Goal: Task Accomplishment & Management: Use online tool/utility

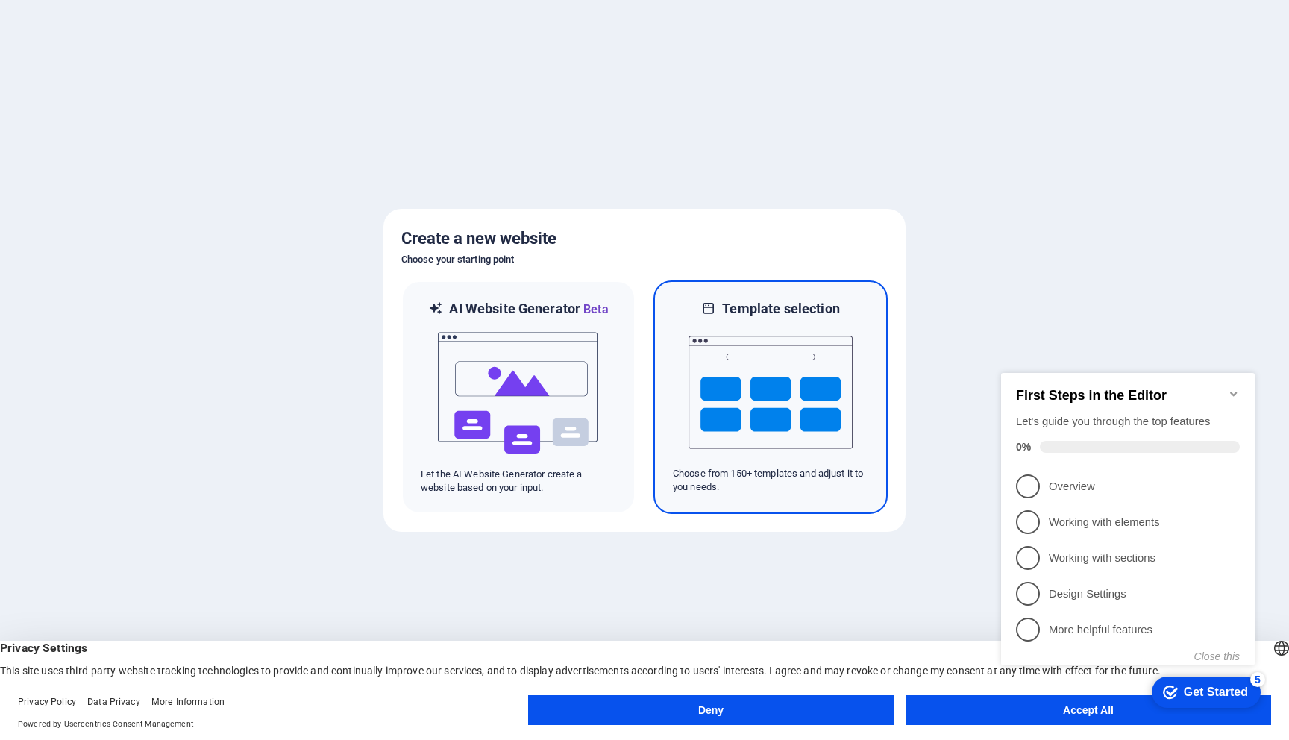
click at [783, 380] on img at bounding box center [770, 392] width 164 height 149
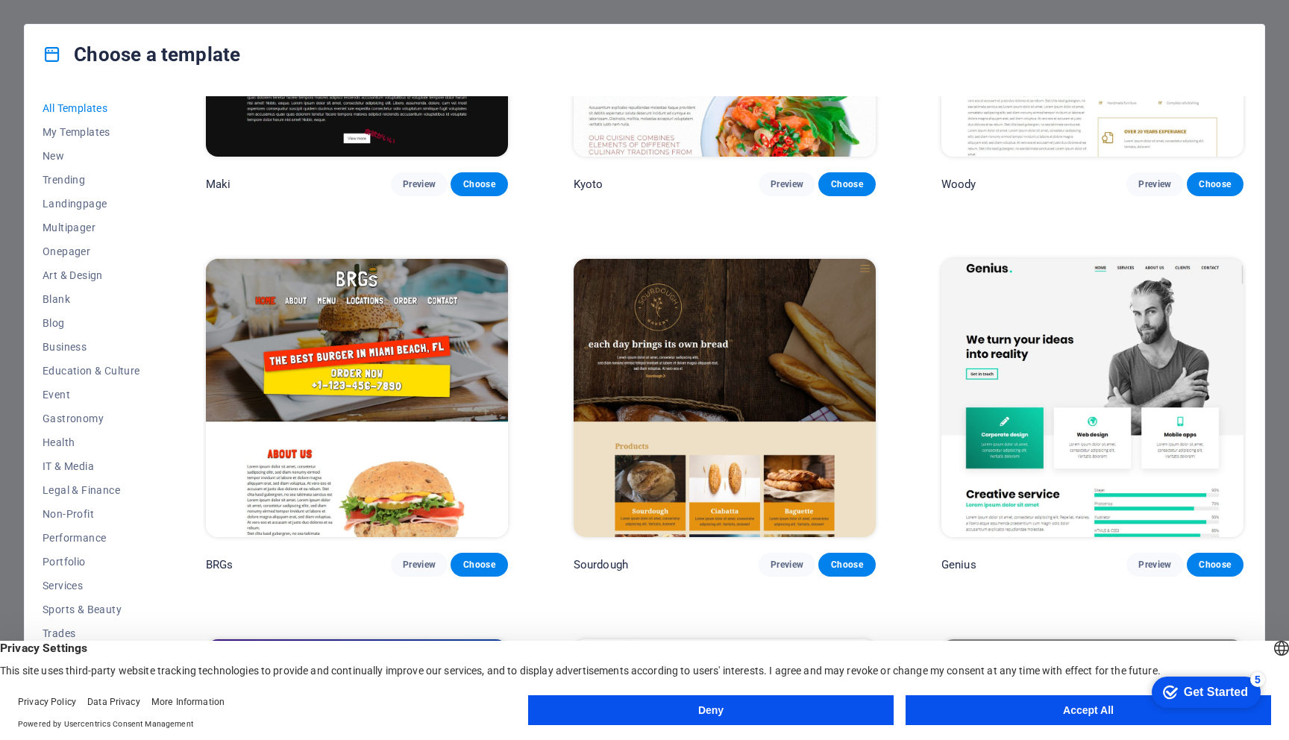
scroll to position [8592, 0]
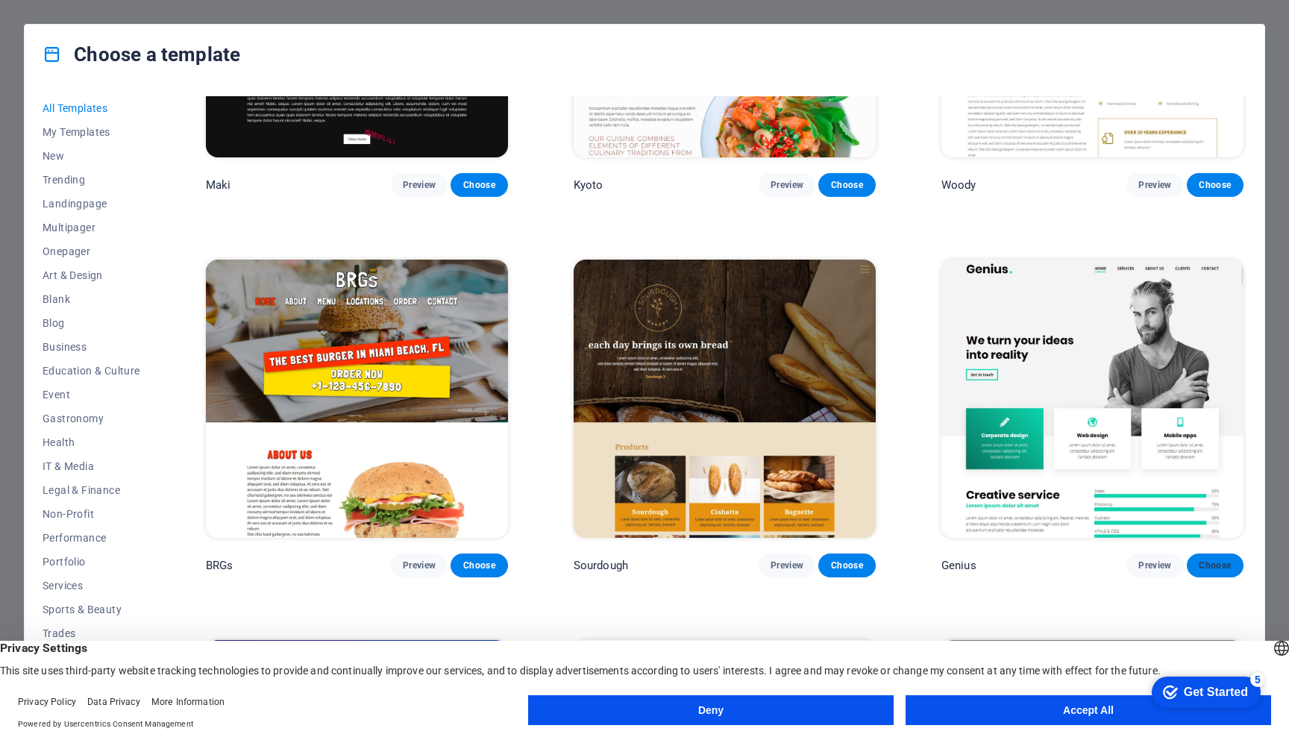
click at [1208, 559] on span "Choose" at bounding box center [1214, 565] width 33 height 12
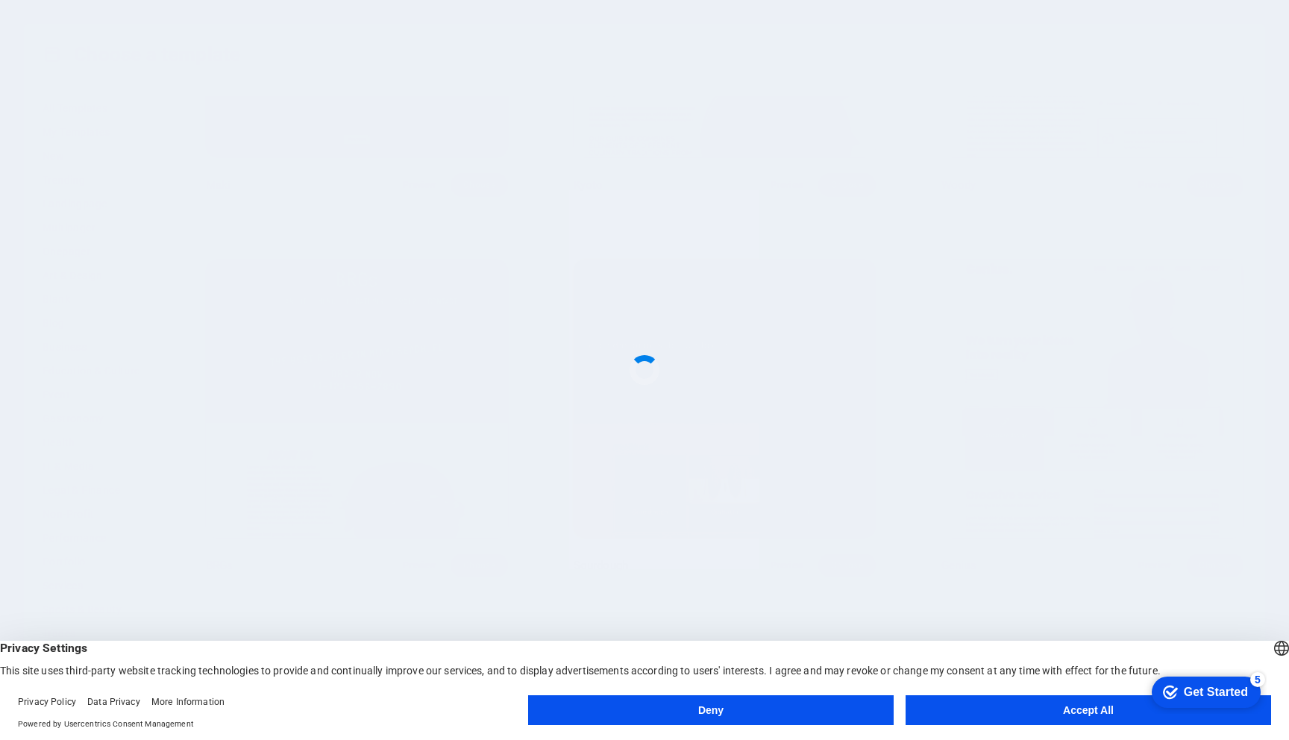
click at [726, 713] on button "Deny" at bounding box center [710, 710] width 365 height 30
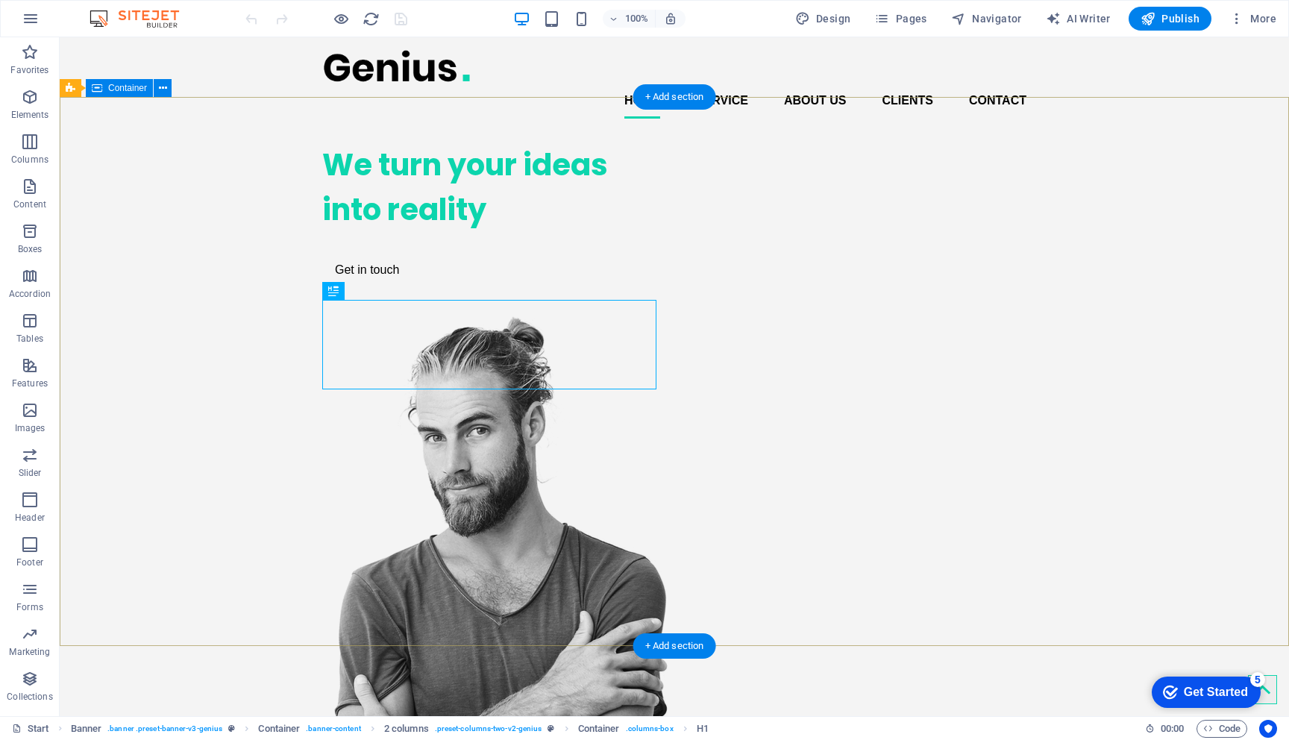
click at [1118, 280] on div "We turn your ideas into reality Get in touch" at bounding box center [674, 507] width 1229 height 752
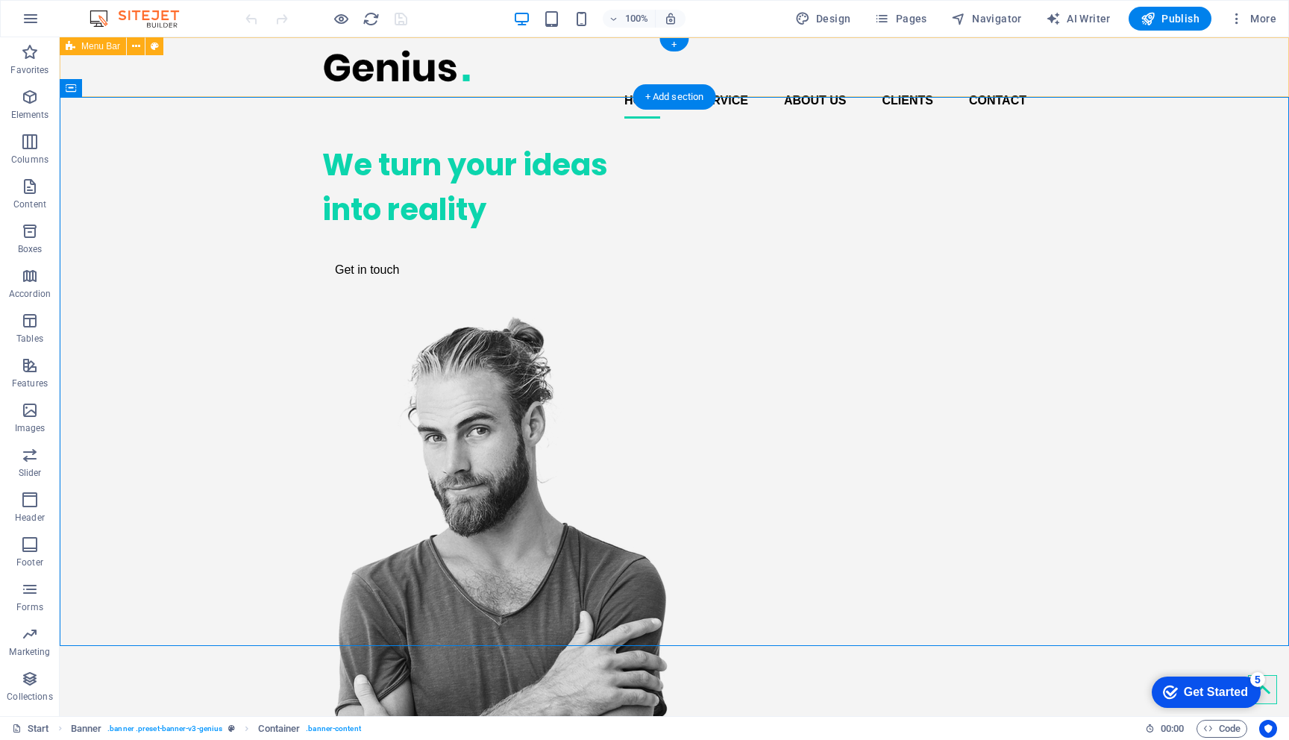
click at [1163, 78] on div "Home Service About us Clients Contact" at bounding box center [674, 83] width 1229 height 93
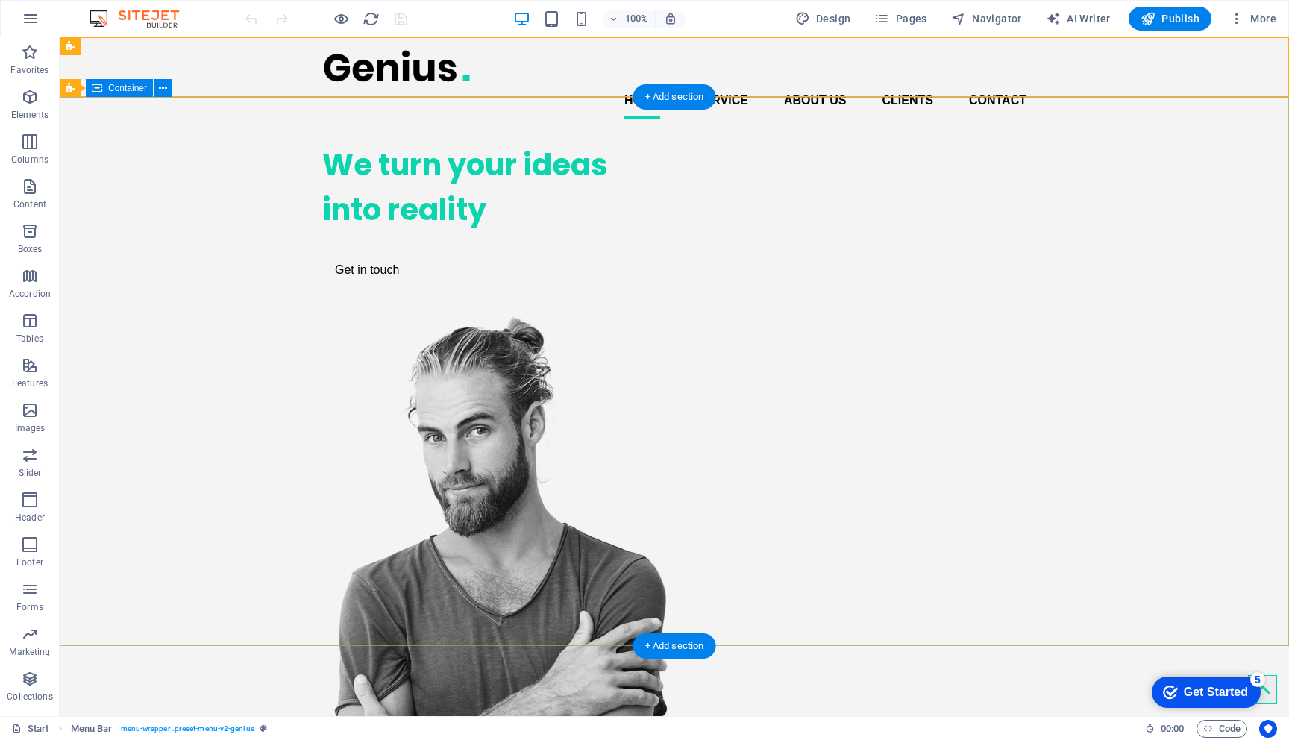
click at [1175, 159] on div "We turn your ideas into reality Get in touch" at bounding box center [674, 507] width 1229 height 752
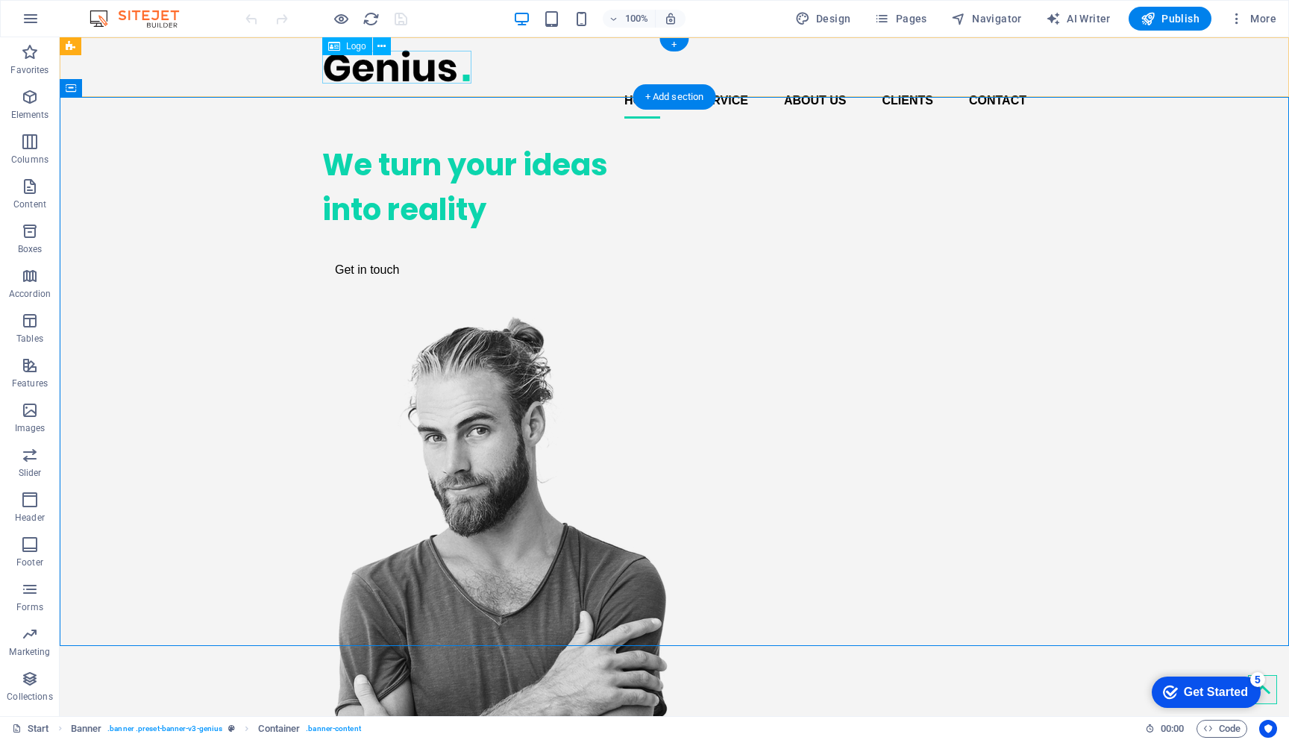
click at [383, 67] on div at bounding box center [674, 66] width 704 height 34
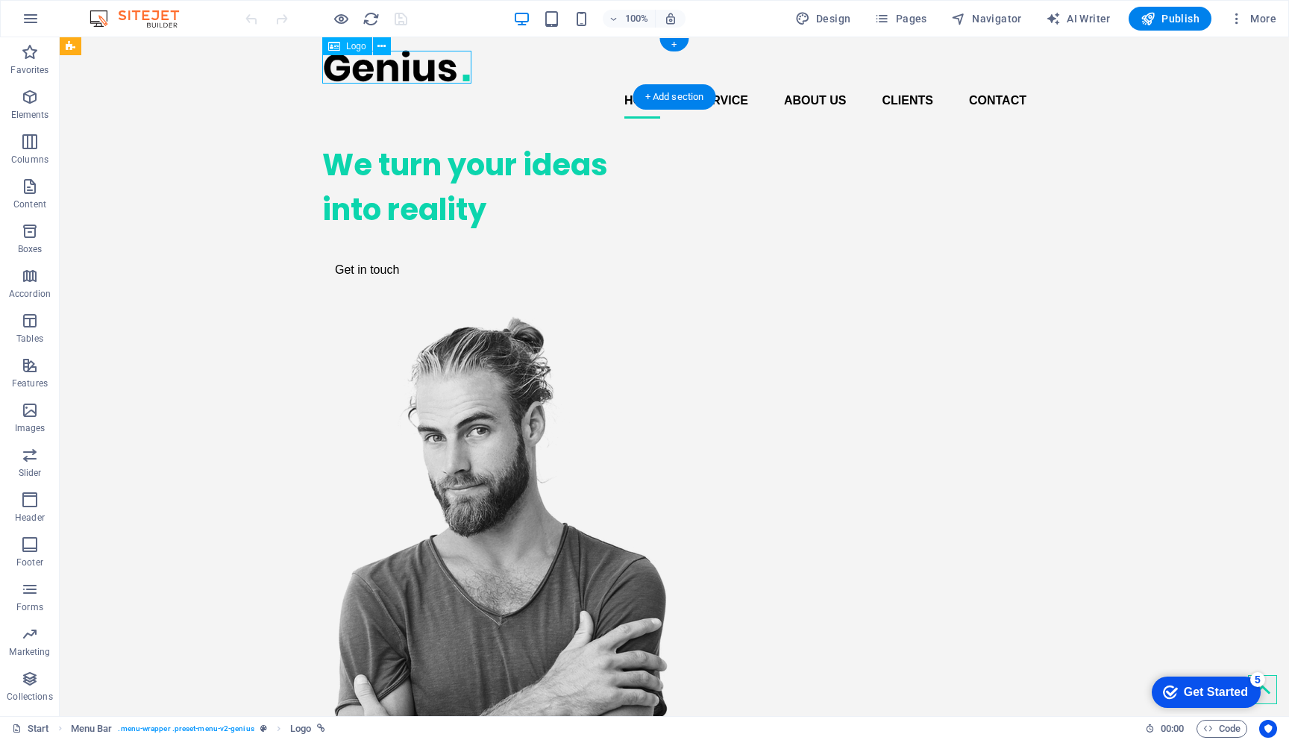
click at [379, 69] on div at bounding box center [674, 66] width 704 height 34
select select "px"
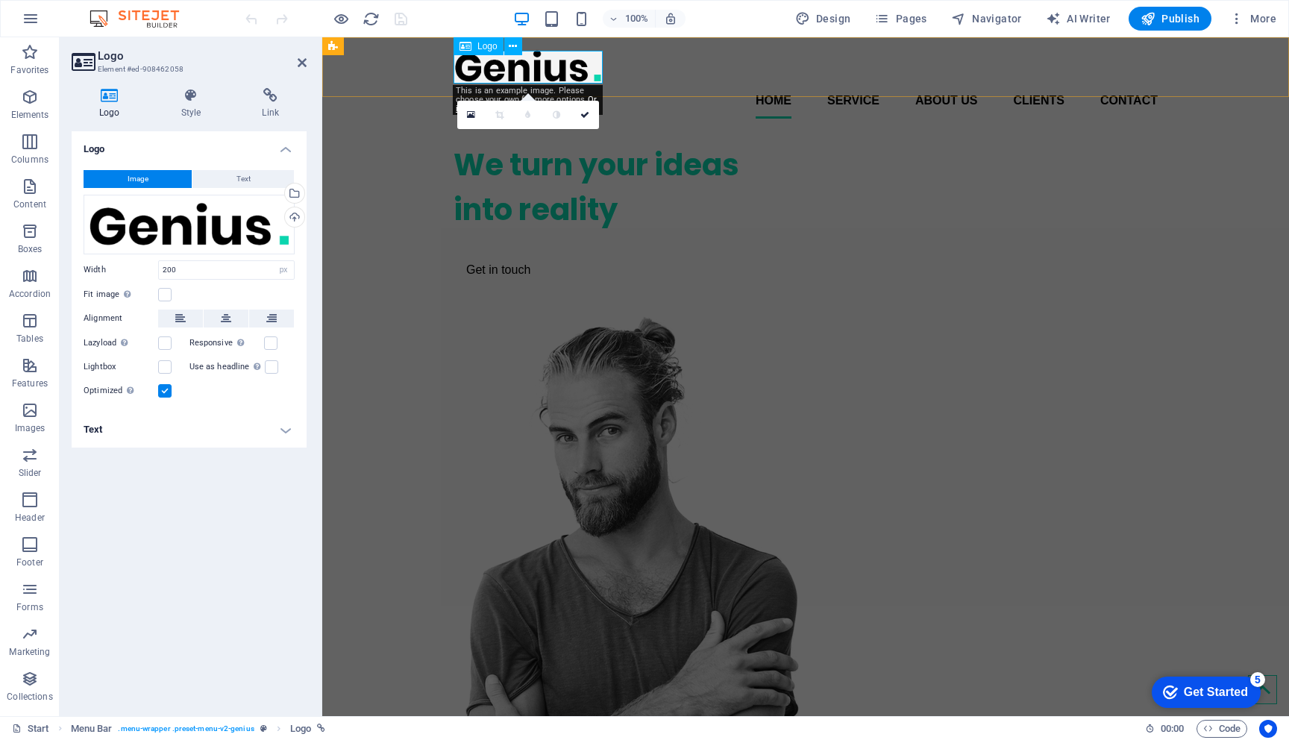
click at [500, 66] on div at bounding box center [805, 66] width 704 height 34
click at [189, 230] on div "Drag files here, click to choose files or select files from Files or our free s…" at bounding box center [189, 225] width 211 height 60
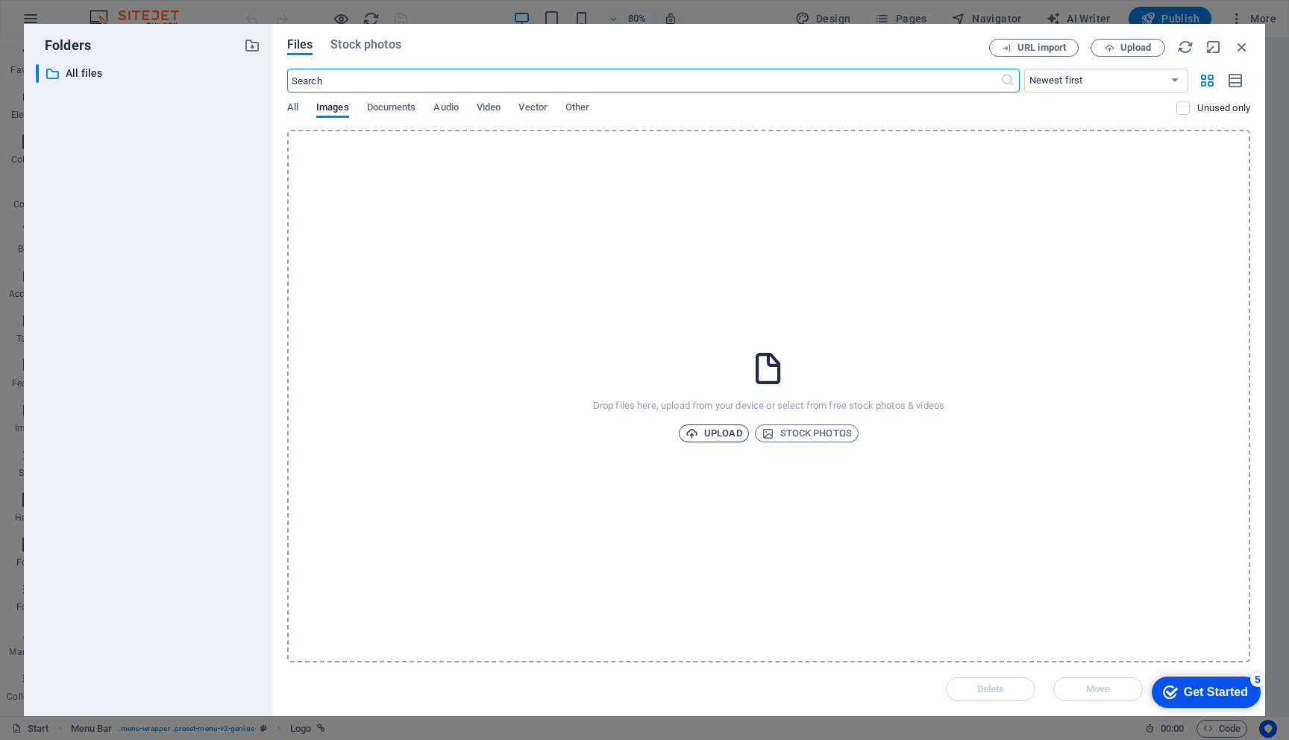
click at [721, 432] on span "Upload" at bounding box center [713, 433] width 57 height 18
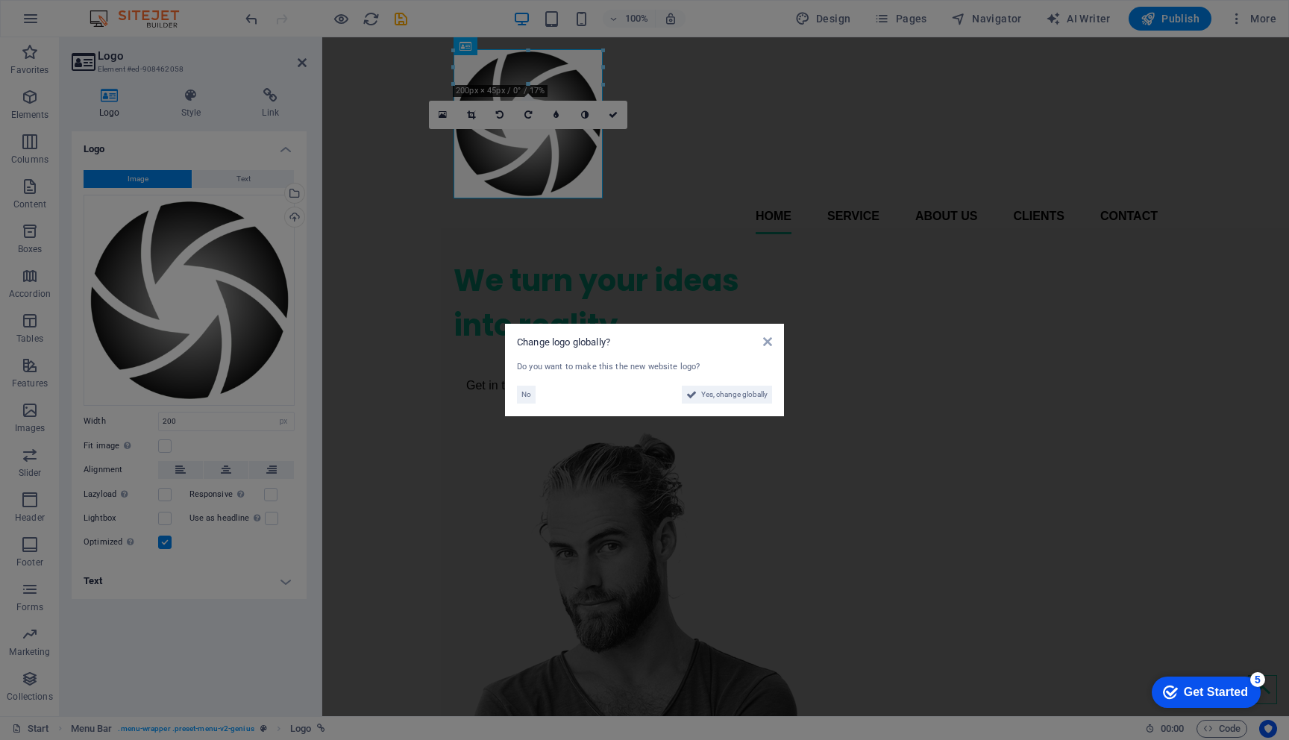
click at [167, 422] on aside "Change logo globally? Do you want to make this the new website logo? No Yes, ch…" at bounding box center [644, 370] width 1289 height 740
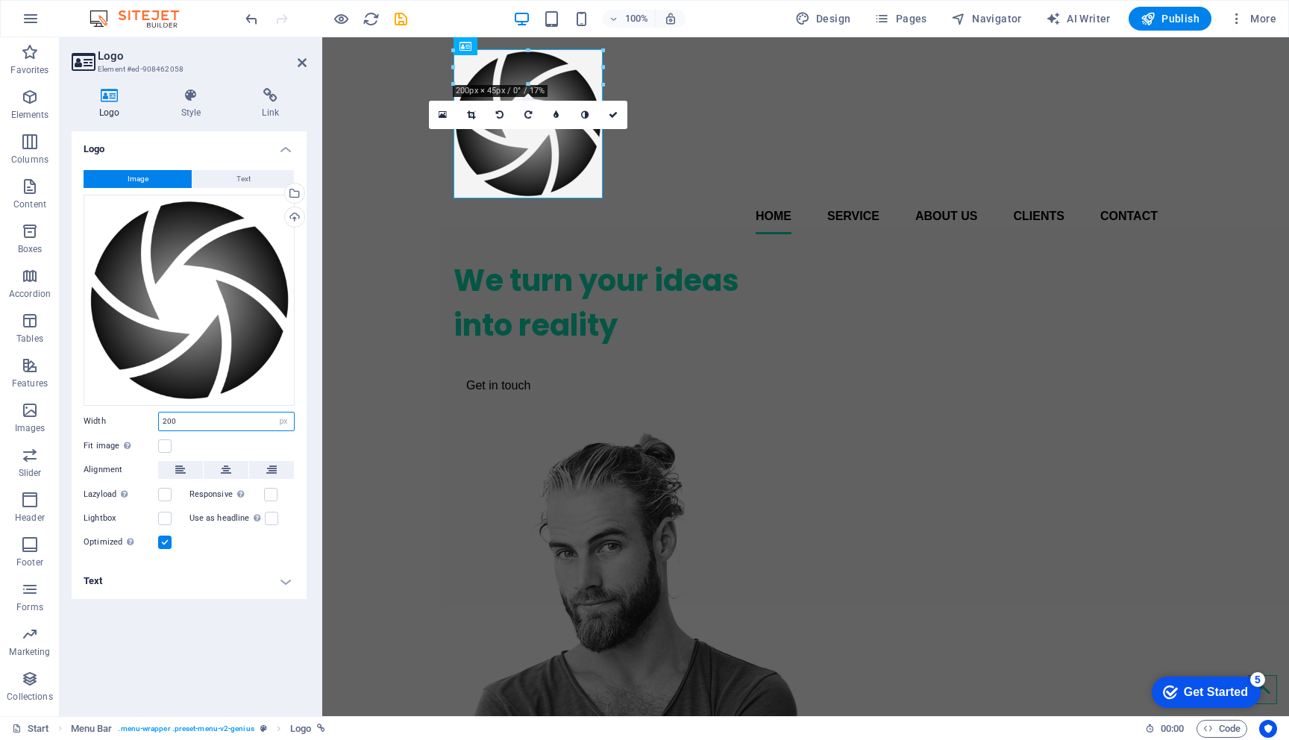
click at [168, 419] on input "200" at bounding box center [226, 421] width 135 height 18
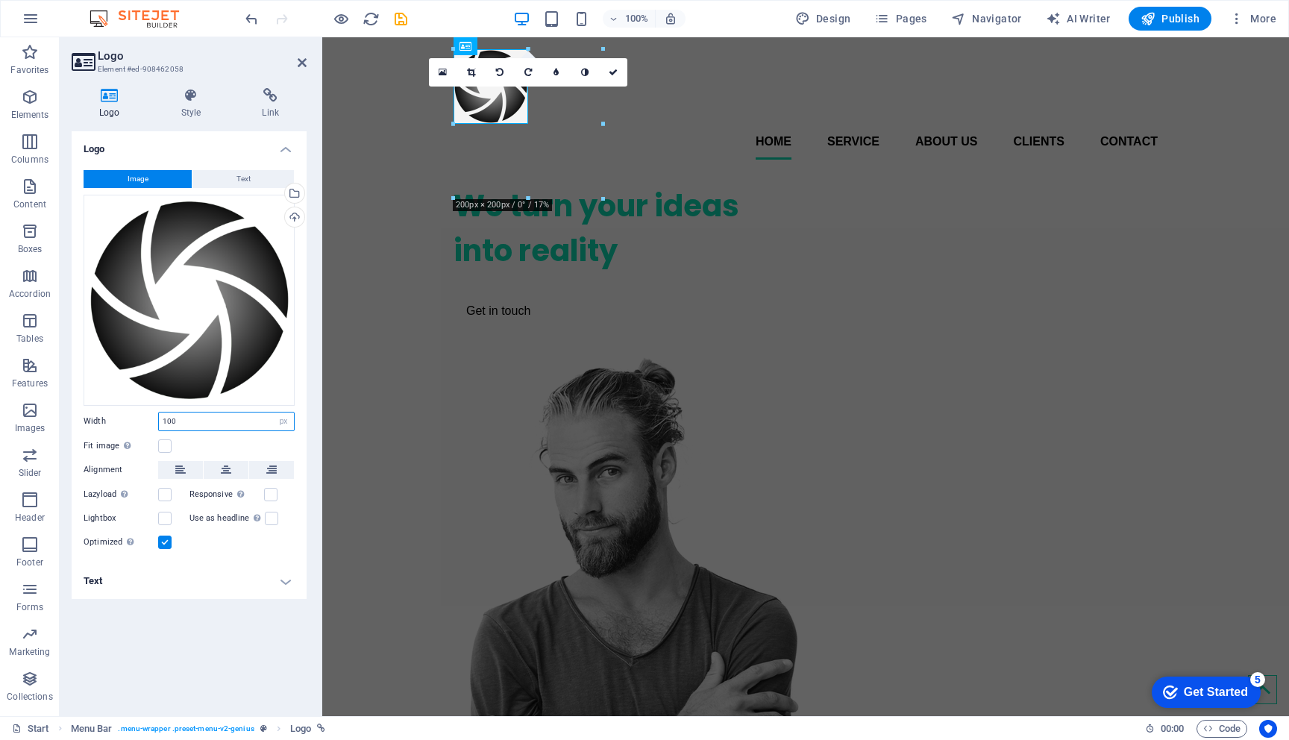
type input "100"
click at [205, 635] on div "Logo Image Text Drag files here, click to choose files or select files from Fil…" at bounding box center [189, 417] width 235 height 573
click at [273, 496] on label at bounding box center [270, 494] width 13 height 13
click at [0, 0] on input "Responsive Automatically load retina image and smartphone optimized sizes." at bounding box center [0, 0] width 0 height 0
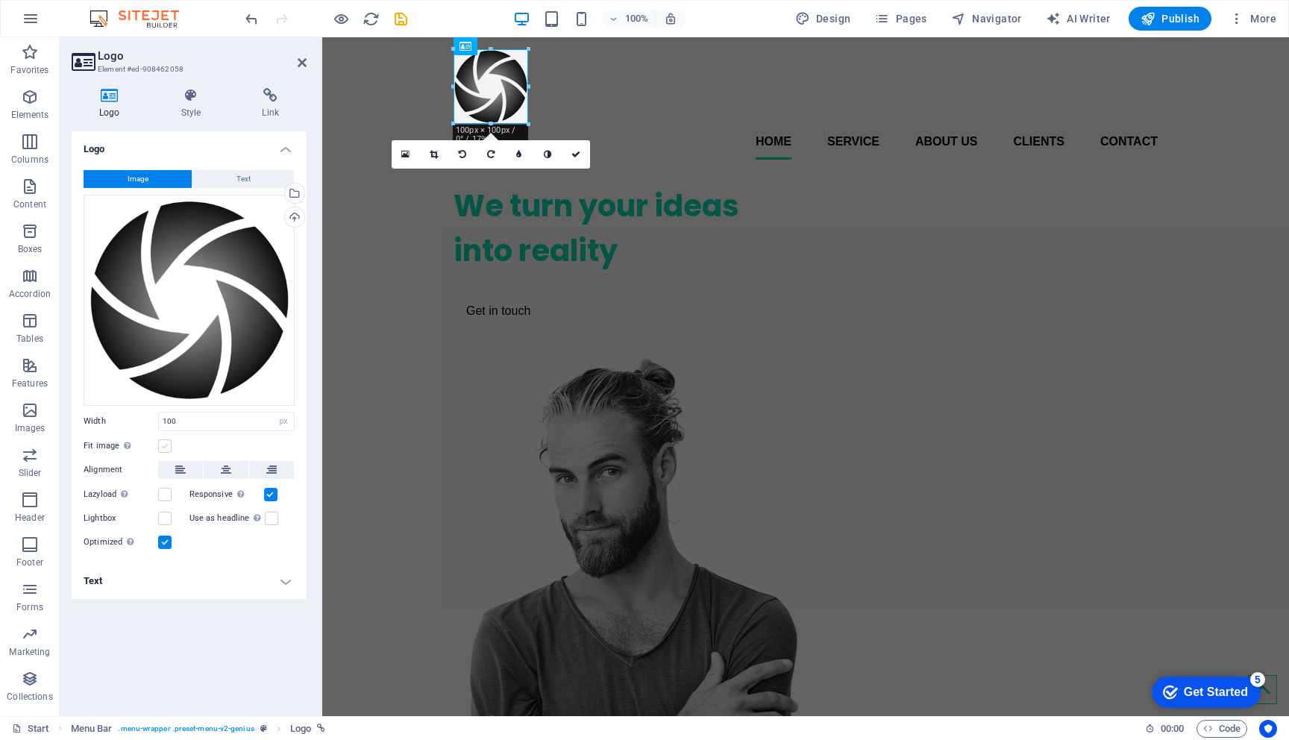
click at [164, 447] on label at bounding box center [164, 445] width 13 height 13
click at [0, 0] on input "Fit image Automatically fit image to a fixed width and height" at bounding box center [0, 0] width 0 height 0
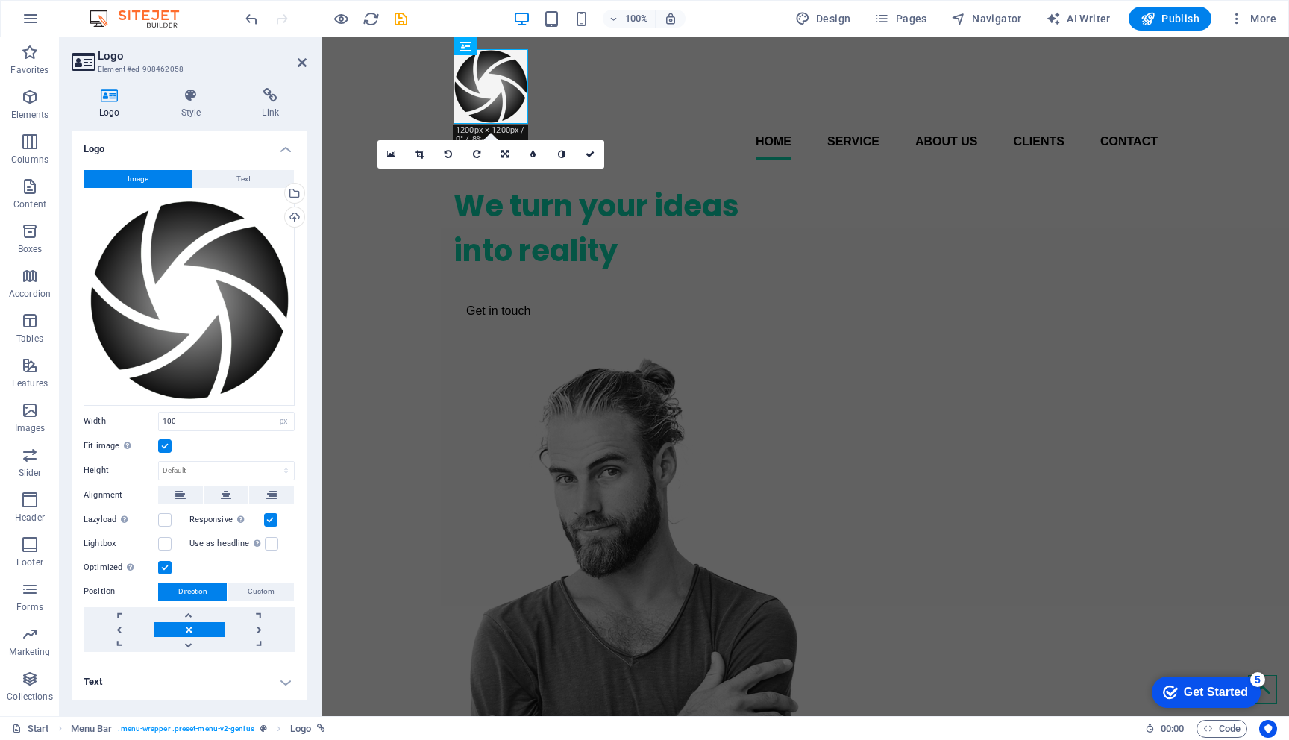
click at [166, 447] on label at bounding box center [164, 445] width 13 height 13
click at [0, 0] on input "Fit image Automatically fit image to a fixed width and height" at bounding box center [0, 0] width 0 height 0
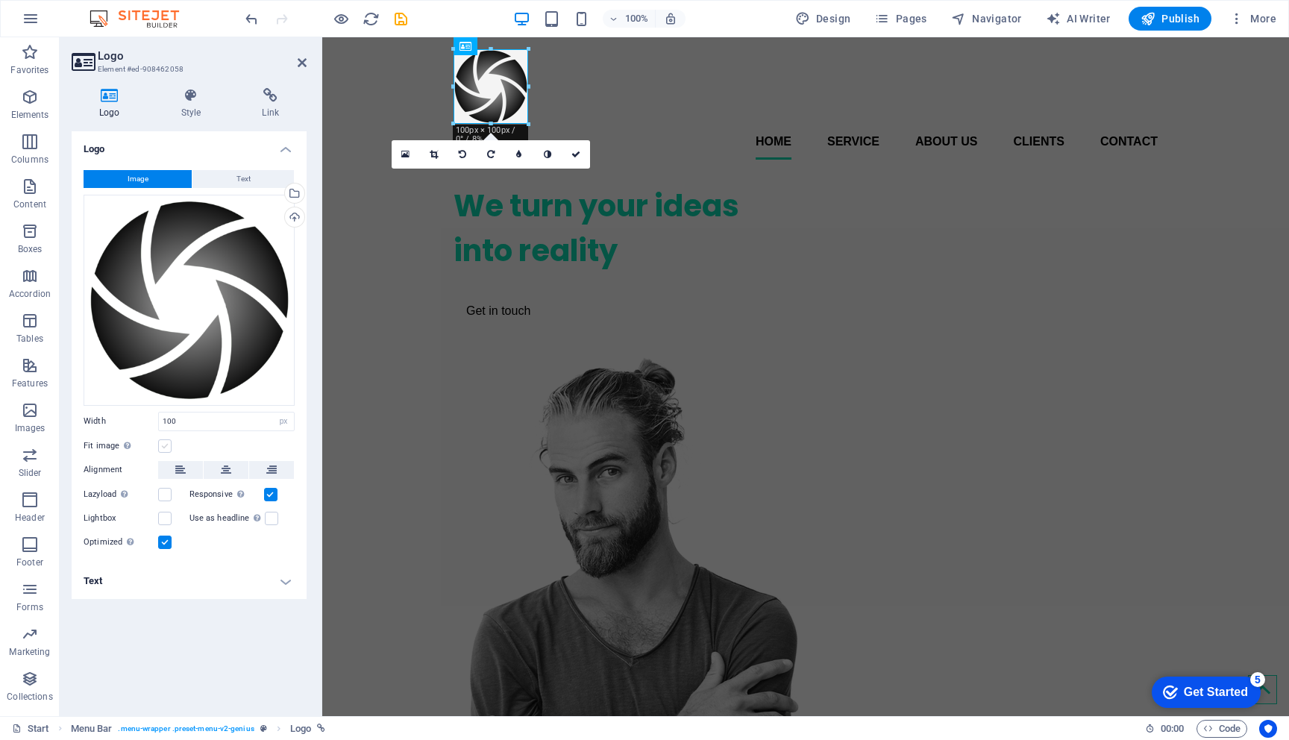
click at [166, 447] on label at bounding box center [164, 445] width 13 height 13
click at [0, 0] on input "Fit image Automatically fit image to a fixed width and height" at bounding box center [0, 0] width 0 height 0
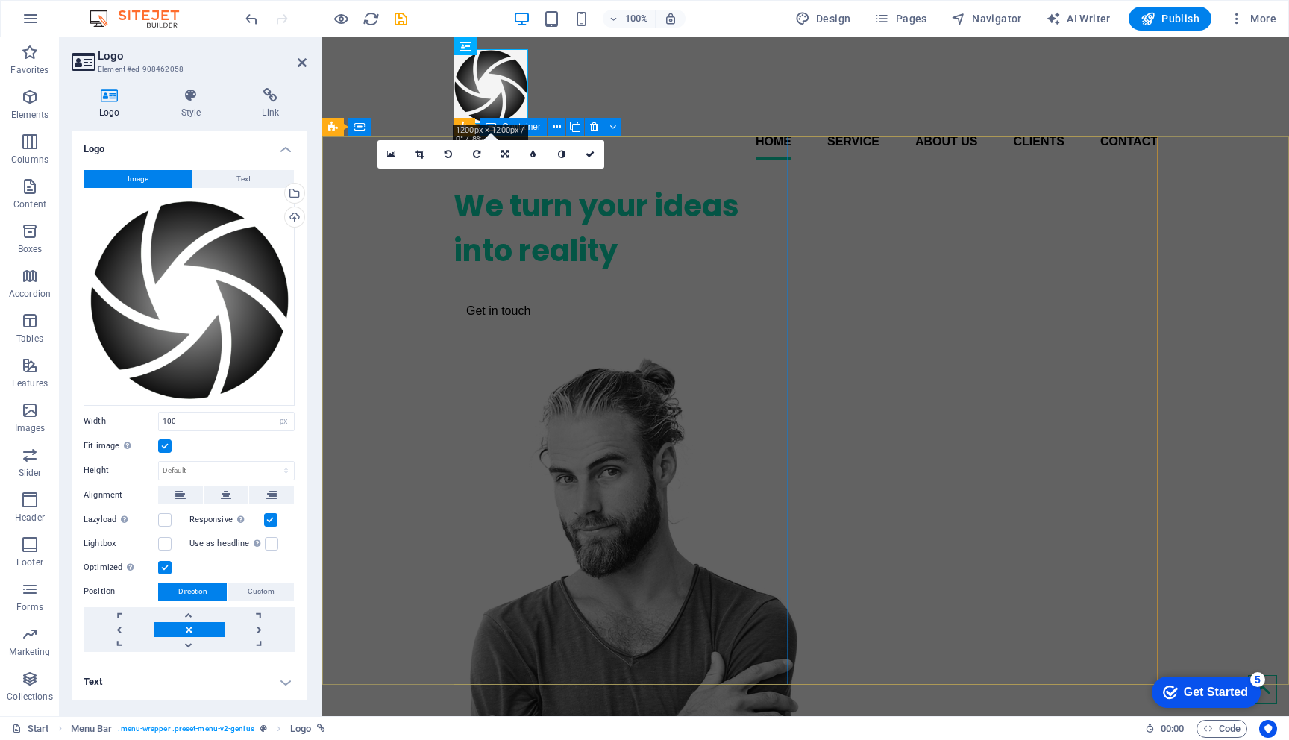
click at [712, 177] on div "We turn your ideas into reality Get in touch" at bounding box center [620, 255] width 334 height 167
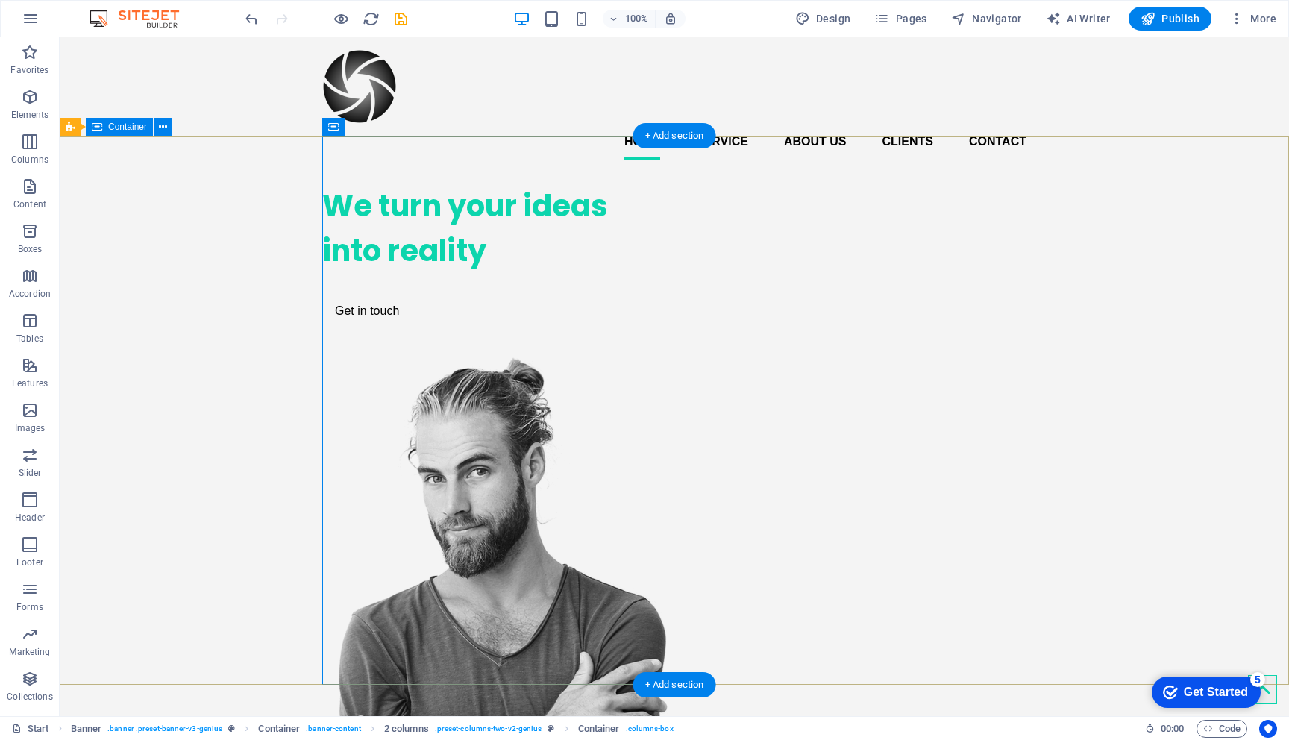
click at [1221, 256] on div "We turn your ideas into reality Get in touch" at bounding box center [674, 548] width 1229 height 752
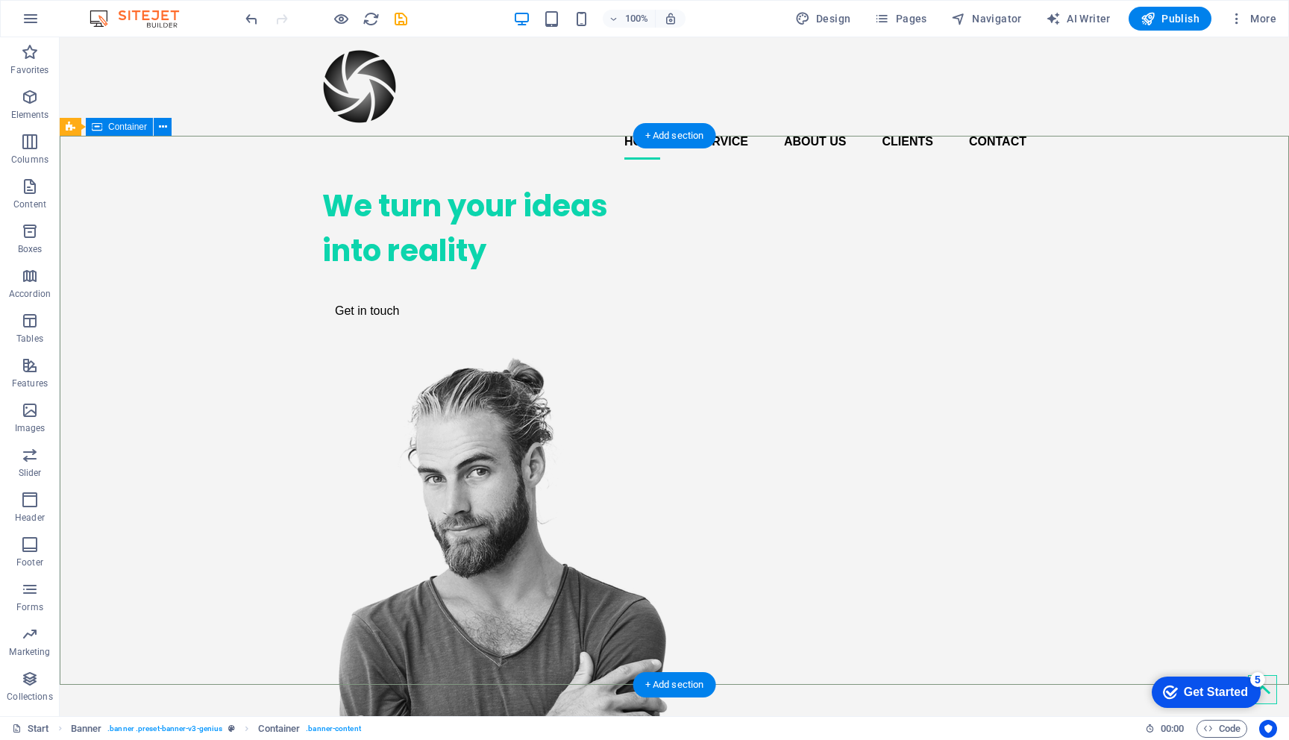
click at [1123, 176] on div "We turn your ideas into reality Get in touch" at bounding box center [674, 548] width 1229 height 752
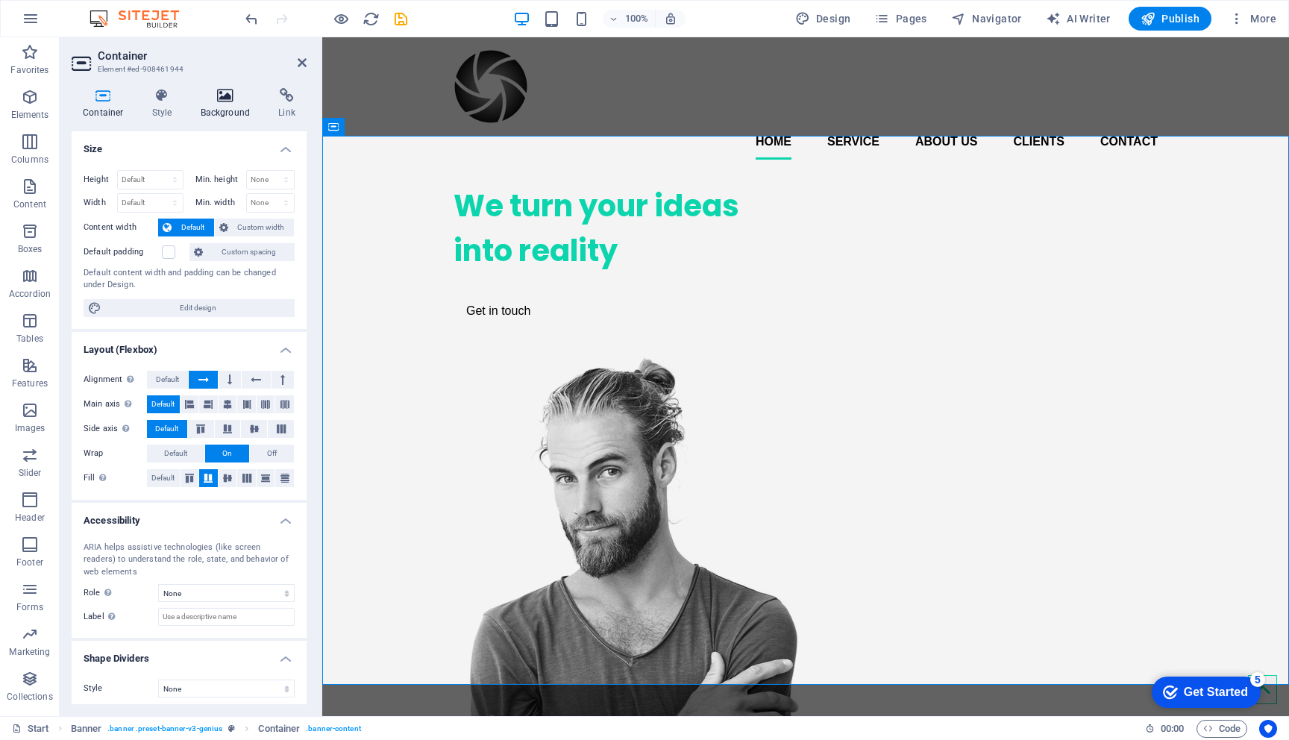
click at [215, 117] on h4 "Background" at bounding box center [228, 103] width 78 height 31
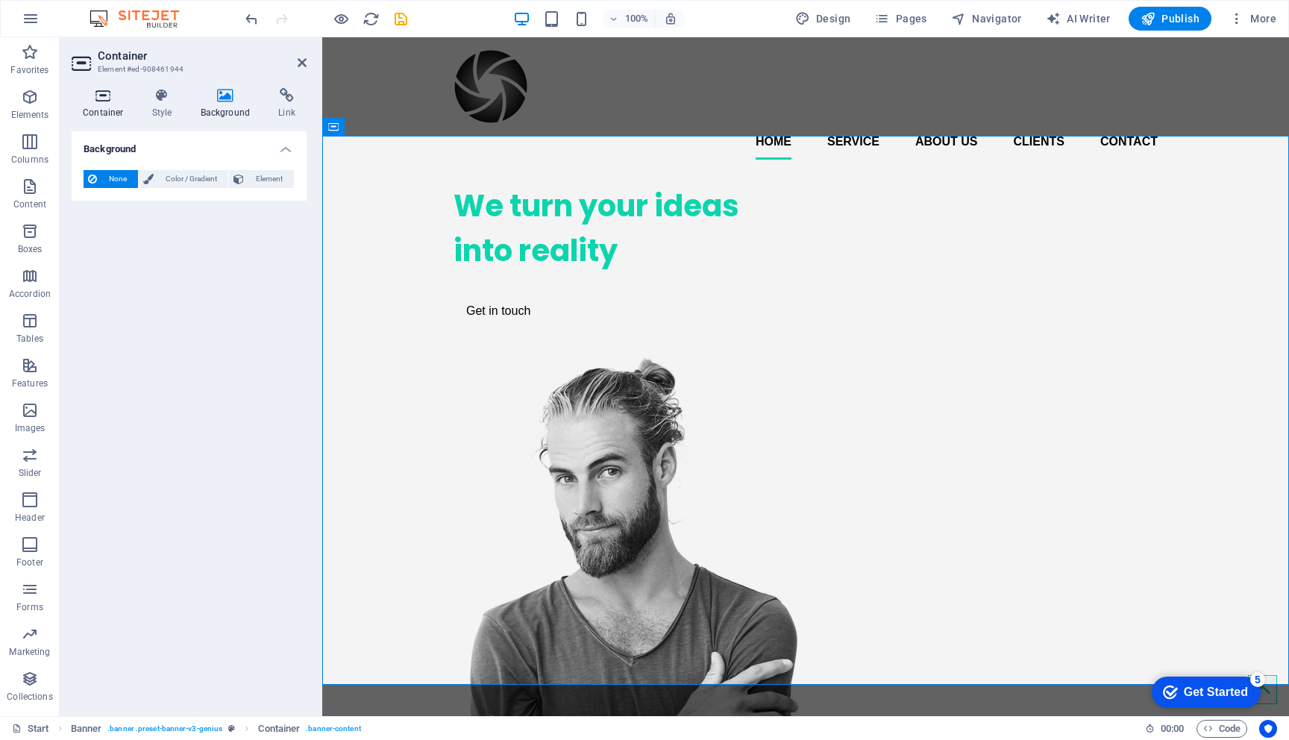
click at [98, 110] on h4 "Container" at bounding box center [106, 103] width 69 height 31
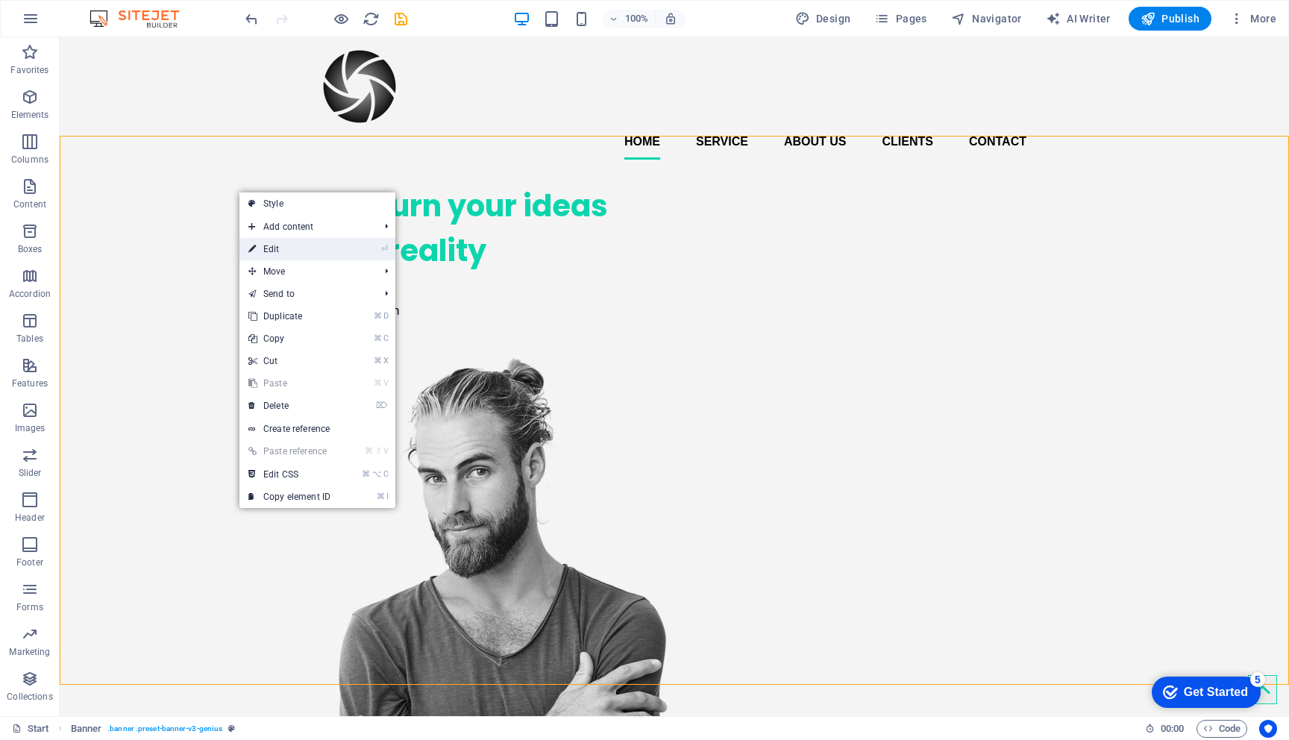
click at [256, 252] on link "⏎ Edit" at bounding box center [289, 249] width 100 height 22
select select "vh"
select select "banner"
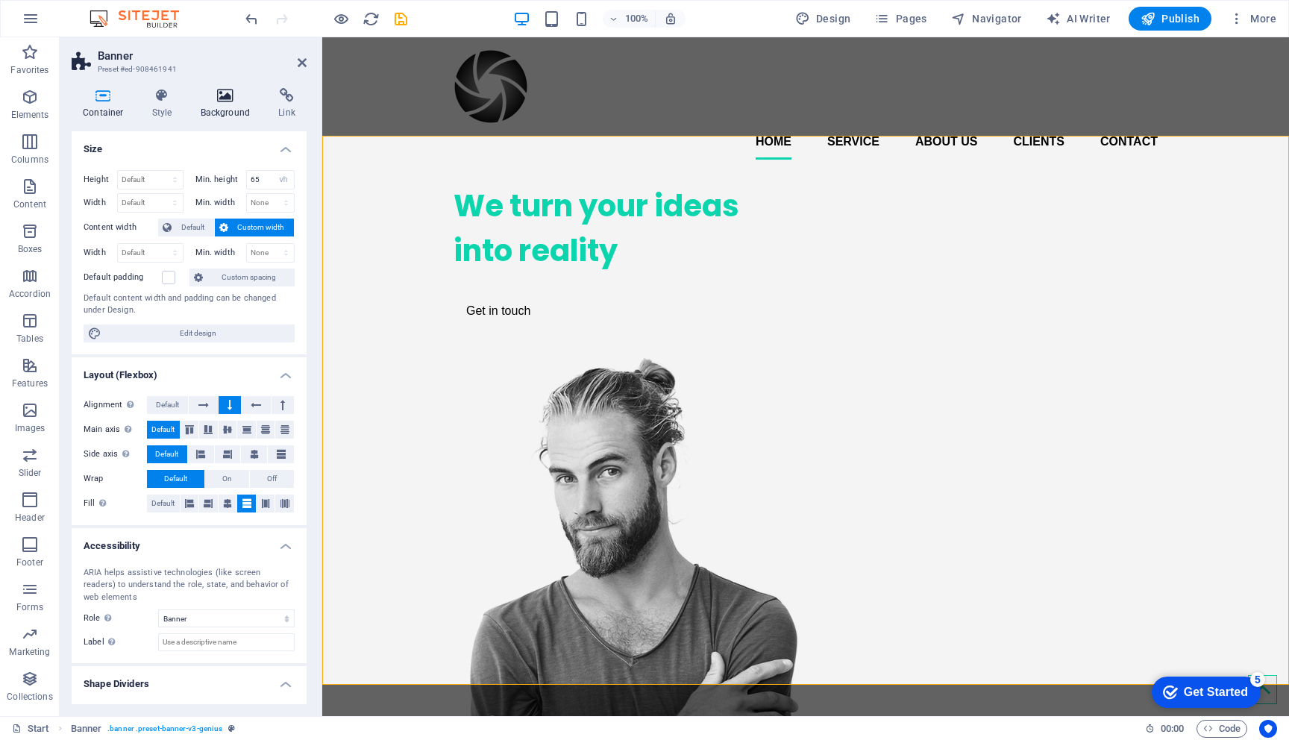
click at [227, 108] on h4 "Background" at bounding box center [228, 103] width 78 height 31
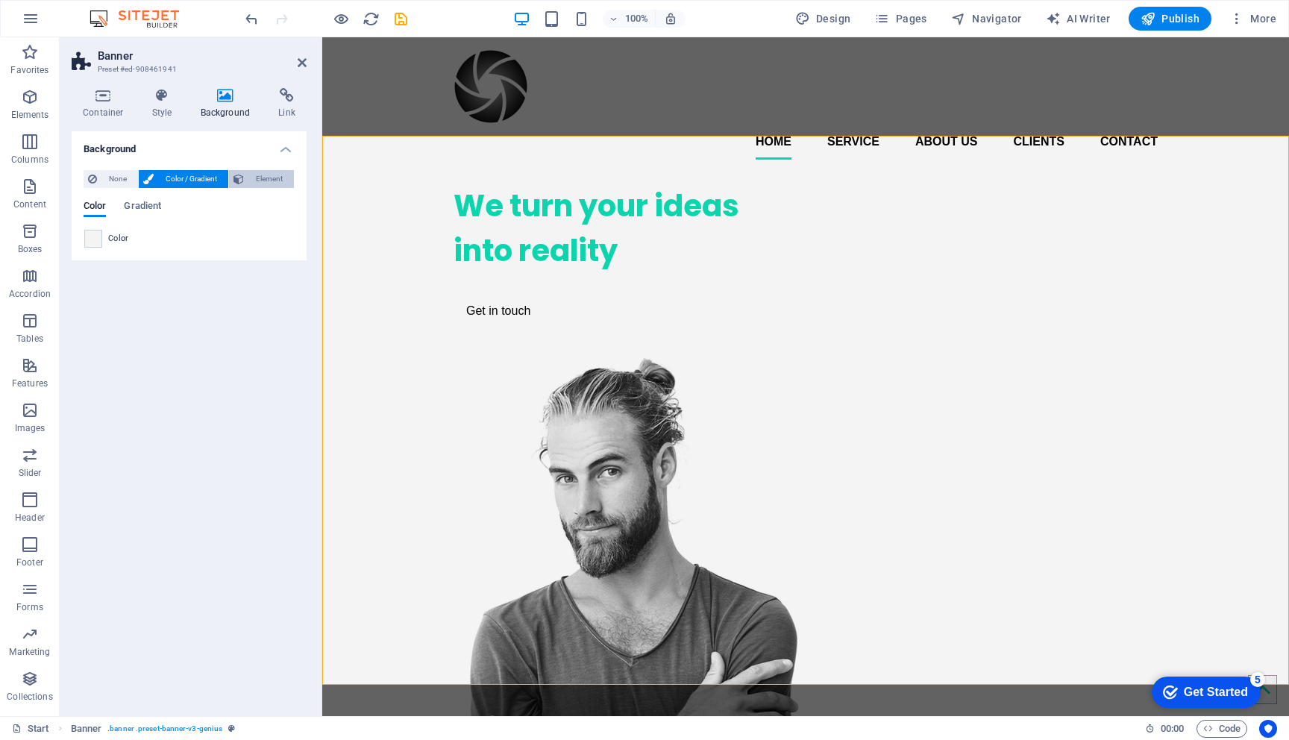
click at [251, 180] on span "Element" at bounding box center [268, 179] width 41 height 18
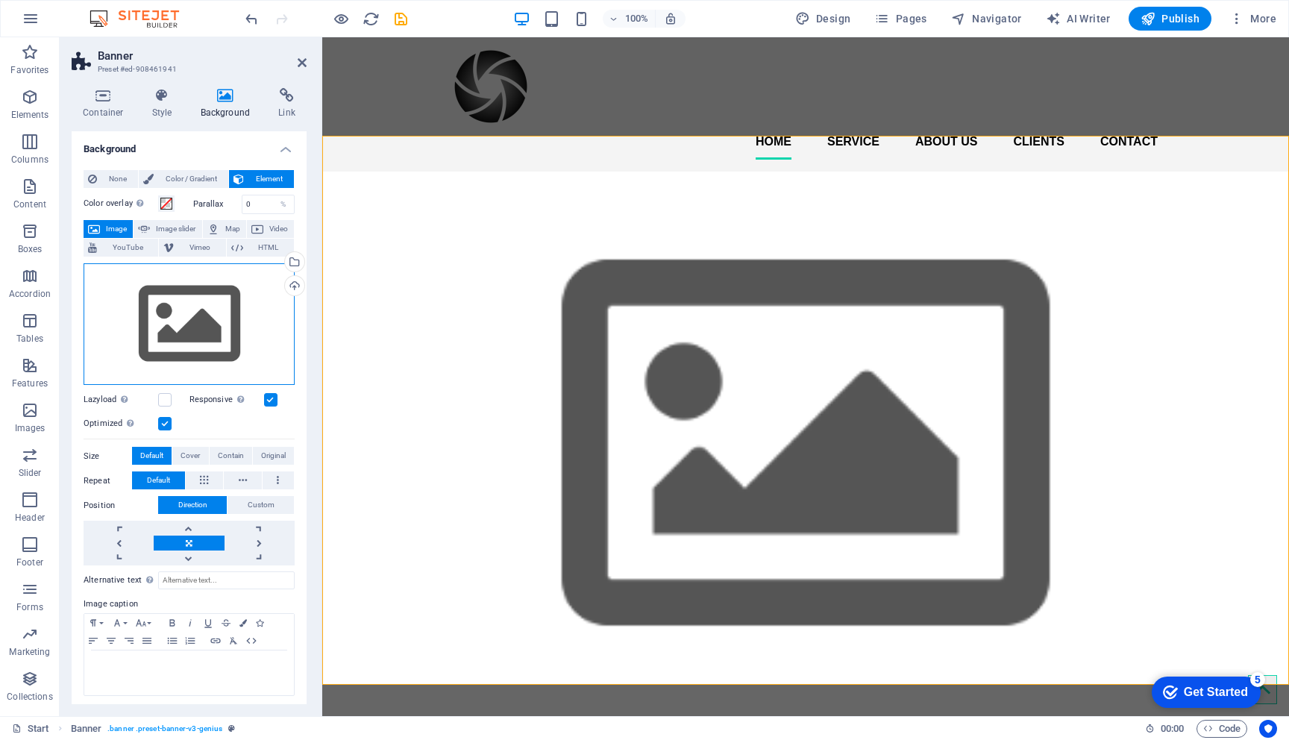
click at [162, 348] on div "Drag files here, click to choose files or select files from Files or our free s…" at bounding box center [189, 324] width 211 height 122
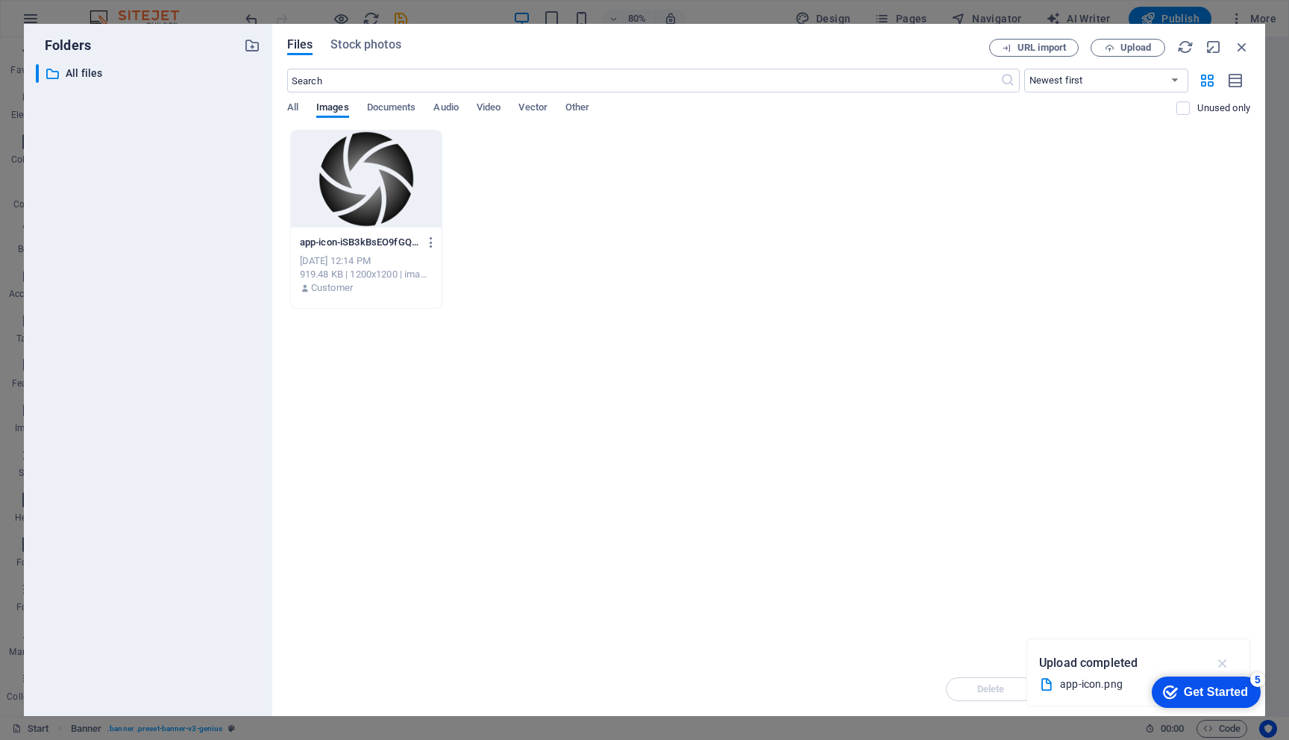
click at [1223, 660] on icon "button" at bounding box center [1222, 663] width 17 height 16
click at [1117, 41] on button "Upload" at bounding box center [1127, 48] width 75 height 18
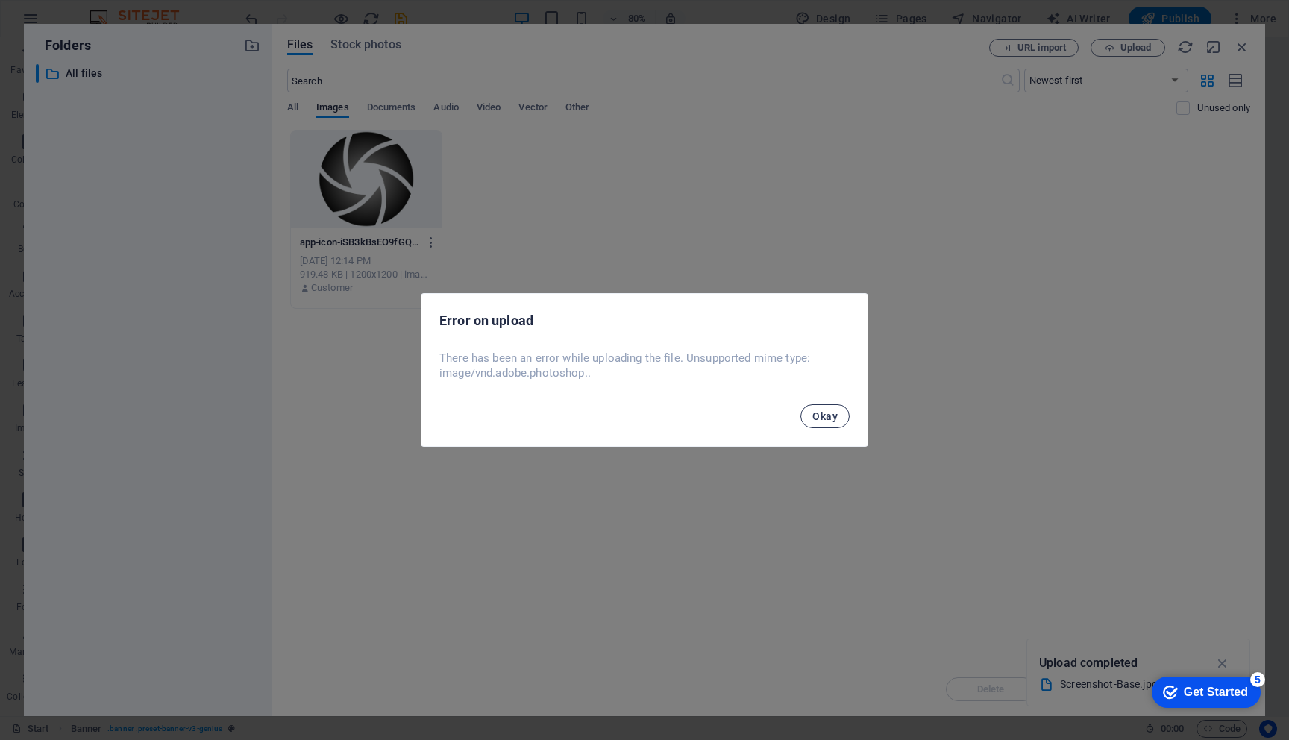
click at [826, 421] on span "Okay" at bounding box center [824, 416] width 25 height 12
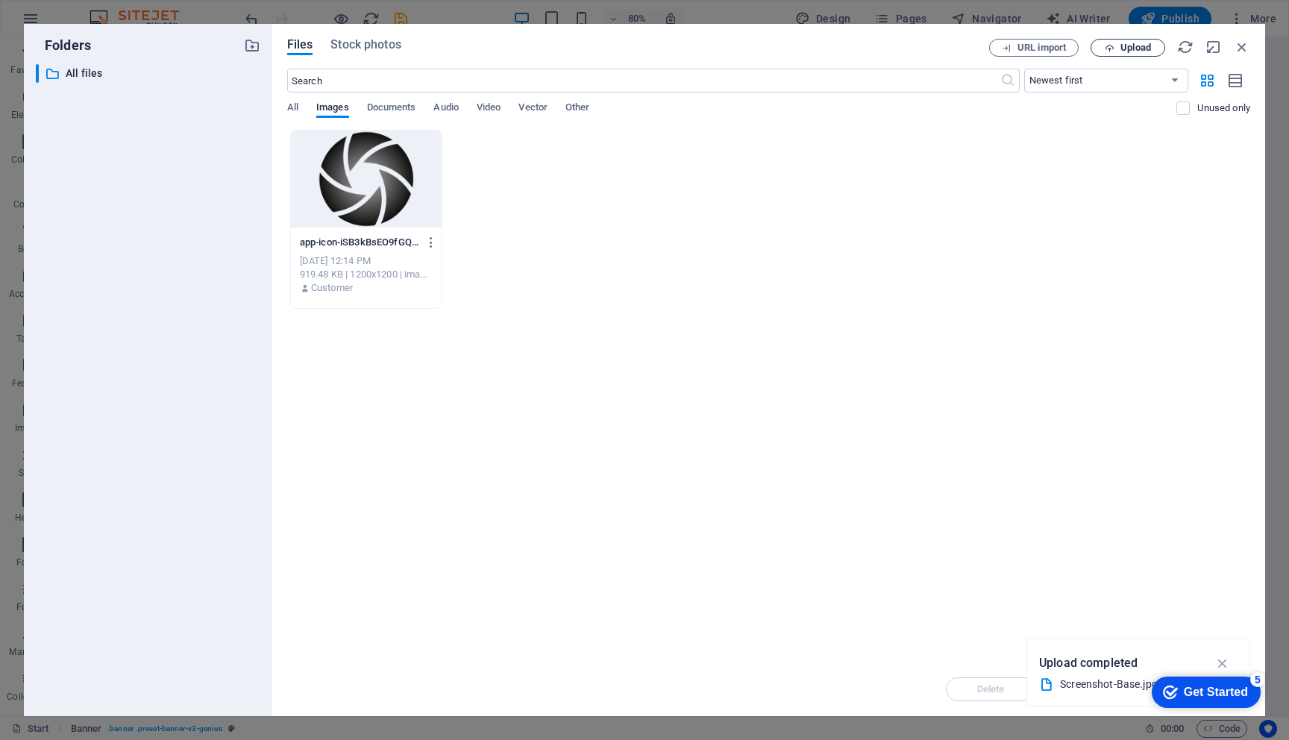
click at [1139, 49] on span "Upload" at bounding box center [1135, 47] width 31 height 9
click at [1244, 44] on icon "button" at bounding box center [1241, 47] width 16 height 16
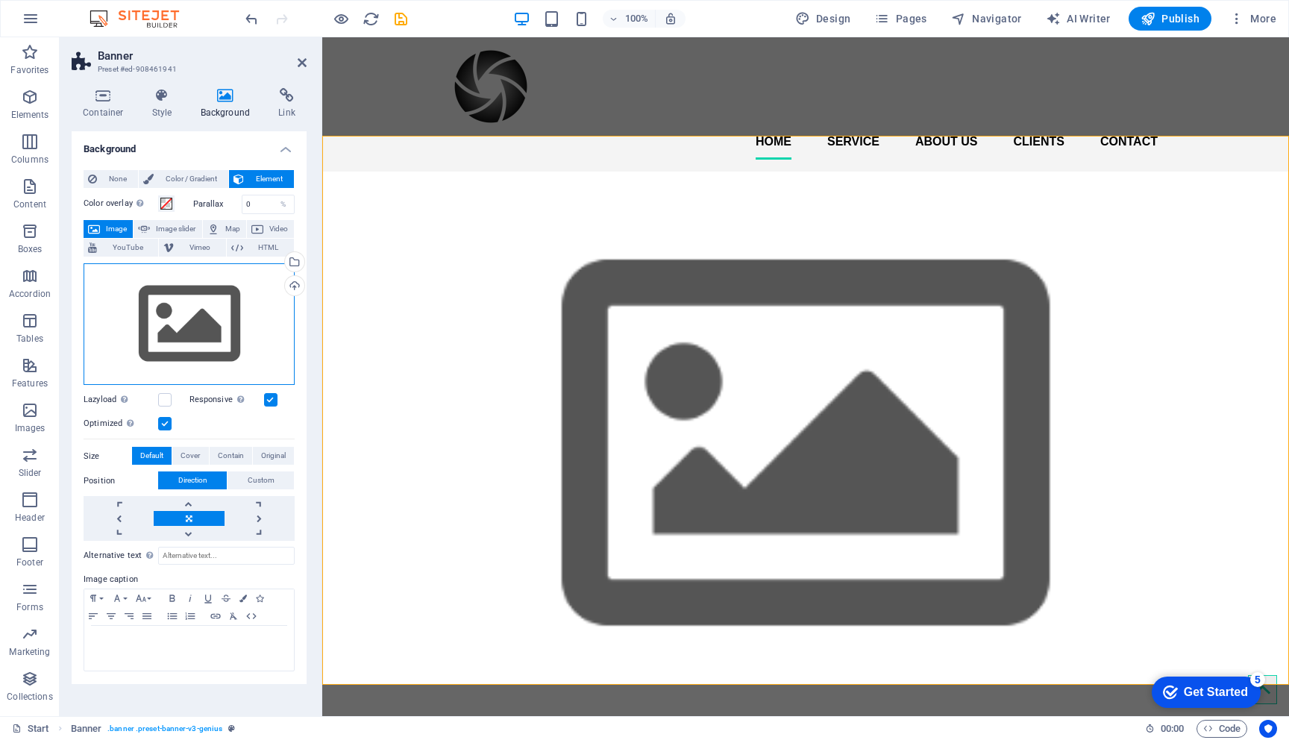
click at [172, 303] on div "Drag files here, click to choose files or select files from Files or our free s…" at bounding box center [189, 324] width 211 height 122
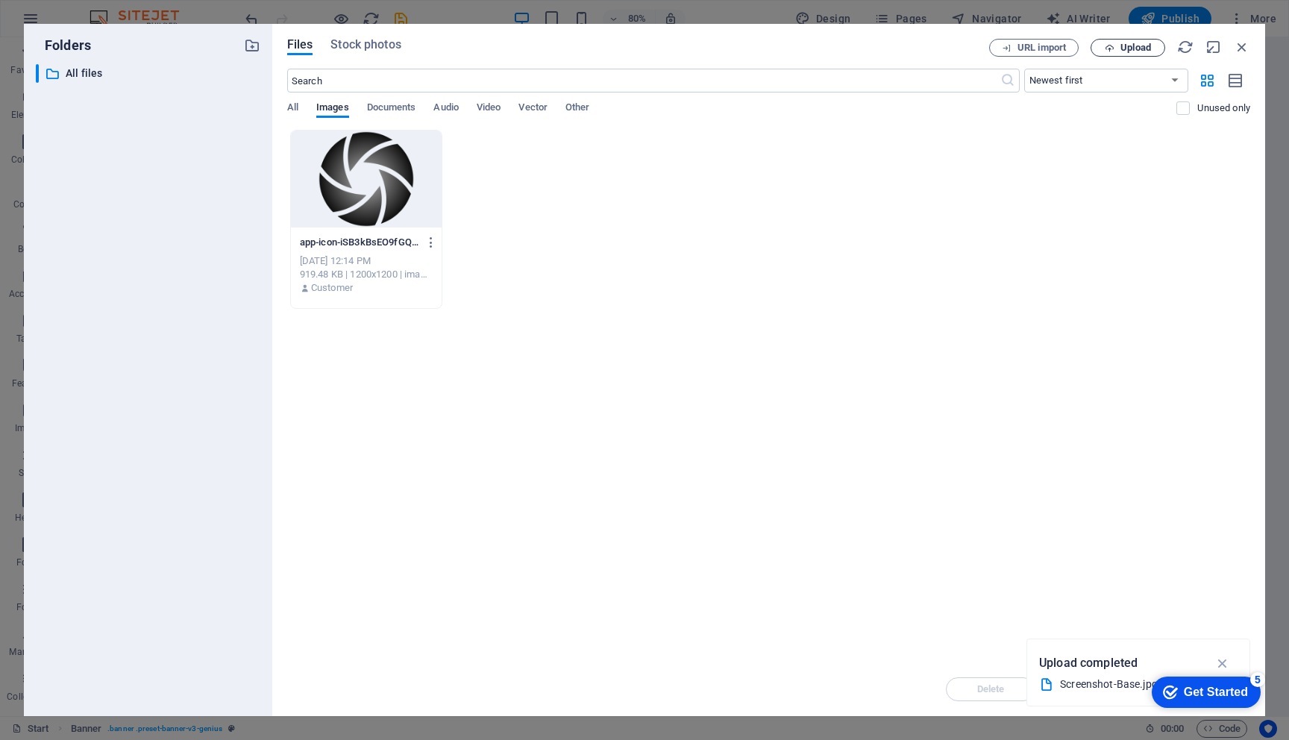
click at [1128, 51] on span "Upload" at bounding box center [1135, 47] width 31 height 9
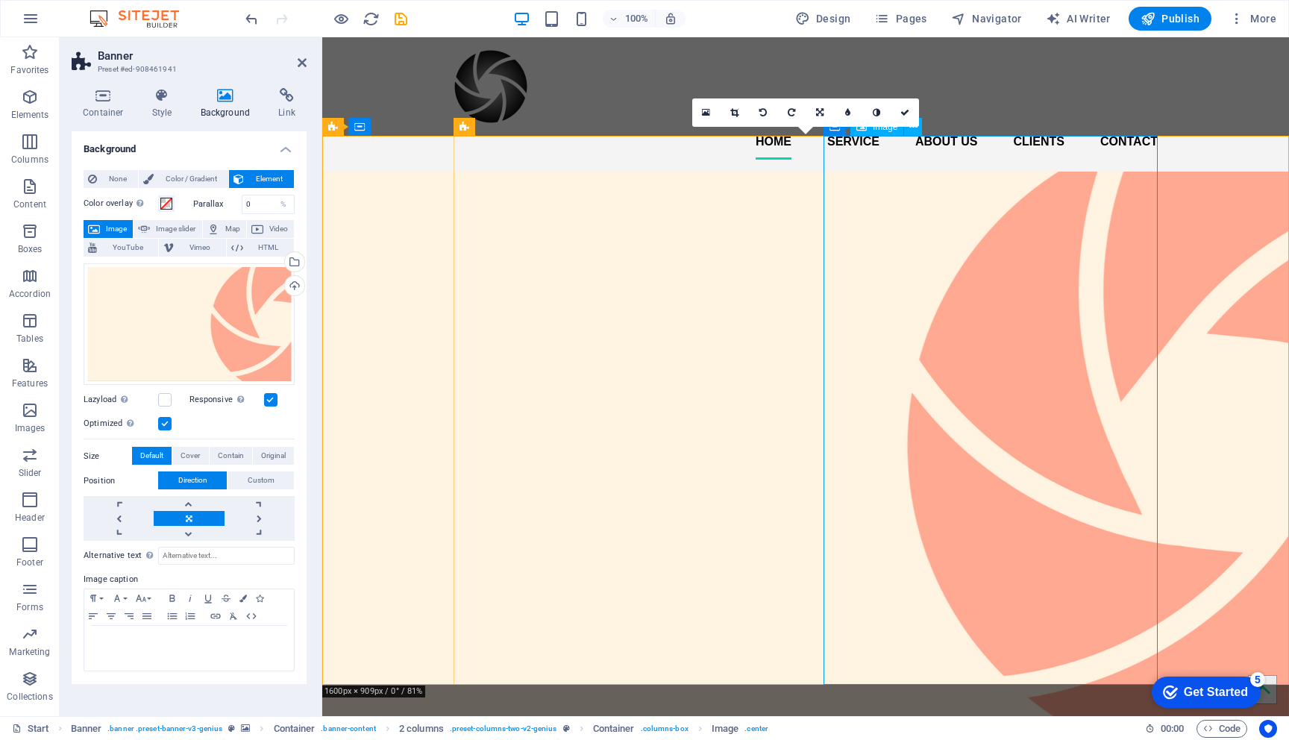
select select "px"
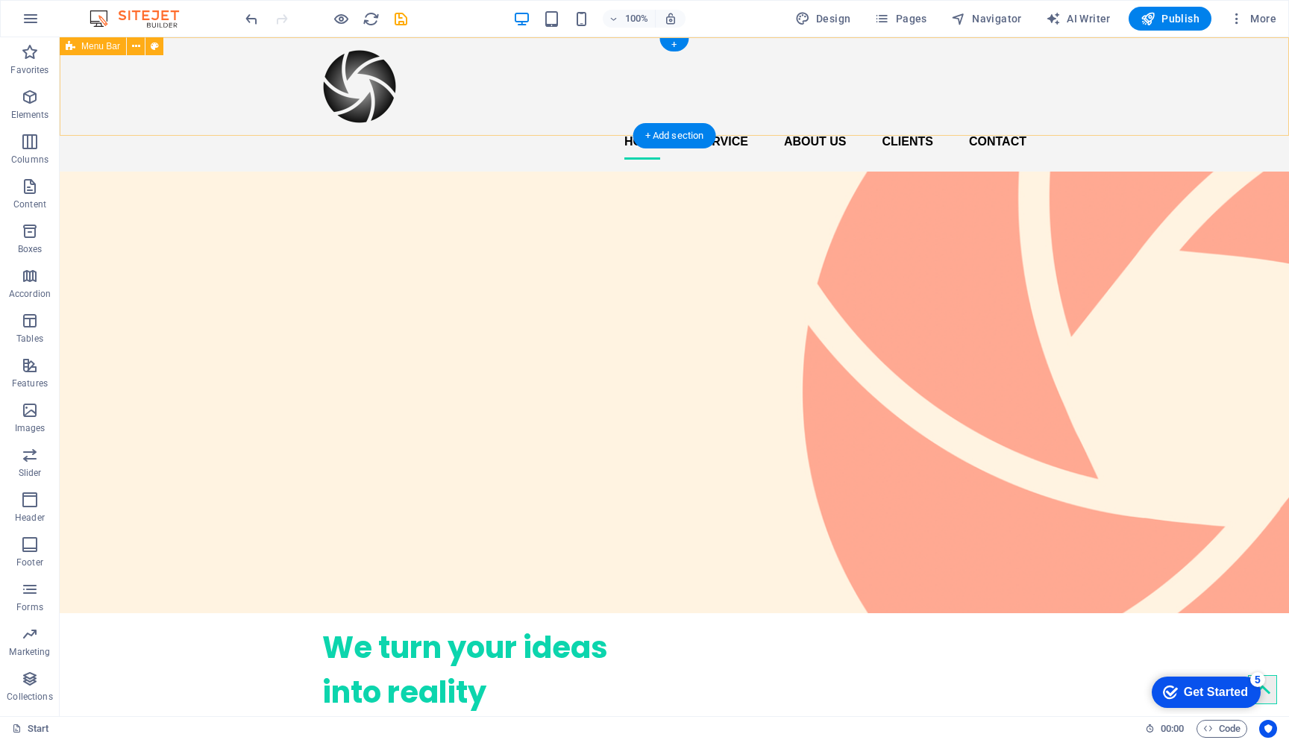
click at [430, 113] on div "Home Service About us Clients Contact" at bounding box center [674, 104] width 1229 height 134
select select "header"
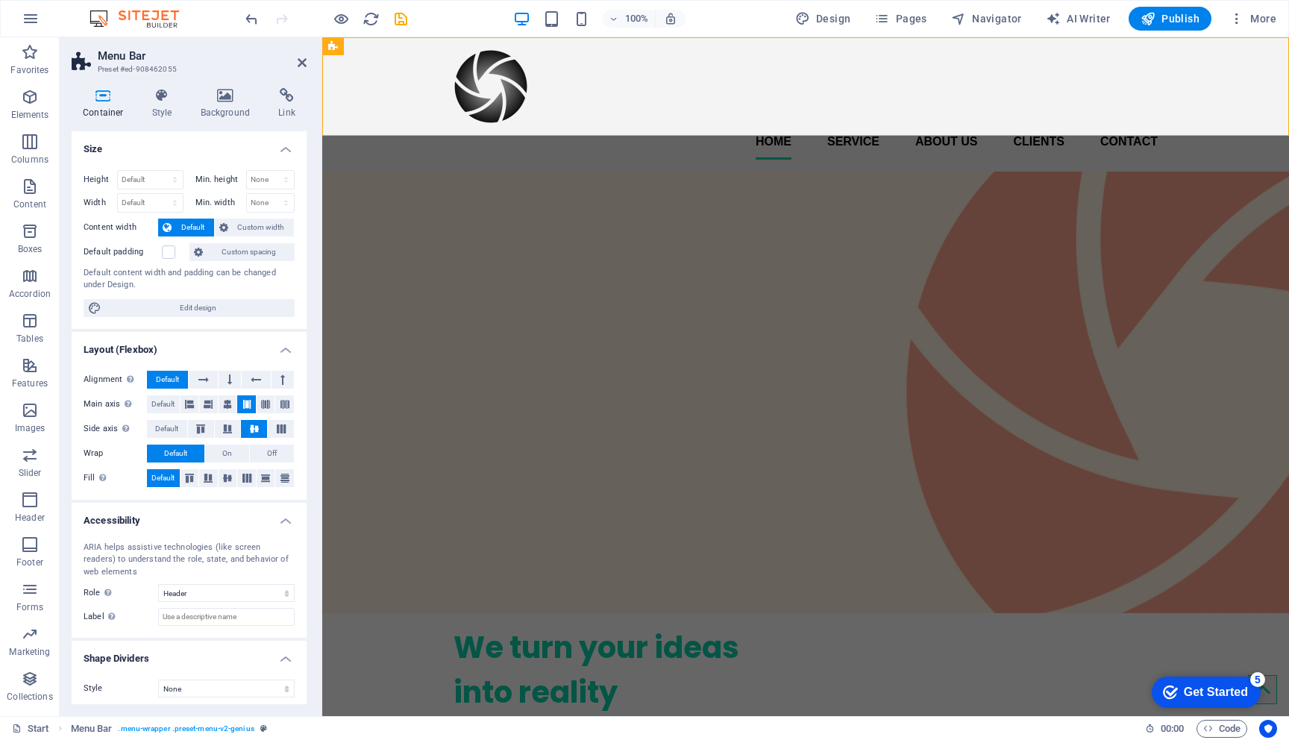
click at [222, 119] on div "Container Style Background Link Size Height Default px rem % vh vw Min. height …" at bounding box center [189, 396] width 235 height 616
click at [221, 95] on icon at bounding box center [225, 95] width 72 height 15
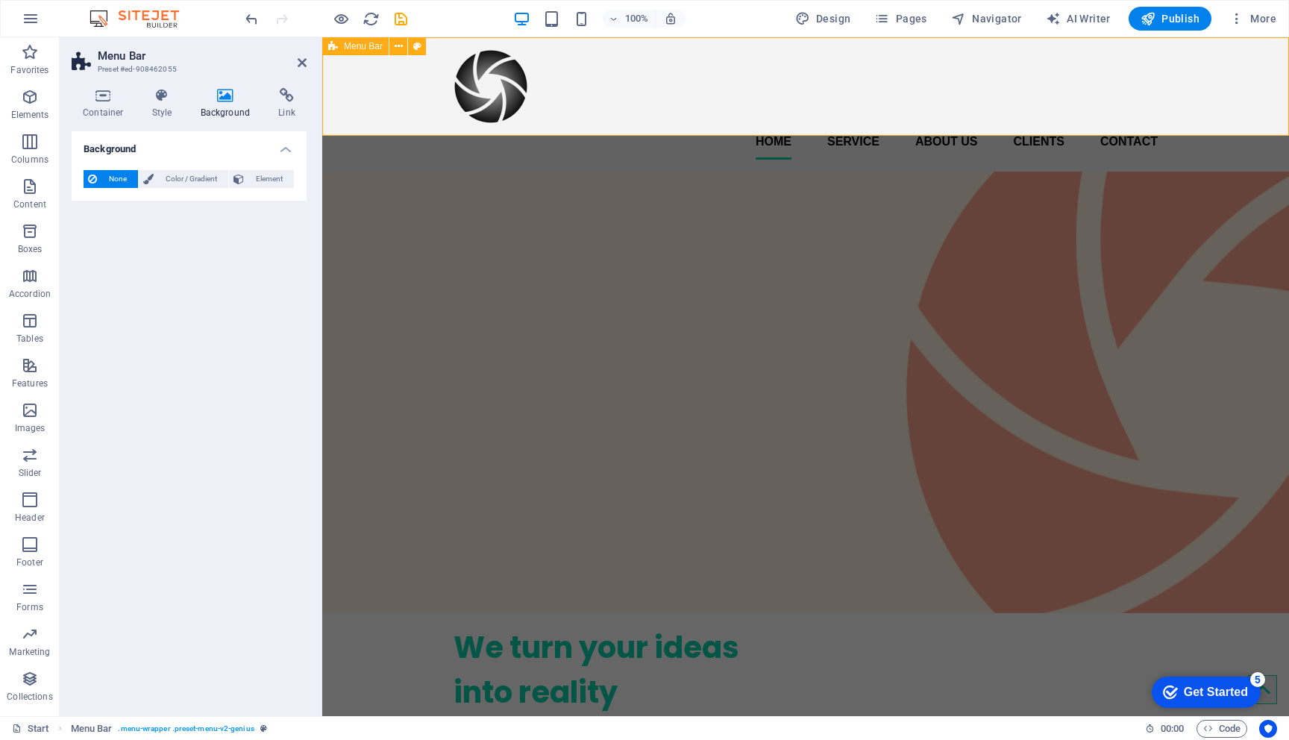
click at [374, 98] on div "Home Service About us Clients Contact" at bounding box center [805, 104] width 966 height 134
click at [154, 95] on icon at bounding box center [162, 95] width 43 height 15
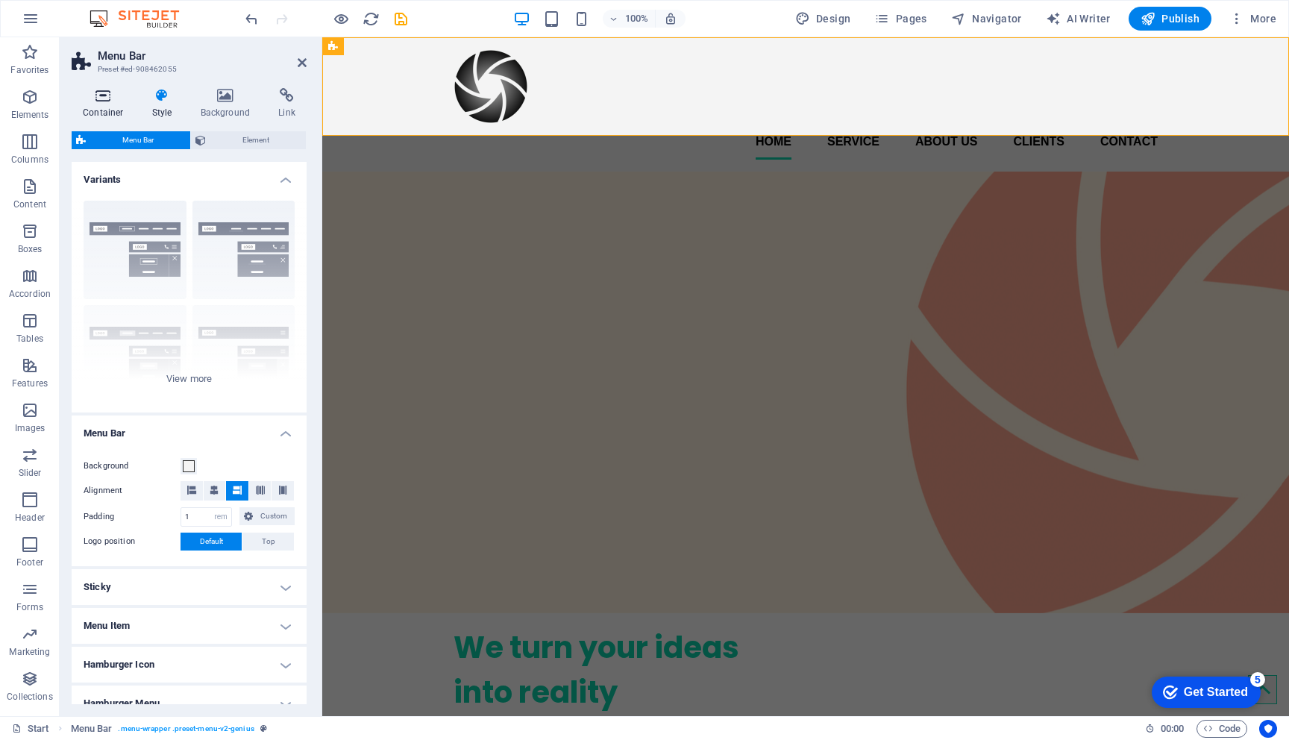
click at [107, 101] on icon at bounding box center [103, 95] width 63 height 15
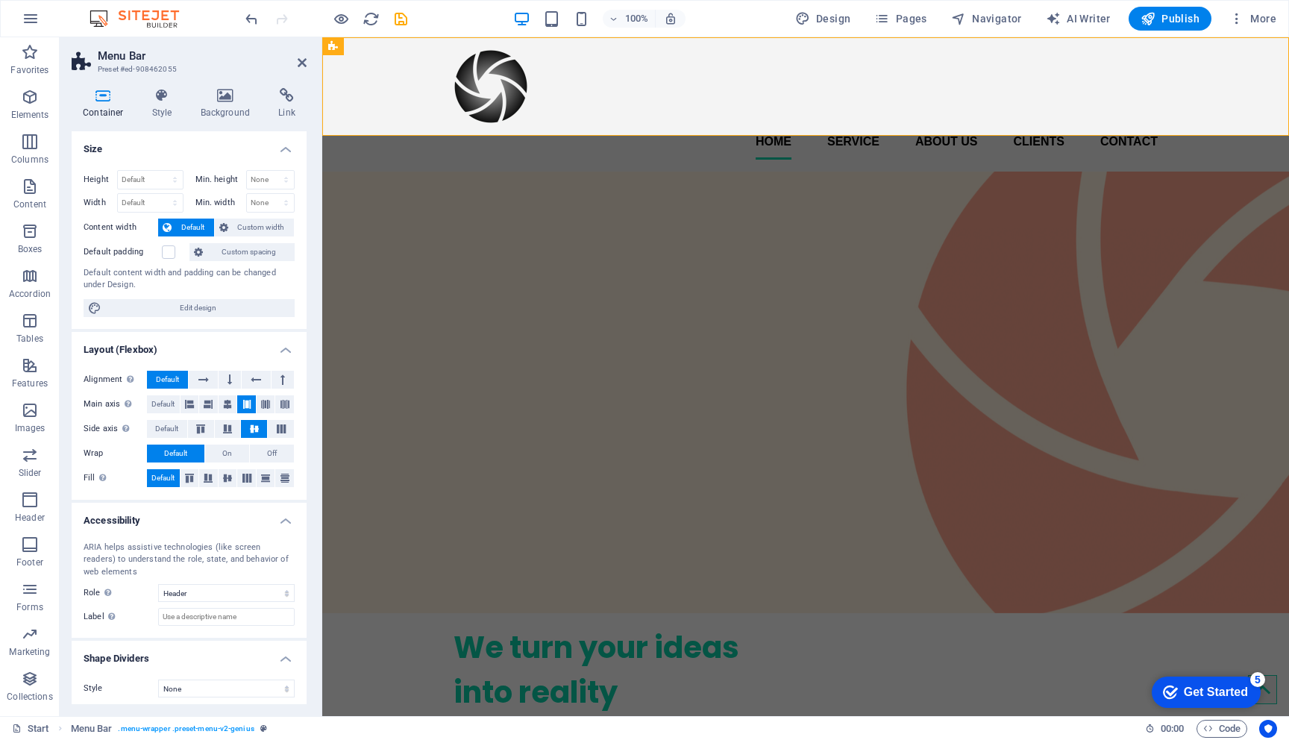
scroll to position [5, 0]
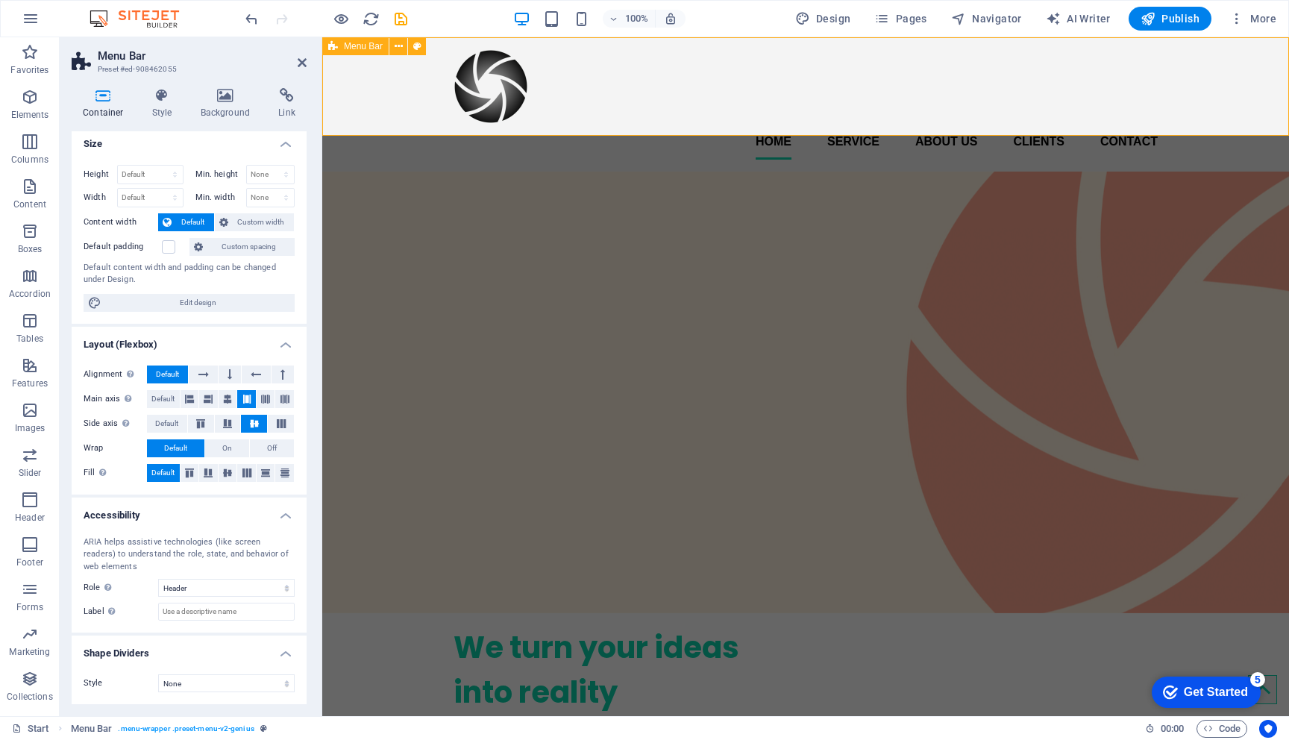
click at [579, 125] on div "Home Service About us Clients Contact" at bounding box center [805, 104] width 966 height 134
click at [360, 134] on span "Menu Bar" at bounding box center [483, 354] width 966 height 441
click at [224, 105] on h4 "Background" at bounding box center [228, 103] width 78 height 31
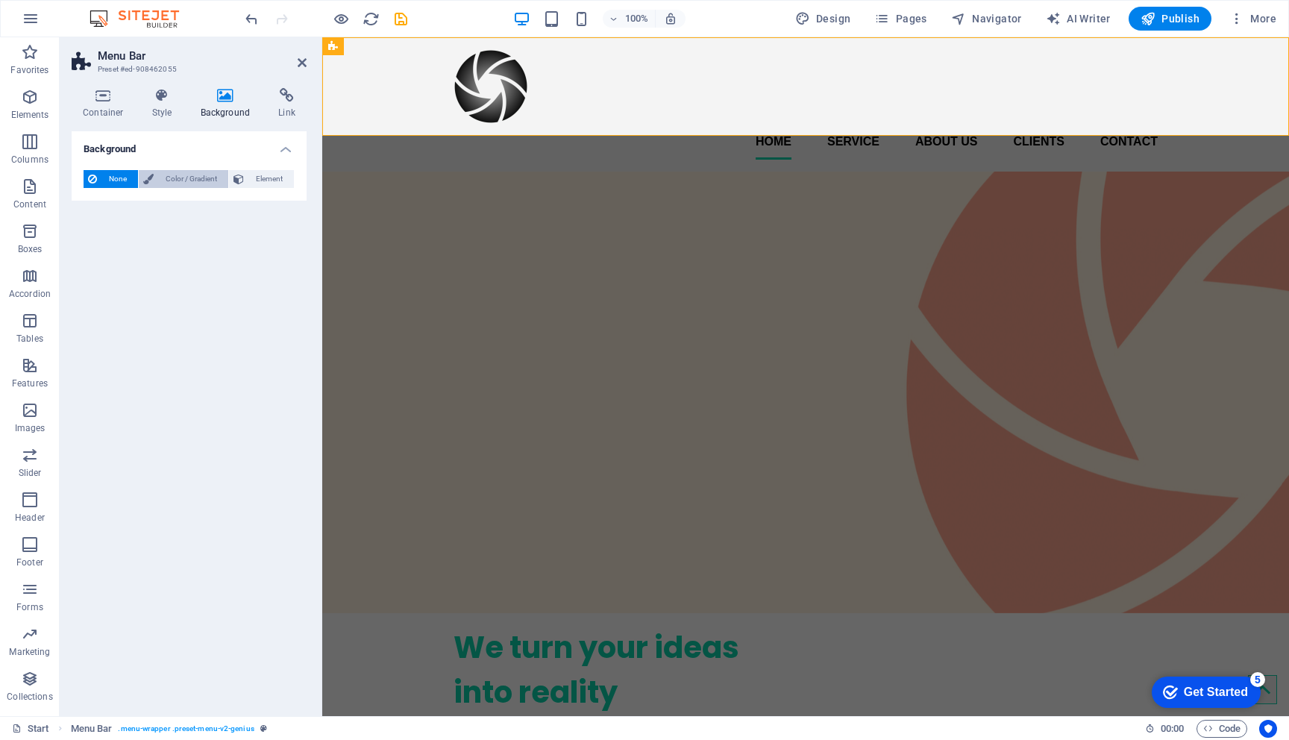
click at [187, 175] on span "Color / Gradient" at bounding box center [191, 179] width 66 height 18
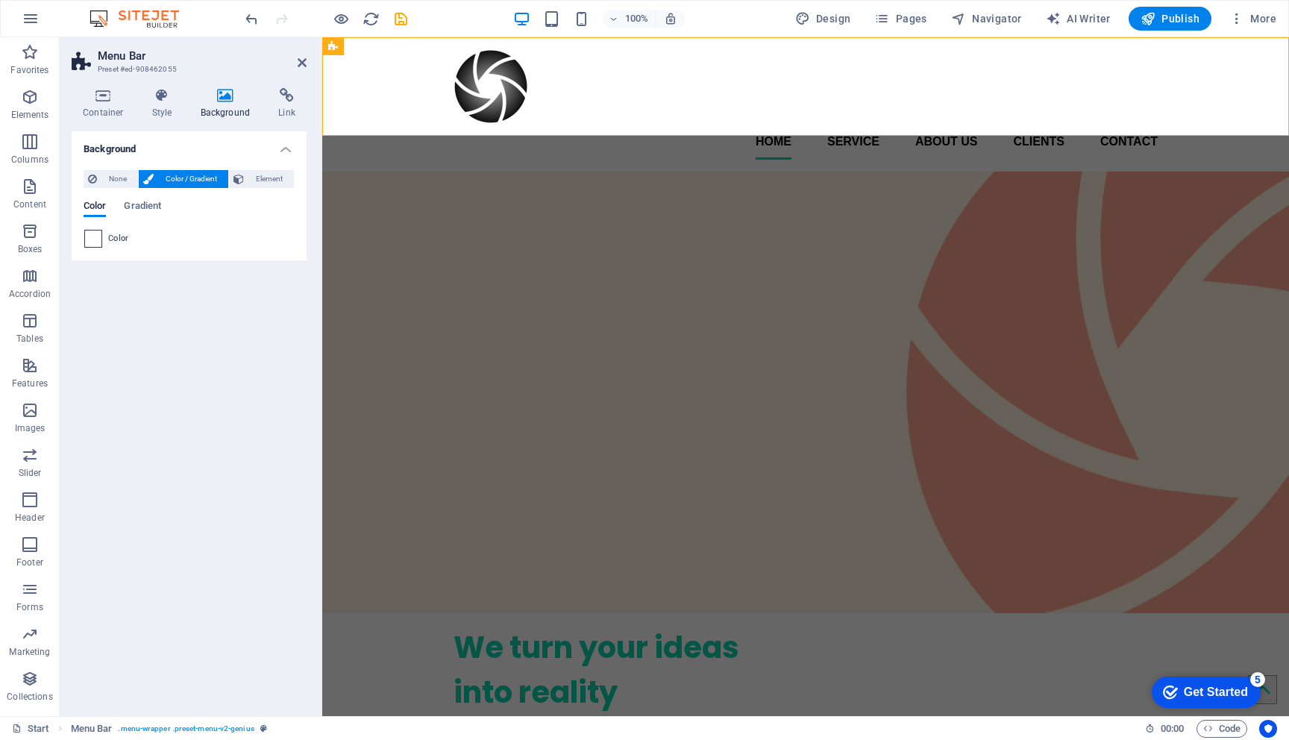
click at [92, 242] on span at bounding box center [93, 238] width 16 height 16
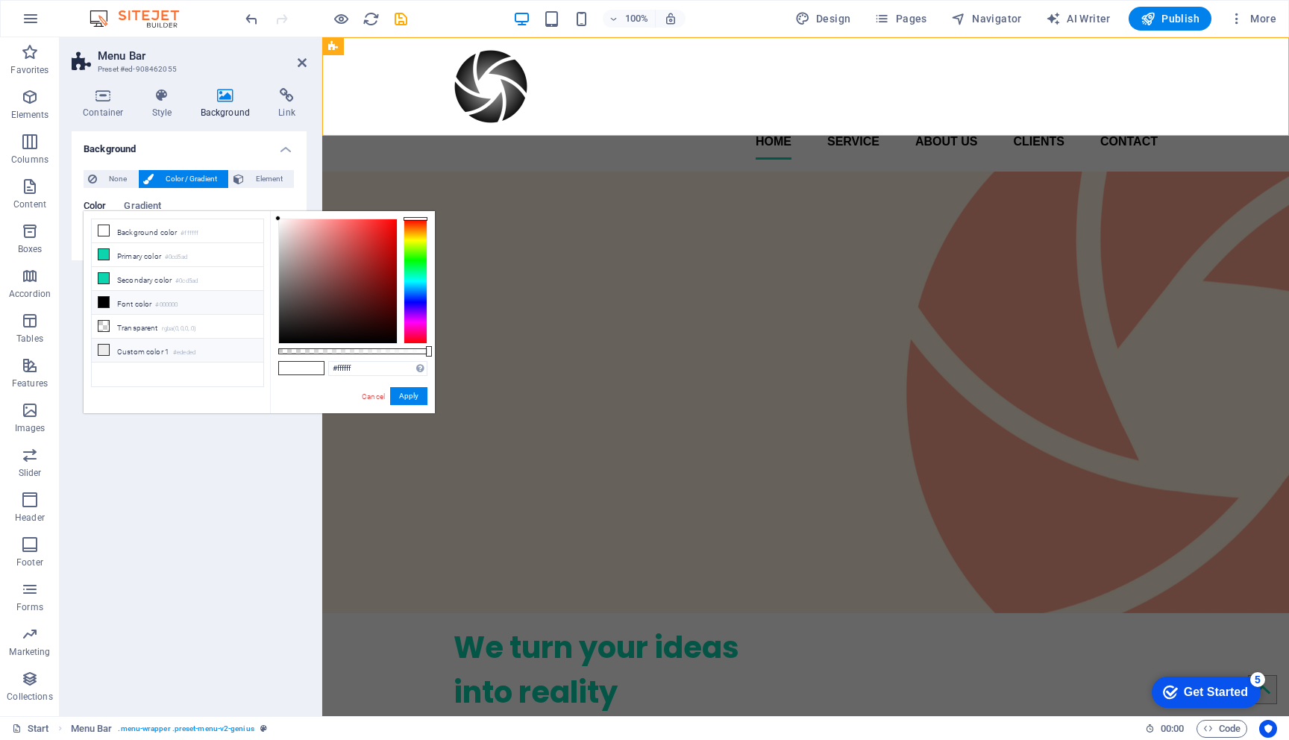
click at [181, 349] on small "#ededed" at bounding box center [184, 353] width 22 height 10
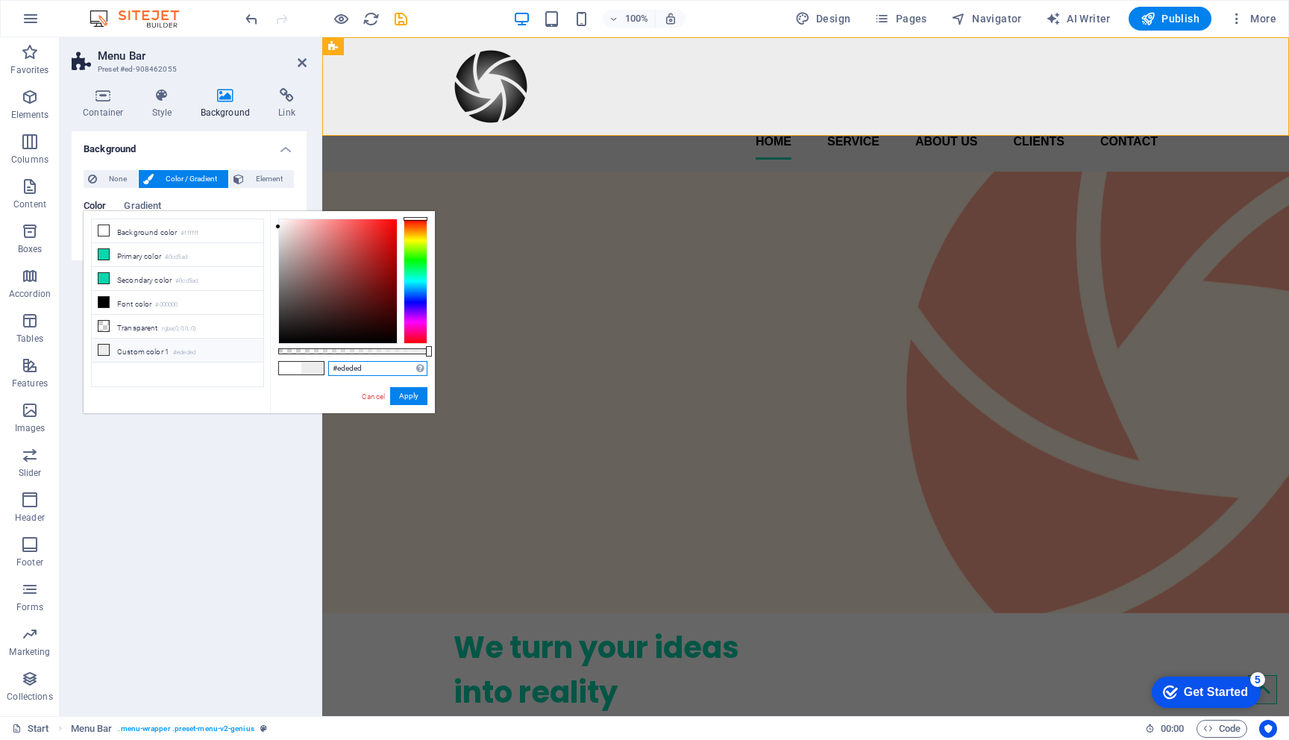
click at [366, 368] on input "#ededed" at bounding box center [377, 368] width 99 height 15
paste input "FDF3E3"
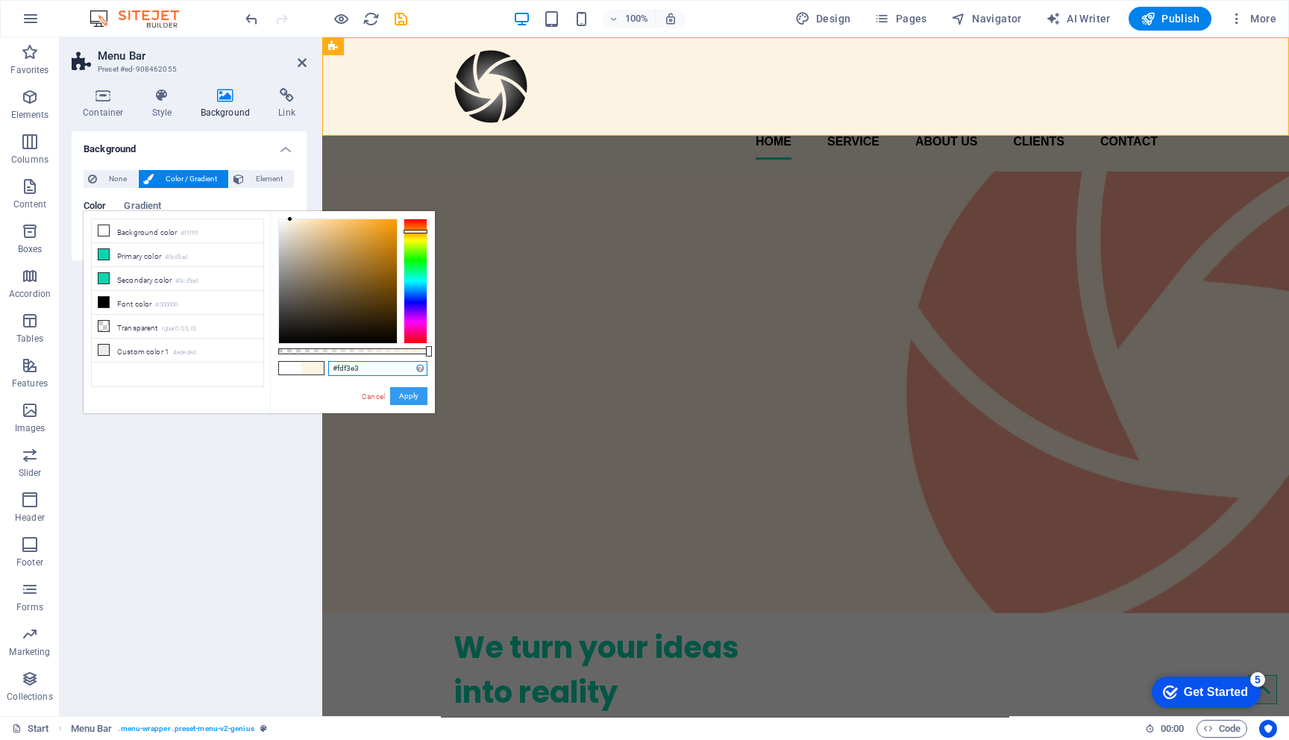
type input "#fdf3e3"
click at [408, 390] on button "Apply" at bounding box center [408, 396] width 37 height 18
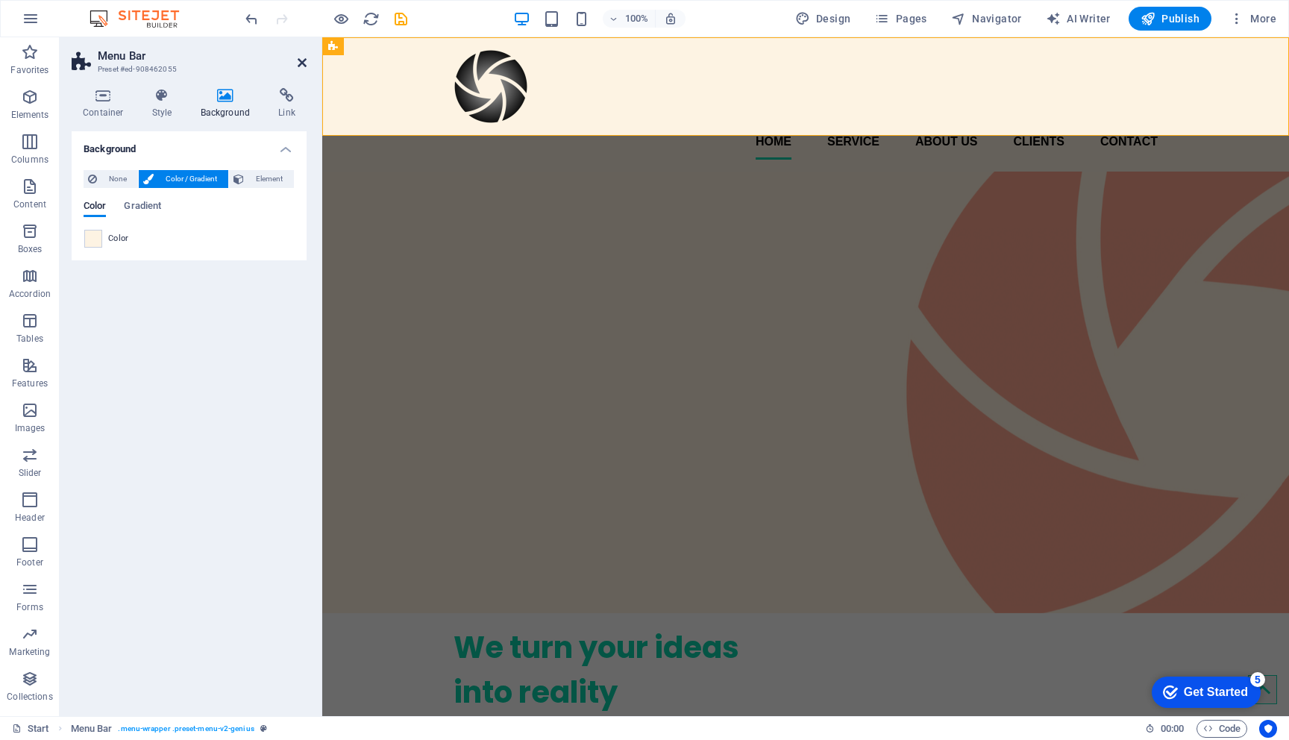
click at [299, 61] on icon at bounding box center [302, 63] width 9 height 12
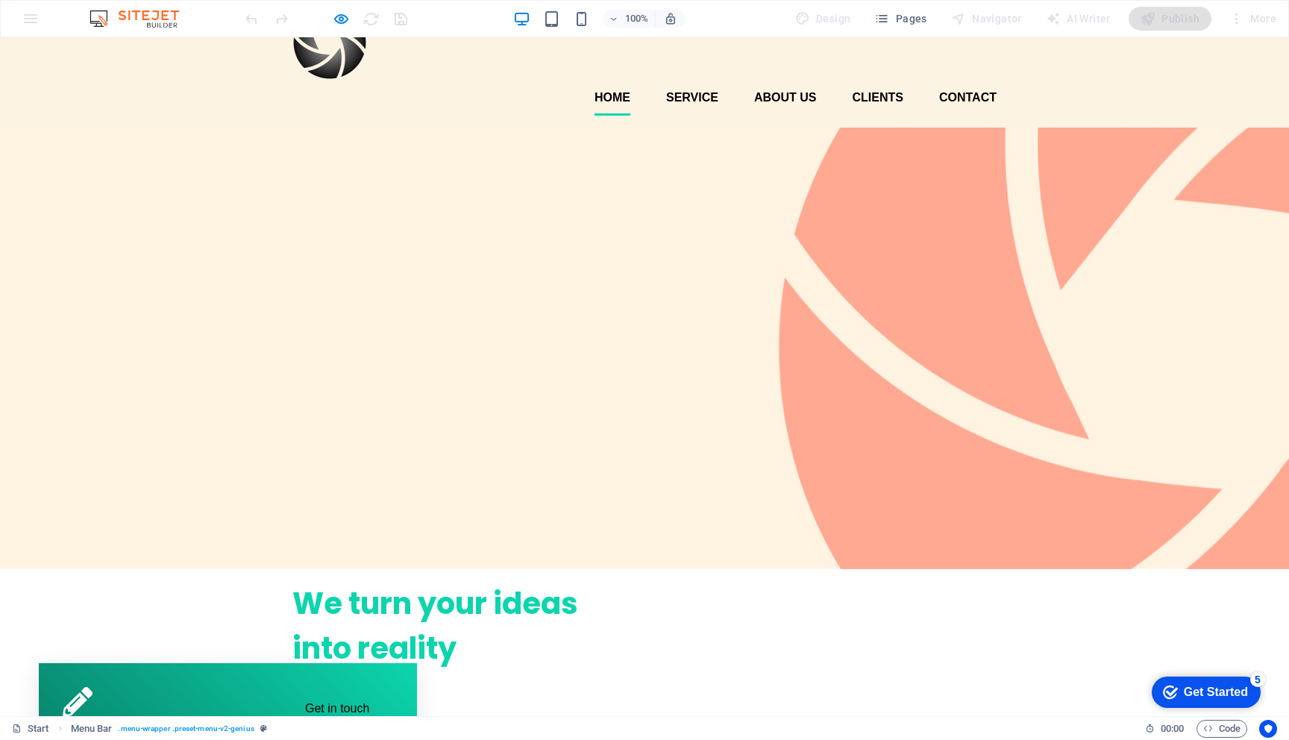
scroll to position [0, 0]
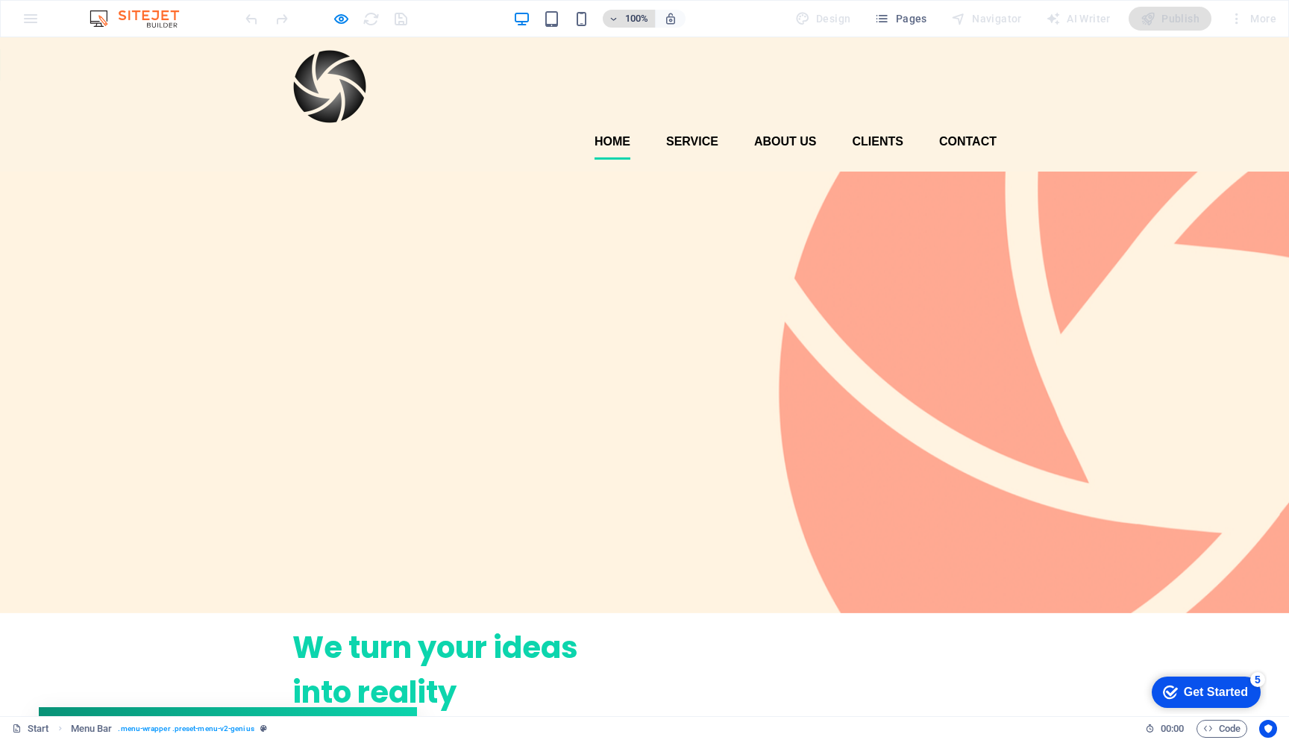
click at [615, 19] on icon "button" at bounding box center [614, 19] width 10 height 10
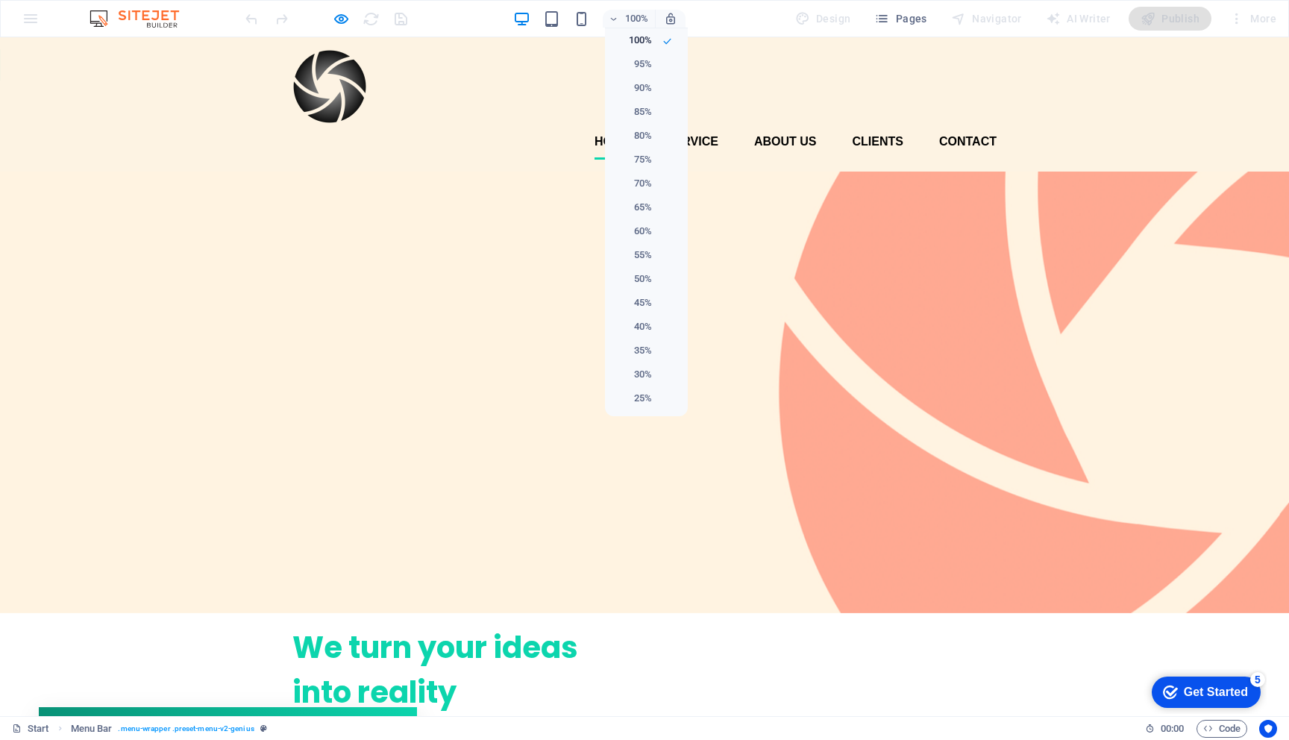
click at [616, 18] on div at bounding box center [644, 370] width 1289 height 740
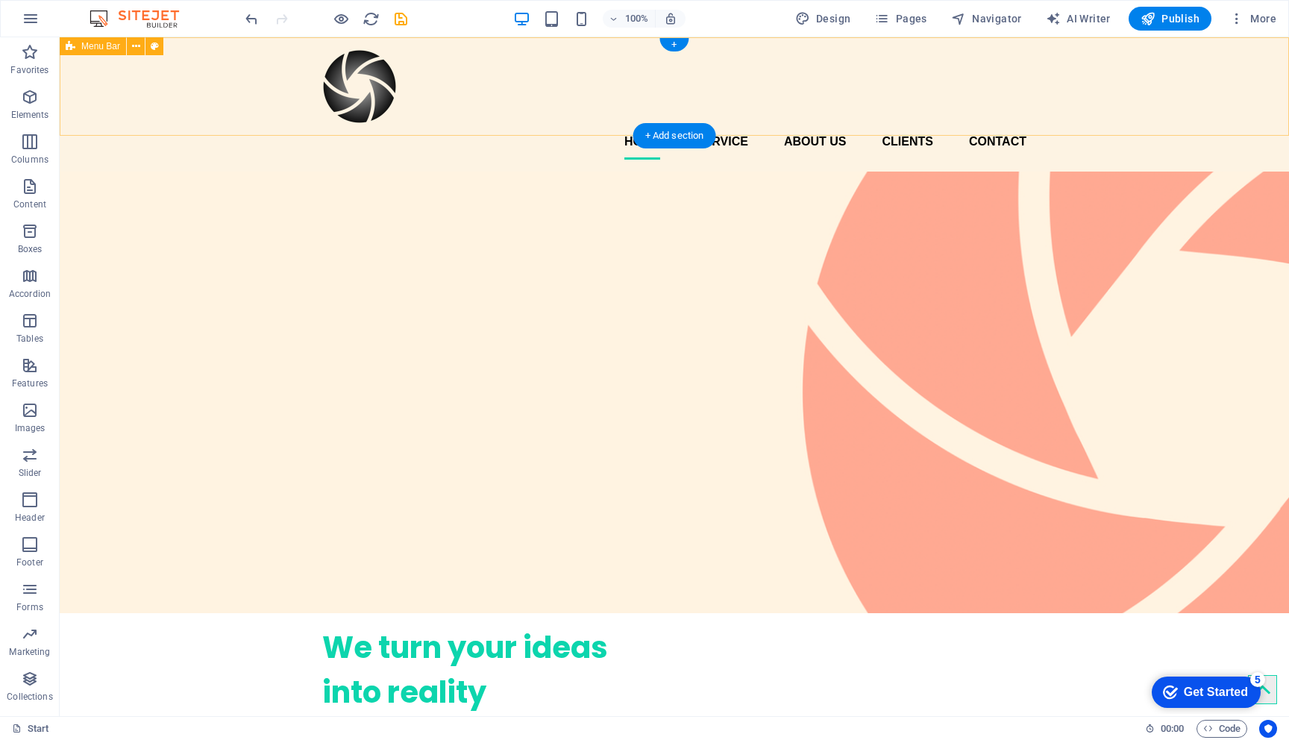
click at [433, 130] on div "Home Service About us Clients Contact" at bounding box center [674, 104] width 1229 height 134
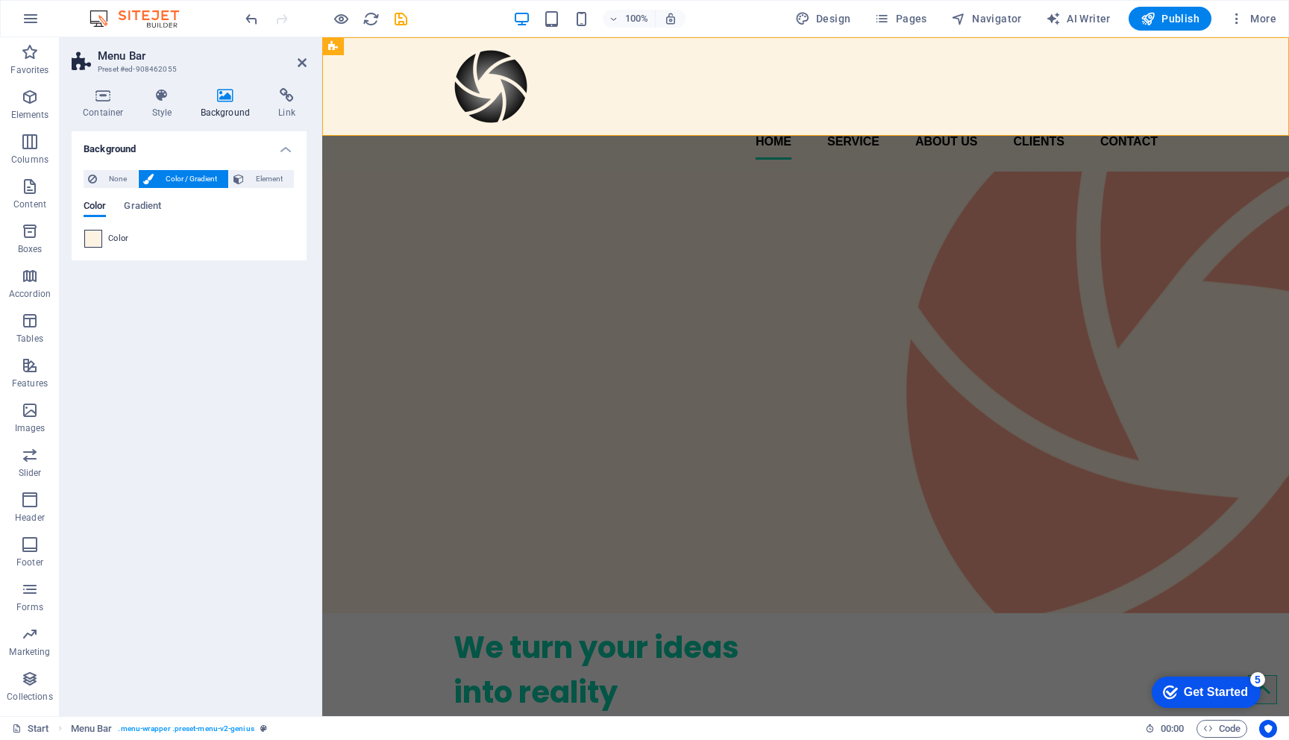
click at [98, 238] on span at bounding box center [93, 238] width 16 height 16
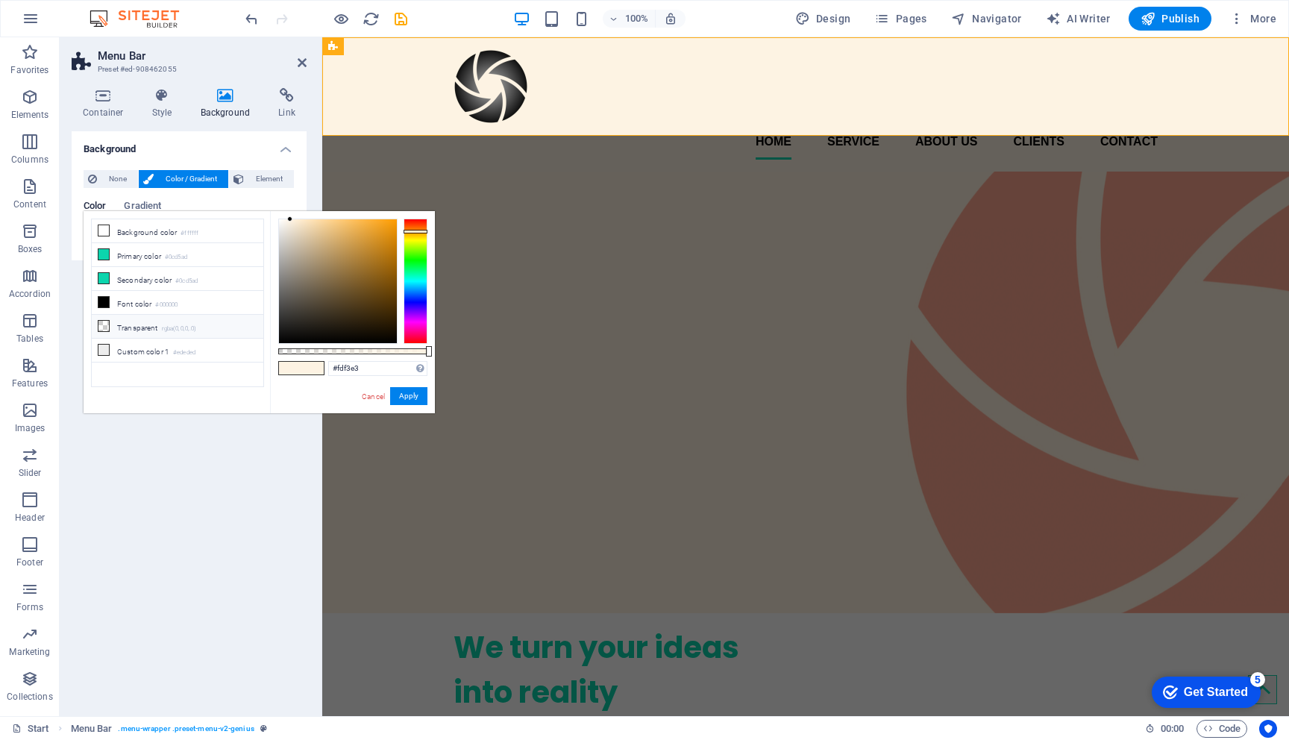
click at [163, 322] on li "Transparent rgba(0,0,0,.0)" at bounding box center [178, 327] width 172 height 24
type input "rgba(0, 0, 0, 0)"
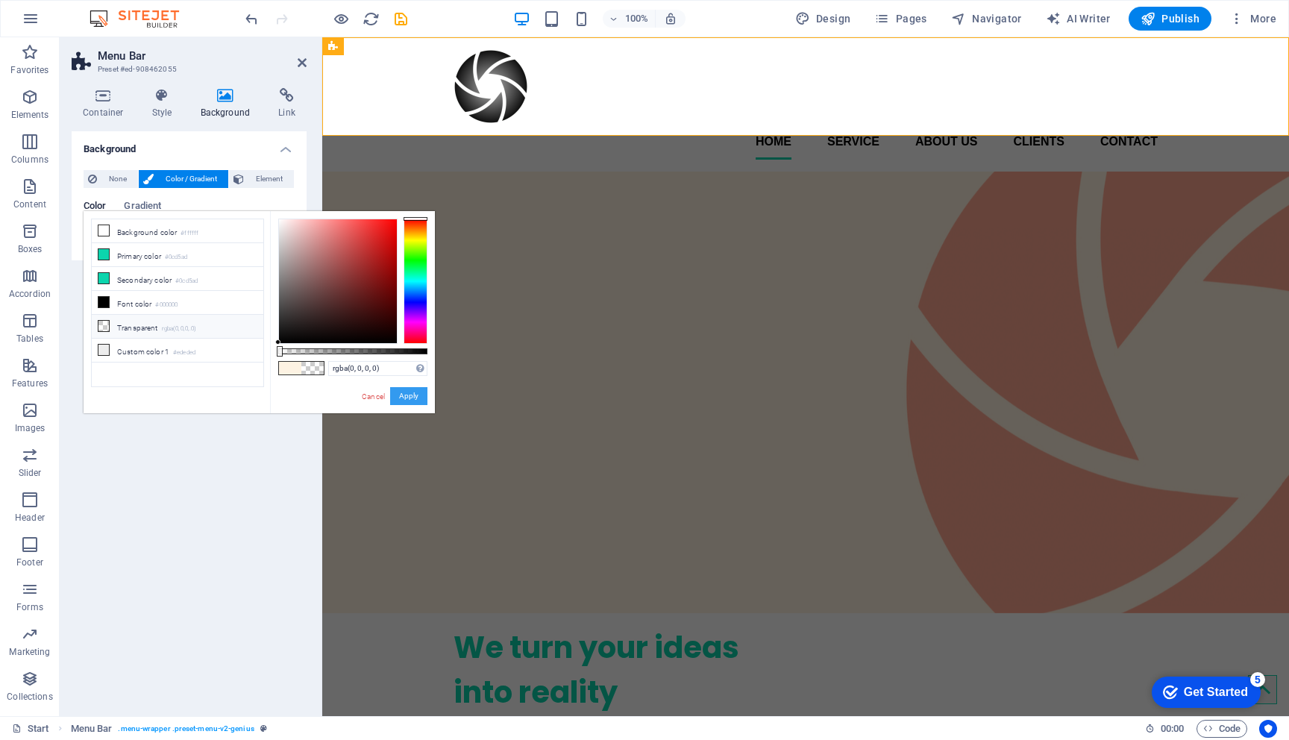
click at [410, 391] on button "Apply" at bounding box center [408, 396] width 37 height 18
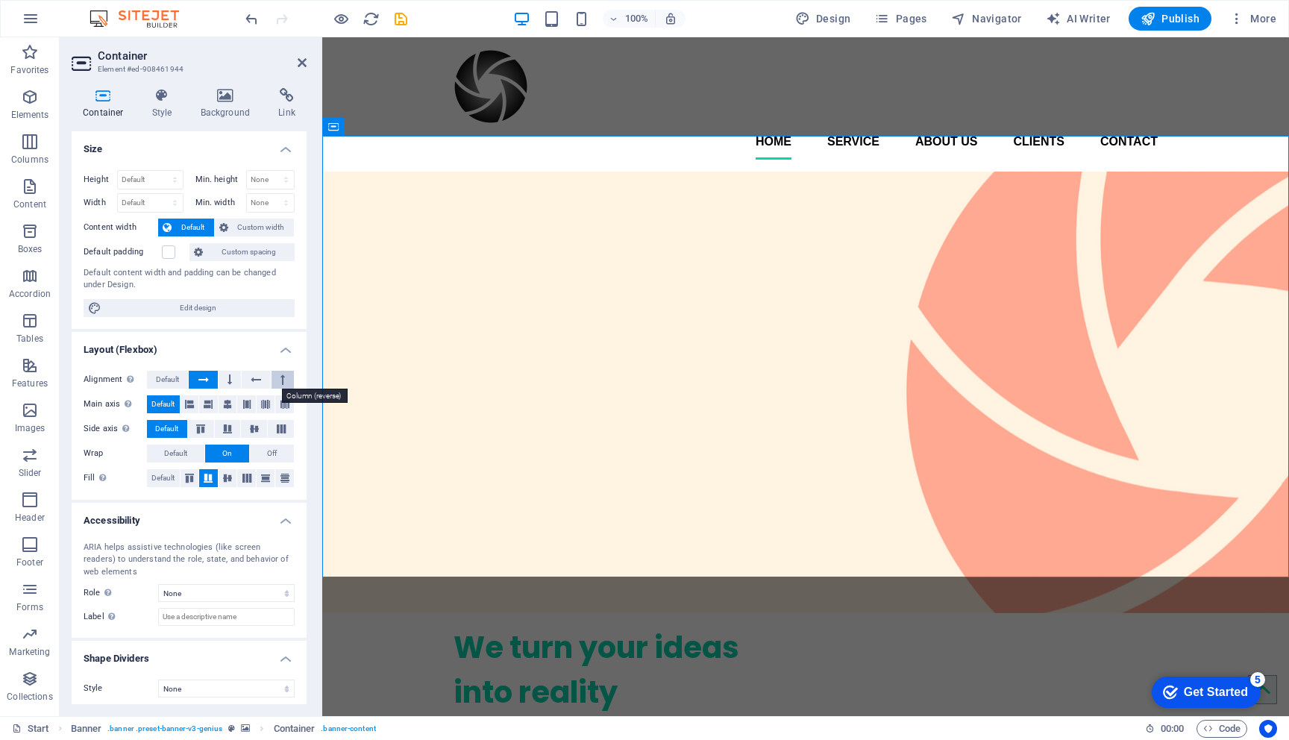
click at [280, 377] on icon at bounding box center [282, 380] width 4 height 18
click at [205, 377] on icon at bounding box center [203, 380] width 10 height 18
click at [168, 251] on label at bounding box center [168, 251] width 13 height 13
click at [0, 0] on input "Default padding" at bounding box center [0, 0] width 0 height 0
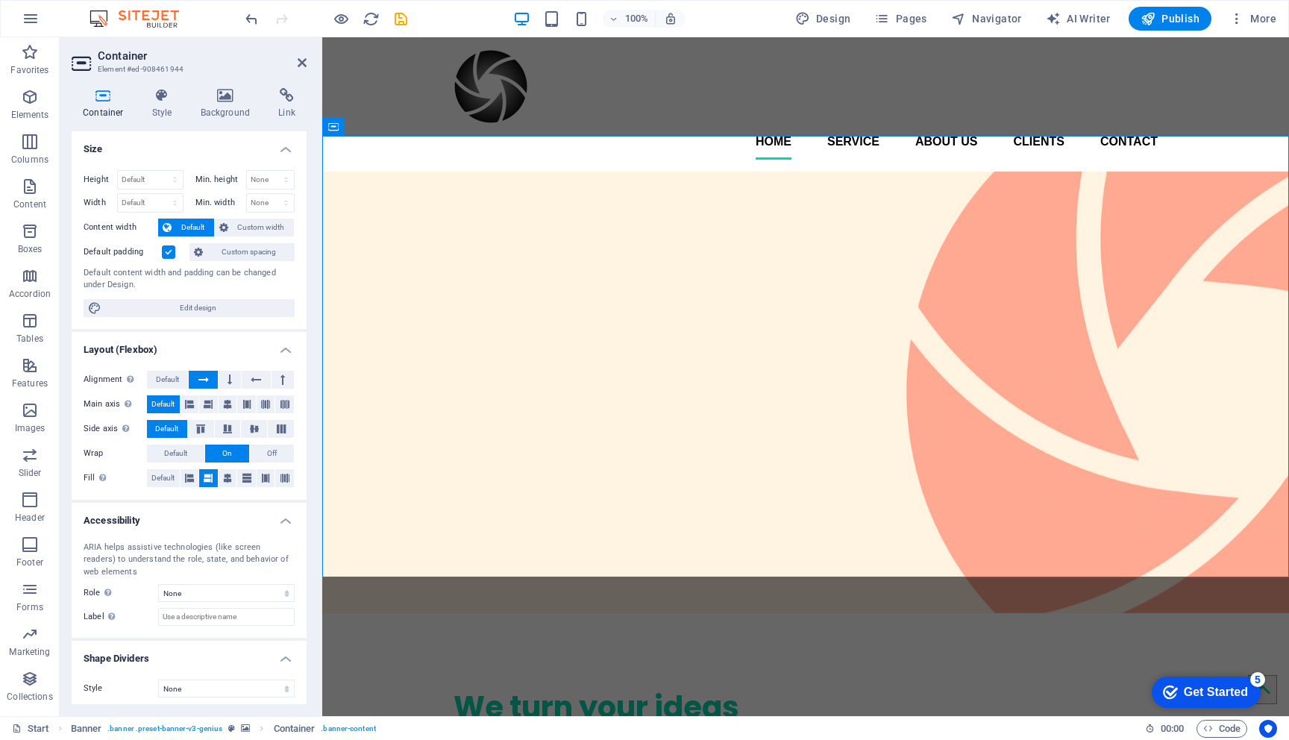
click at [168, 251] on label at bounding box center [168, 251] width 13 height 13
click at [0, 0] on input "Default padding" at bounding box center [0, 0] width 0 height 0
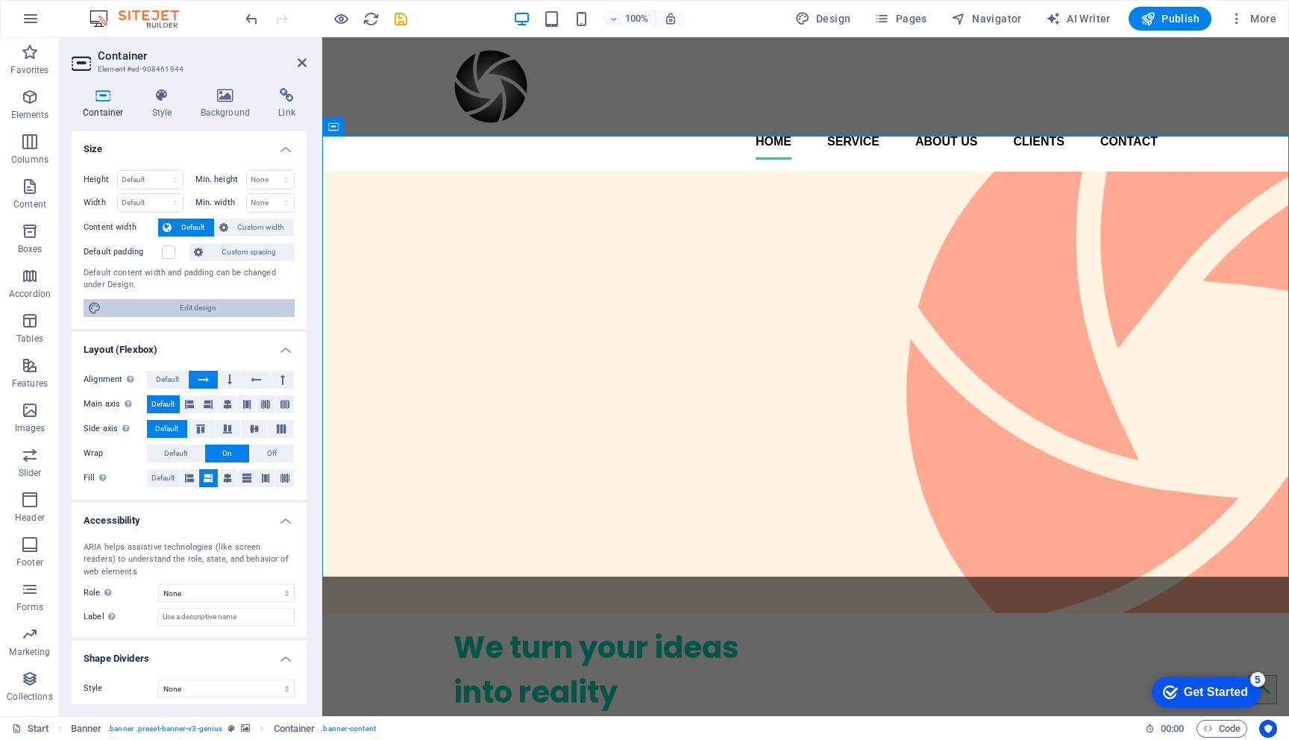
click at [209, 315] on span "Edit design" at bounding box center [198, 308] width 184 height 18
select select "px"
select select "400"
select select "px"
select select "rem"
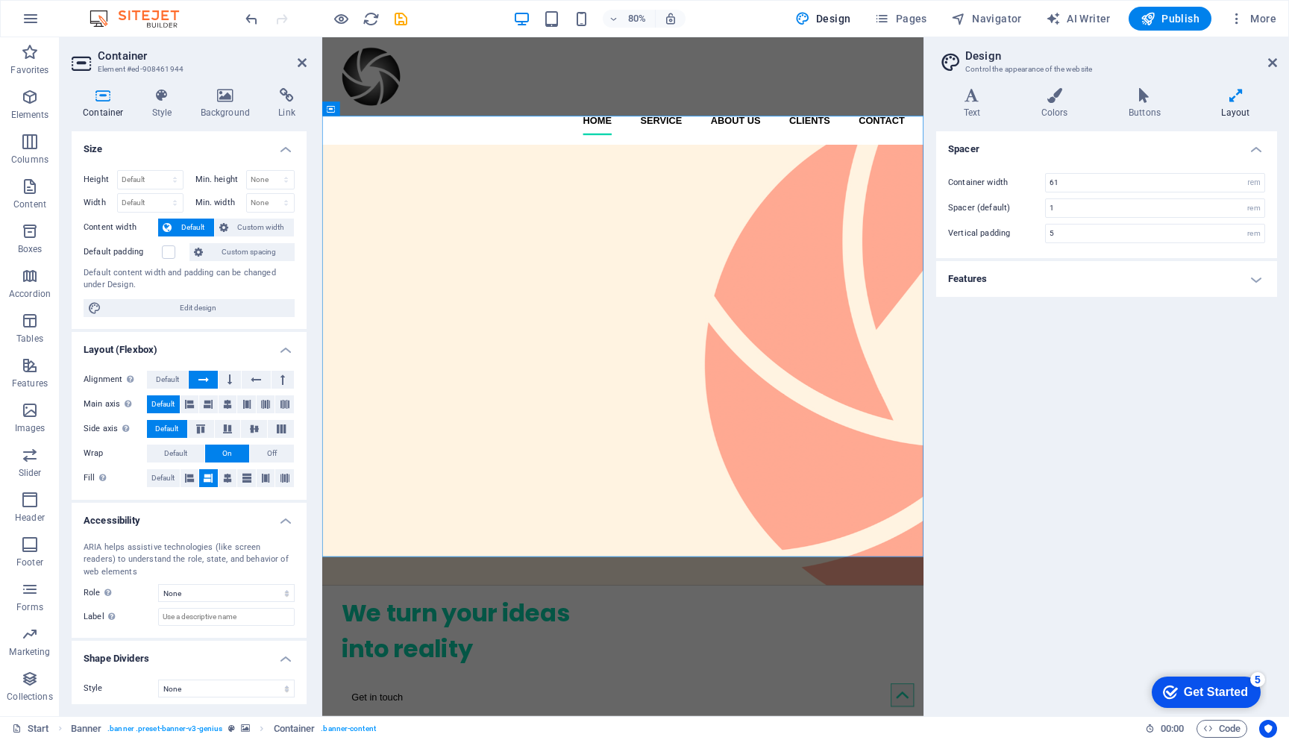
click at [1113, 278] on h4 "Features" at bounding box center [1106, 279] width 341 height 36
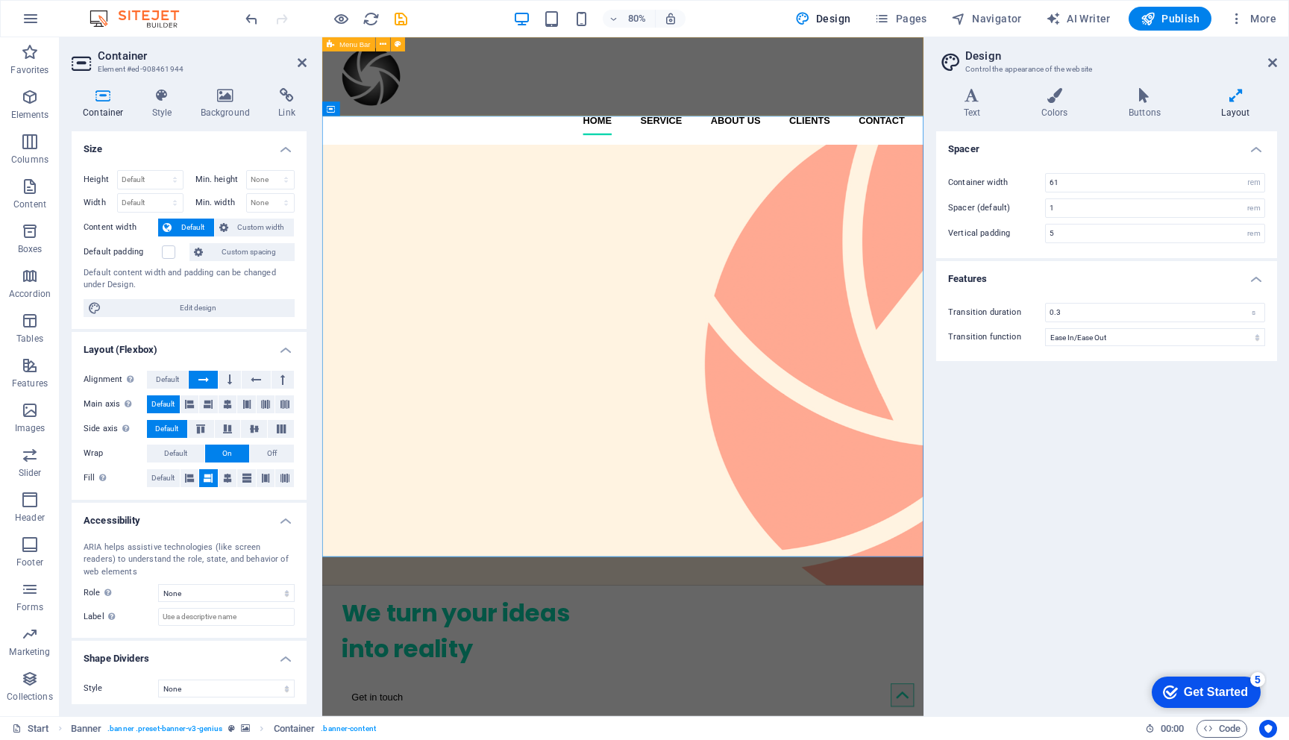
click at [518, 114] on div "Home Service About us Clients Contact" at bounding box center [698, 104] width 752 height 134
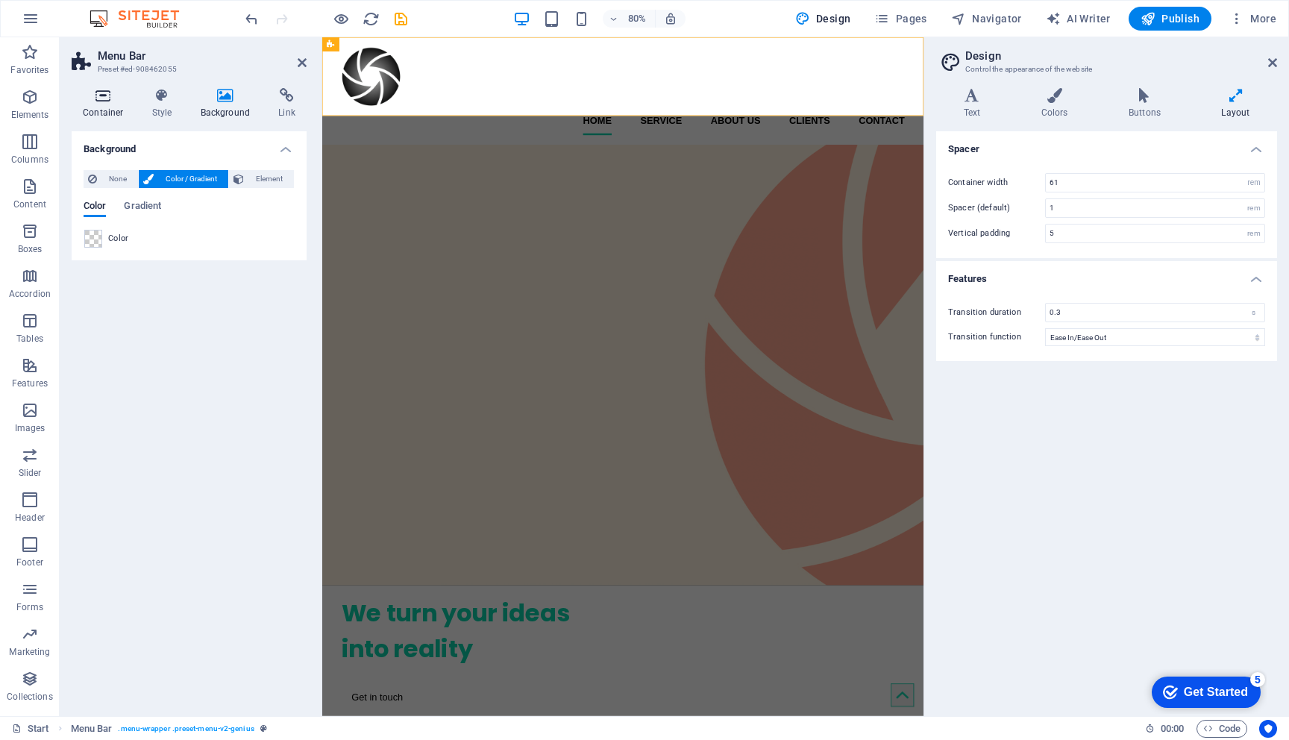
click at [97, 96] on icon at bounding box center [103, 95] width 63 height 15
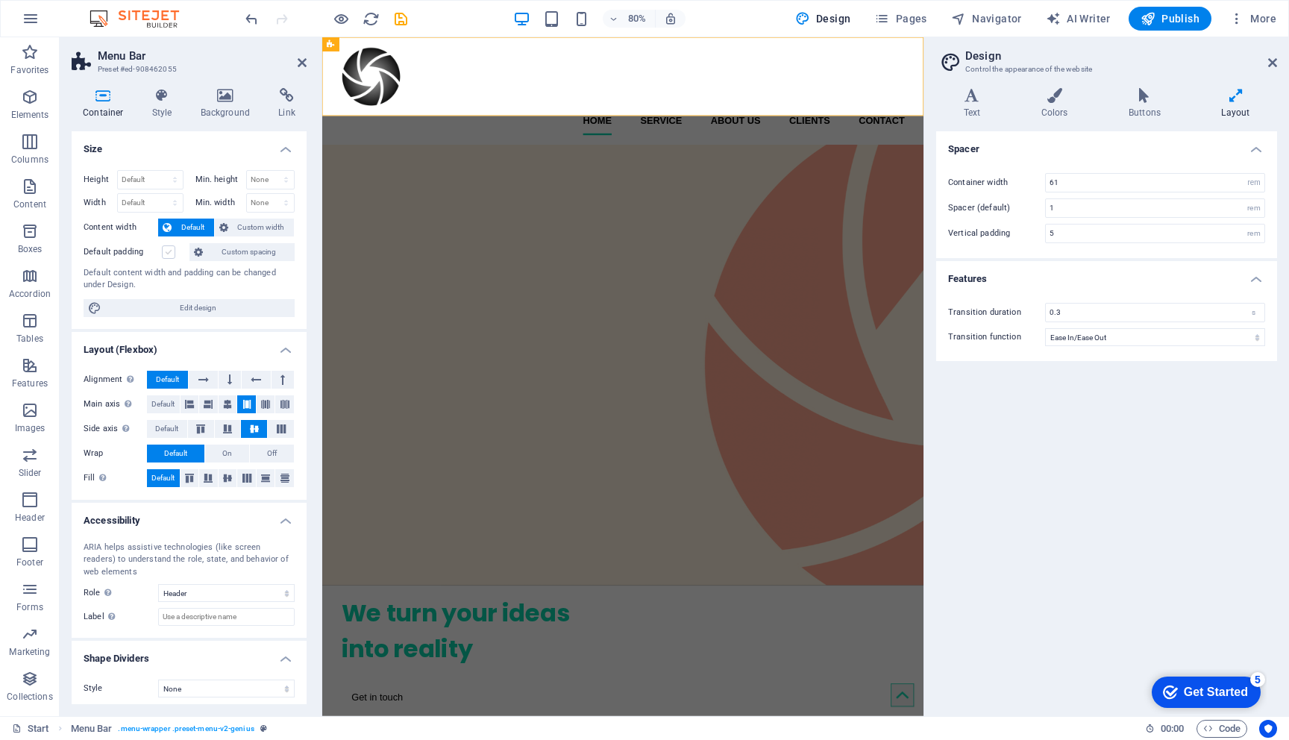
click at [167, 250] on label at bounding box center [168, 251] width 13 height 13
click at [0, 0] on input "Default padding" at bounding box center [0, 0] width 0 height 0
click at [169, 253] on label at bounding box center [168, 251] width 13 height 13
click at [0, 0] on input "Default padding" at bounding box center [0, 0] width 0 height 0
click at [236, 230] on span "Custom width" at bounding box center [261, 228] width 57 height 18
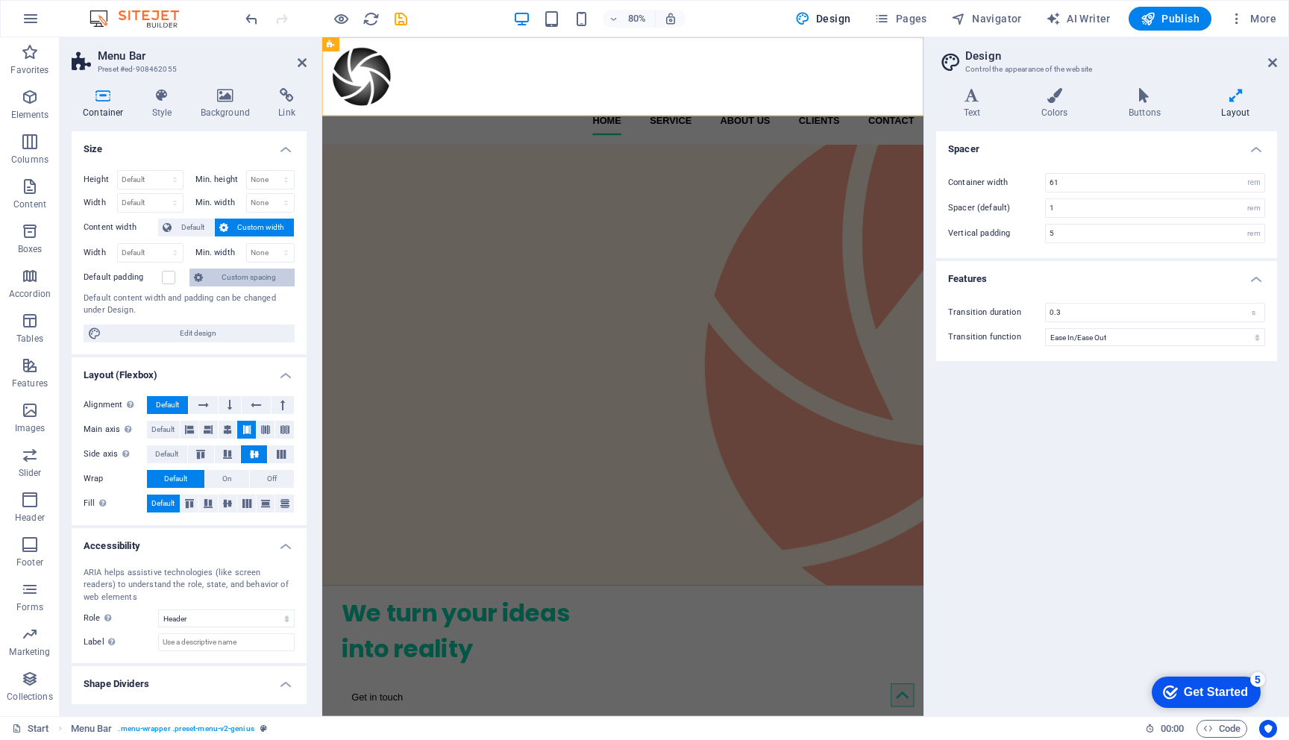
click at [233, 278] on span "Custom spacing" at bounding box center [248, 277] width 83 height 18
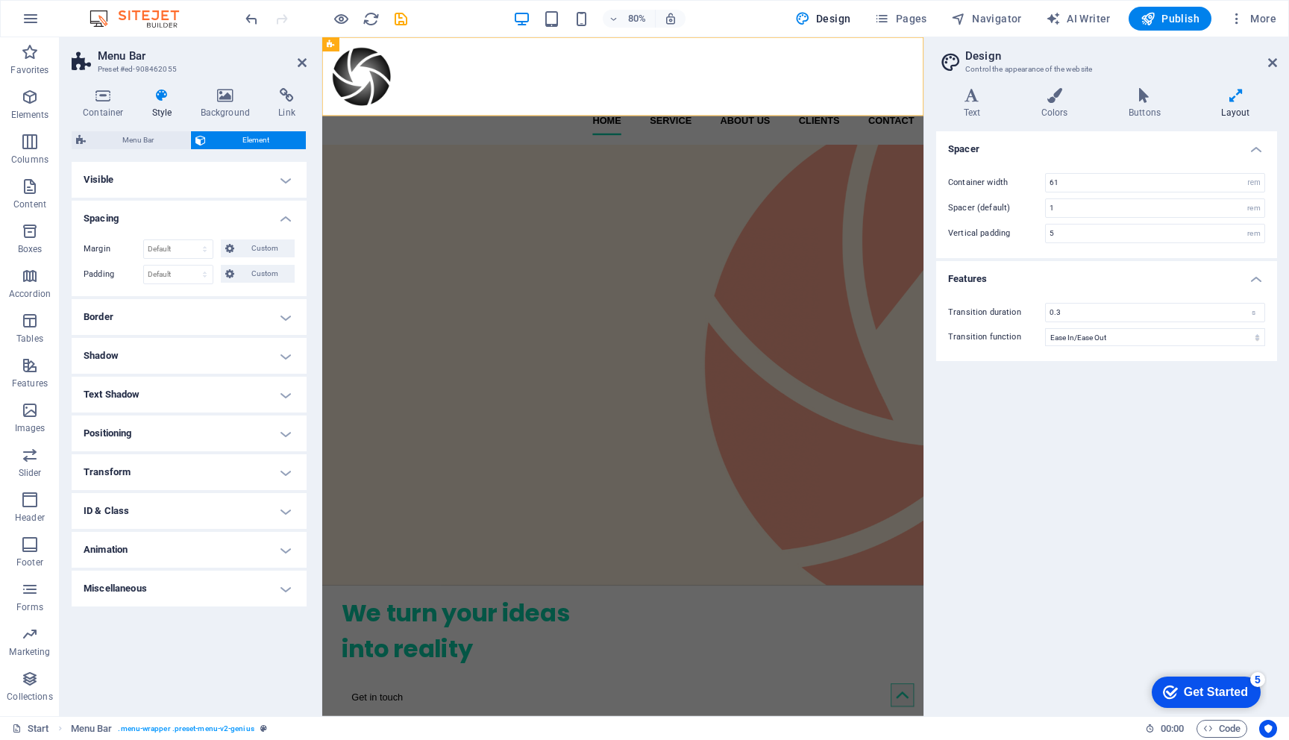
click at [218, 188] on h4 "Visible" at bounding box center [189, 180] width 235 height 36
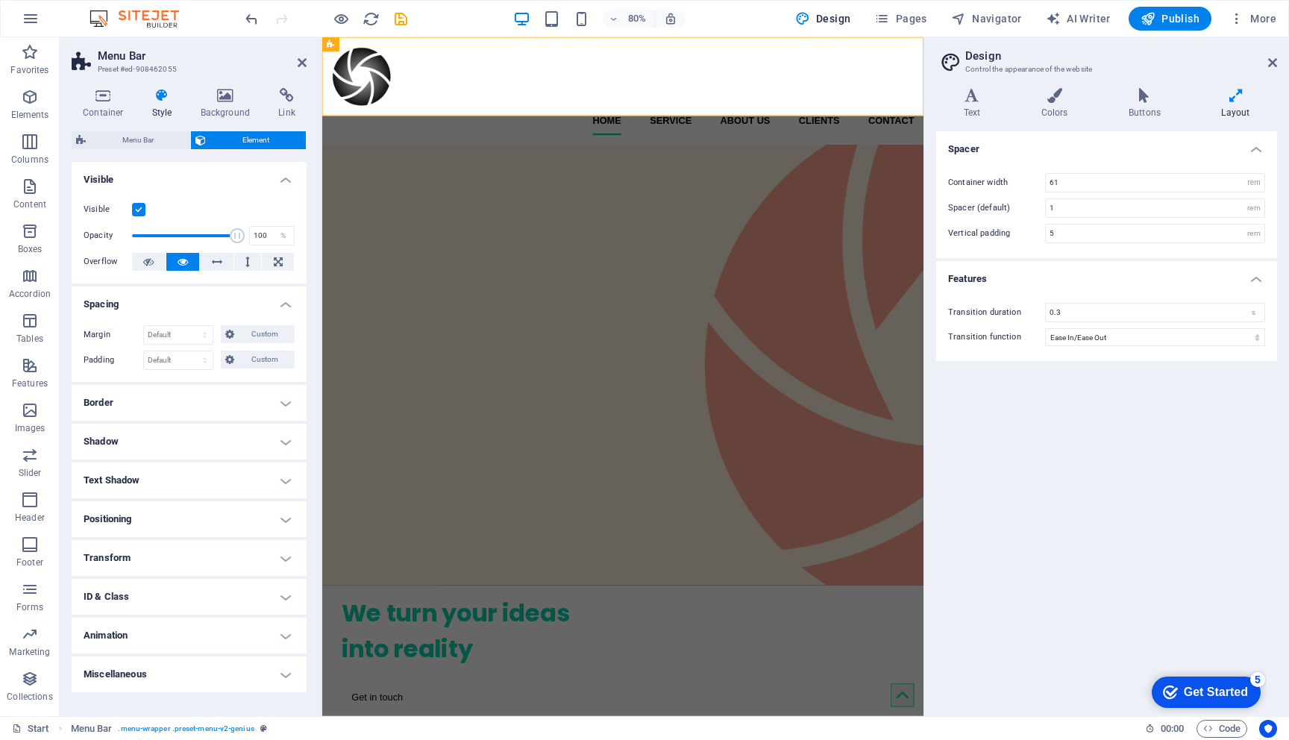
click at [137, 207] on label at bounding box center [138, 209] width 13 height 13
click at [0, 0] on input "Visible" at bounding box center [0, 0] width 0 height 0
click at [141, 209] on label at bounding box center [138, 209] width 13 height 13
click at [0, 0] on input "Visible" at bounding box center [0, 0] width 0 height 0
click at [150, 257] on icon at bounding box center [148, 262] width 10 height 18
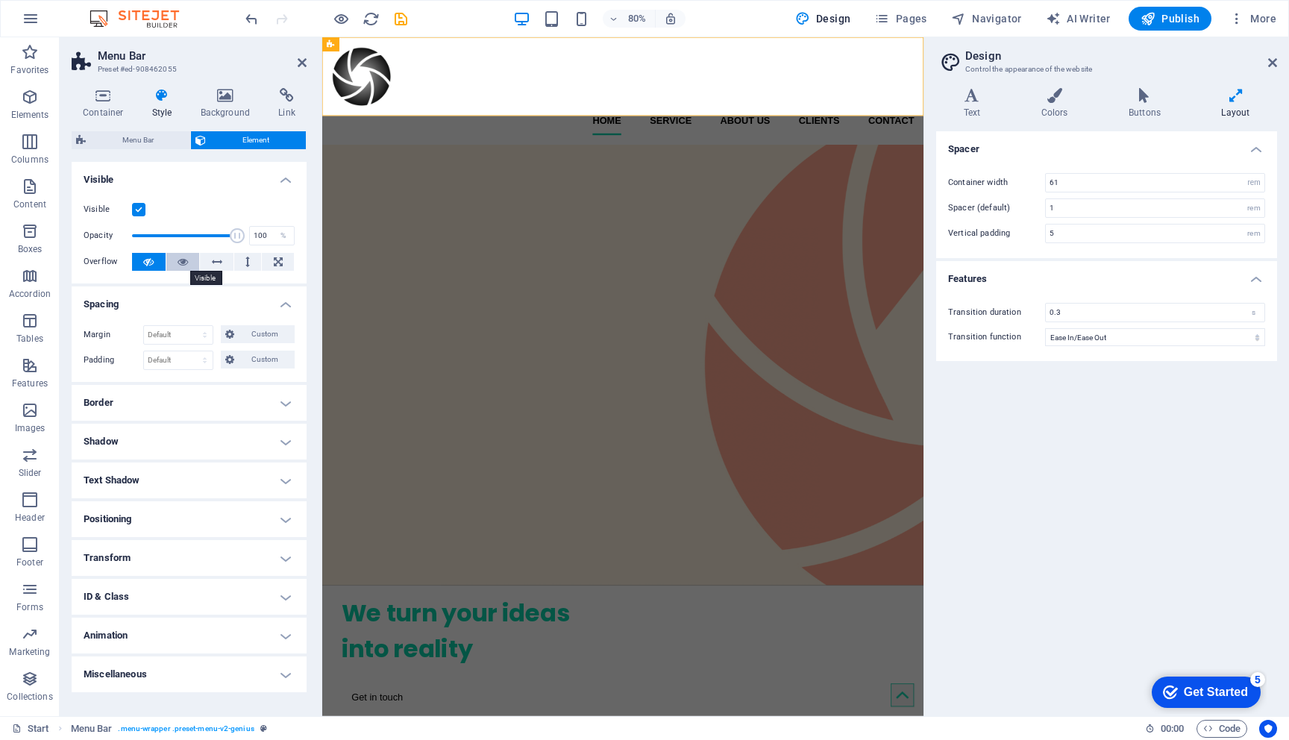
click at [183, 265] on icon at bounding box center [182, 262] width 10 height 18
click at [214, 264] on icon at bounding box center [217, 262] width 10 height 18
click at [251, 266] on button at bounding box center [248, 262] width 28 height 18
click at [185, 261] on icon at bounding box center [182, 262] width 10 height 18
click at [184, 516] on h4 "Positioning" at bounding box center [189, 519] width 235 height 36
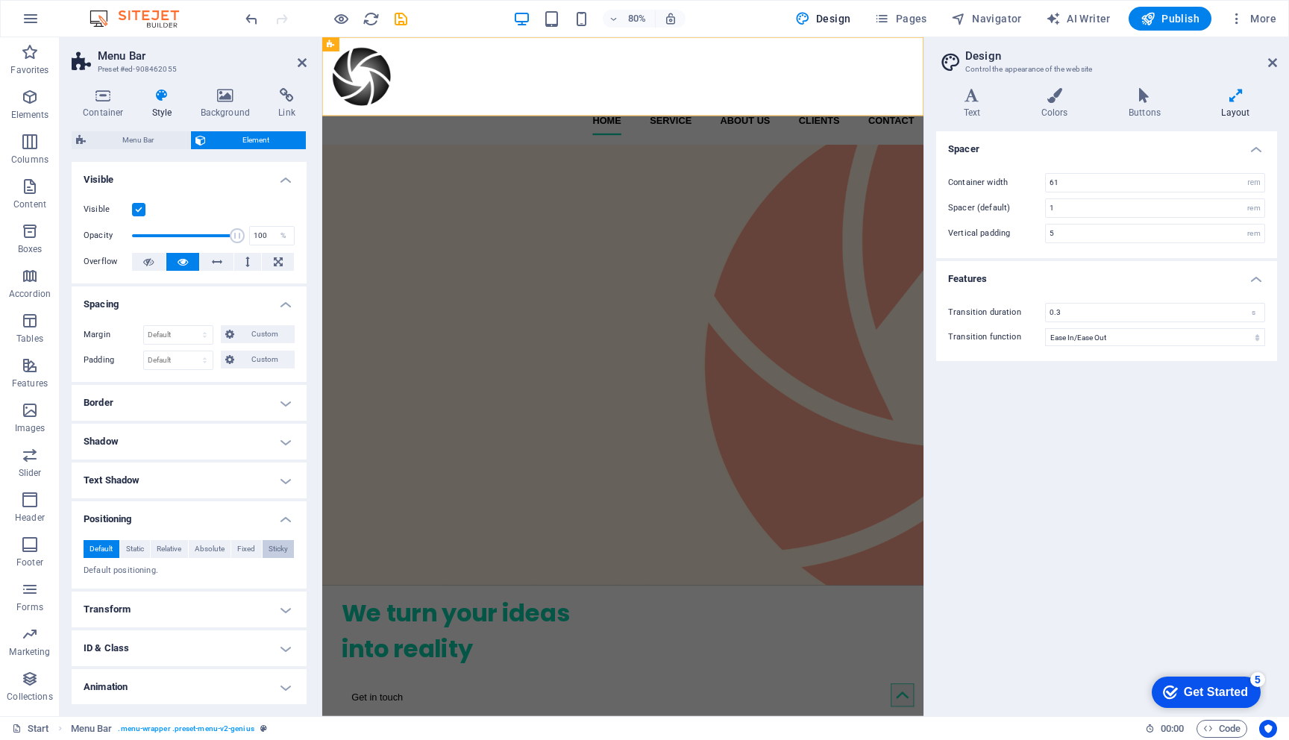
click at [272, 553] on span "Sticky" at bounding box center [277, 549] width 19 height 18
click at [104, 546] on span "Default" at bounding box center [100, 549] width 23 height 18
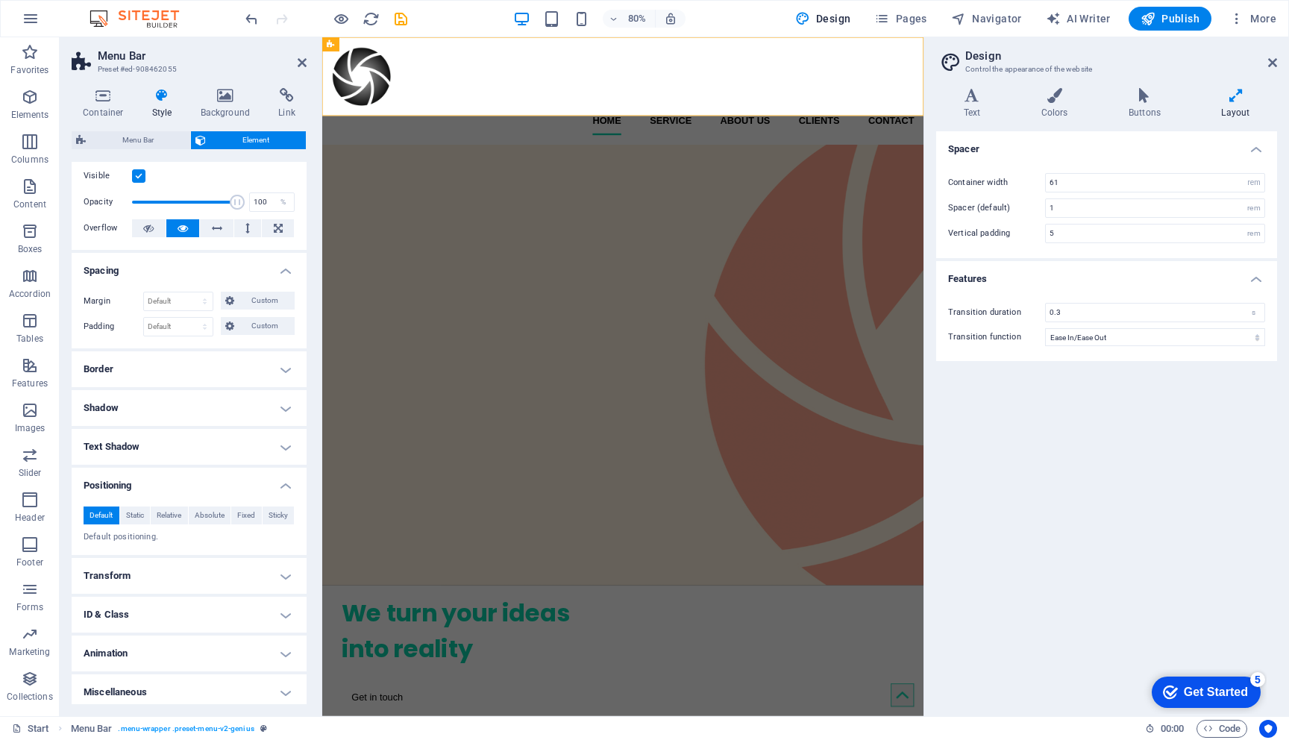
scroll to position [40, 0]
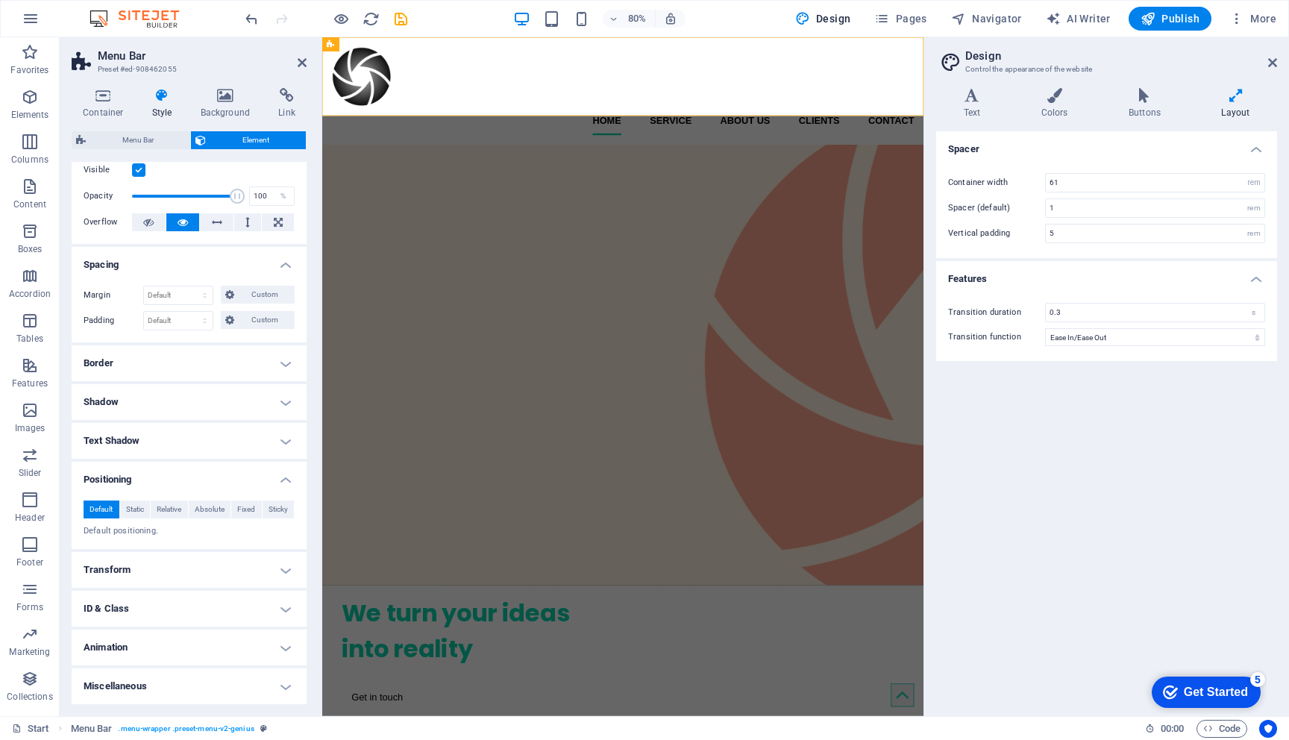
click at [147, 570] on h4 "Transform" at bounding box center [189, 570] width 235 height 36
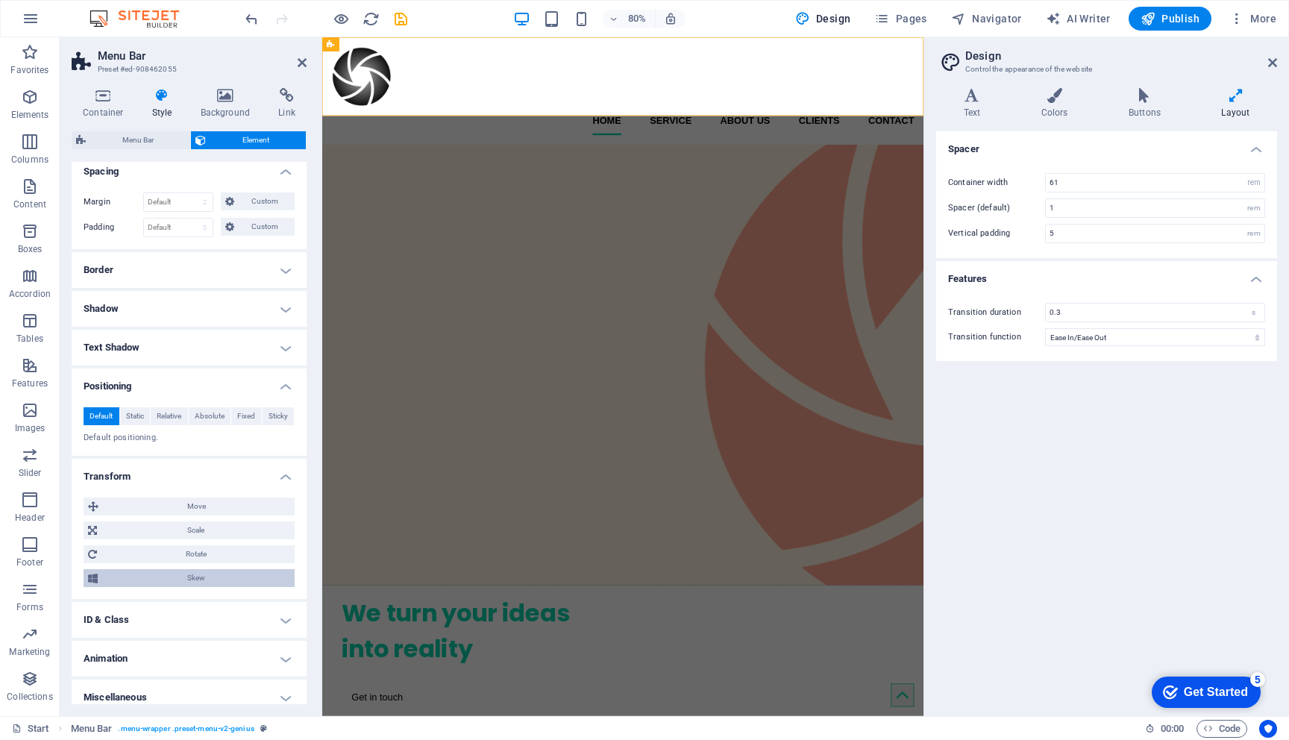
scroll to position [144, 0]
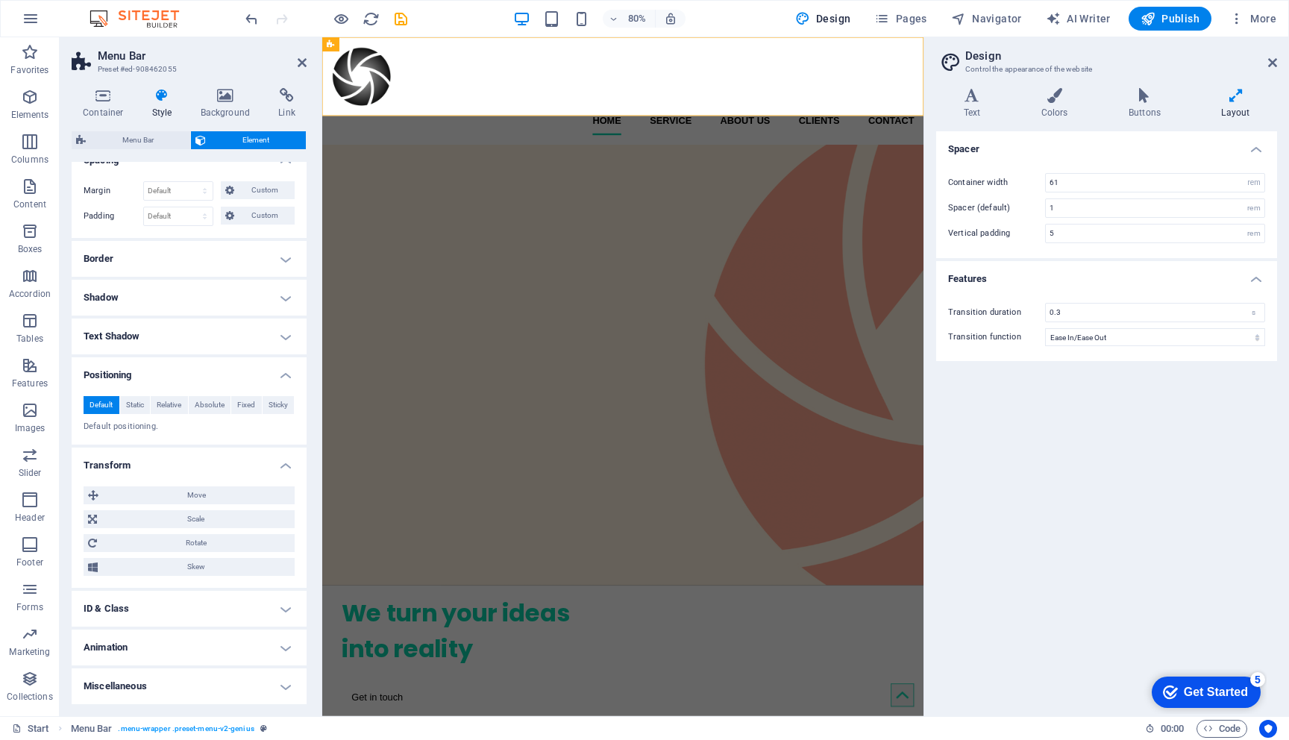
click at [148, 466] on h4 "Transform" at bounding box center [189, 460] width 235 height 27
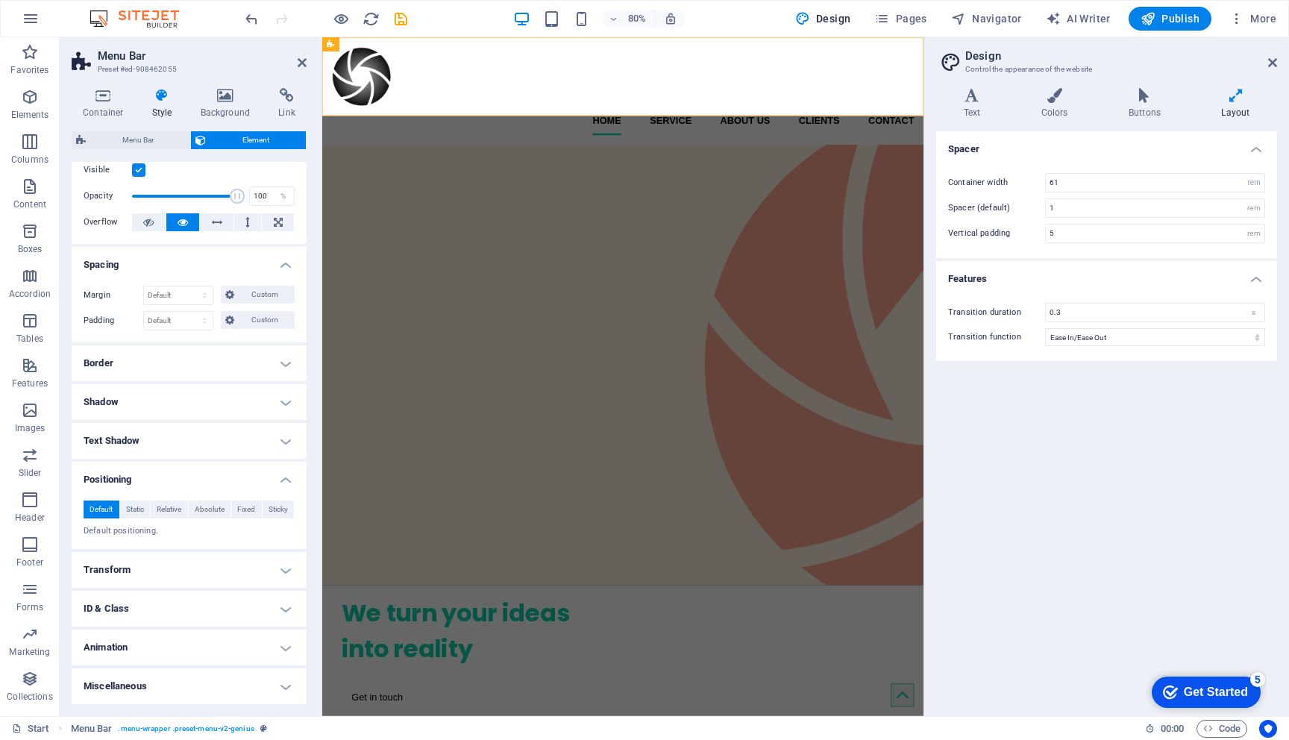
scroll to position [0, 0]
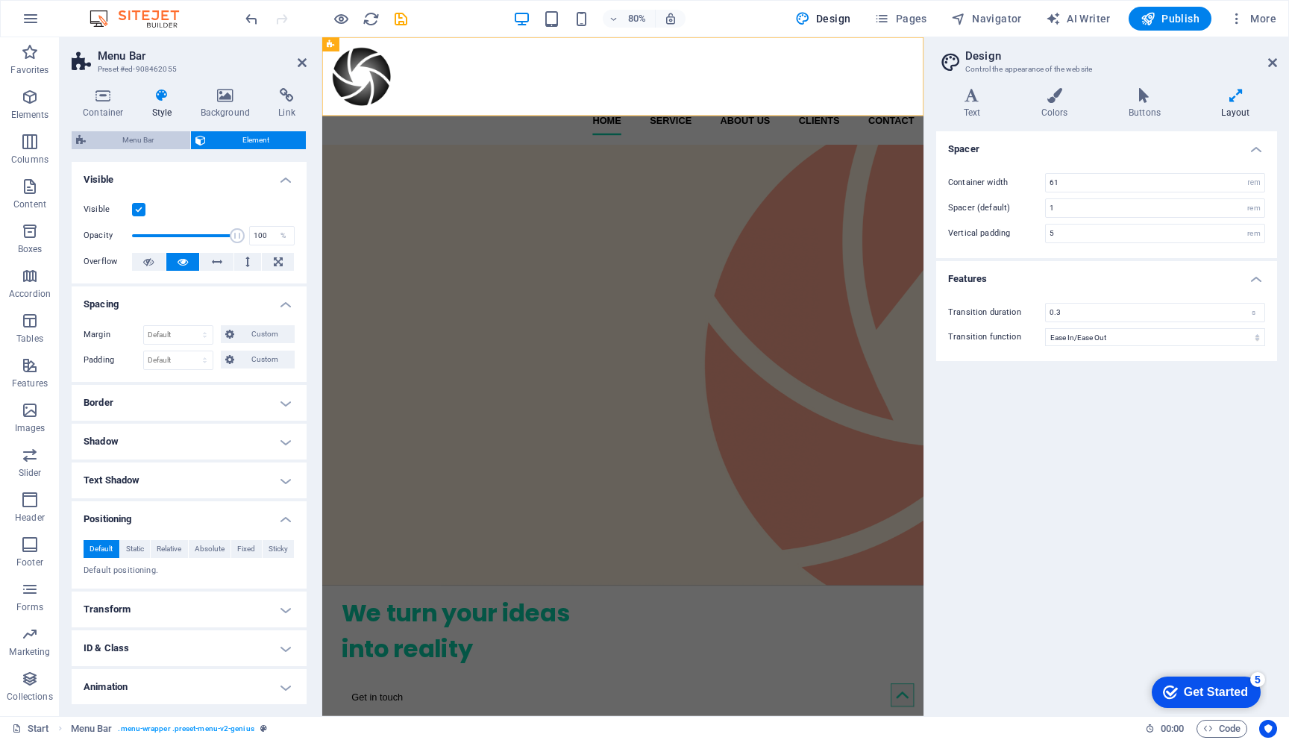
click at [165, 143] on span "Menu Bar" at bounding box center [137, 140] width 95 height 18
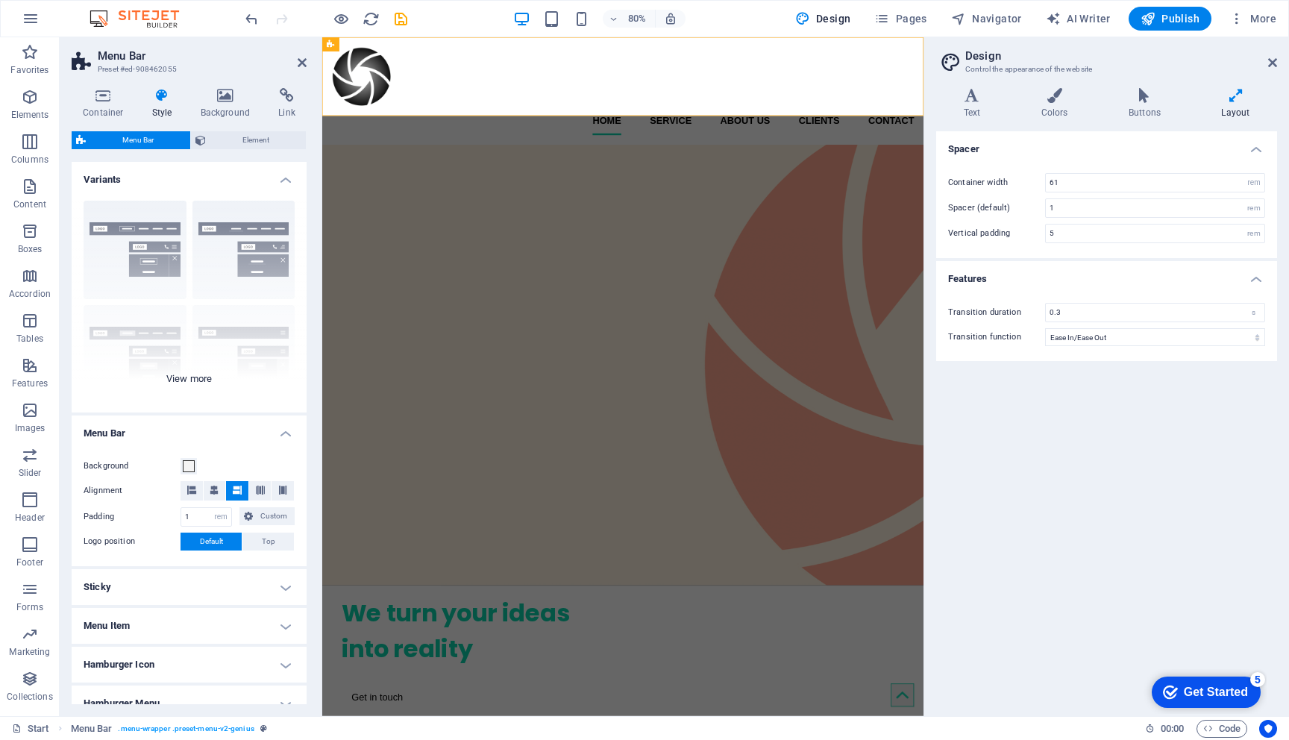
click at [193, 377] on div "Border Centered Default Fixed Loki Trigger Wide XXL" at bounding box center [189, 301] width 235 height 224
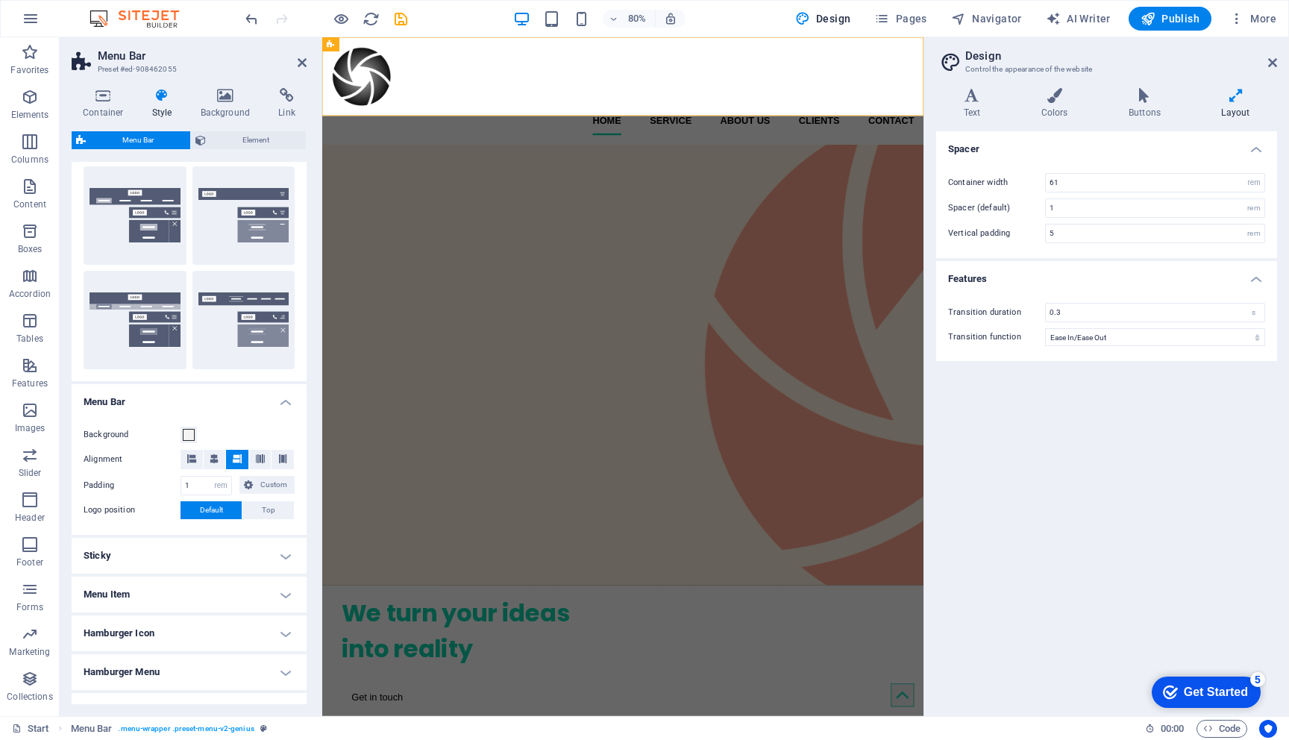
scroll to position [244, 0]
click at [188, 429] on span at bounding box center [189, 434] width 12 height 12
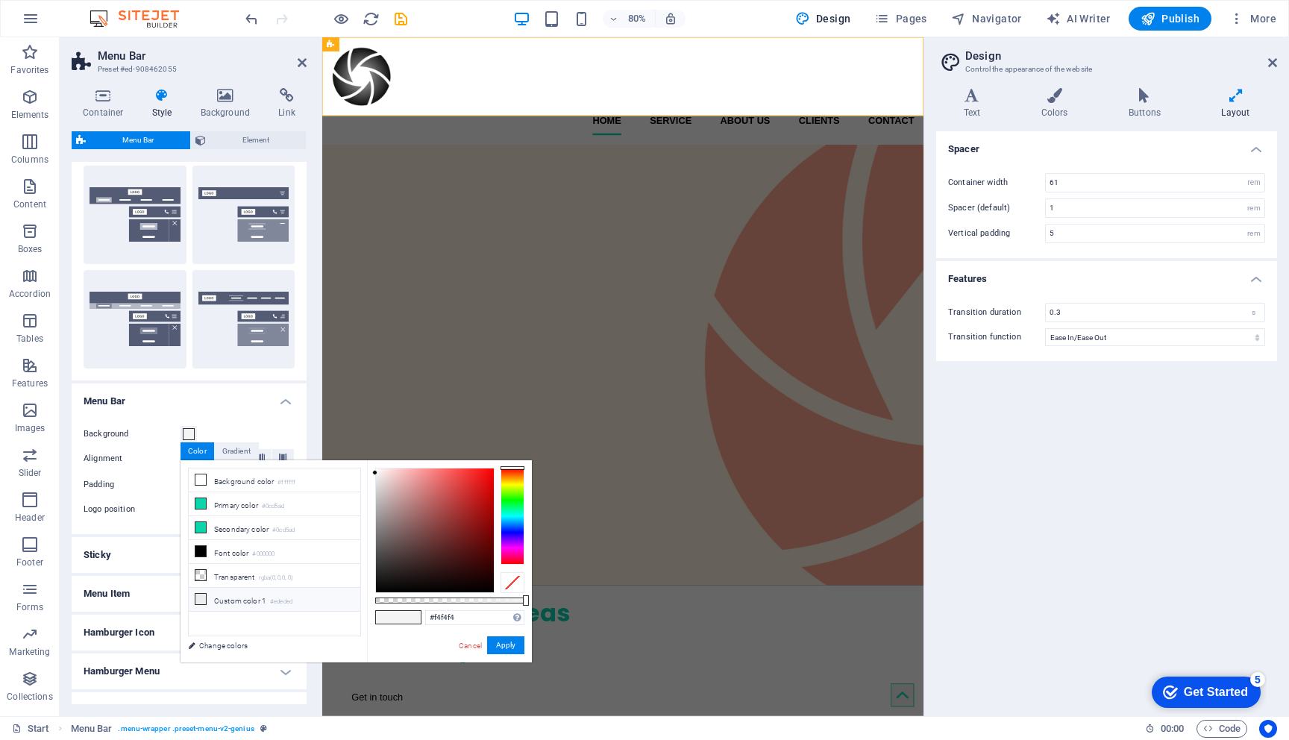
click at [251, 599] on li "Custom color 1 #ededed" at bounding box center [275, 600] width 172 height 24
drag, startPoint x: 465, startPoint y: 618, endPoint x: 433, endPoint y: 619, distance: 32.8
click at [433, 619] on input "#ededed" at bounding box center [474, 617] width 99 height 15
paste input "FDF3E3"
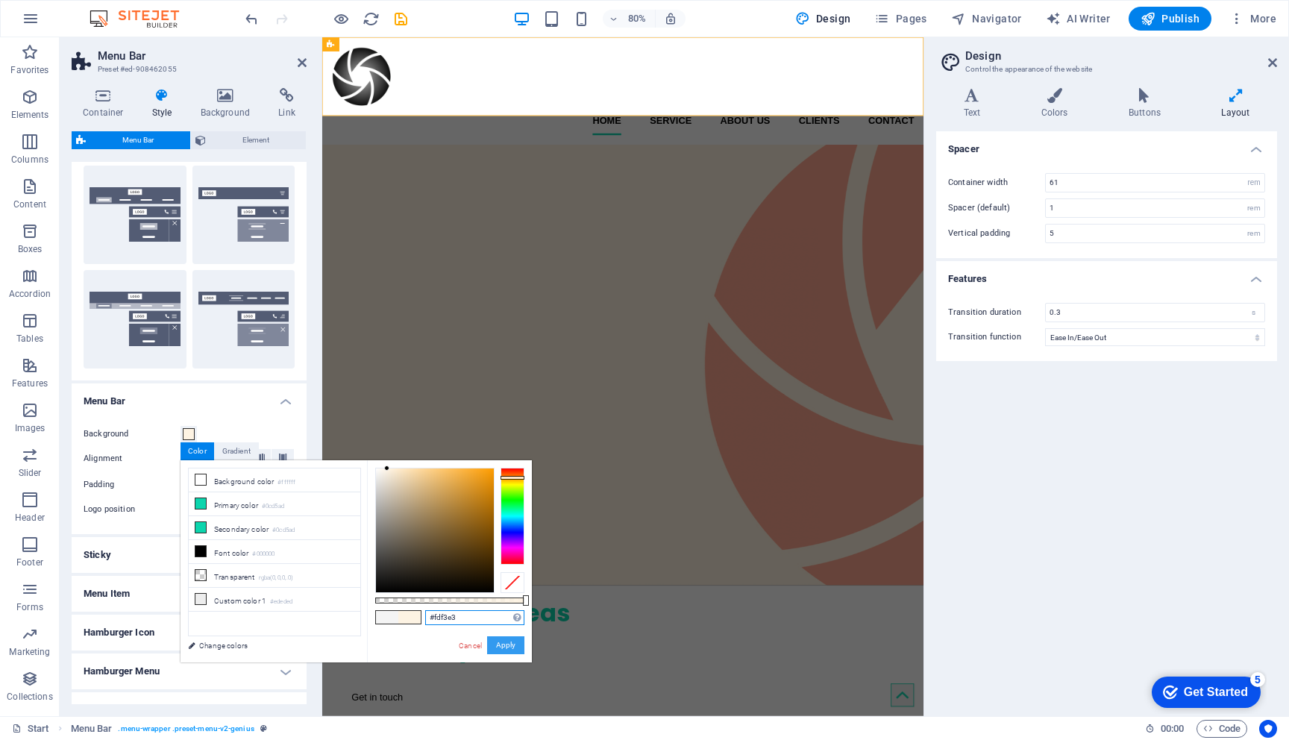
type input "#fdf3e3"
click at [505, 647] on button "Apply" at bounding box center [505, 645] width 37 height 18
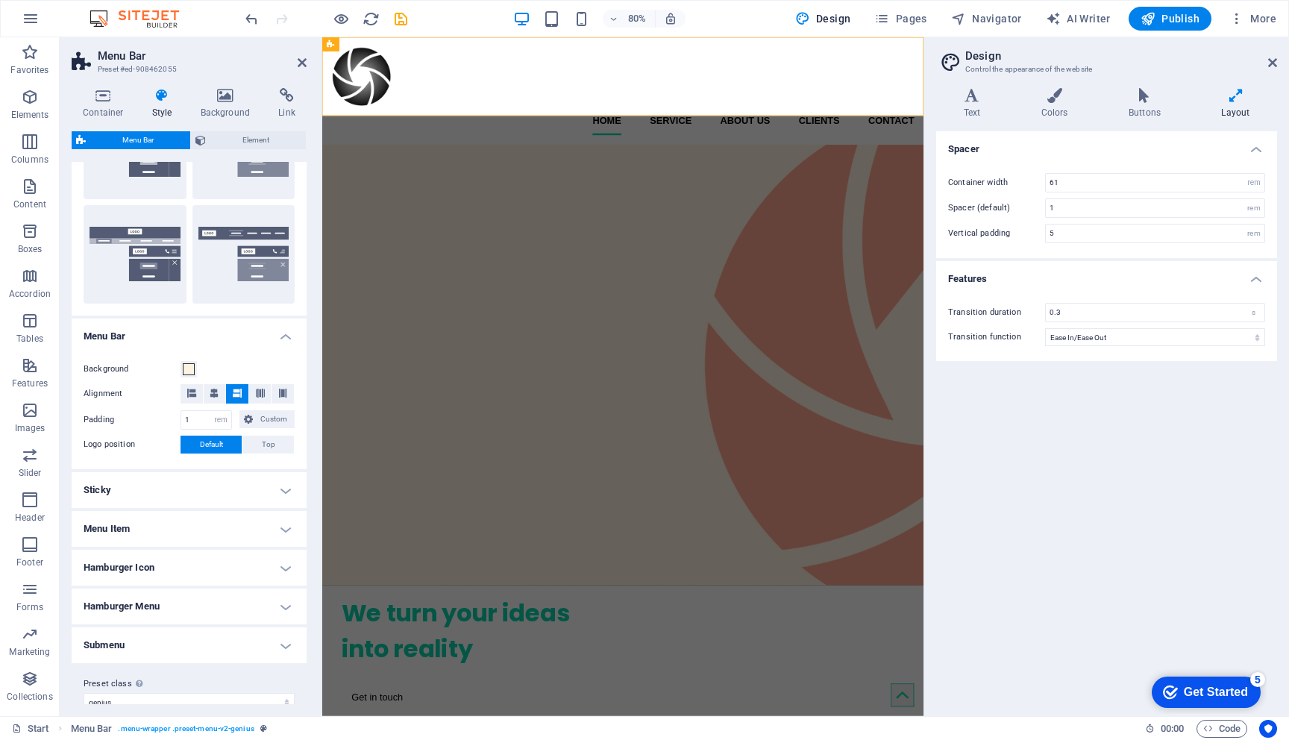
scroll to position [327, 0]
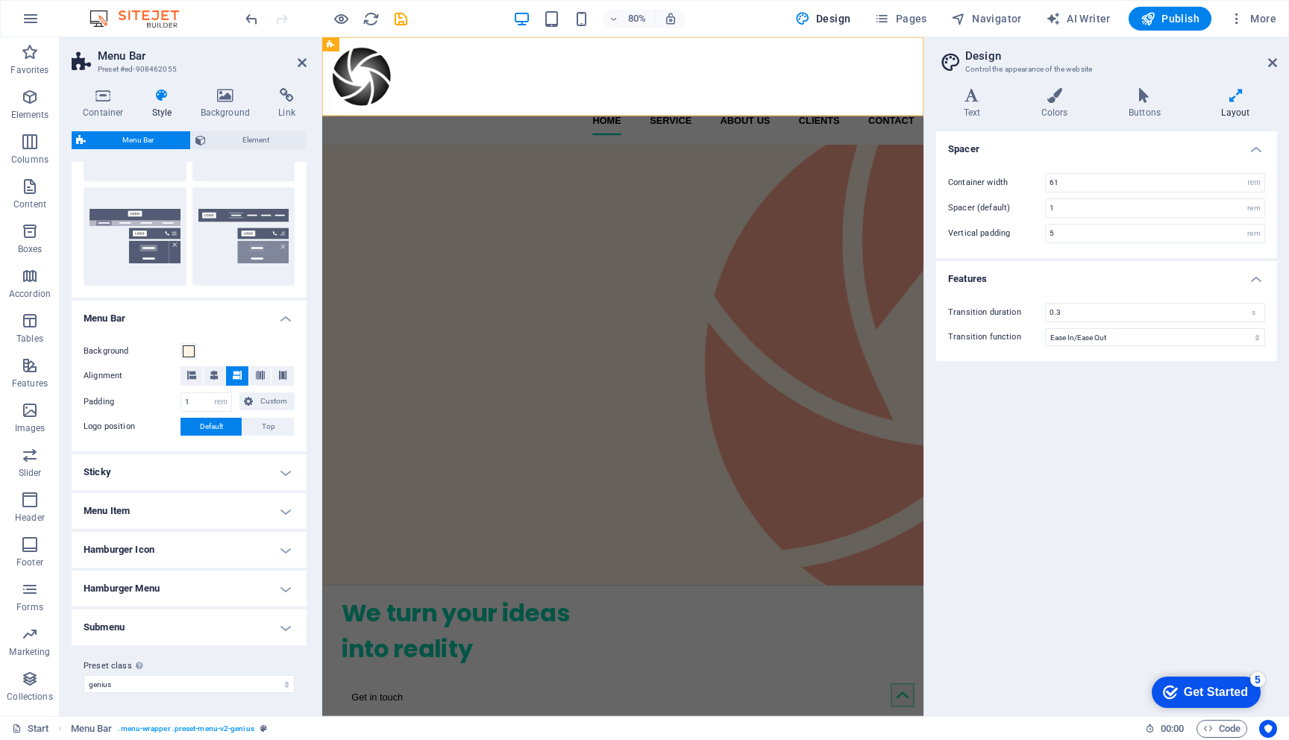
click at [268, 472] on h4 "Sticky" at bounding box center [189, 472] width 235 height 36
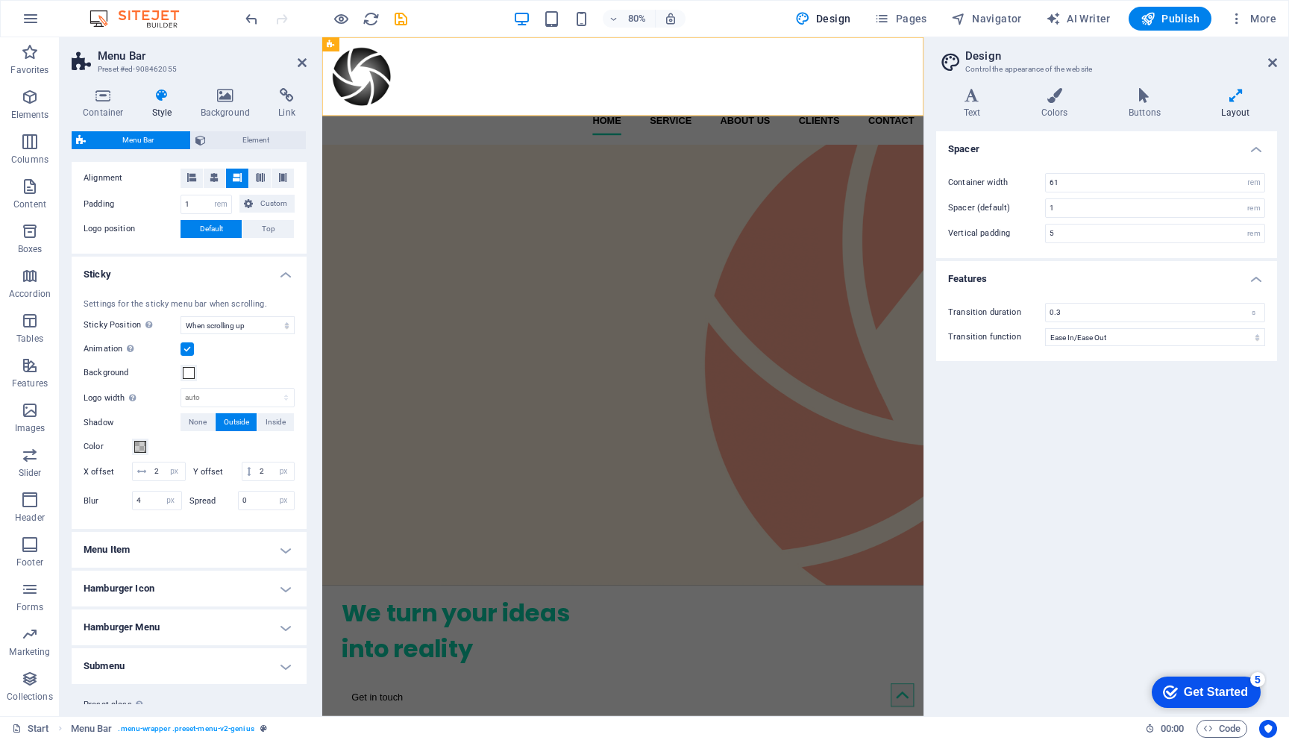
scroll to position [533, 0]
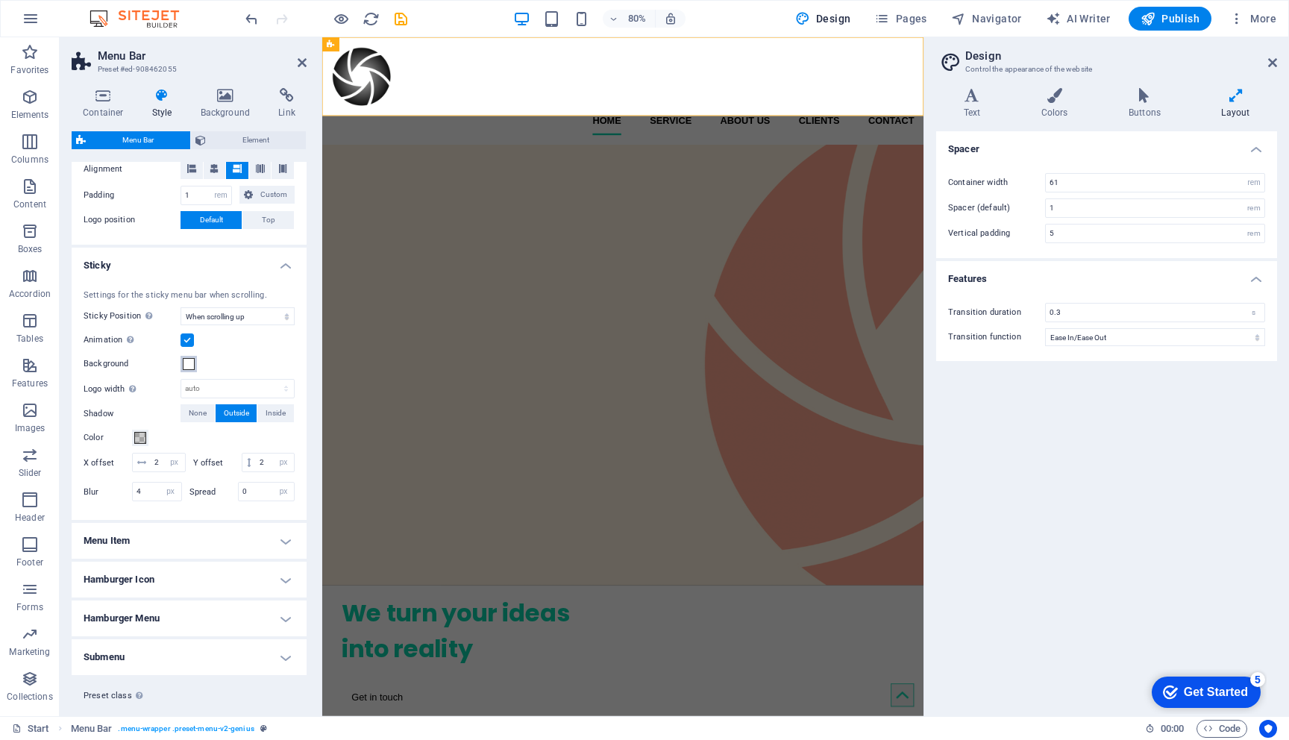
click at [189, 360] on span at bounding box center [189, 364] width 12 height 12
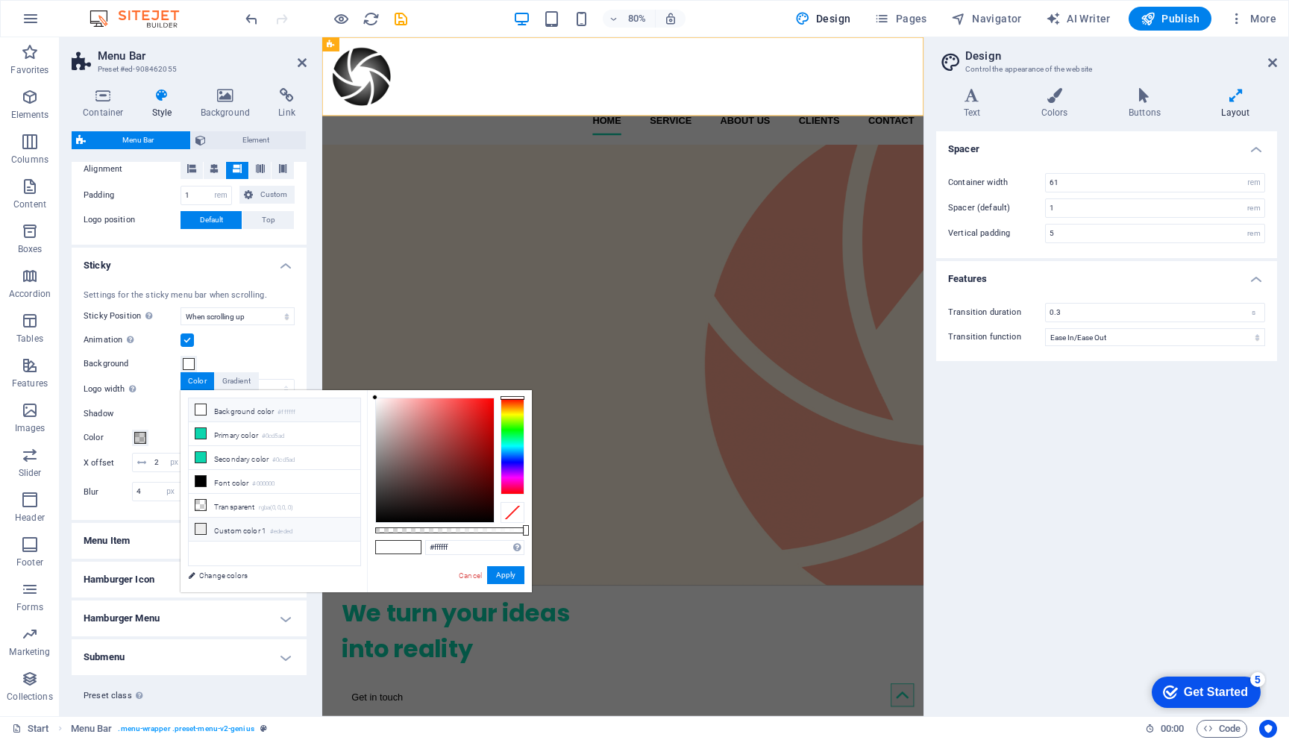
click at [256, 529] on li "Custom color 1 #ededed" at bounding box center [275, 530] width 172 height 24
drag, startPoint x: 434, startPoint y: 548, endPoint x: 485, endPoint y: 550, distance: 50.7
click at [485, 550] on input "#ededed" at bounding box center [474, 547] width 99 height 15
paste input "FDF3E3"
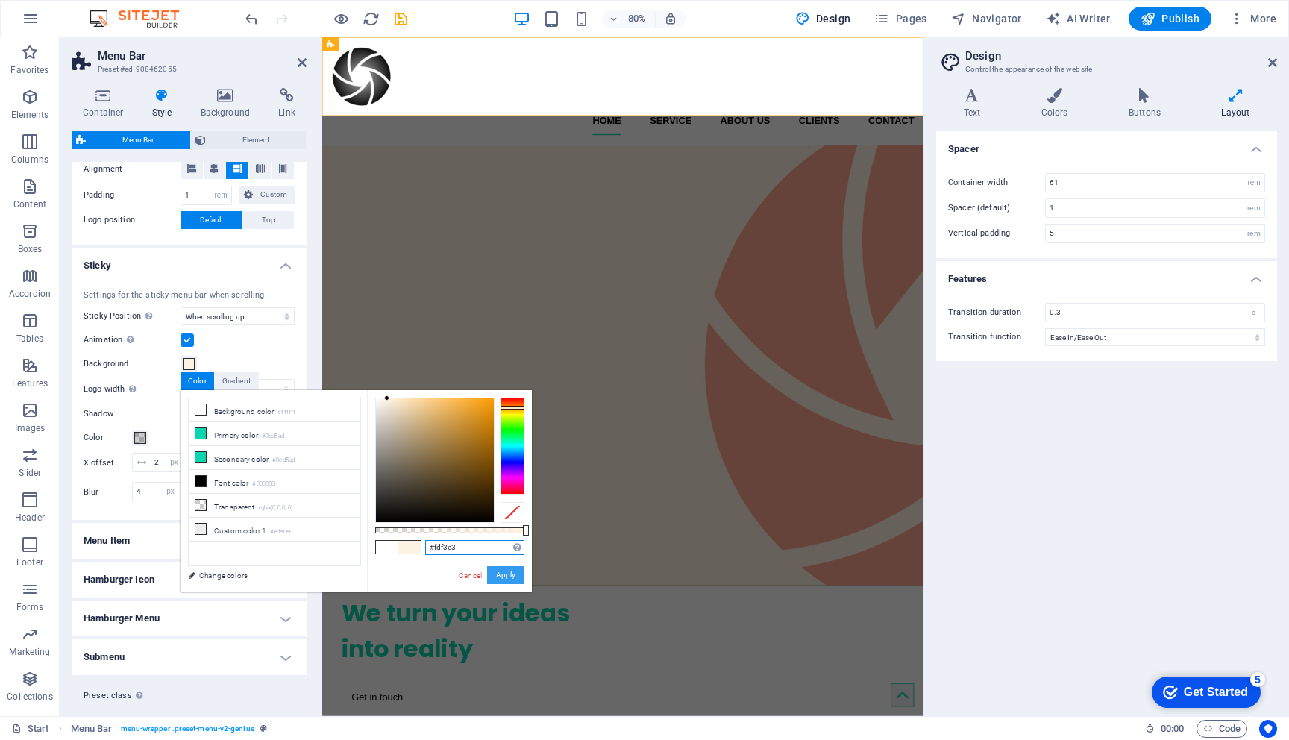
type input "#fdf3e3"
click at [497, 572] on button "Apply" at bounding box center [505, 575] width 37 height 18
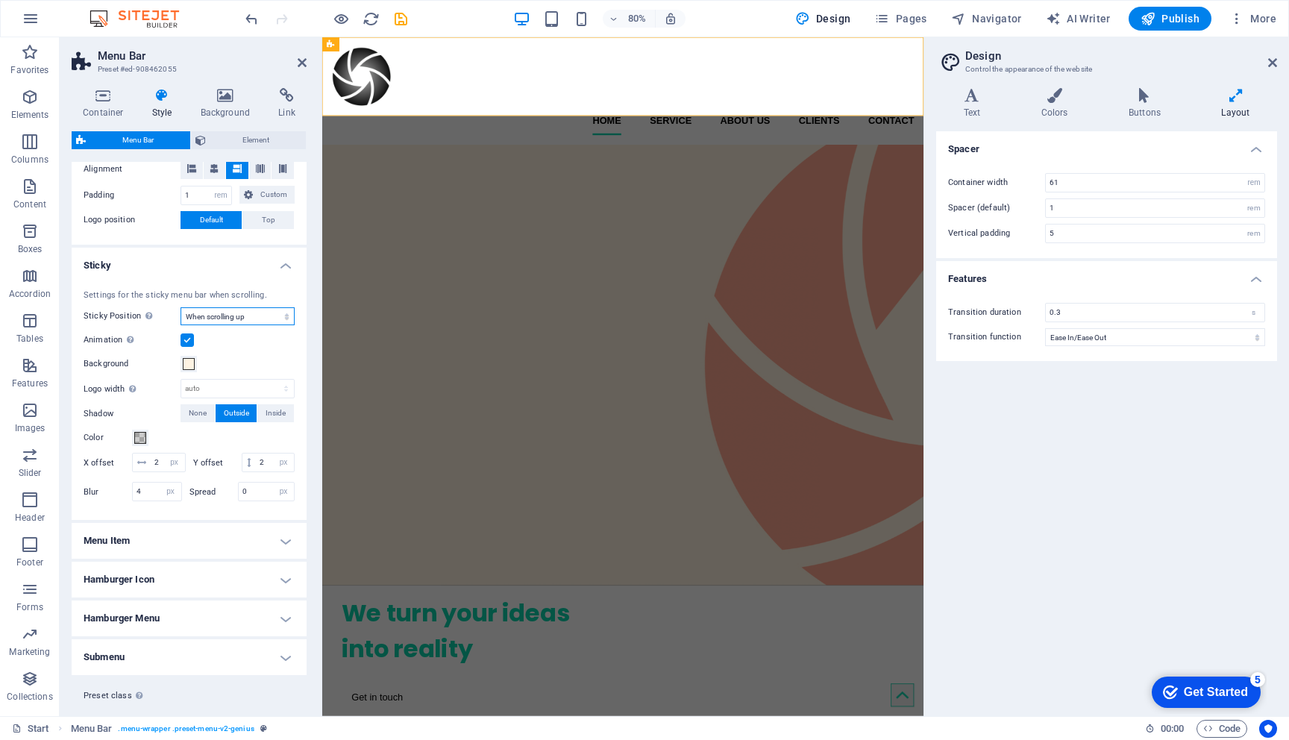
click at [216, 315] on select "Off Instant After menu After banner When scrolling up" at bounding box center [237, 316] width 114 height 18
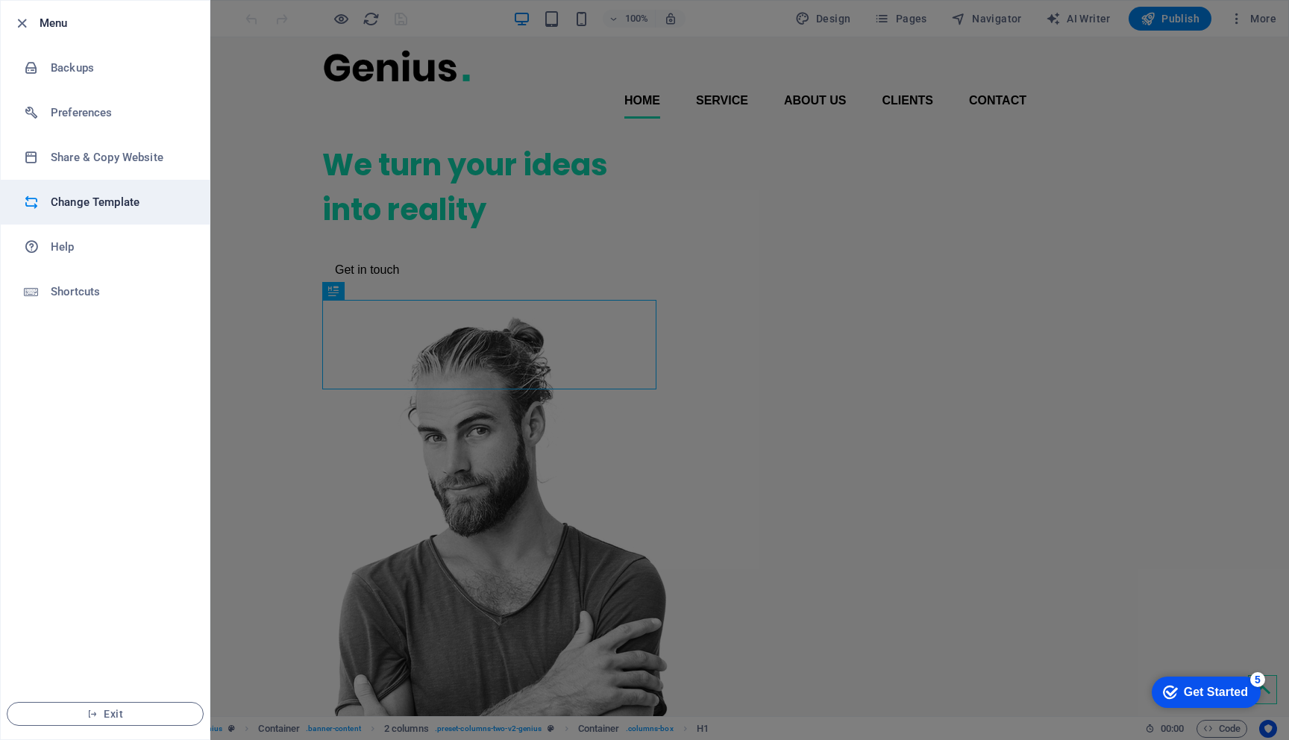
click at [92, 201] on h6 "Change Template" at bounding box center [120, 202] width 138 height 18
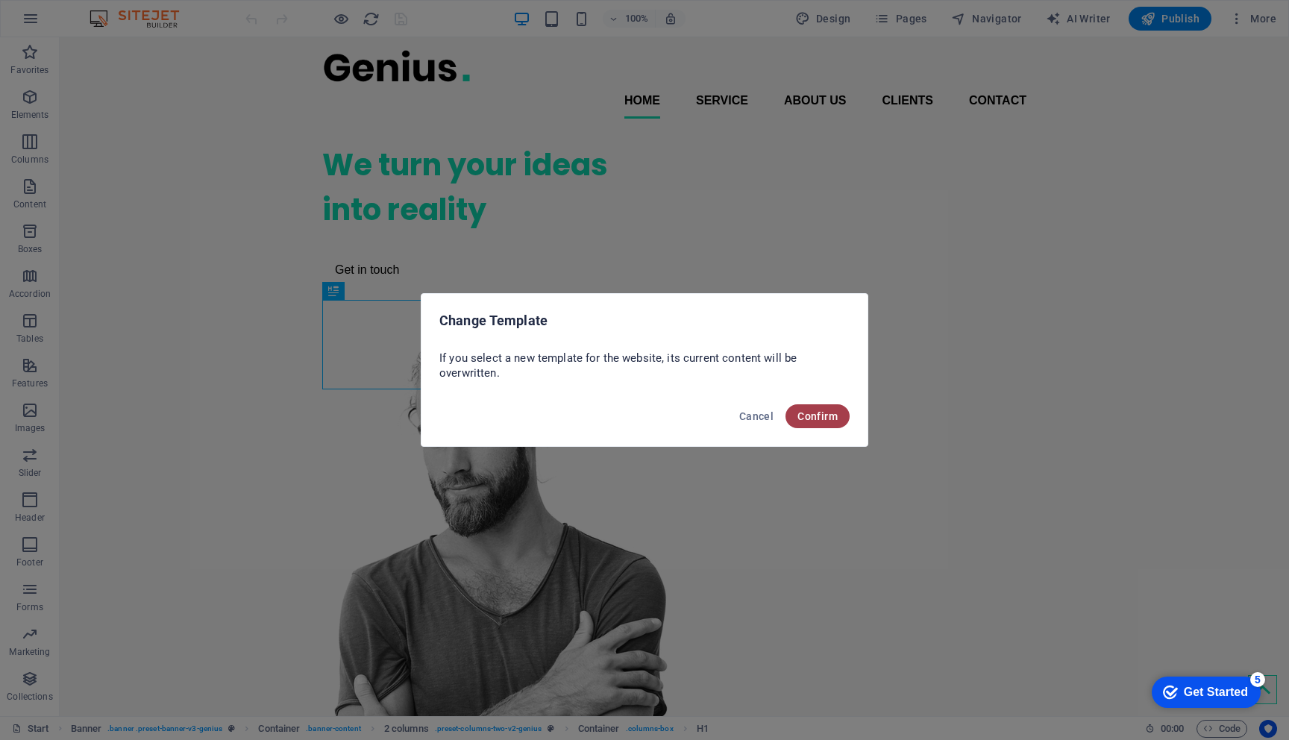
click at [822, 420] on span "Confirm" at bounding box center [817, 416] width 40 height 12
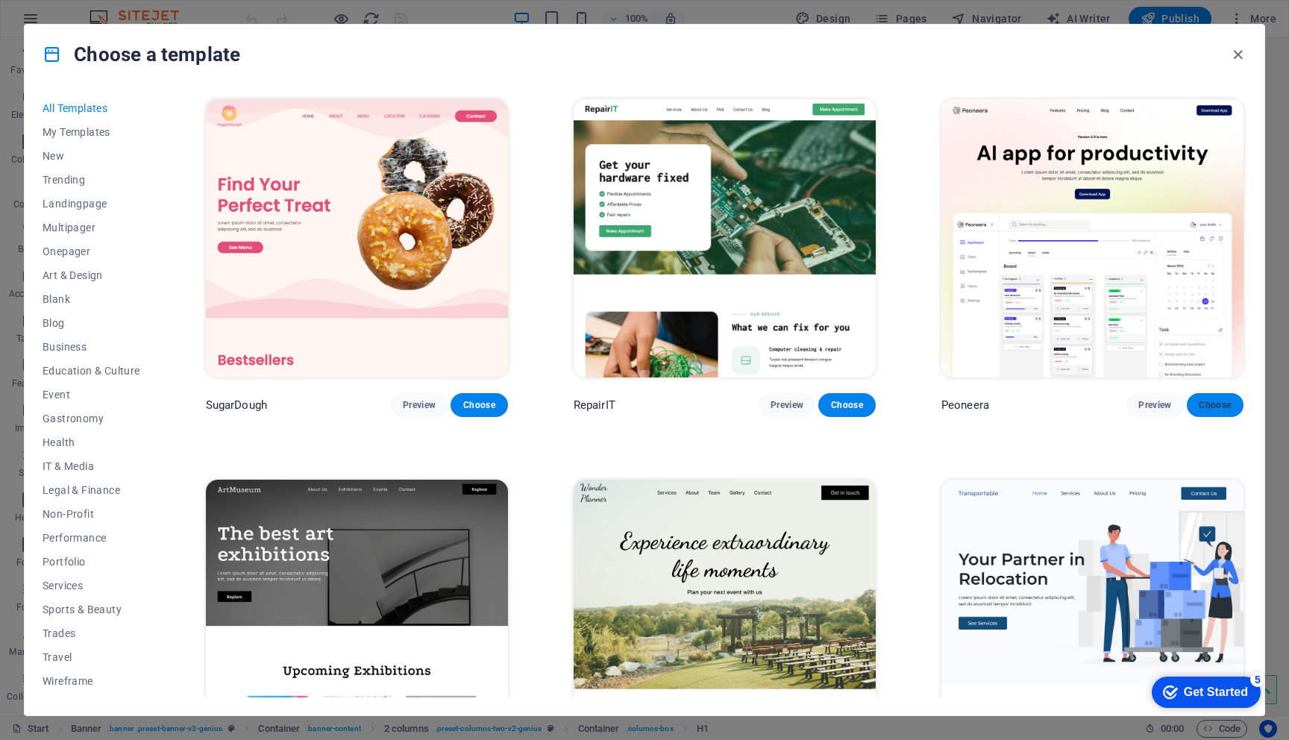
click at [1214, 399] on span "Choose" at bounding box center [1214, 405] width 33 height 12
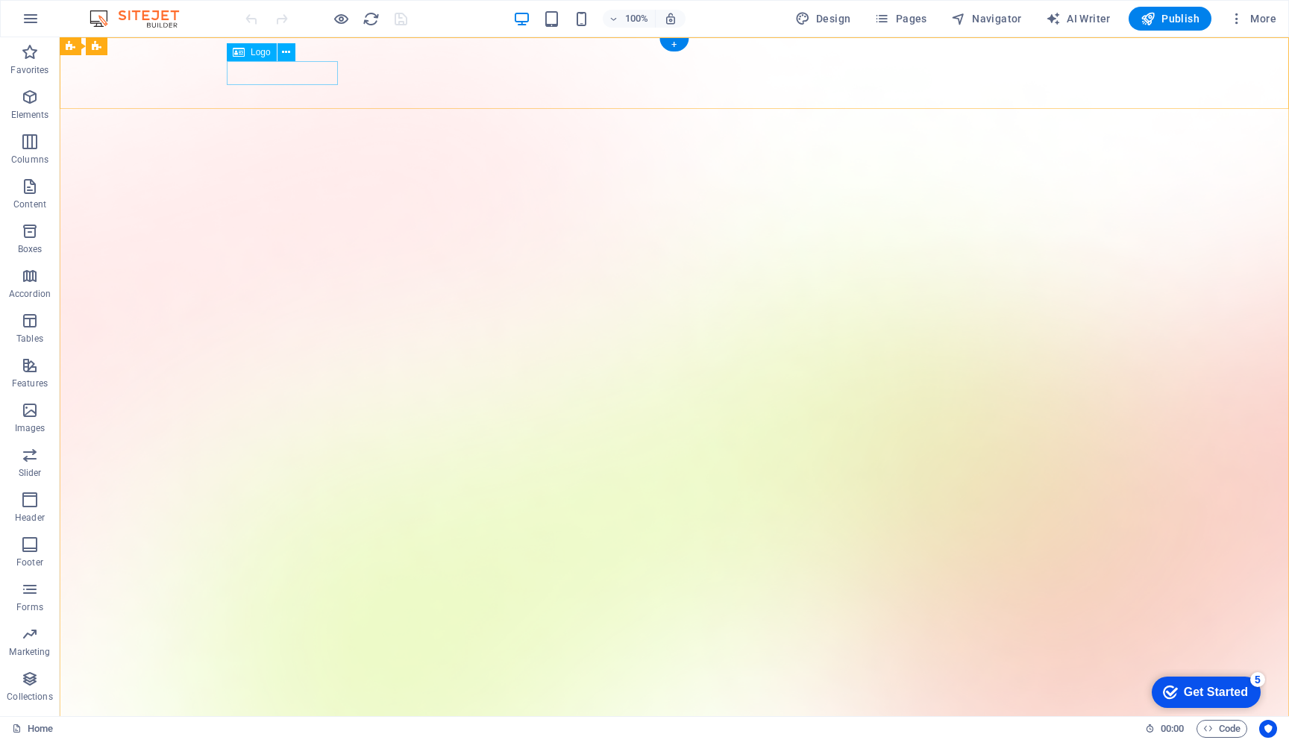
click at [256, 56] on span "Logo" at bounding box center [261, 52] width 20 height 9
click at [251, 53] on span "Logo" at bounding box center [261, 52] width 20 height 9
select select "px"
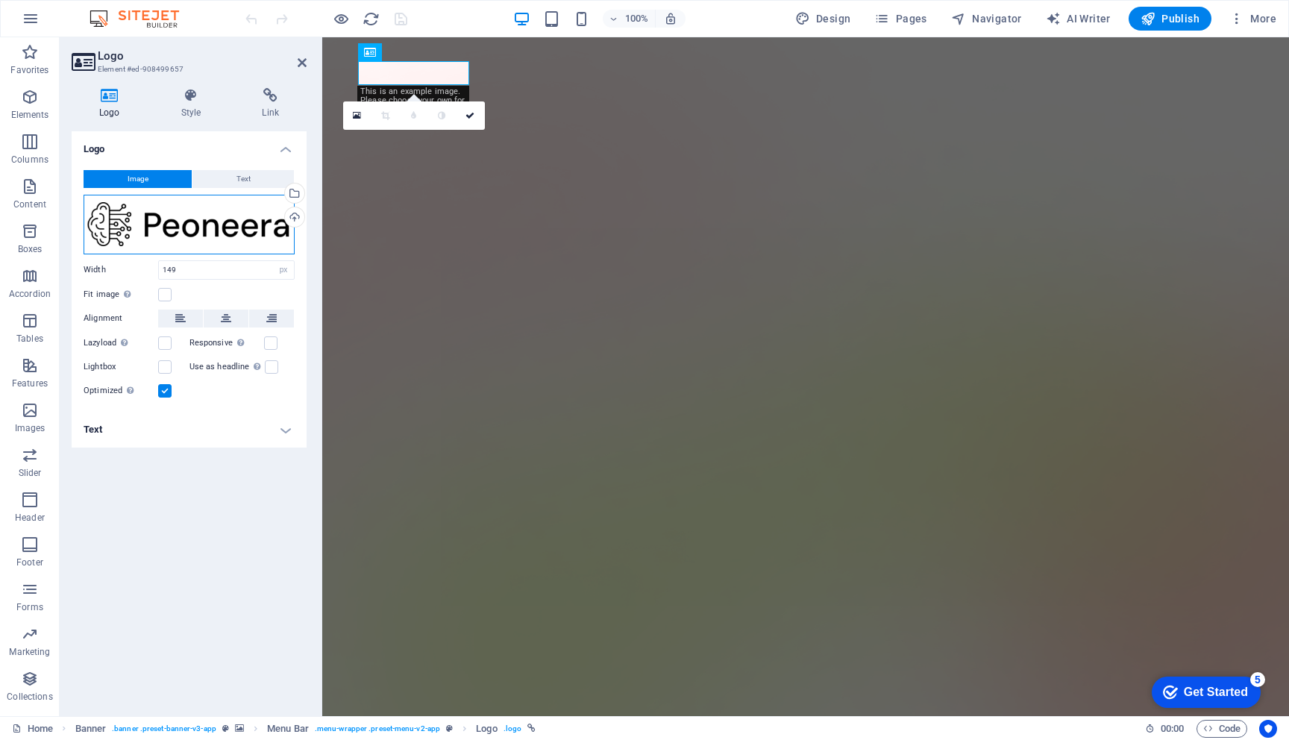
click at [233, 224] on div "Drag files here, click to choose files or select files from Files or our free s…" at bounding box center [189, 225] width 211 height 60
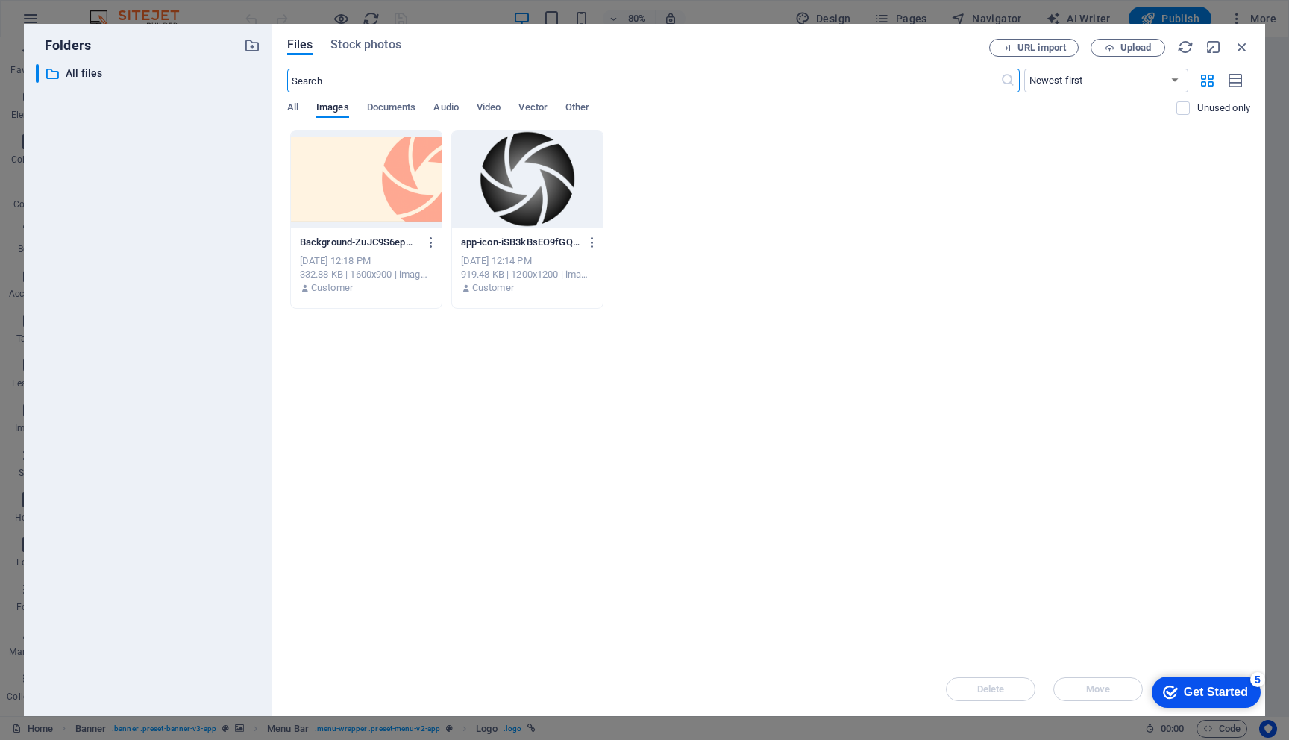
click at [528, 160] on div at bounding box center [527, 179] width 151 height 97
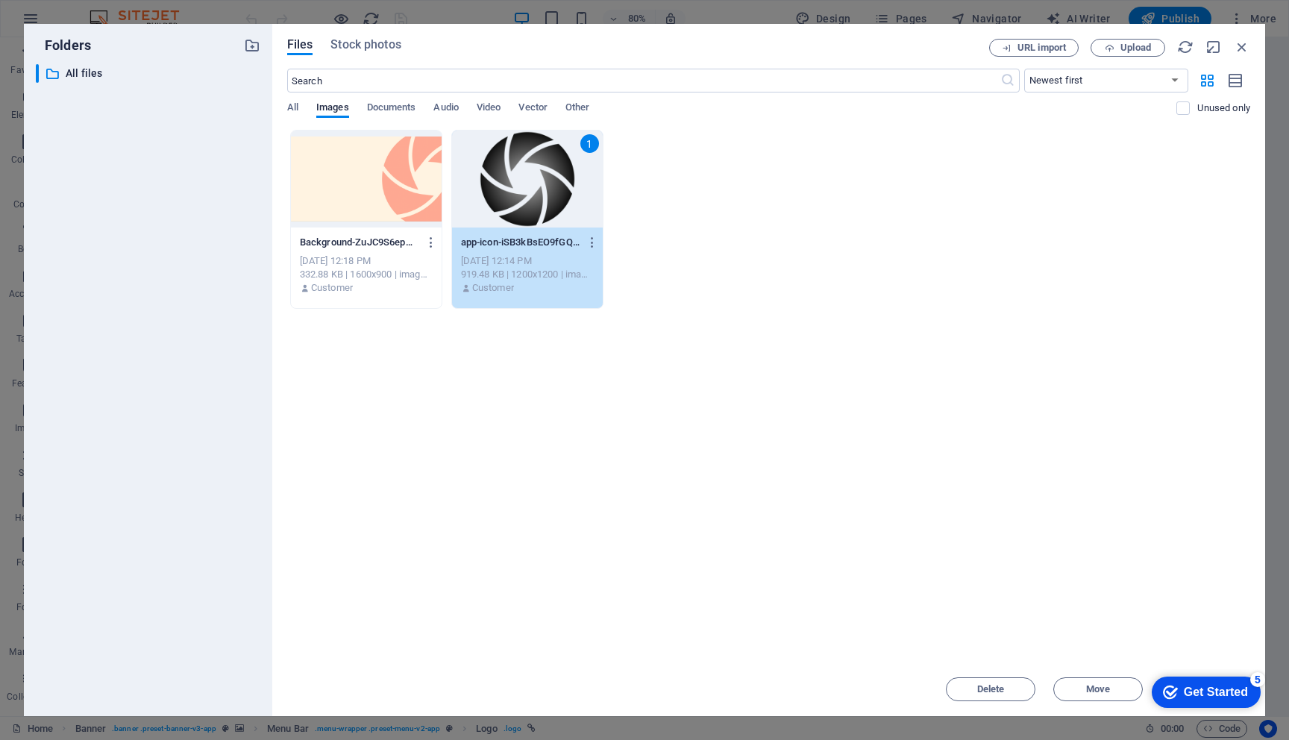
click at [528, 160] on div "1" at bounding box center [527, 179] width 151 height 97
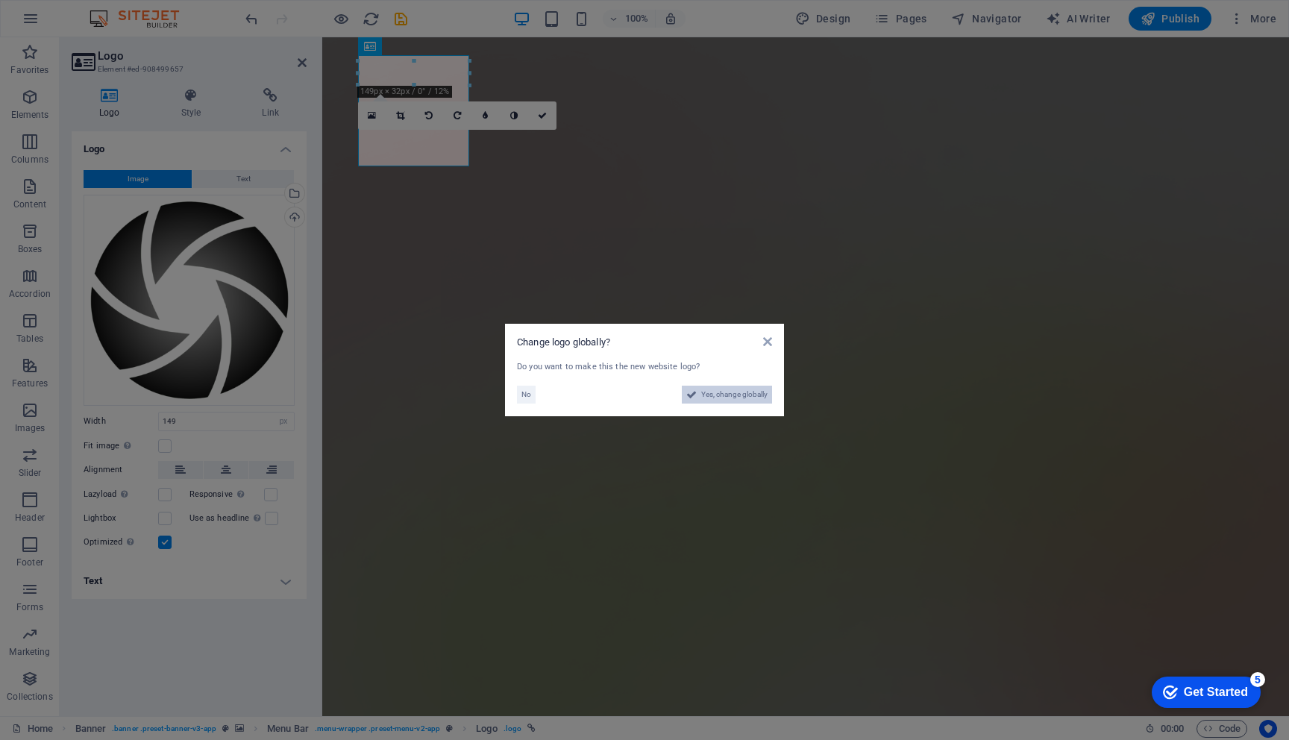
click at [708, 397] on span "Yes, change globally" at bounding box center [734, 395] width 66 height 18
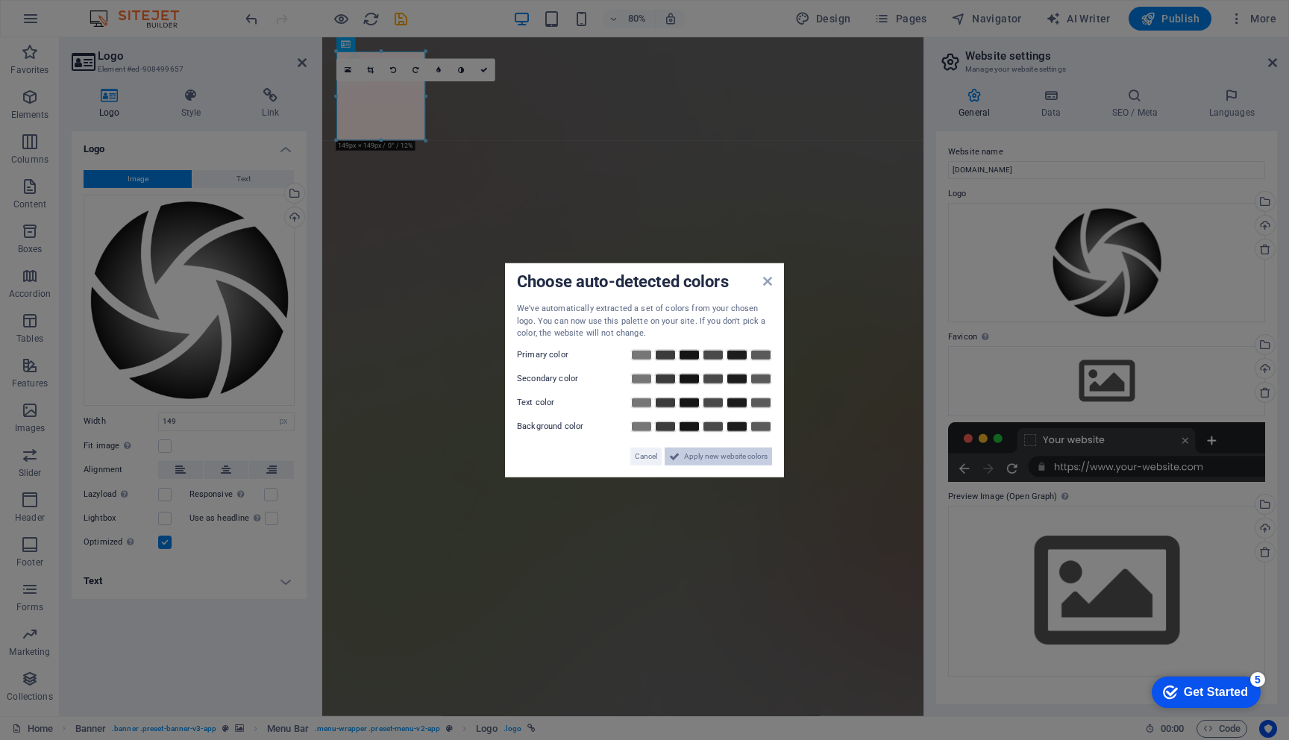
click at [714, 453] on span "Apply new website colors" at bounding box center [726, 456] width 84 height 18
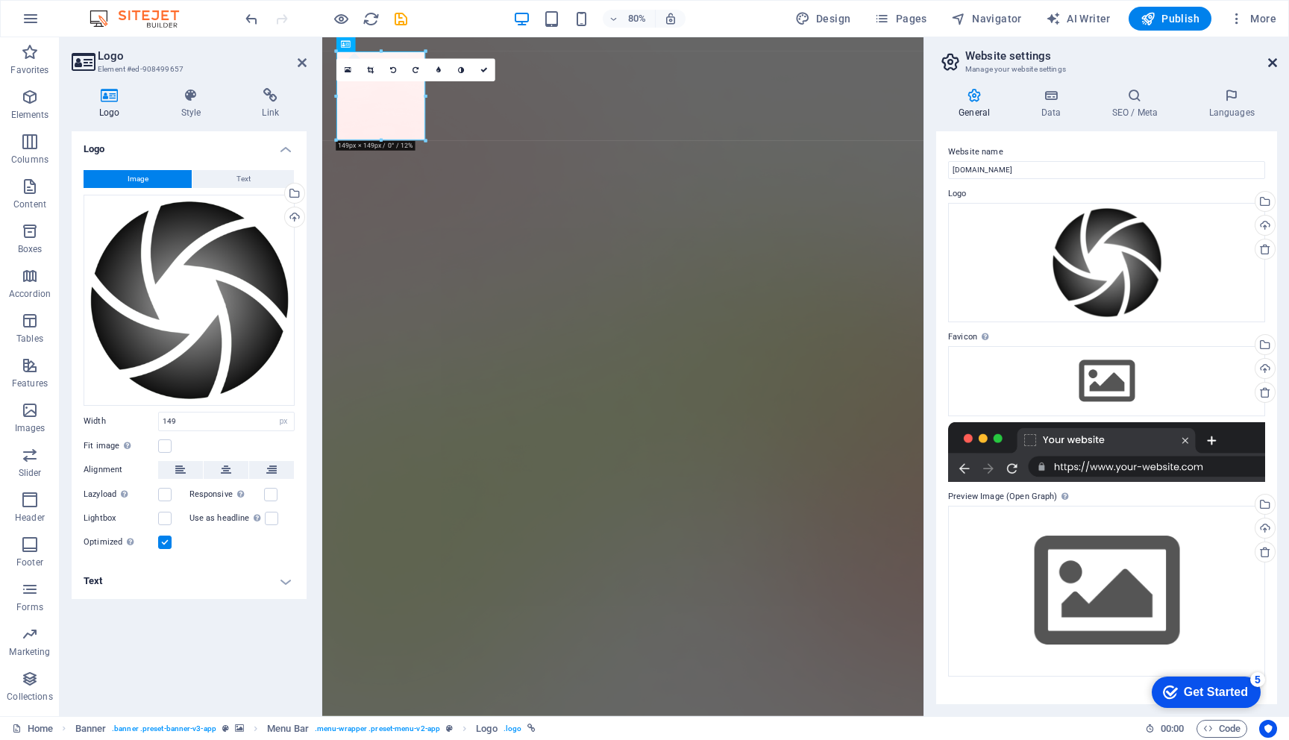
click at [1271, 59] on icon at bounding box center [1272, 63] width 9 height 12
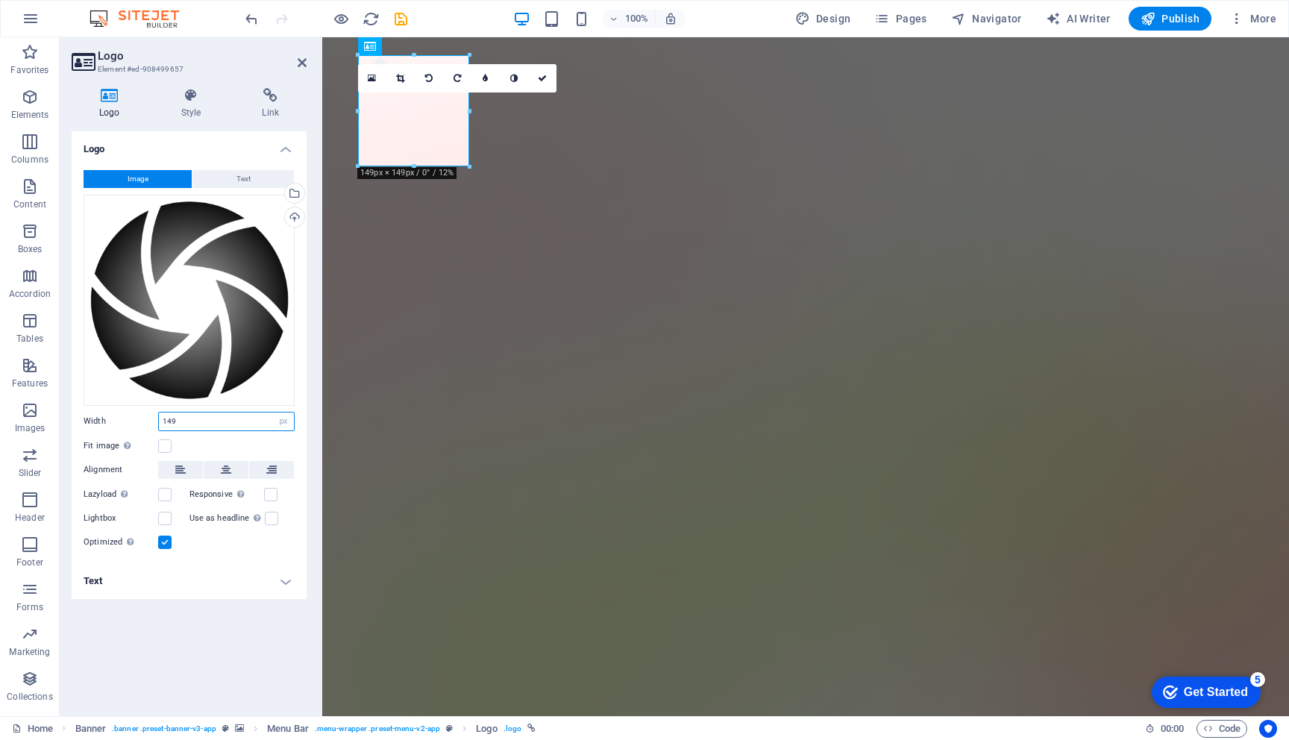
drag, startPoint x: 180, startPoint y: 421, endPoint x: 166, endPoint y: 421, distance: 13.4
click at [166, 421] on input "149" at bounding box center [226, 421] width 135 height 18
type input "100"
click at [211, 438] on div "Fit image Automatically fit image to a fixed width and height" at bounding box center [189, 446] width 211 height 18
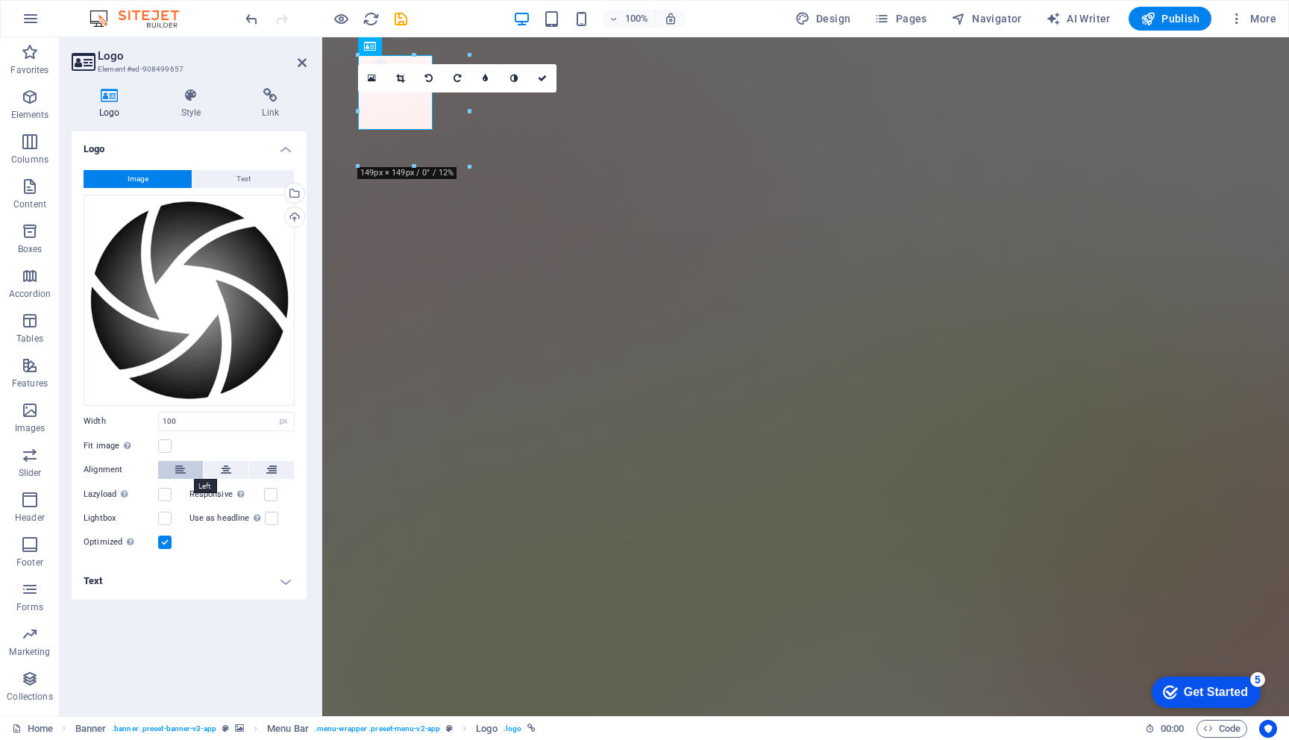
click at [177, 471] on icon at bounding box center [180, 470] width 10 height 18
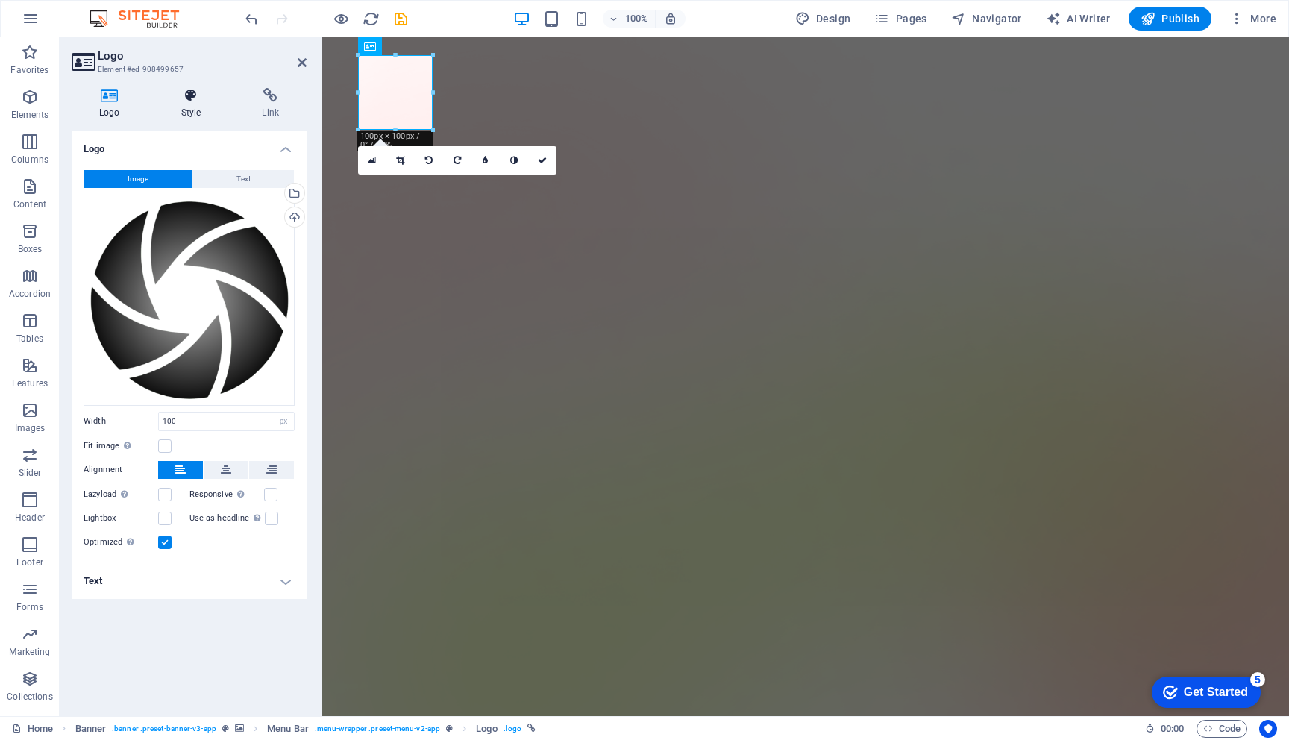
click at [197, 111] on h4 "Style" at bounding box center [194, 103] width 81 height 31
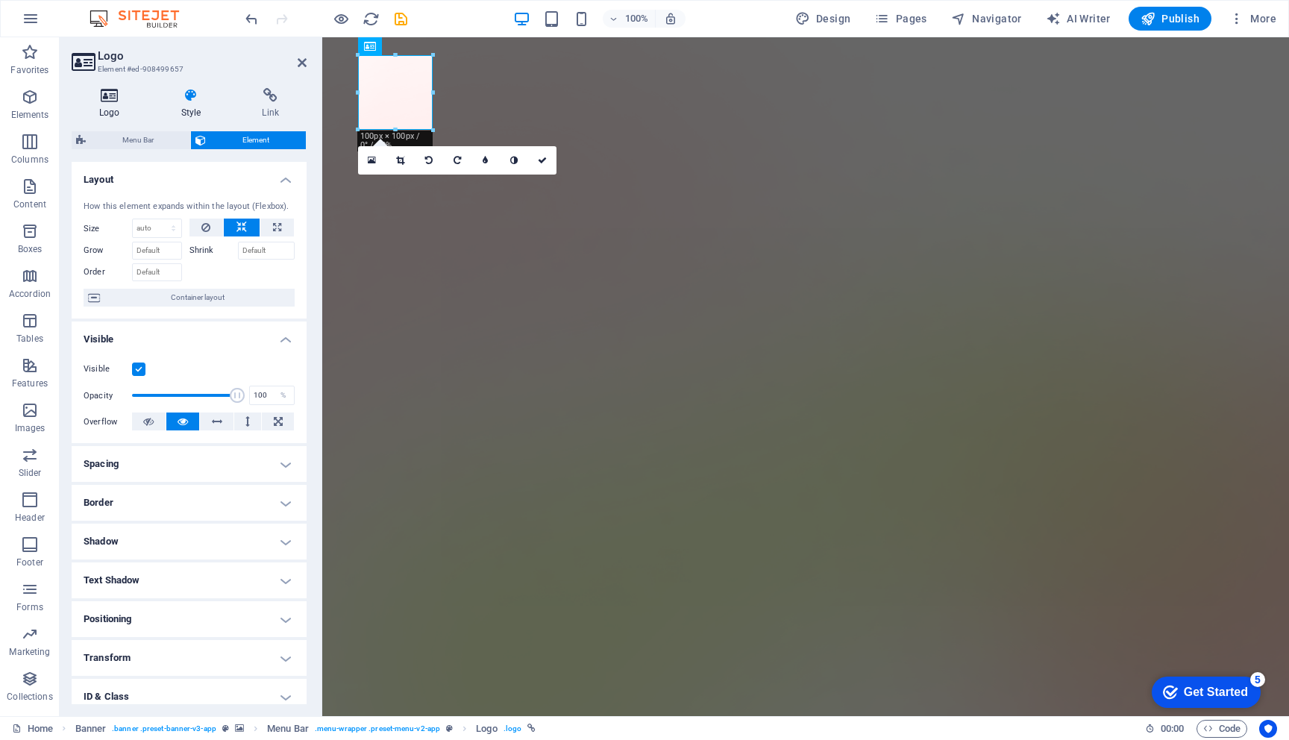
click at [107, 111] on h4 "Logo" at bounding box center [113, 103] width 82 height 31
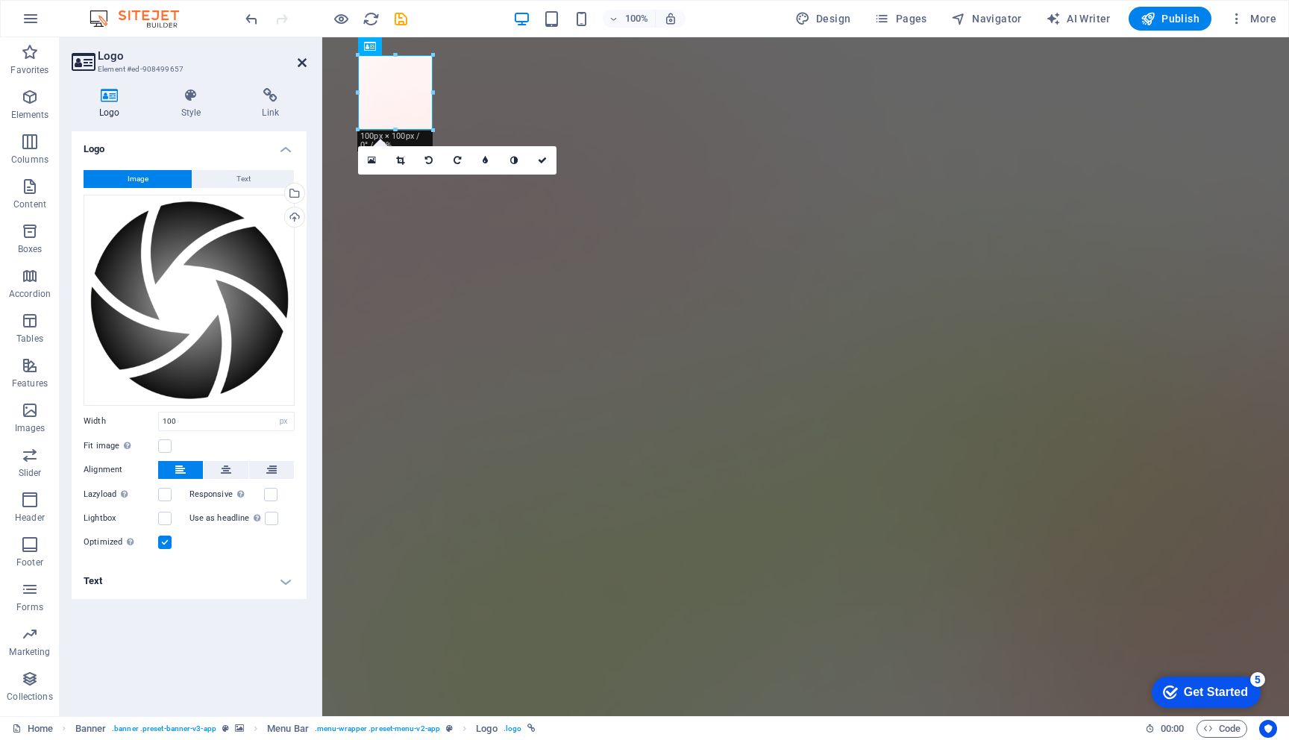
click at [301, 60] on icon at bounding box center [302, 63] width 9 height 12
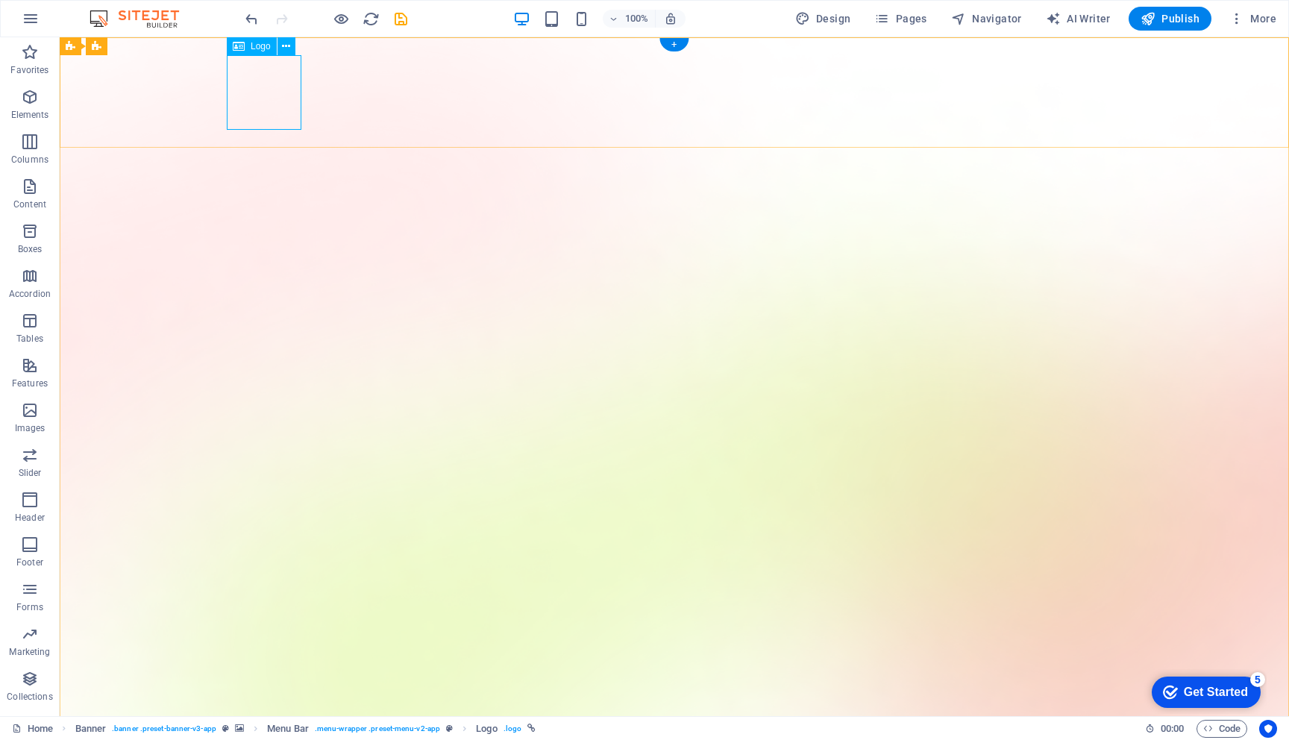
select select "px"
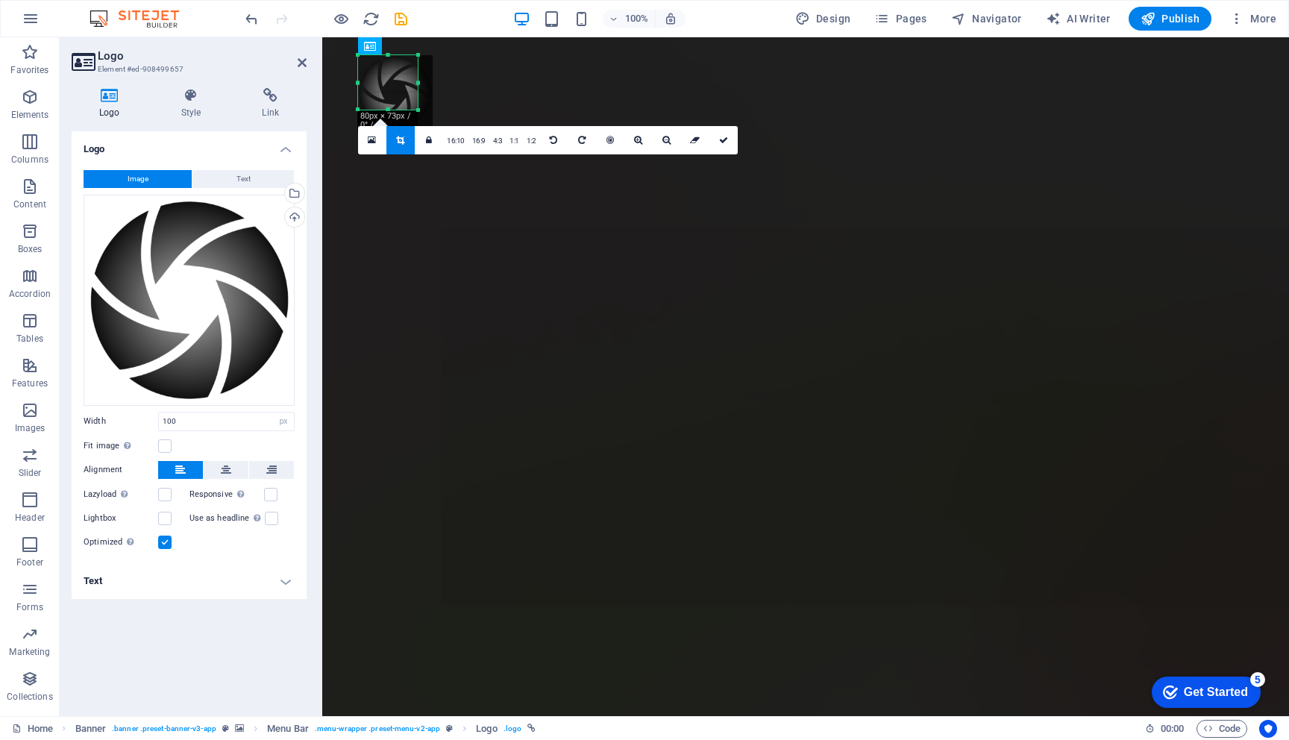
drag, startPoint x: 432, startPoint y: 131, endPoint x: 417, endPoint y: 110, distance: 25.1
click at [417, 110] on div at bounding box center [418, 110] width 9 height 9
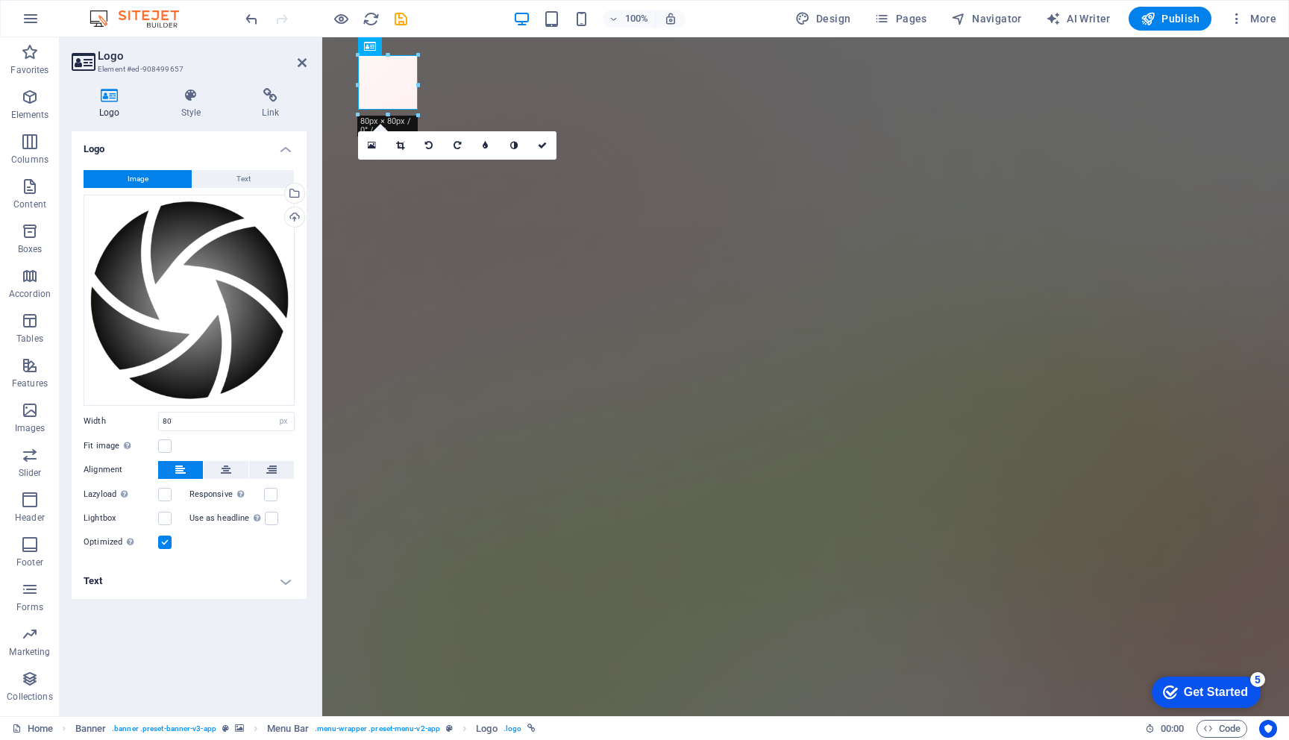
type input "100"
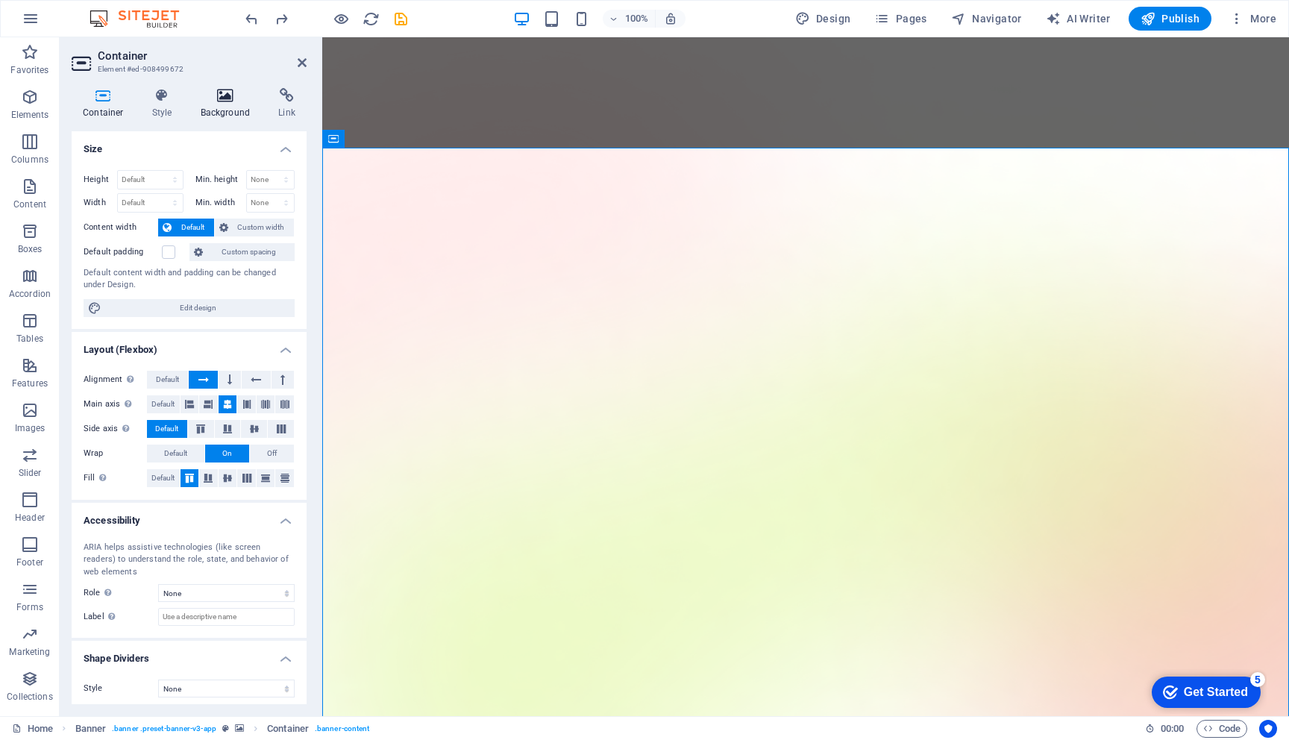
click at [221, 101] on icon at bounding box center [225, 95] width 72 height 15
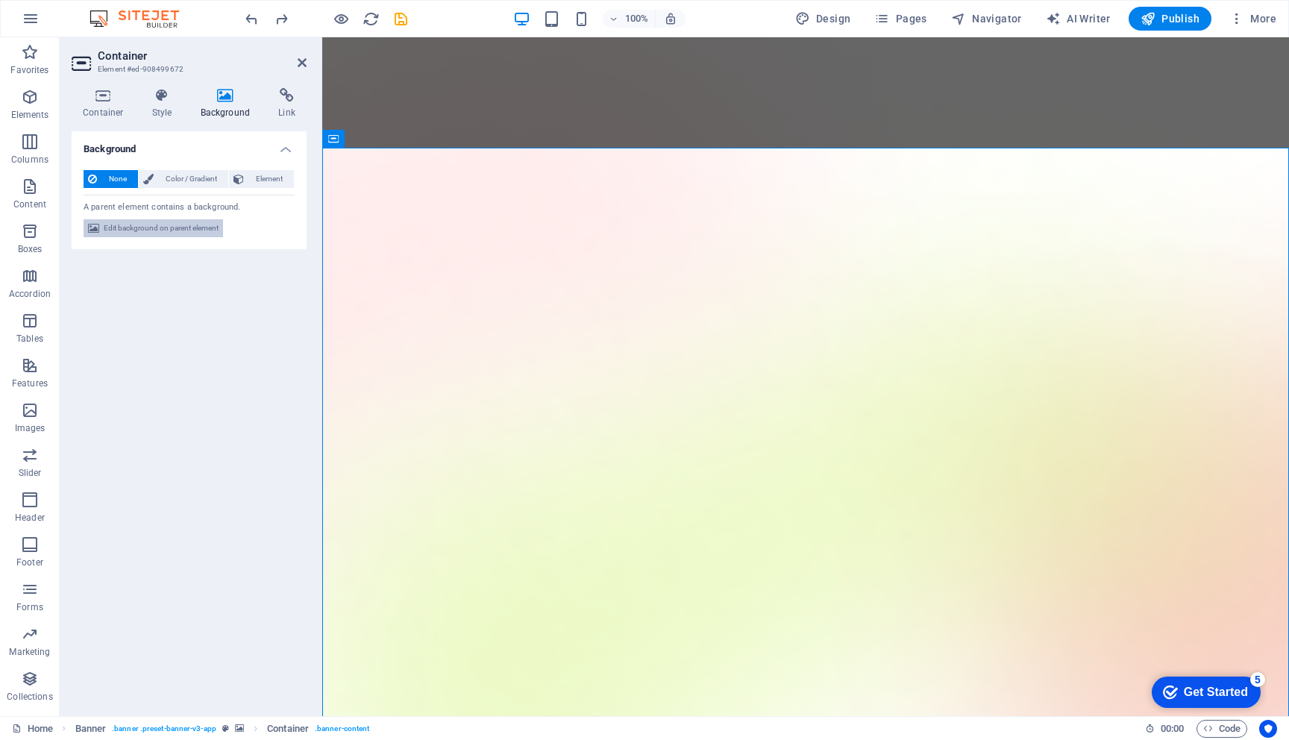
click at [166, 227] on span "Edit background on parent element" at bounding box center [161, 228] width 115 height 18
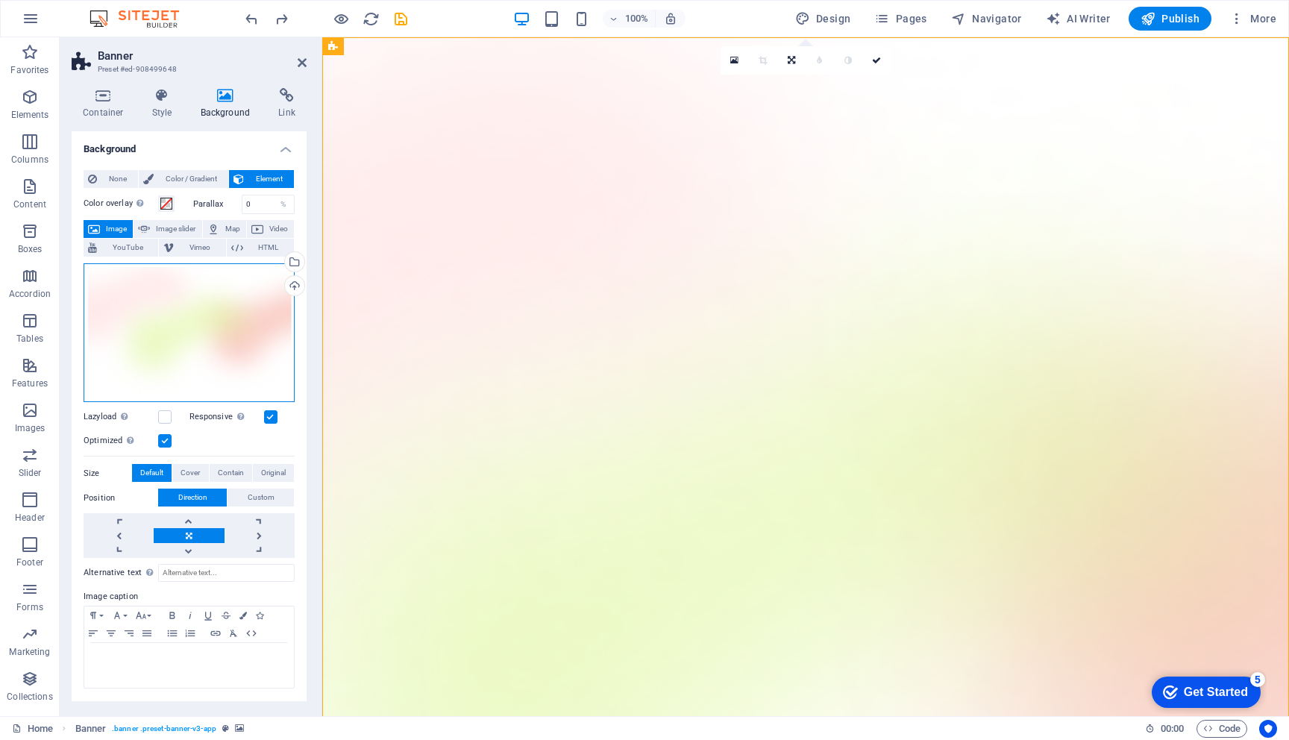
click at [220, 330] on div "Drag files here, click to choose files or select files from Files or our free s…" at bounding box center [189, 332] width 211 height 139
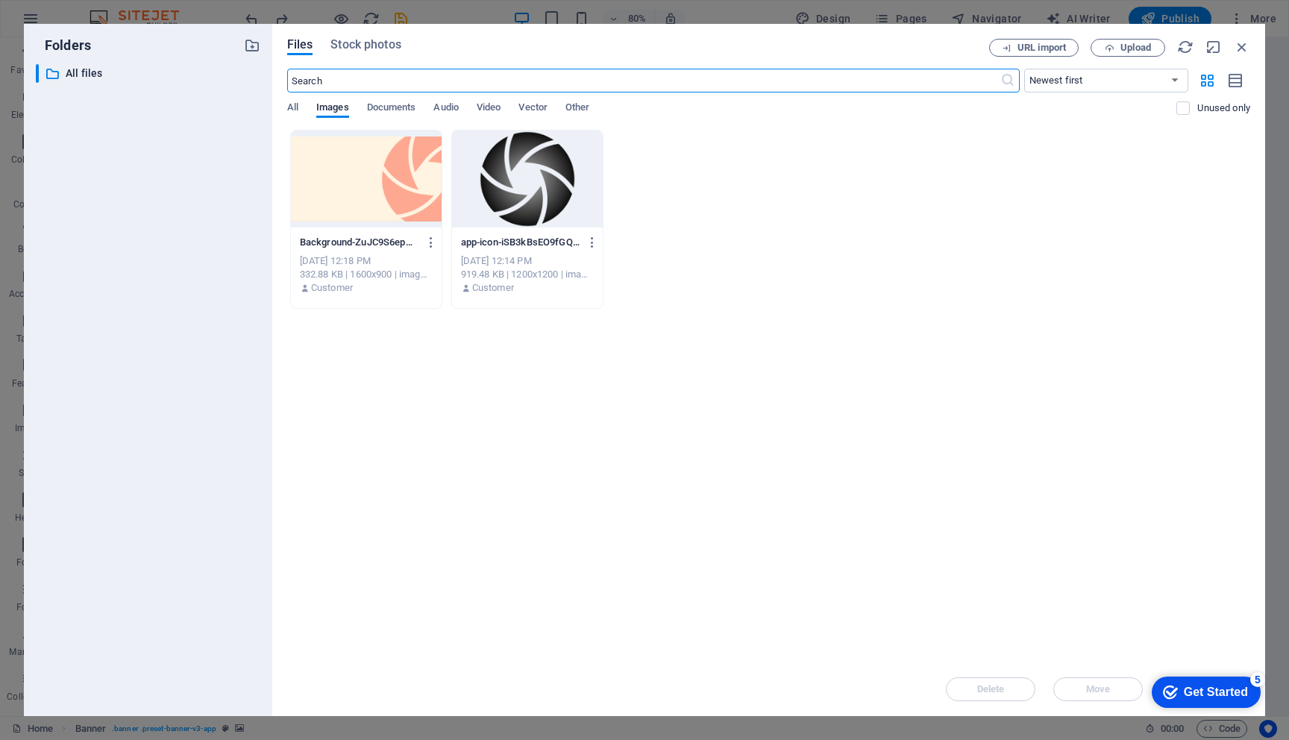
click at [406, 190] on div at bounding box center [366, 179] width 151 height 97
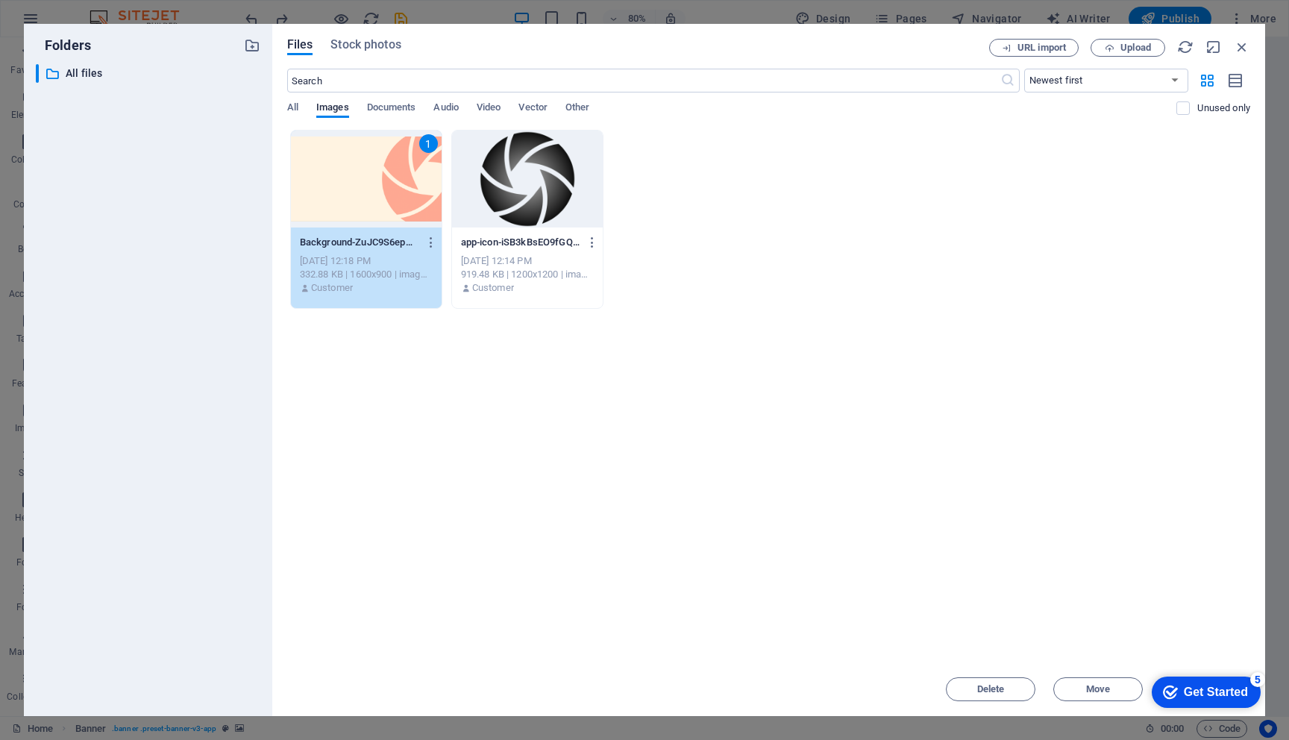
click at [353, 190] on div "1" at bounding box center [366, 179] width 151 height 97
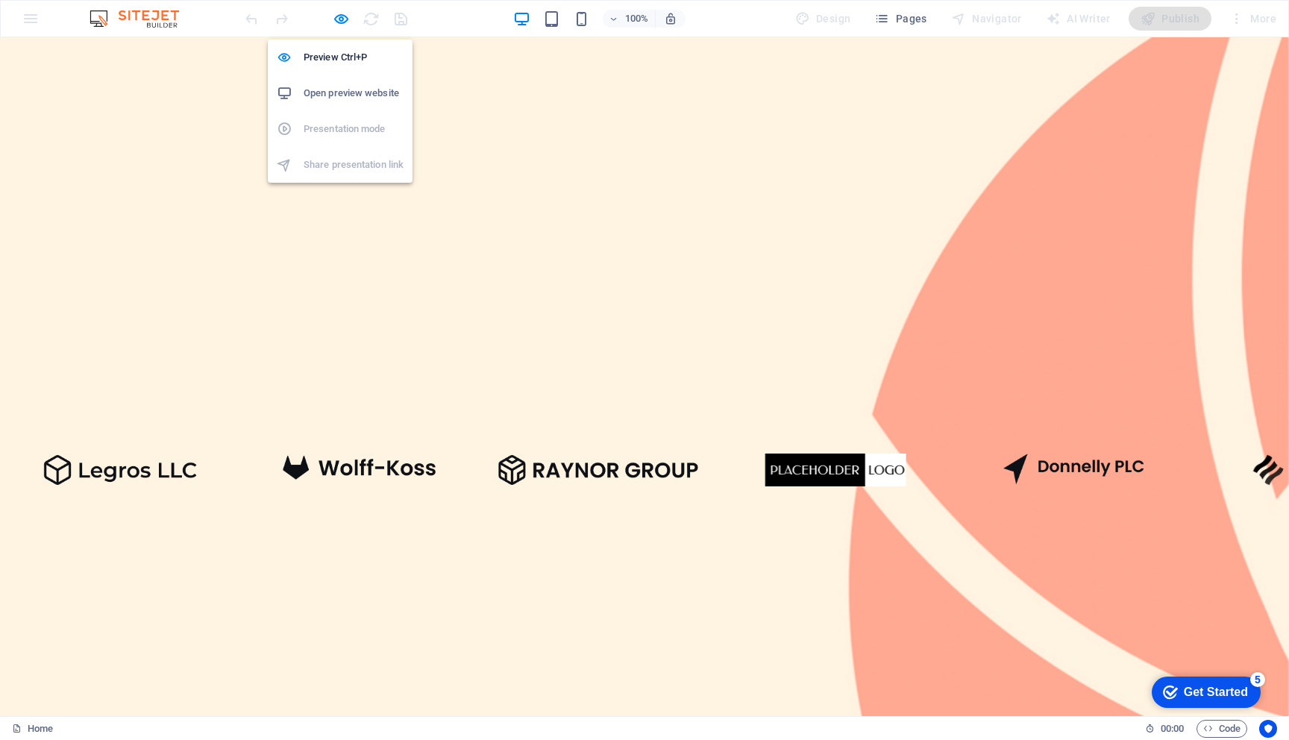
click at [342, 94] on h6 "Open preview website" at bounding box center [354, 93] width 100 height 18
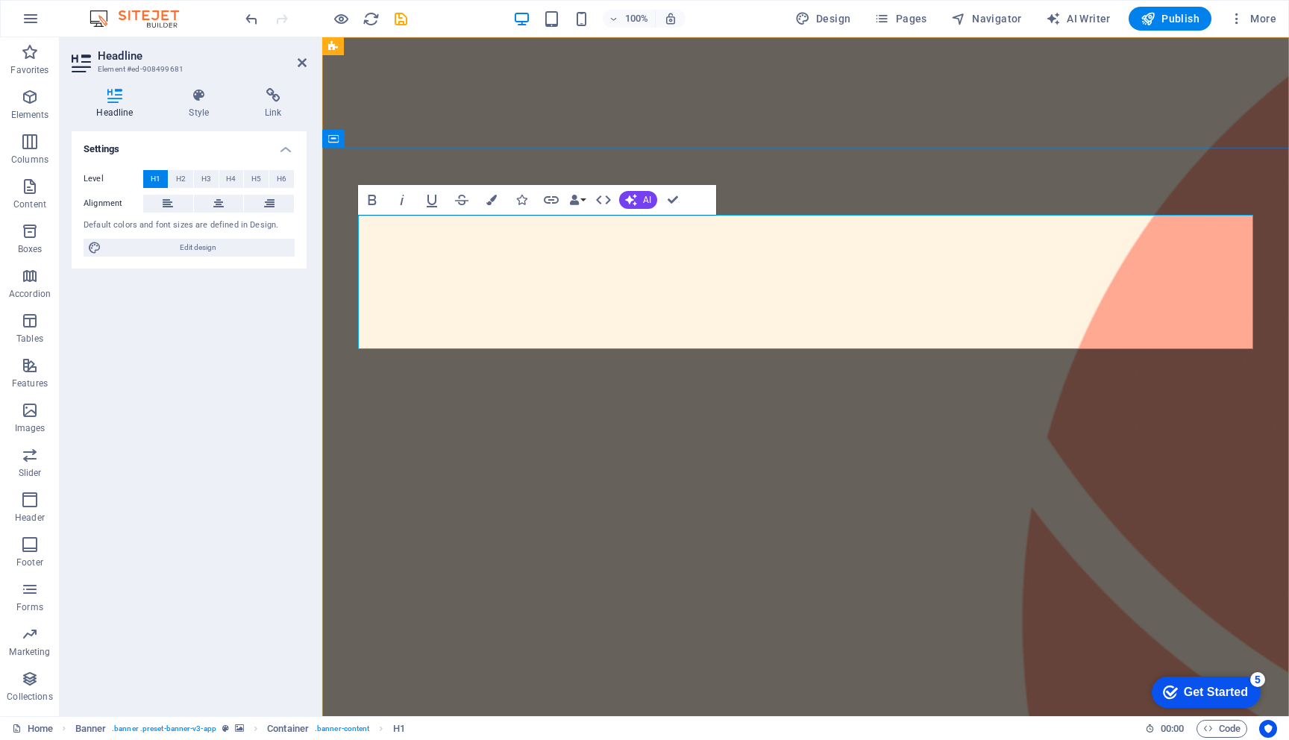
click at [185, 178] on button "H2" at bounding box center [181, 179] width 25 height 18
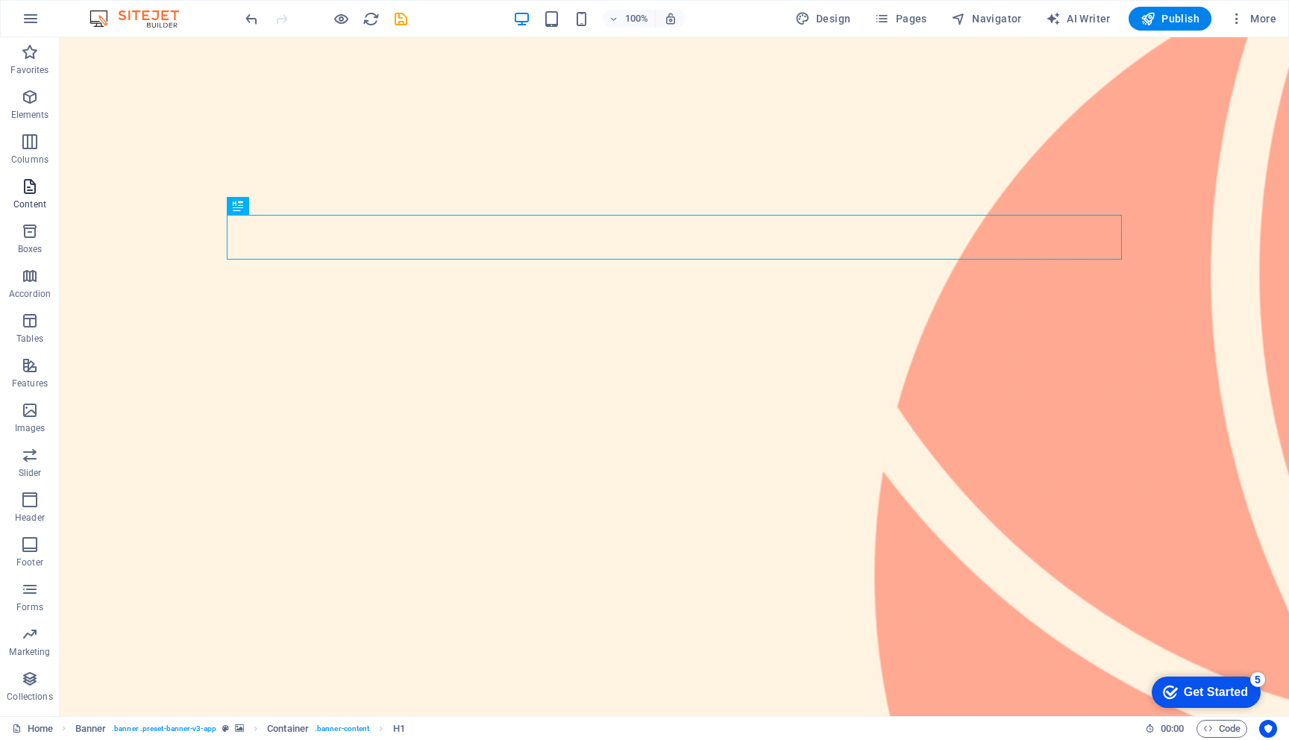
click at [28, 193] on icon "button" at bounding box center [30, 186] width 18 height 18
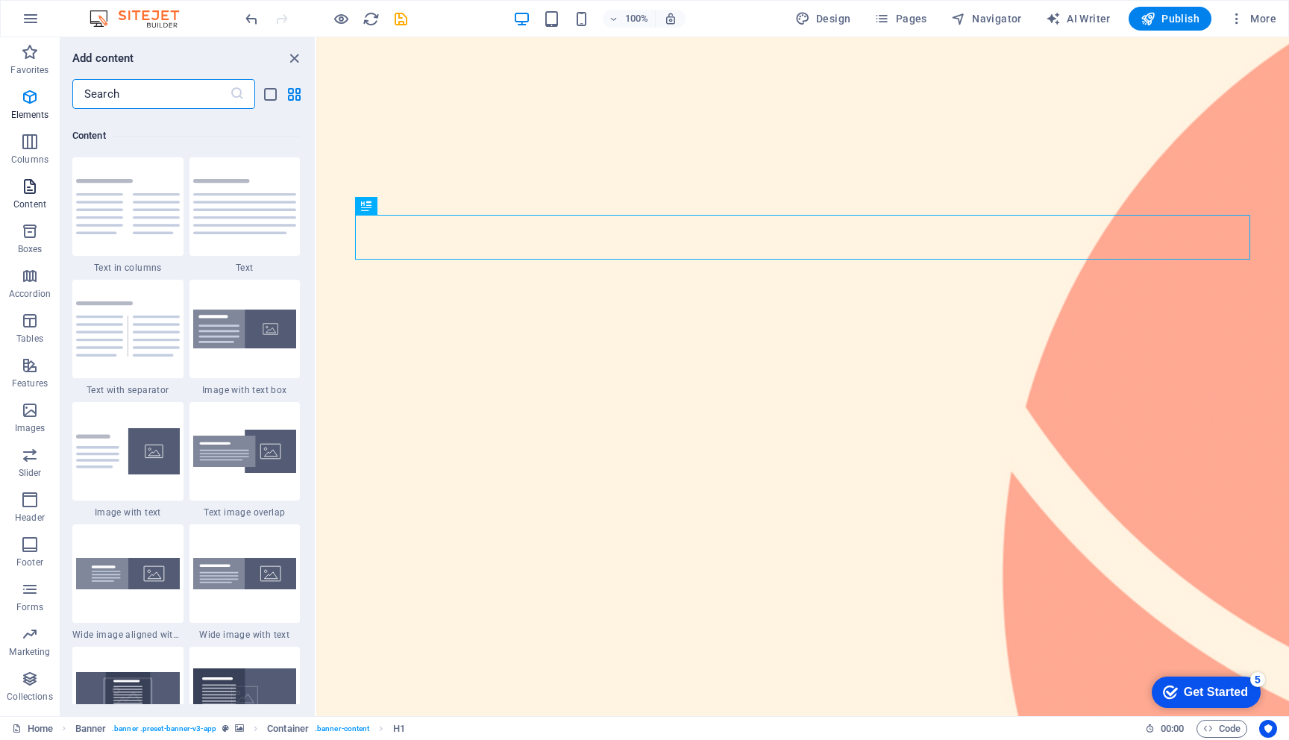
scroll to position [2609, 0]
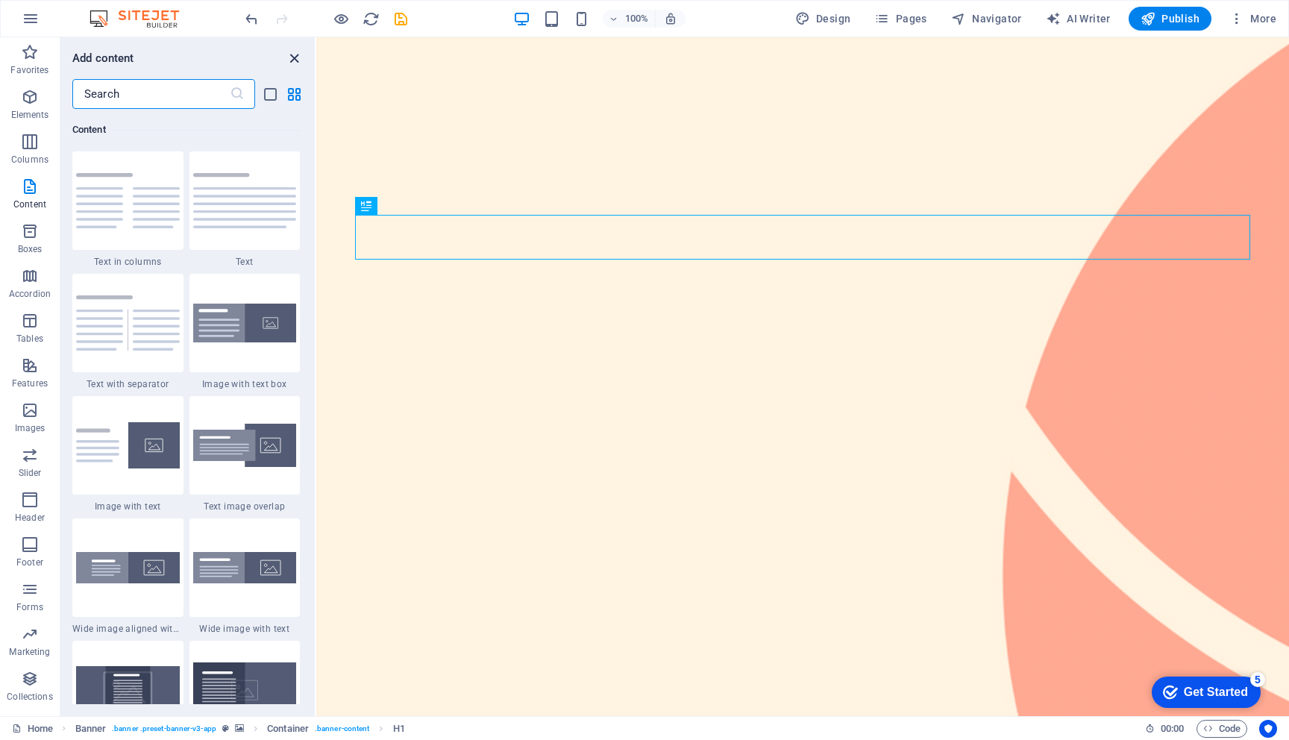
click at [293, 55] on icon "close panel" at bounding box center [294, 58] width 17 height 17
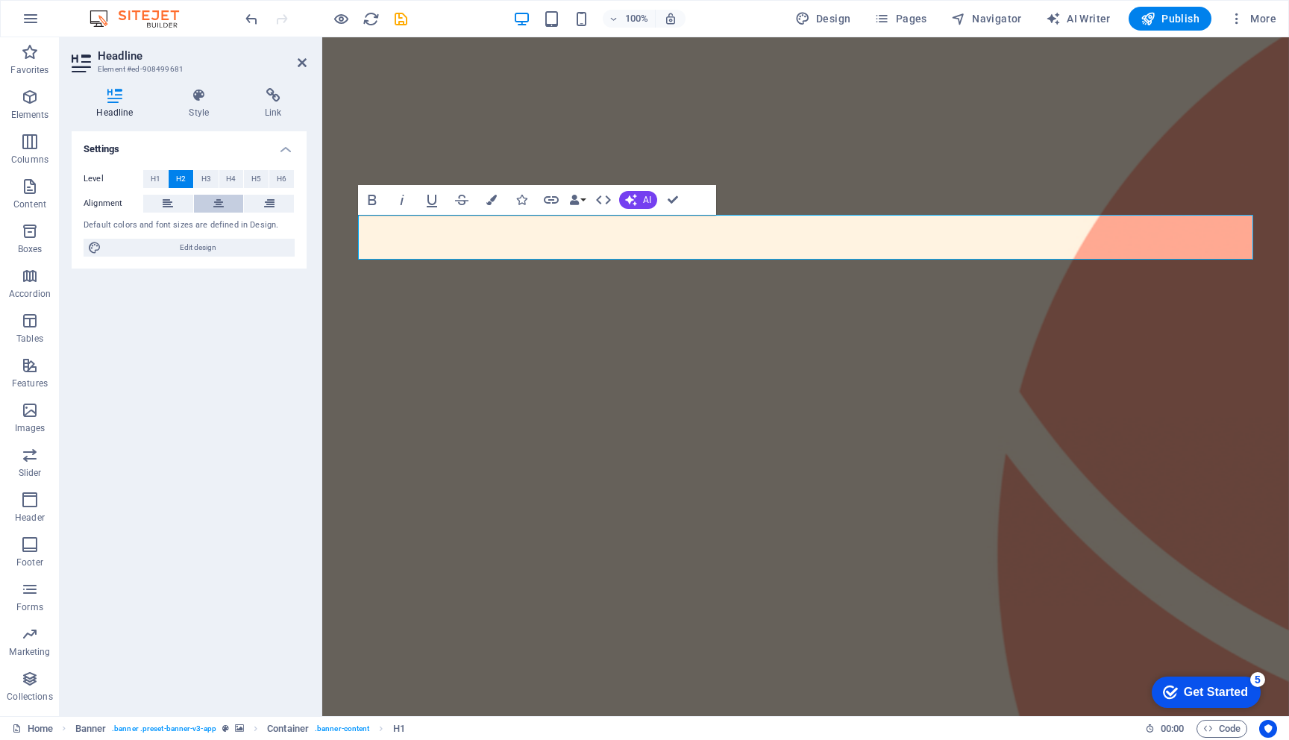
click at [220, 200] on icon at bounding box center [218, 204] width 10 height 18
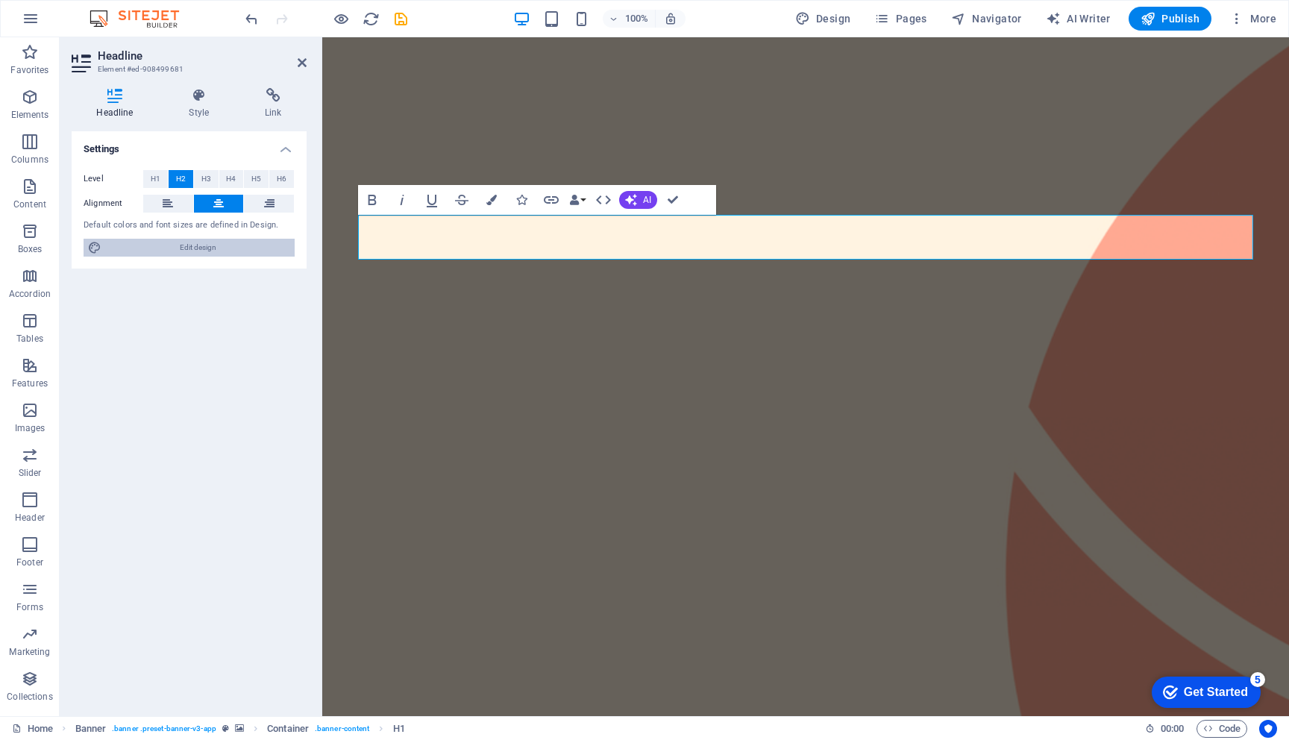
click at [192, 248] on span "Edit design" at bounding box center [198, 248] width 184 height 18
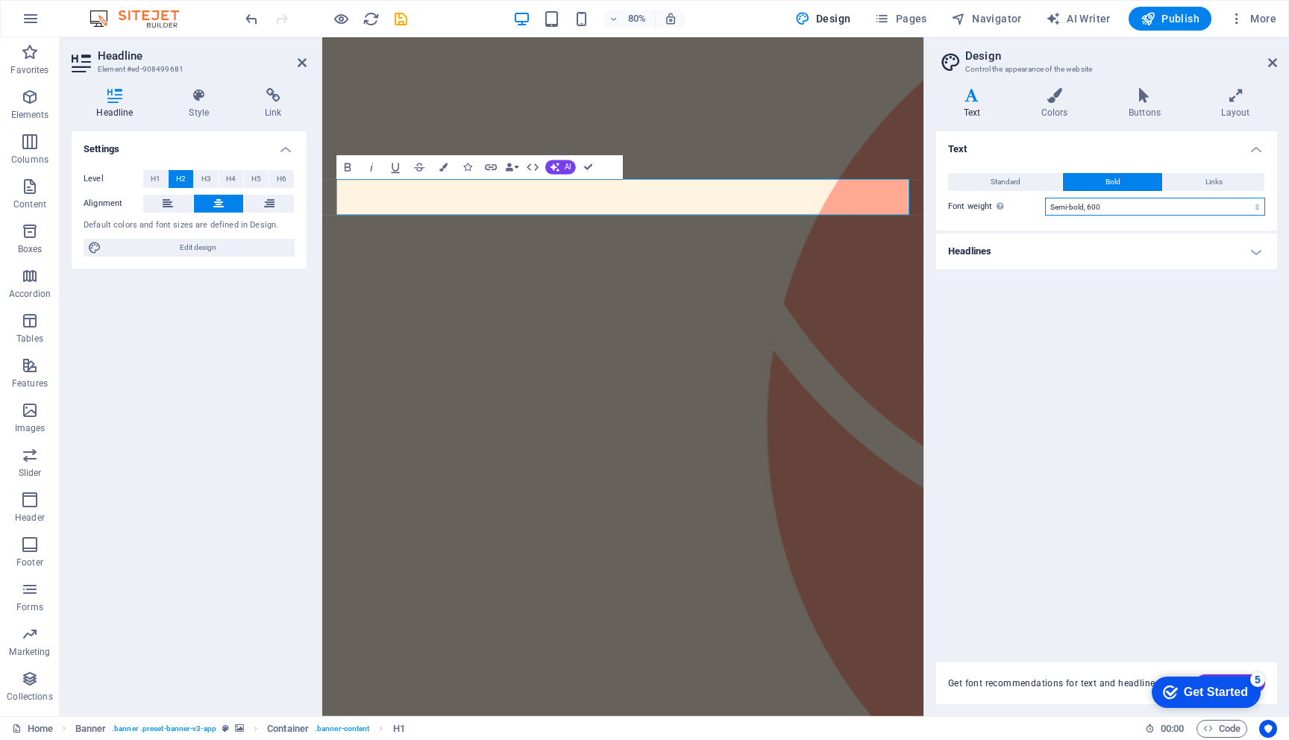
click at [1176, 206] on select "Thin, 100 Extra-light, 200 Light, 300 Regular, 400 Medium, 500 Semi-bold, 600 B…" at bounding box center [1155, 207] width 220 height 18
select select "700"
click at [1045, 198] on select "Thin, 100 Extra-light, 200 Light, 300 Regular, 400 Medium, 500 Semi-bold, 600 B…" at bounding box center [1155, 207] width 220 height 18
click at [1139, 255] on h4 "Headlines" at bounding box center [1106, 251] width 341 height 36
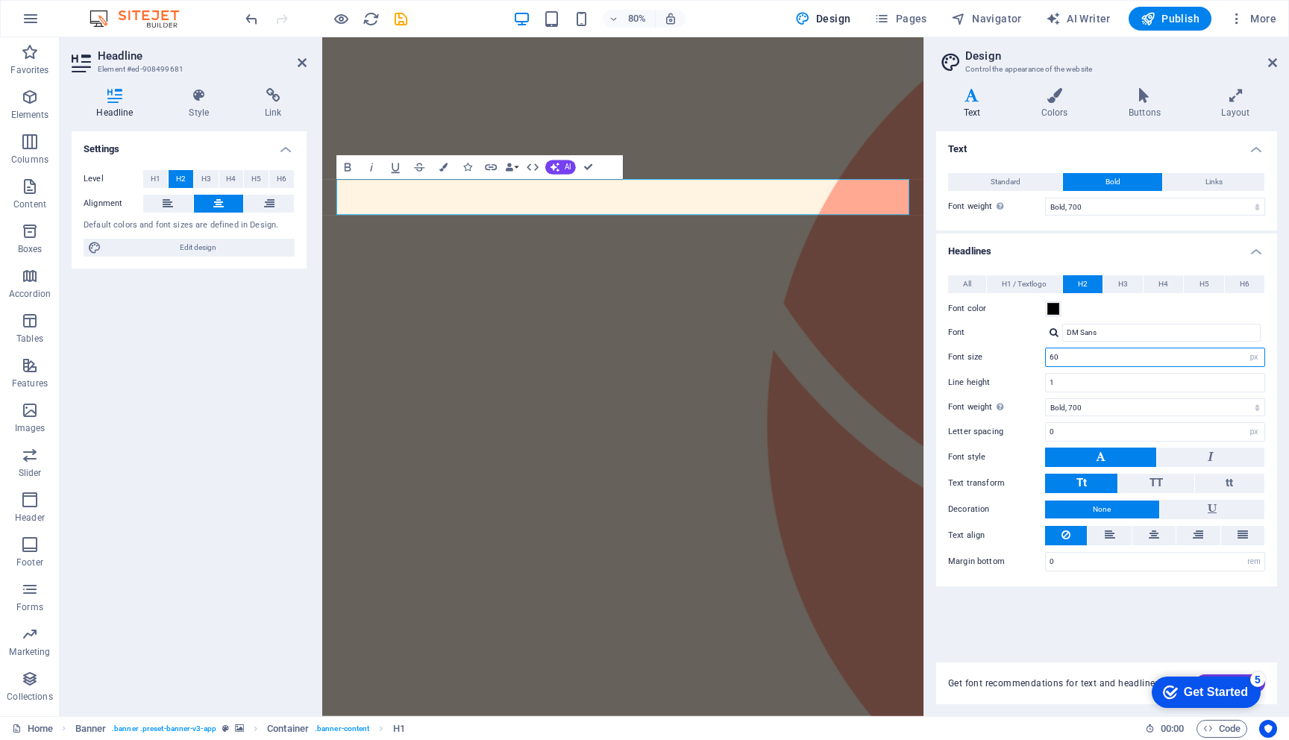
drag, startPoint x: 1054, startPoint y: 359, endPoint x: 1016, endPoint y: 359, distance: 38.0
click at [1016, 359] on div "Font size 60 rem px em %" at bounding box center [1106, 357] width 317 height 19
click at [1028, 383] on label "Line height" at bounding box center [996, 382] width 97 height 8
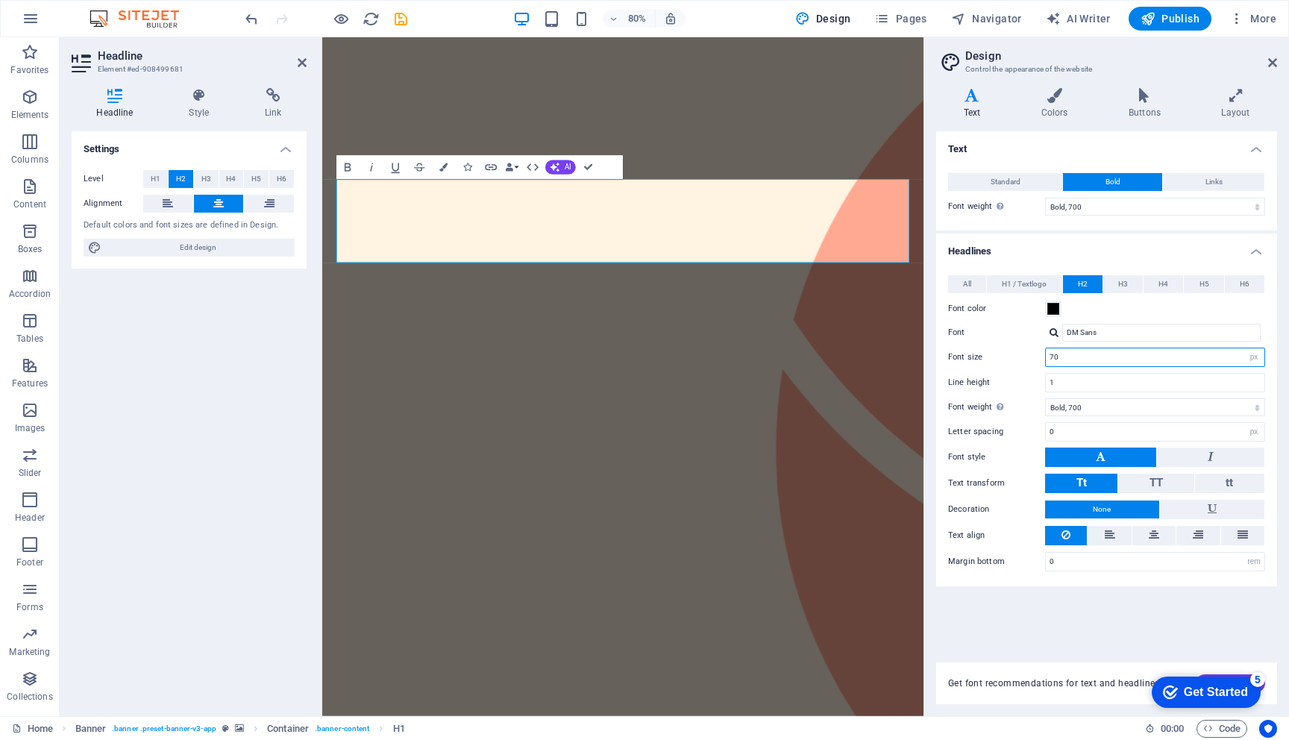
drag, startPoint x: 1066, startPoint y: 359, endPoint x: 1002, endPoint y: 359, distance: 63.4
click at [1002, 359] on div "Font size 70 rem px em %" at bounding box center [1106, 357] width 317 height 19
type input "65"
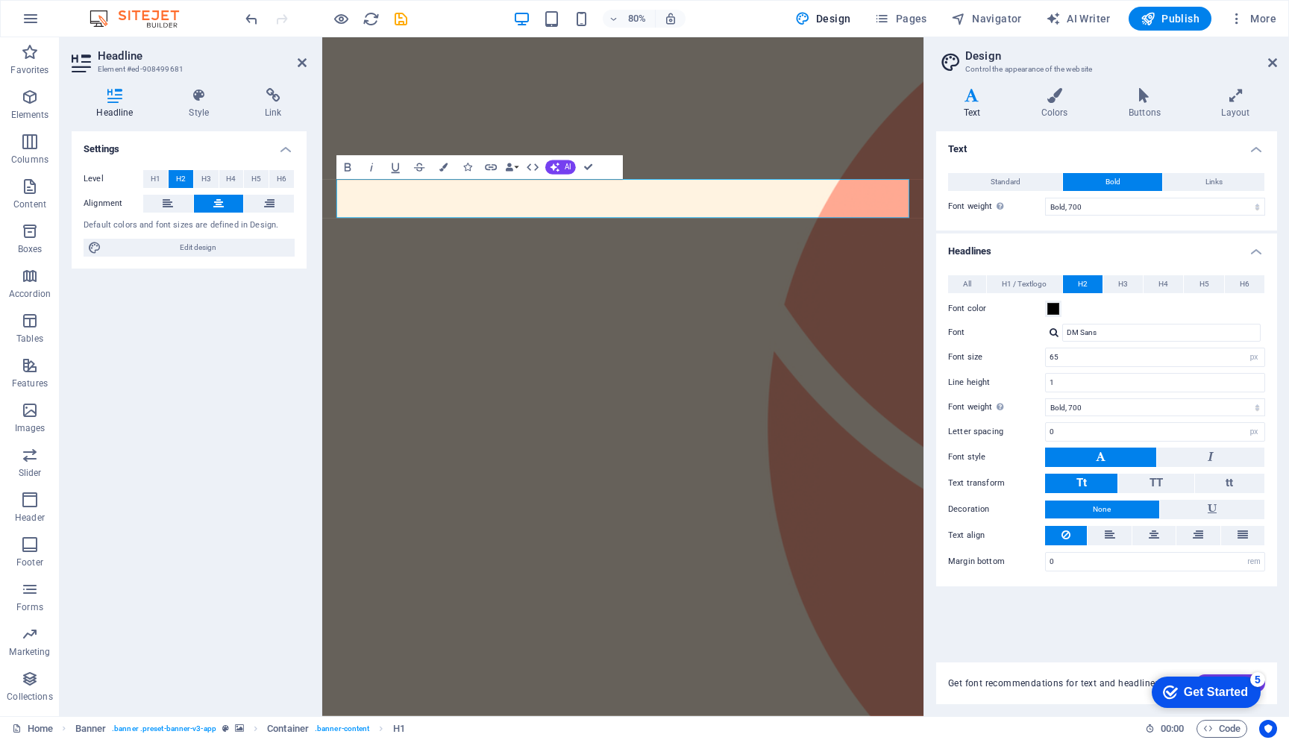
click at [1013, 392] on div "All H1 / Textlogo H2 H3 H4 H5 H6 Font color Font DM Sans Line height 1 Font wei…" at bounding box center [1106, 423] width 347 height 326
click at [1213, 676] on div "checkmark Get Started 5" at bounding box center [1205, 691] width 109 height 31
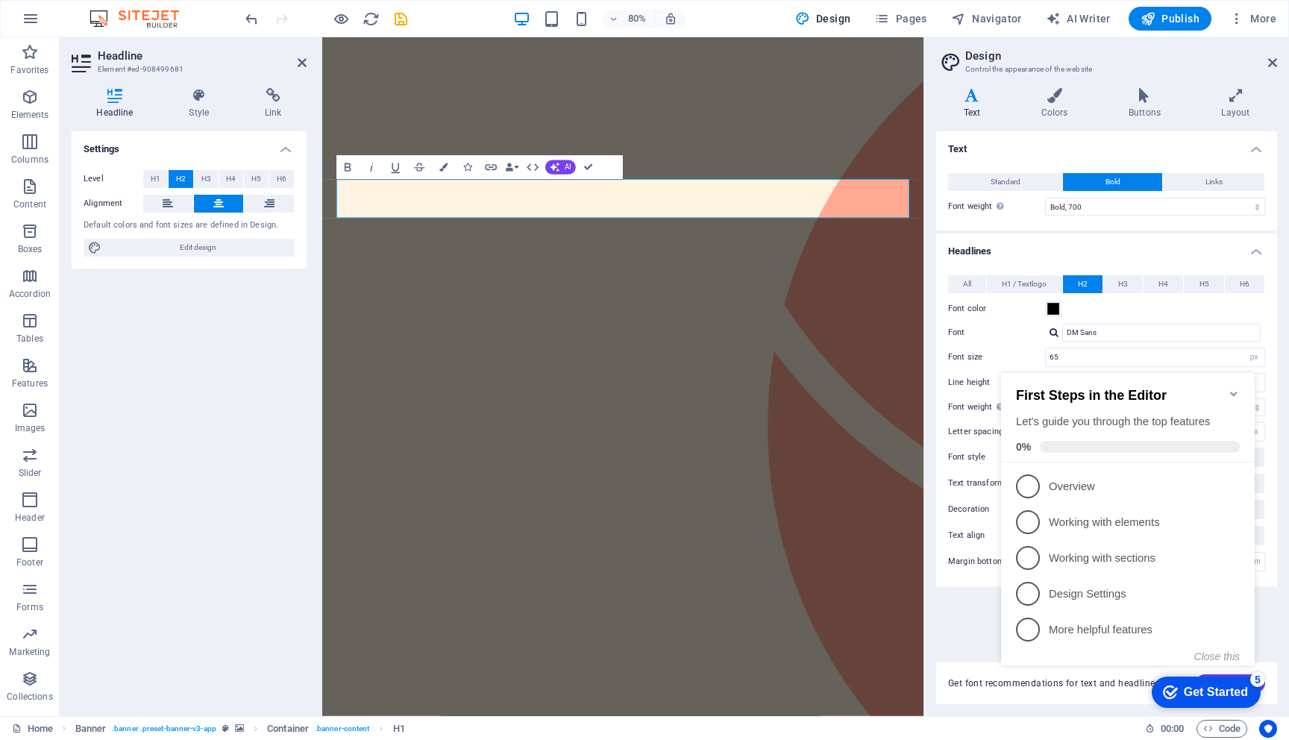
click at [1232, 388] on icon "Minimize checklist" at bounding box center [1233, 394] width 12 height 12
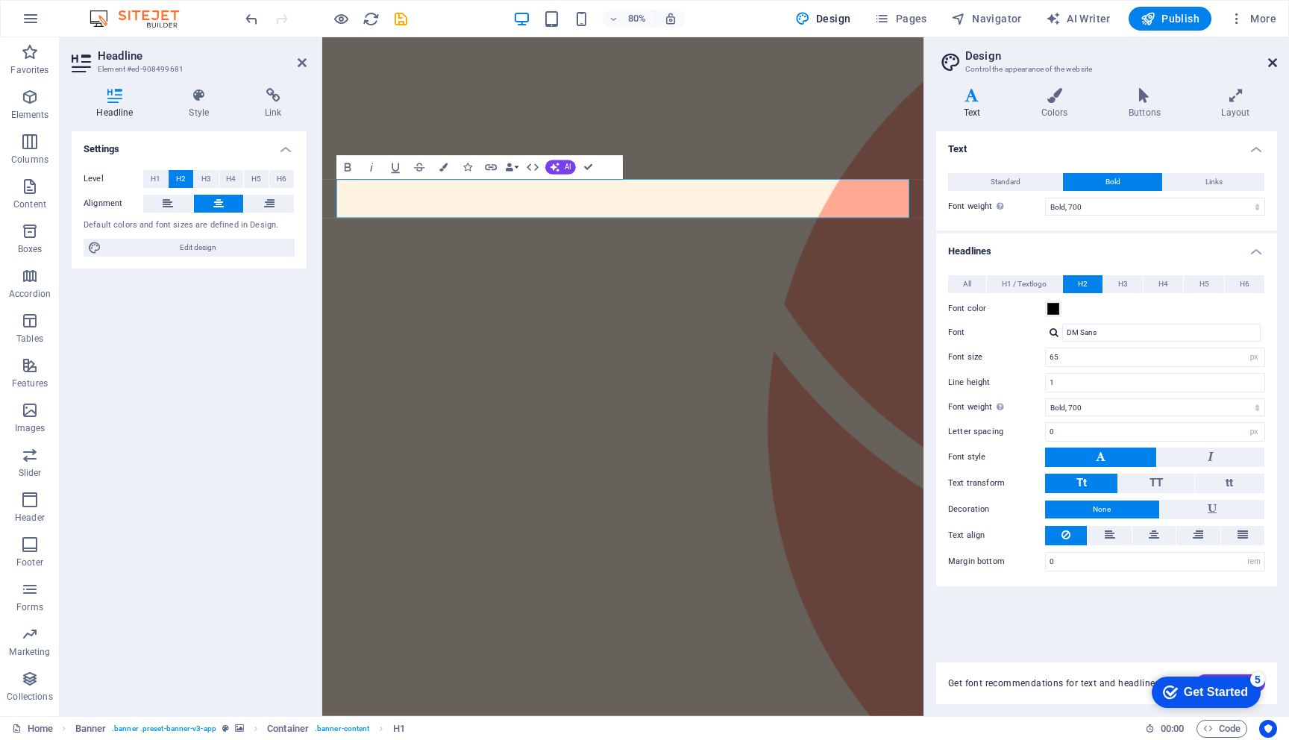
click at [1271, 63] on icon at bounding box center [1272, 63] width 9 height 12
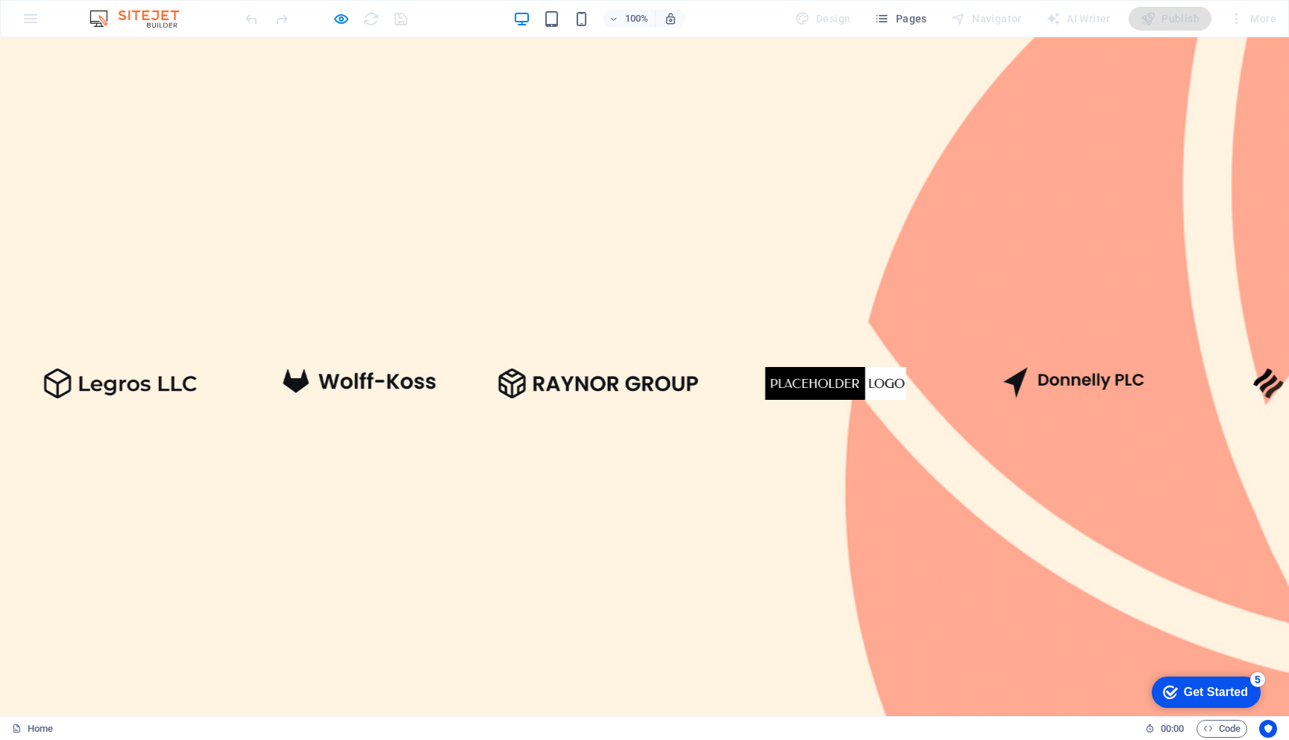
scroll to position [0, 0]
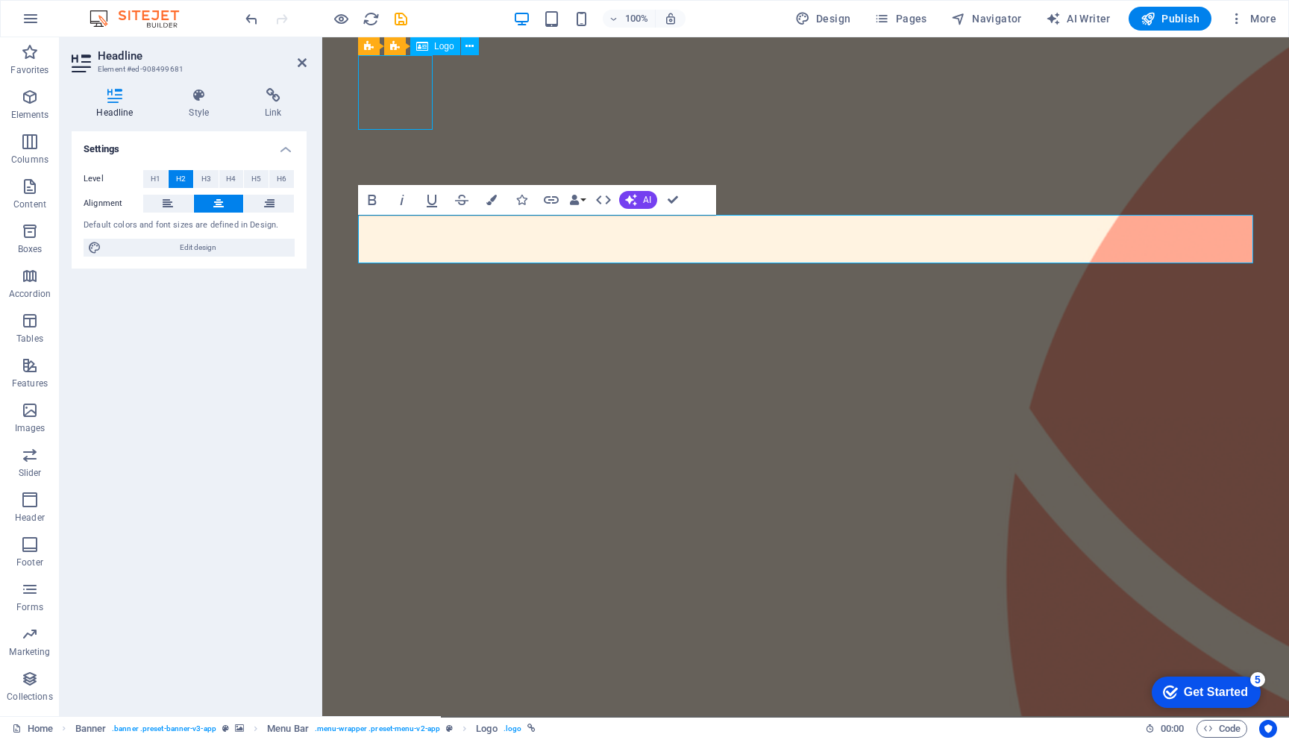
select select "px"
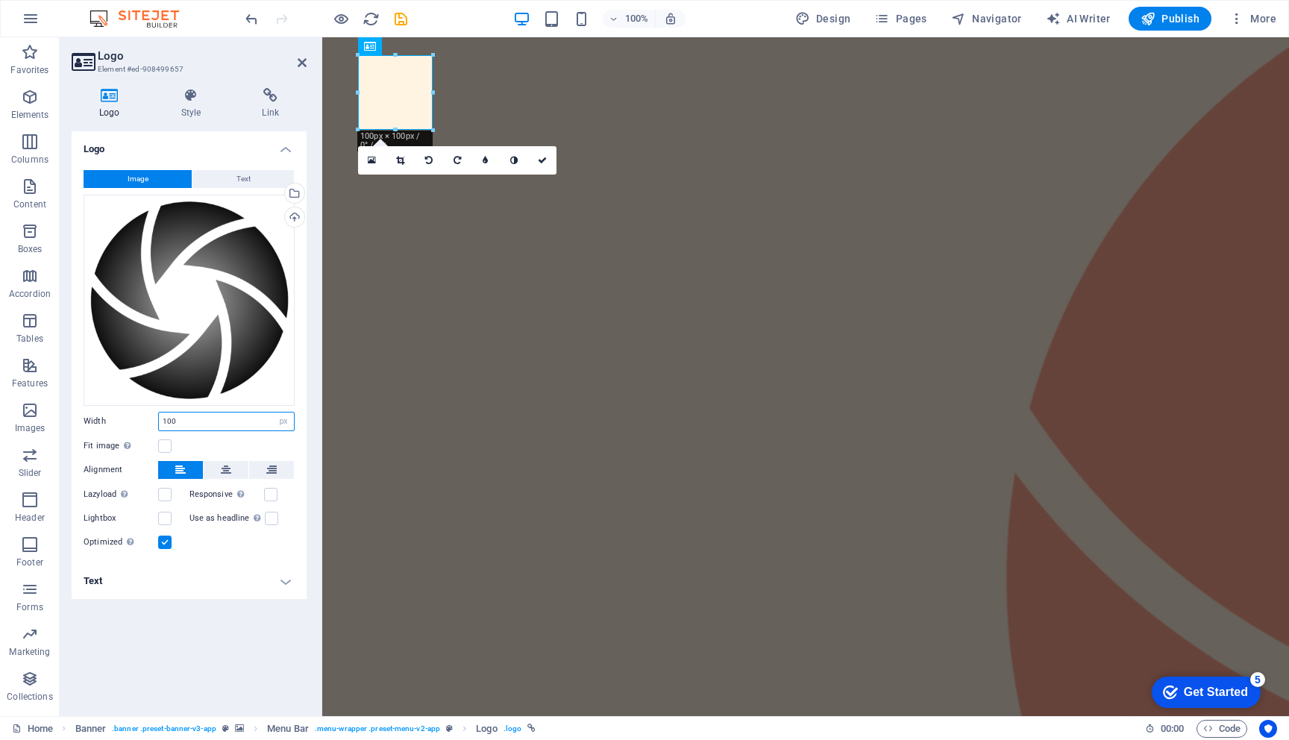
drag, startPoint x: 169, startPoint y: 421, endPoint x: 136, endPoint y: 421, distance: 32.8
click at [136, 421] on div "Width 100 Default auto px rem % em vh vw" at bounding box center [189, 421] width 211 height 19
type input "70"
click at [195, 623] on div "Logo Image Text Drag files here, click to choose files or select files from Fil…" at bounding box center [189, 417] width 235 height 573
click at [166, 444] on label at bounding box center [164, 445] width 13 height 13
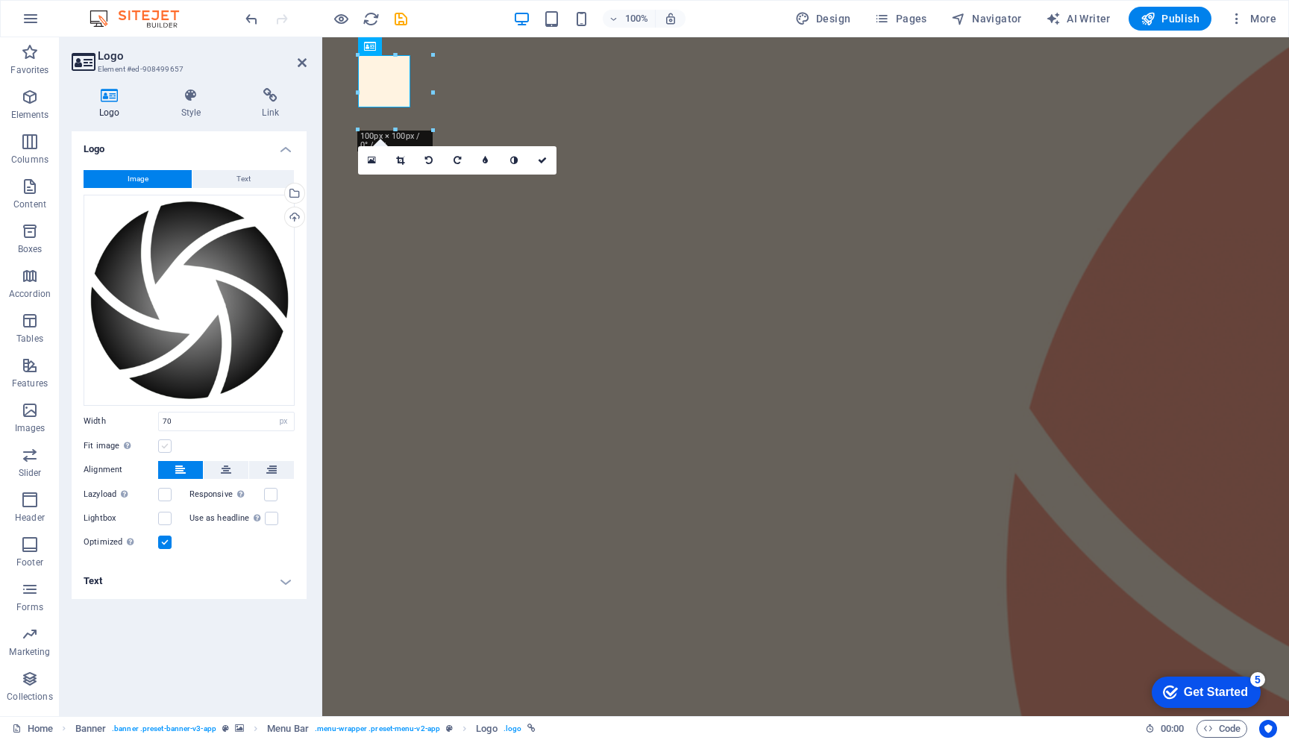
click at [0, 0] on input "Fit image Automatically fit image to a fixed width and height" at bounding box center [0, 0] width 0 height 0
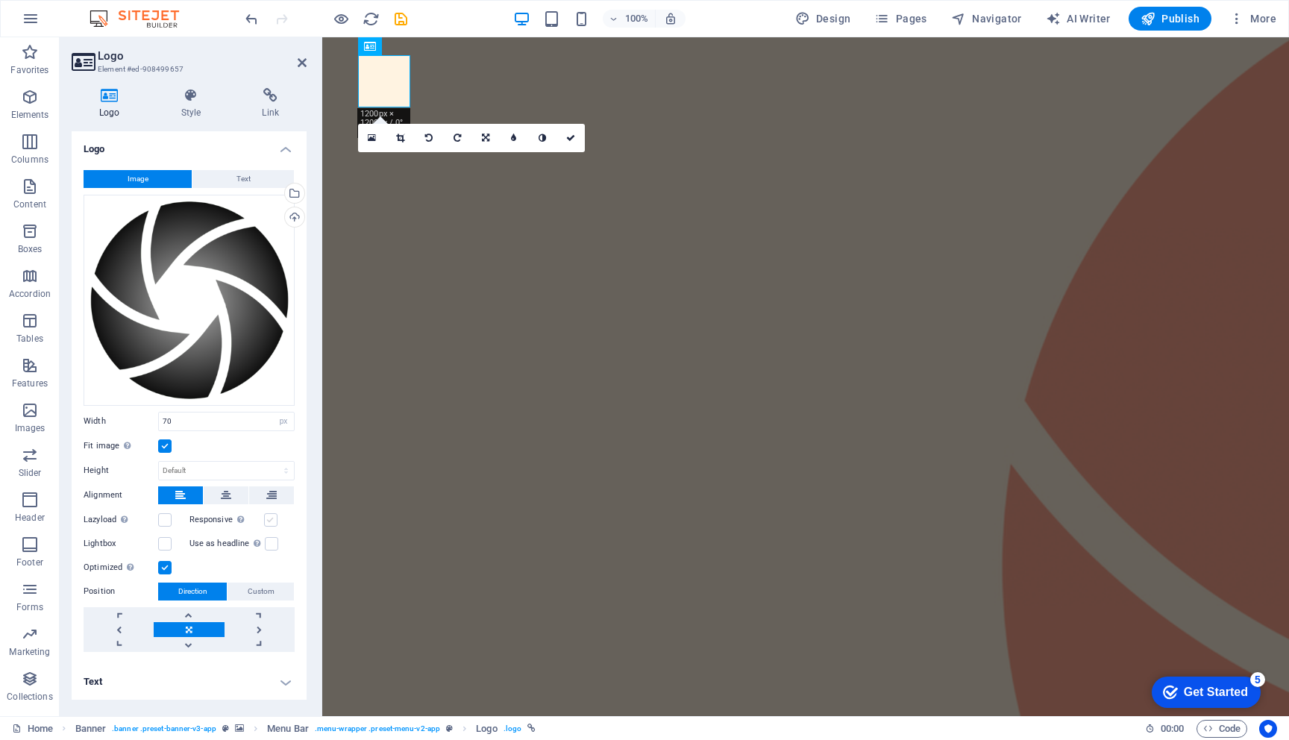
click at [269, 518] on label at bounding box center [270, 519] width 13 height 13
click at [0, 0] on input "Responsive Automatically load retina image and smartphone optimized sizes." at bounding box center [0, 0] width 0 height 0
click at [271, 544] on label at bounding box center [271, 543] width 13 height 13
click at [0, 0] on input "Use as headline The image will be wrapped in an H1 headline tag. Useful for giv…" at bounding box center [0, 0] width 0 height 0
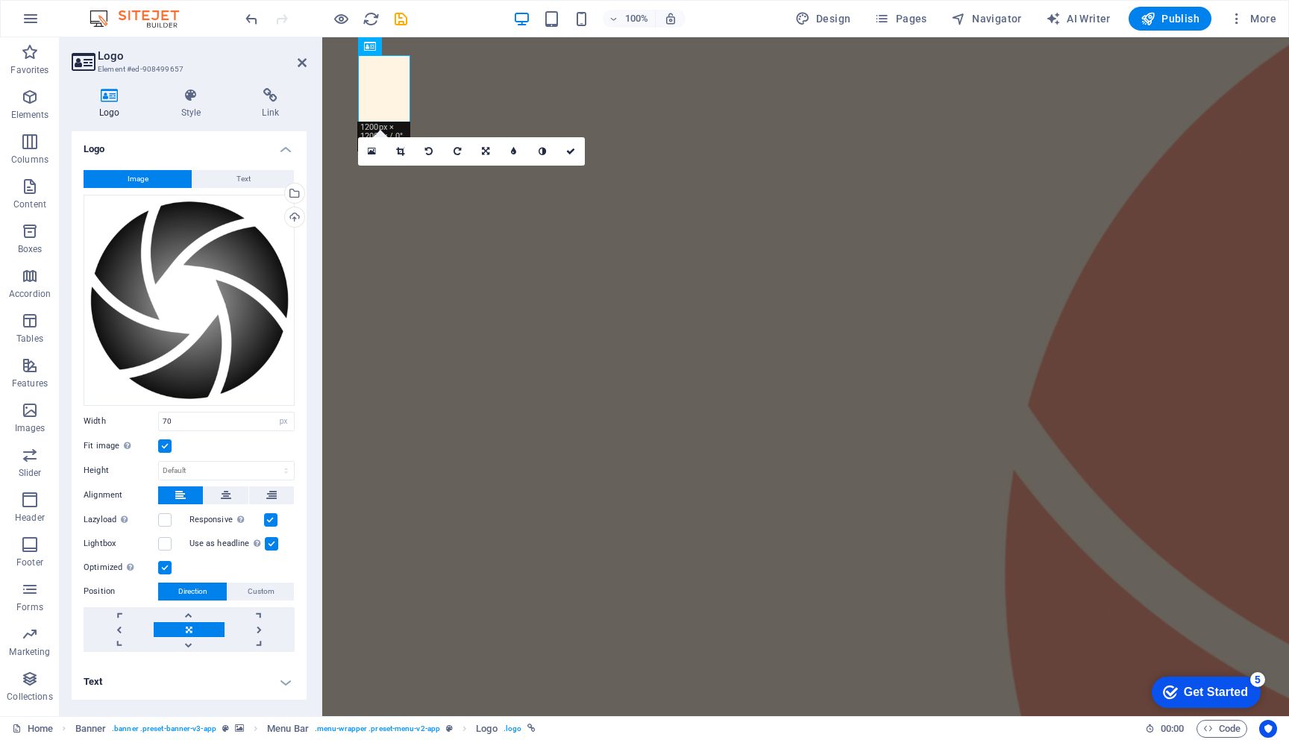
click at [271, 544] on label at bounding box center [271, 543] width 13 height 13
click at [0, 0] on input "Use as headline The image will be wrapped in an H1 headline tag. Useful for giv…" at bounding box center [0, 0] width 0 height 0
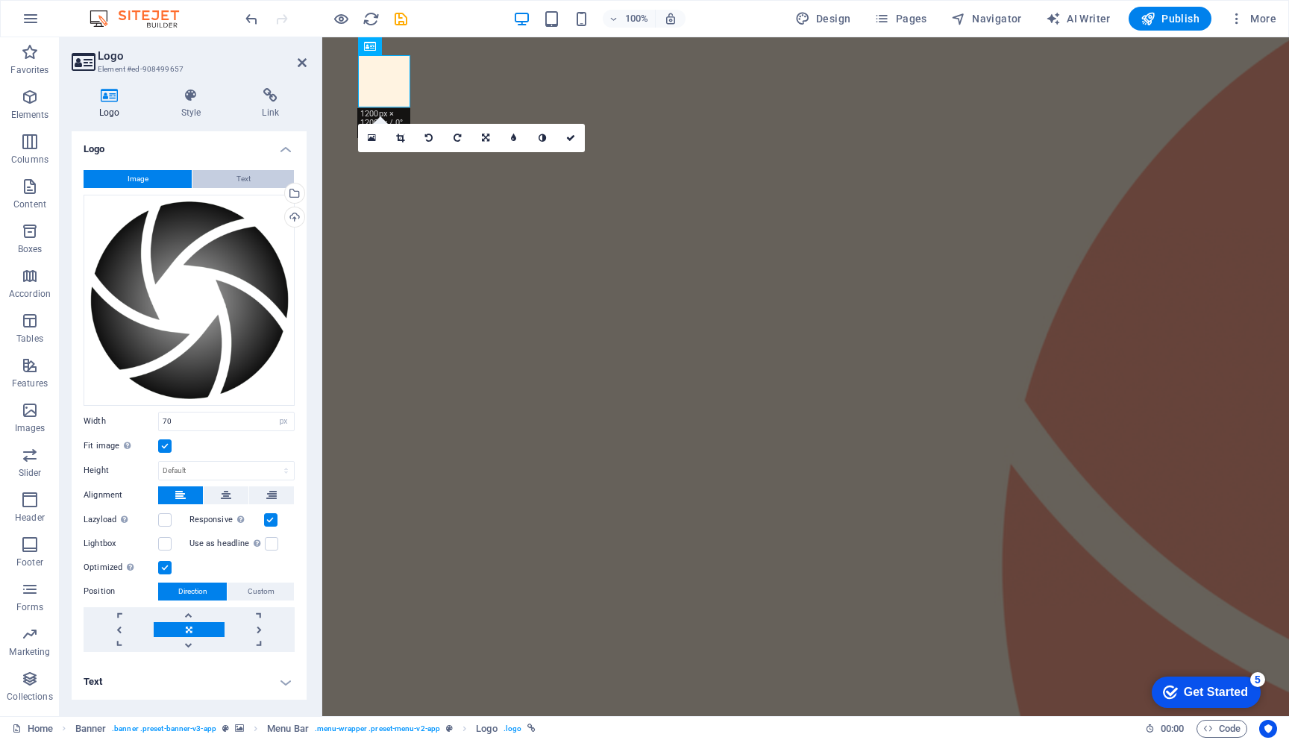
click at [242, 177] on span "Text" at bounding box center [243, 179] width 14 height 18
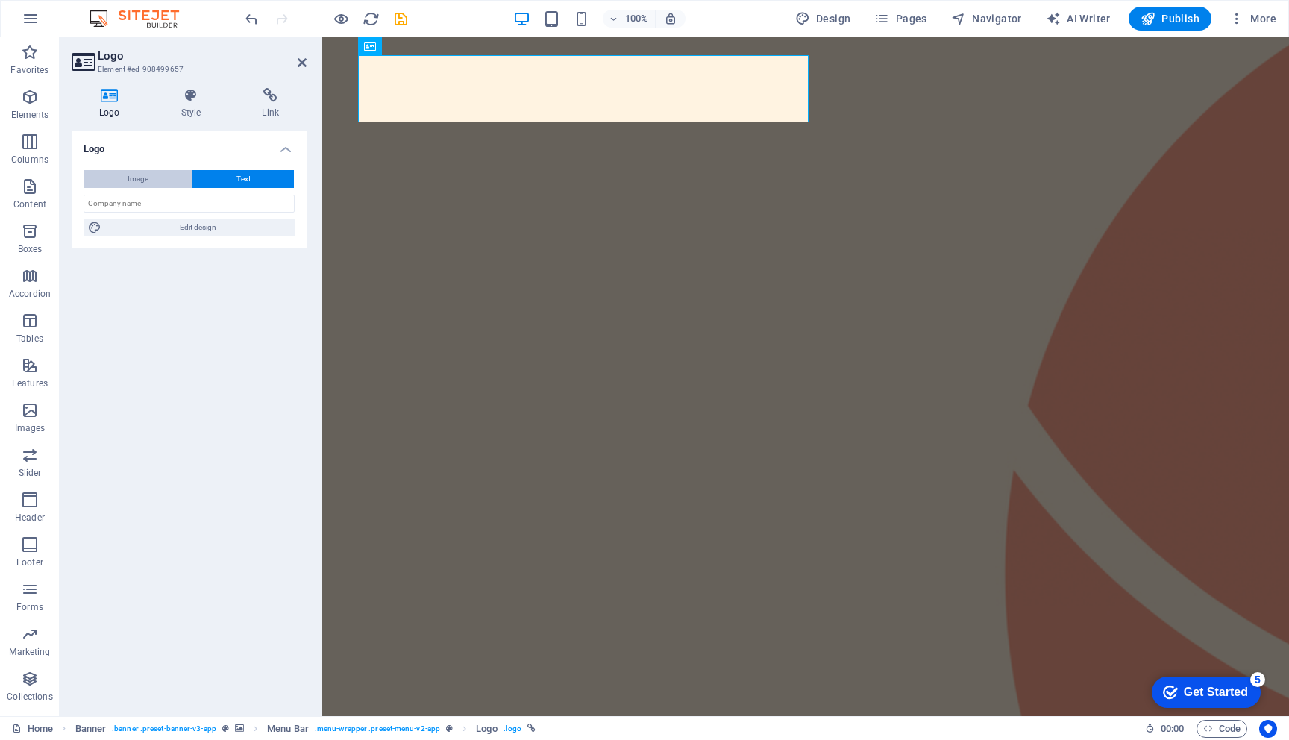
click at [151, 176] on button "Image" at bounding box center [138, 179] width 108 height 18
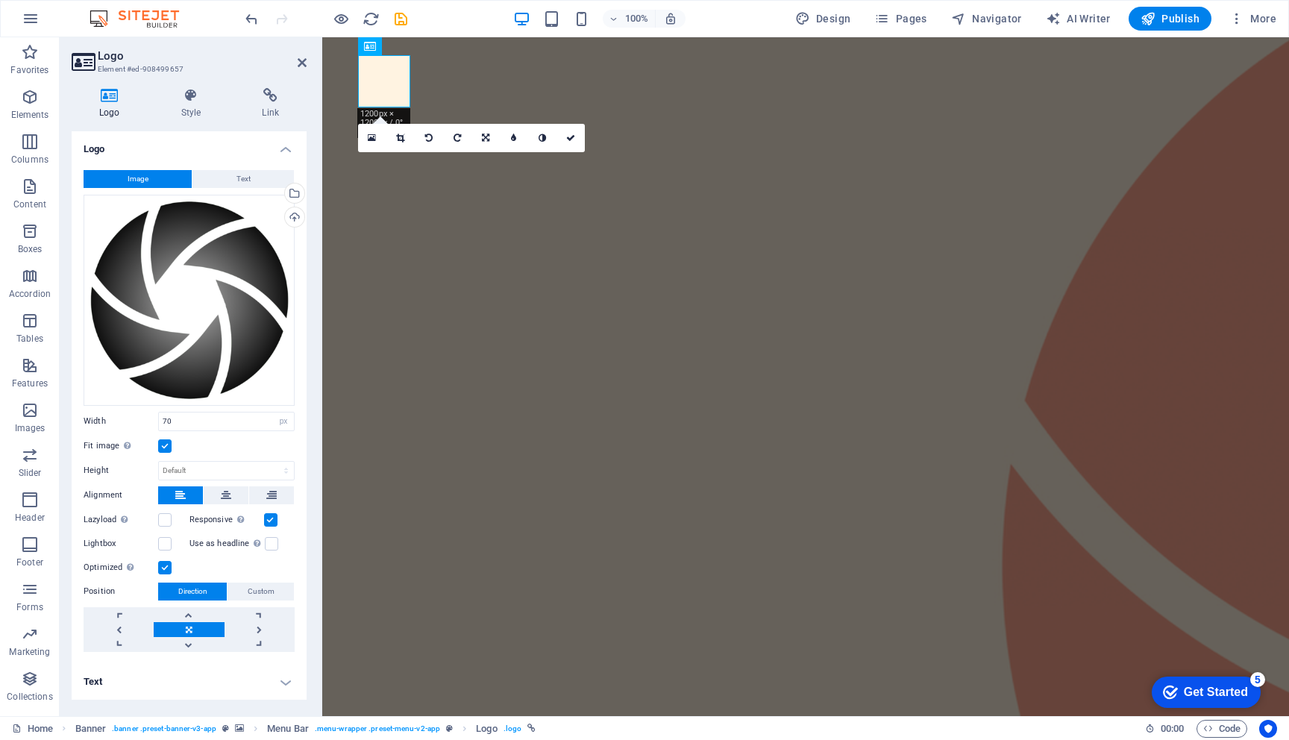
click at [286, 682] on h4 "Text" at bounding box center [189, 682] width 235 height 36
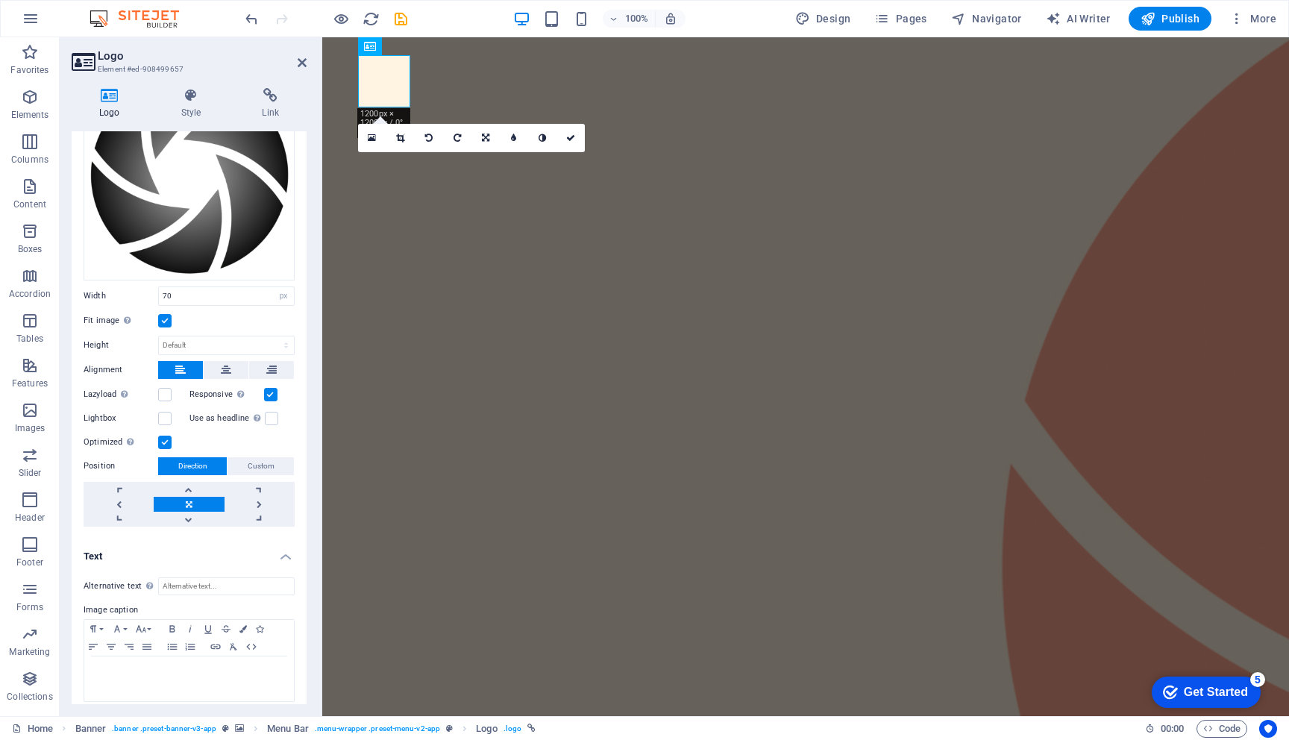
scroll to position [132, 0]
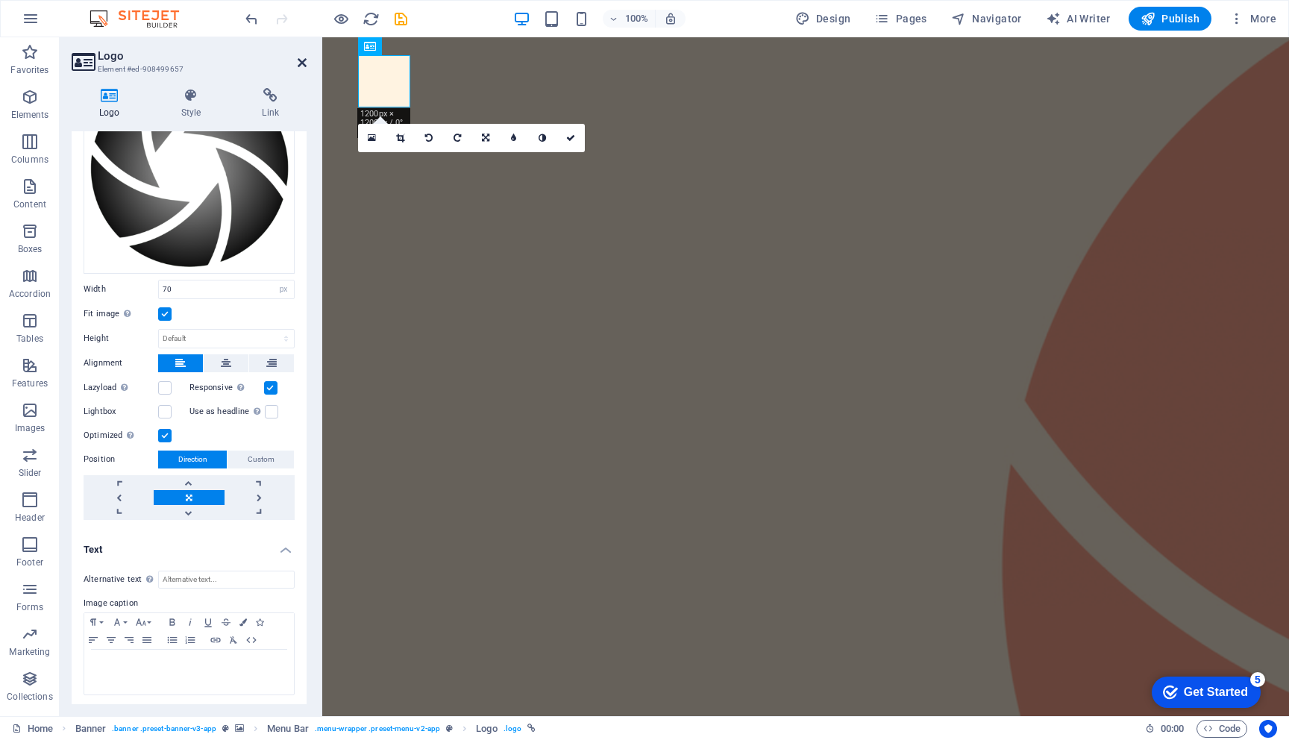
click at [303, 60] on icon at bounding box center [302, 63] width 9 height 12
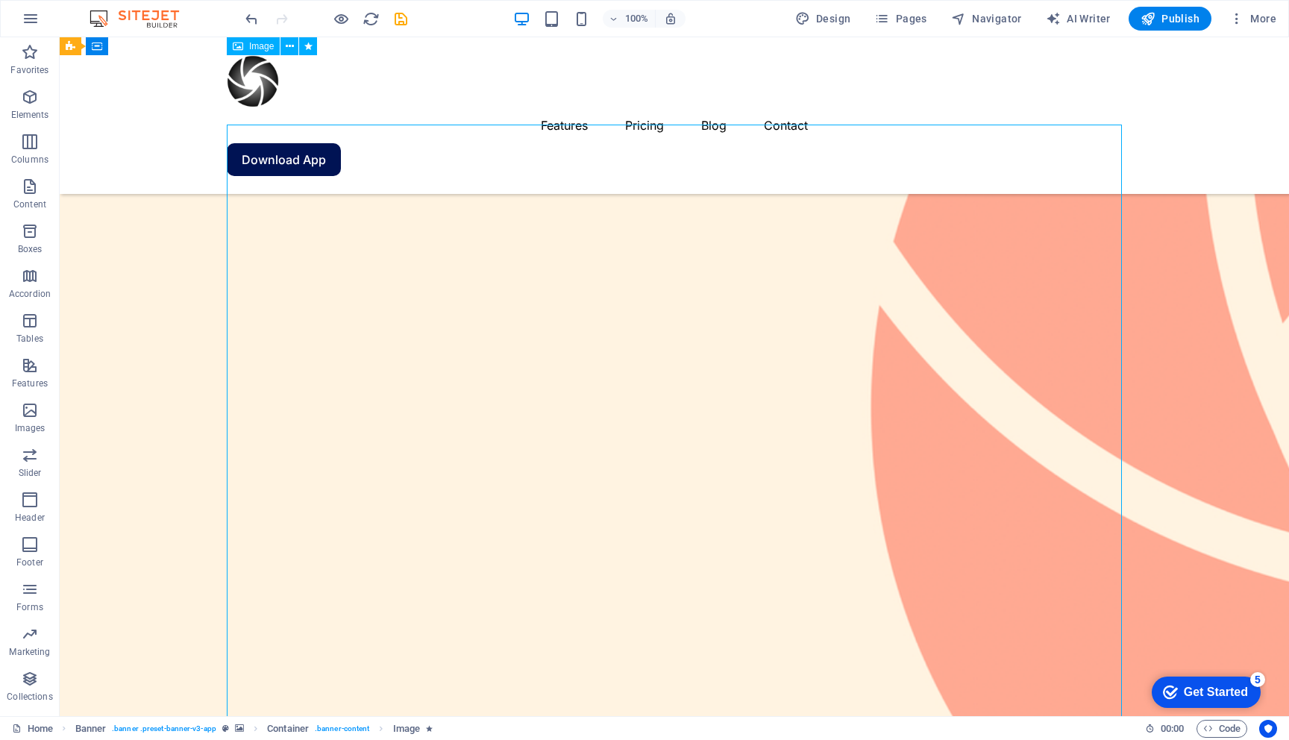
scroll to position [142, 0]
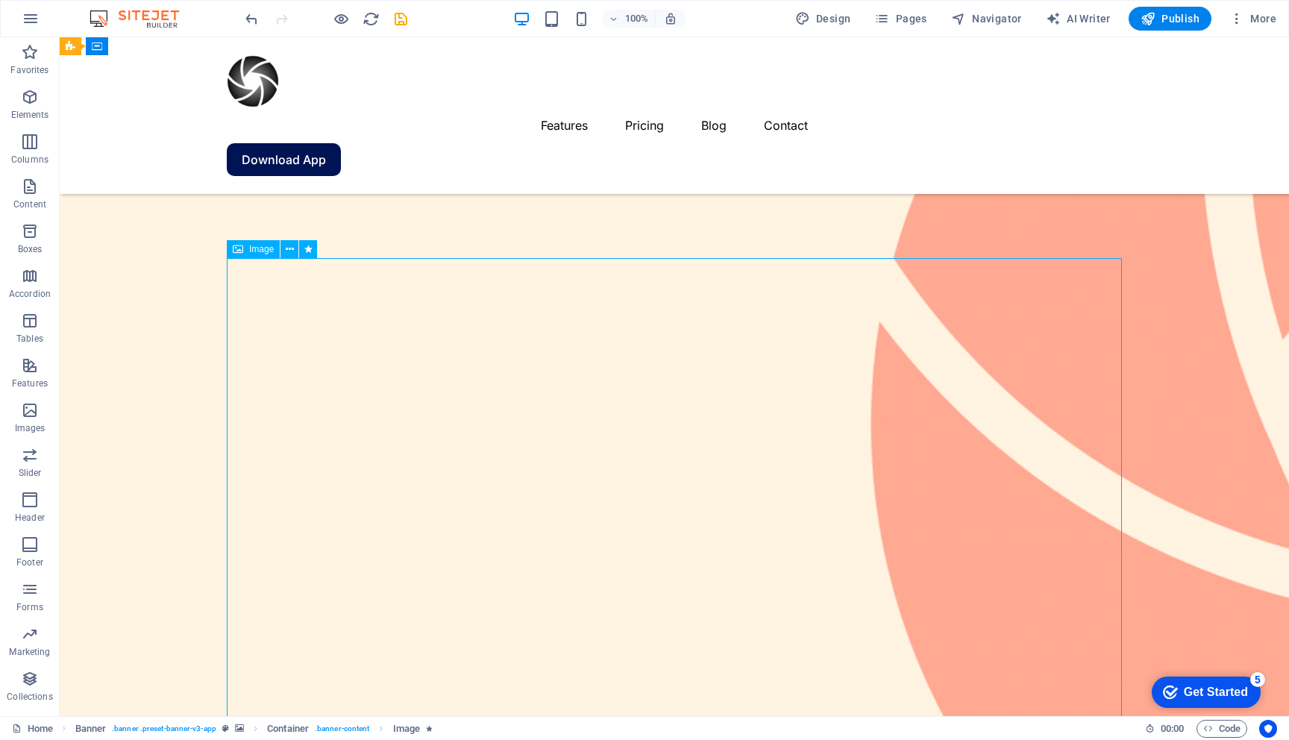
select select "%"
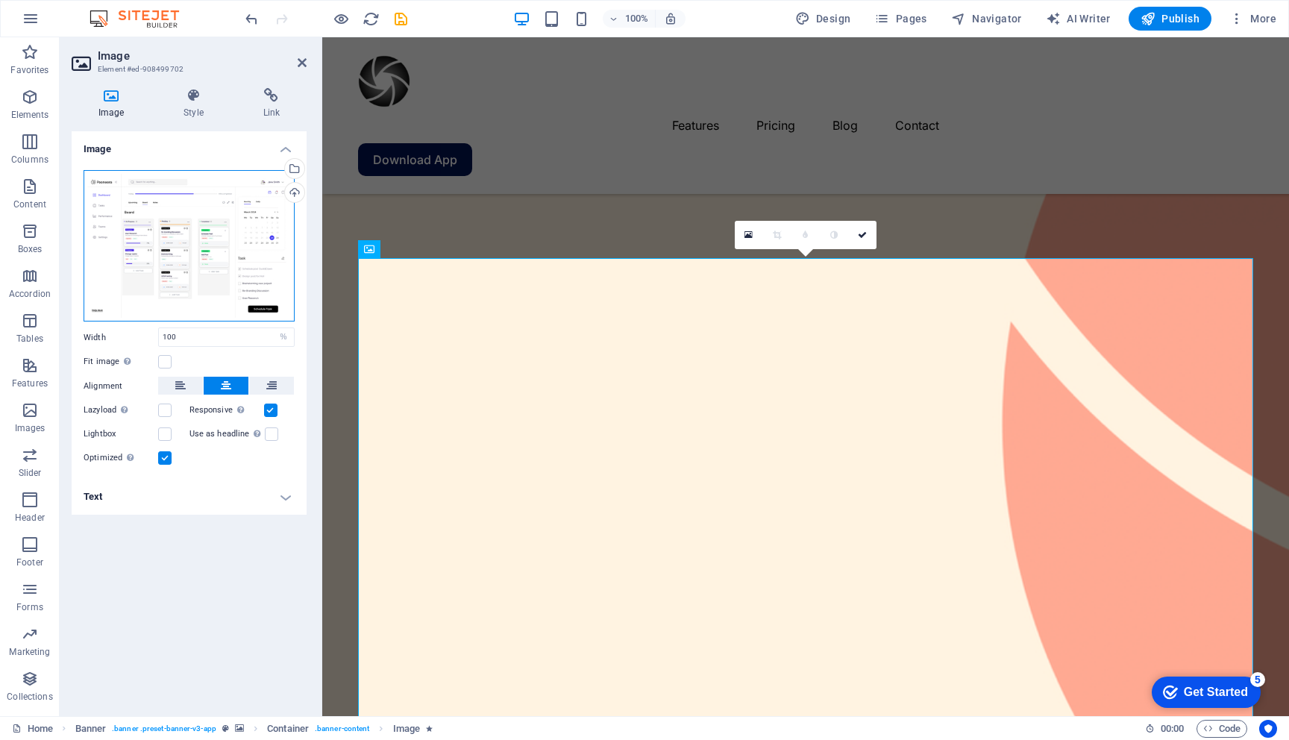
click at [203, 250] on div "Drag files here, click to choose files or select files from Files or our free s…" at bounding box center [189, 246] width 211 height 152
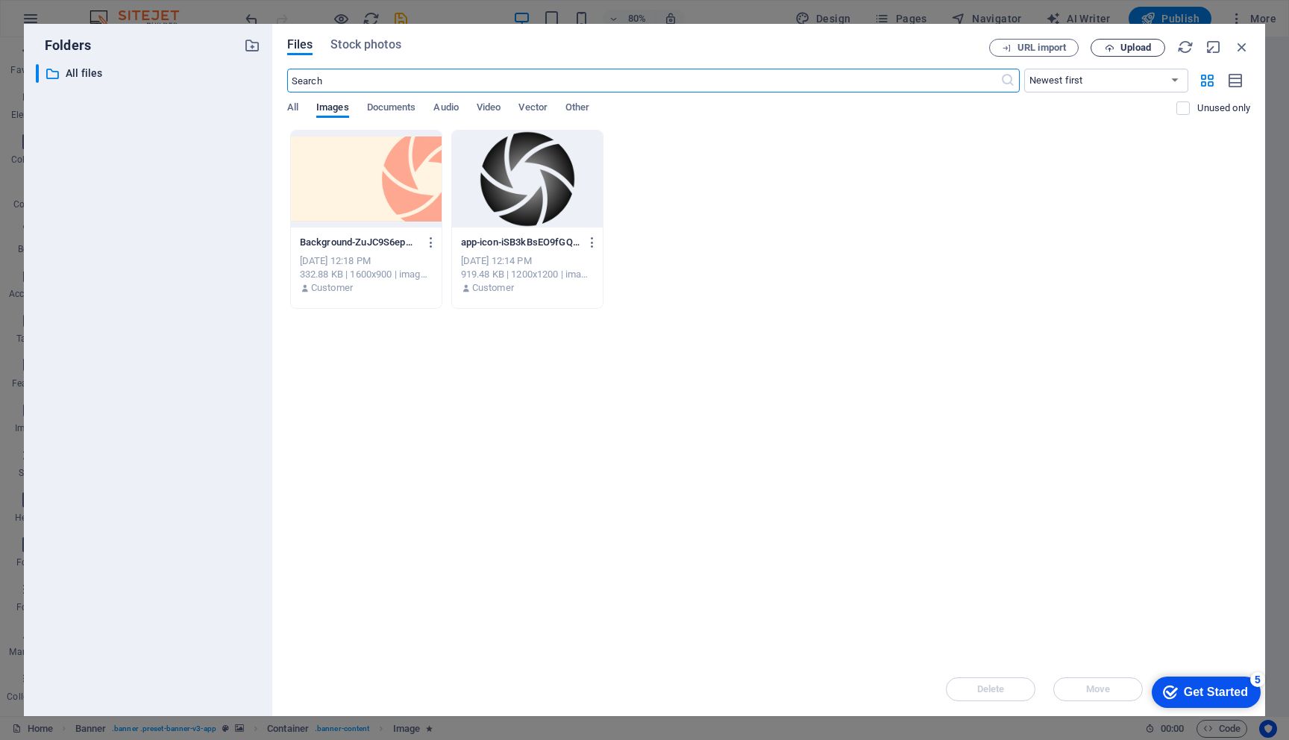
click at [1128, 47] on span "Upload" at bounding box center [1135, 47] width 31 height 9
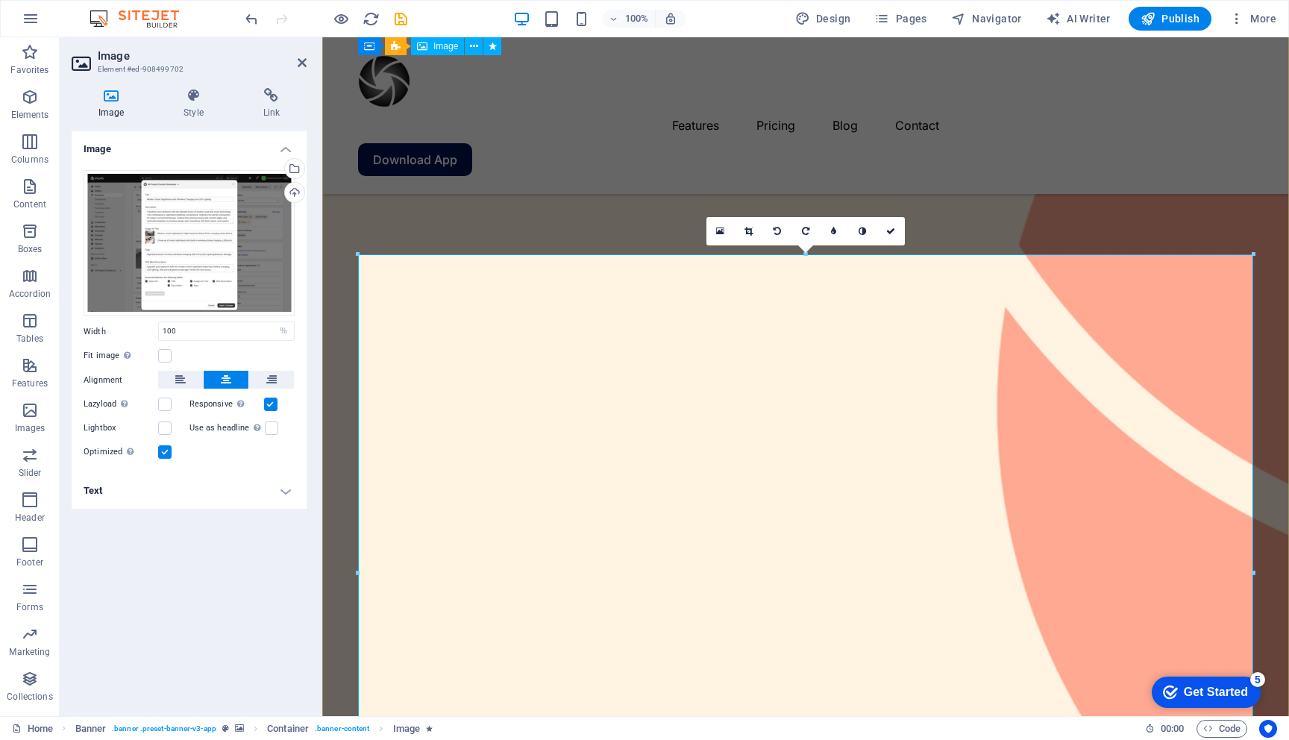
scroll to position [145, 0]
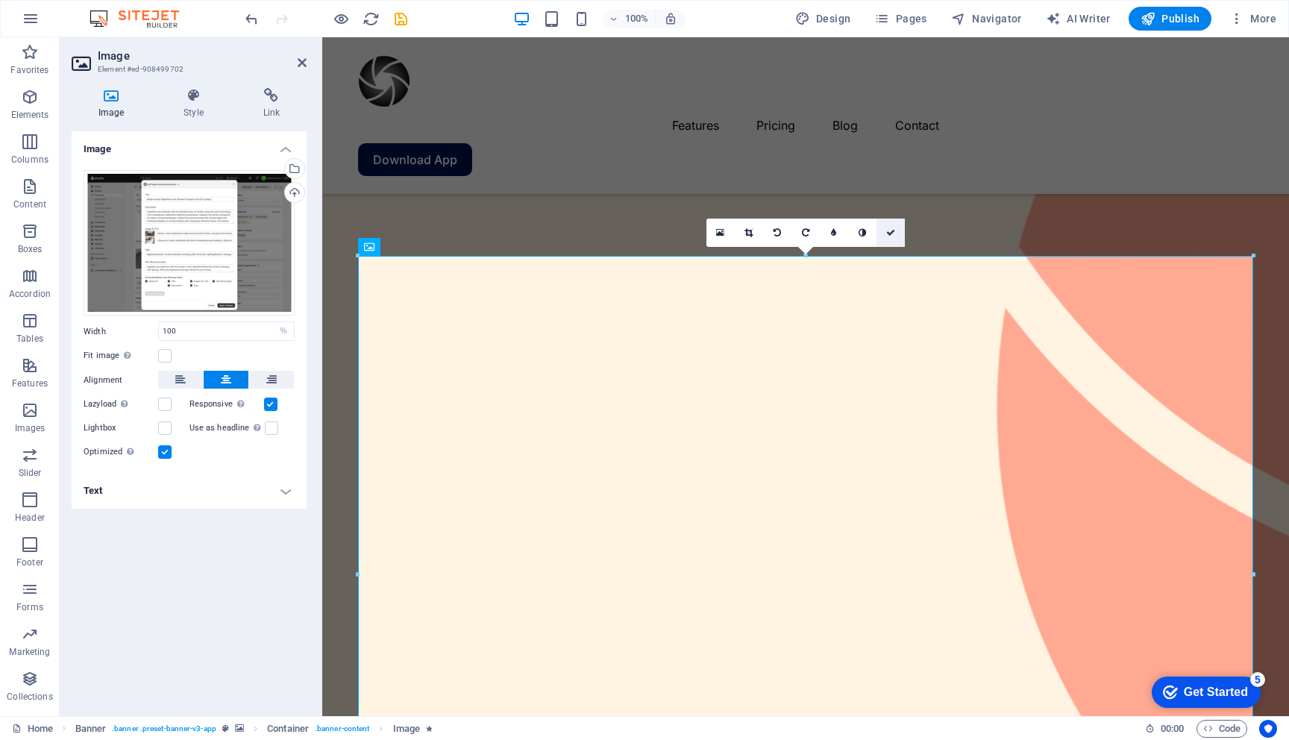
click at [895, 234] on link at bounding box center [890, 233] width 28 height 28
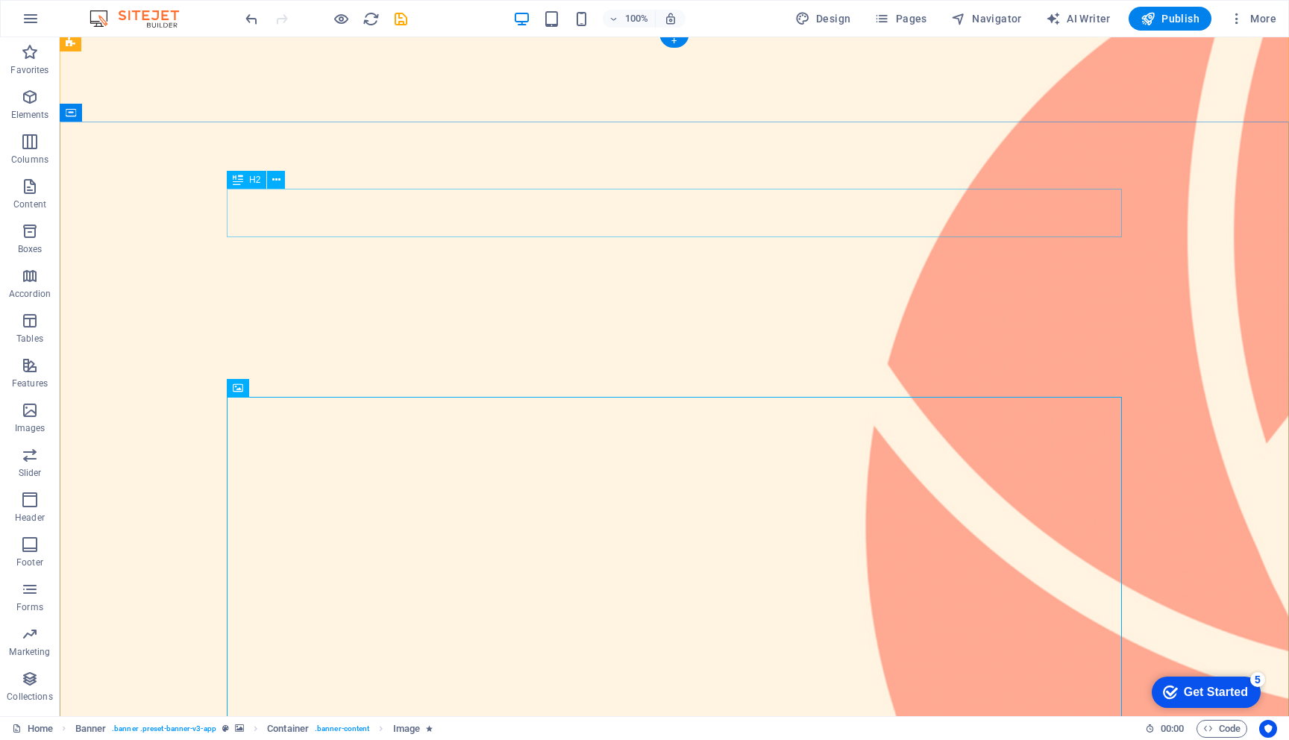
scroll to position [24, 0]
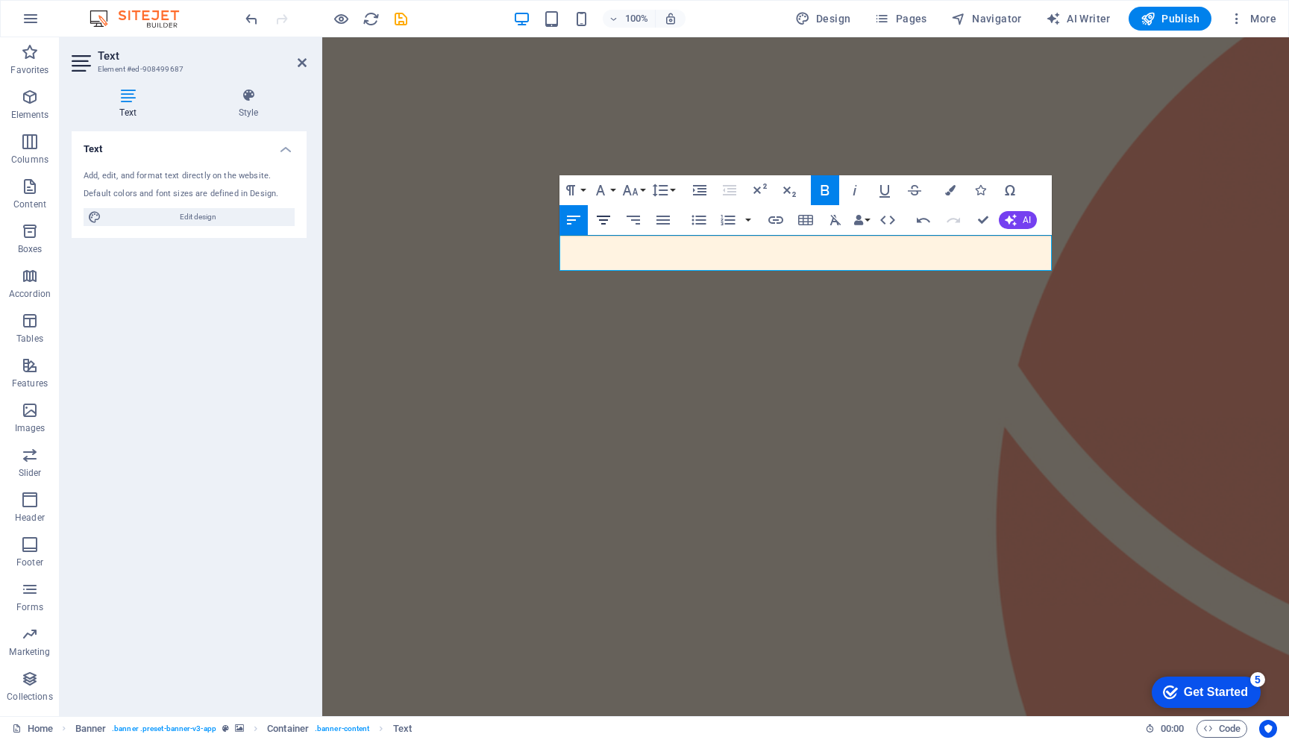
click at [605, 219] on icon "button" at bounding box center [603, 220] width 13 height 9
click at [613, 192] on button "Font Family" at bounding box center [603, 190] width 28 height 30
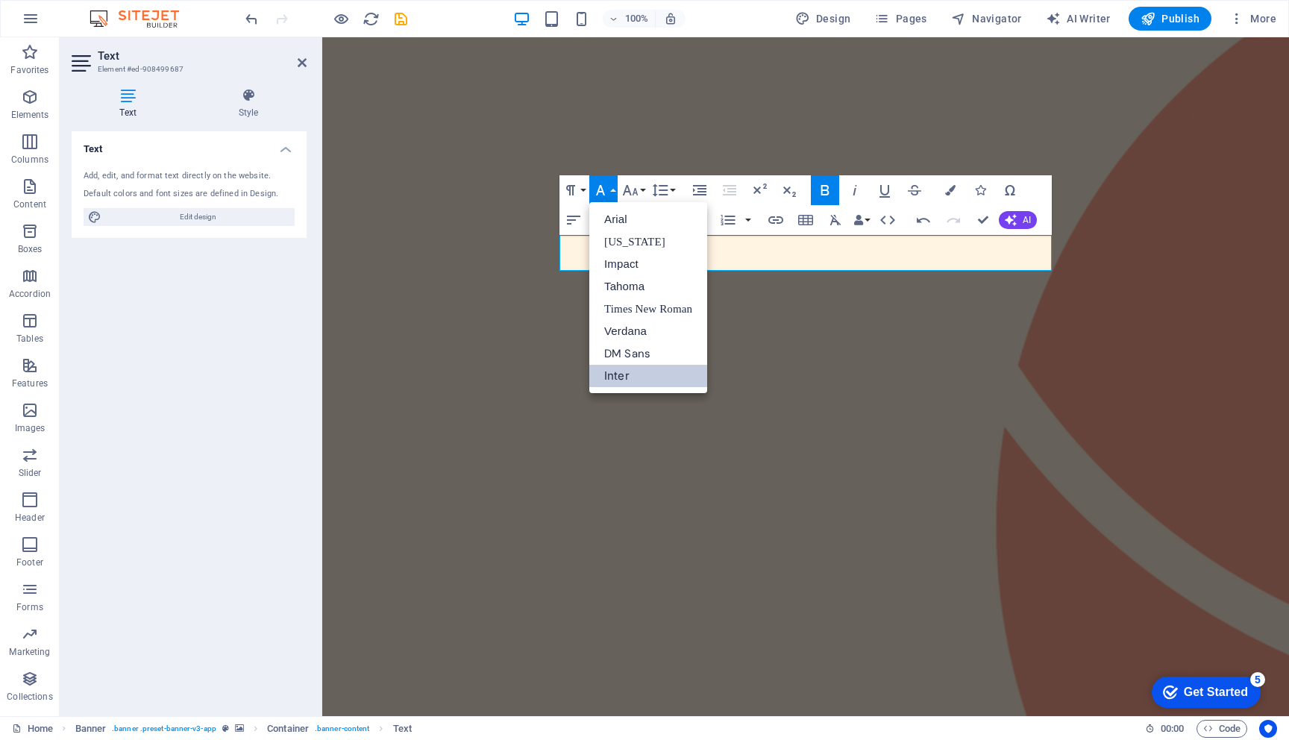
scroll to position [0, 0]
click at [613, 192] on button "Font Family" at bounding box center [603, 190] width 28 height 30
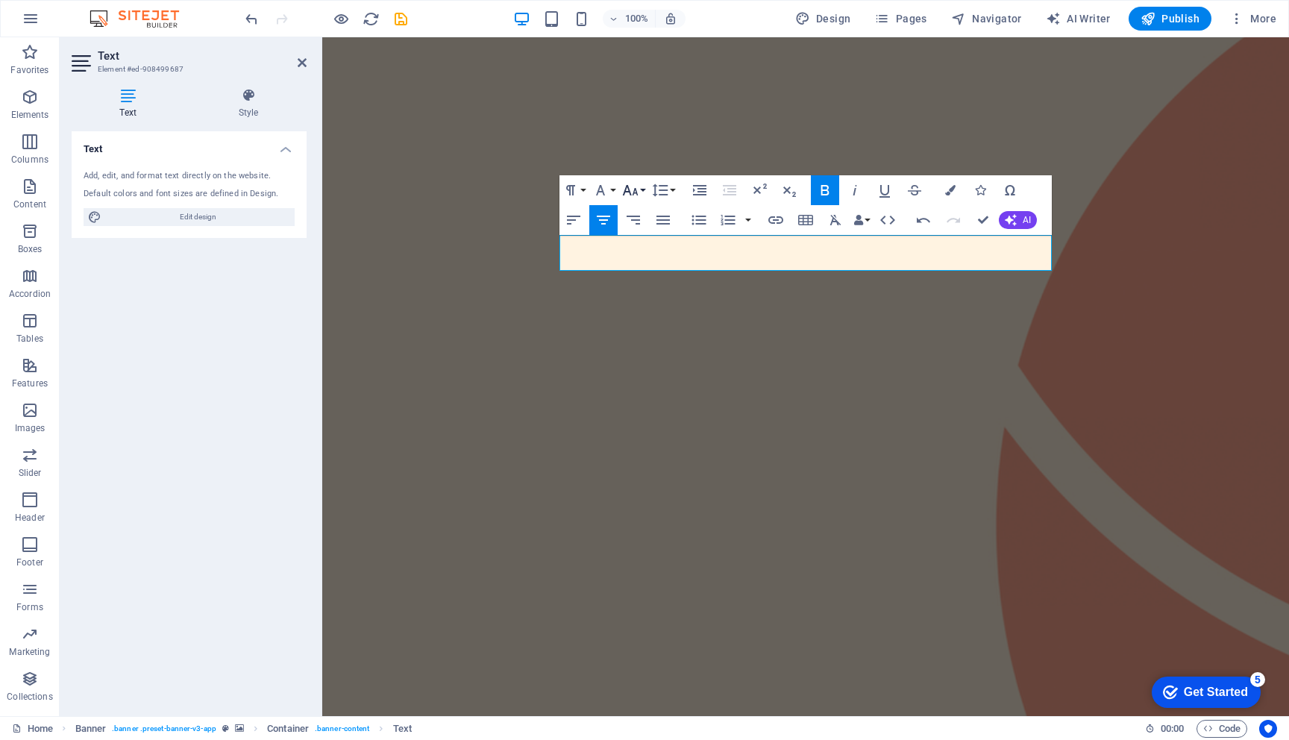
click at [637, 194] on icon "button" at bounding box center [630, 190] width 18 height 18
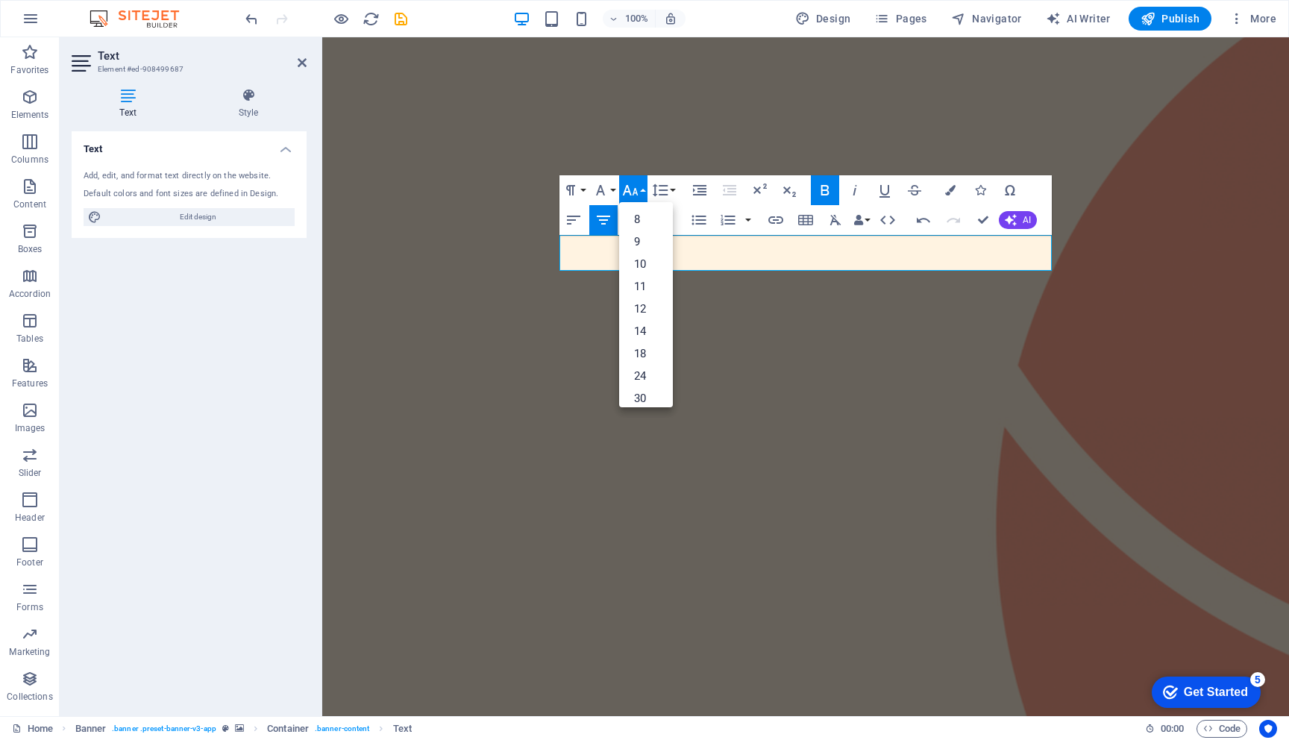
click at [637, 194] on icon "button" at bounding box center [630, 190] width 18 height 18
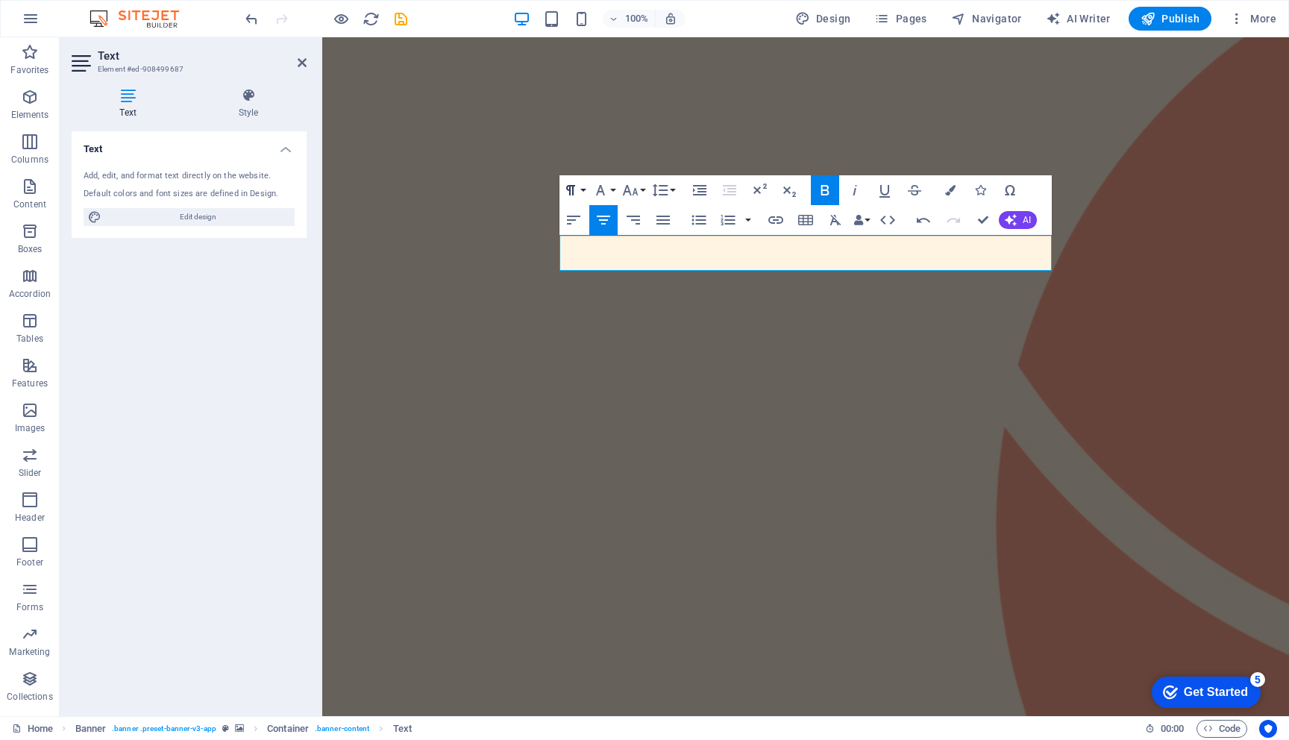
click at [583, 189] on button "Paragraph Format" at bounding box center [573, 190] width 28 height 30
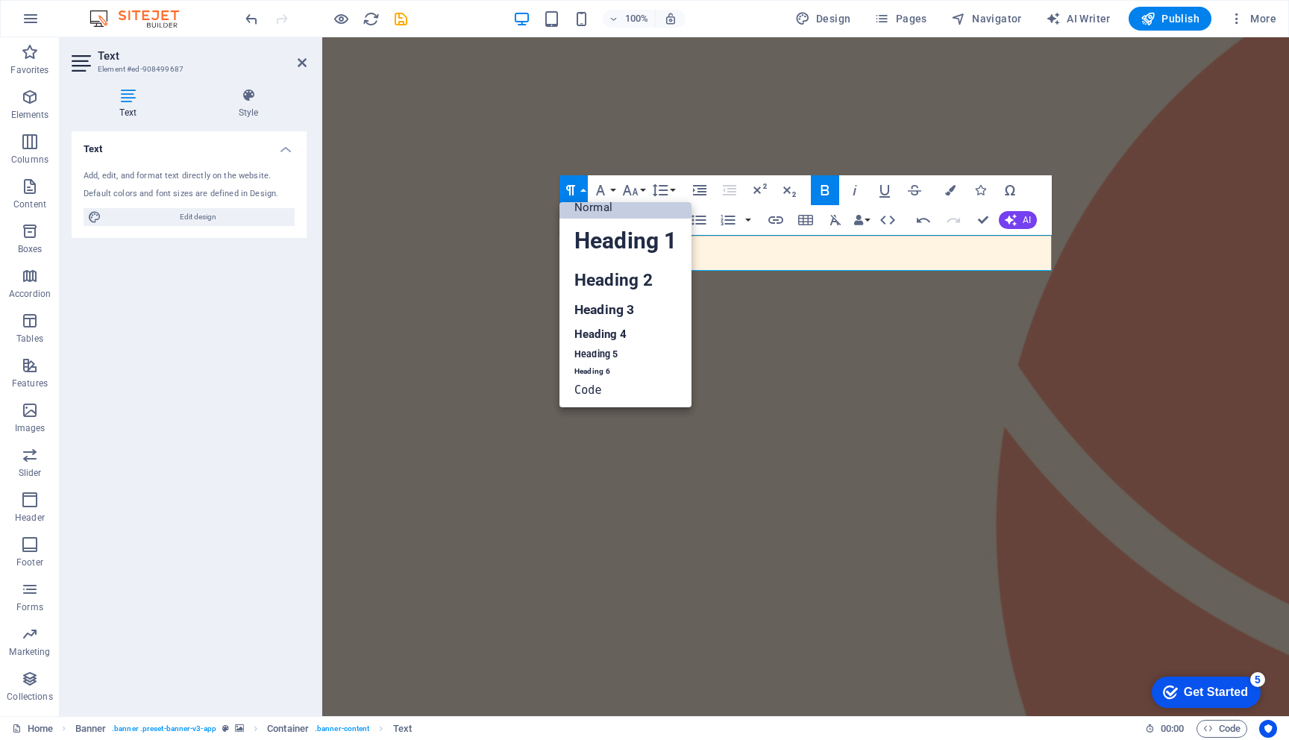
scroll to position [12, 0]
click at [612, 334] on link "Heading 4" at bounding box center [625, 334] width 132 height 22
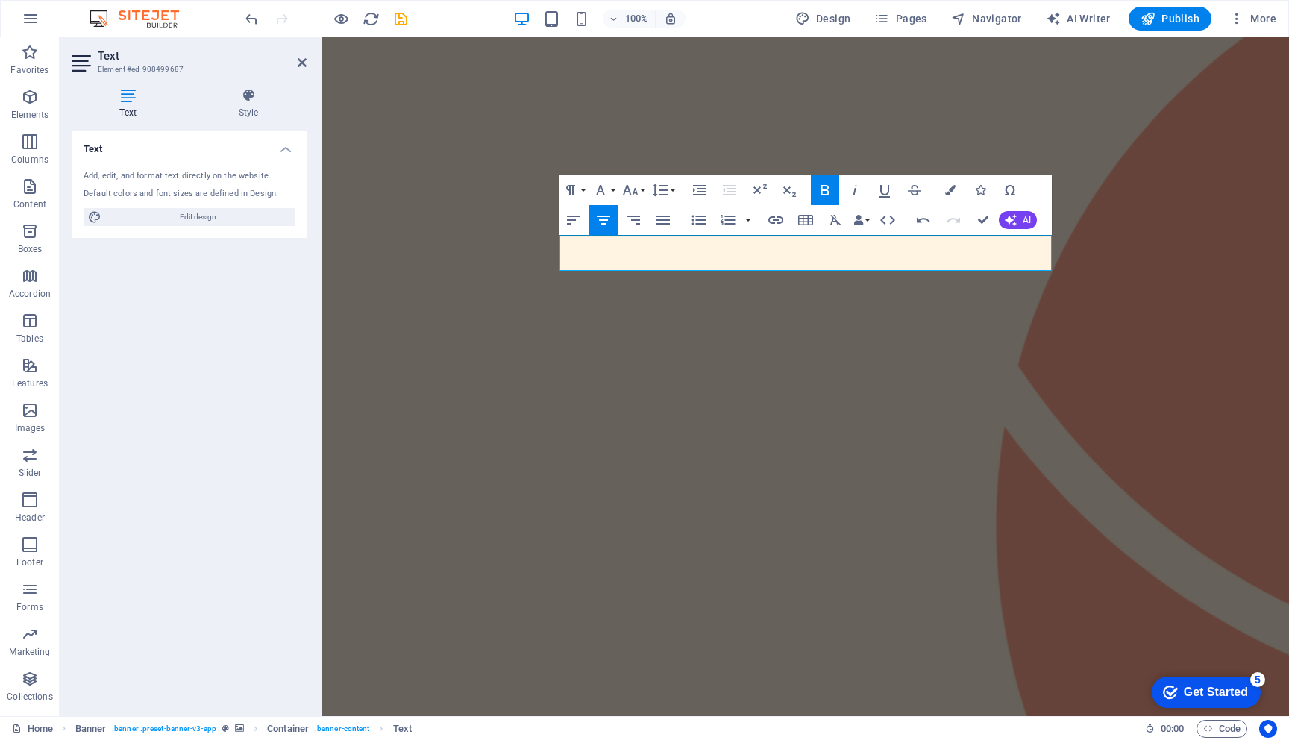
click at [823, 184] on icon "button" at bounding box center [825, 190] width 18 height 18
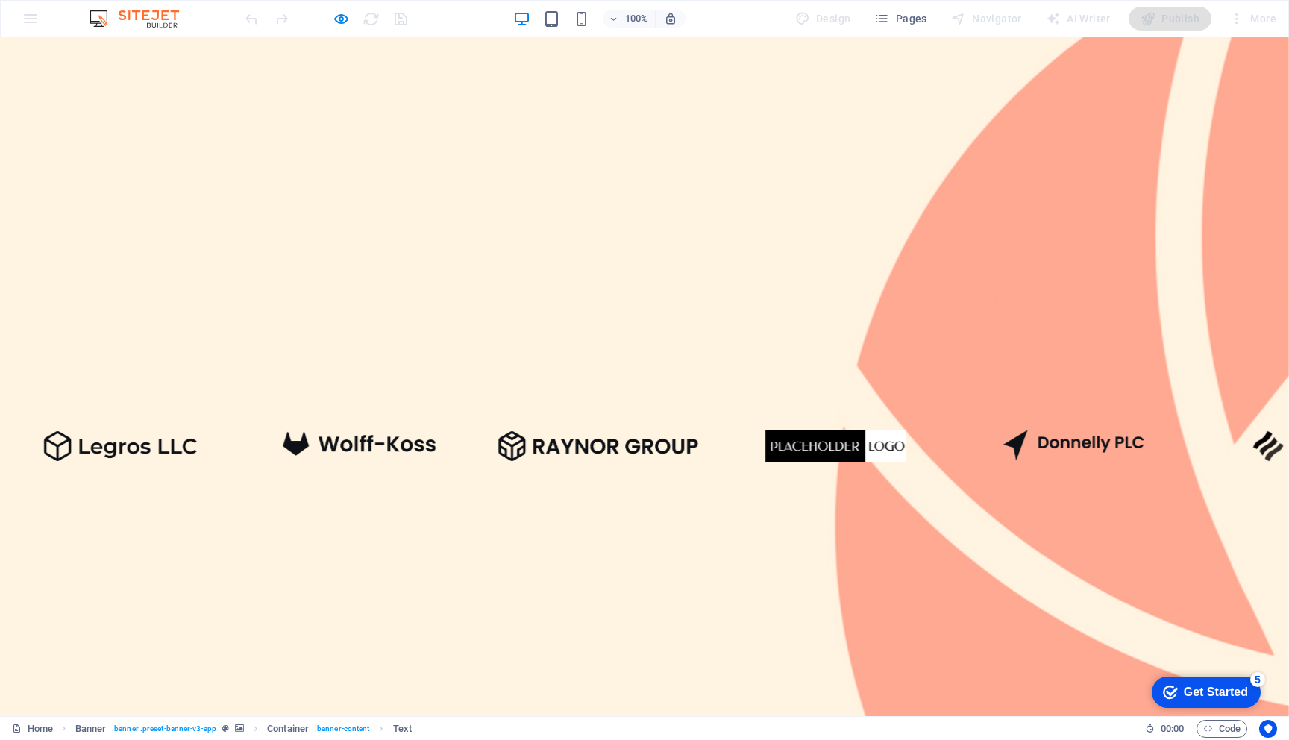
scroll to position [0, 0]
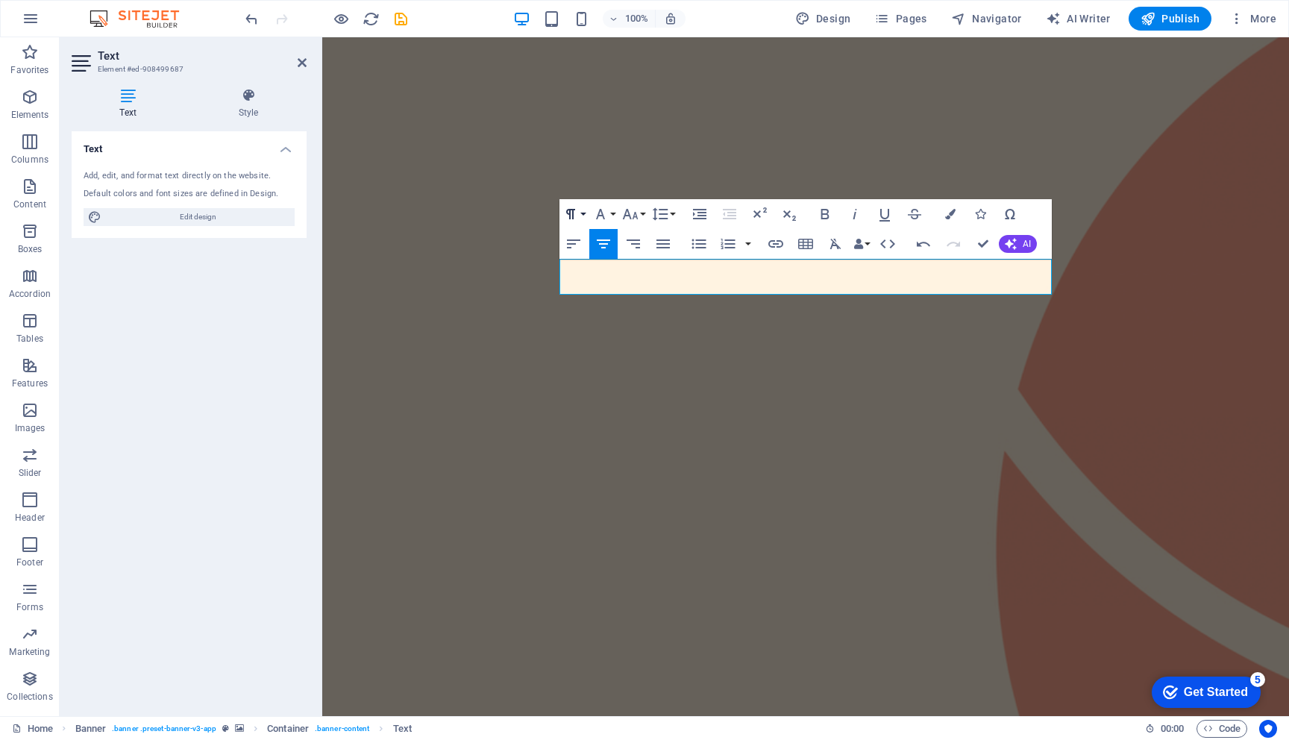
click at [582, 215] on button "Paragraph Format" at bounding box center [573, 214] width 28 height 30
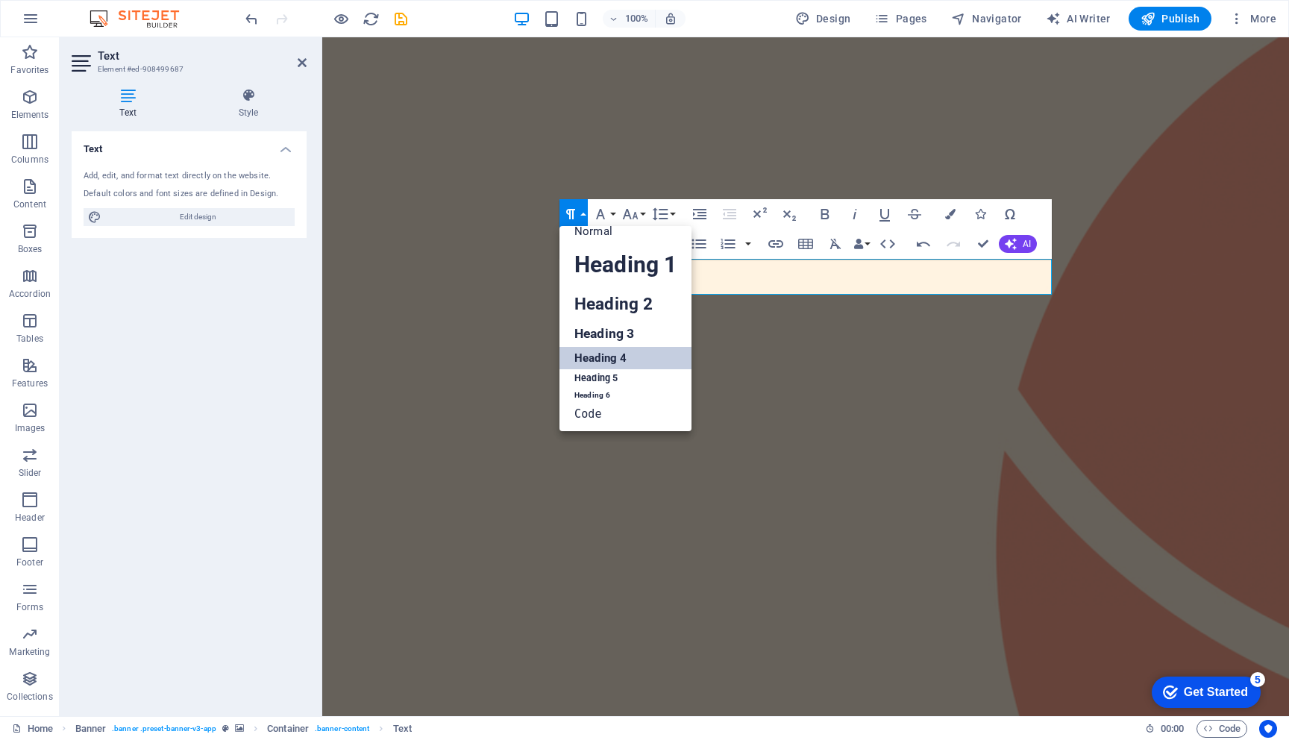
scroll to position [12, 0]
click at [620, 358] on link "Heading 4" at bounding box center [625, 358] width 132 height 22
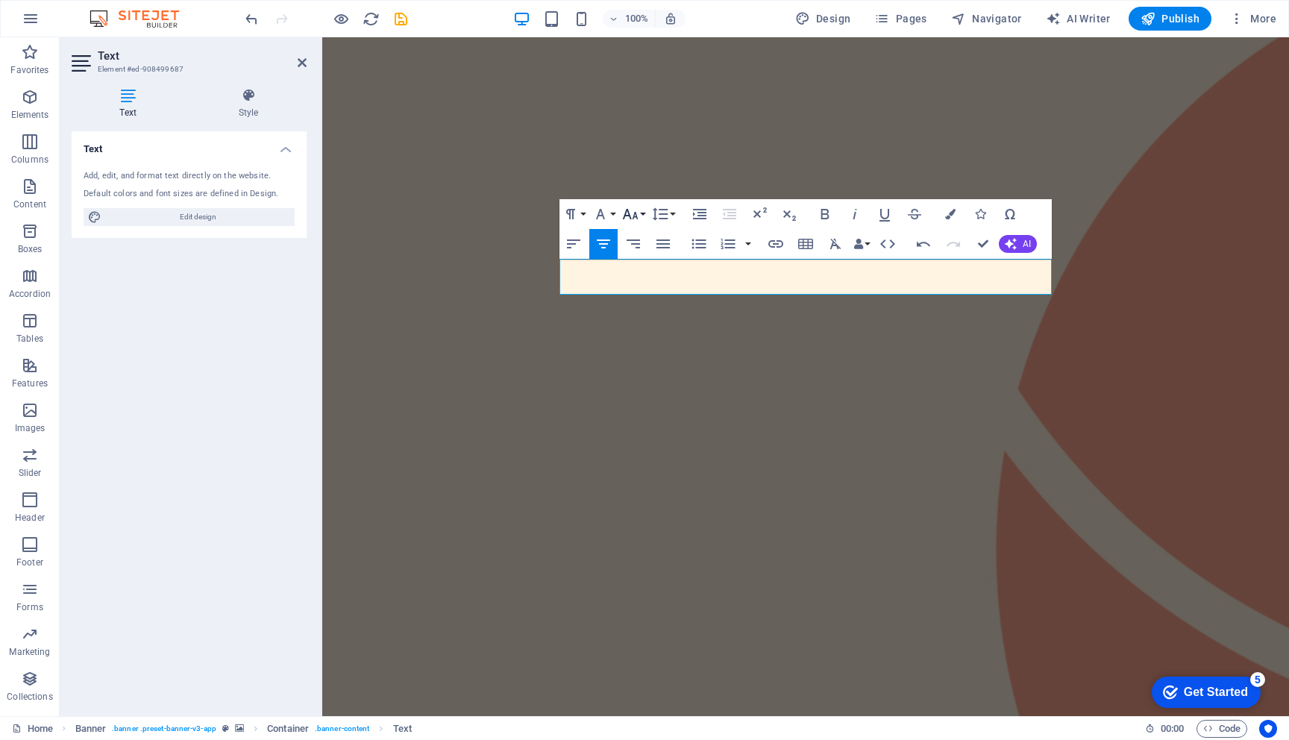
click at [641, 215] on button "Font Size" at bounding box center [633, 214] width 28 height 30
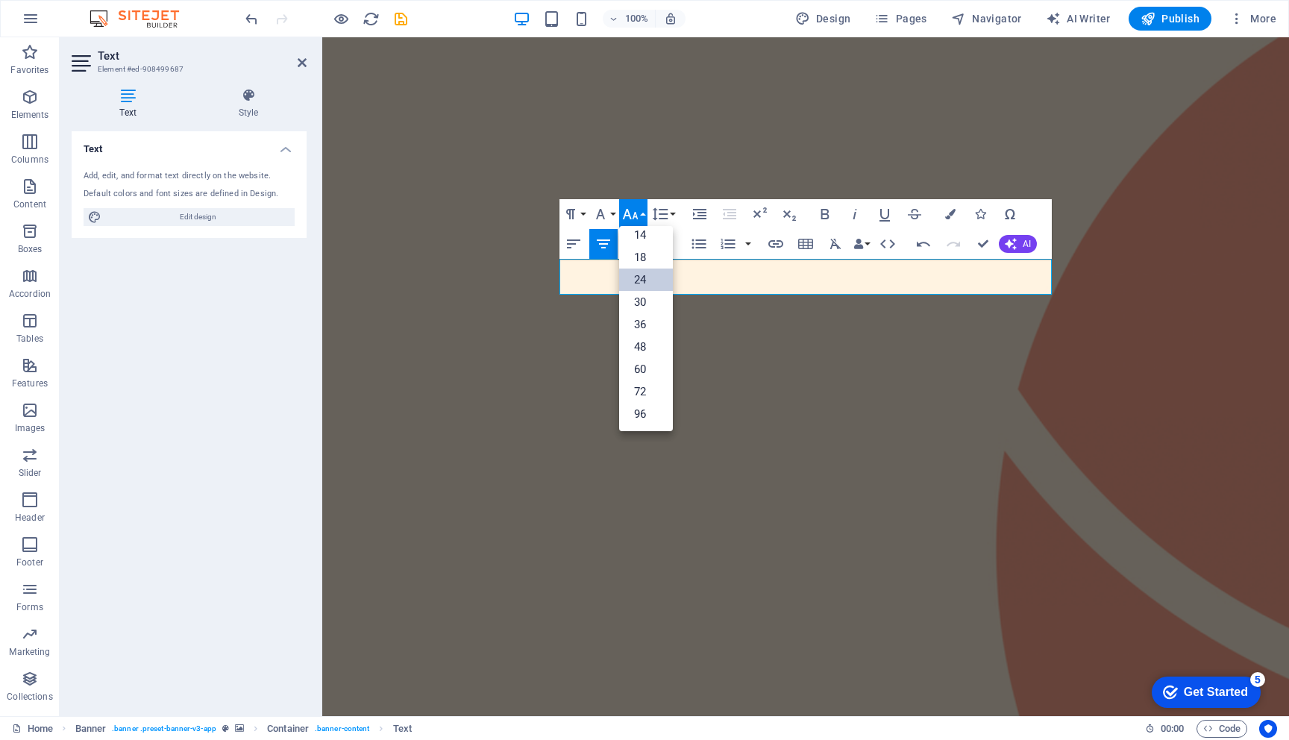
scroll to position [120, 0]
click at [640, 213] on button "Font Size" at bounding box center [633, 214] width 28 height 30
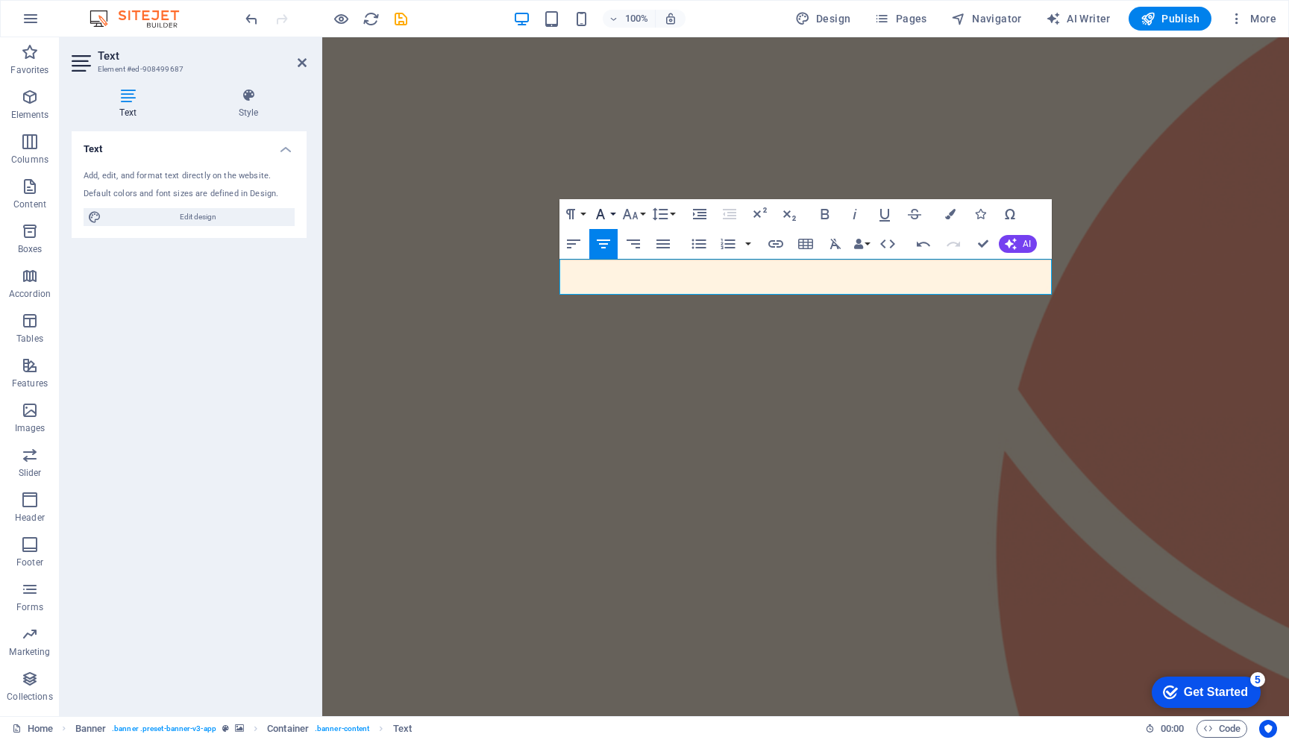
click at [611, 214] on button "Font Family" at bounding box center [603, 214] width 28 height 30
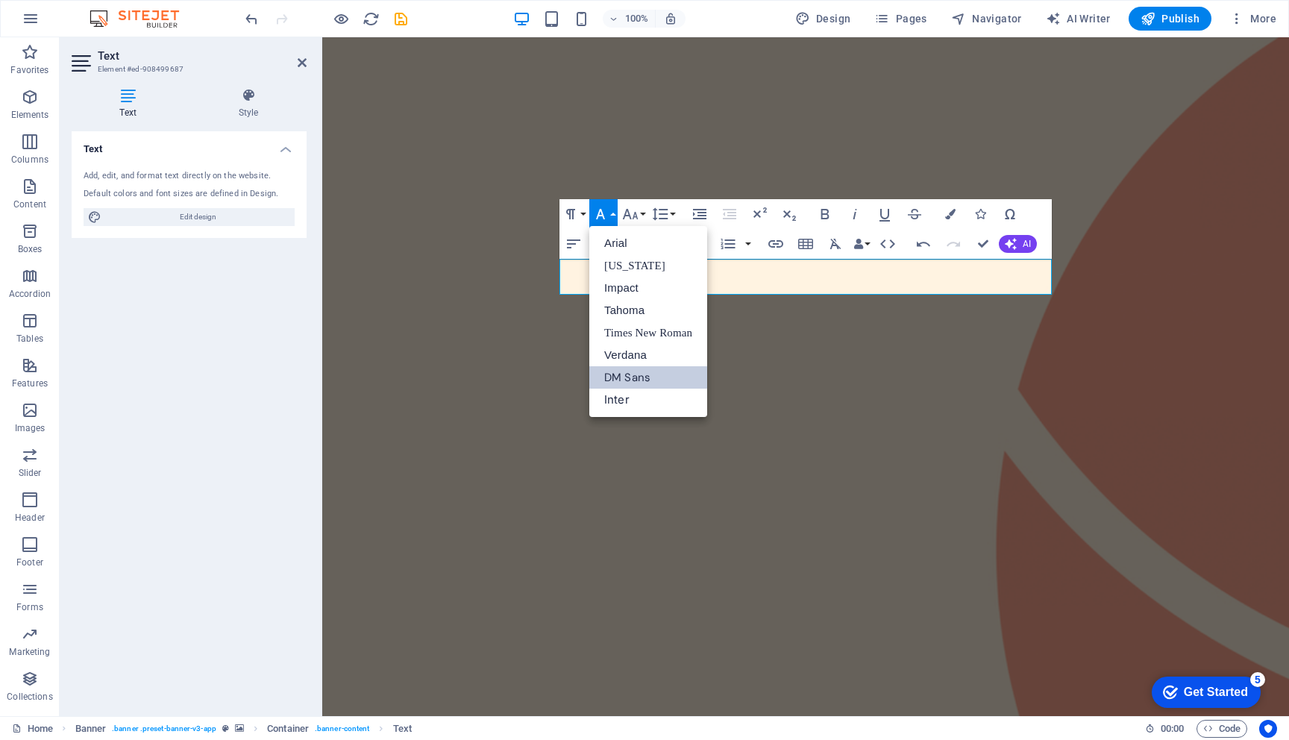
scroll to position [0, 0]
click at [647, 241] on link "Arial" at bounding box center [648, 243] width 118 height 22
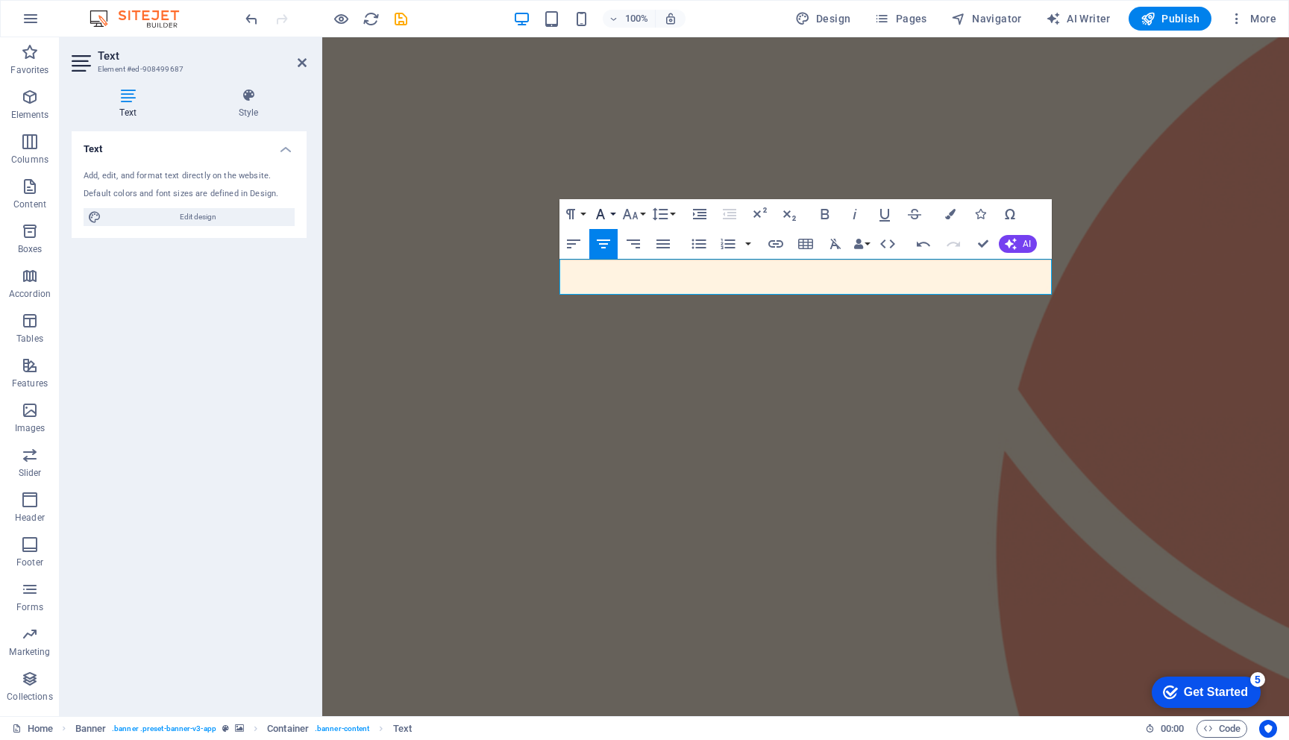
click at [611, 211] on button "Font Family" at bounding box center [603, 214] width 28 height 30
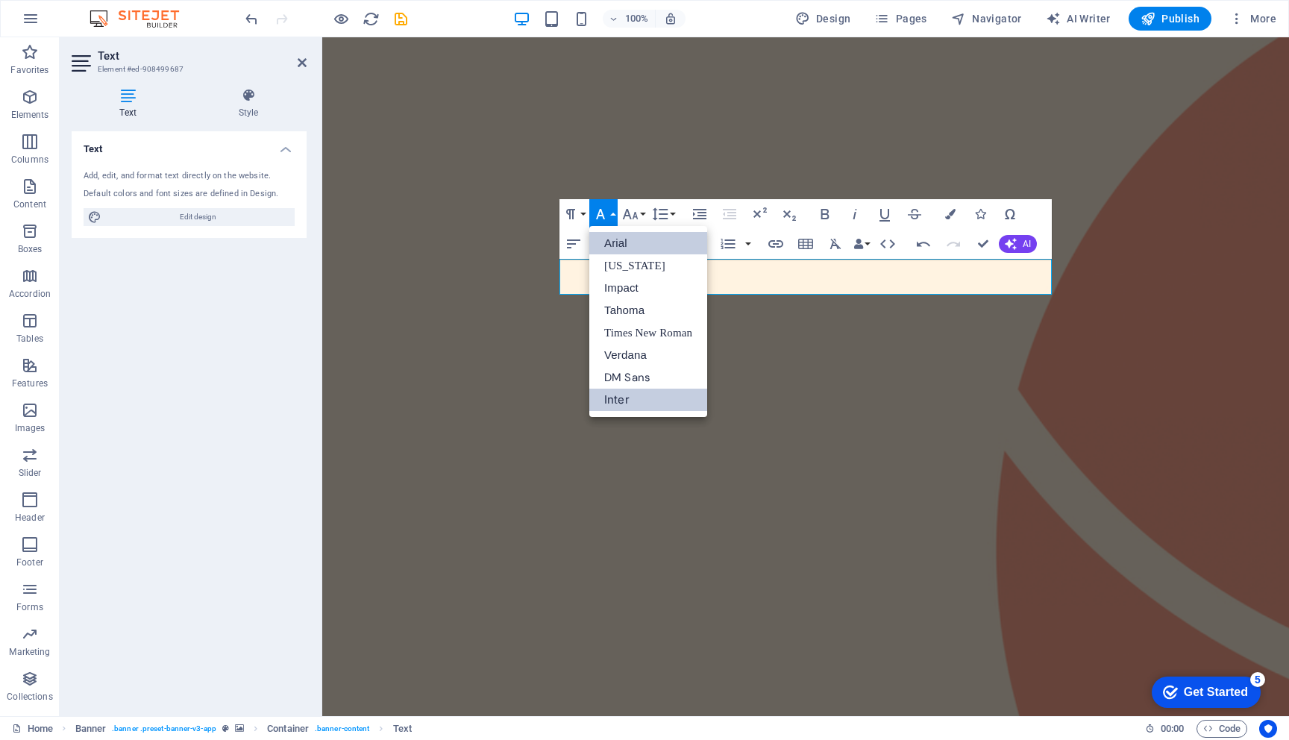
click at [629, 394] on link "Inter" at bounding box center [648, 400] width 118 height 22
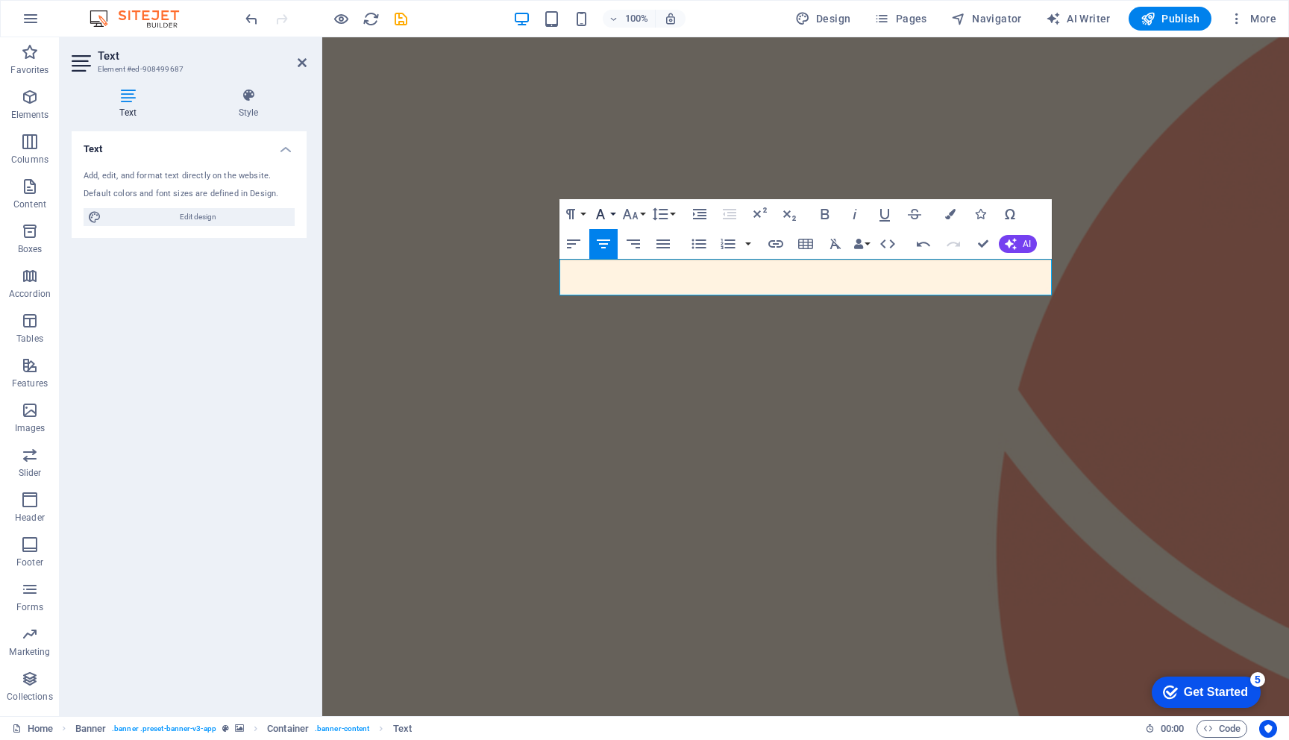
click at [610, 214] on button "Font Family" at bounding box center [603, 214] width 28 height 30
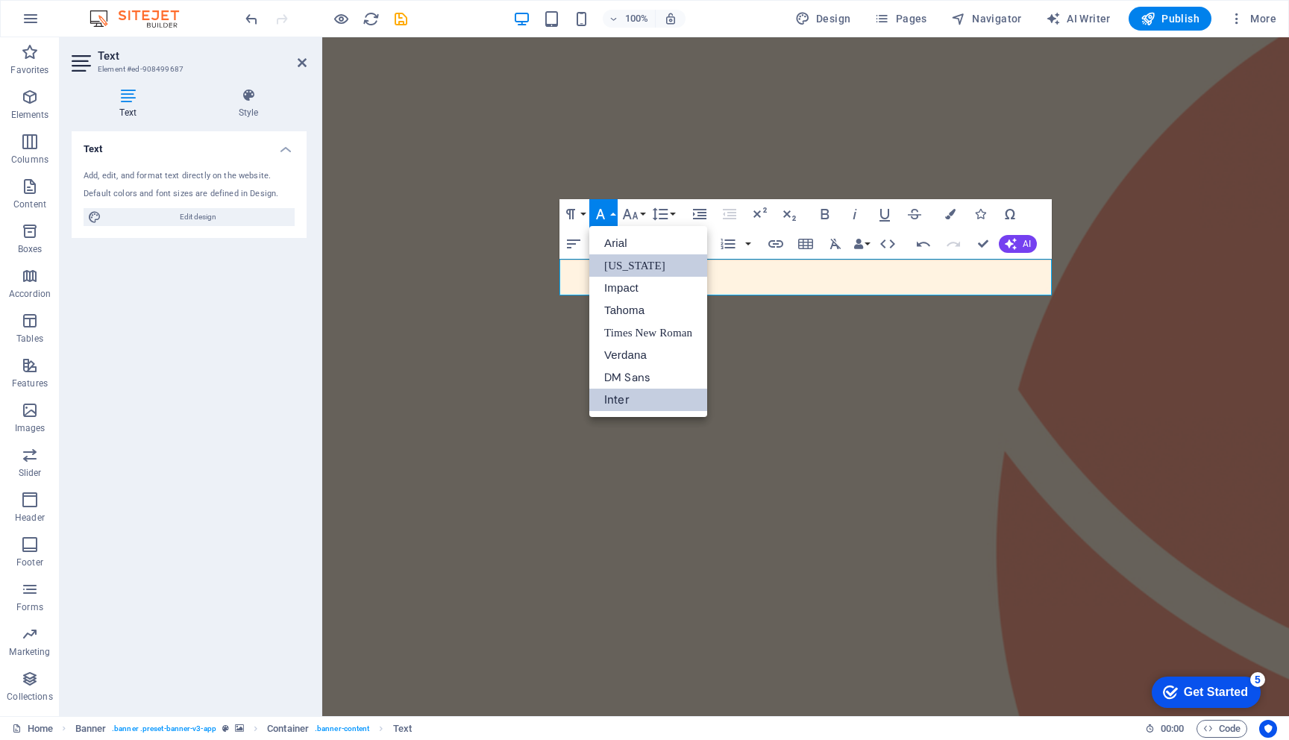
click at [620, 265] on link "[US_STATE]" at bounding box center [648, 265] width 118 height 22
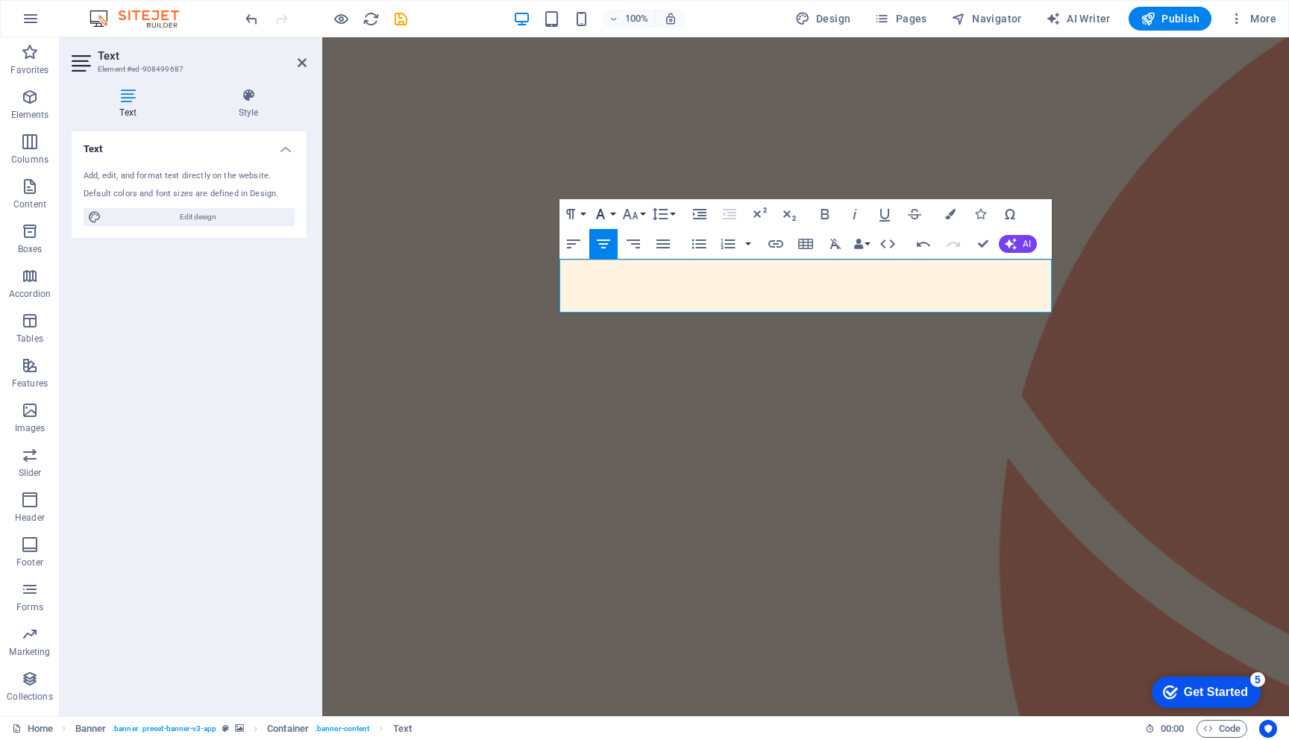
click at [606, 210] on icon "button" at bounding box center [600, 214] width 18 height 18
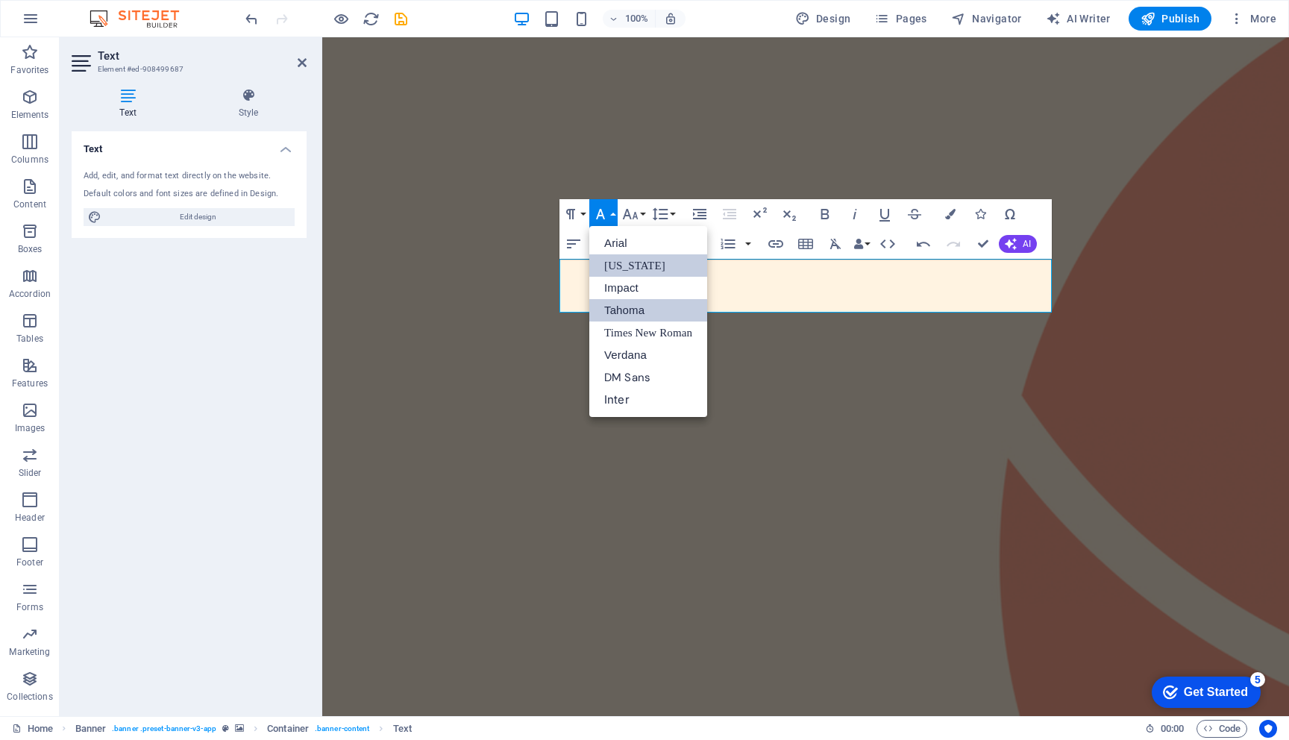
click at [629, 315] on link "Tahoma" at bounding box center [648, 310] width 118 height 22
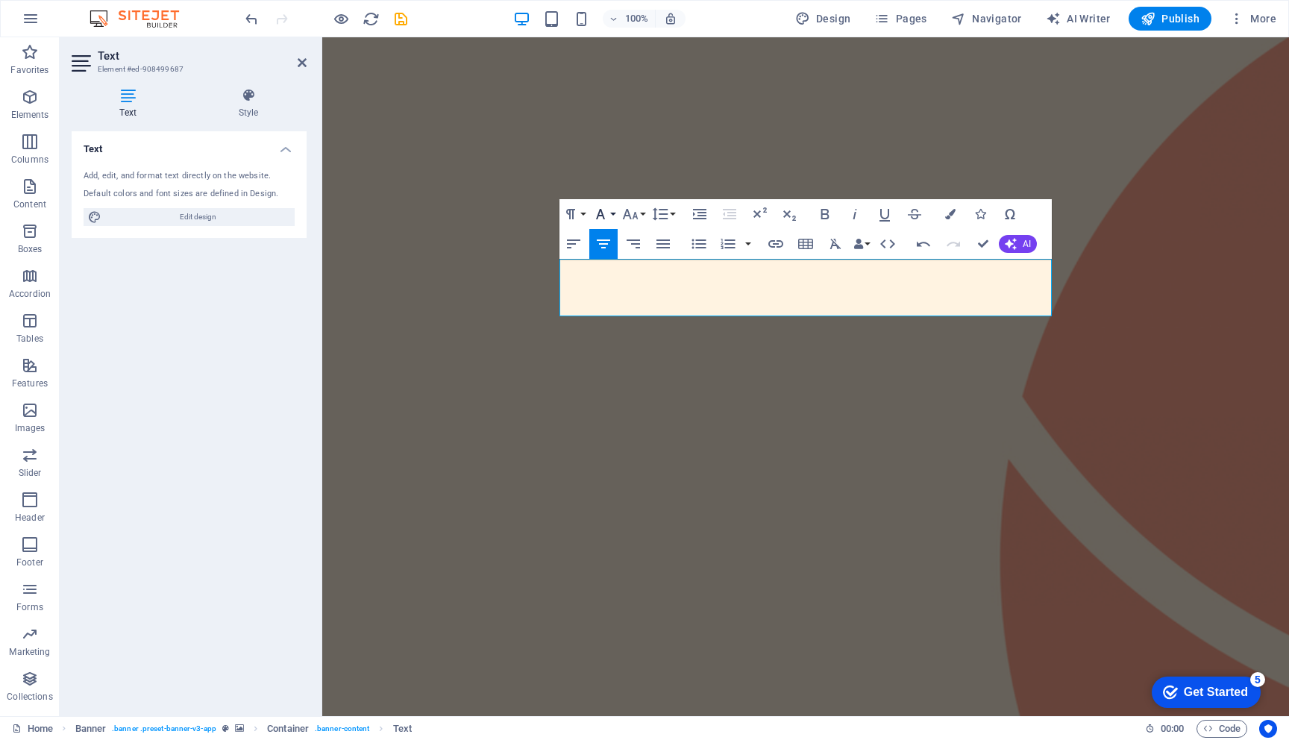
click at [607, 207] on icon "button" at bounding box center [600, 214] width 18 height 18
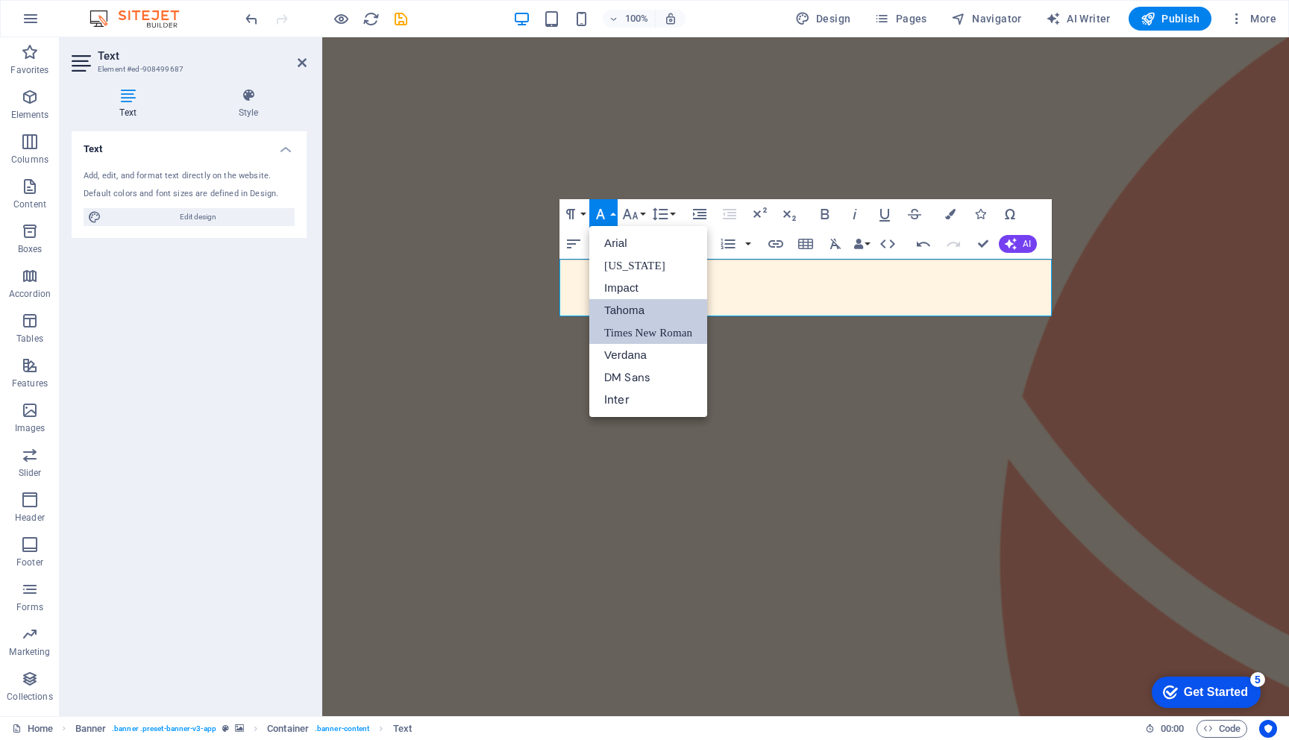
click at [629, 339] on link "Times New Roman" at bounding box center [648, 332] width 118 height 22
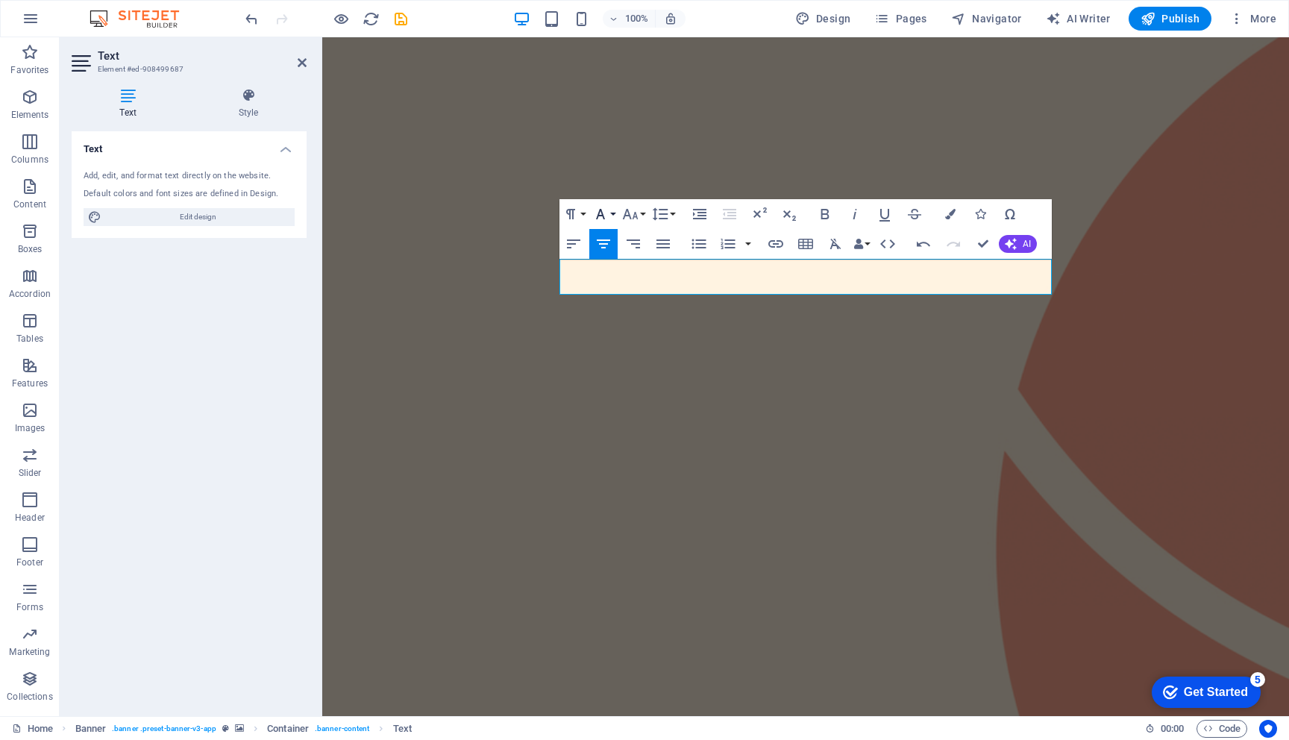
click at [606, 212] on icon "button" at bounding box center [600, 214] width 18 height 18
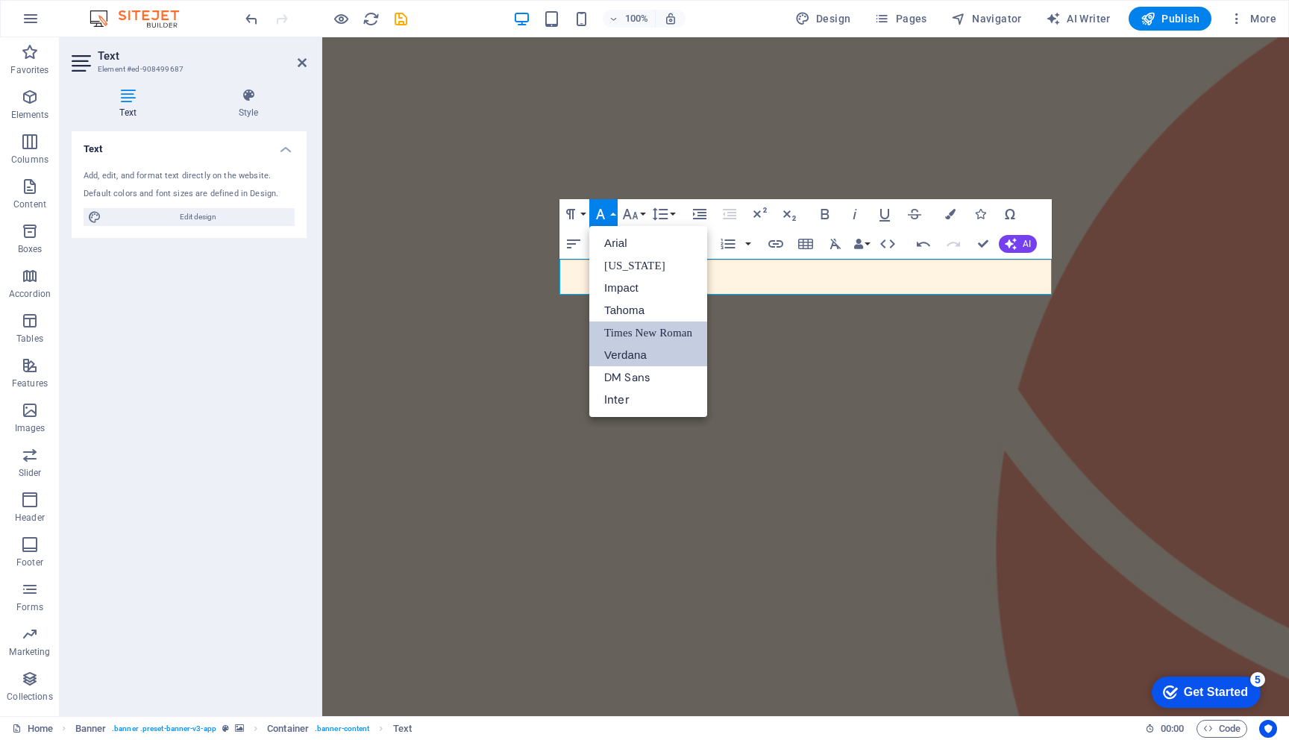
click at [623, 360] on link "Verdana" at bounding box center [648, 355] width 118 height 22
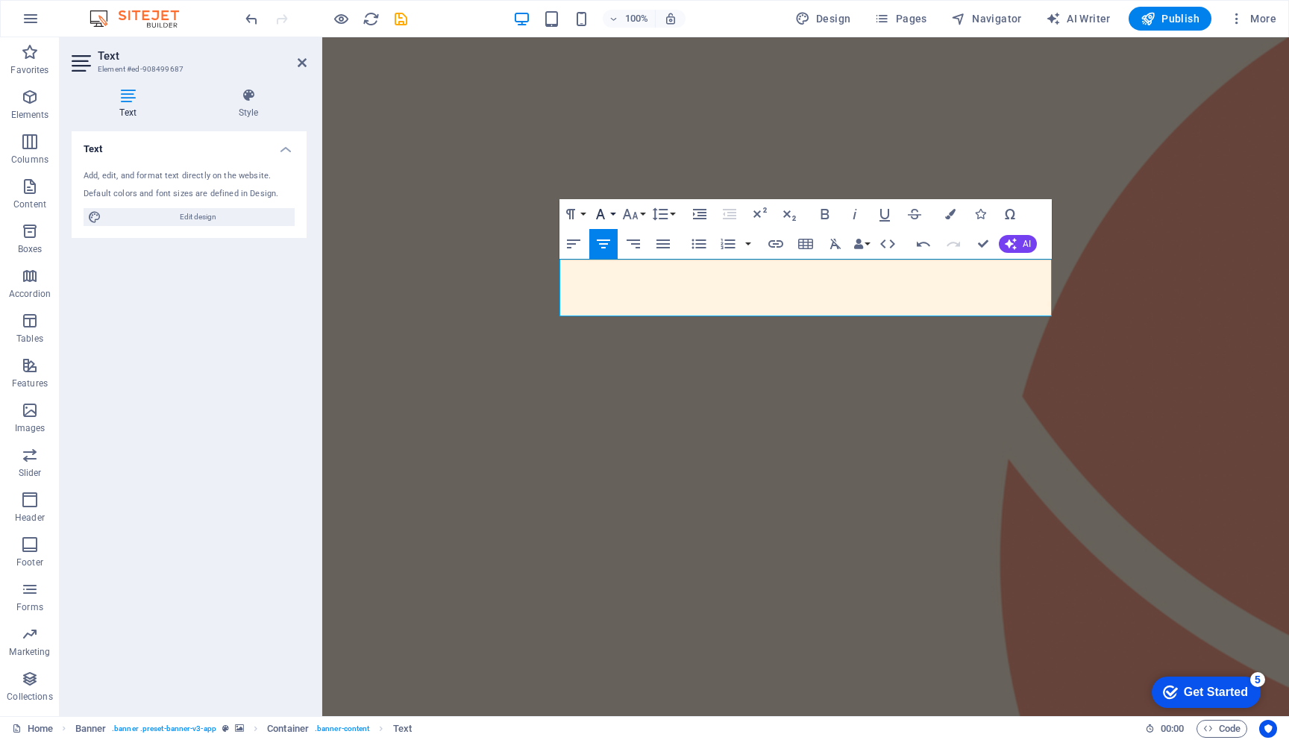
click at [606, 214] on icon "button" at bounding box center [600, 214] width 18 height 18
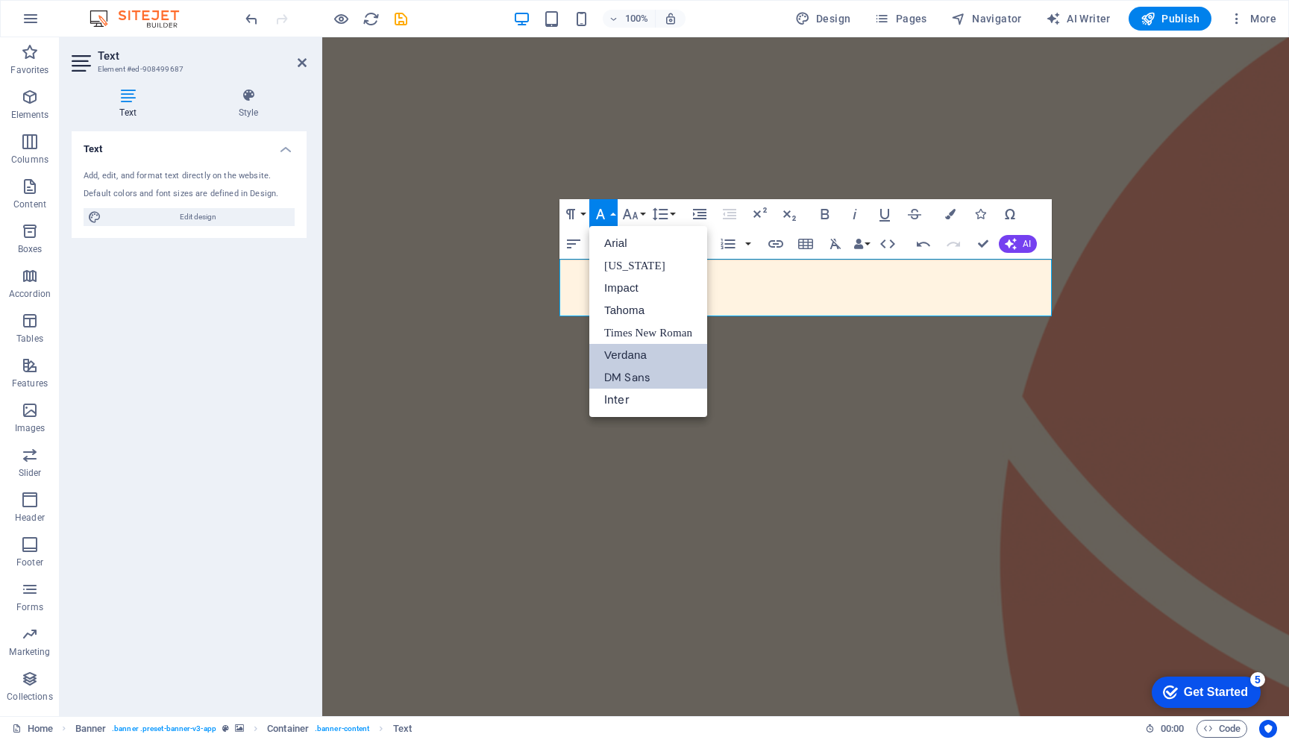
click at [617, 381] on link "DM Sans" at bounding box center [648, 377] width 118 height 22
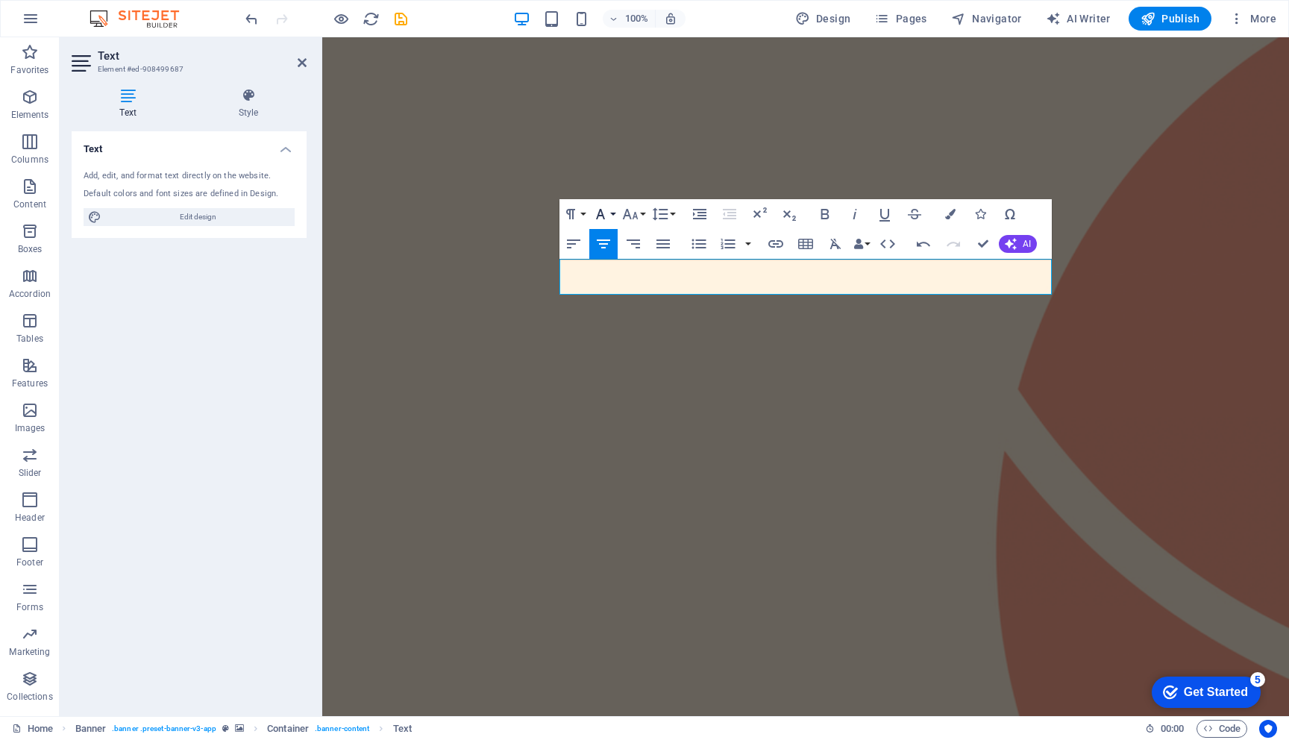
click at [610, 211] on button "Font Family" at bounding box center [603, 214] width 28 height 30
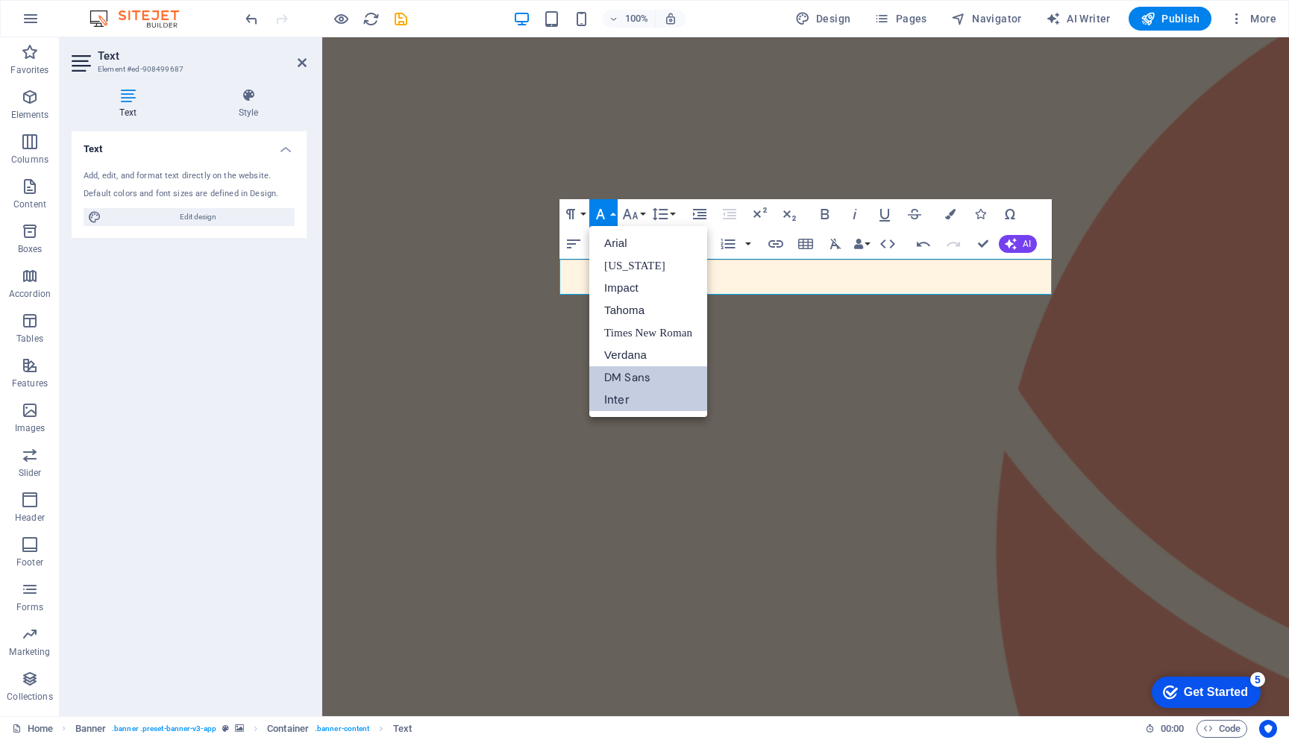
click at [622, 402] on link "Inter" at bounding box center [648, 400] width 118 height 22
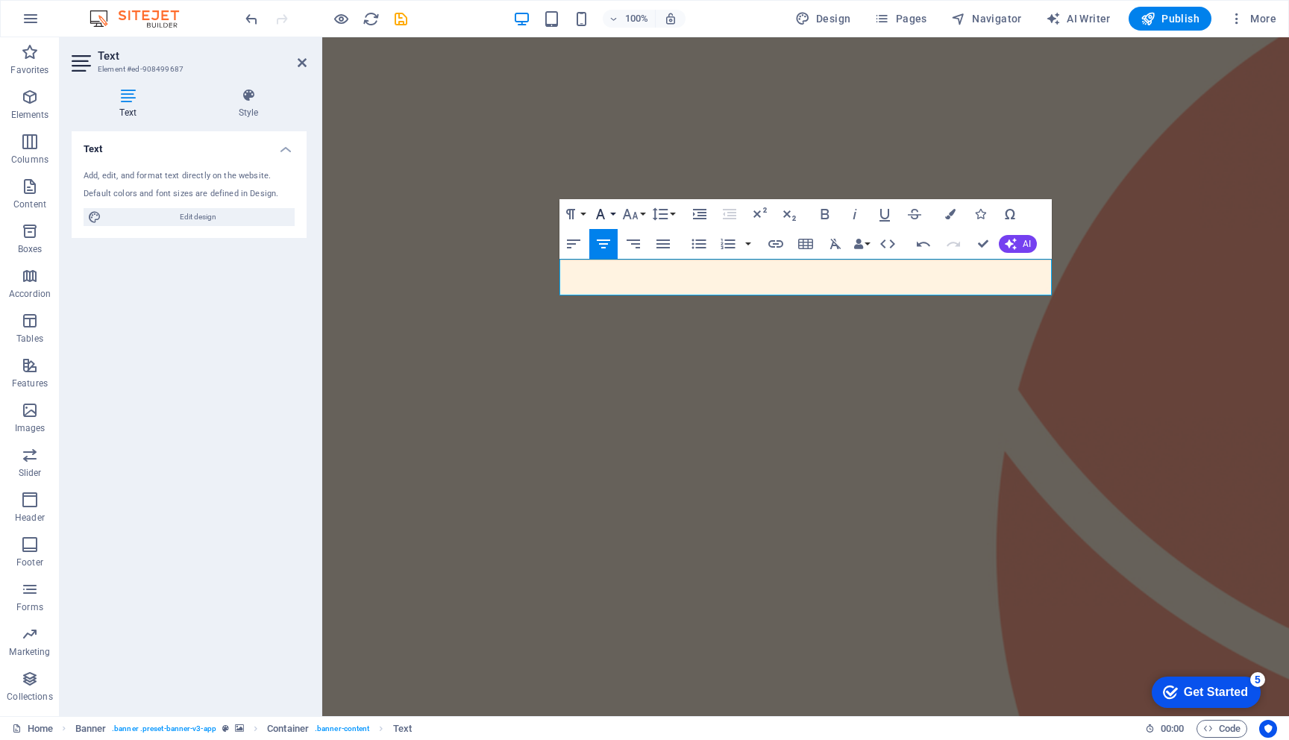
click at [602, 207] on icon "button" at bounding box center [600, 214] width 18 height 18
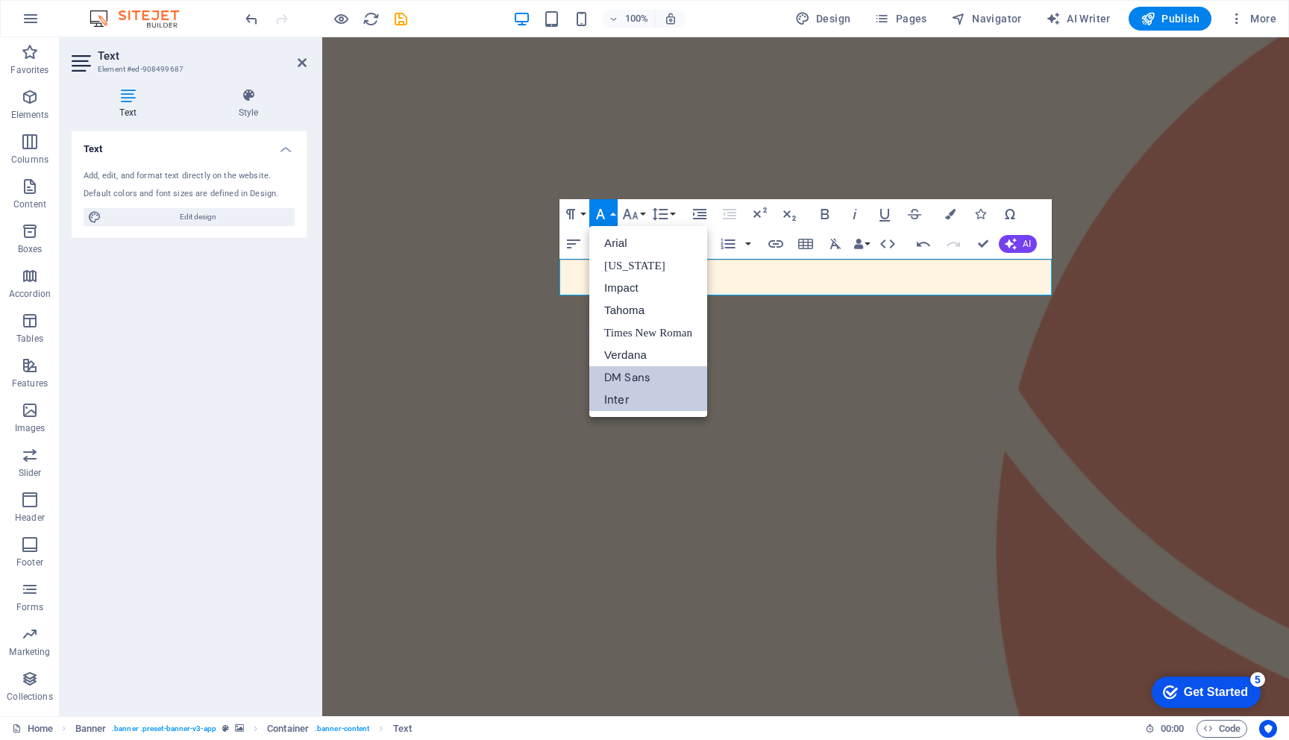
click at [623, 374] on link "DM Sans" at bounding box center [648, 377] width 118 height 22
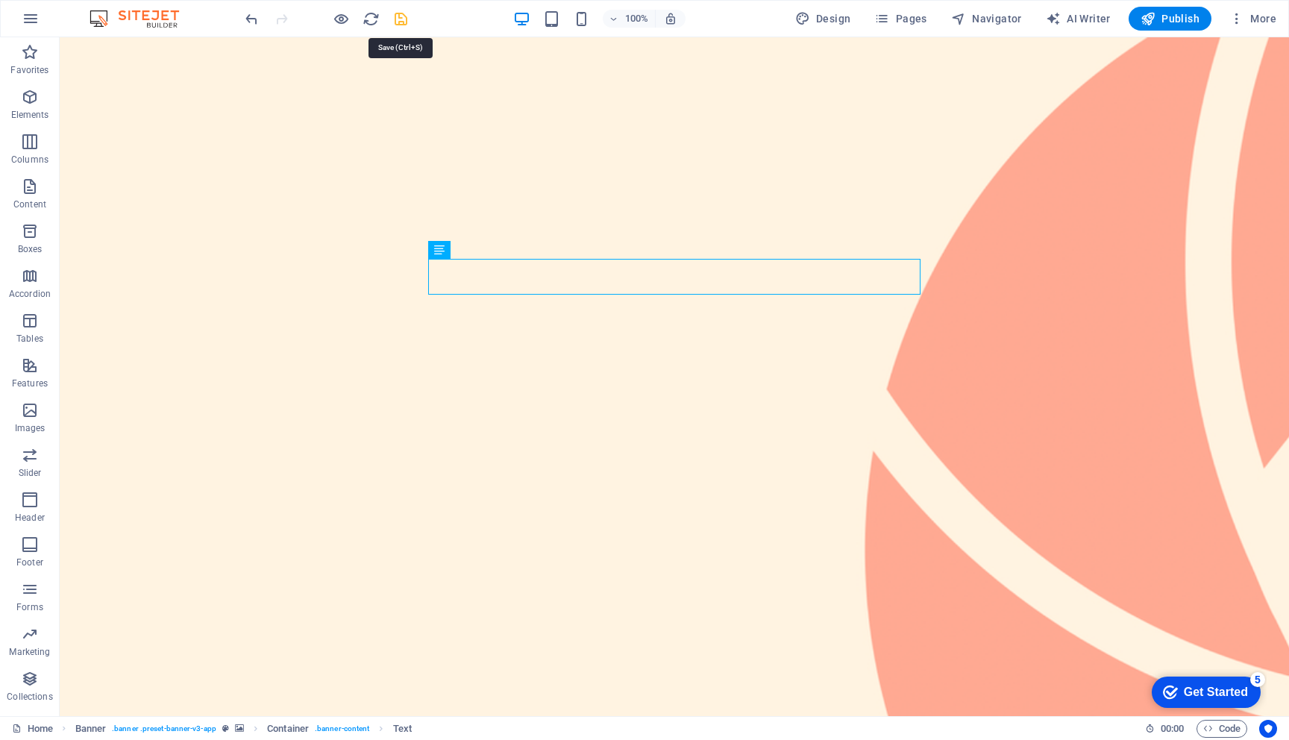
click at [405, 18] on icon "save" at bounding box center [400, 18] width 17 height 17
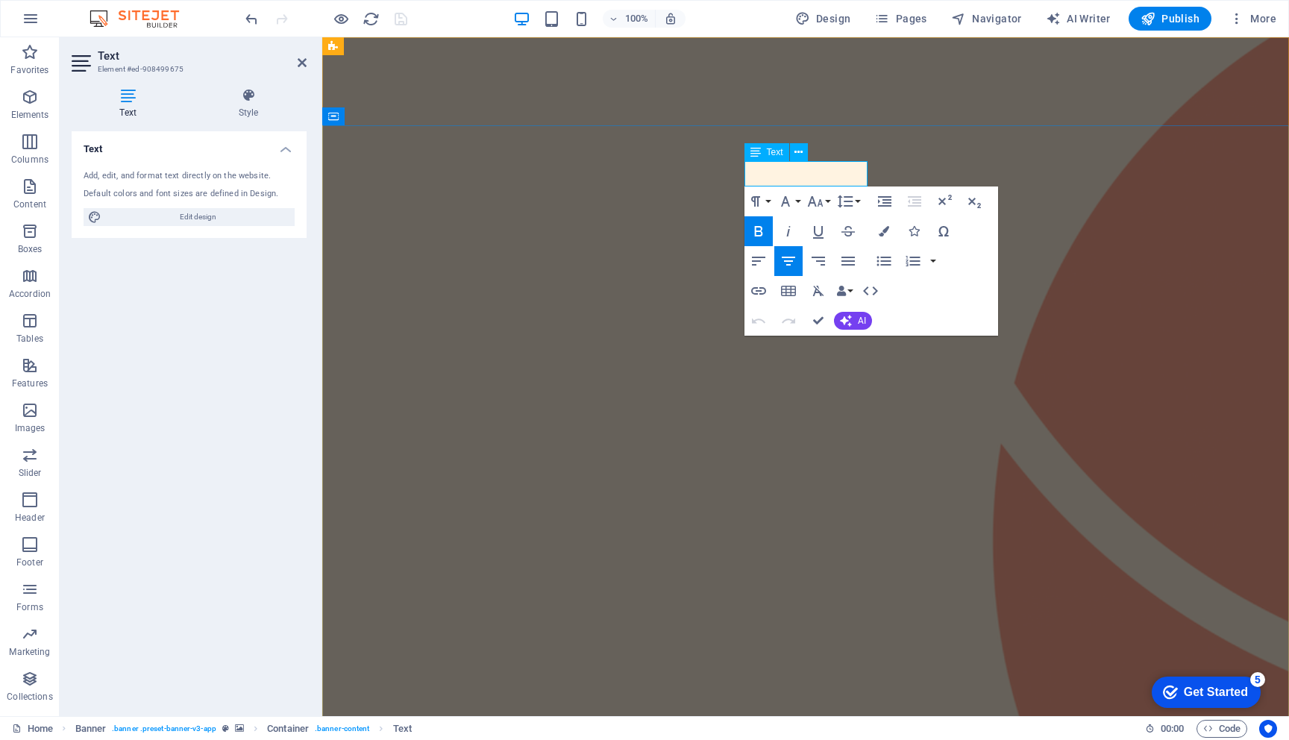
click at [755, 154] on icon at bounding box center [755, 152] width 10 height 18
click at [796, 151] on icon at bounding box center [798, 153] width 8 height 16
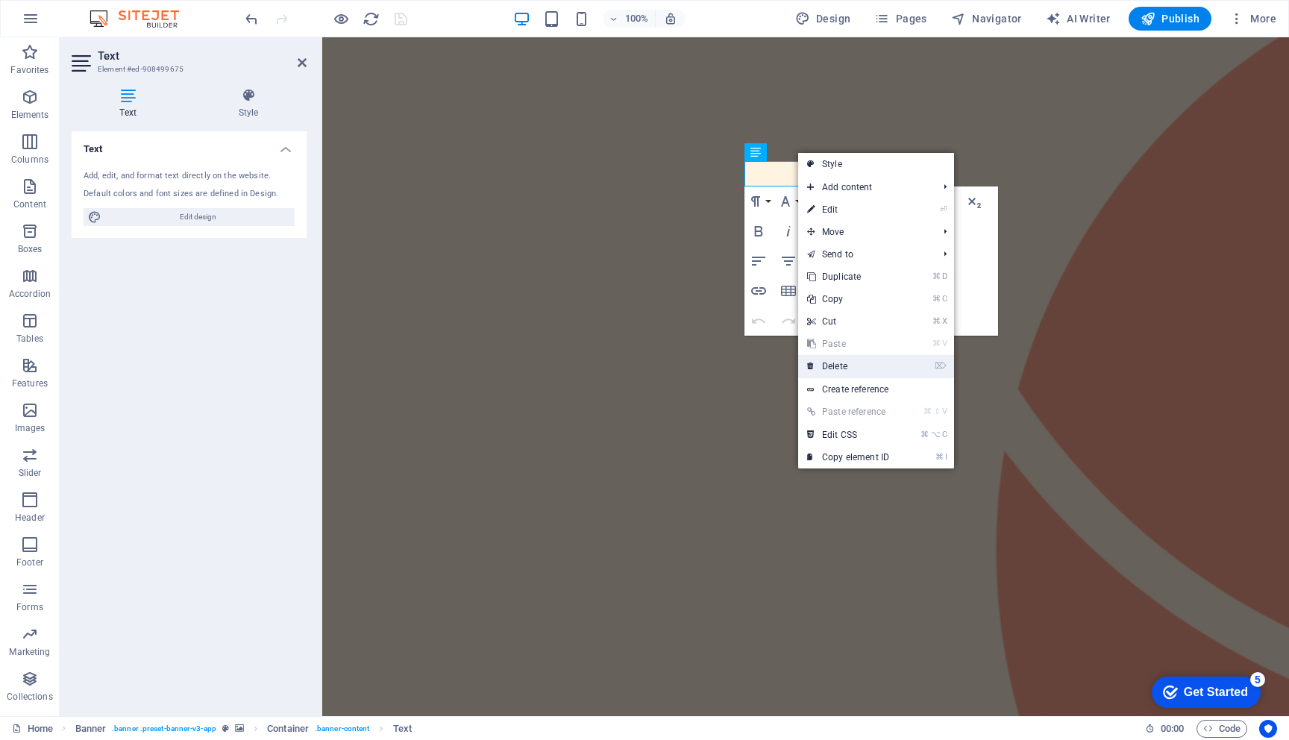
click at [826, 364] on link "⌦ Delete" at bounding box center [848, 366] width 100 height 22
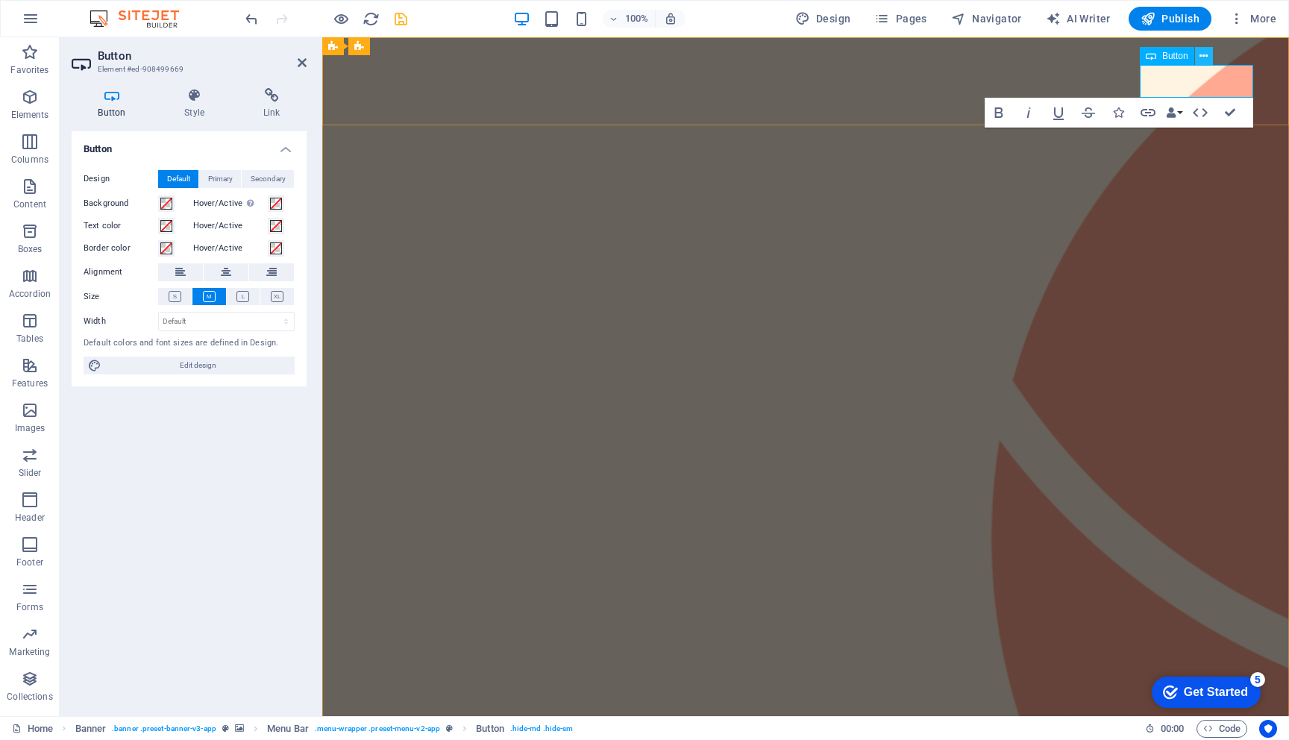
click at [1204, 56] on icon at bounding box center [1203, 56] width 8 height 16
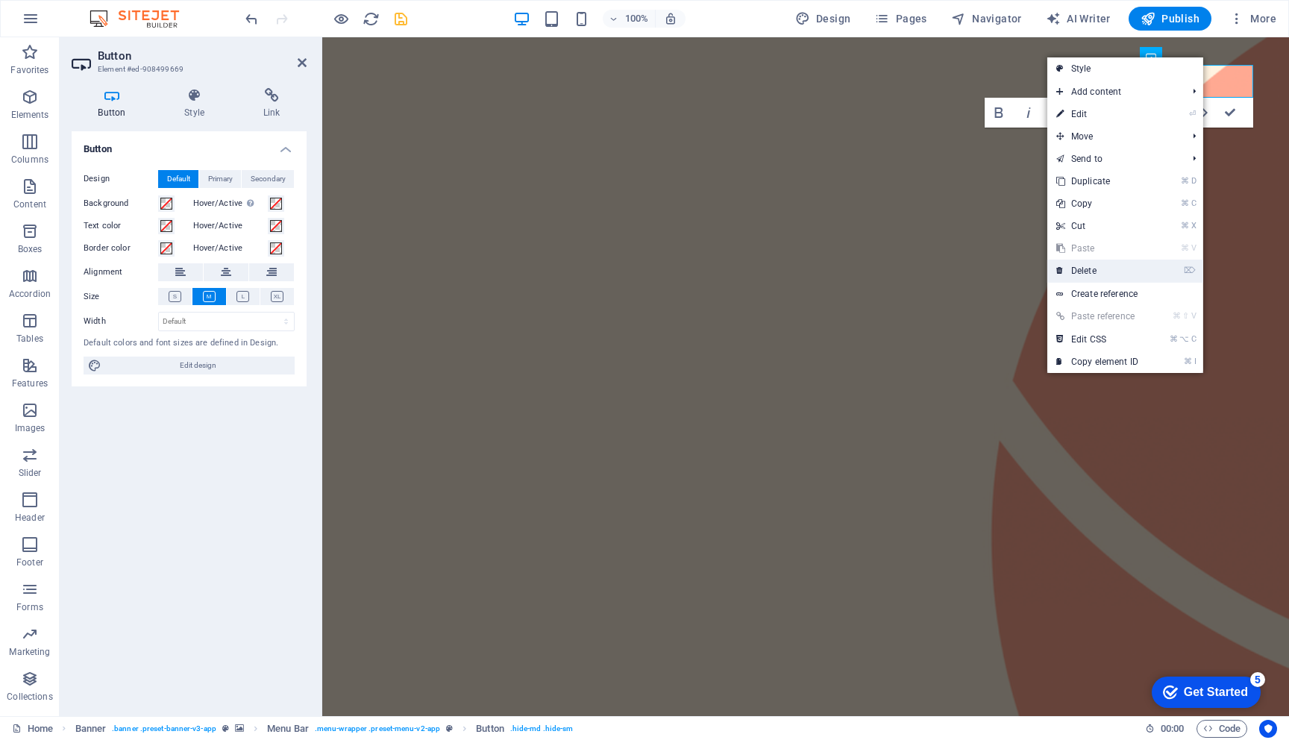
click at [1098, 271] on link "⌦ Delete" at bounding box center [1097, 271] width 100 height 22
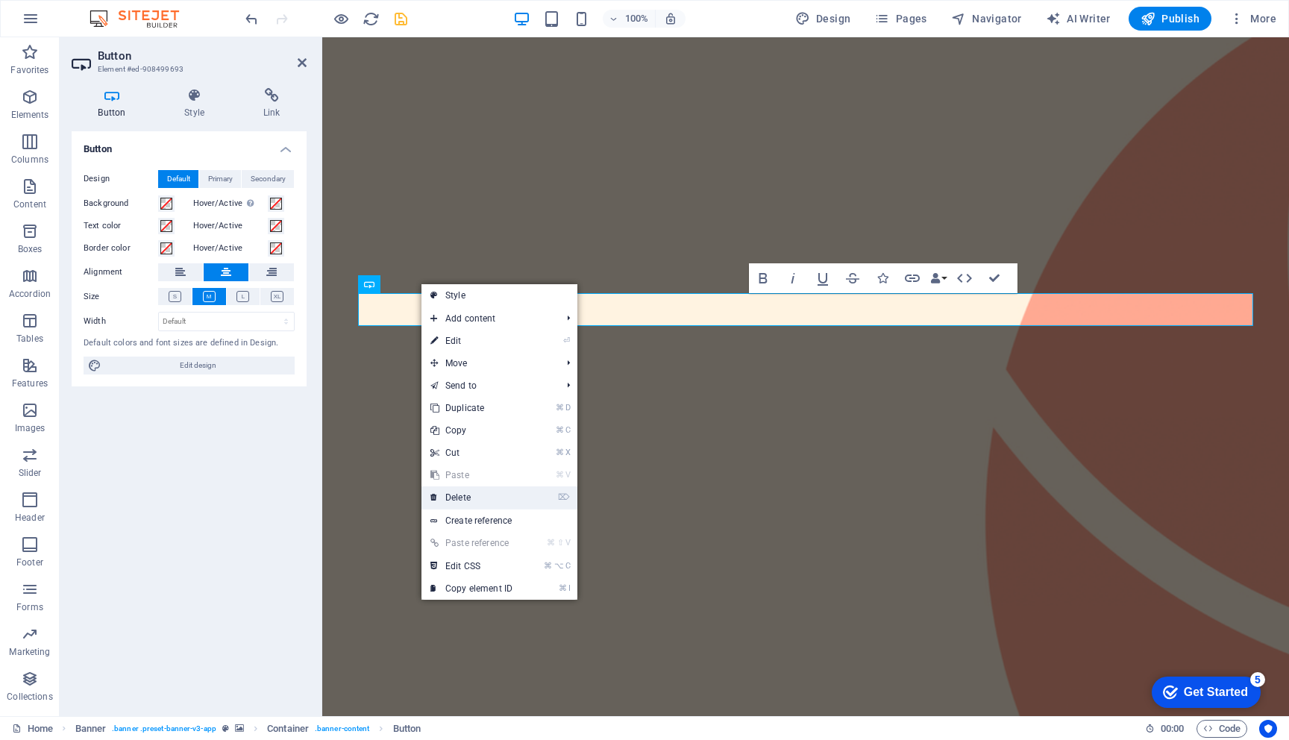
click at [464, 497] on link "⌦ Delete" at bounding box center [471, 497] width 100 height 22
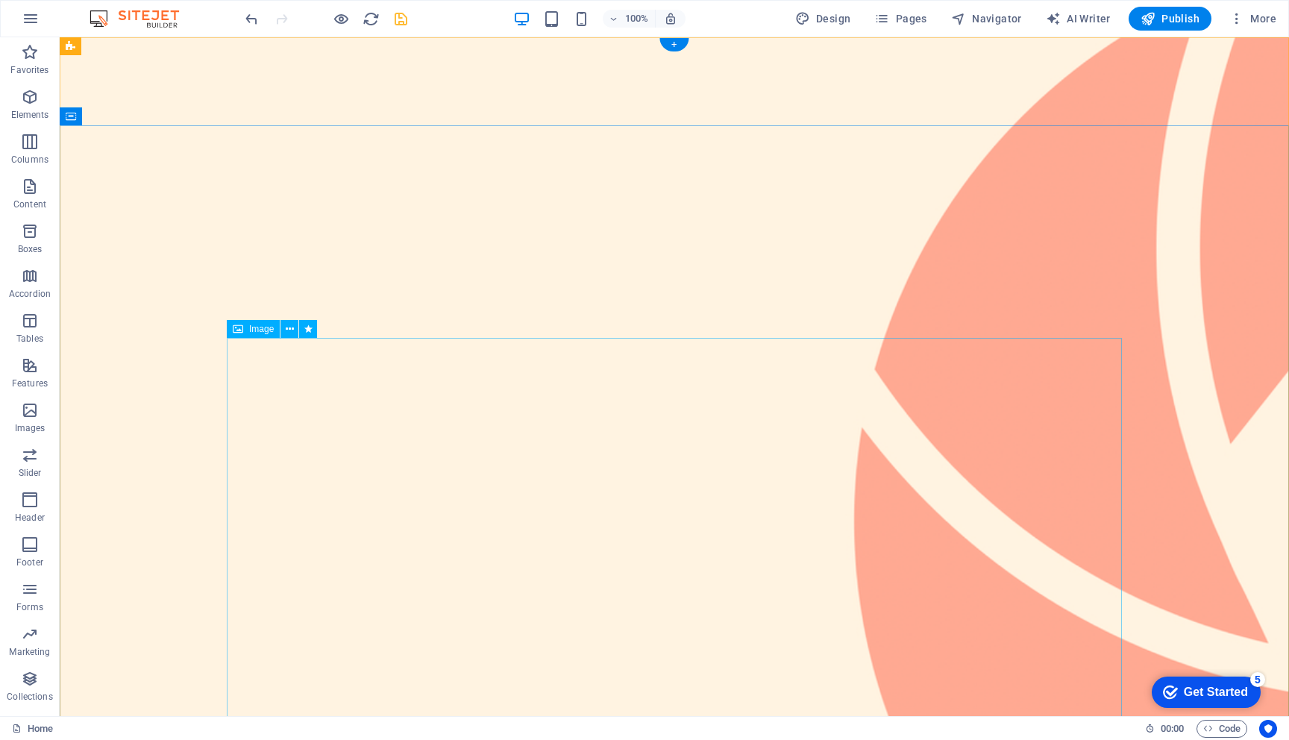
select select "%"
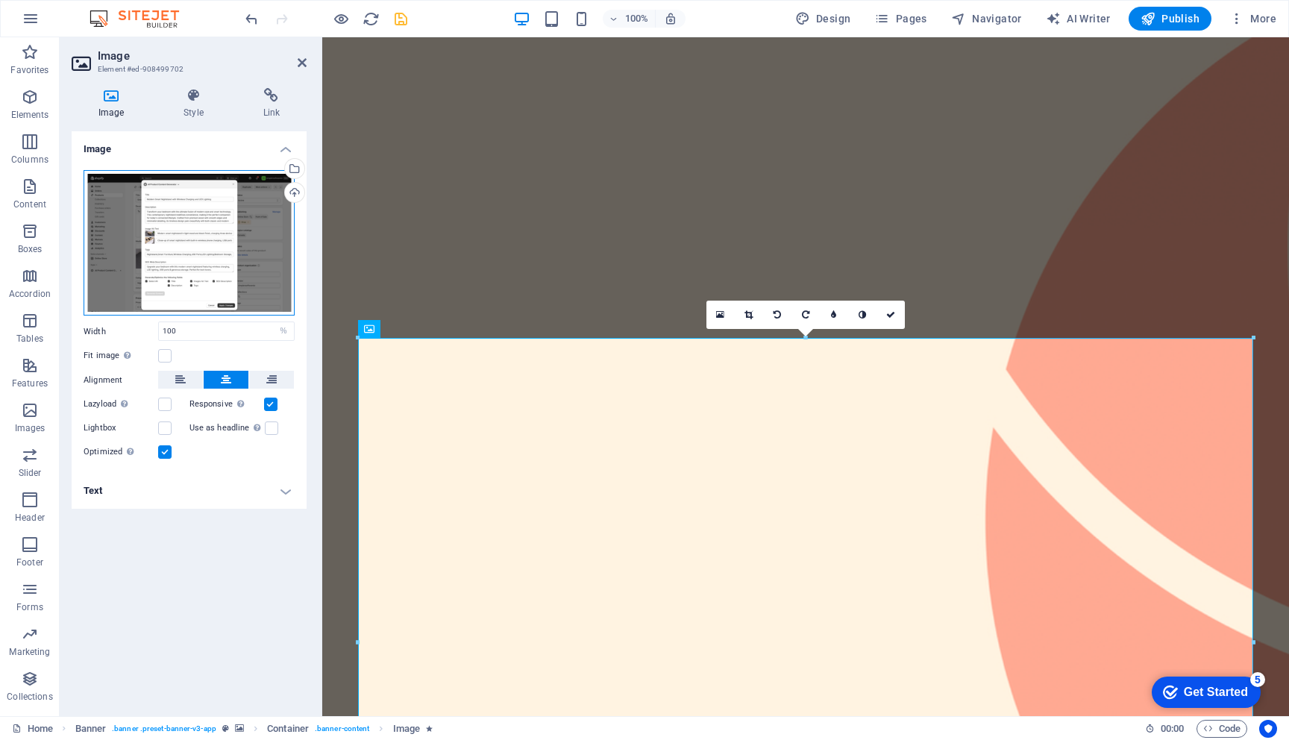
click at [210, 259] on div "Drag files here, click to choose files or select files from Files or our free s…" at bounding box center [189, 243] width 211 height 146
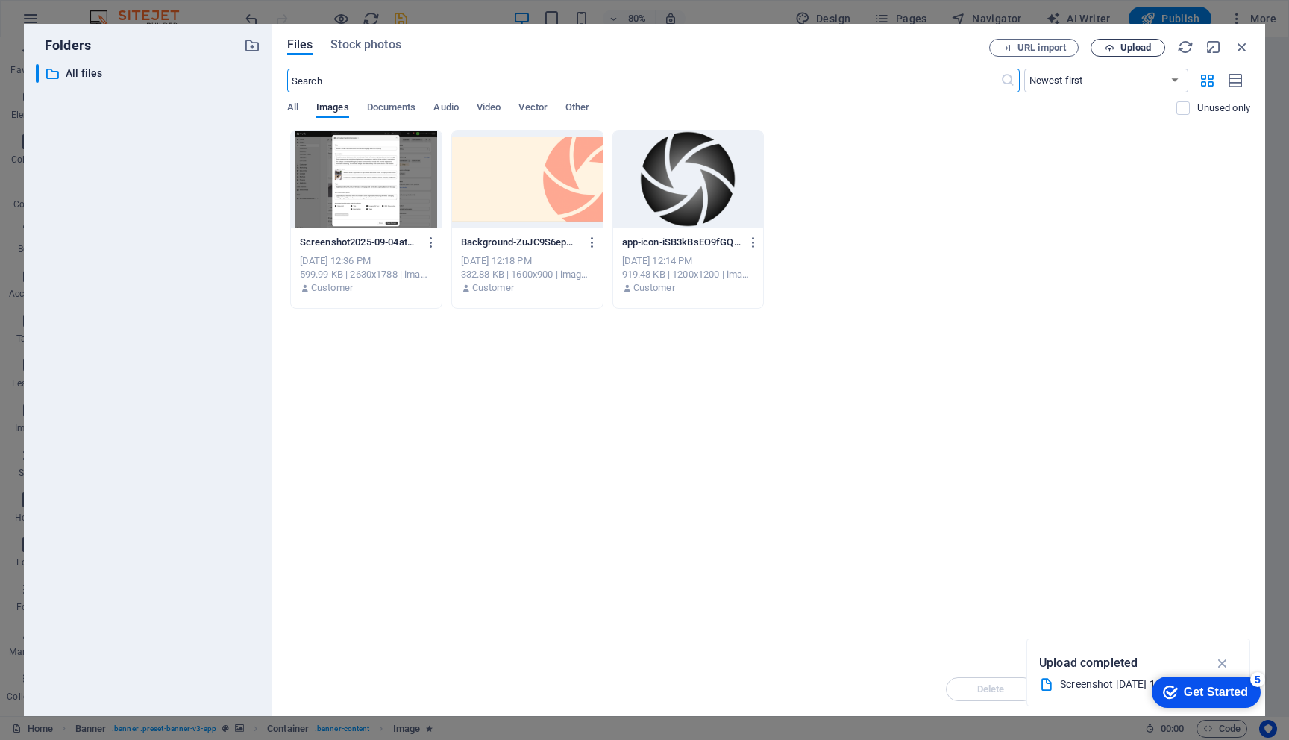
click at [1125, 52] on span "Upload" at bounding box center [1135, 47] width 31 height 9
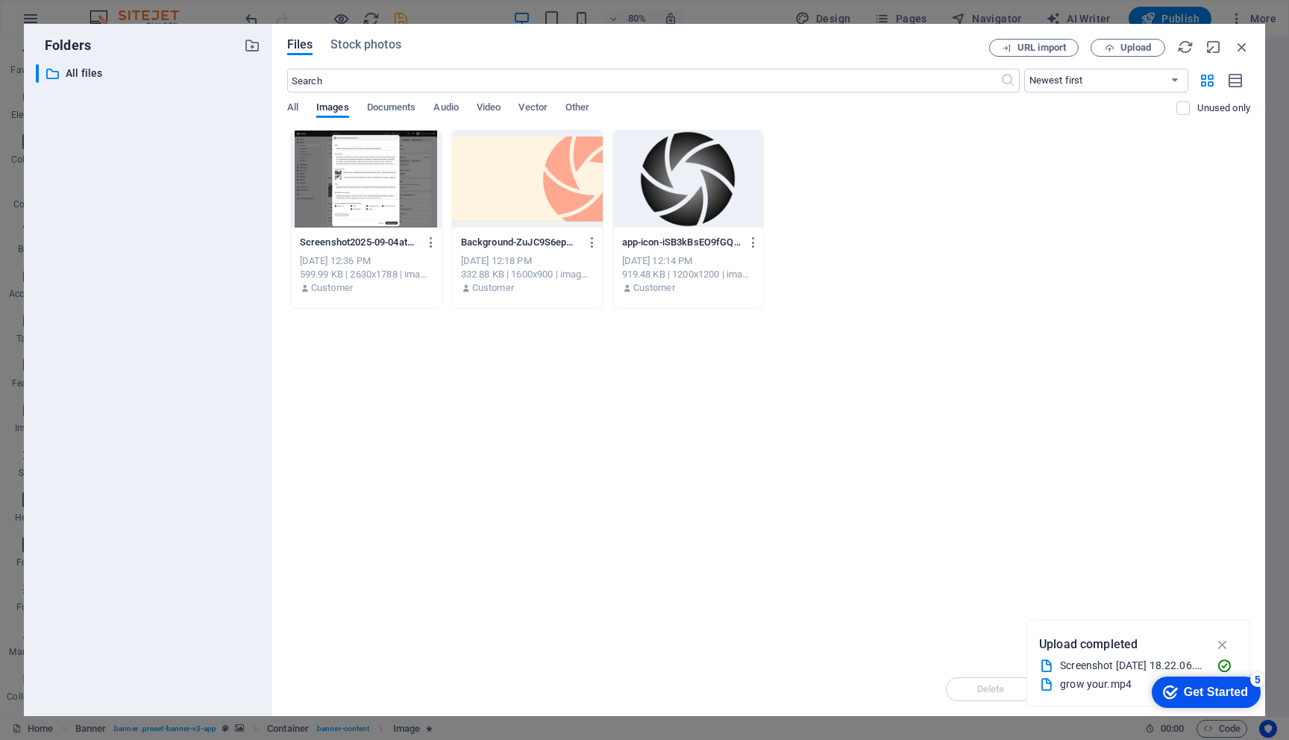
click at [839, 428] on div "Drop files here to upload them instantly Screenshot2025-09-04at18.22.06-MZ-Wk96…" at bounding box center [768, 396] width 963 height 532
click at [487, 103] on span "Video" at bounding box center [489, 108] width 24 height 21
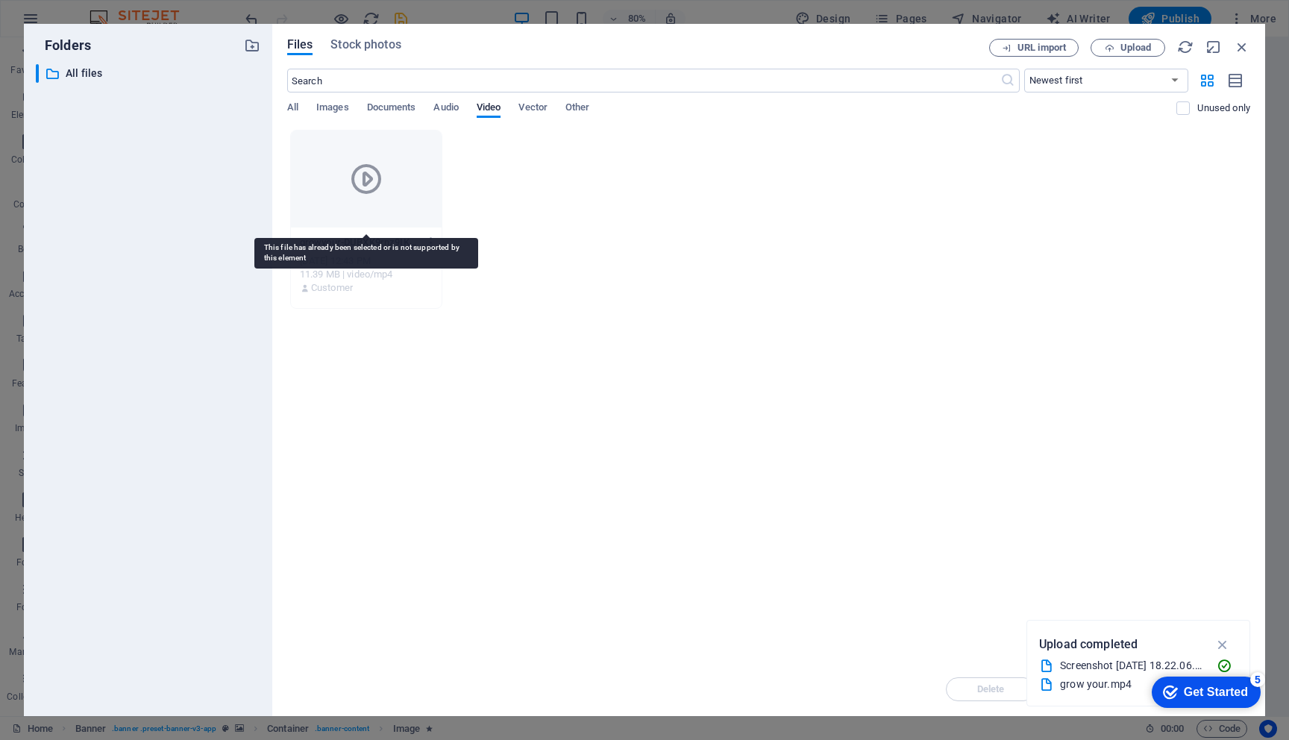
click at [383, 178] on icon at bounding box center [366, 179] width 36 height 36
drag, startPoint x: 816, startPoint y: 43, endPoint x: 800, endPoint y: 49, distance: 17.0
click at [800, 49] on div "Files Stock photos" at bounding box center [638, 47] width 702 height 16
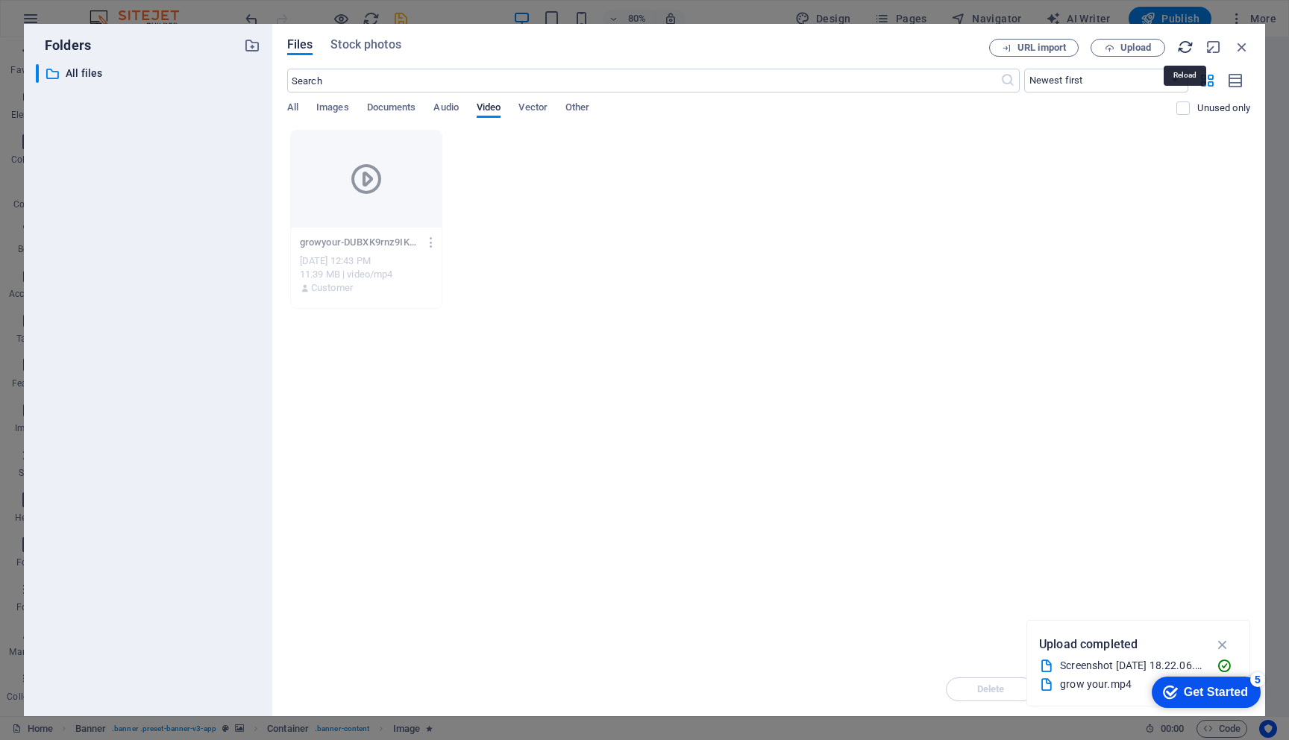
click at [1181, 49] on icon "button" at bounding box center [1185, 47] width 16 height 16
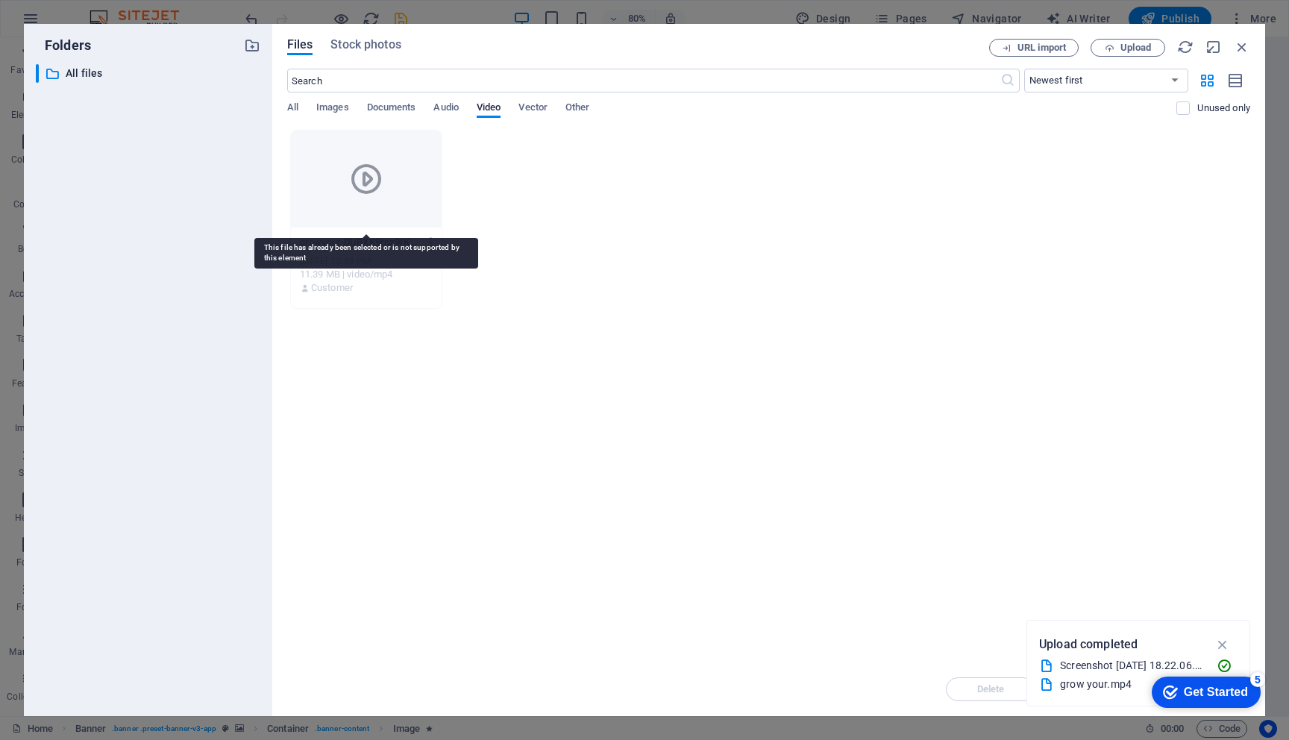
click at [397, 192] on div at bounding box center [366, 179] width 151 height 97
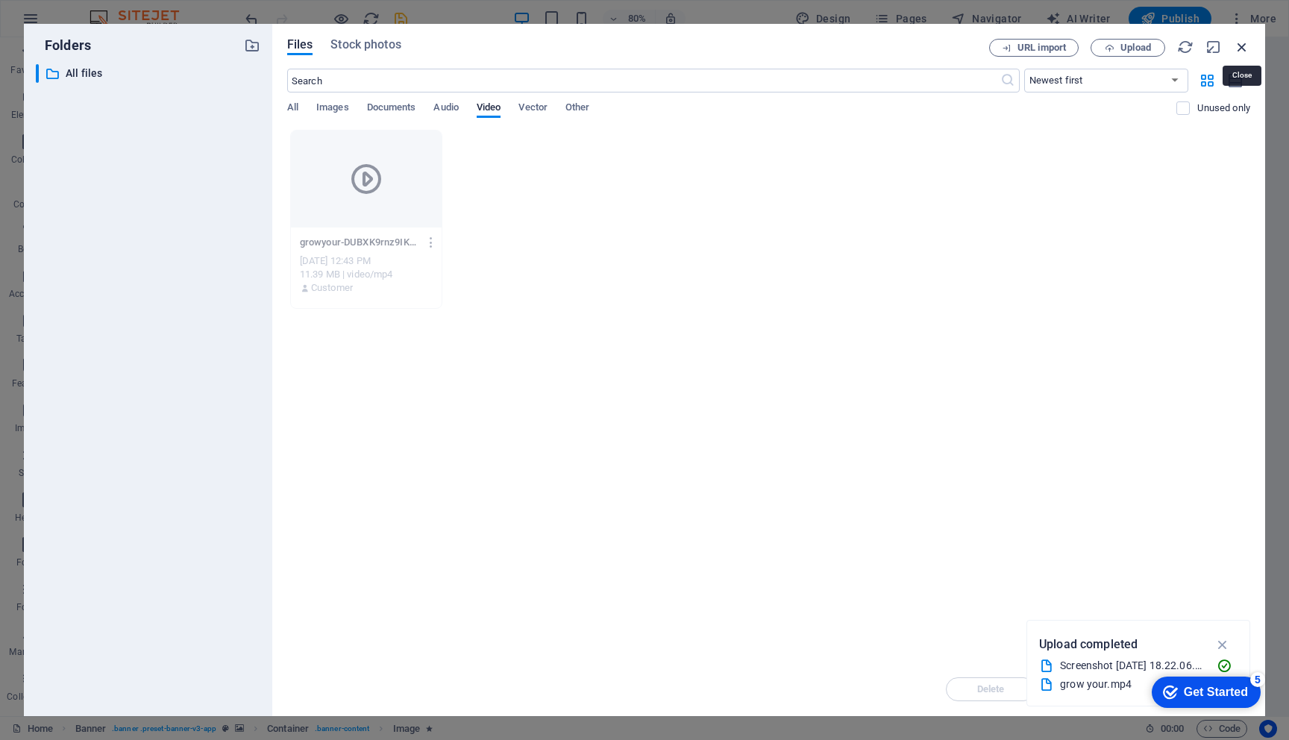
click at [1238, 49] on icon "button" at bounding box center [1241, 47] width 16 height 16
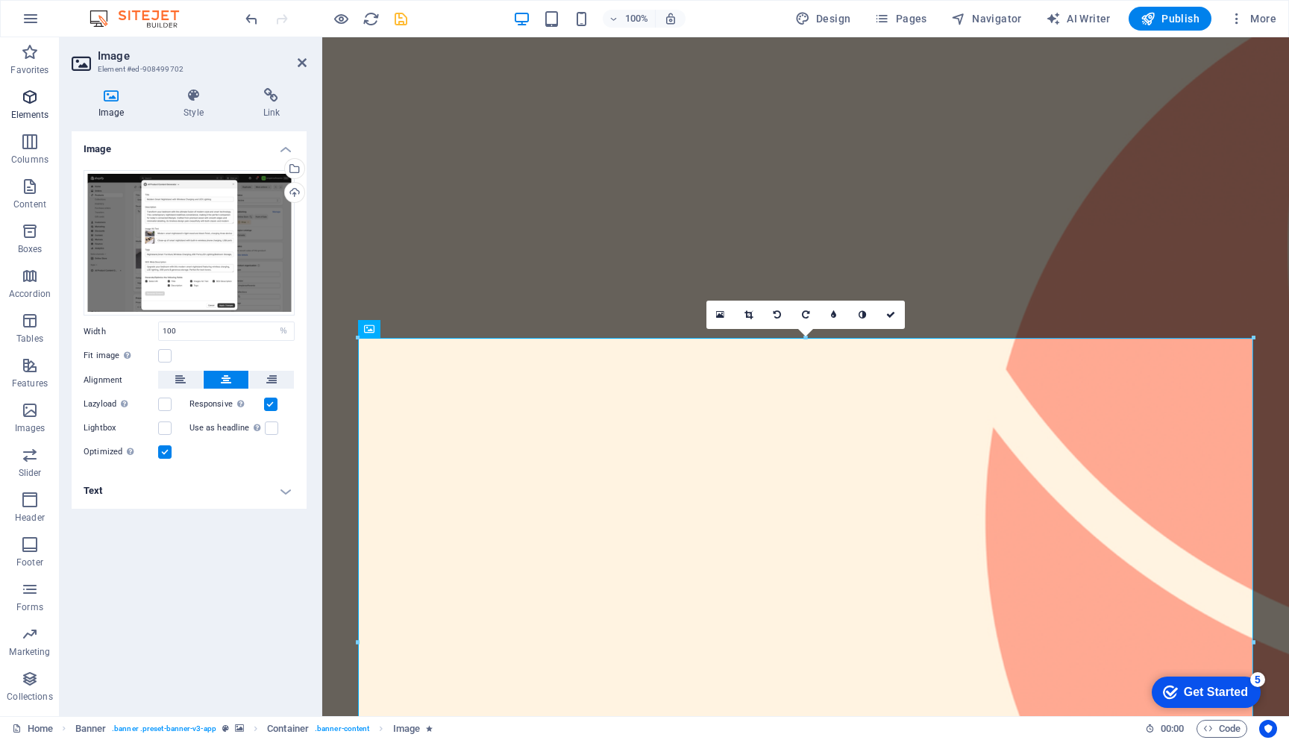
click at [30, 107] on span "Elements" at bounding box center [30, 106] width 60 height 36
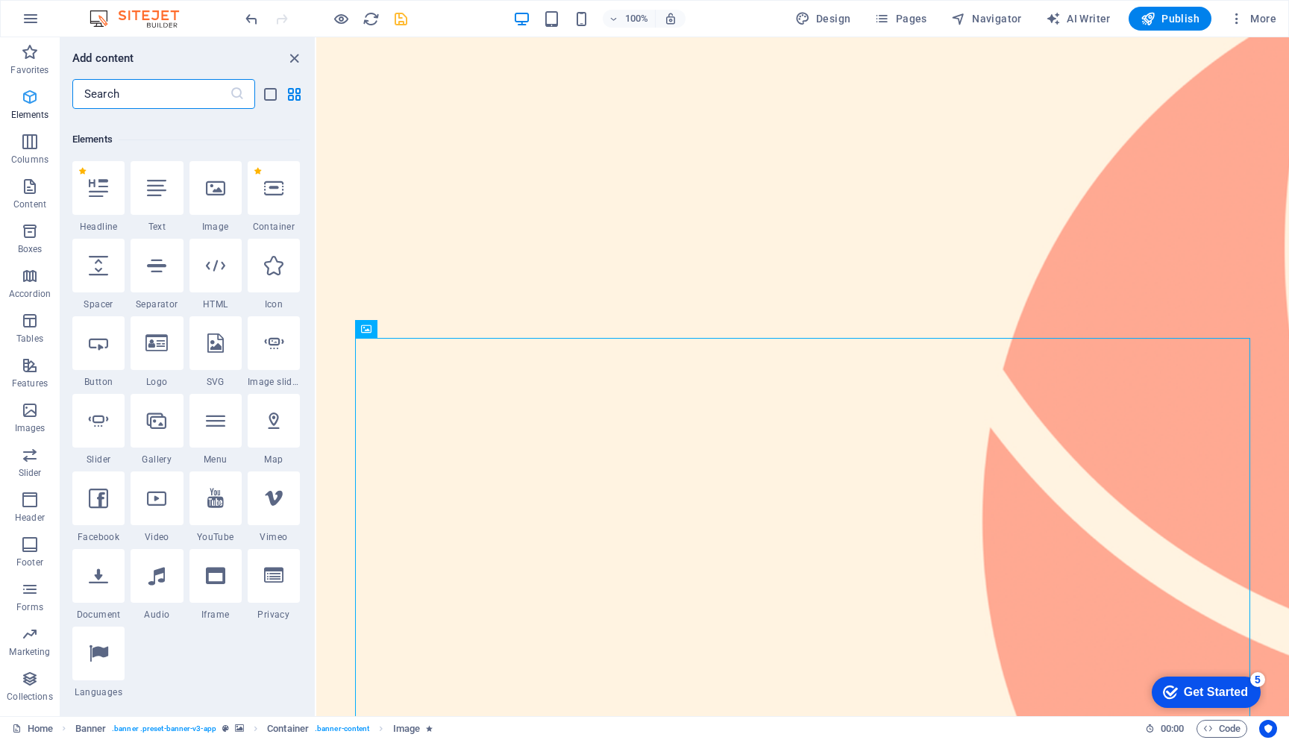
scroll to position [159, 0]
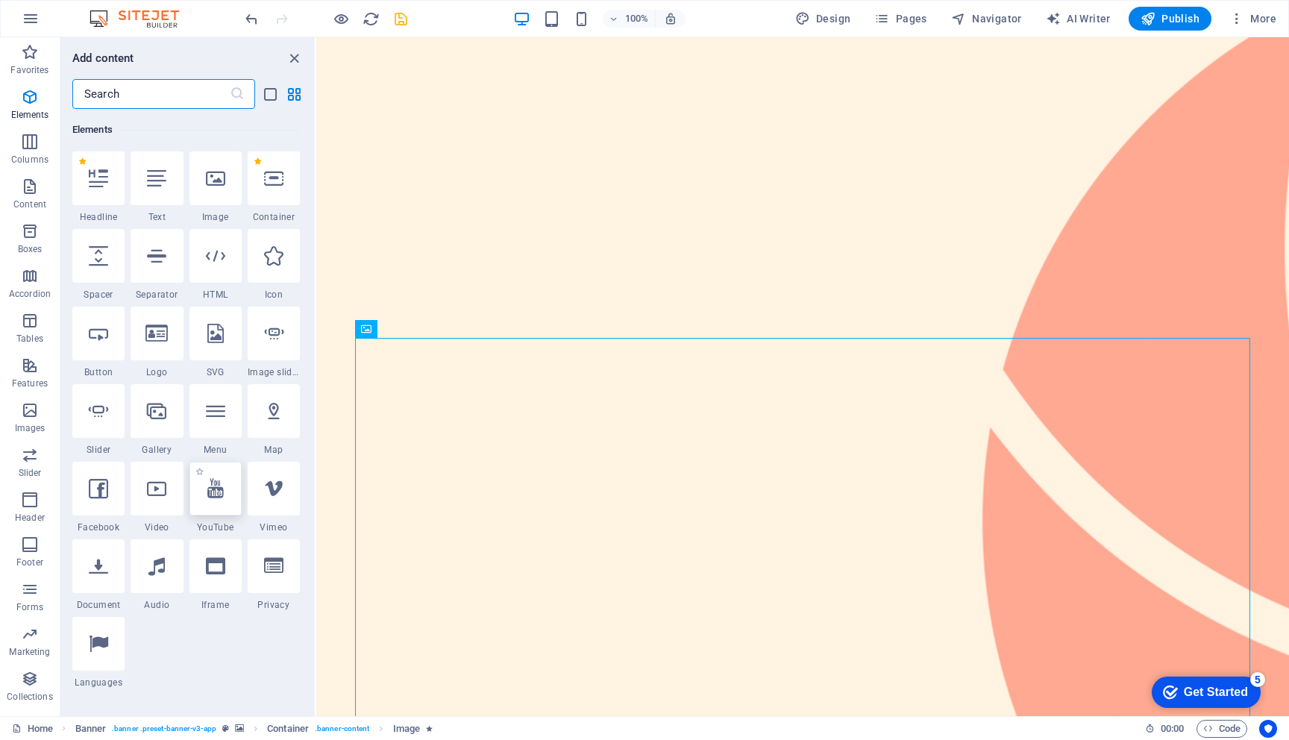
click at [211, 491] on icon at bounding box center [215, 488] width 16 height 19
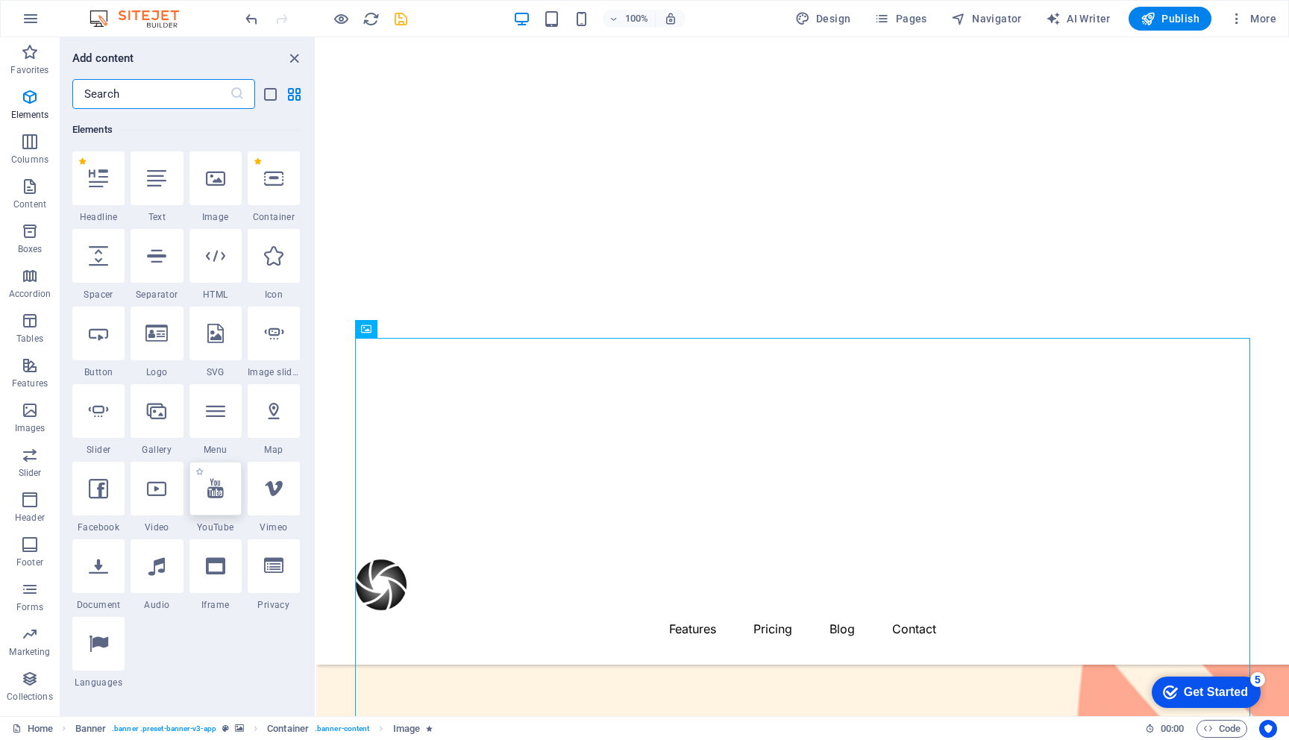
select select "ar16_9"
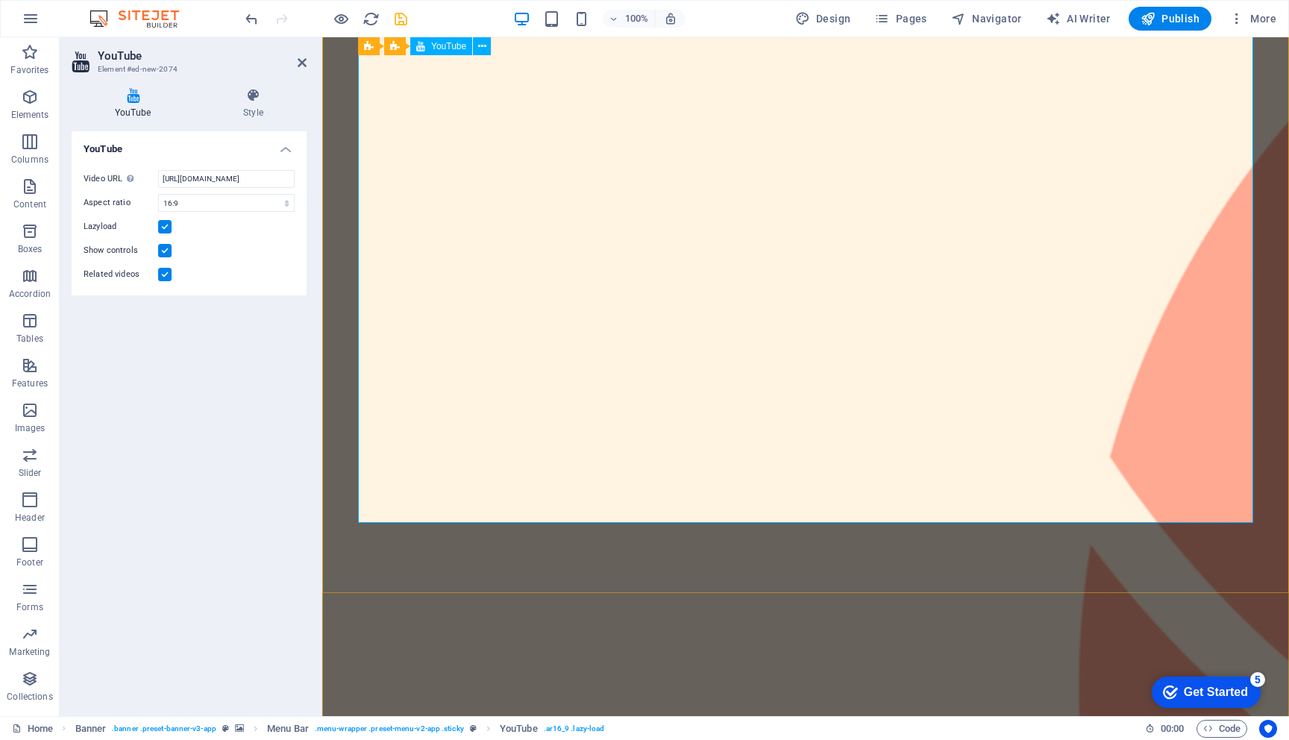
scroll to position [0, 0]
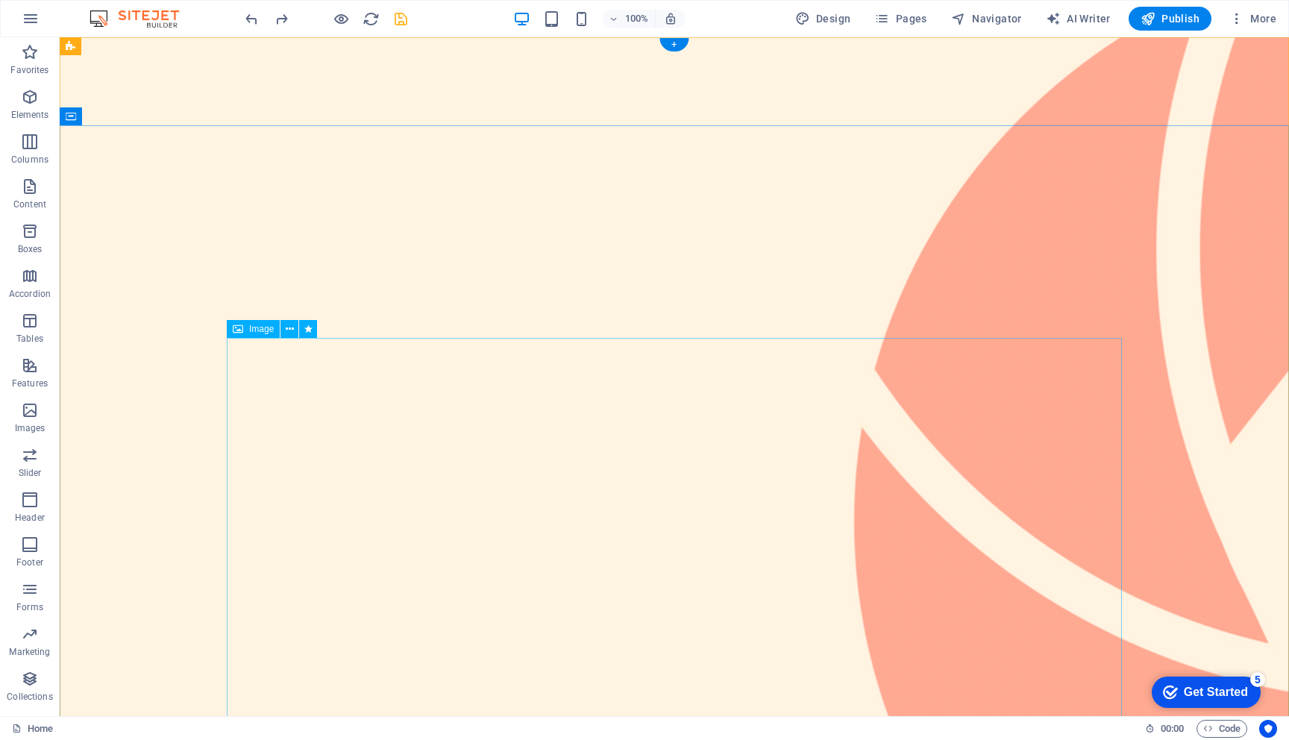
select select "%"
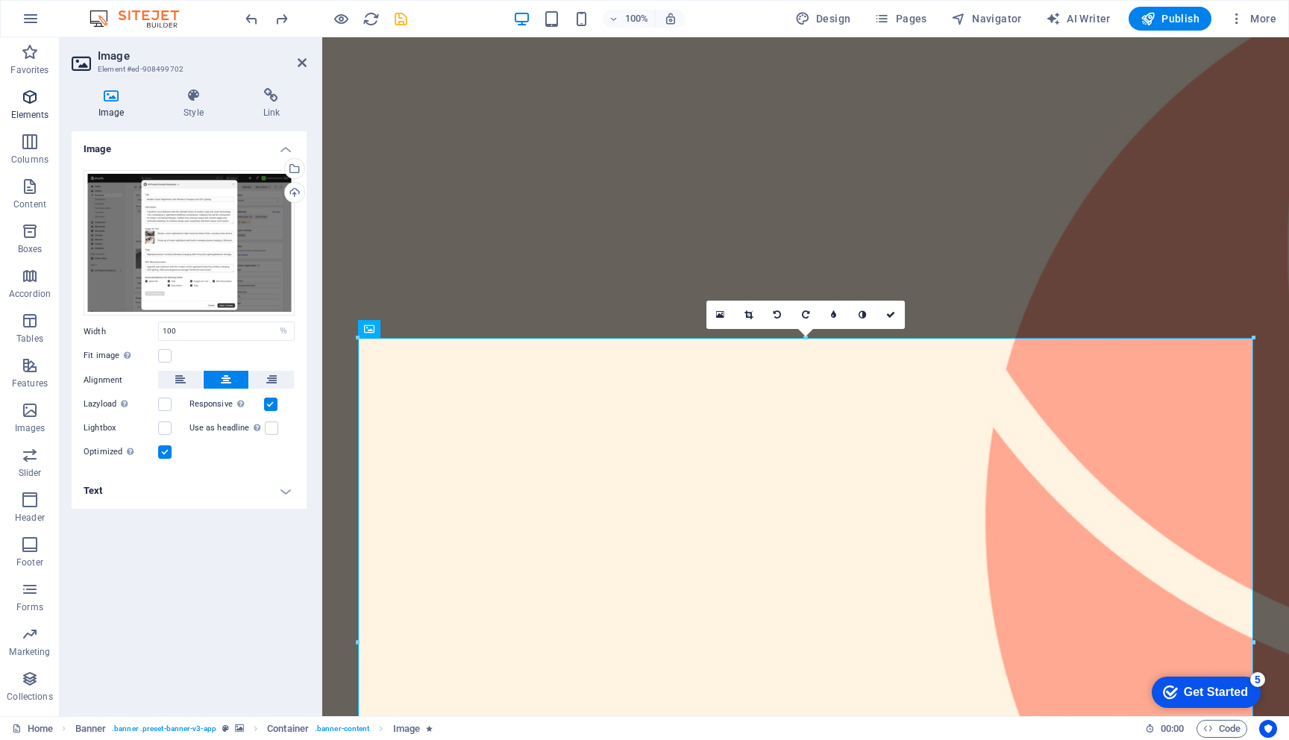
click at [31, 112] on p "Elements" at bounding box center [30, 115] width 38 height 12
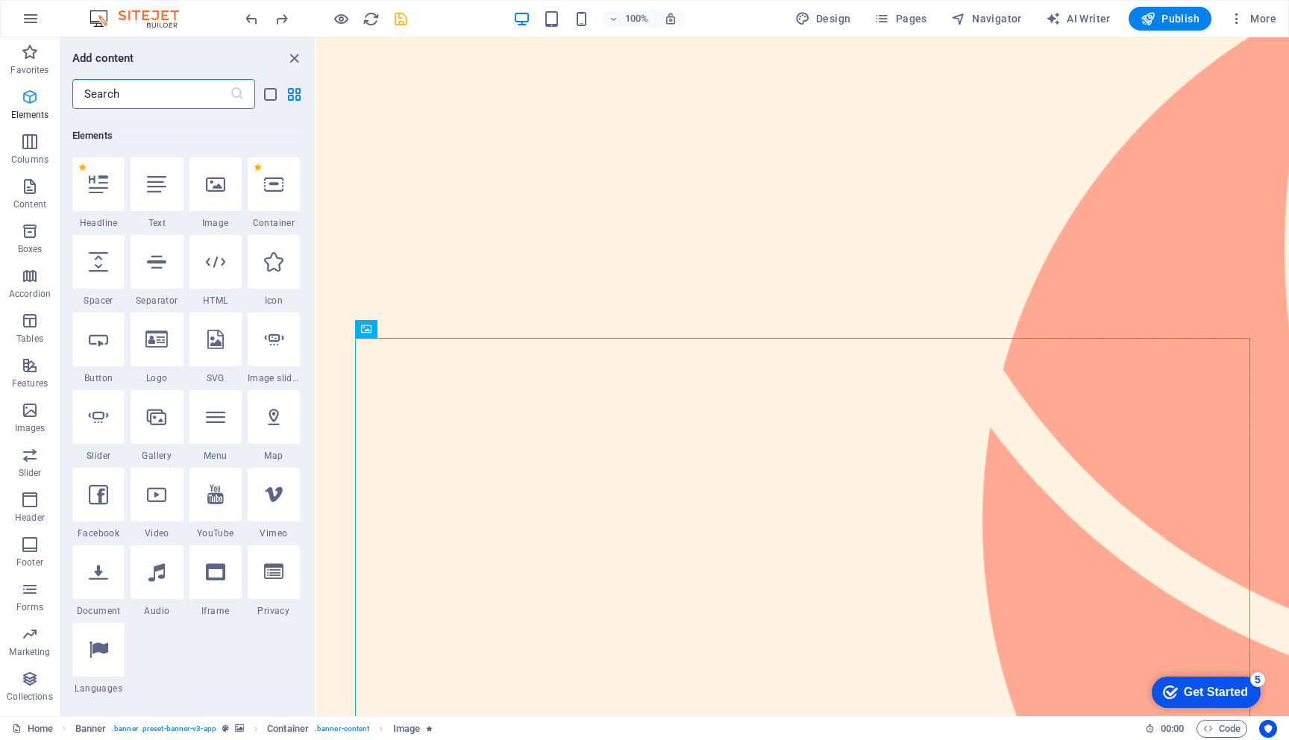
scroll to position [159, 0]
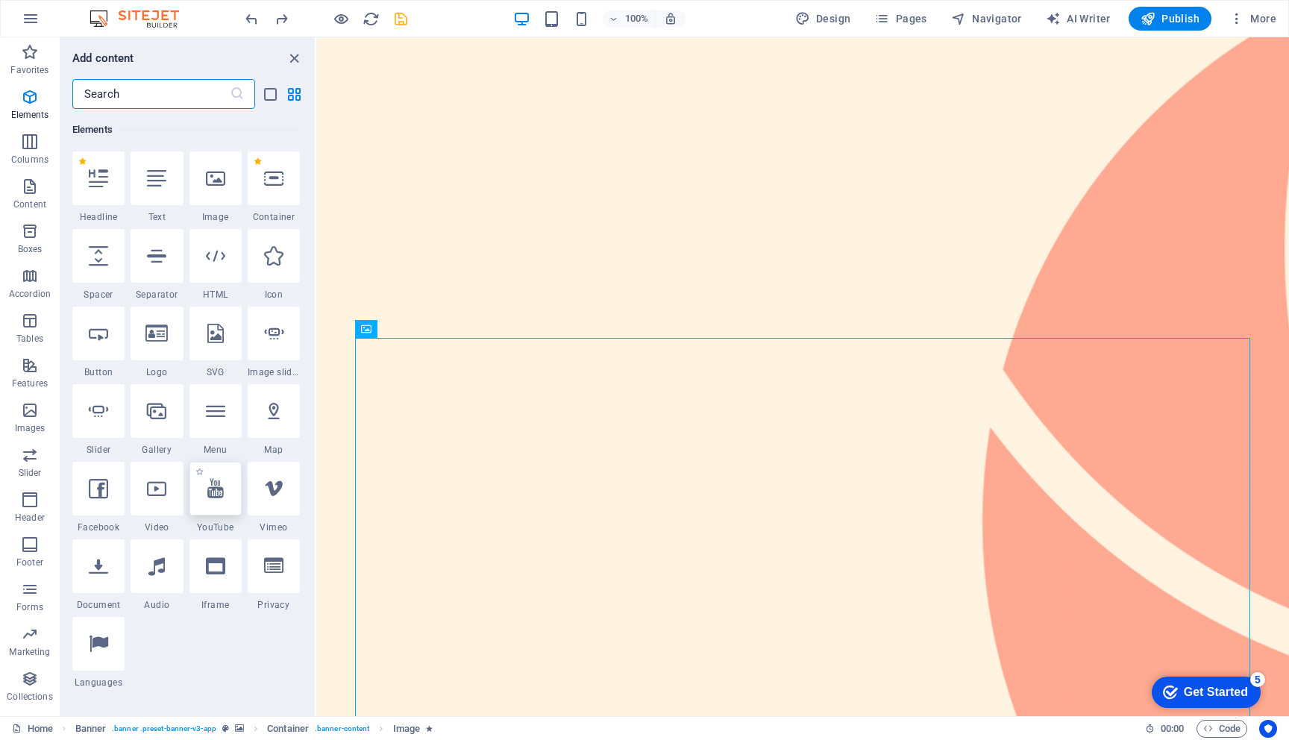
click at [228, 500] on div at bounding box center [215, 489] width 52 height 54
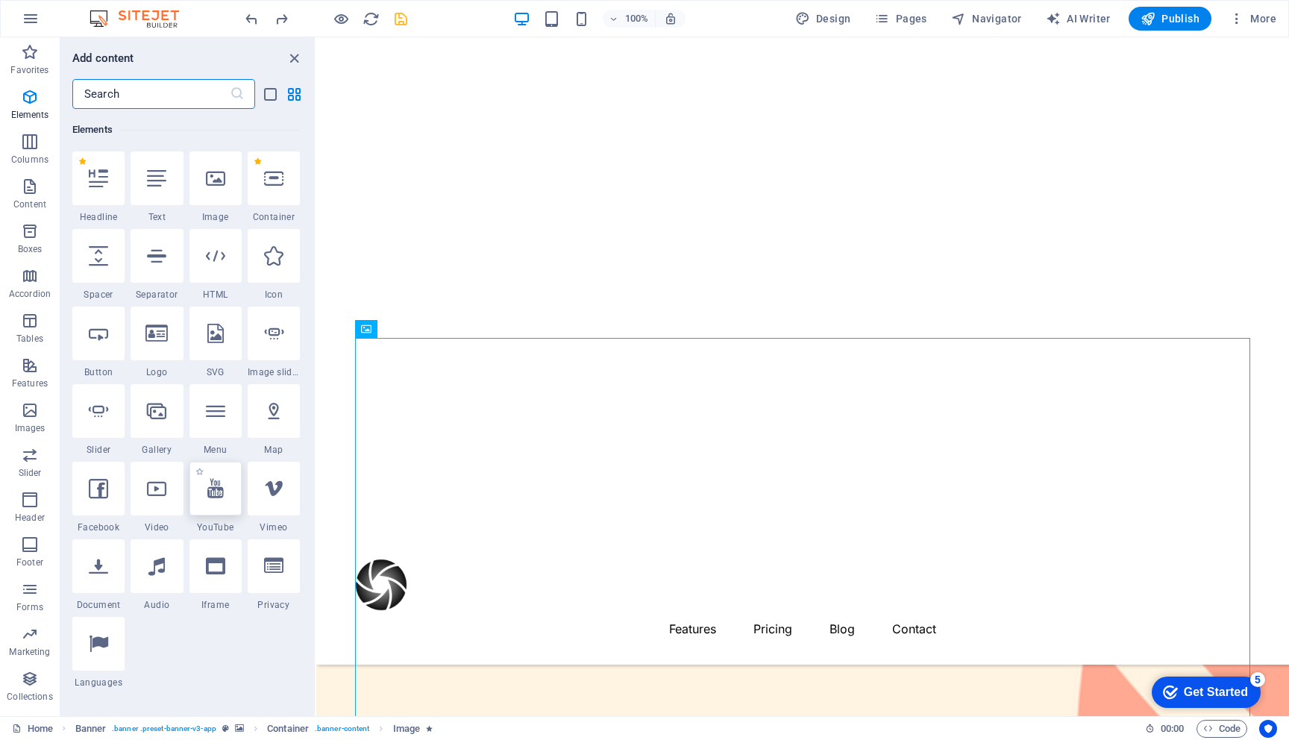
select select "ar16_9"
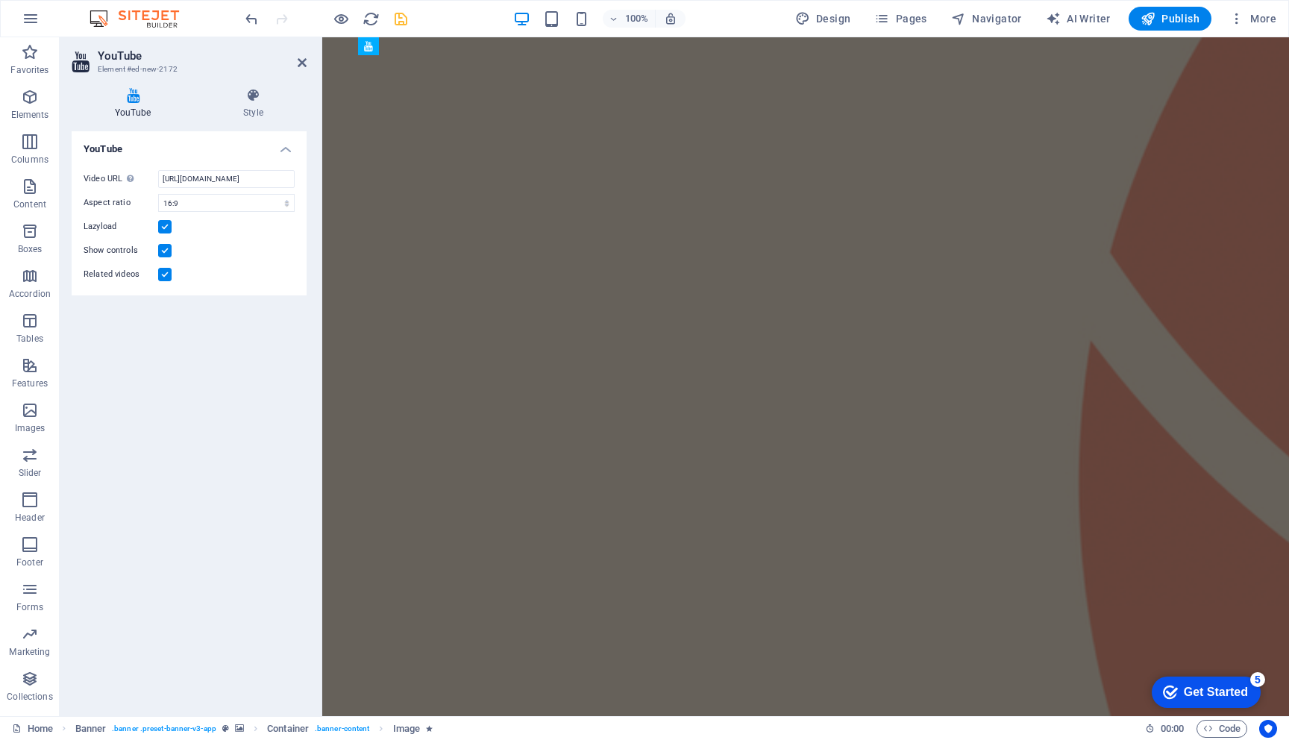
scroll to position [0, 0]
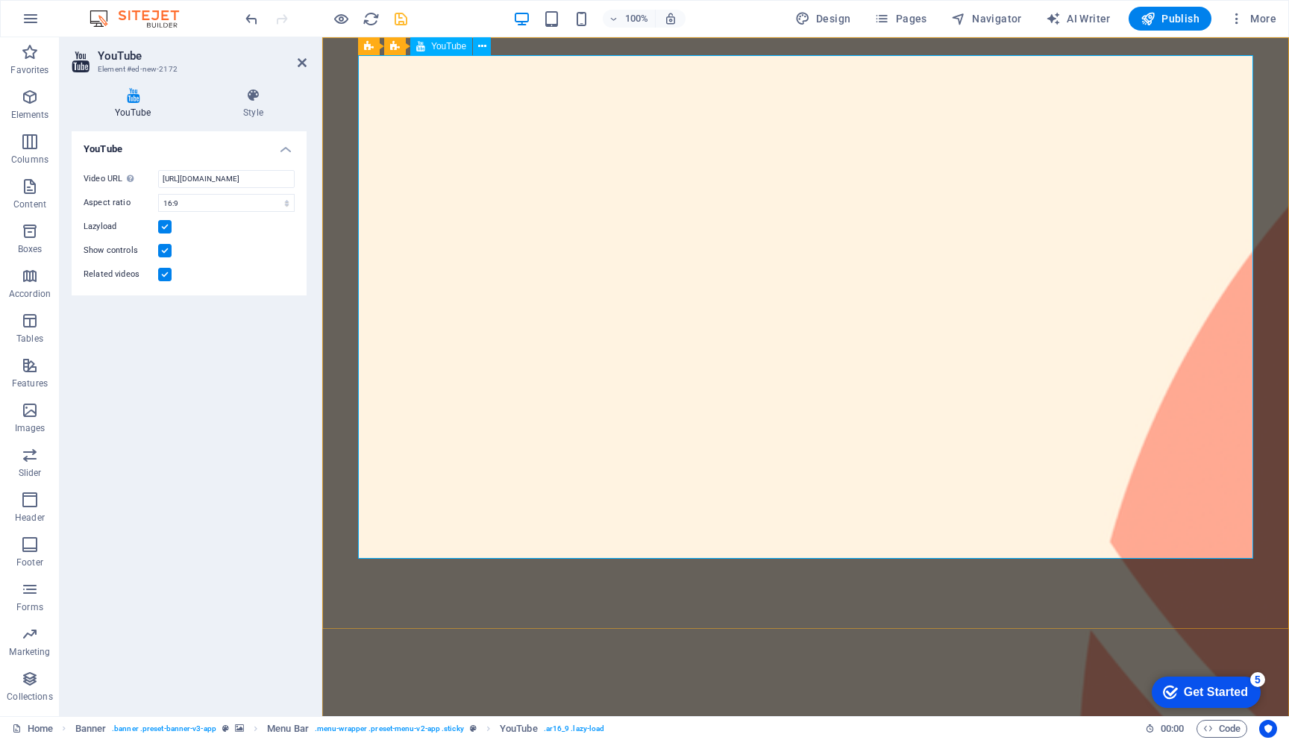
drag, startPoint x: 808, startPoint y: 87, endPoint x: 506, endPoint y: 396, distance: 432.4
click at [482, 45] on icon at bounding box center [482, 47] width 8 height 16
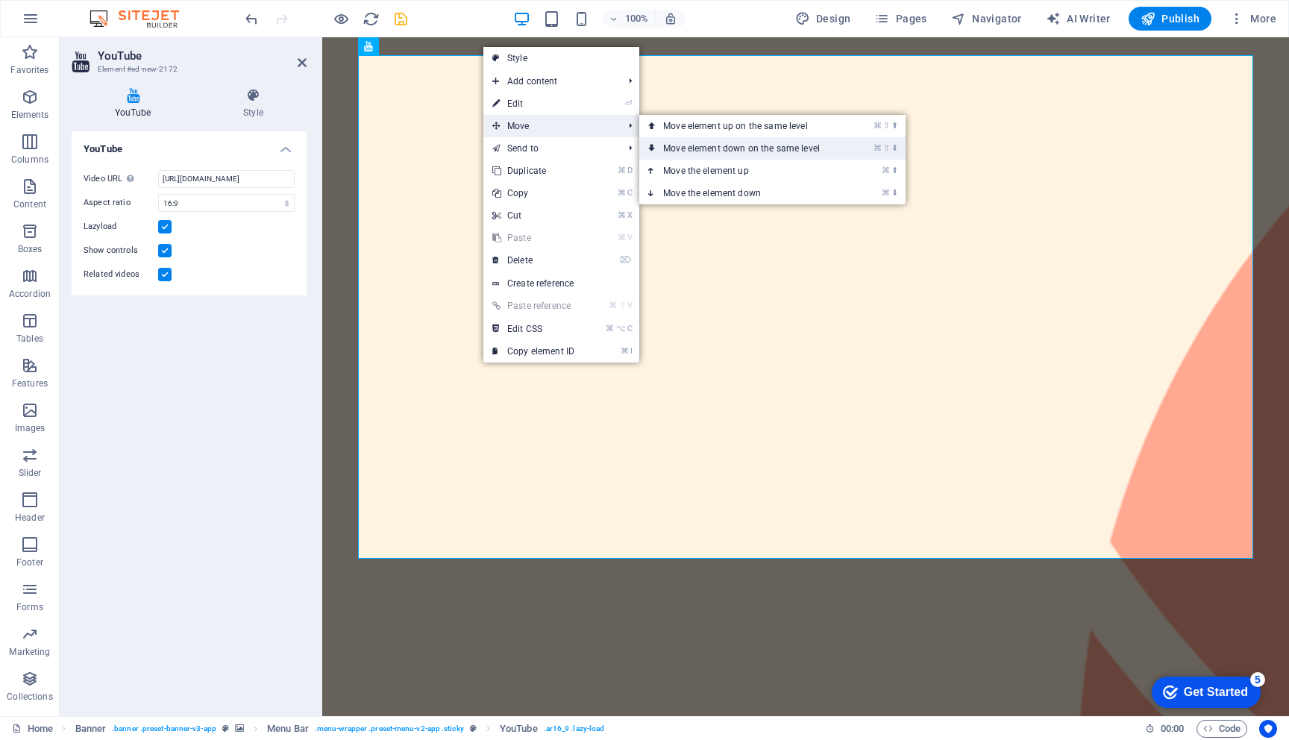
click at [705, 148] on link "⌘ ⇧ ⬇ Move element down on the same level" at bounding box center [744, 148] width 210 height 22
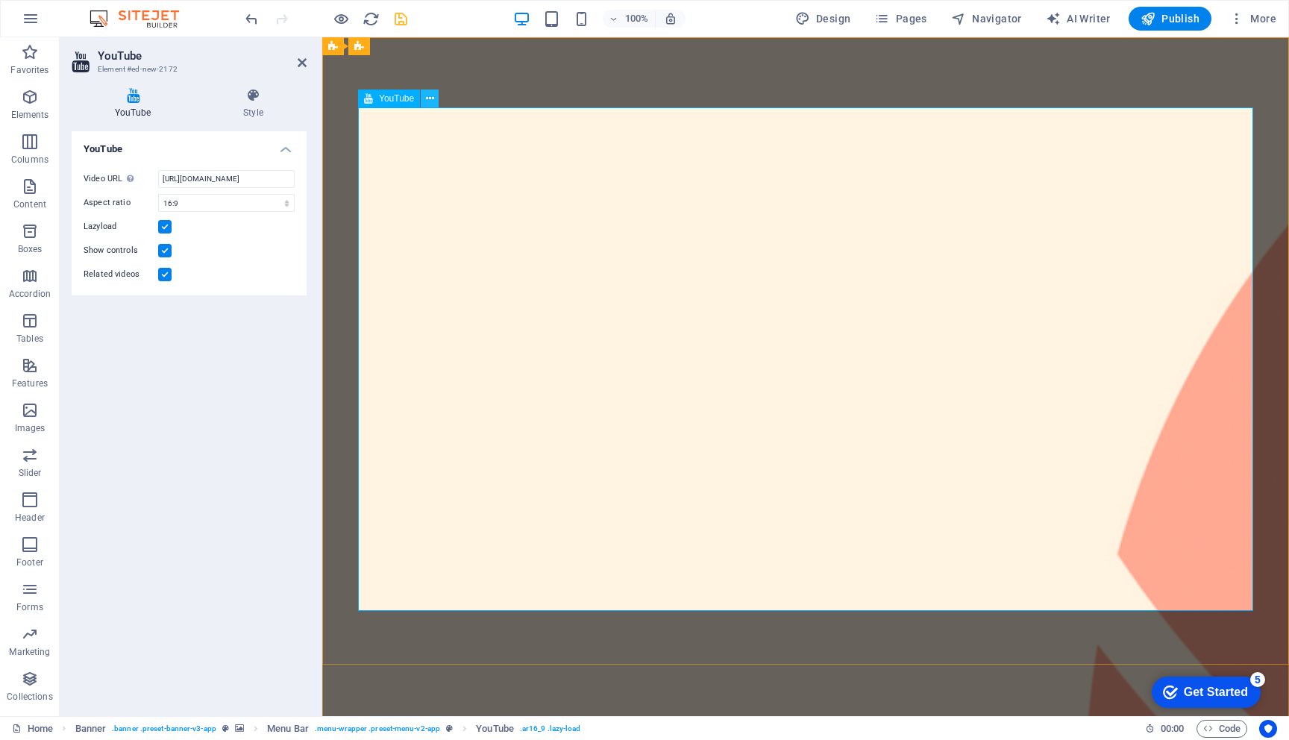
click at [428, 98] on icon at bounding box center [430, 99] width 8 height 16
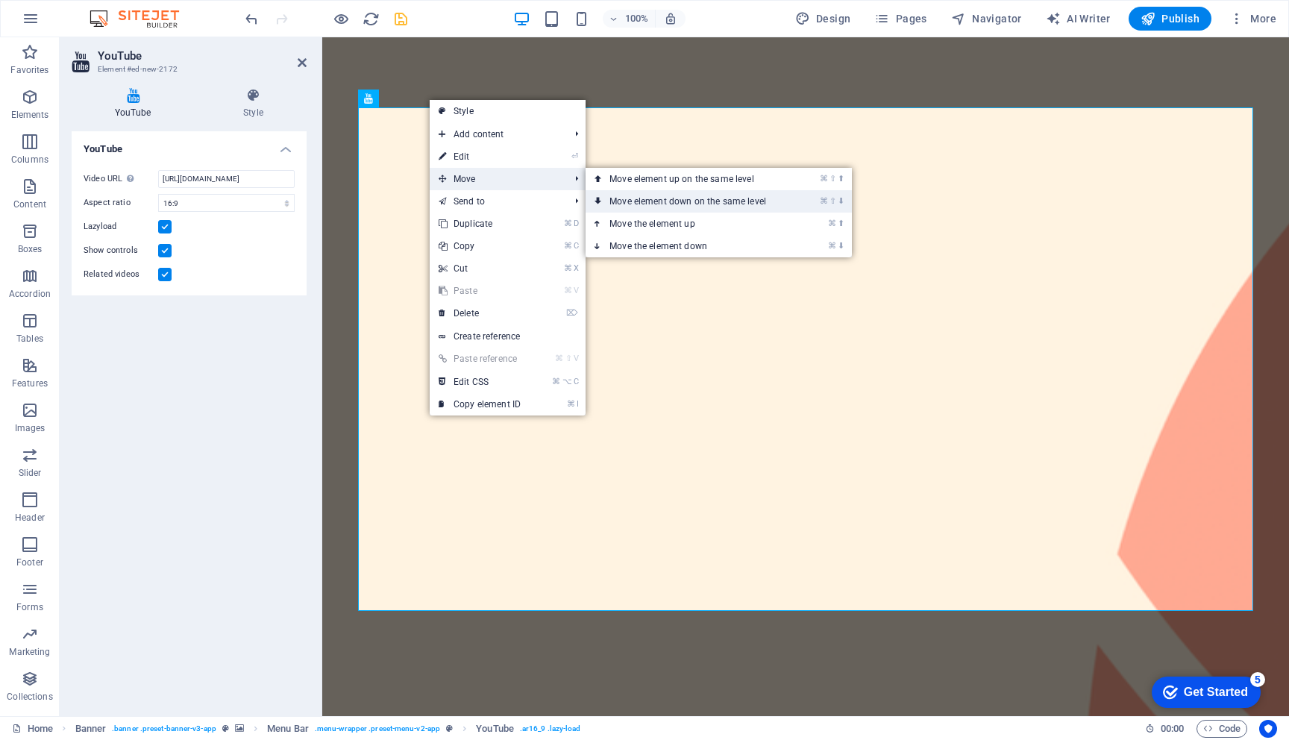
click at [647, 198] on link "⌘ ⇧ ⬇ Move element down on the same level" at bounding box center [690, 201] width 210 height 22
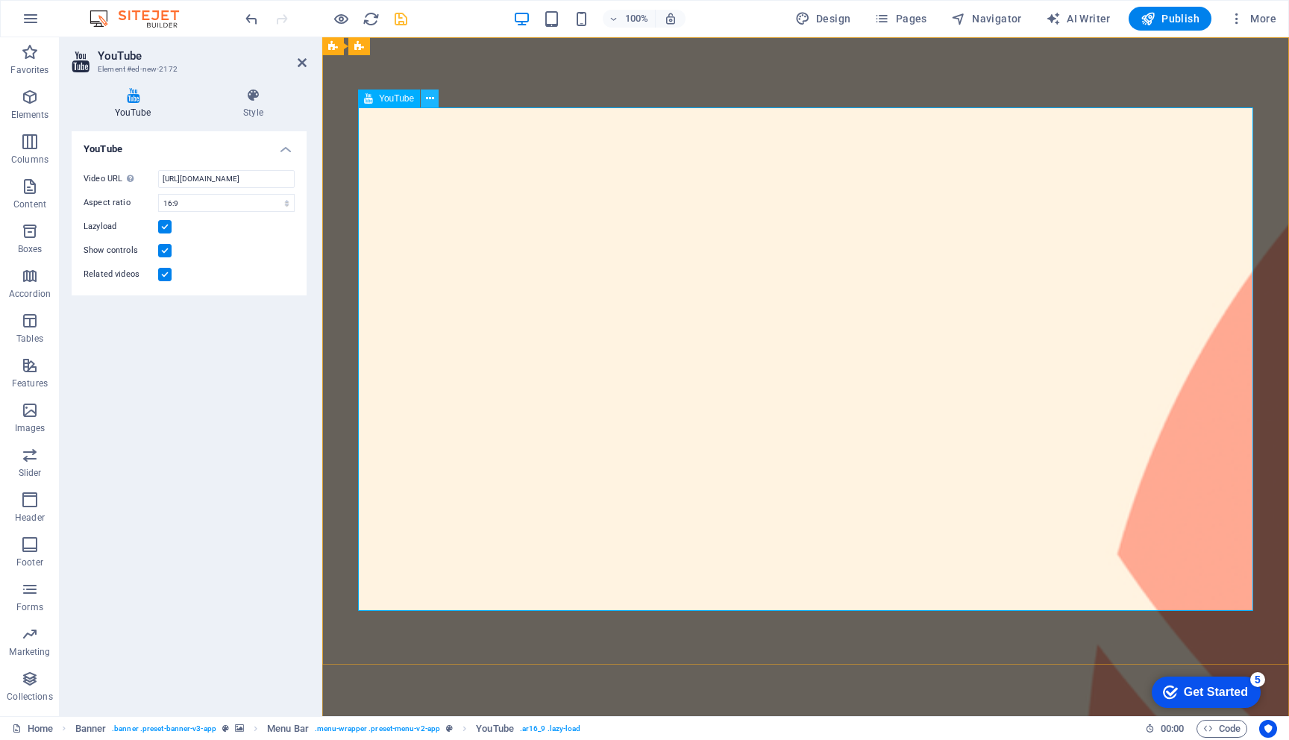
click at [430, 98] on icon at bounding box center [430, 99] width 8 height 16
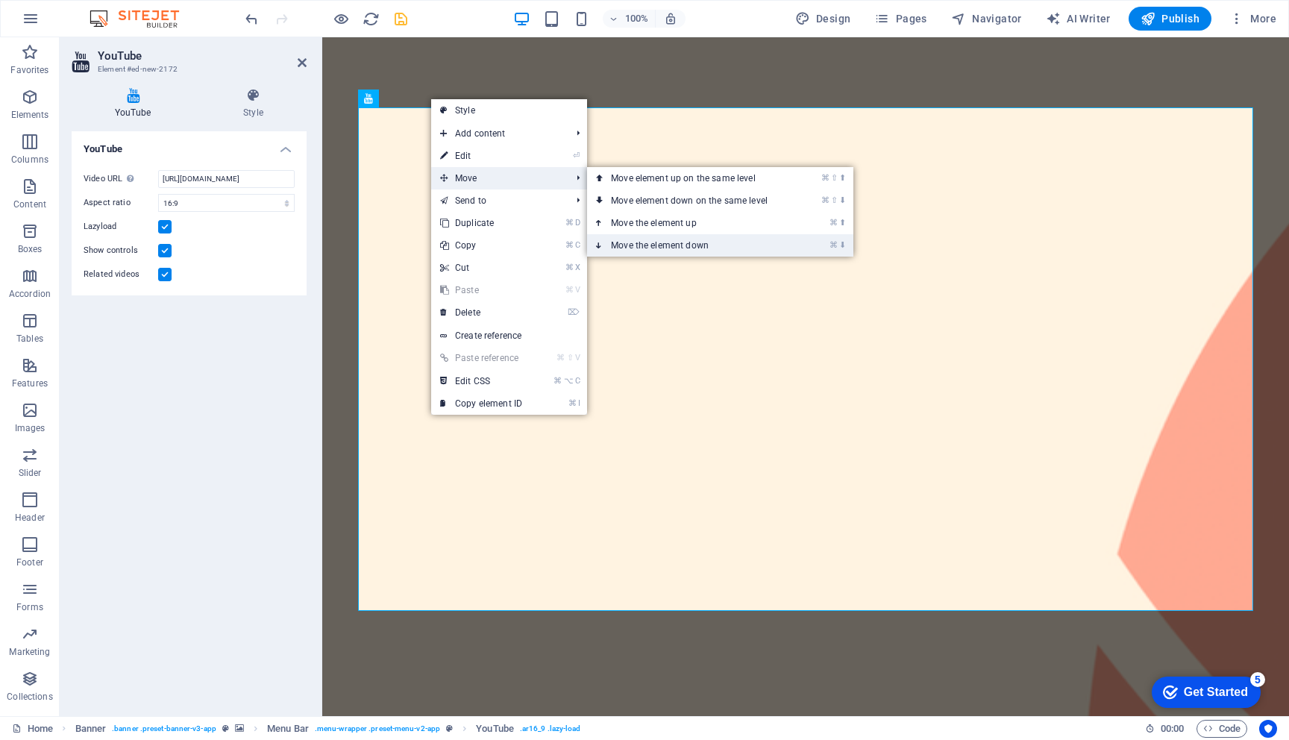
click at [638, 244] on link "⌘ ⬇ Move the element down" at bounding box center [692, 245] width 210 height 22
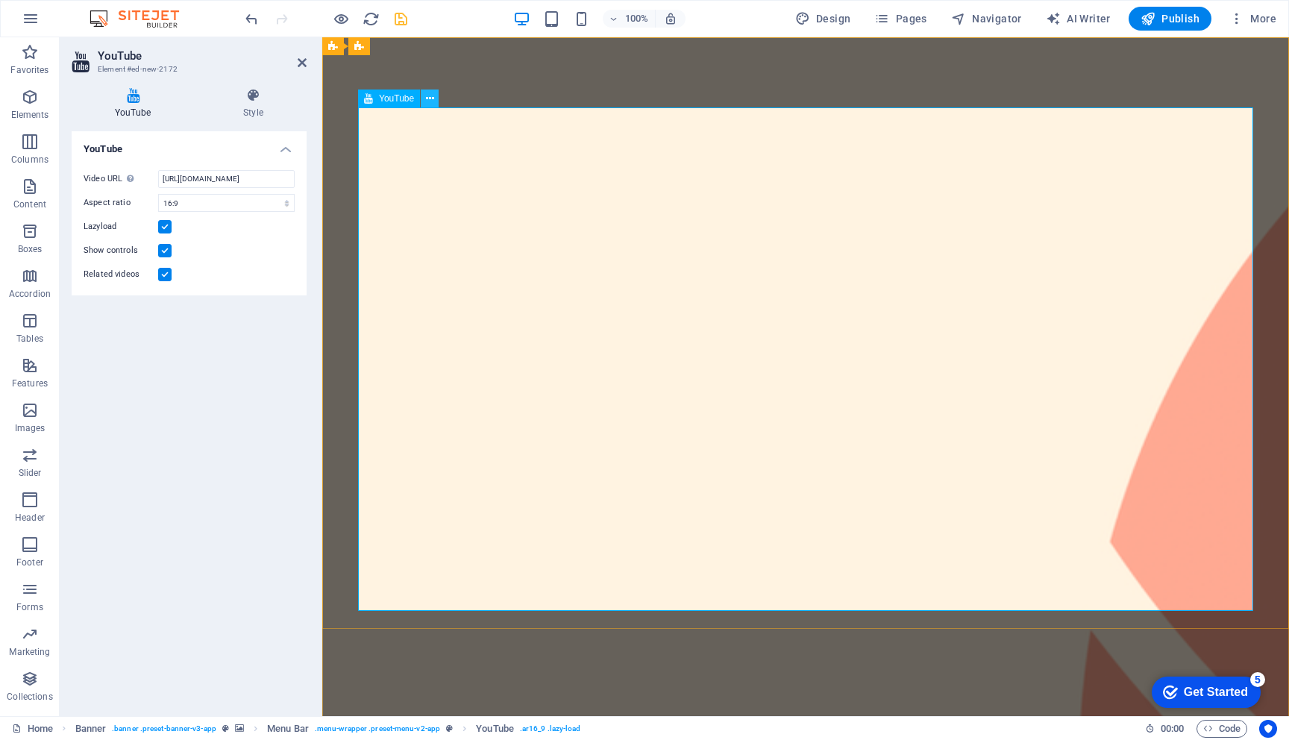
click at [433, 100] on icon at bounding box center [430, 99] width 8 height 16
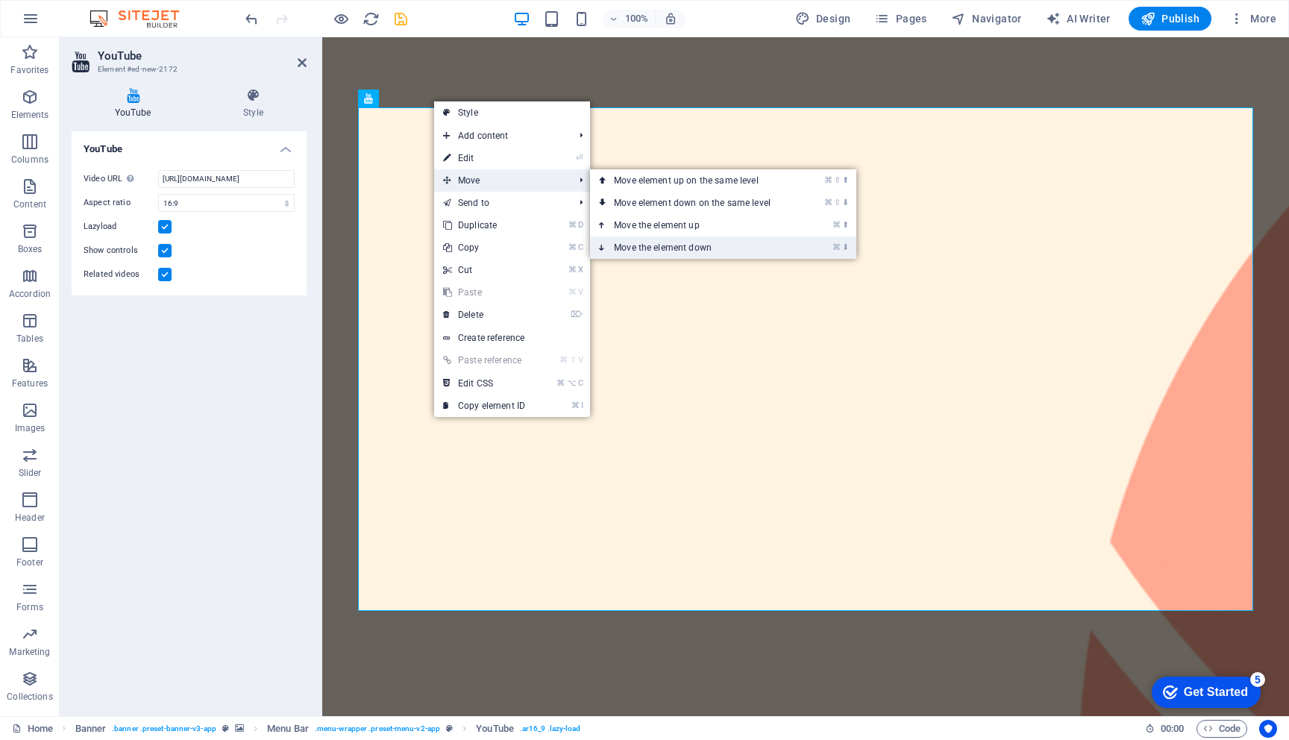
click at [650, 242] on link "⌘ ⬇ Move the element down" at bounding box center [695, 247] width 210 height 22
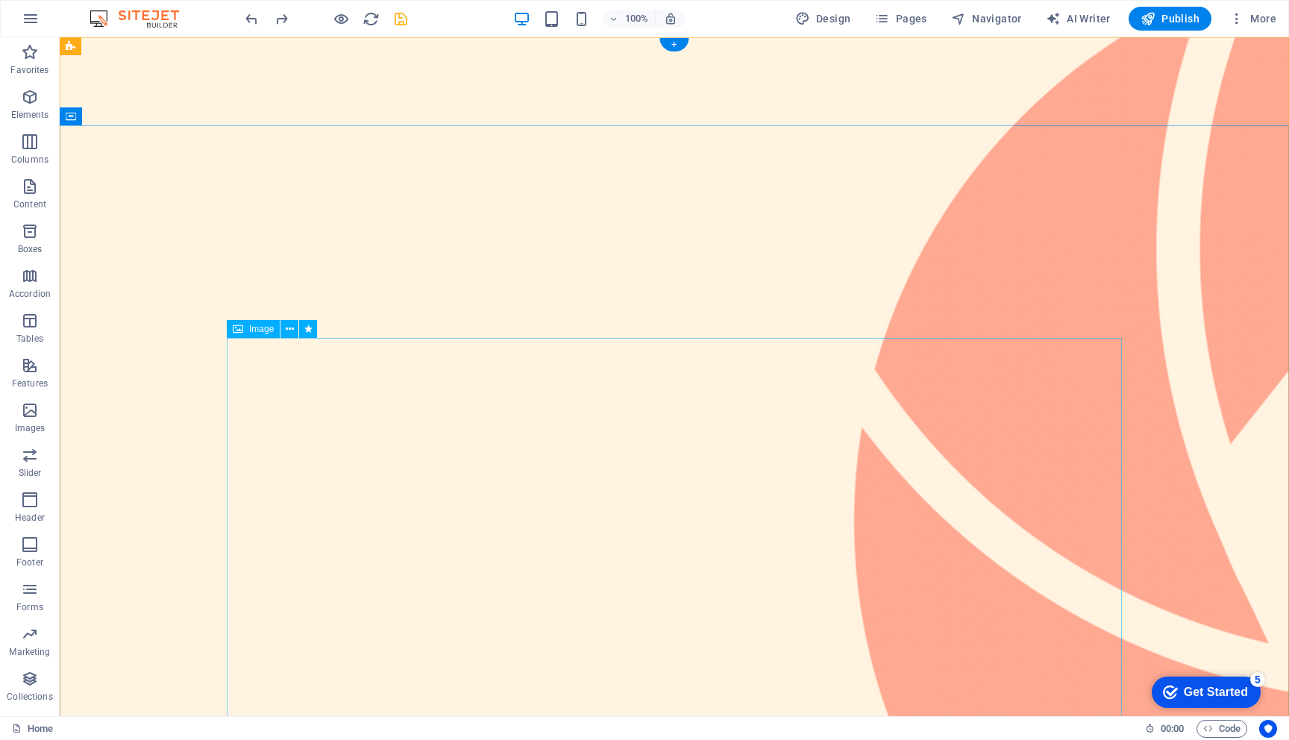
select select "%"
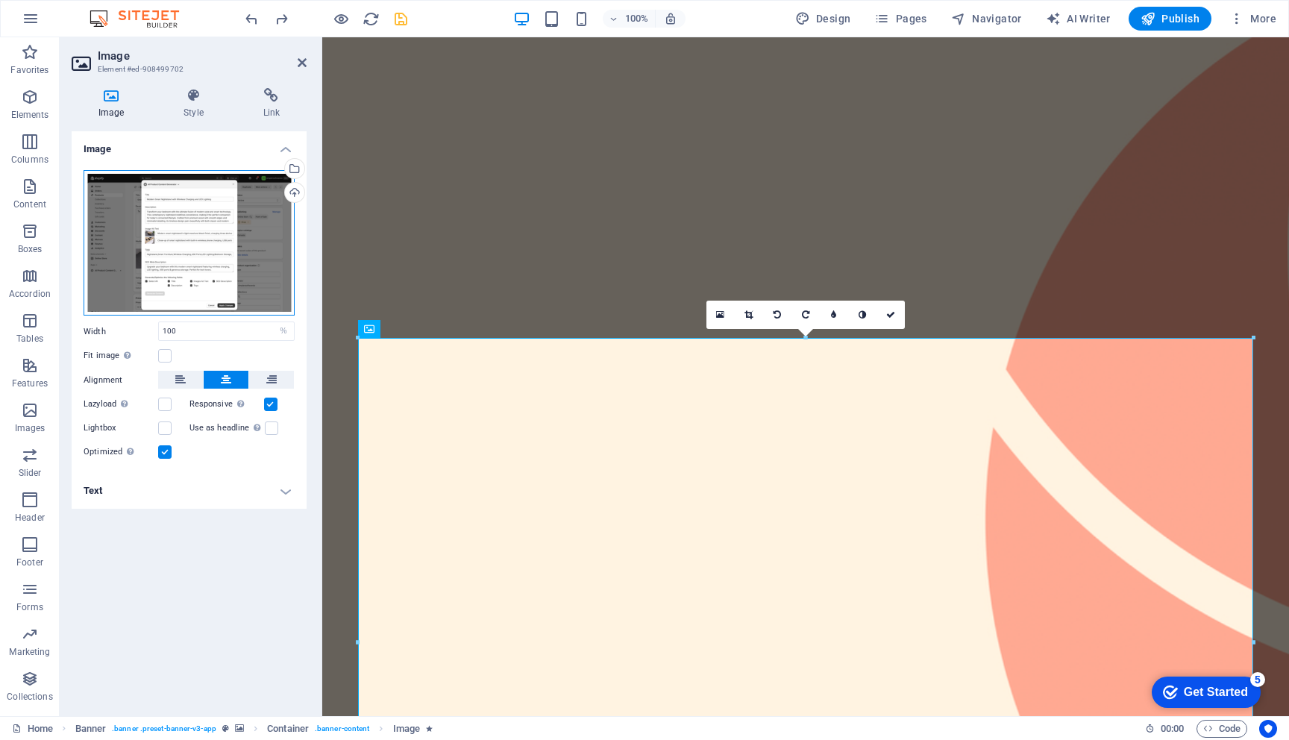
click at [230, 273] on div "Drag files here, click to choose files or select files from Files or our free s…" at bounding box center [189, 243] width 211 height 146
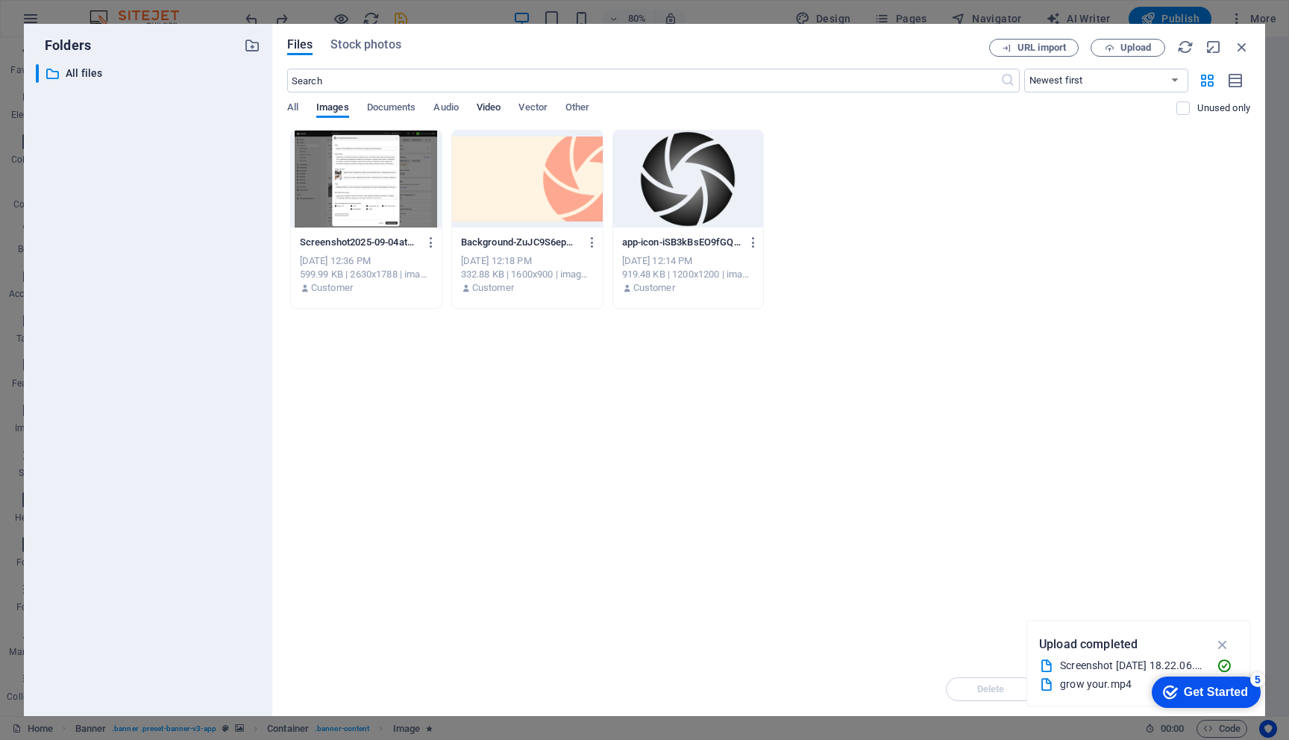
click at [491, 108] on span "Video" at bounding box center [489, 108] width 24 height 21
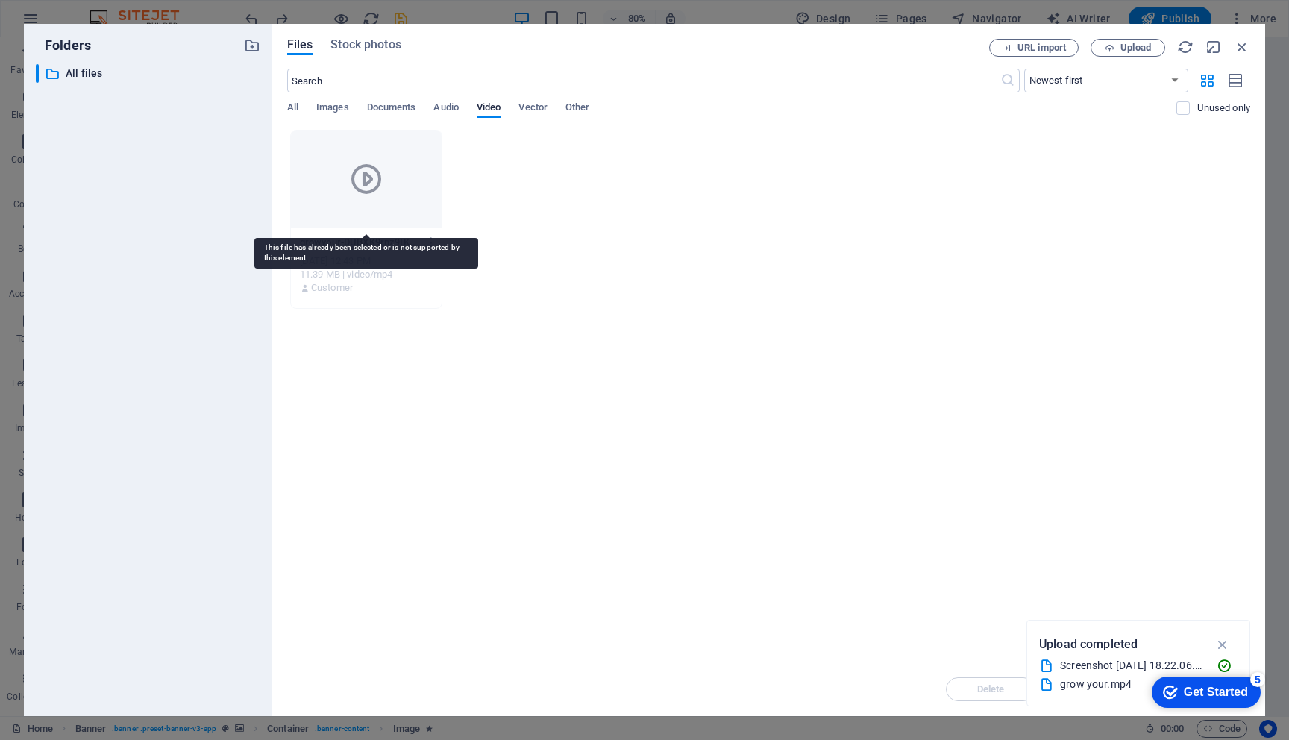
click at [397, 177] on div at bounding box center [366, 179] width 151 height 97
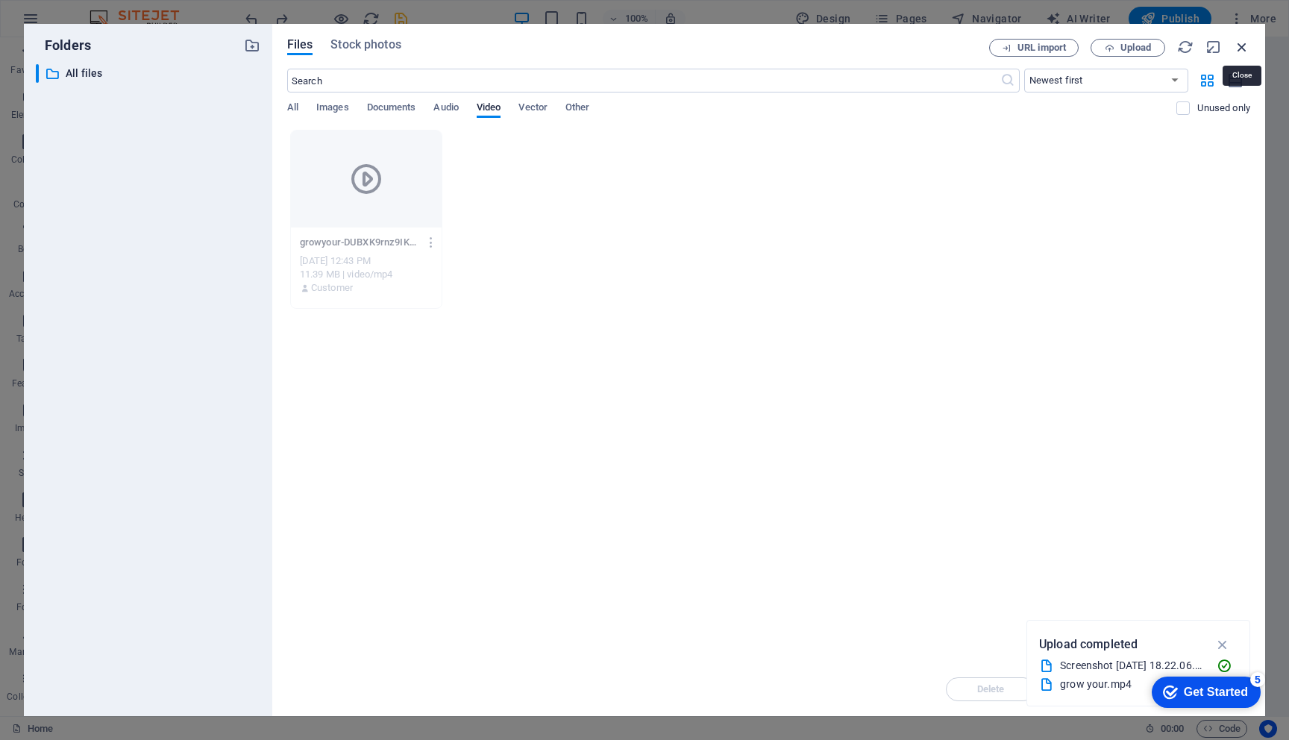
click at [1243, 45] on icon "button" at bounding box center [1241, 47] width 16 height 16
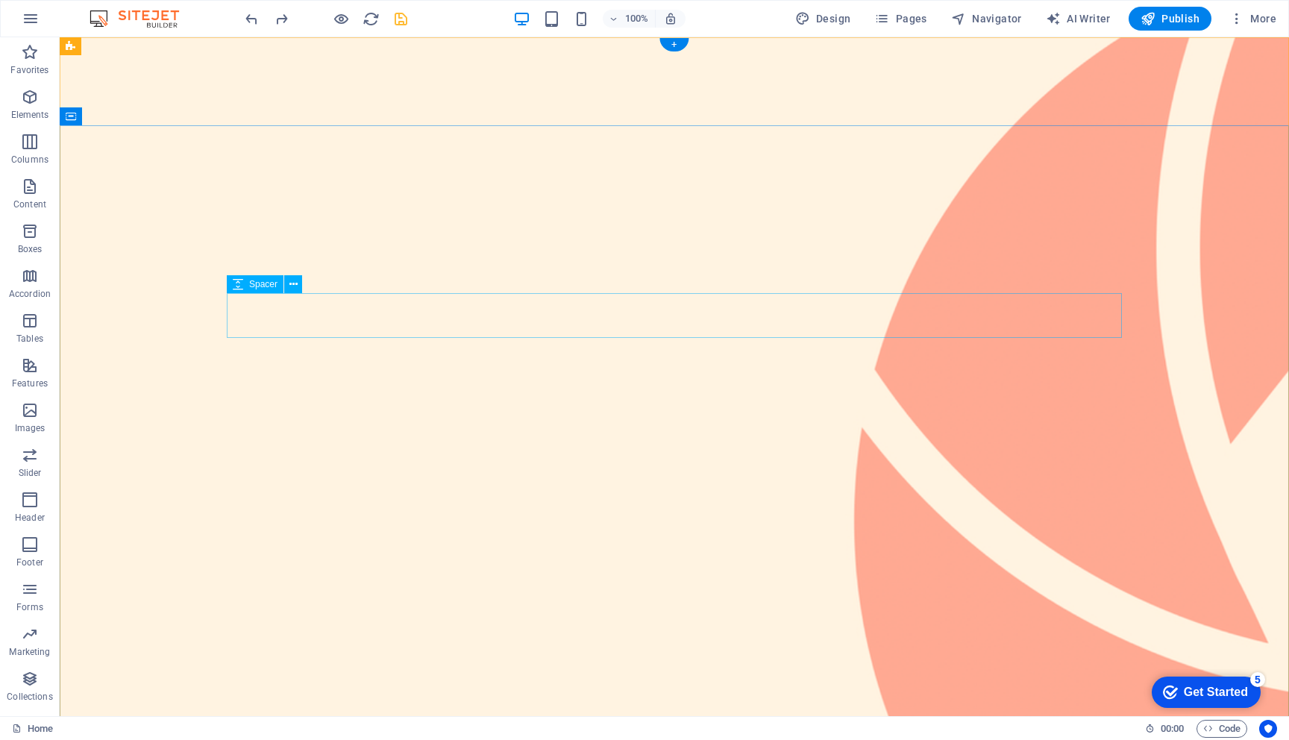
click at [24, 109] on p "Elements" at bounding box center [30, 115] width 38 height 12
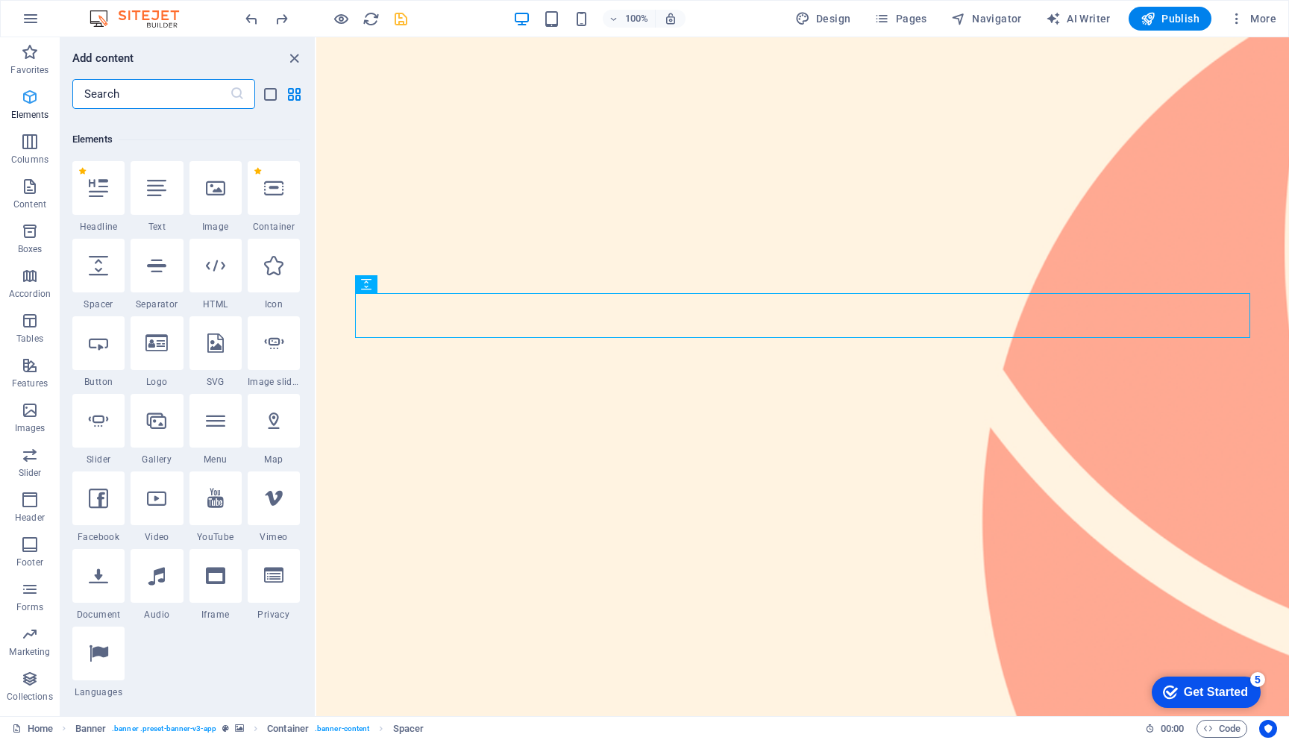
scroll to position [159, 0]
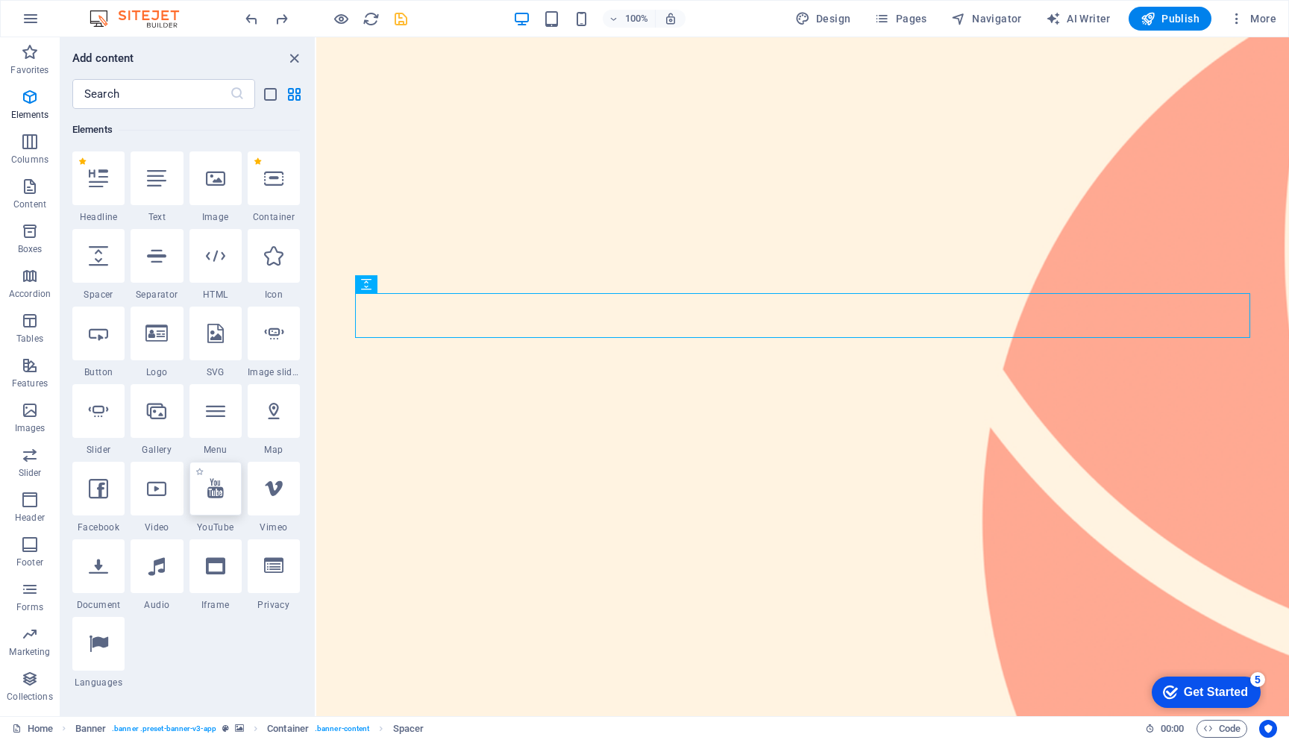
click at [224, 512] on div at bounding box center [215, 489] width 52 height 54
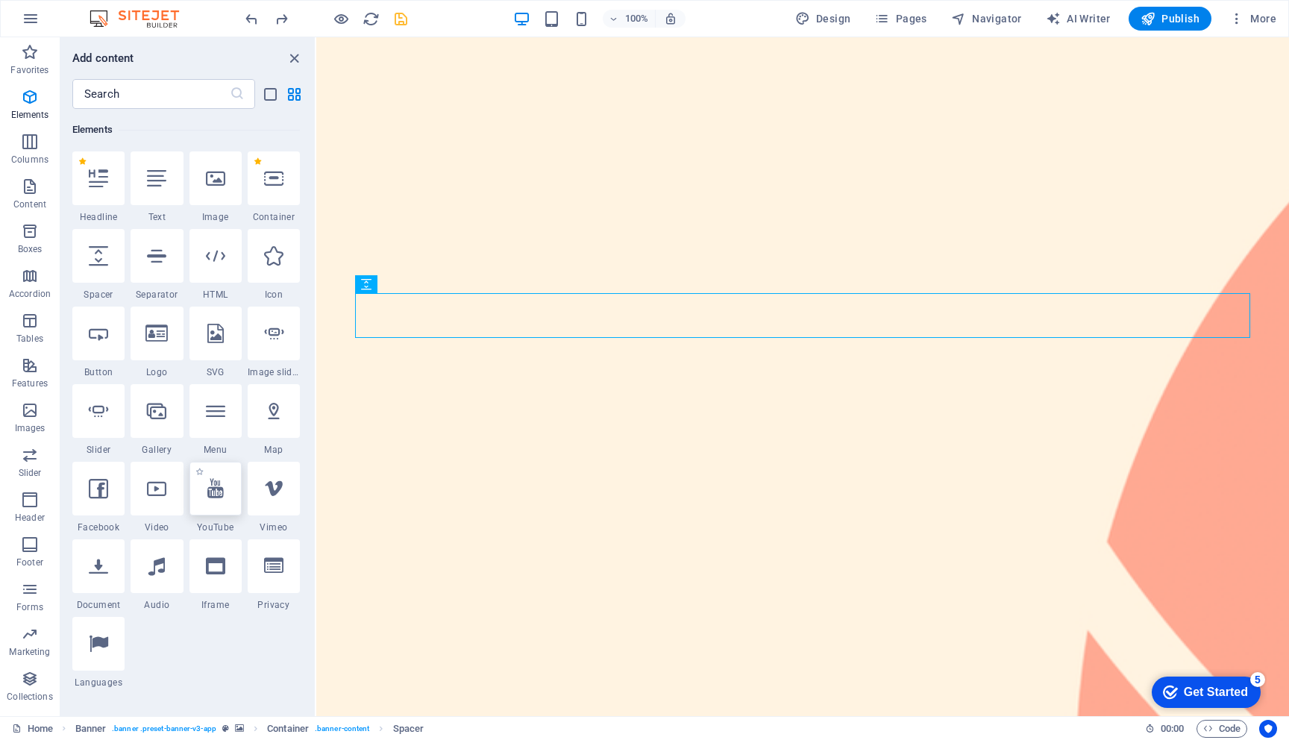
scroll to position [387, 0]
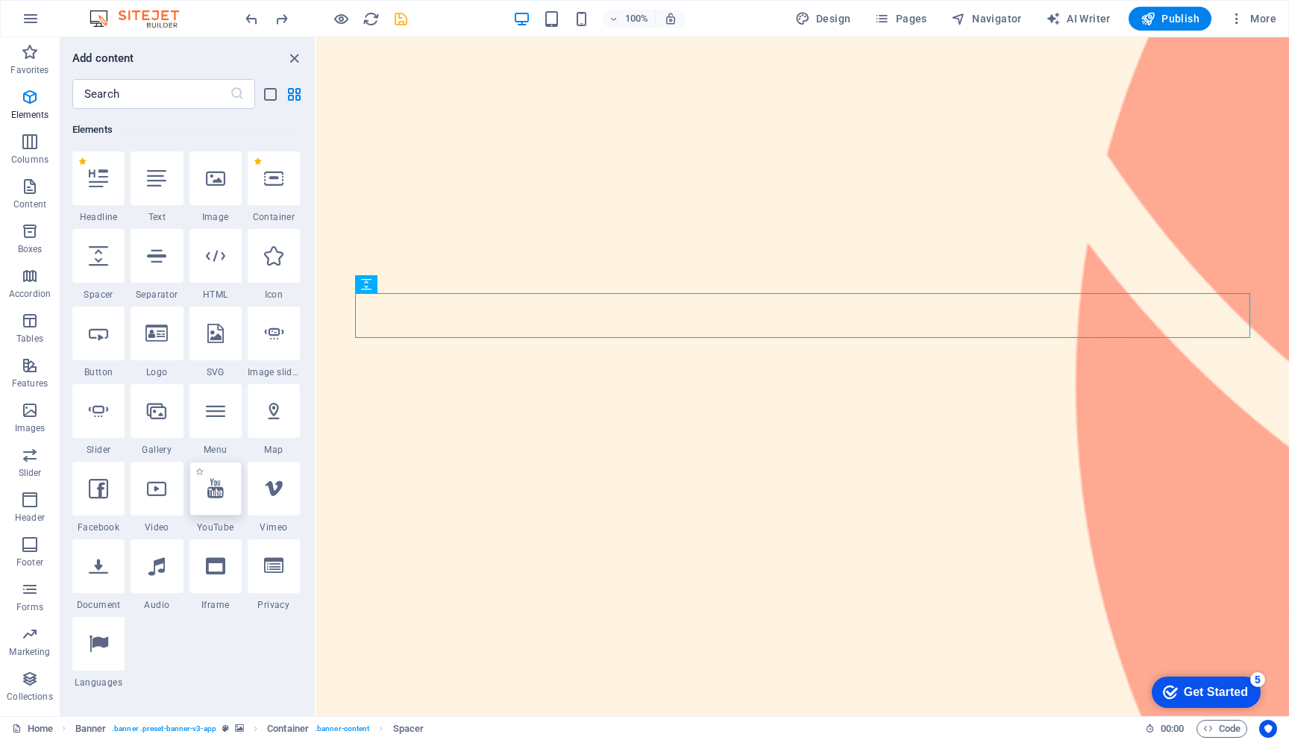
select select "ar16_9"
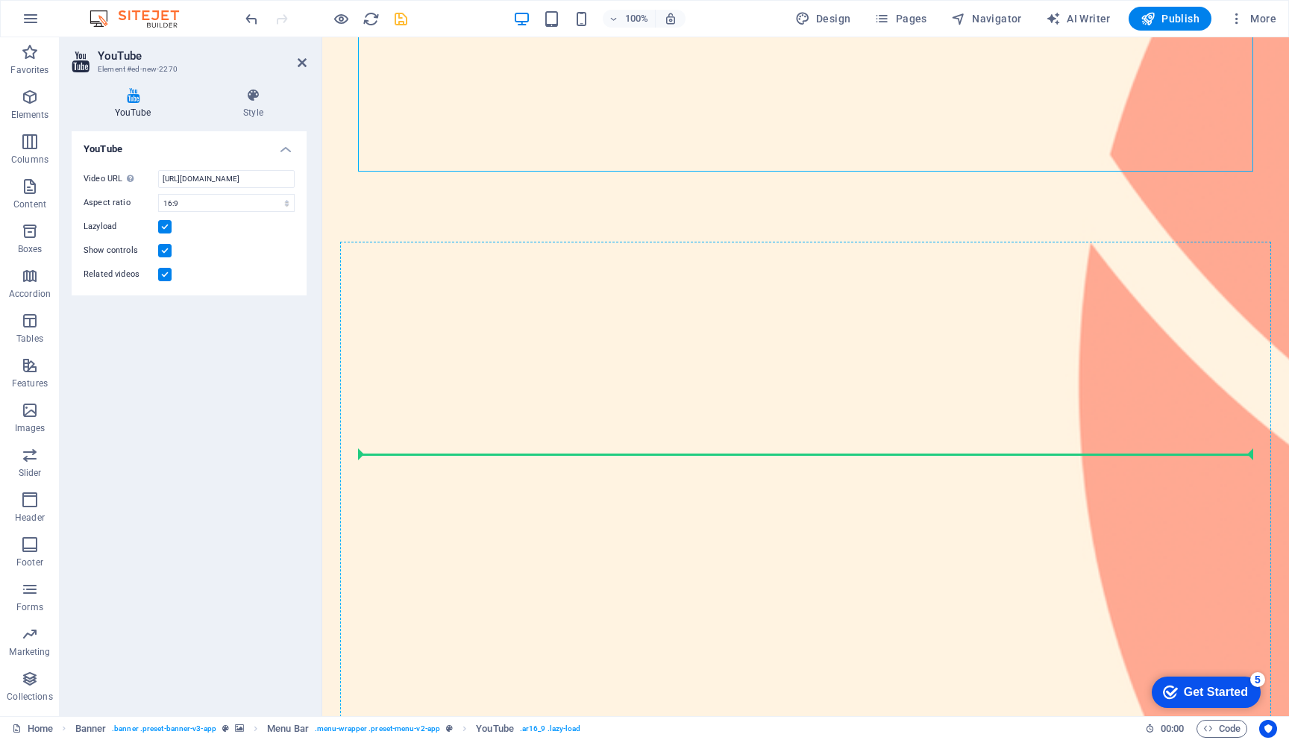
drag, startPoint x: 524, startPoint y: 128, endPoint x: 524, endPoint y: 441, distance: 312.5
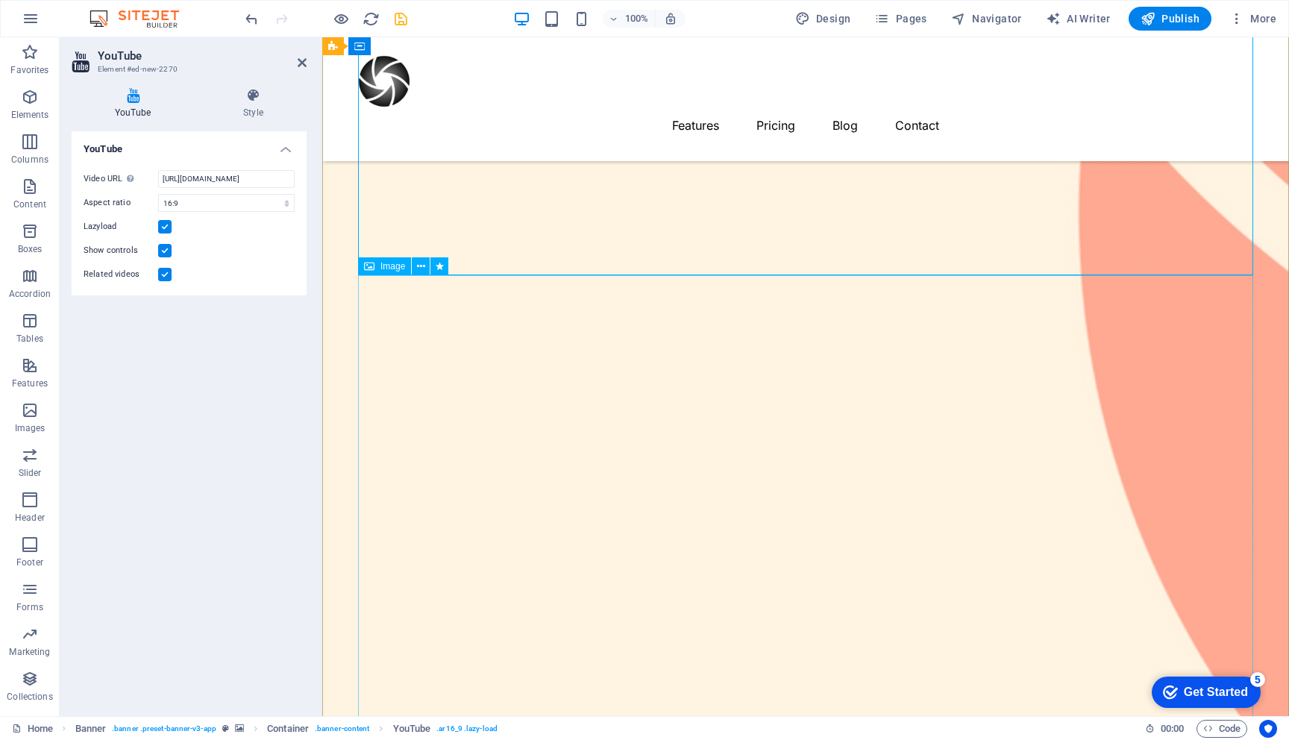
scroll to position [572, 0]
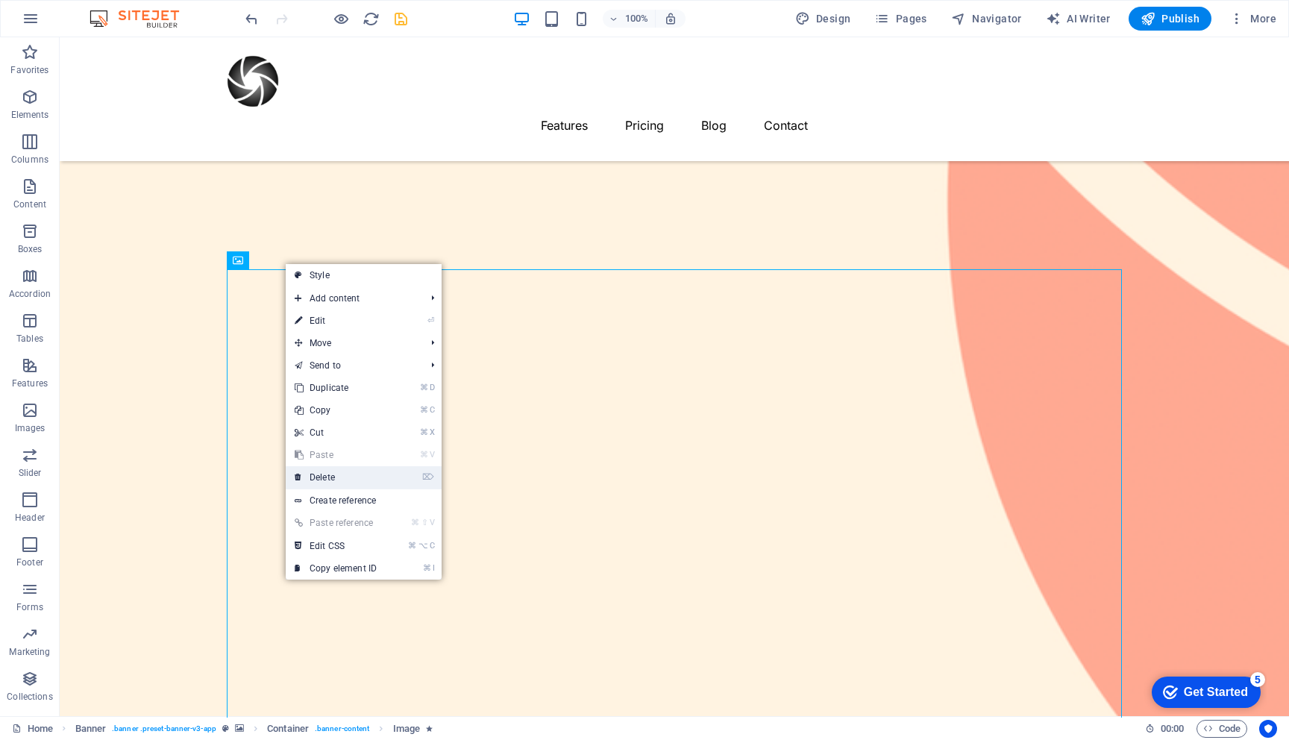
click at [349, 477] on link "⌦ Delete" at bounding box center [336, 477] width 100 height 22
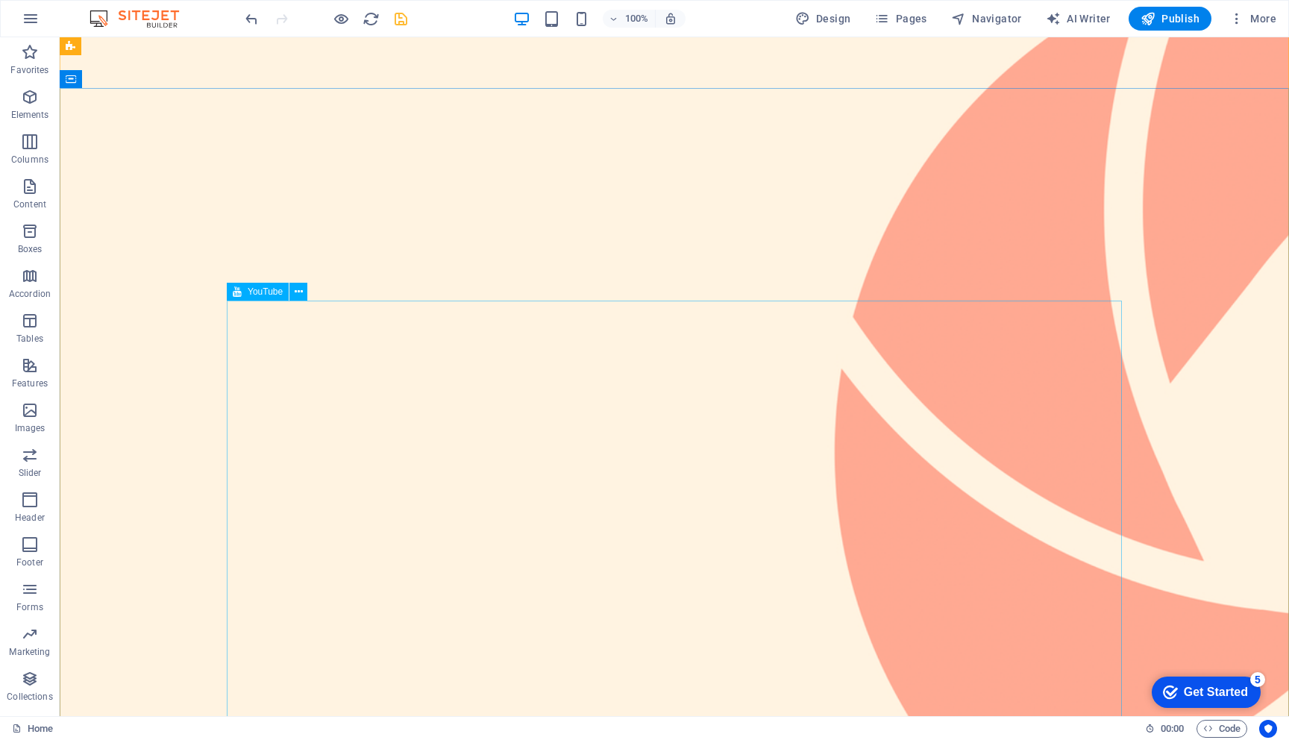
scroll to position [0, 0]
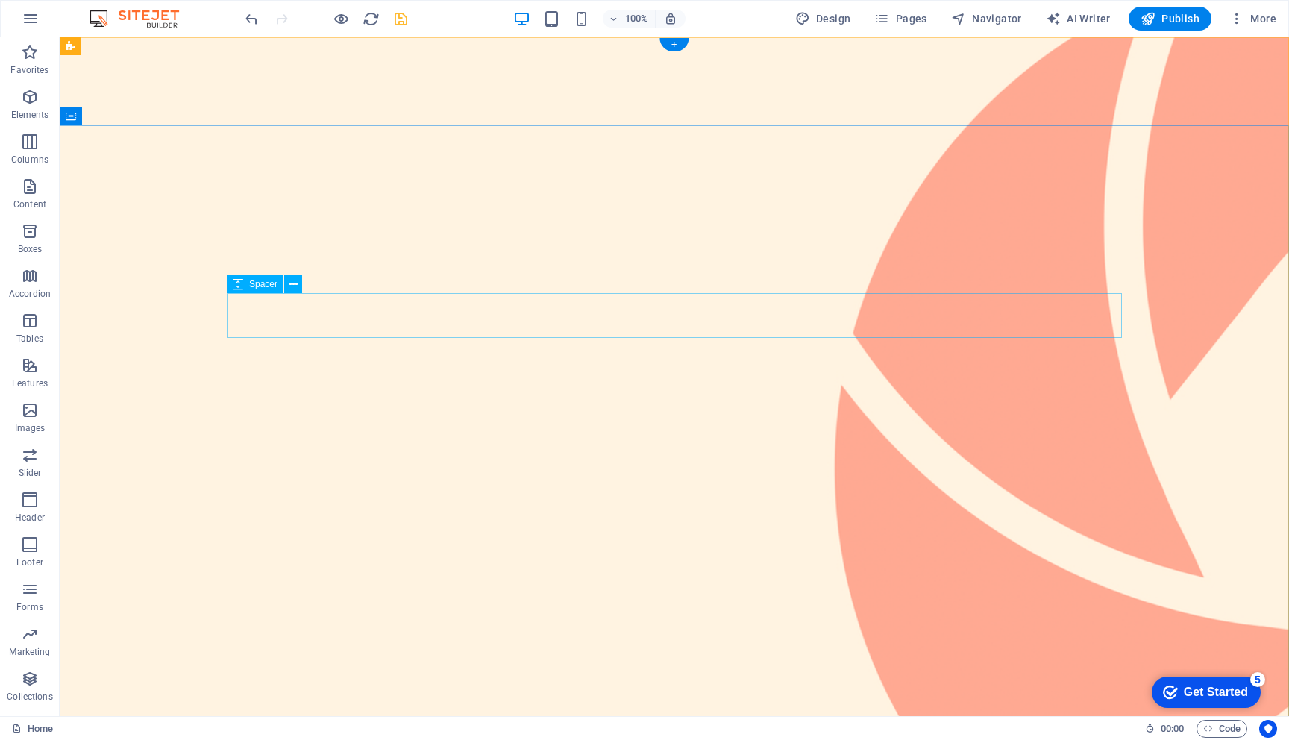
select select "px"
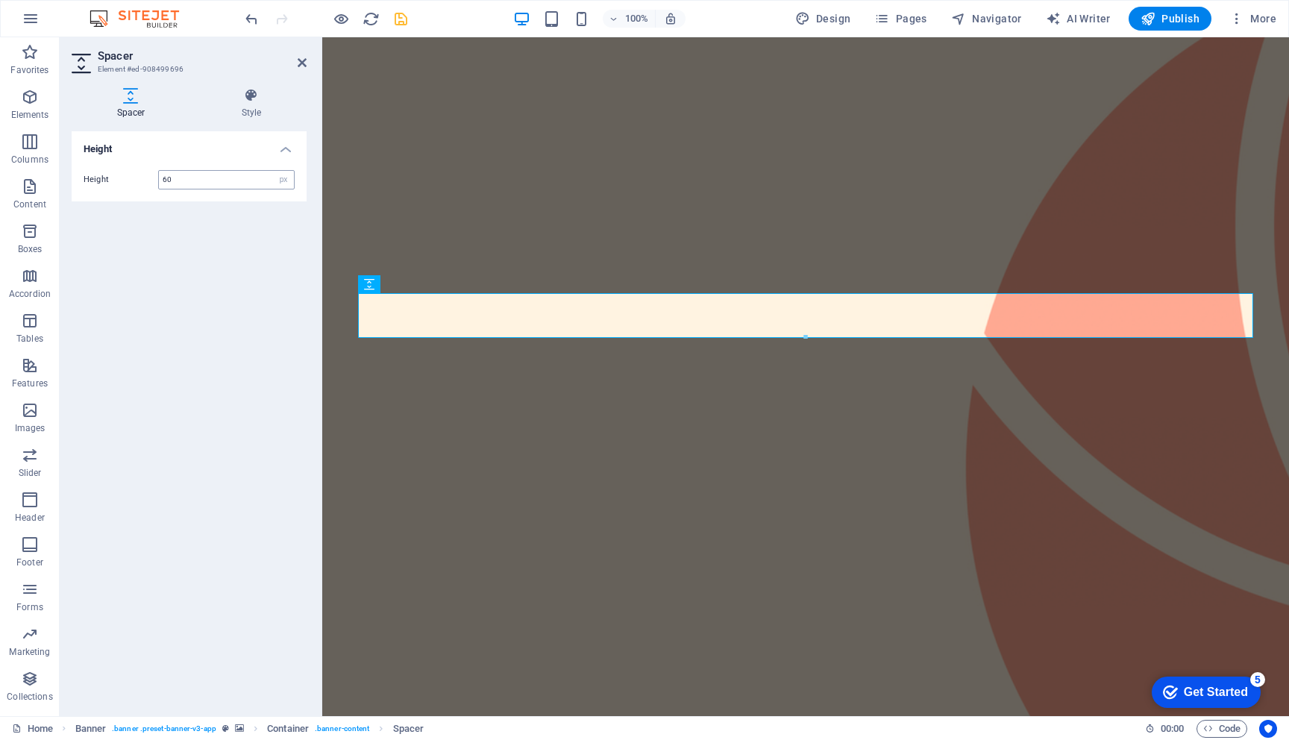
click at [175, 180] on input "60" at bounding box center [226, 180] width 135 height 18
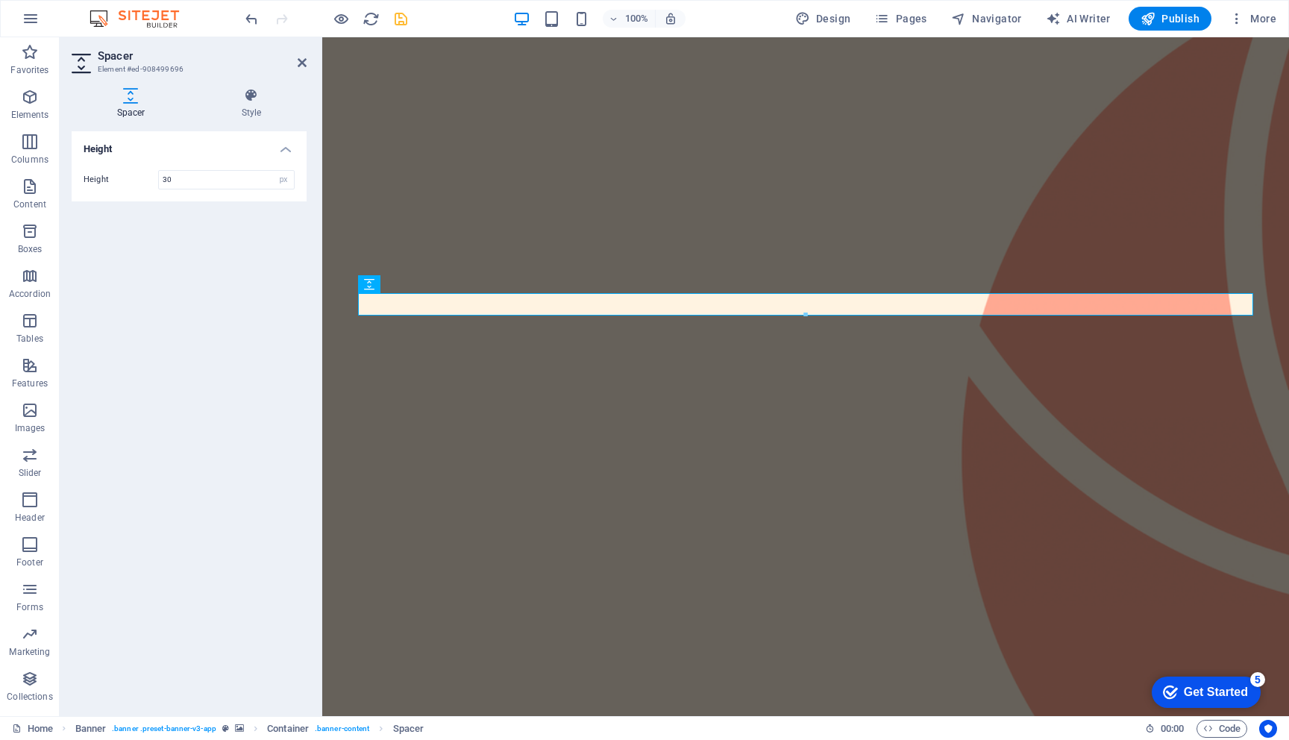
click at [172, 261] on div "Height Height 30 px rem vh vw" at bounding box center [189, 417] width 235 height 573
drag, startPoint x: 167, startPoint y: 180, endPoint x: 135, endPoint y: 180, distance: 32.1
click at [136, 180] on div "Height 30 px rem vh vw" at bounding box center [189, 179] width 211 height 19
click at [184, 289] on div "Height Height 20 px rem vh vw" at bounding box center [189, 417] width 235 height 573
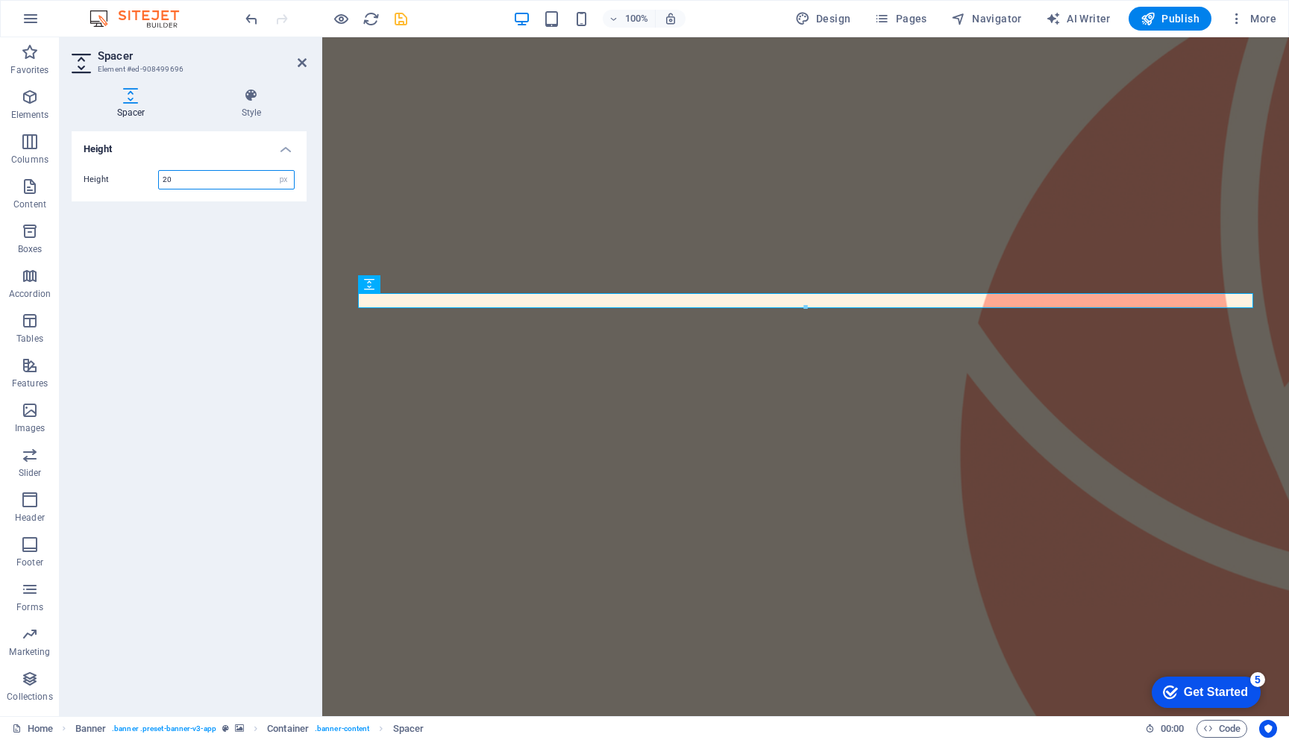
drag, startPoint x: 166, startPoint y: 180, endPoint x: 136, endPoint y: 180, distance: 29.8
click at [138, 180] on div "Height 20 px rem vh vw" at bounding box center [189, 179] width 211 height 19
type input "10"
click at [226, 367] on div "Height Height 10 px rem vh vw" at bounding box center [189, 417] width 235 height 573
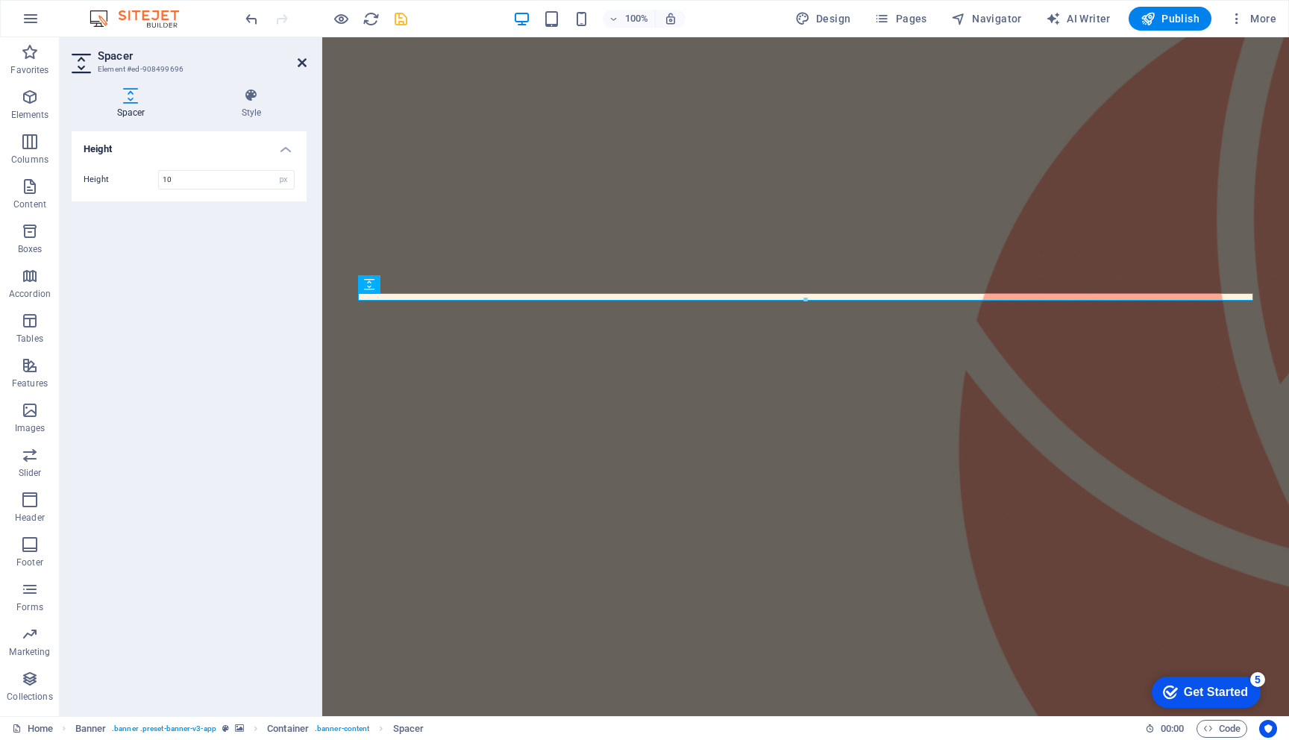
click at [303, 63] on icon at bounding box center [302, 63] width 9 height 12
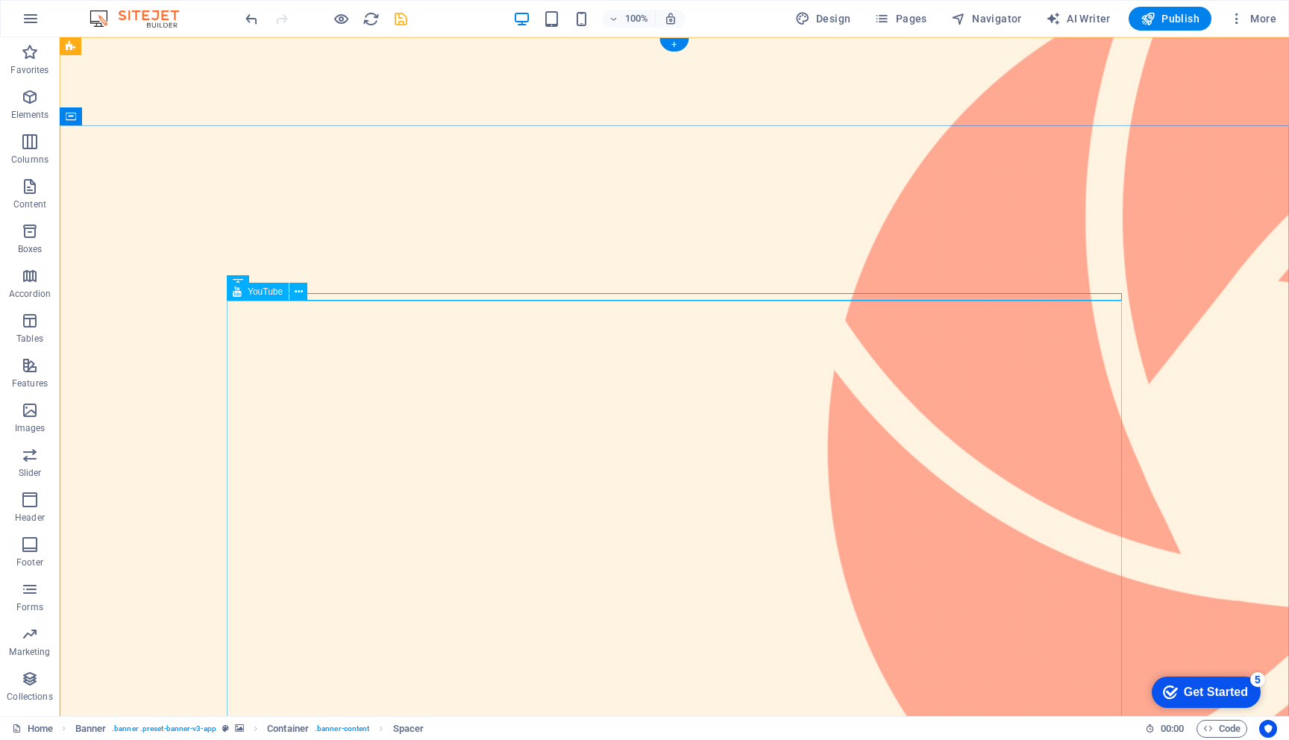
select select "ar16_9"
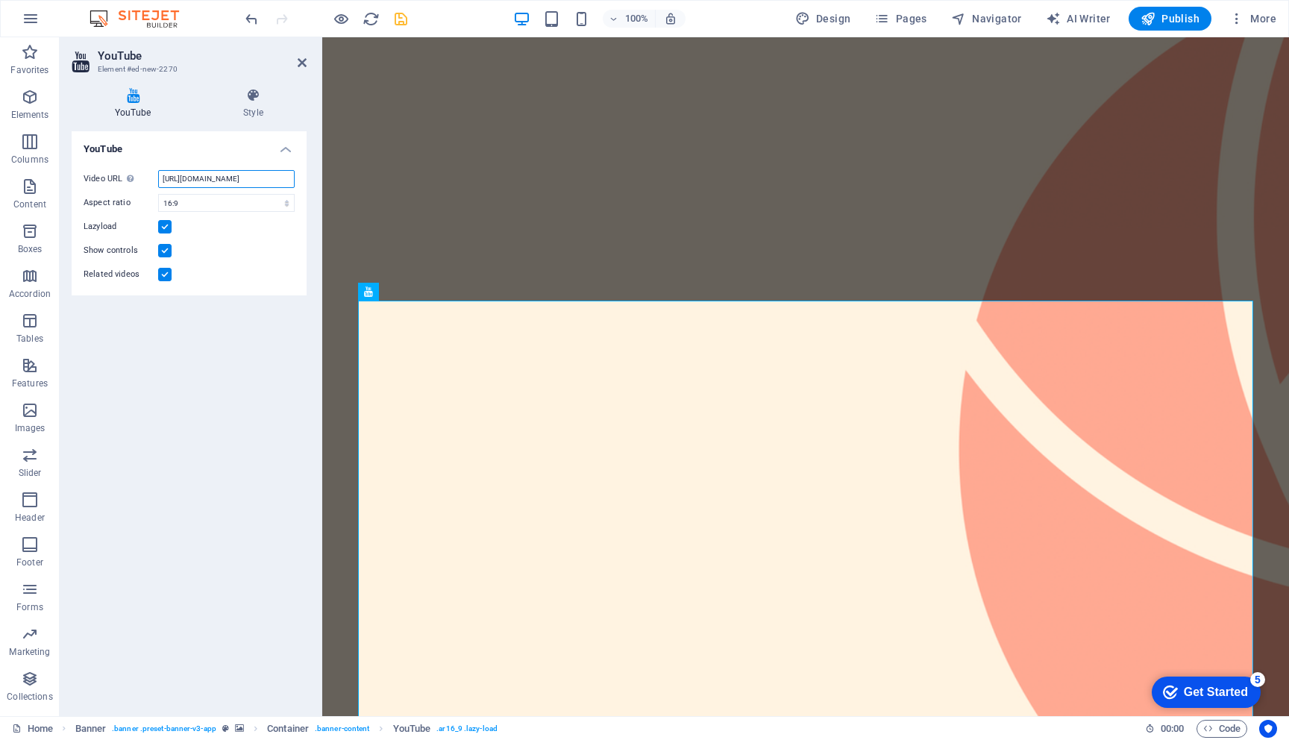
click at [221, 177] on input "[URL][DOMAIN_NAME]" at bounding box center [226, 179] width 136 height 18
paste input "[DOMAIN_NAME][URL]"
type input "[URL][DOMAIN_NAME]"
click at [189, 376] on div "YouTube Video URL Insert (or paste) a video URL. https://youtu.be/kRLVOx2JmsE A…" at bounding box center [189, 417] width 235 height 573
click at [163, 277] on label at bounding box center [164, 274] width 13 height 13
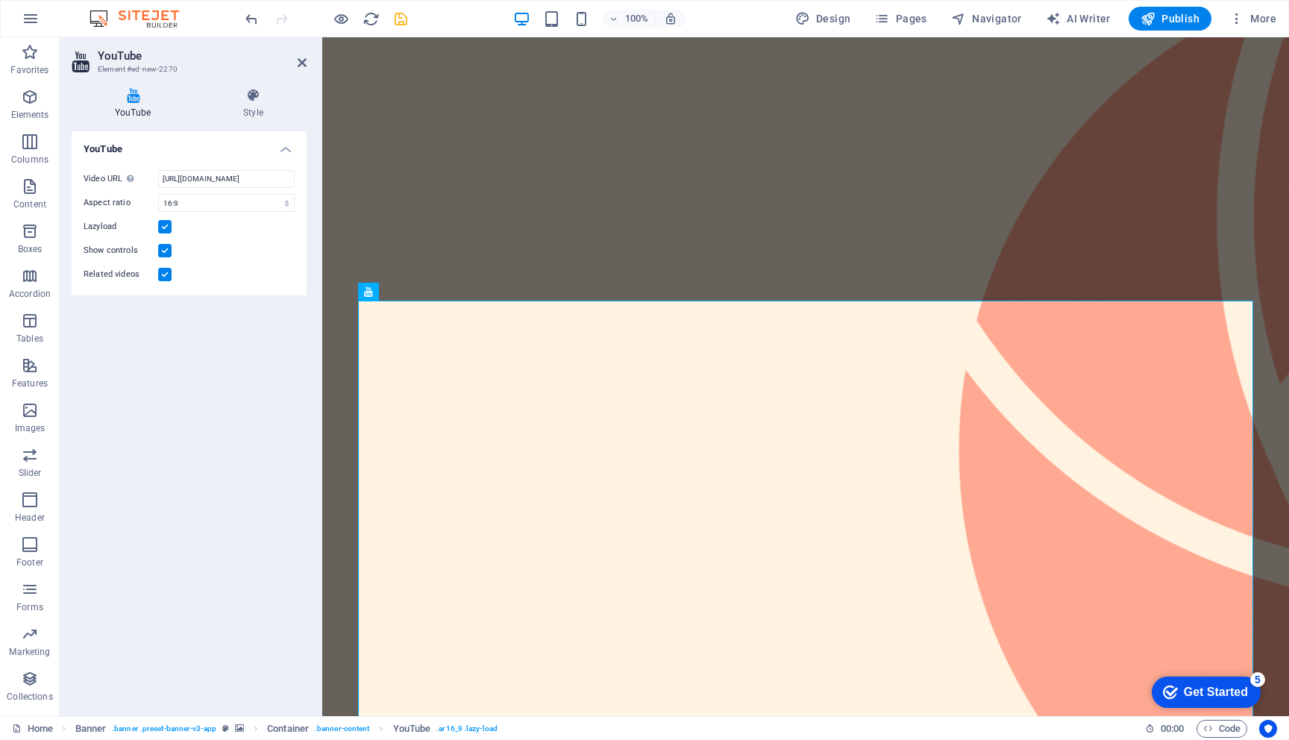
click at [0, 0] on input "Related videos" at bounding box center [0, 0] width 0 height 0
click at [163, 251] on label at bounding box center [164, 250] width 13 height 13
click at [0, 0] on input "Show controls" at bounding box center [0, 0] width 0 height 0
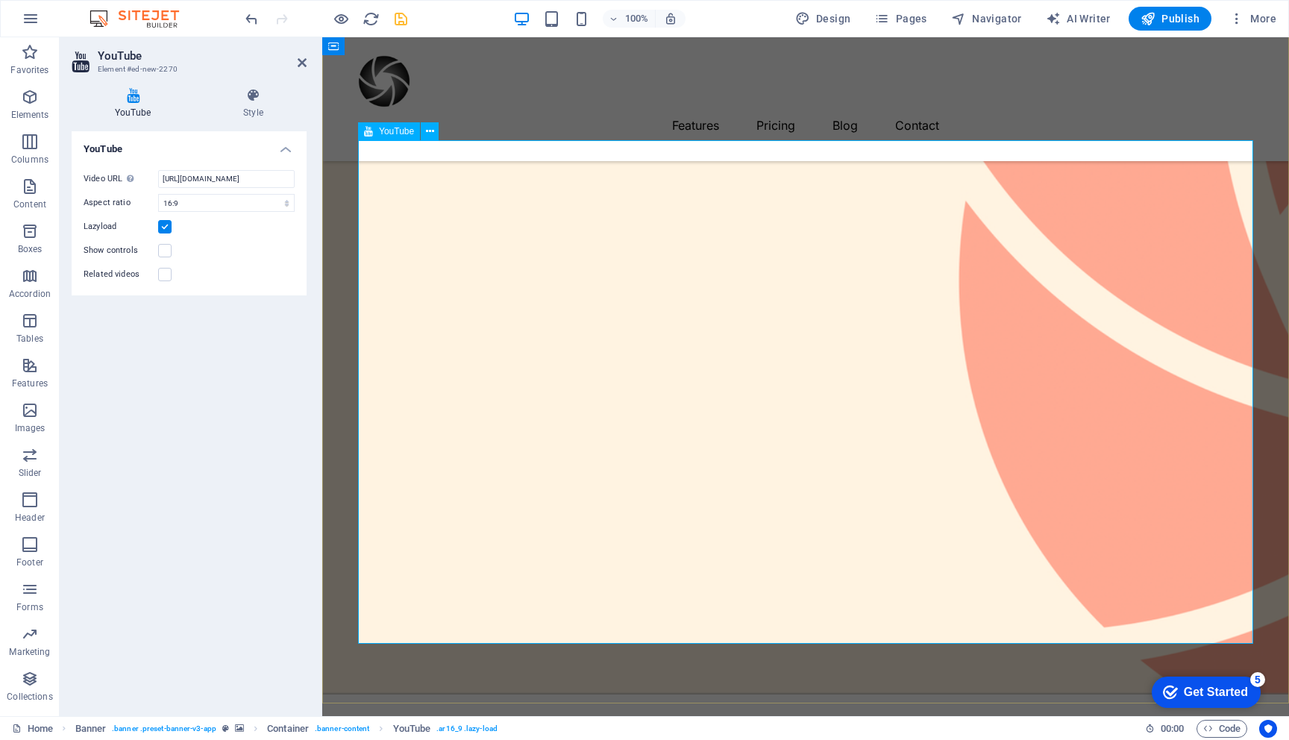
scroll to position [175, 0]
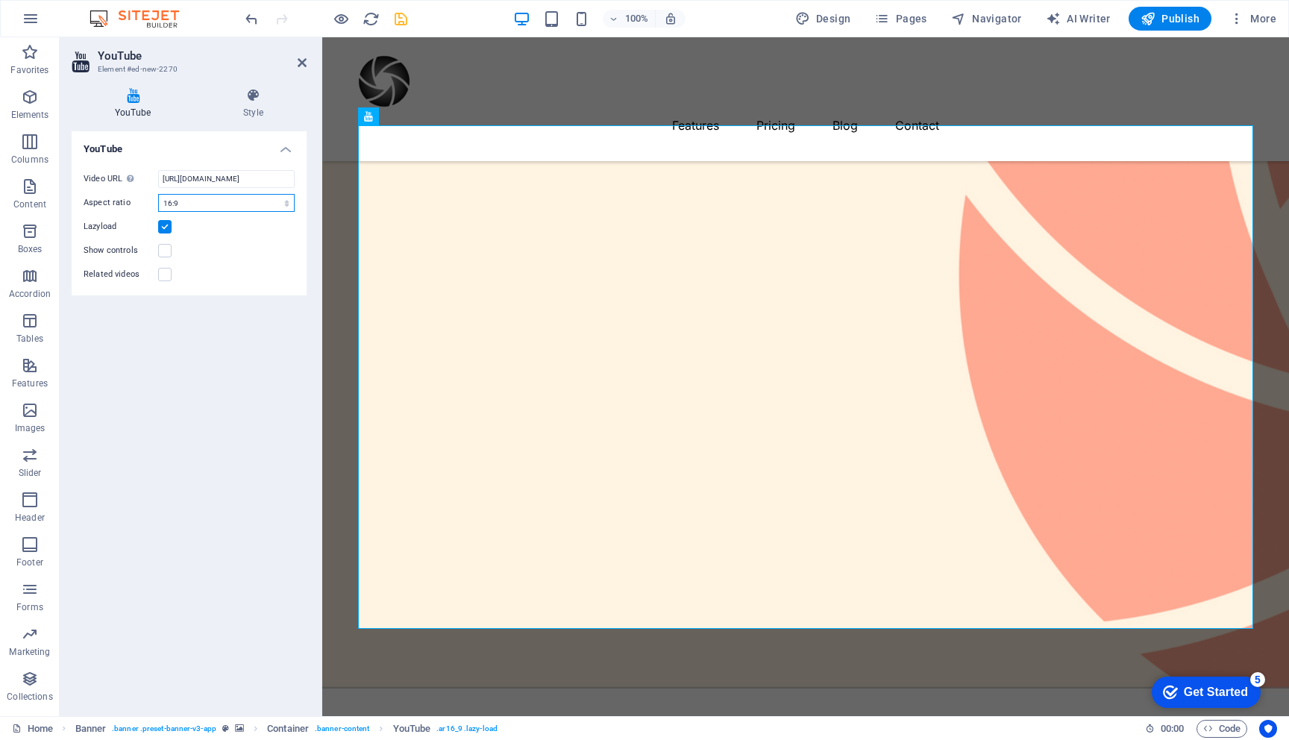
click at [213, 202] on select "16:10 16:9 4:3 2:1 1:1" at bounding box center [226, 203] width 136 height 18
click at [158, 194] on select "16:10 16:9 4:3 2:1 1:1" at bounding box center [226, 203] width 136 height 18
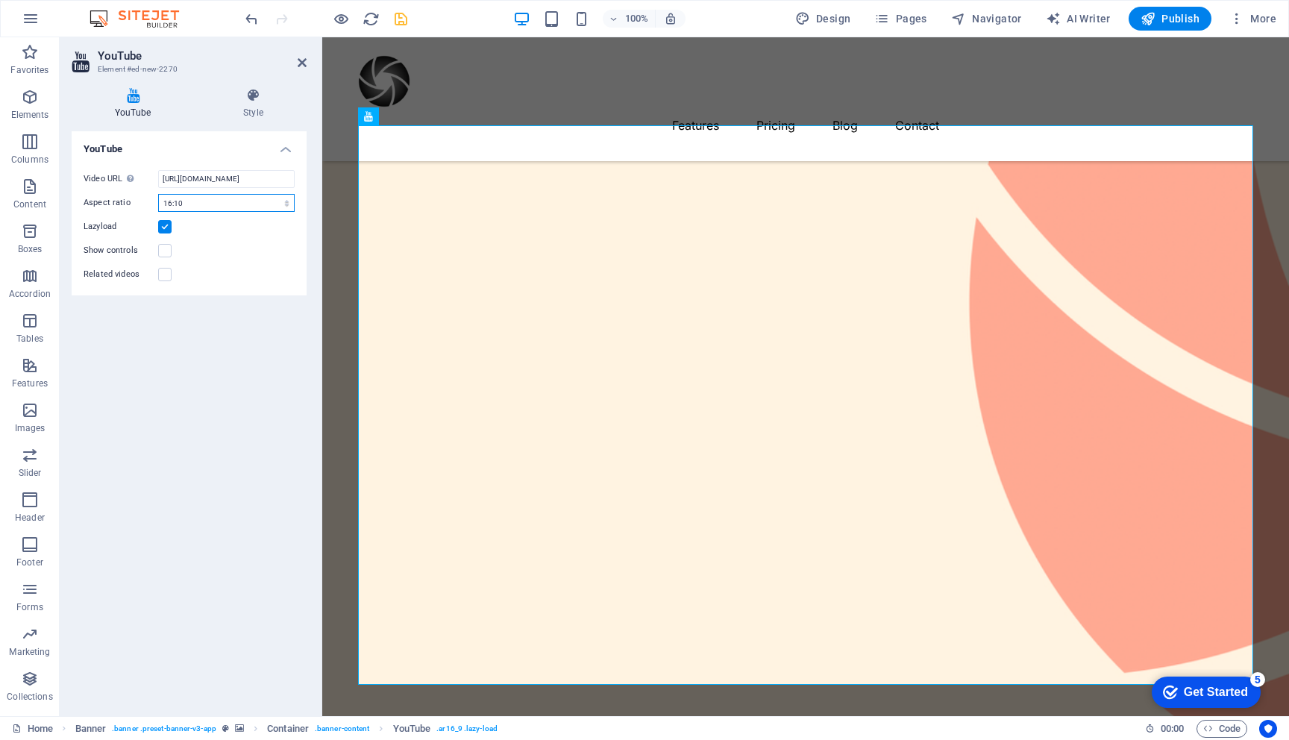
click at [208, 204] on select "16:10 16:9 4:3 2:1 1:1" at bounding box center [226, 203] width 136 height 18
click at [158, 194] on select "16:10 16:9 4:3 2:1 1:1" at bounding box center [226, 203] width 136 height 18
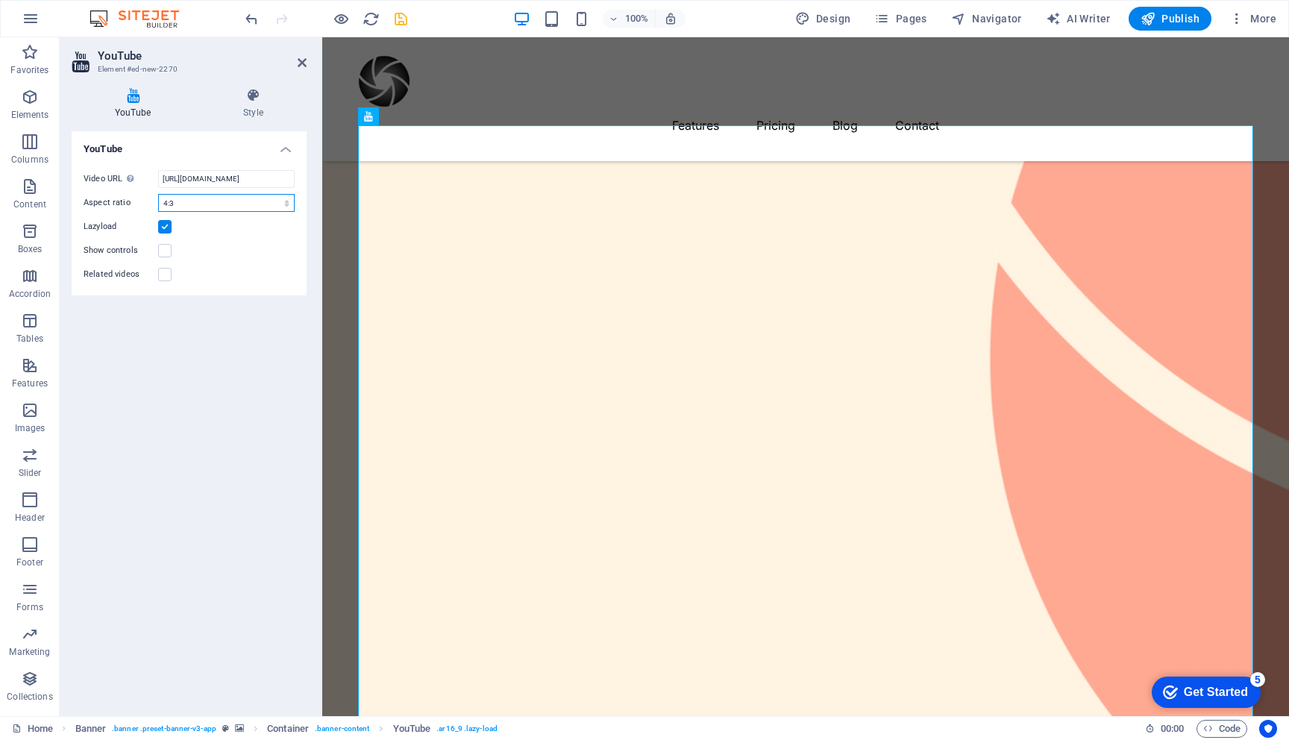
click at [207, 202] on select "16:10 16:9 4:3 2:1 1:1" at bounding box center [226, 203] width 136 height 18
click at [158, 194] on select "16:10 16:9 4:3 2:1 1:1" at bounding box center [226, 203] width 136 height 18
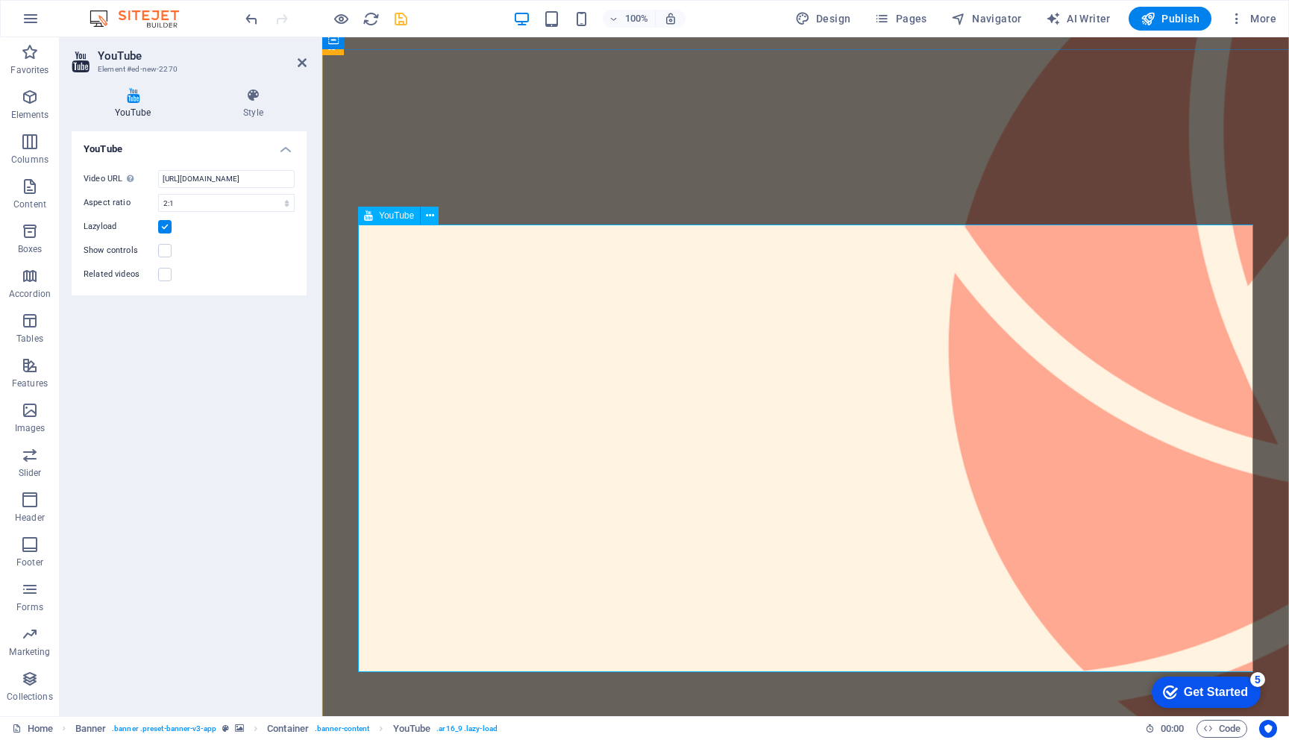
scroll to position [76, 0]
click at [277, 201] on select "16:10 16:9 4:3 2:1 1:1" at bounding box center [226, 203] width 136 height 18
select select "ar16_9"
click at [158, 194] on select "16:10 16:9 4:3 2:1 1:1" at bounding box center [226, 203] width 136 height 18
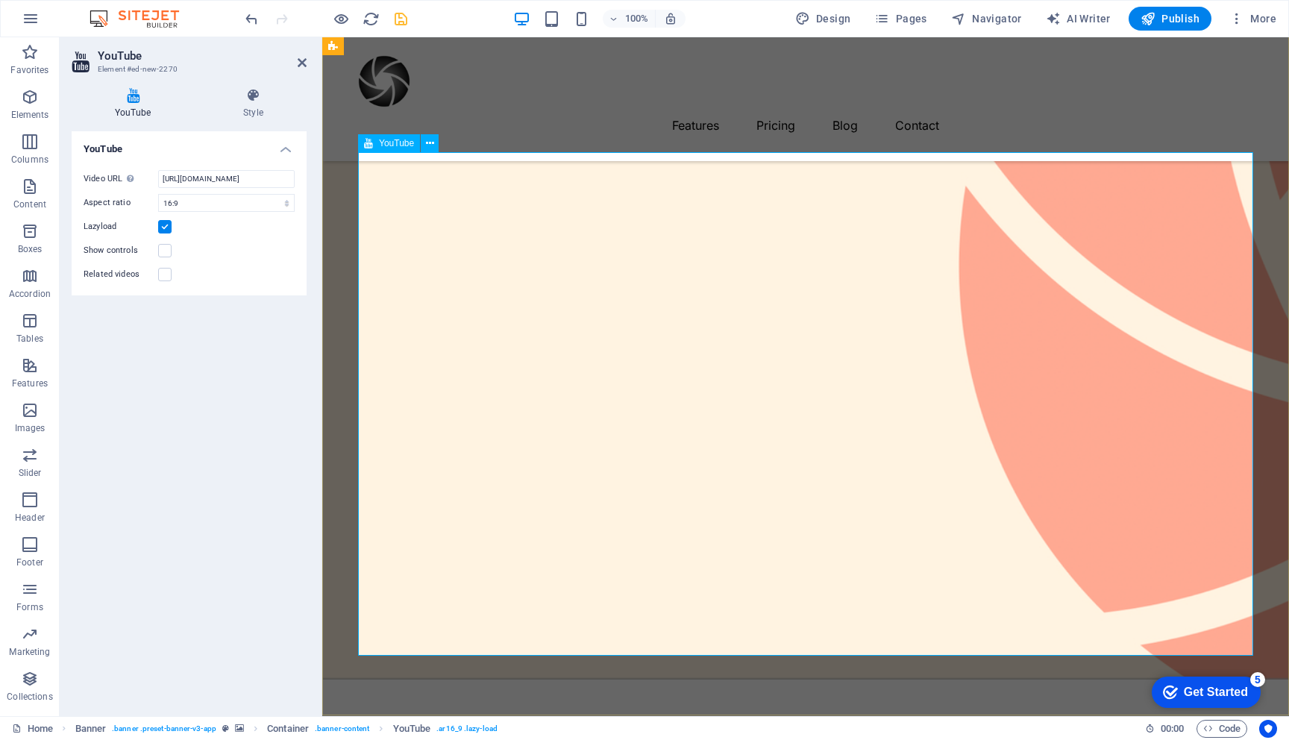
scroll to position [208, 0]
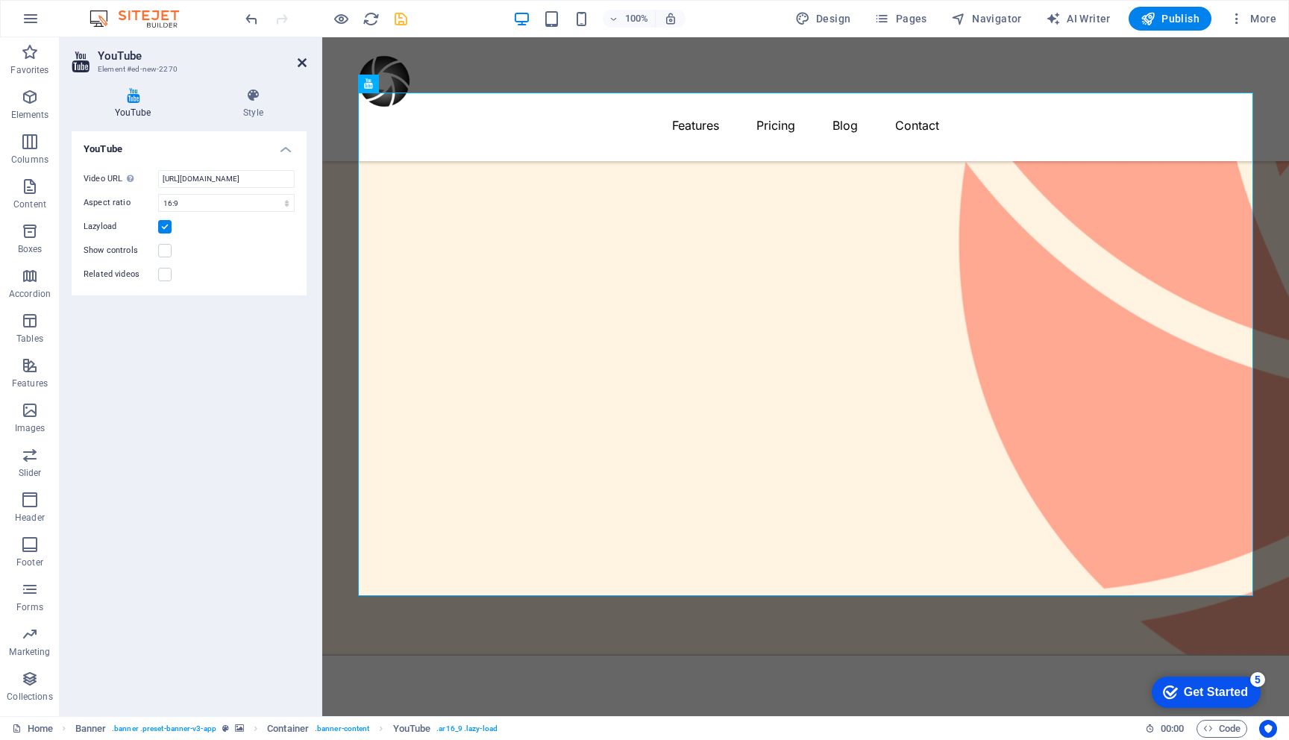
click at [301, 61] on icon at bounding box center [302, 63] width 9 height 12
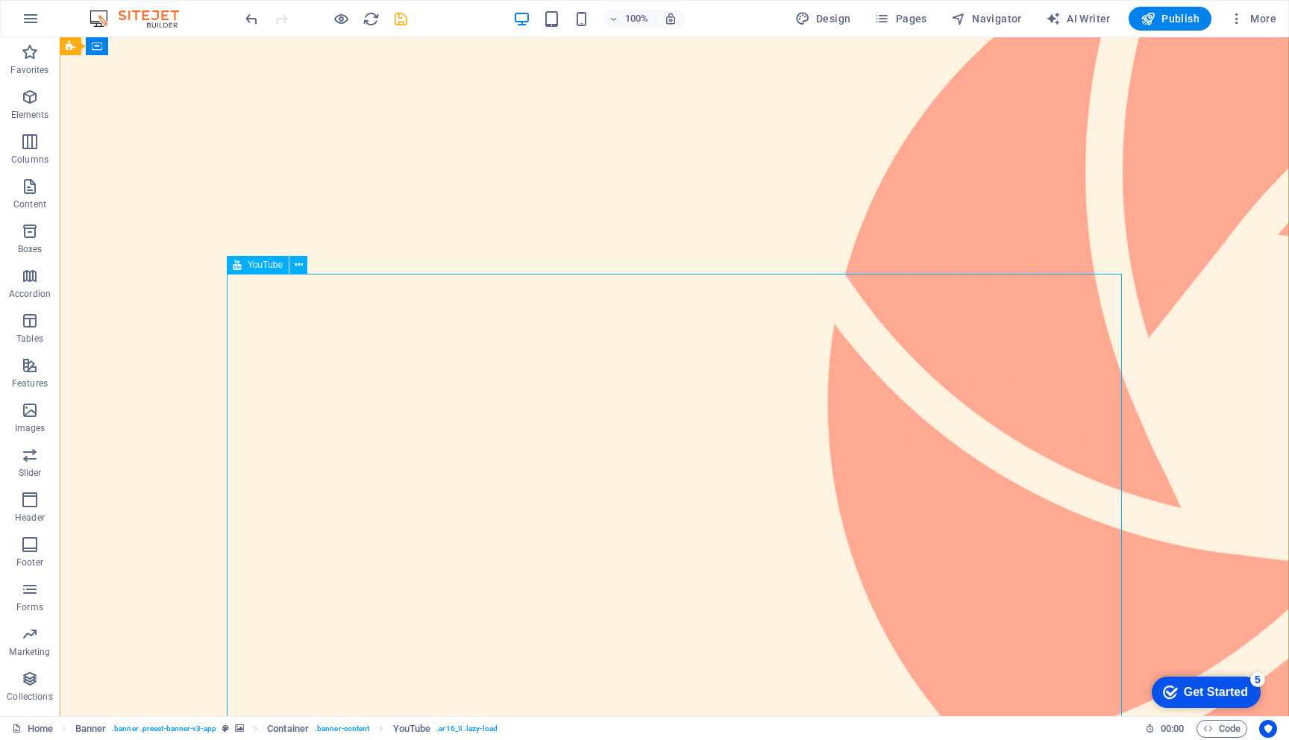
scroll to position [0, 0]
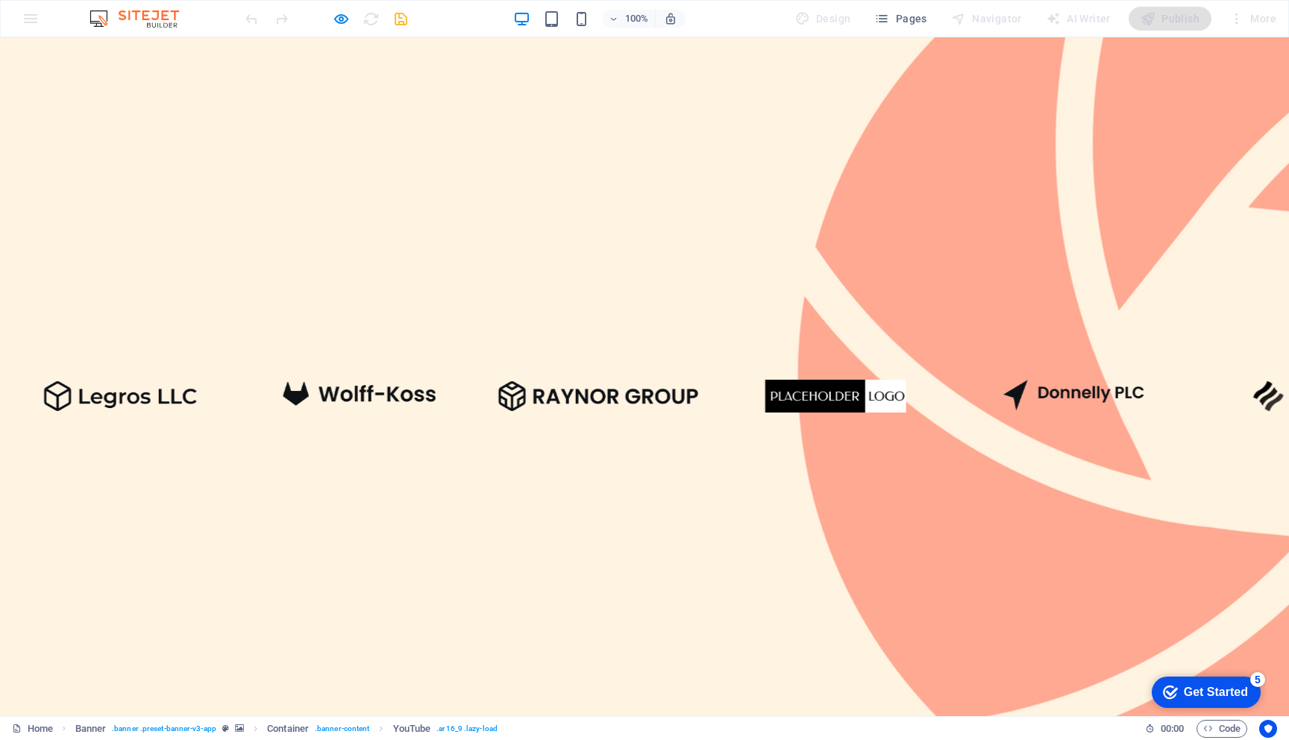
scroll to position [83, 0]
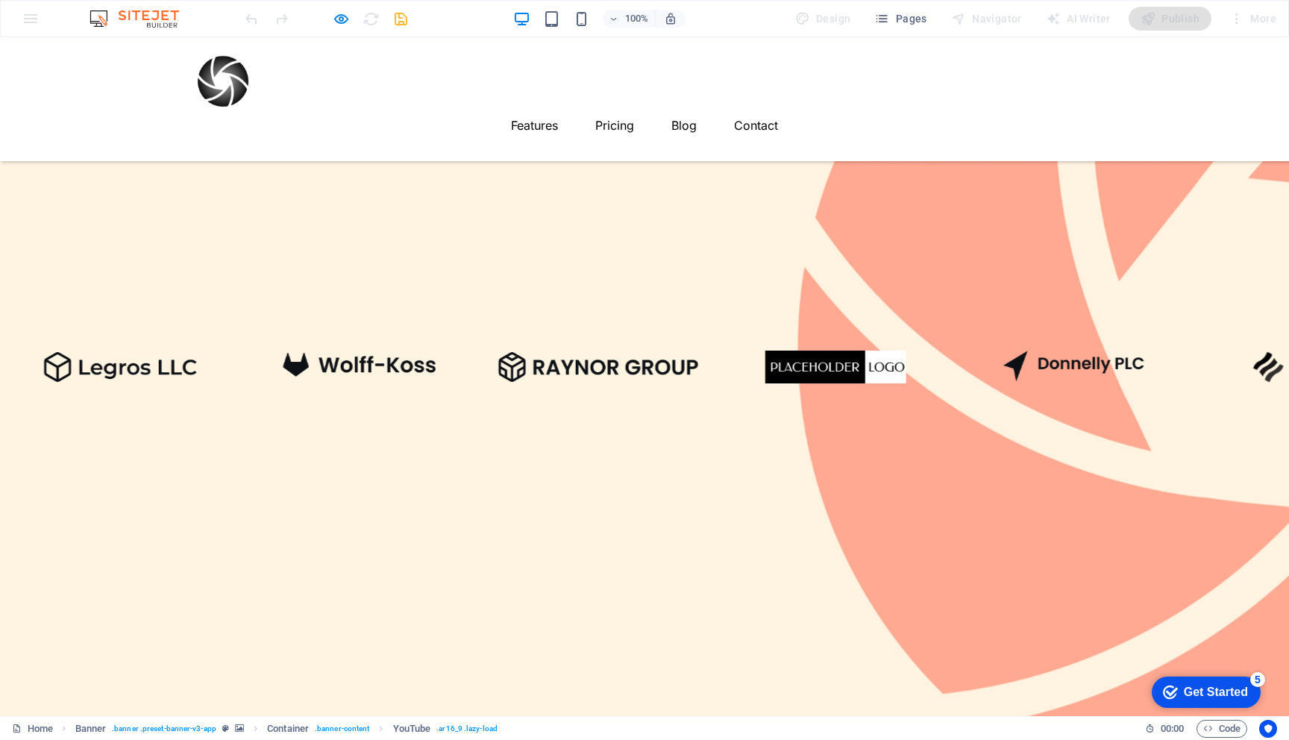
scroll to position [0, 0]
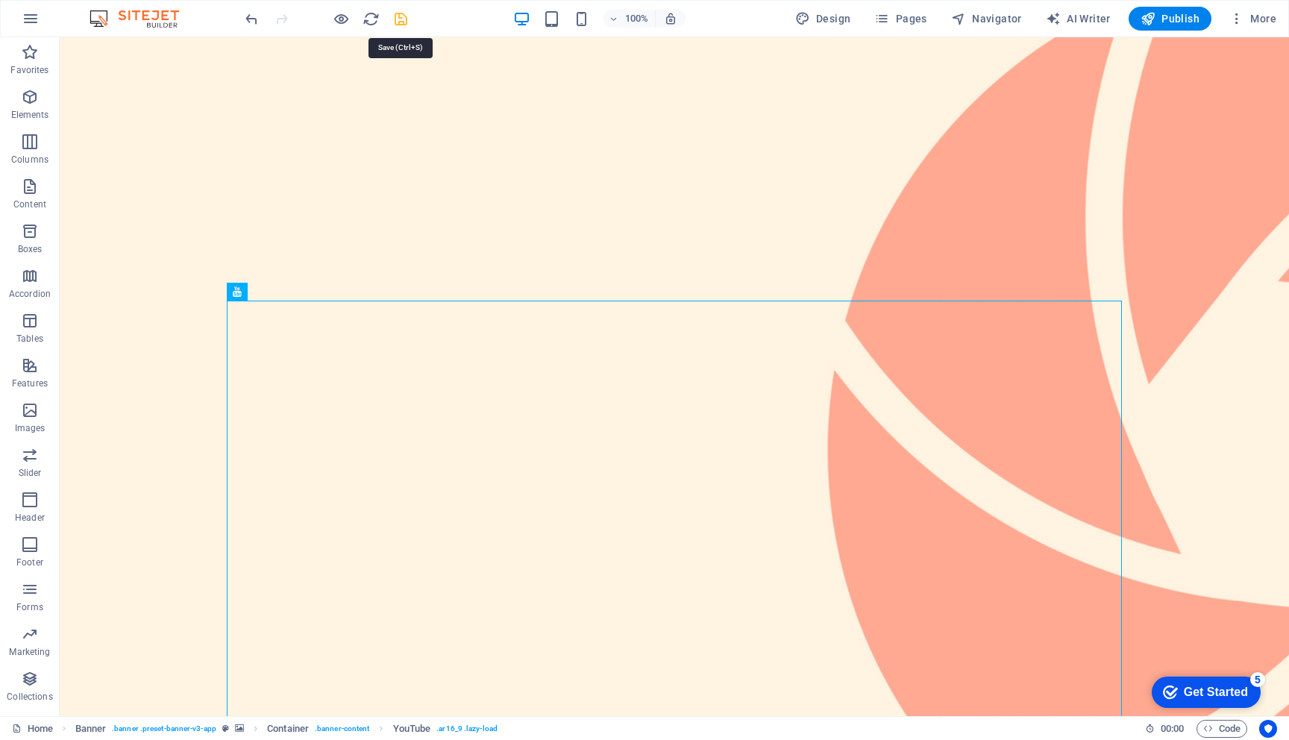
click at [401, 16] on icon "save" at bounding box center [400, 18] width 17 height 17
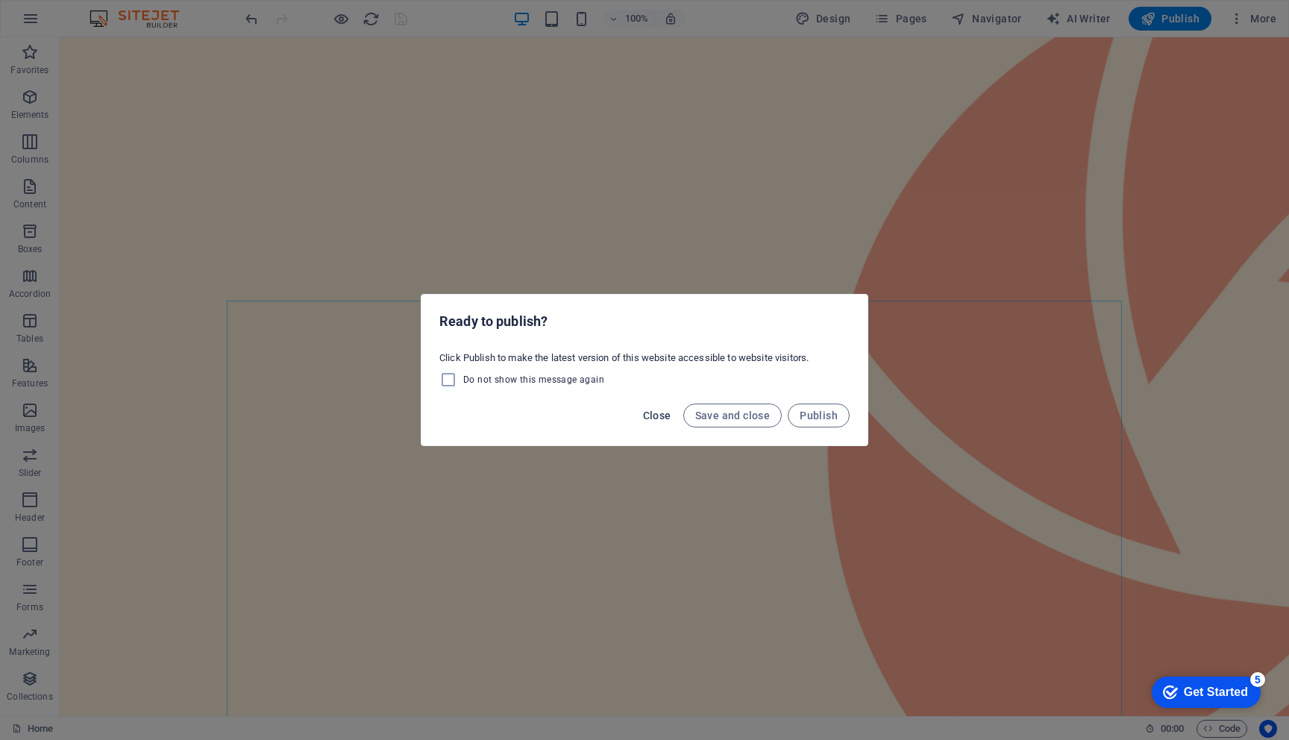
click at [661, 415] on span "Close" at bounding box center [657, 415] width 28 height 12
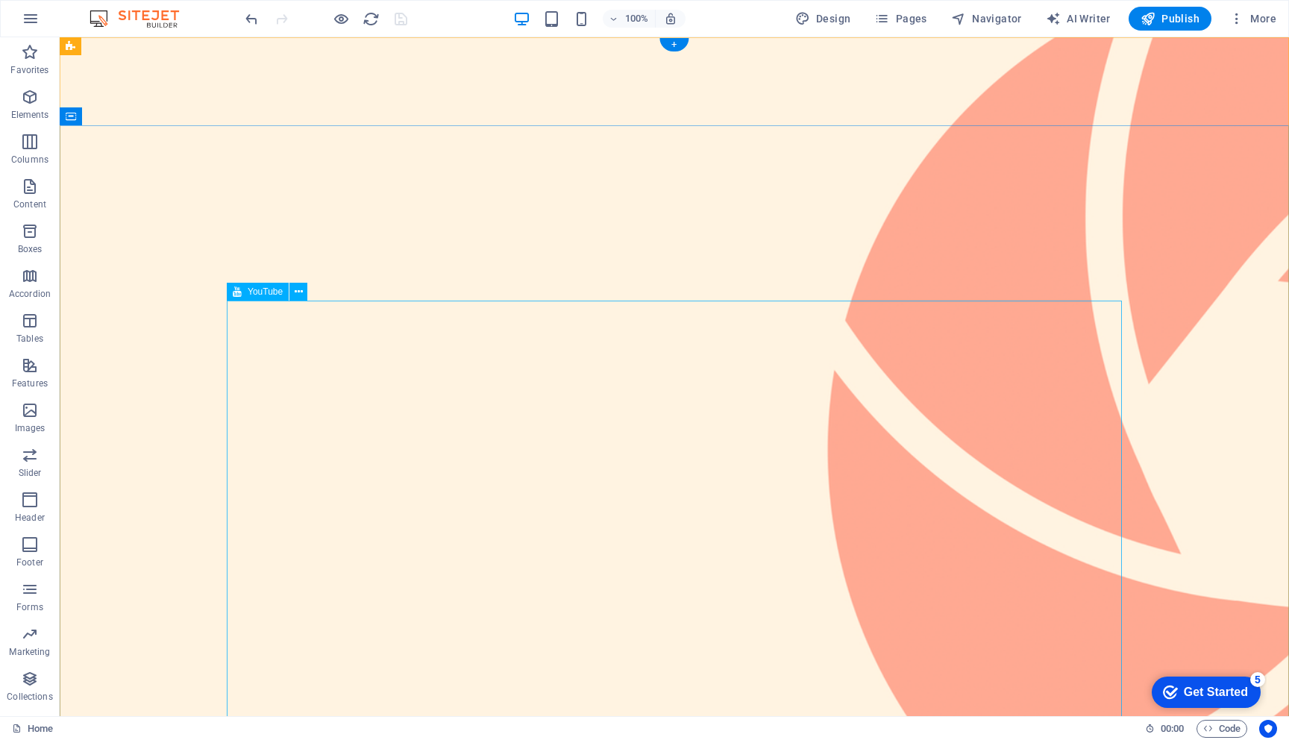
select select "ar16_9"
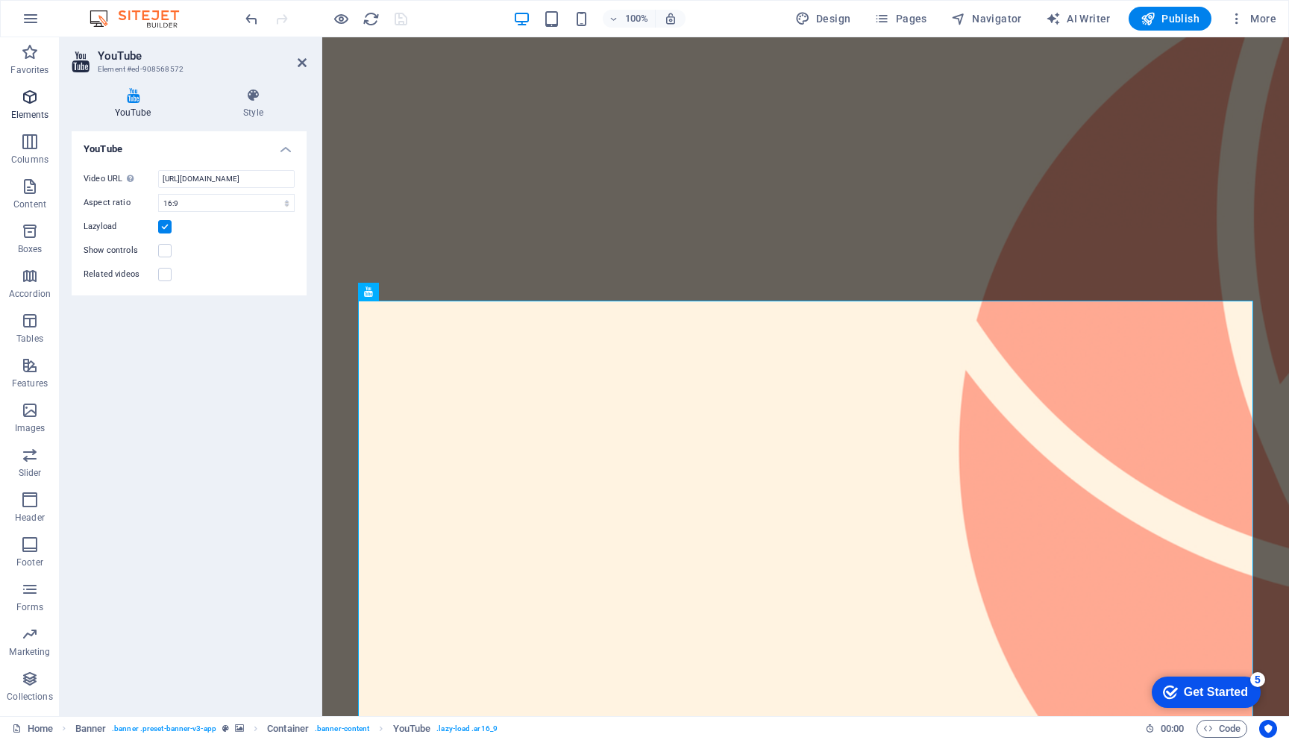
click at [31, 101] on icon "button" at bounding box center [30, 97] width 18 height 18
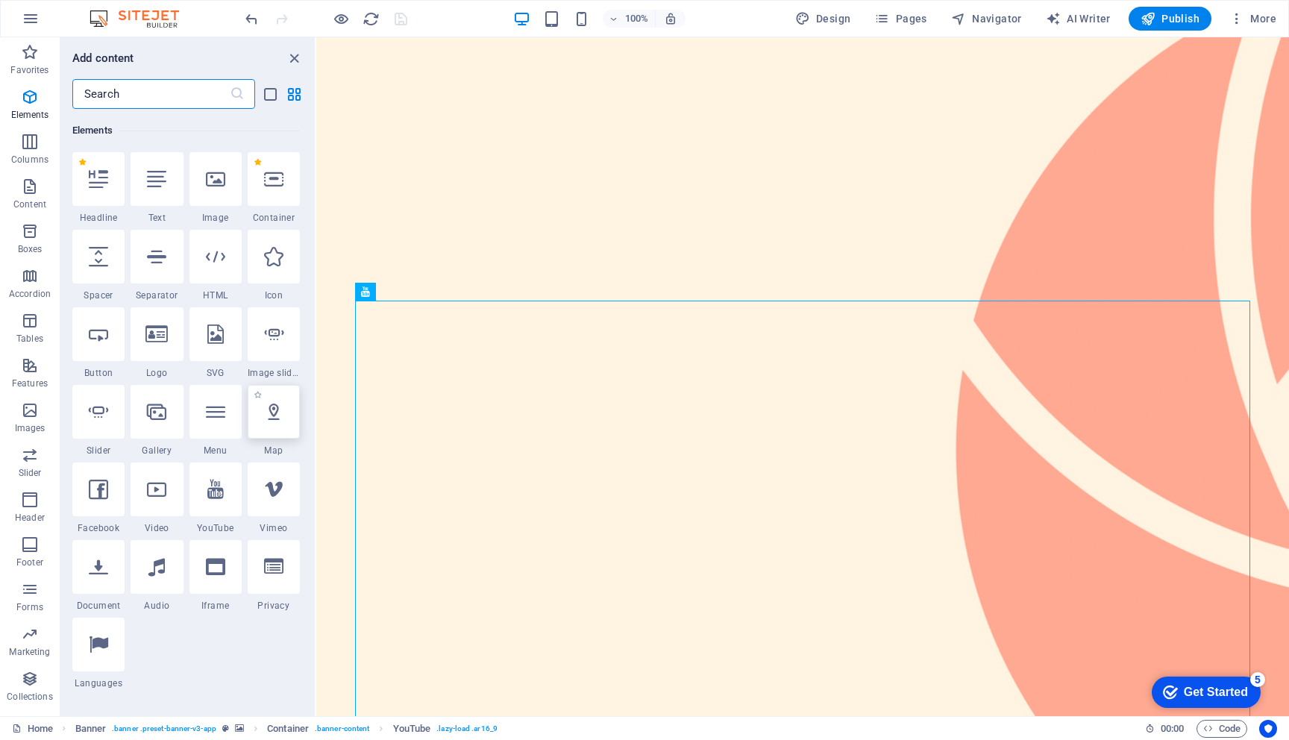
scroll to position [159, 0]
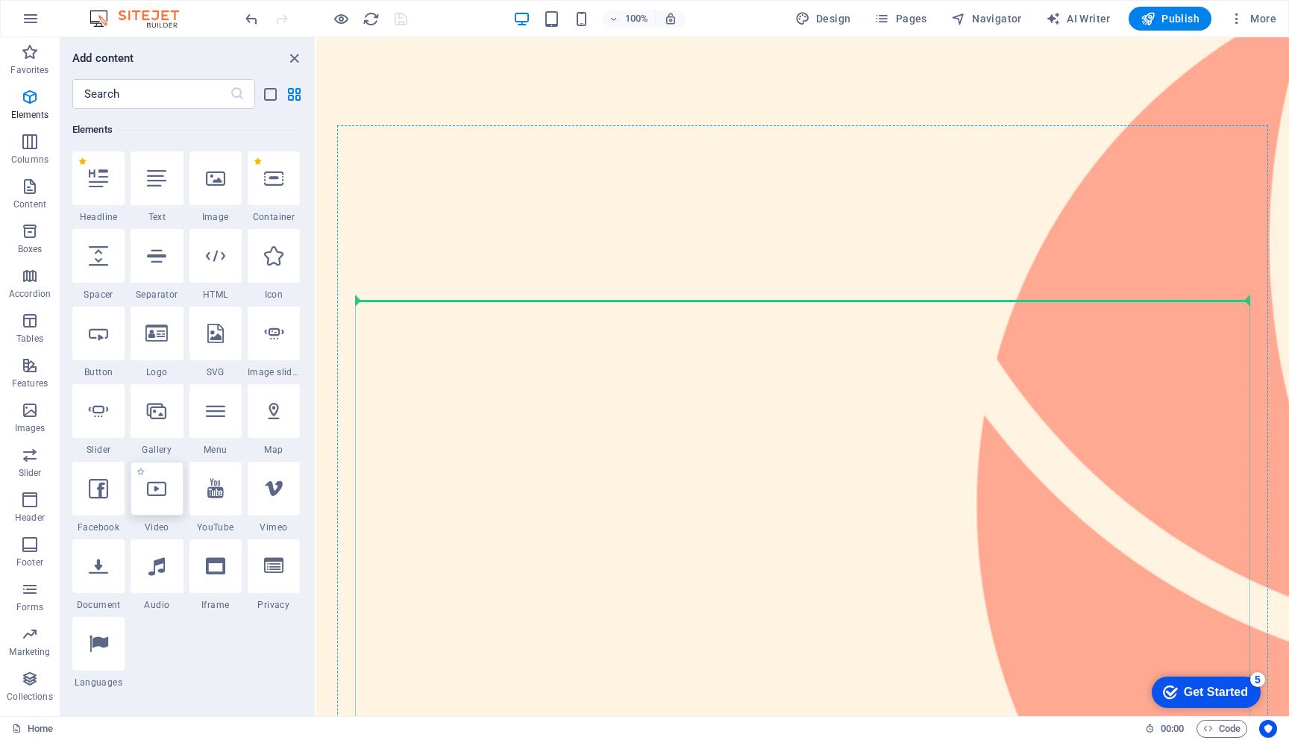
select select "%"
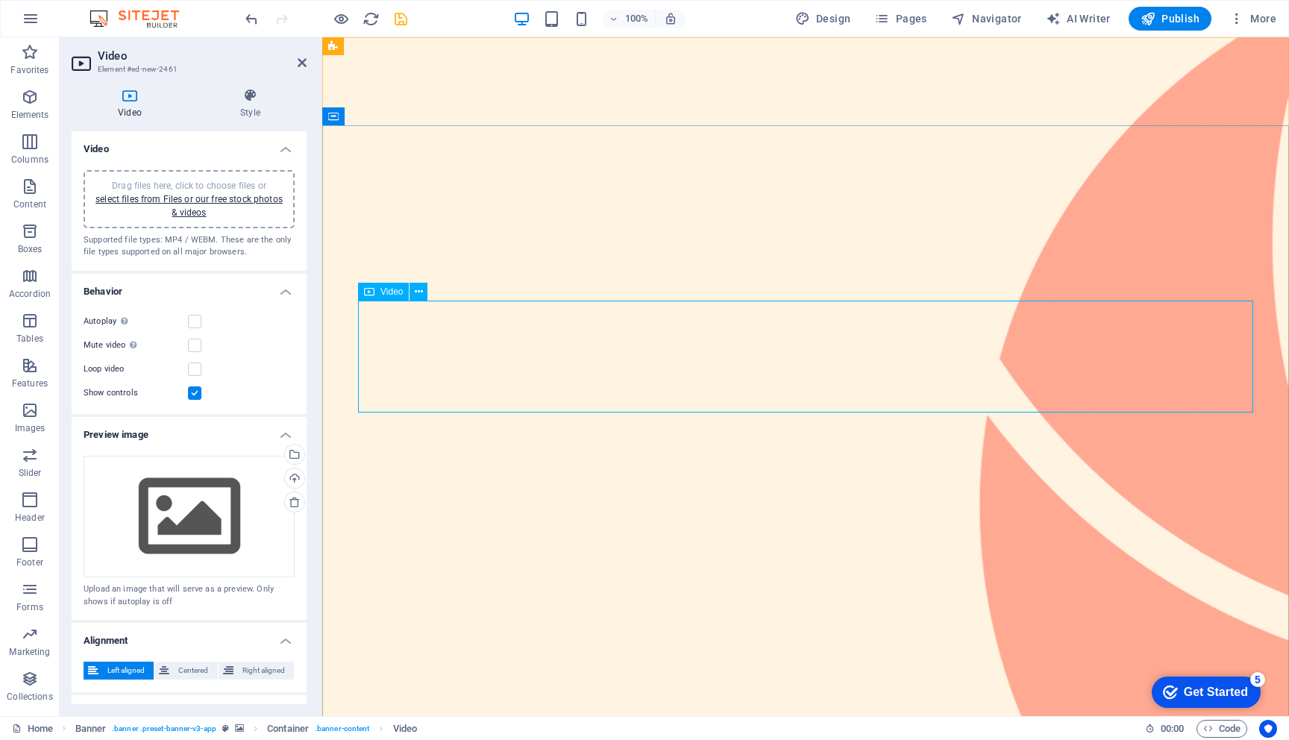
click at [184, 204] on div "Drag files here, click to choose files or select files from Files or our free s…" at bounding box center [188, 199] width 193 height 40
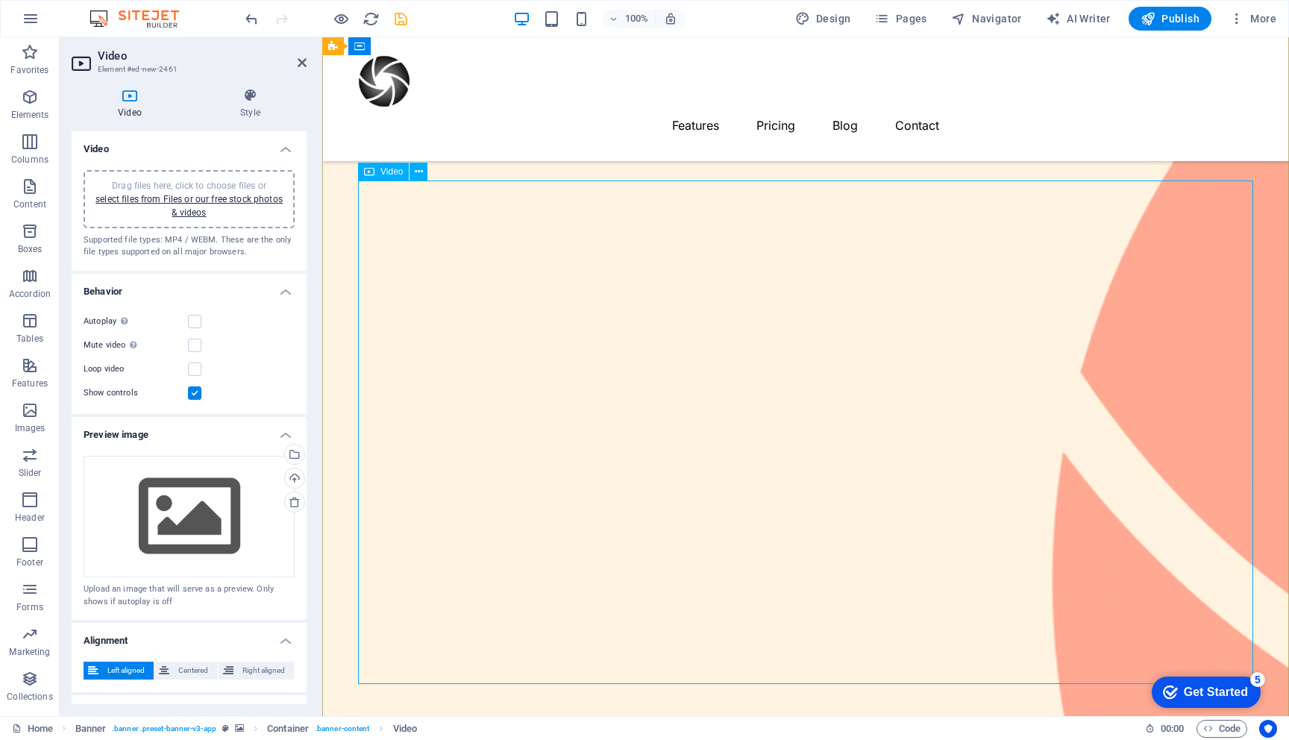
scroll to position [120, 0]
click at [199, 504] on div "Drag files here, click to choose files or select files from Files or our free s…" at bounding box center [189, 517] width 211 height 122
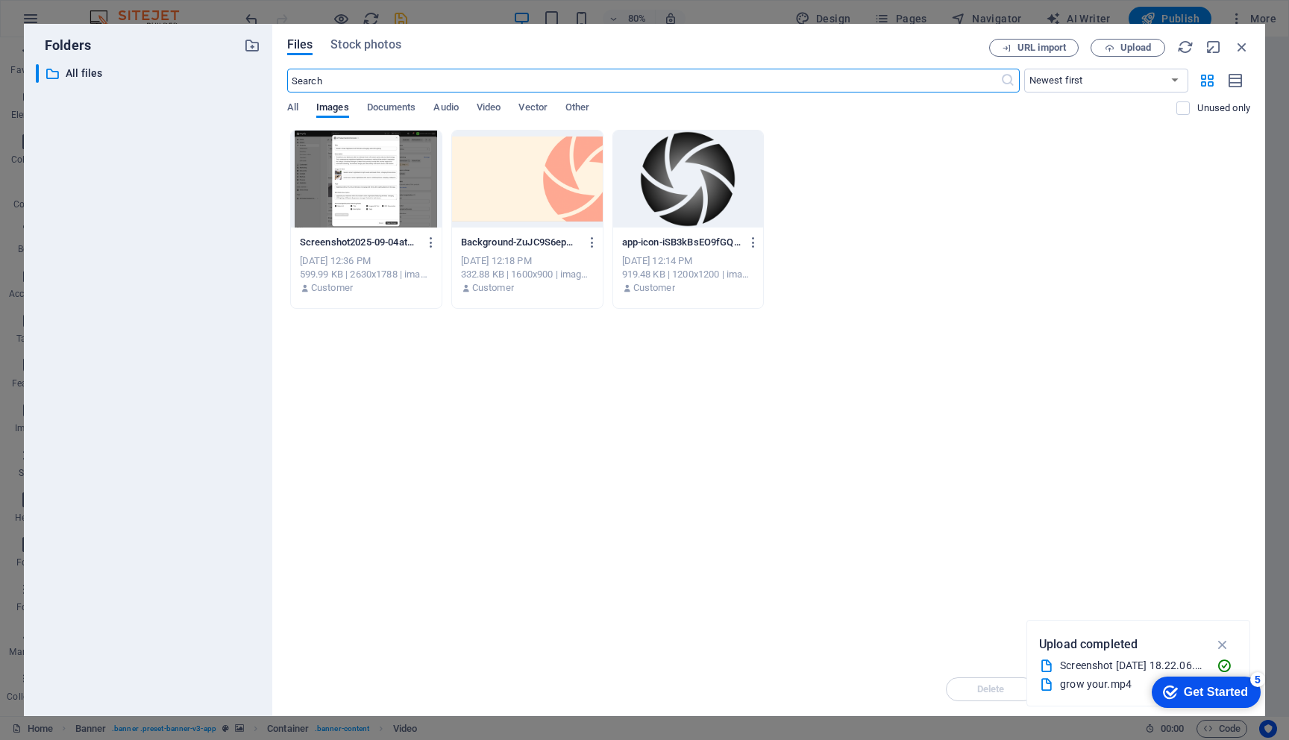
click at [362, 199] on div at bounding box center [366, 179] width 151 height 97
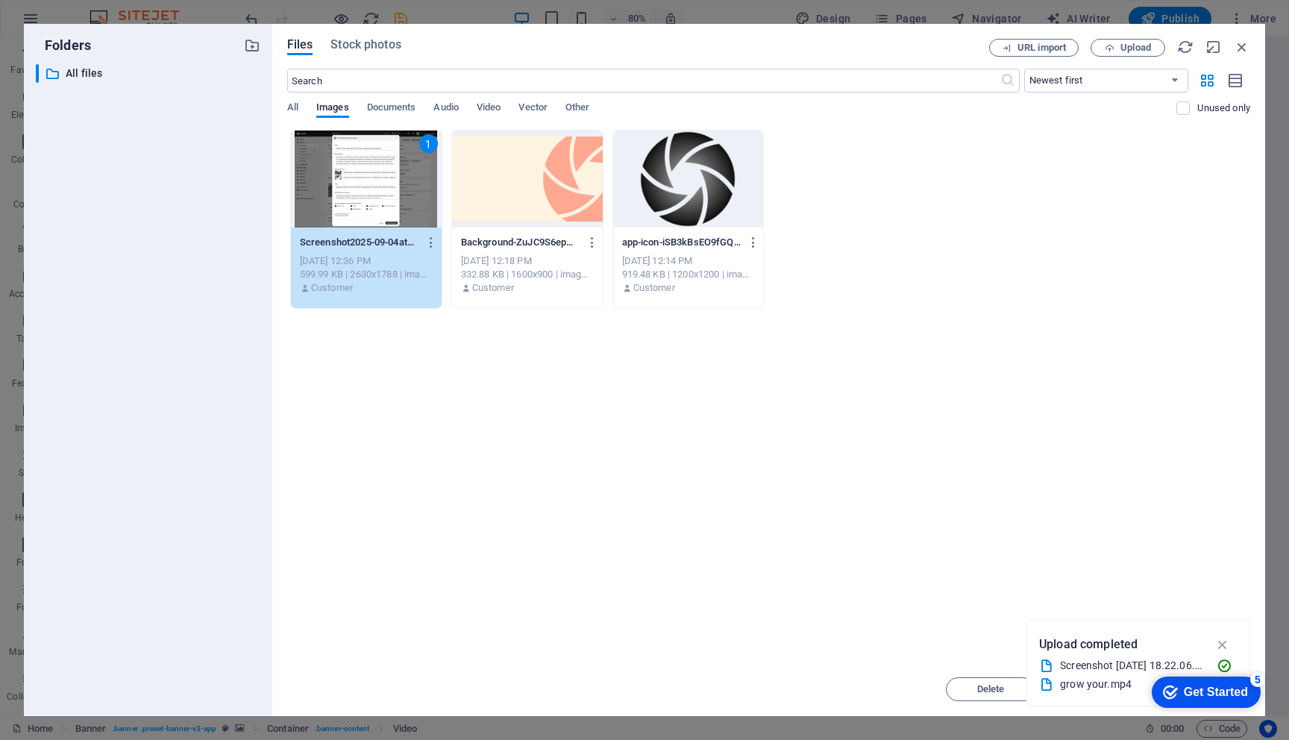
click at [362, 199] on div "1" at bounding box center [366, 179] width 151 height 97
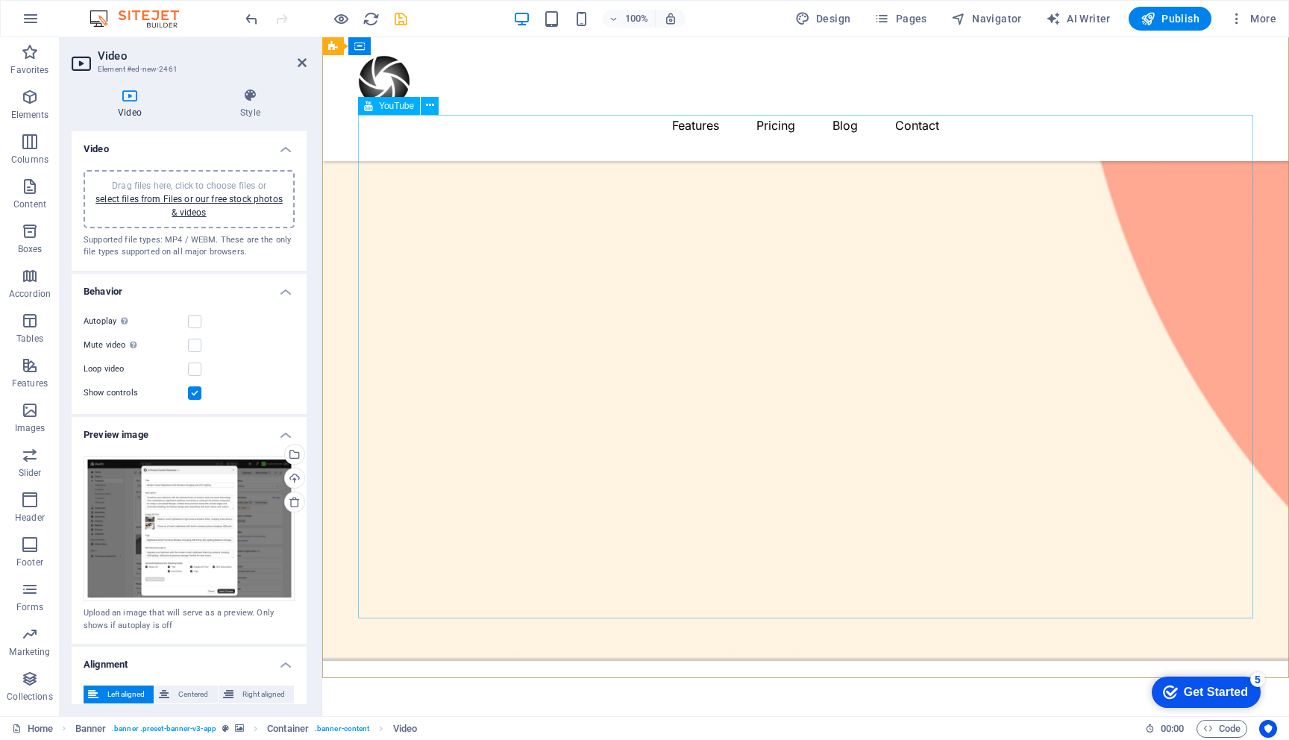
scroll to position [814, 0]
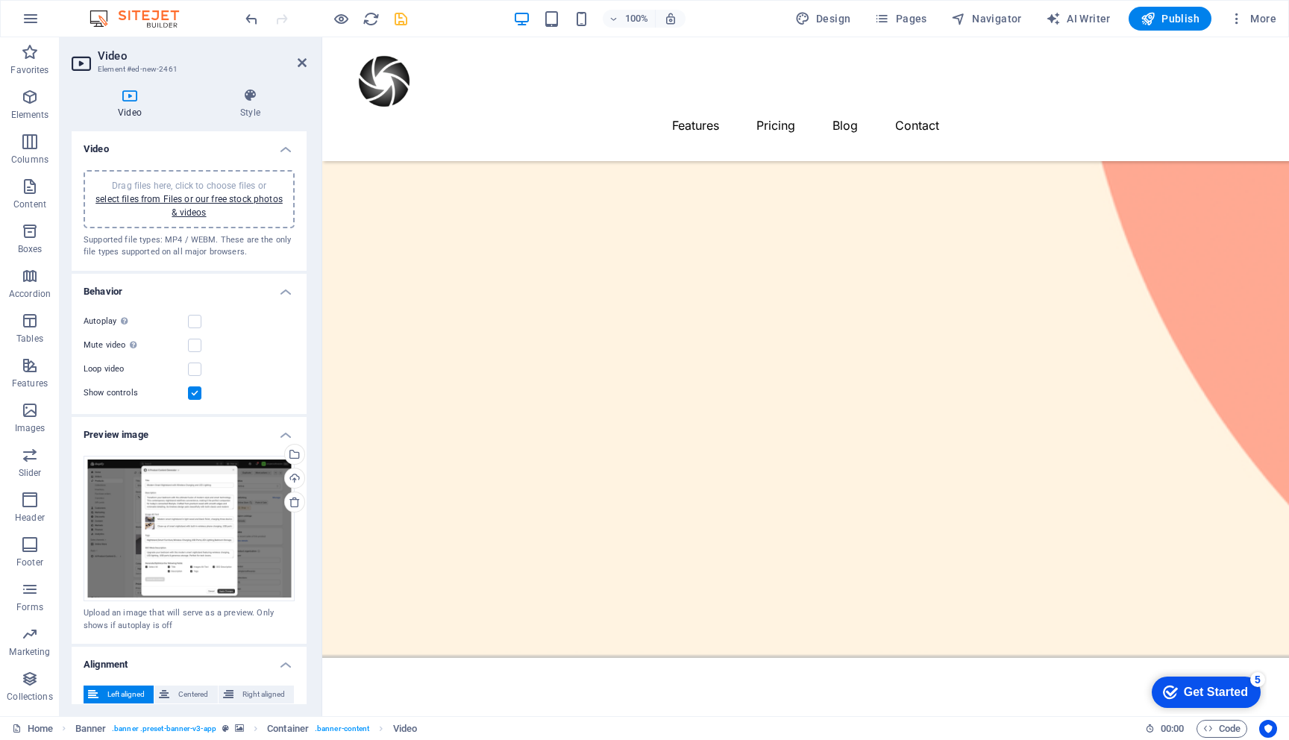
click at [194, 395] on label at bounding box center [194, 392] width 13 height 13
click at [0, 0] on input "Show controls" at bounding box center [0, 0] width 0 height 0
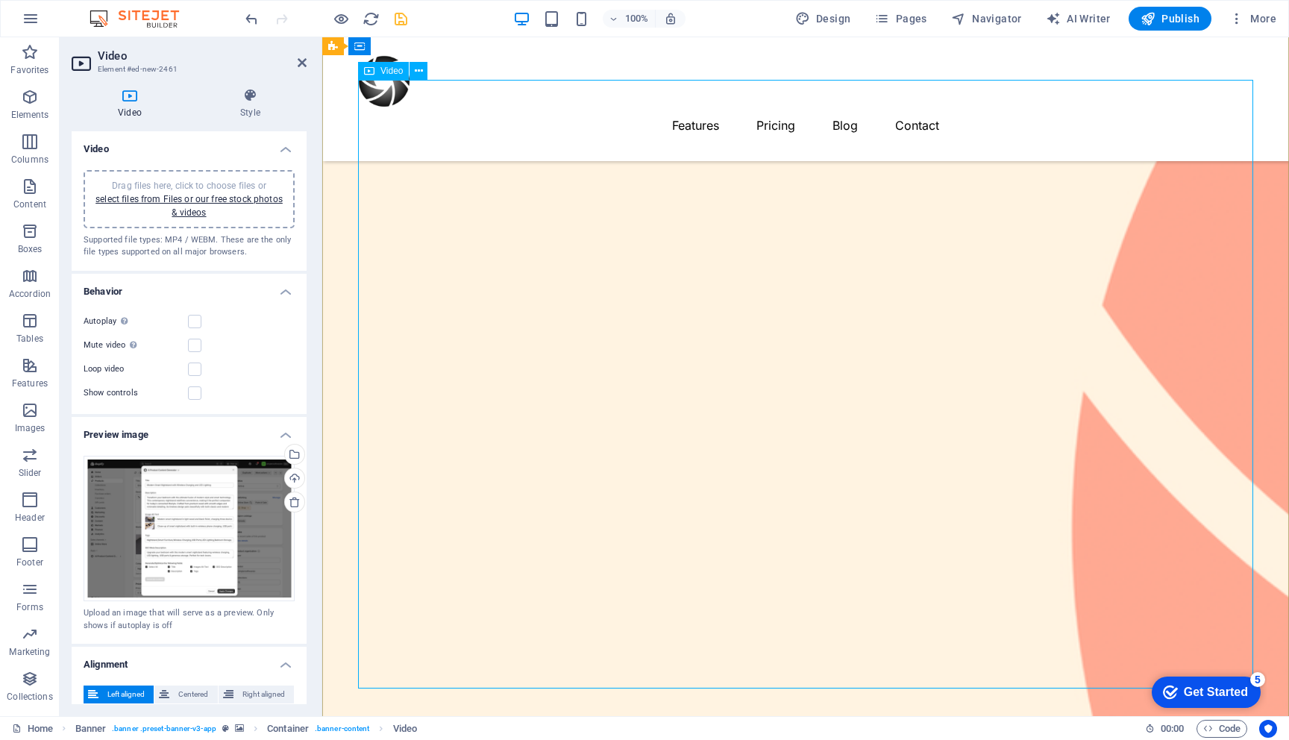
scroll to position [209, 0]
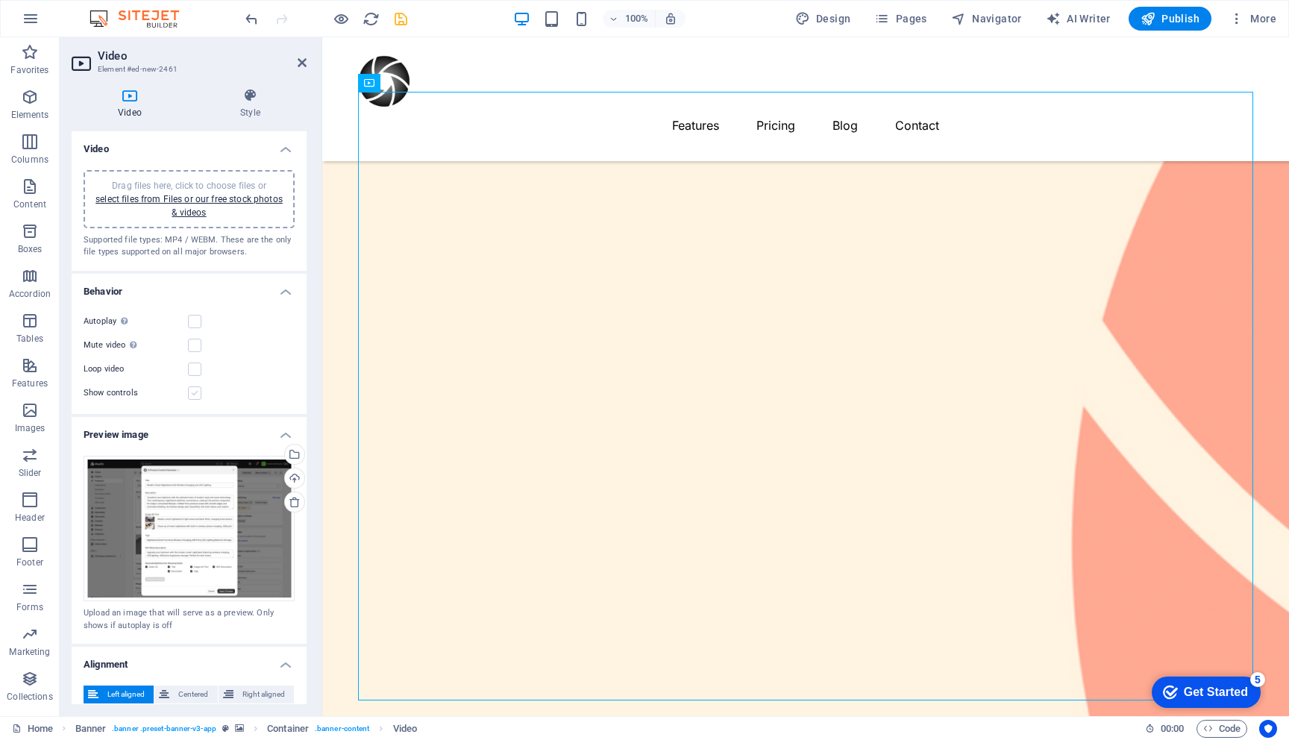
click at [195, 392] on label at bounding box center [194, 392] width 13 height 13
click at [0, 0] on input "Show controls" at bounding box center [0, 0] width 0 height 0
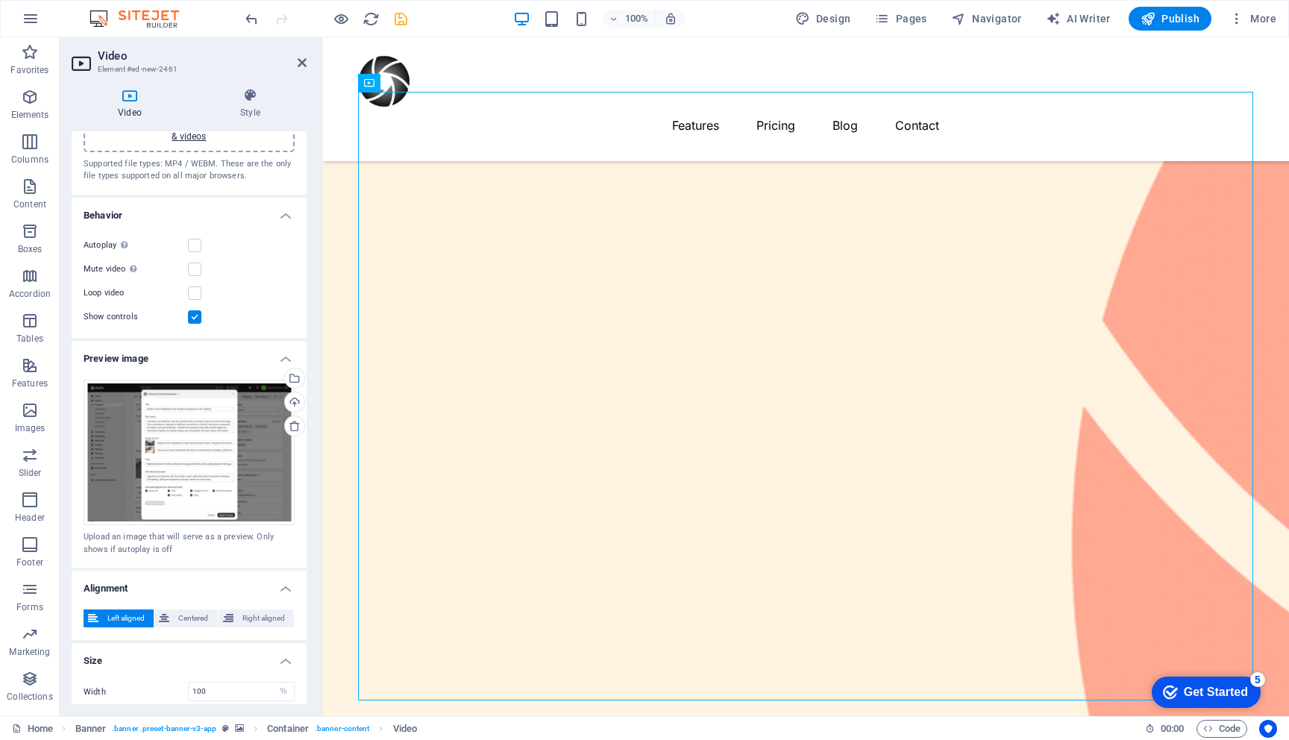
scroll to position [147, 0]
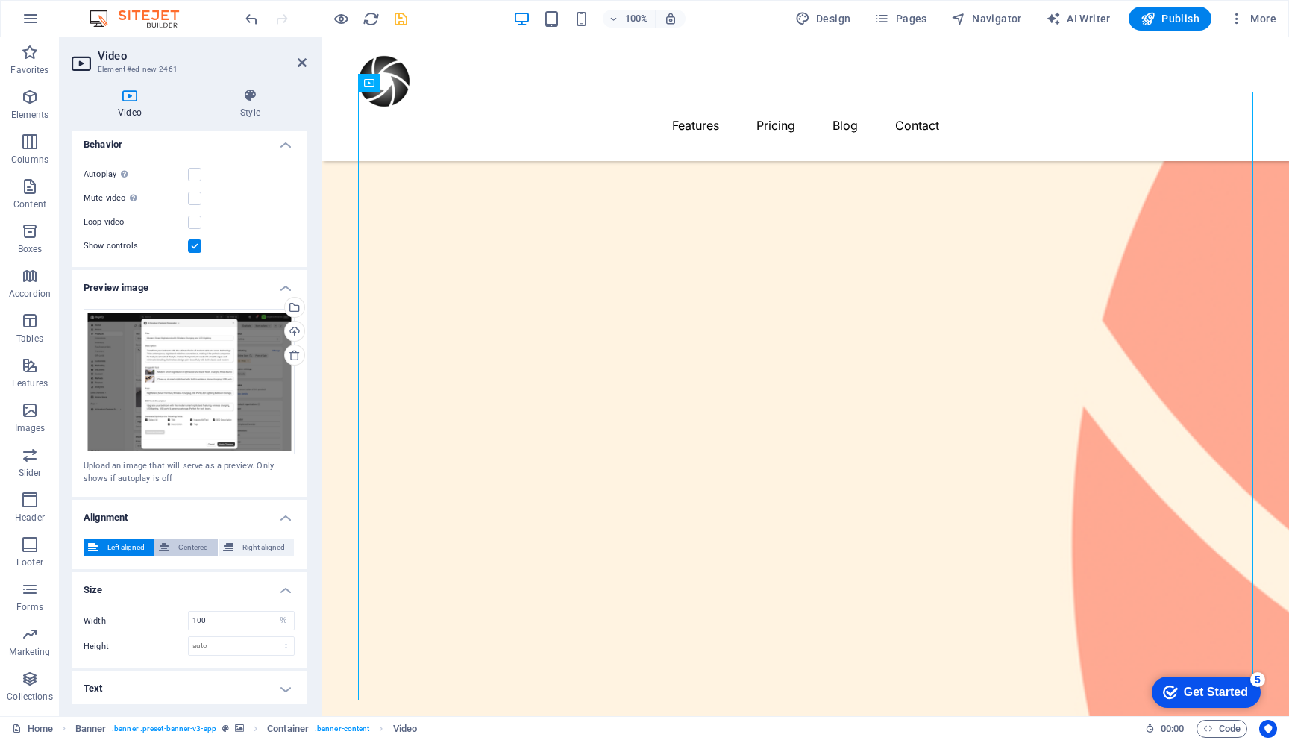
click at [188, 546] on span "Centered" at bounding box center [193, 547] width 39 height 18
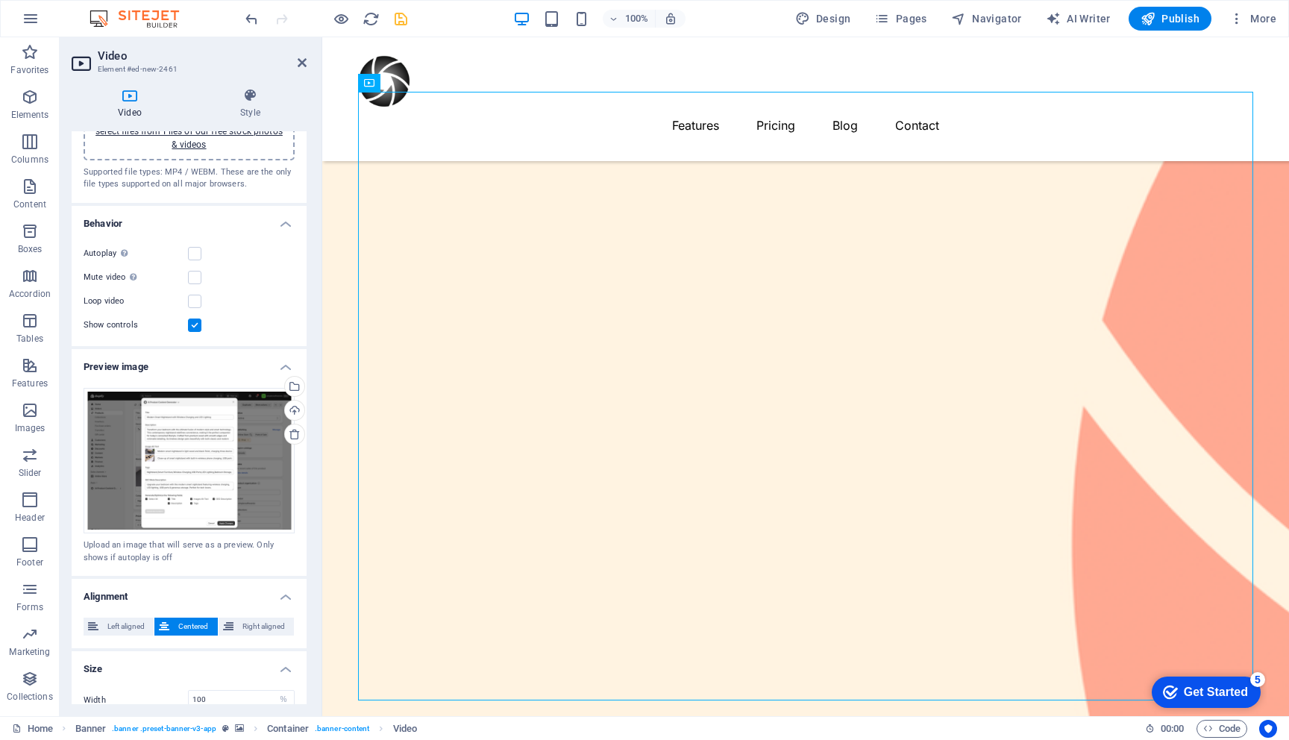
scroll to position [0, 0]
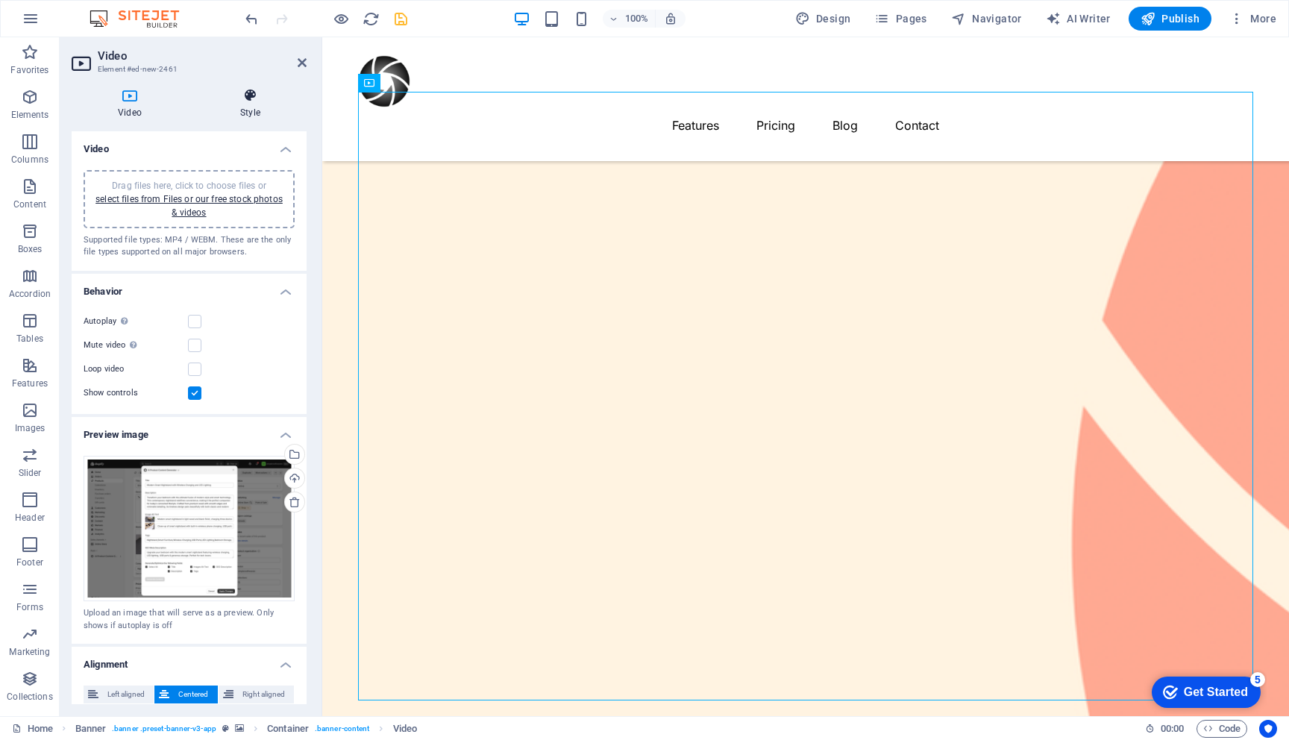
click at [257, 99] on icon at bounding box center [250, 95] width 113 height 15
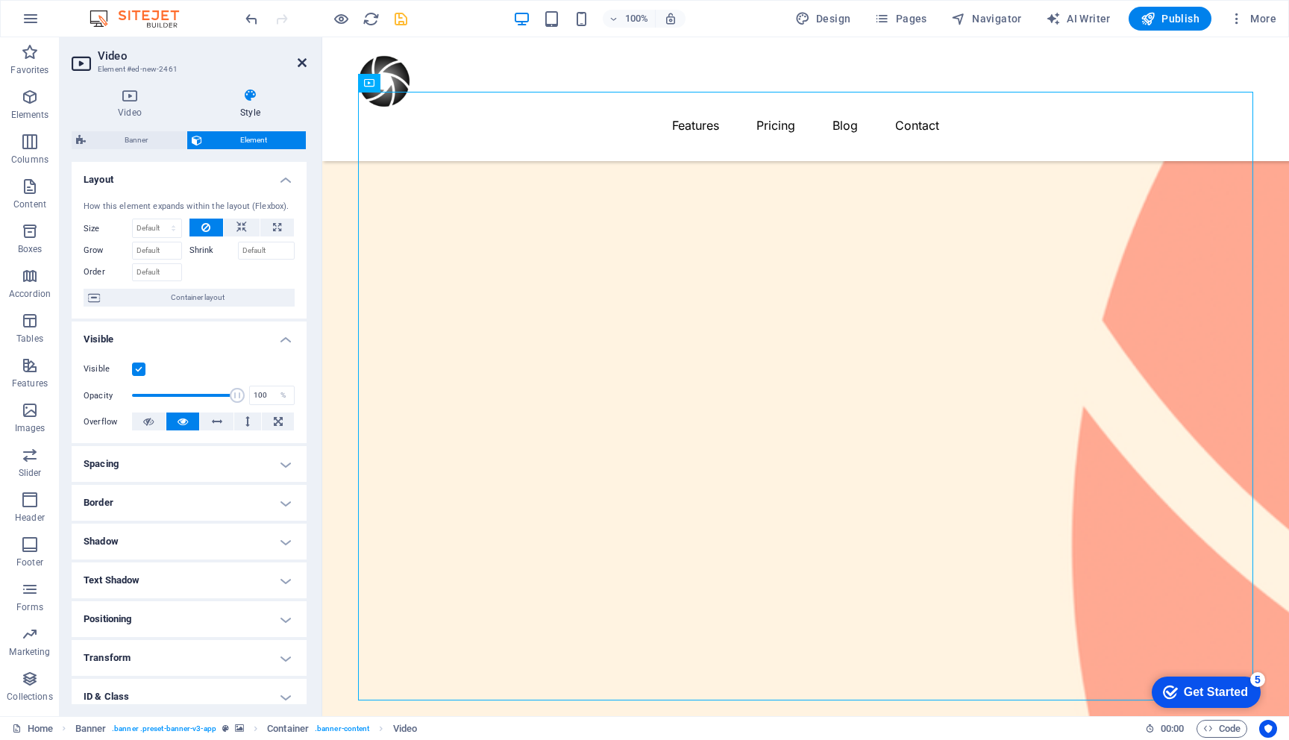
click at [299, 60] on icon at bounding box center [302, 63] width 9 height 12
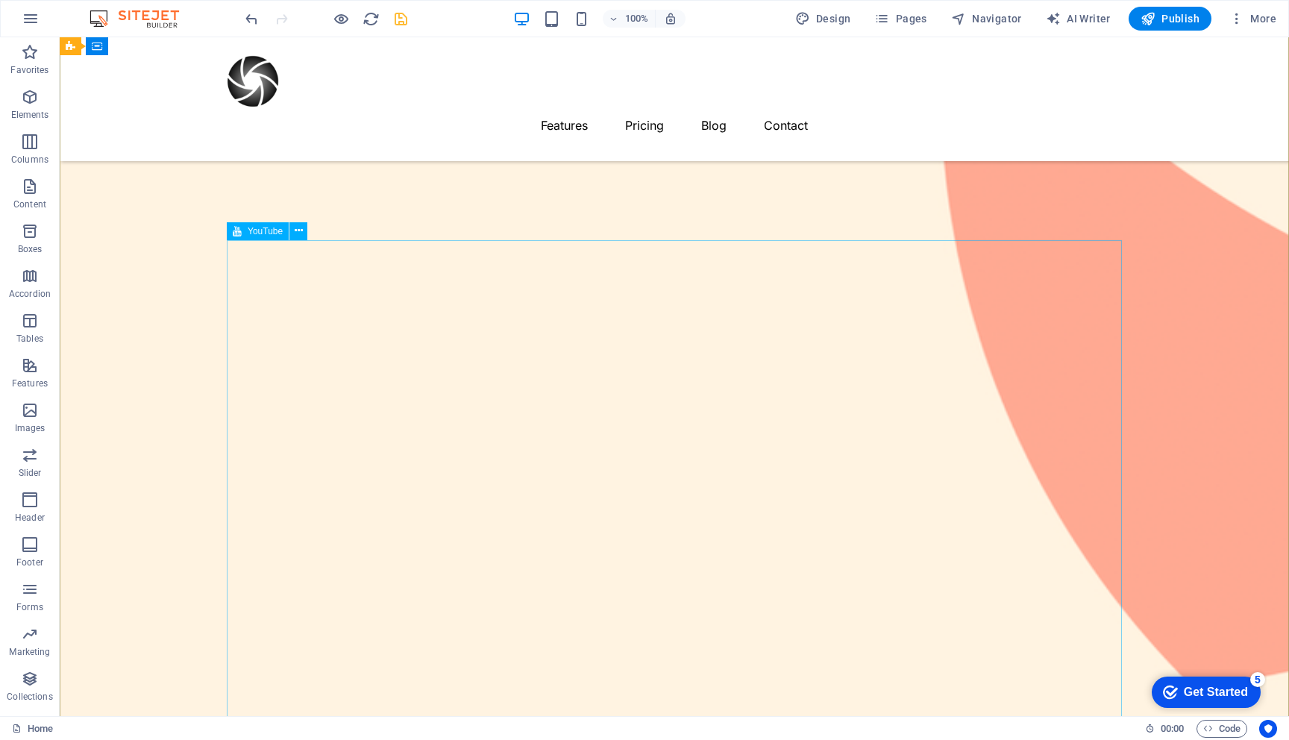
scroll to position [664, 0]
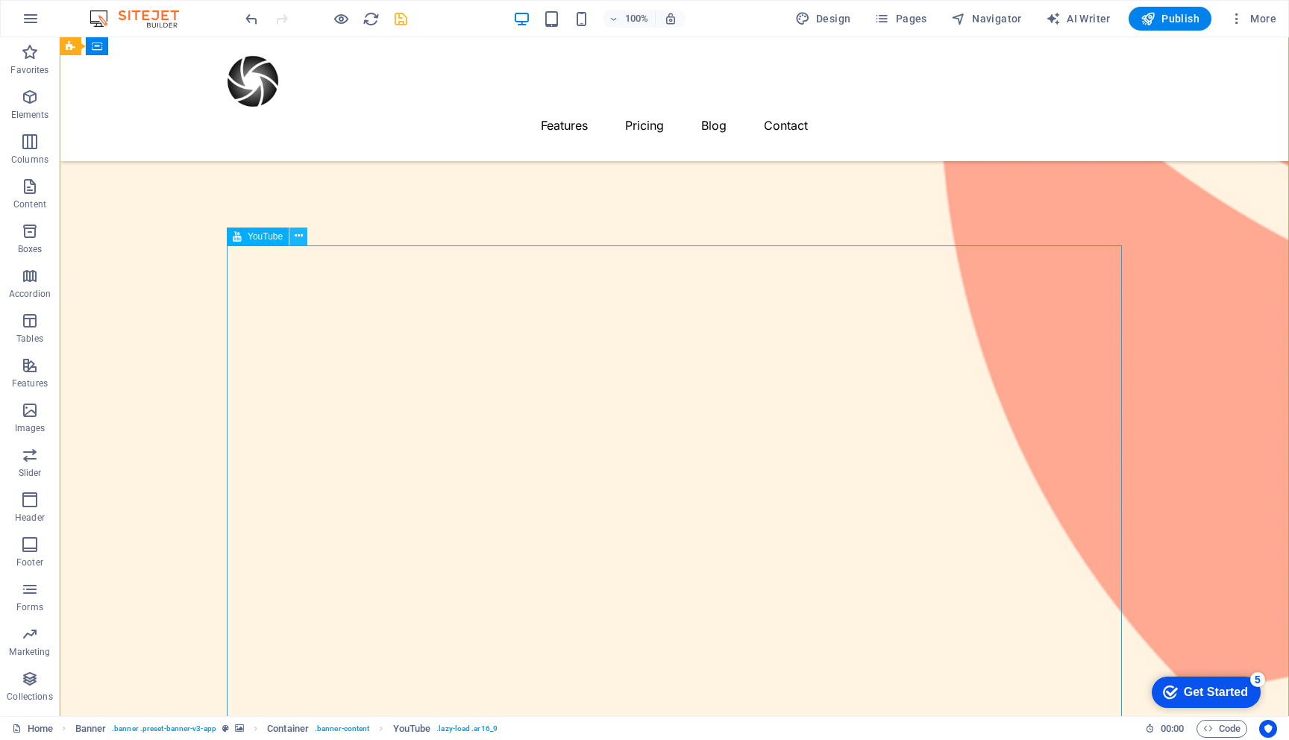
click at [298, 234] on icon at bounding box center [299, 236] width 8 height 16
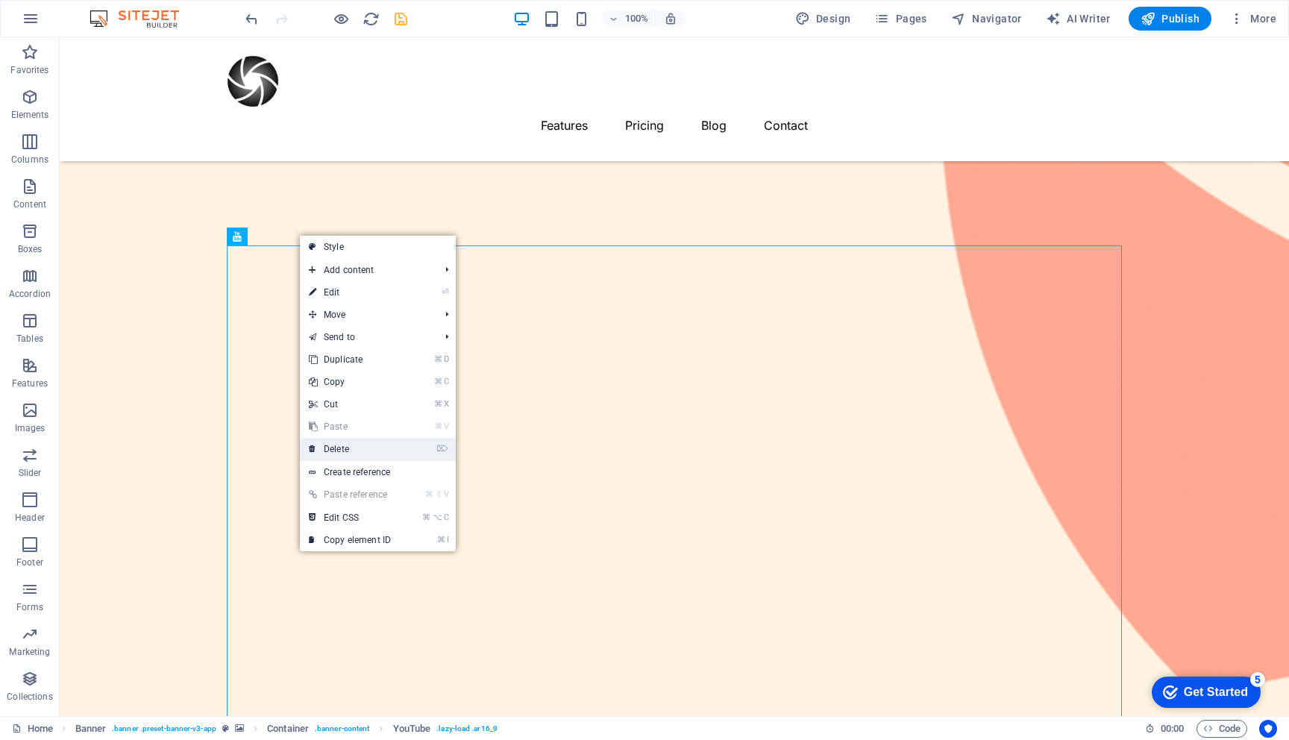
click at [356, 456] on link "⌦ Delete" at bounding box center [350, 449] width 100 height 22
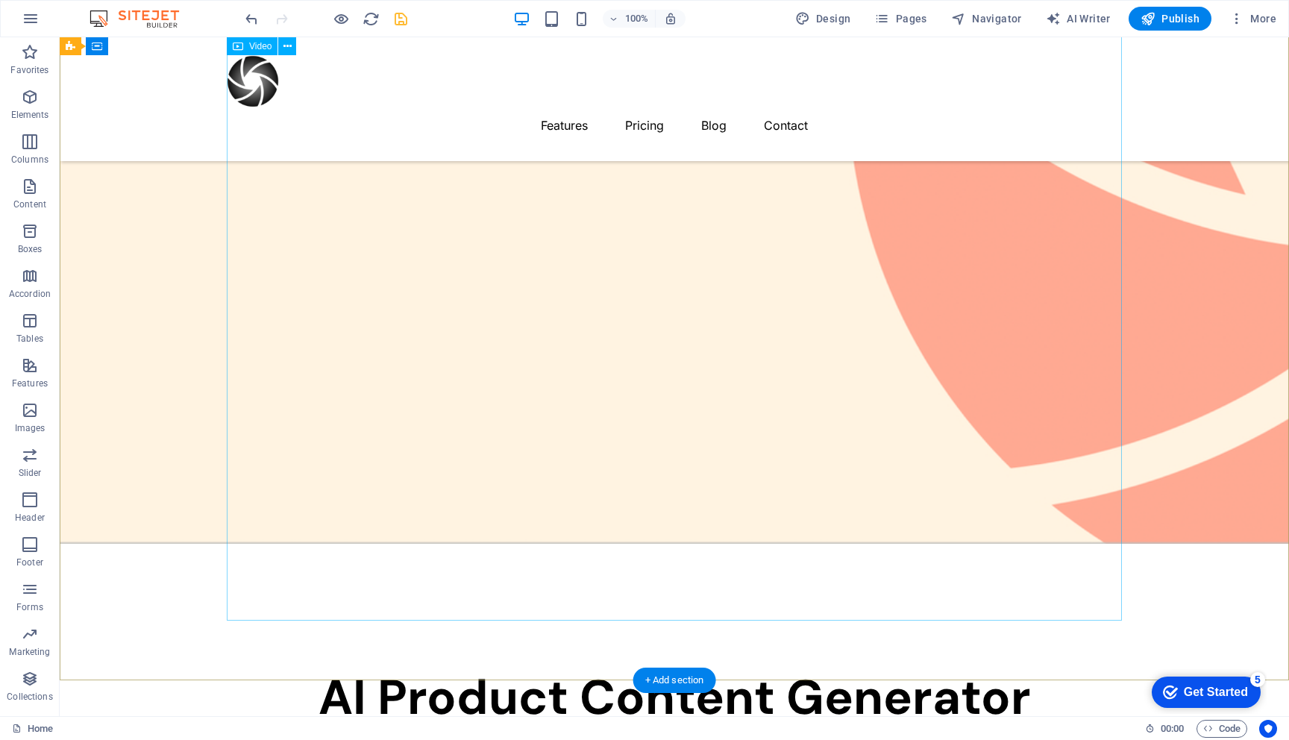
scroll to position [0, 0]
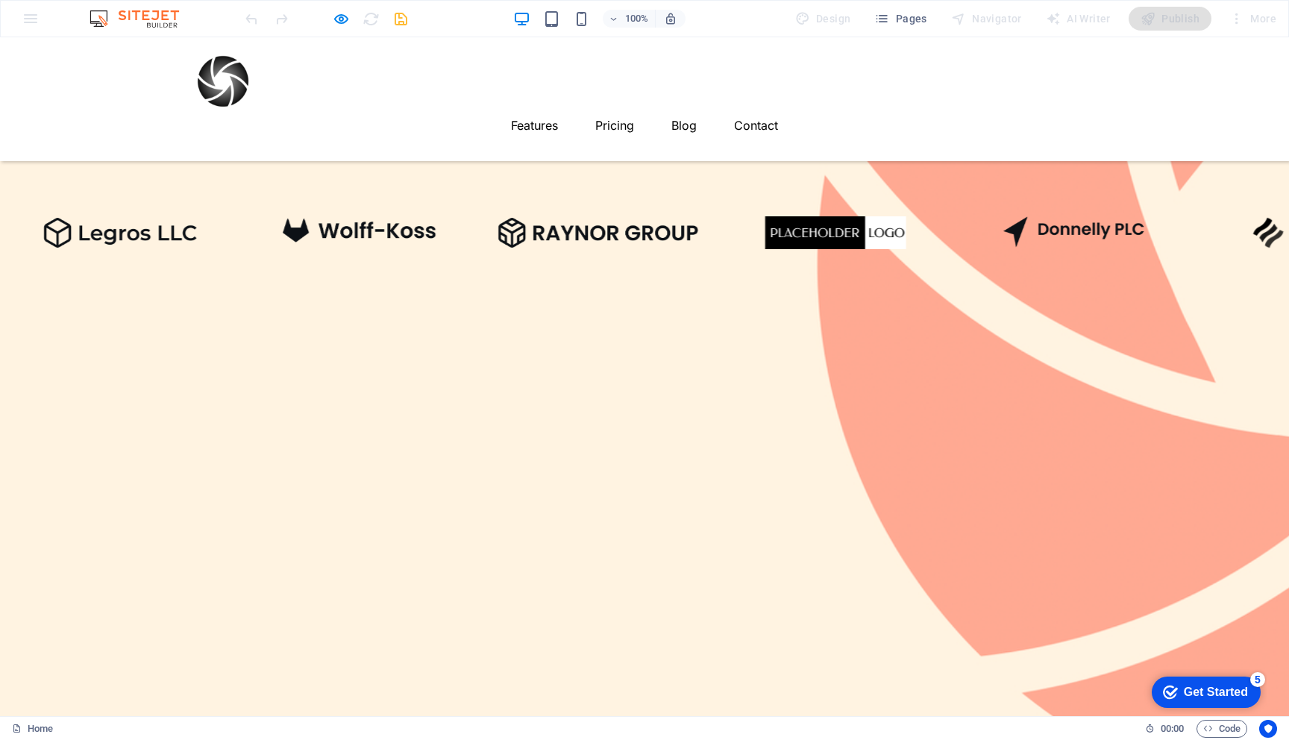
scroll to position [234, 0]
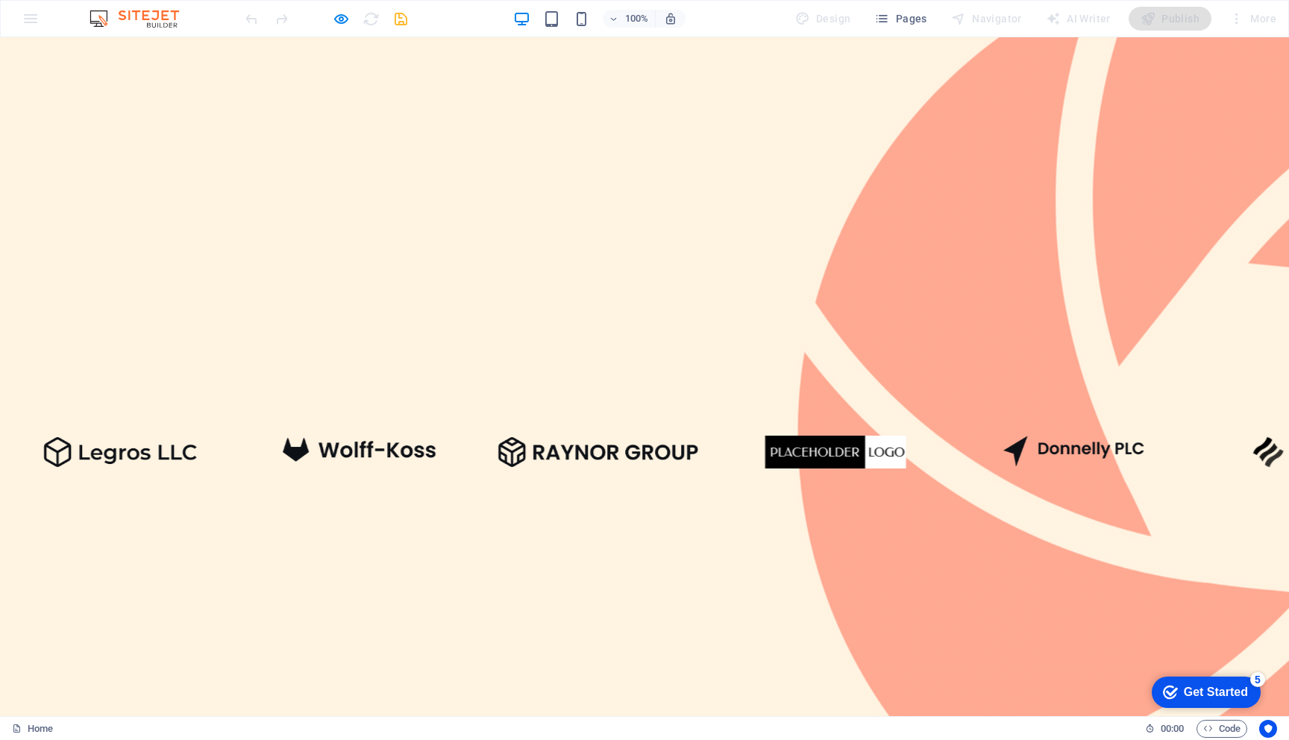
scroll to position [0, 0]
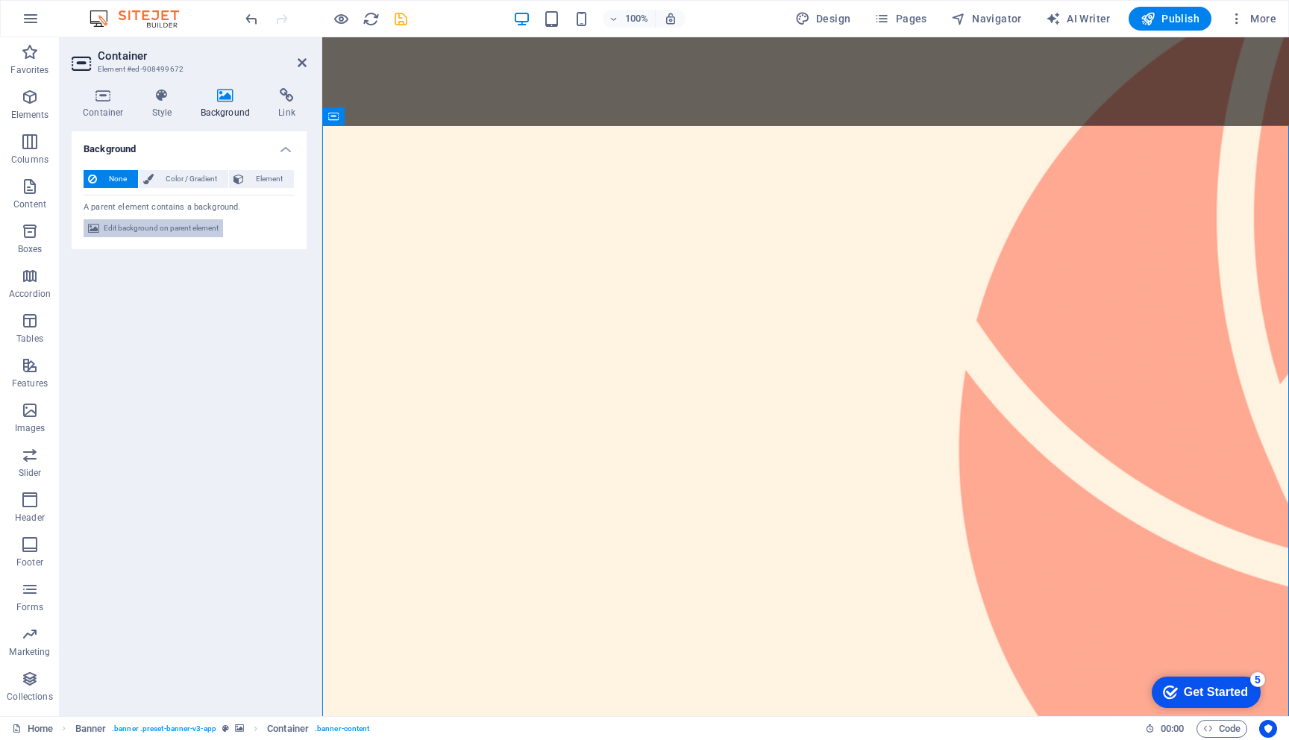
click at [139, 234] on span "Edit background on parent element" at bounding box center [161, 228] width 115 height 18
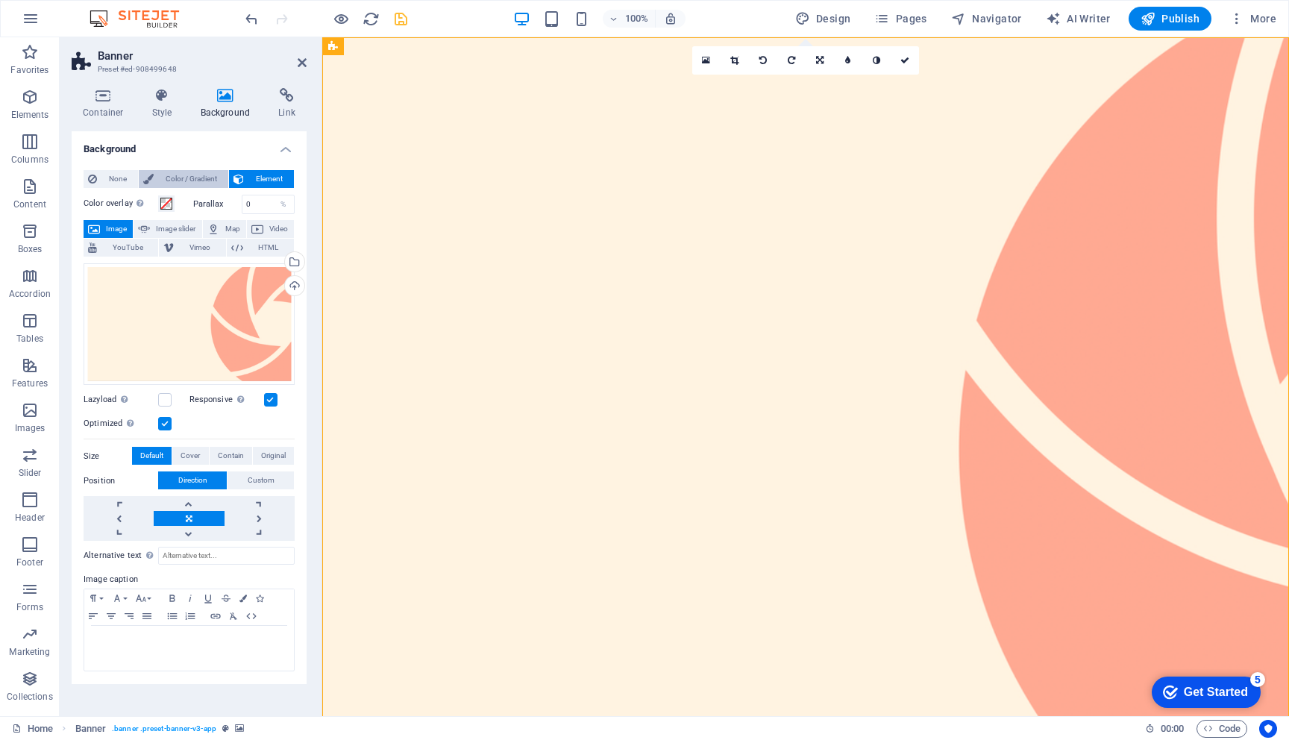
click at [189, 178] on span "Color / Gradient" at bounding box center [191, 179] width 66 height 18
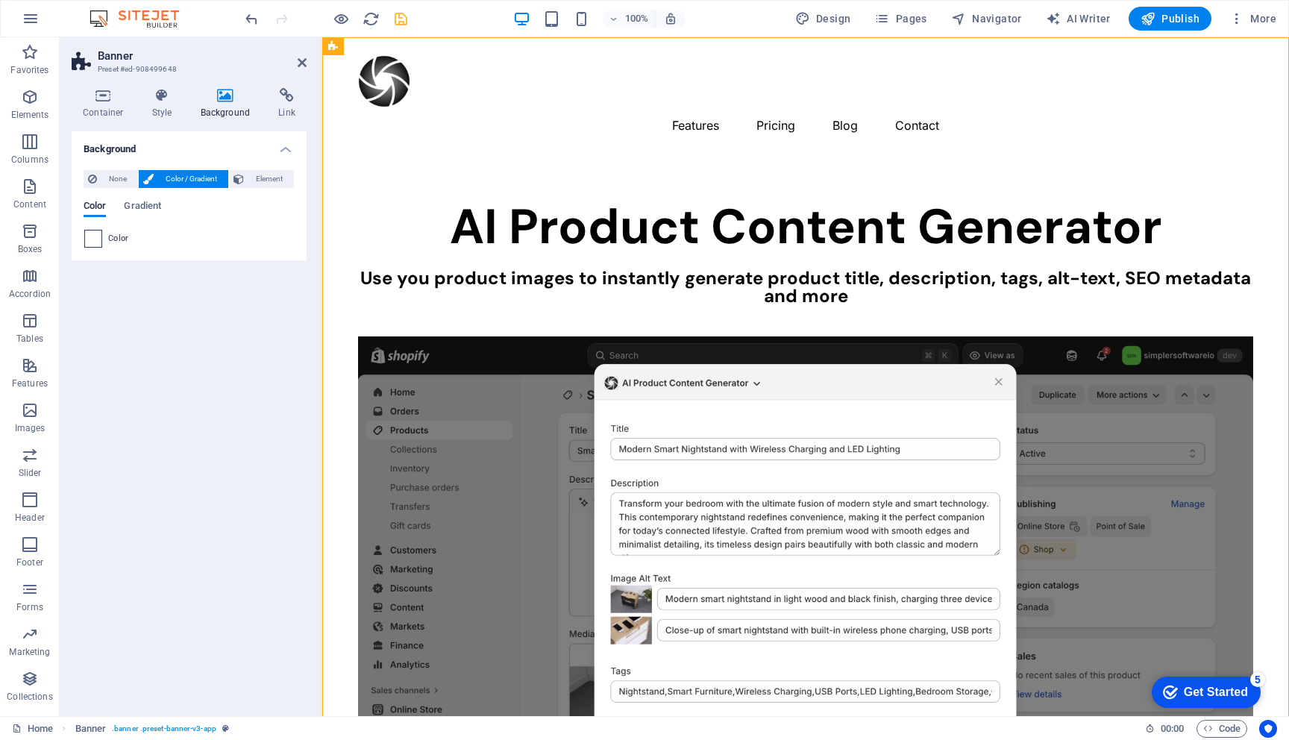
click at [101, 239] on span at bounding box center [93, 238] width 16 height 16
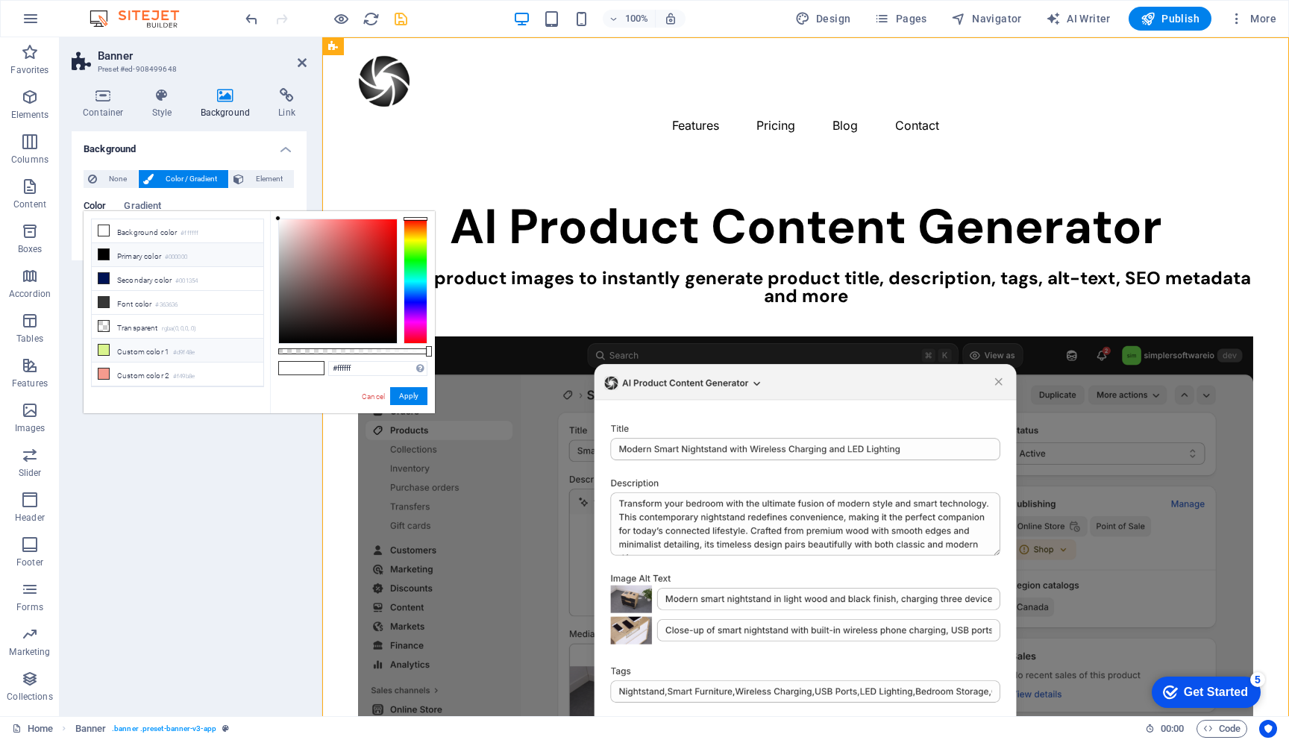
click at [188, 350] on small "#d9f48e" at bounding box center [184, 353] width 22 height 10
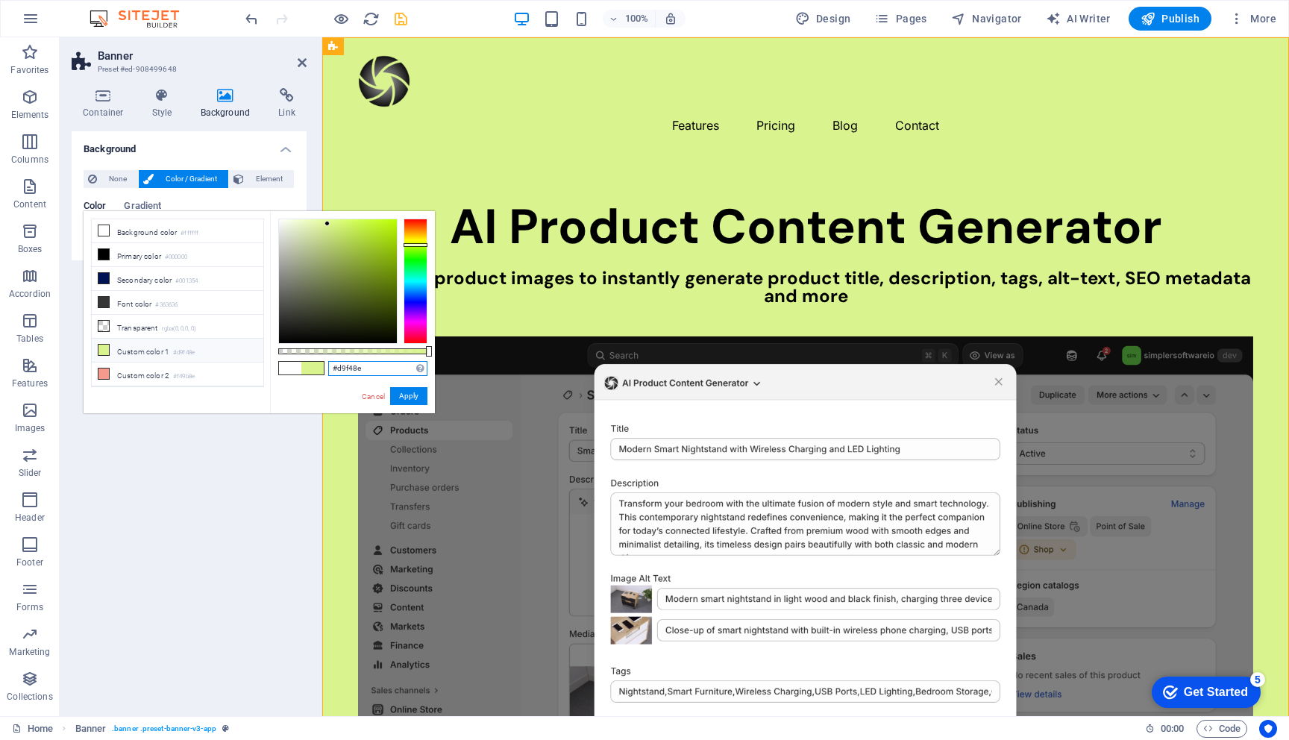
drag, startPoint x: 337, startPoint y: 367, endPoint x: 392, endPoint y: 371, distance: 55.4
click at [392, 371] on input "#d9f48e" at bounding box center [377, 368] width 99 height 15
paste input "FFF3E1"
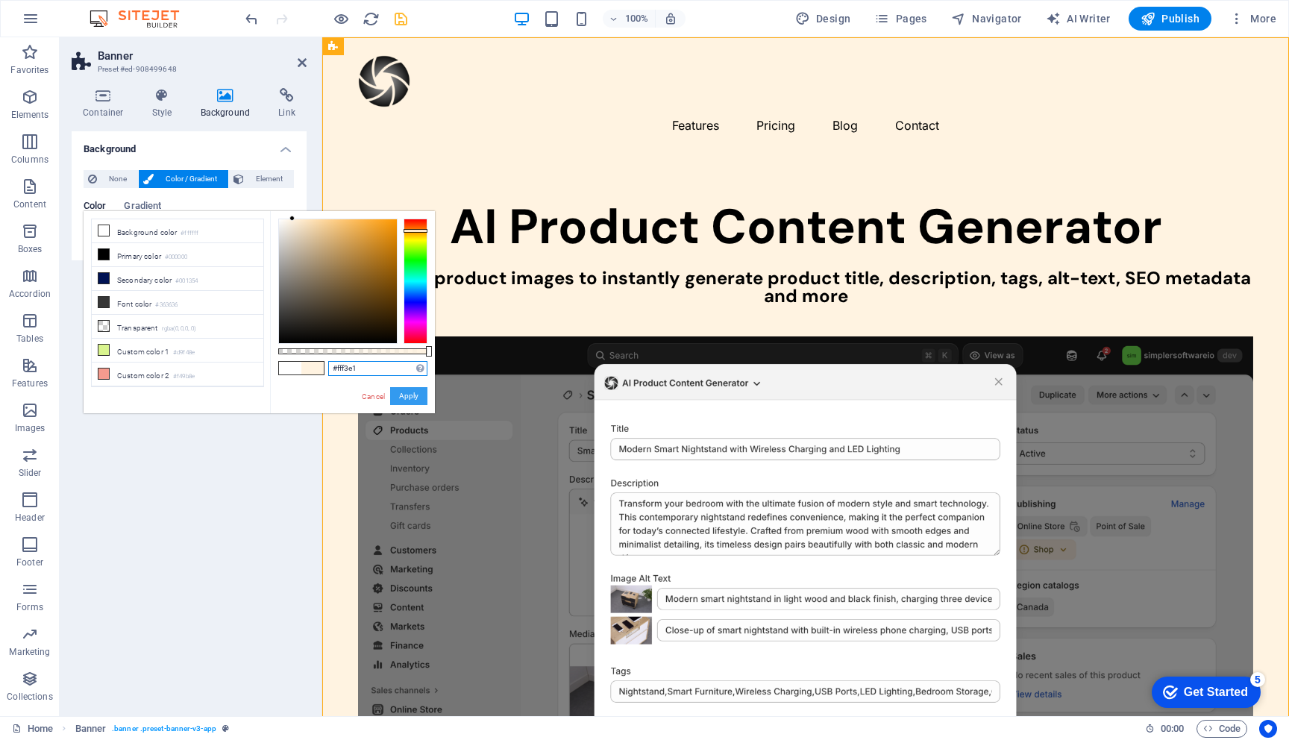
type input "#fff3e1"
click at [412, 396] on button "Apply" at bounding box center [408, 396] width 37 height 18
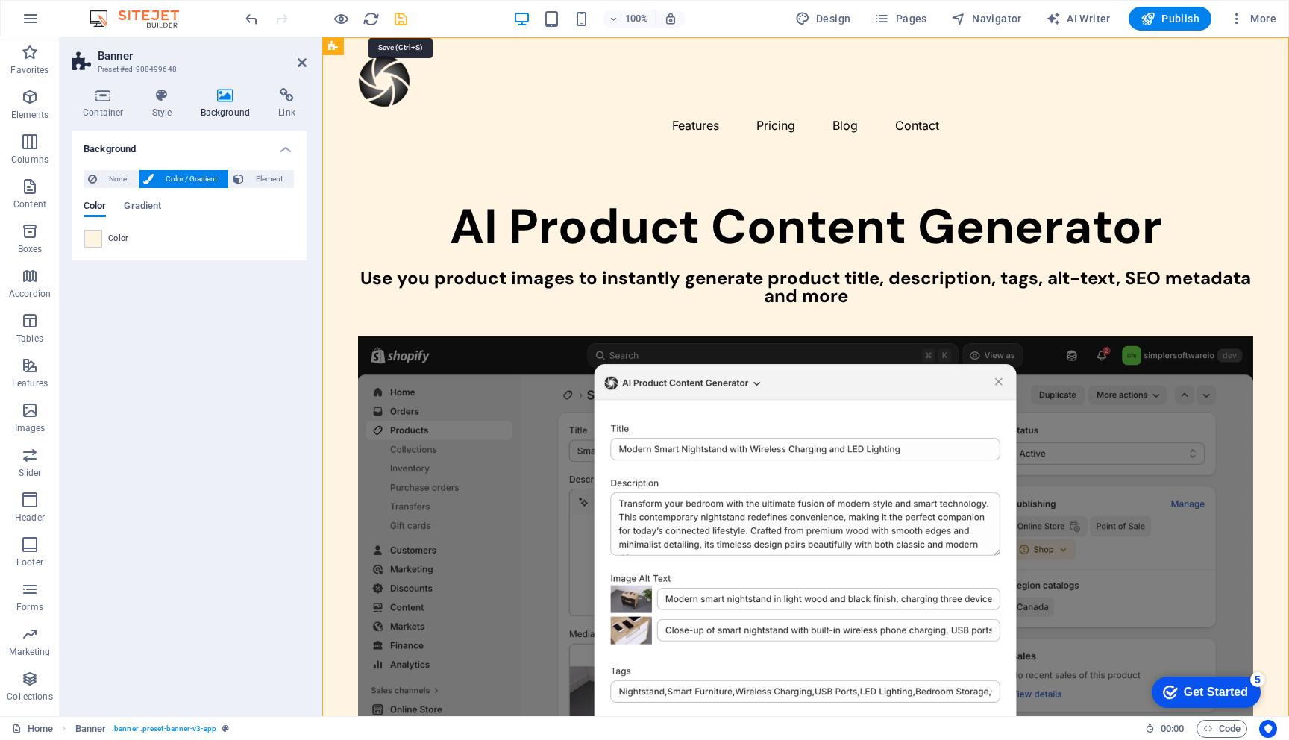
click at [400, 13] on icon "save" at bounding box center [400, 18] width 17 height 17
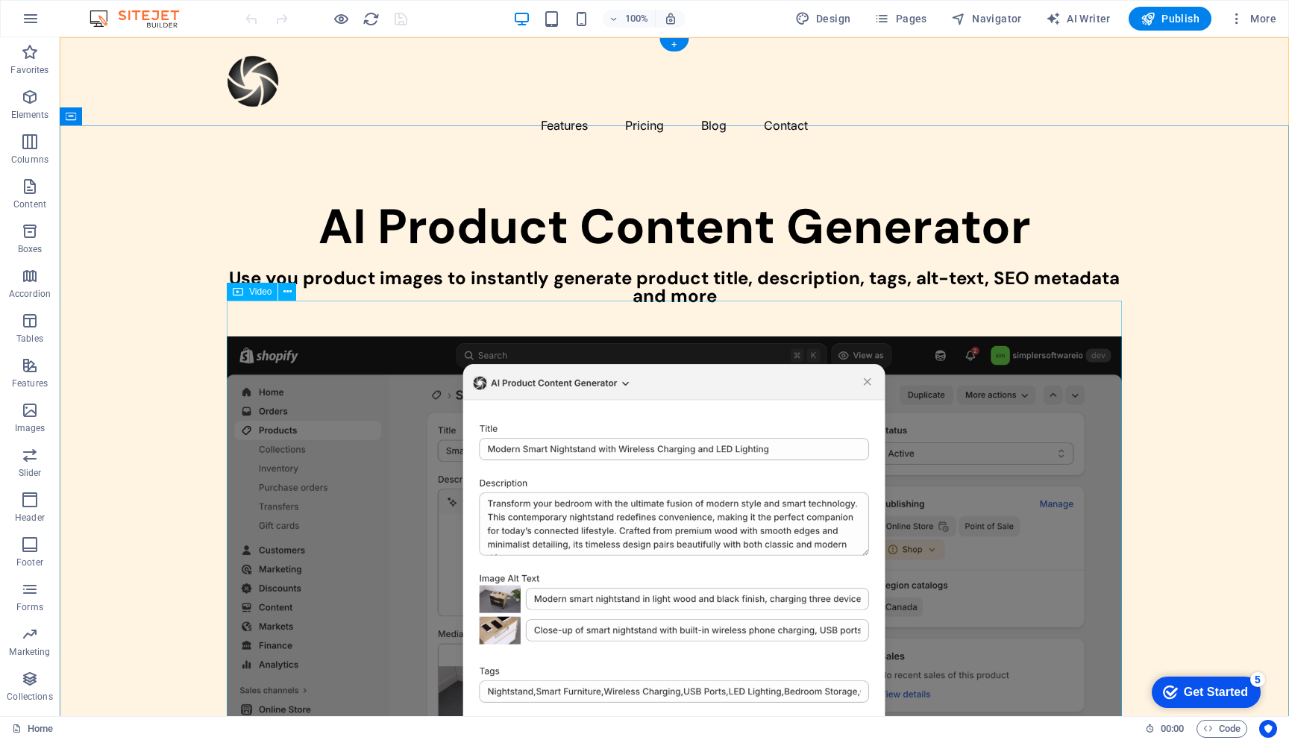
click at [327, 357] on figure at bounding box center [674, 640] width 895 height 609
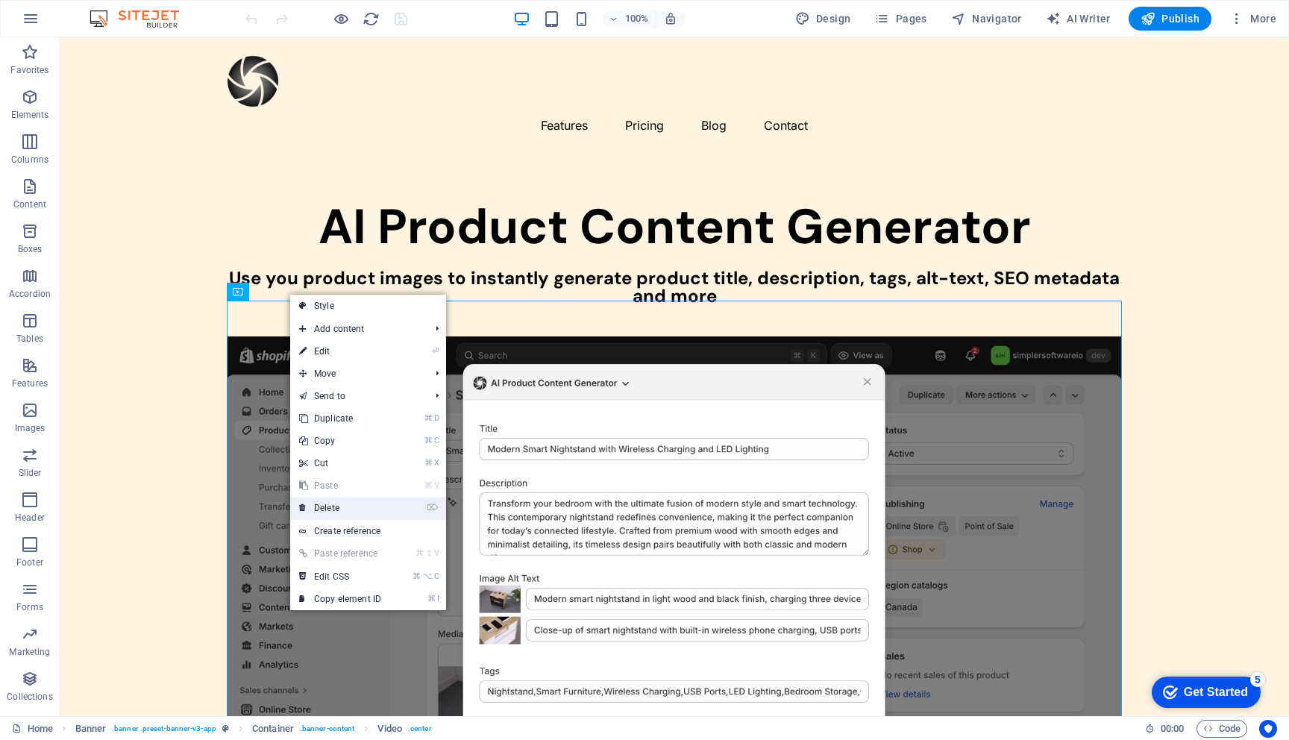
click at [330, 513] on link "⌦ Delete" at bounding box center [340, 508] width 100 height 22
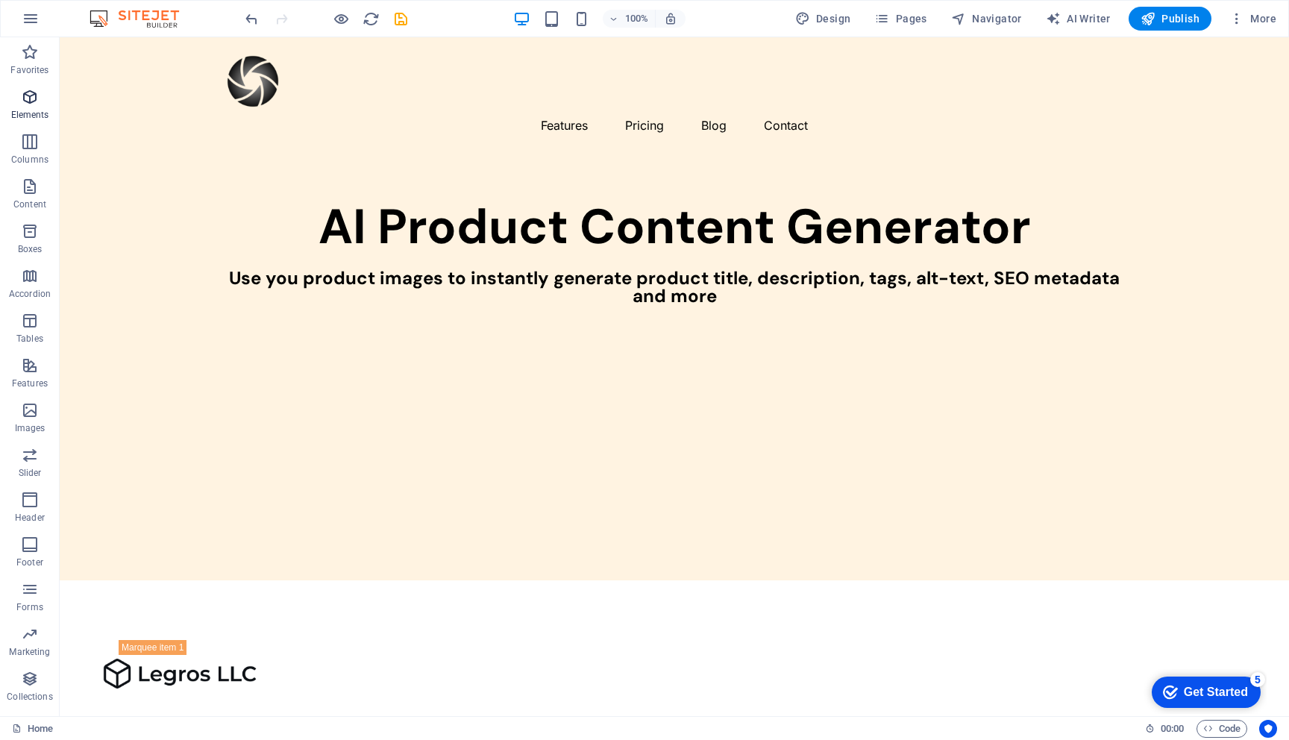
click at [27, 102] on icon "button" at bounding box center [30, 97] width 18 height 18
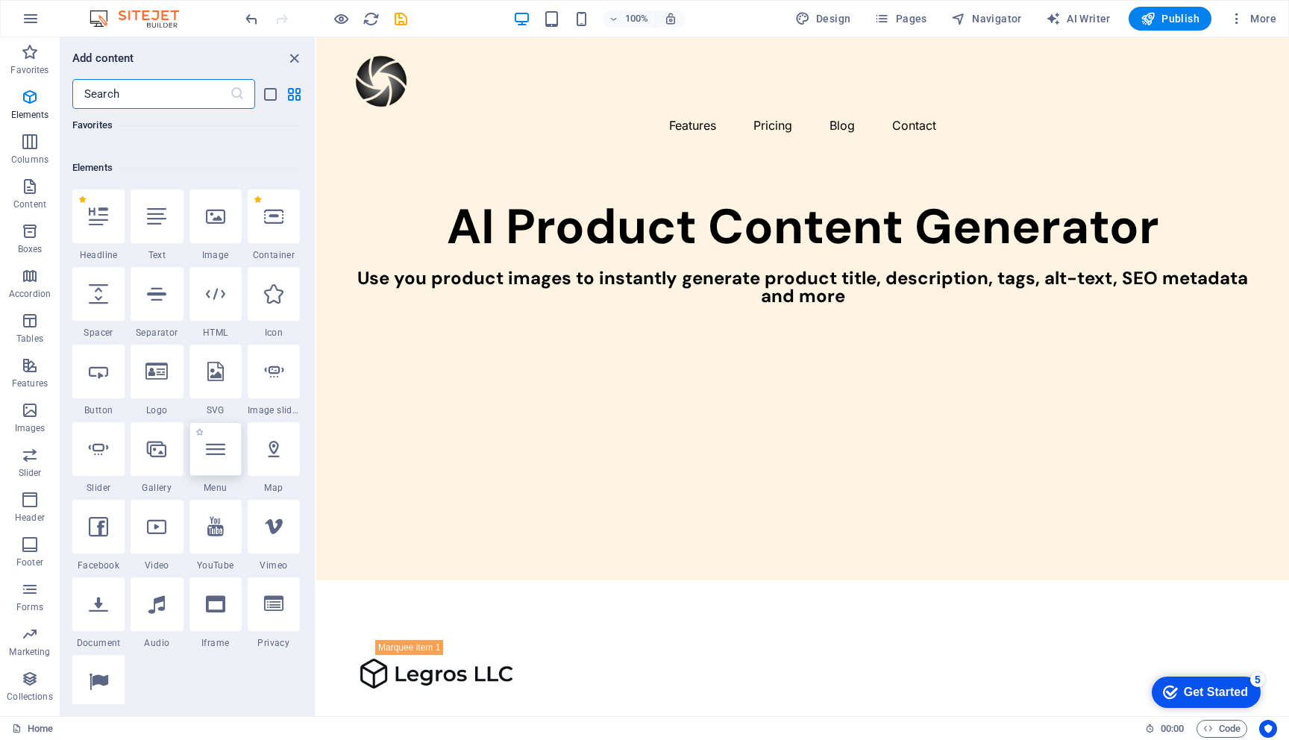
scroll to position [159, 0]
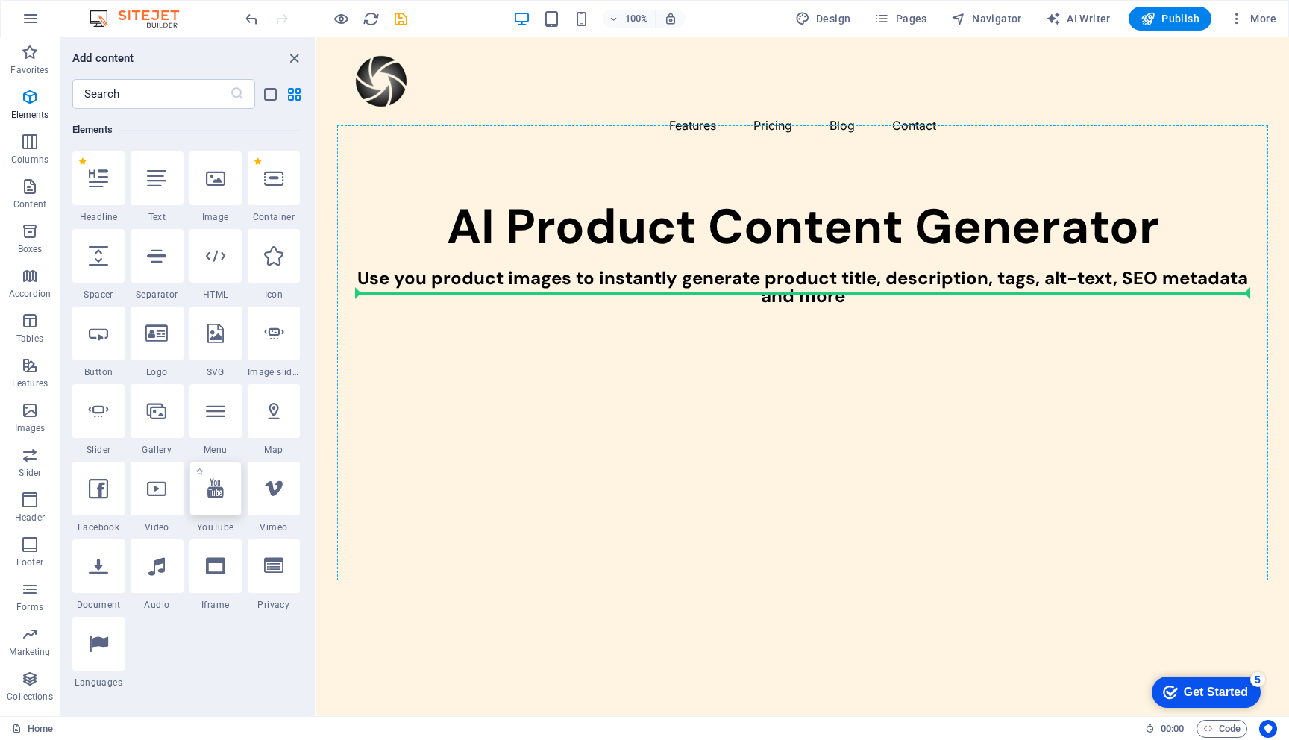
select select "ar16_9"
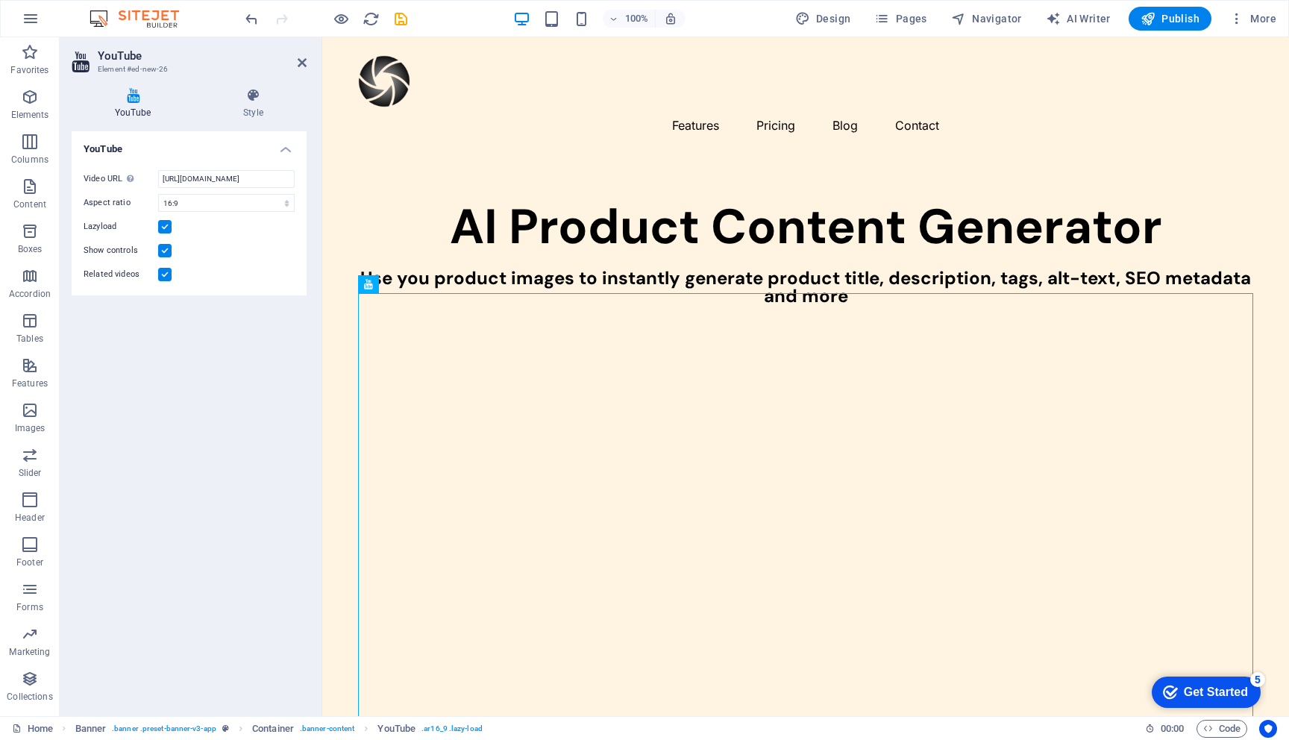
drag, startPoint x: 216, startPoint y: 492, endPoint x: 1084, endPoint y: 3, distance: 996.4
click at [207, 179] on input "[URL][DOMAIN_NAME]" at bounding box center [226, 179] width 136 height 18
paste input "[DOMAIN_NAME][URL]"
type input "[URL][DOMAIN_NAME]"
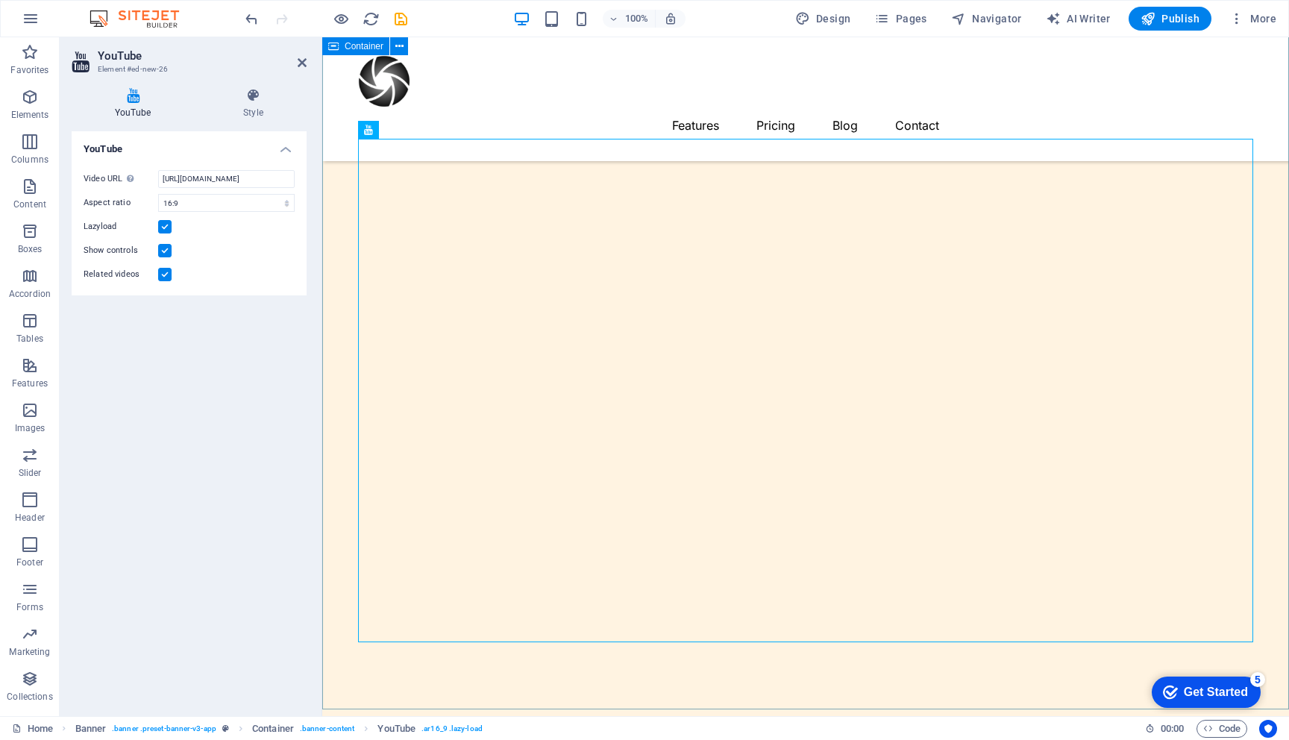
scroll to position [131, 0]
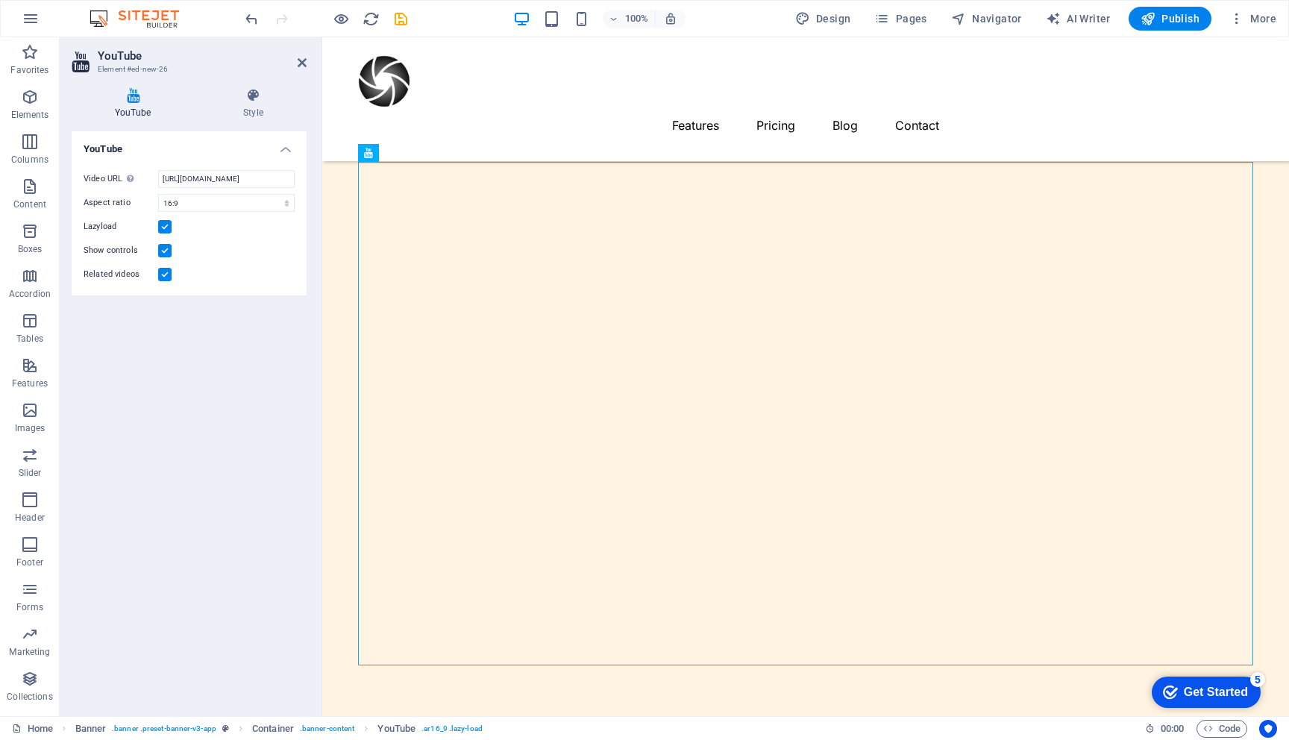
click at [166, 252] on label at bounding box center [164, 250] width 13 height 13
click at [0, 0] on input "Show controls" at bounding box center [0, 0] width 0 height 0
click at [166, 252] on label at bounding box center [164, 250] width 13 height 13
click at [0, 0] on input "Show controls" at bounding box center [0, 0] width 0 height 0
click at [166, 252] on label at bounding box center [164, 250] width 13 height 13
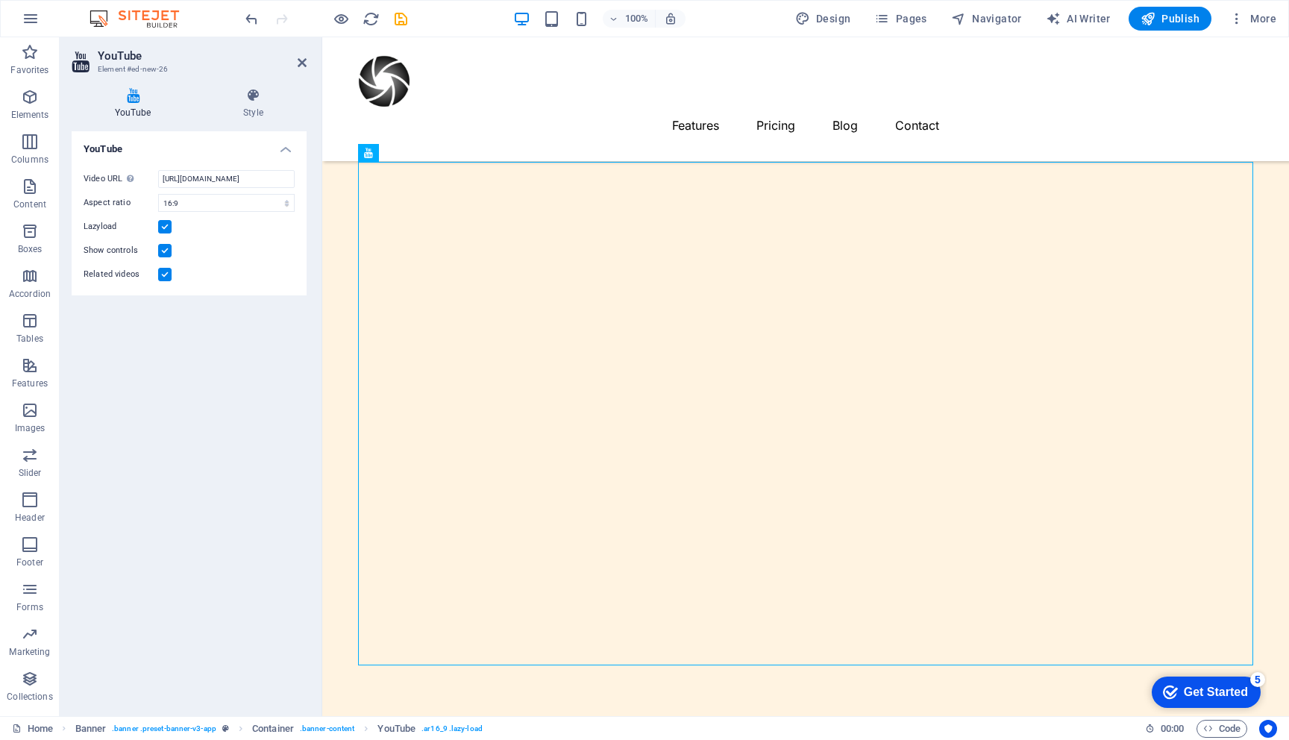
click at [0, 0] on input "Show controls" at bounding box center [0, 0] width 0 height 0
click at [166, 275] on label at bounding box center [164, 274] width 13 height 13
click at [0, 0] on input "Related videos" at bounding box center [0, 0] width 0 height 0
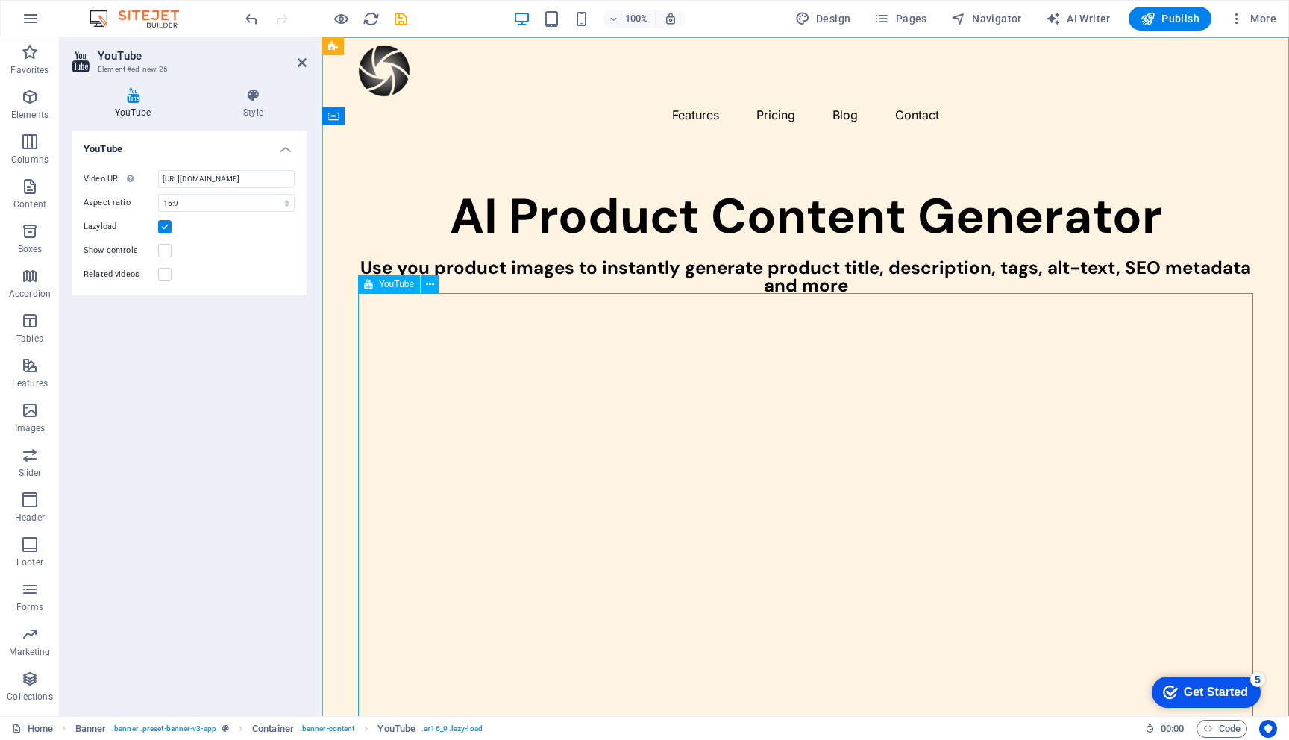
scroll to position [0, 0]
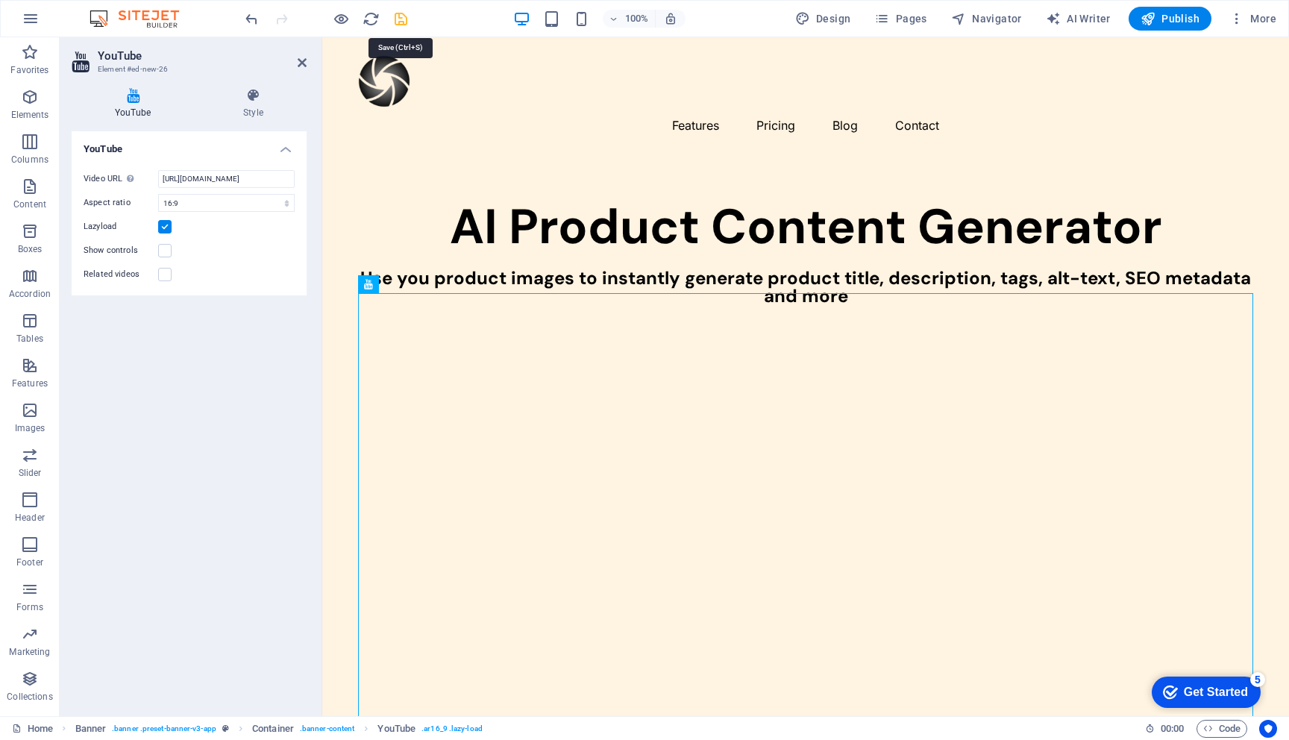
click at [0, 0] on icon "save" at bounding box center [0, 0] width 0 height 0
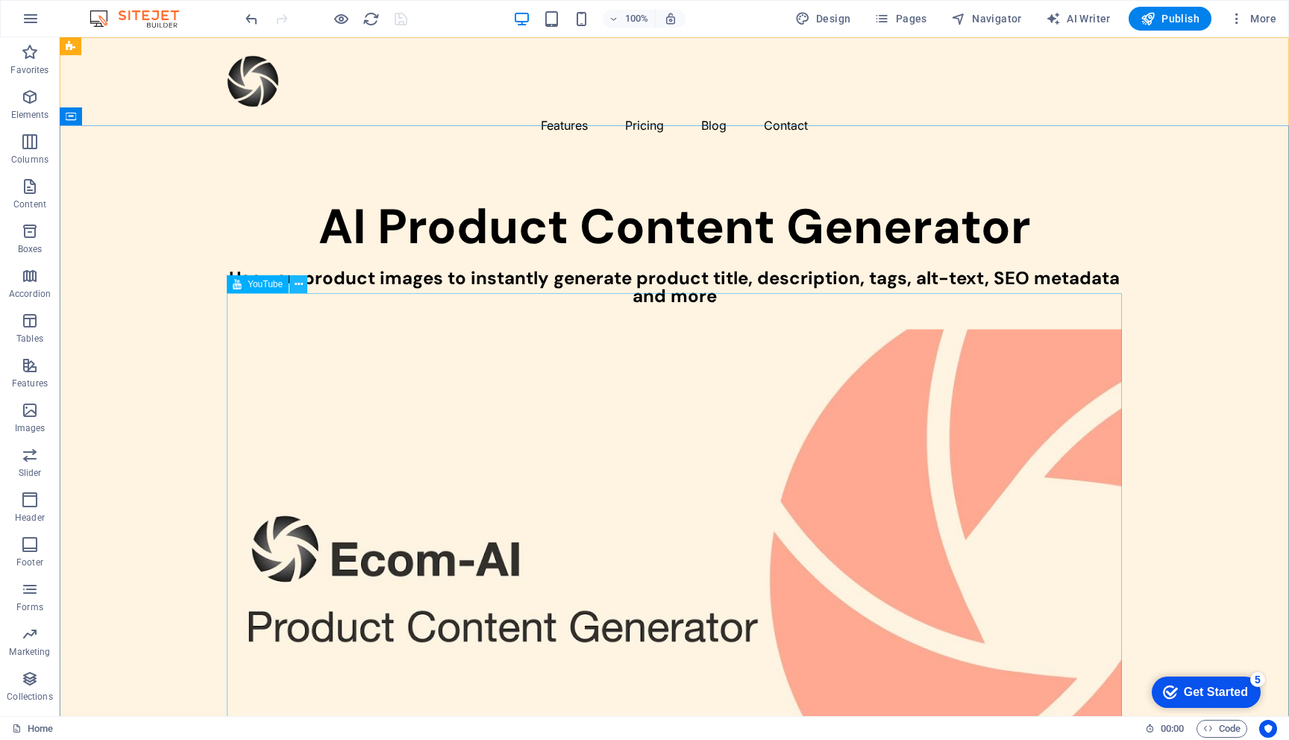
click at [300, 284] on icon at bounding box center [299, 285] width 8 height 16
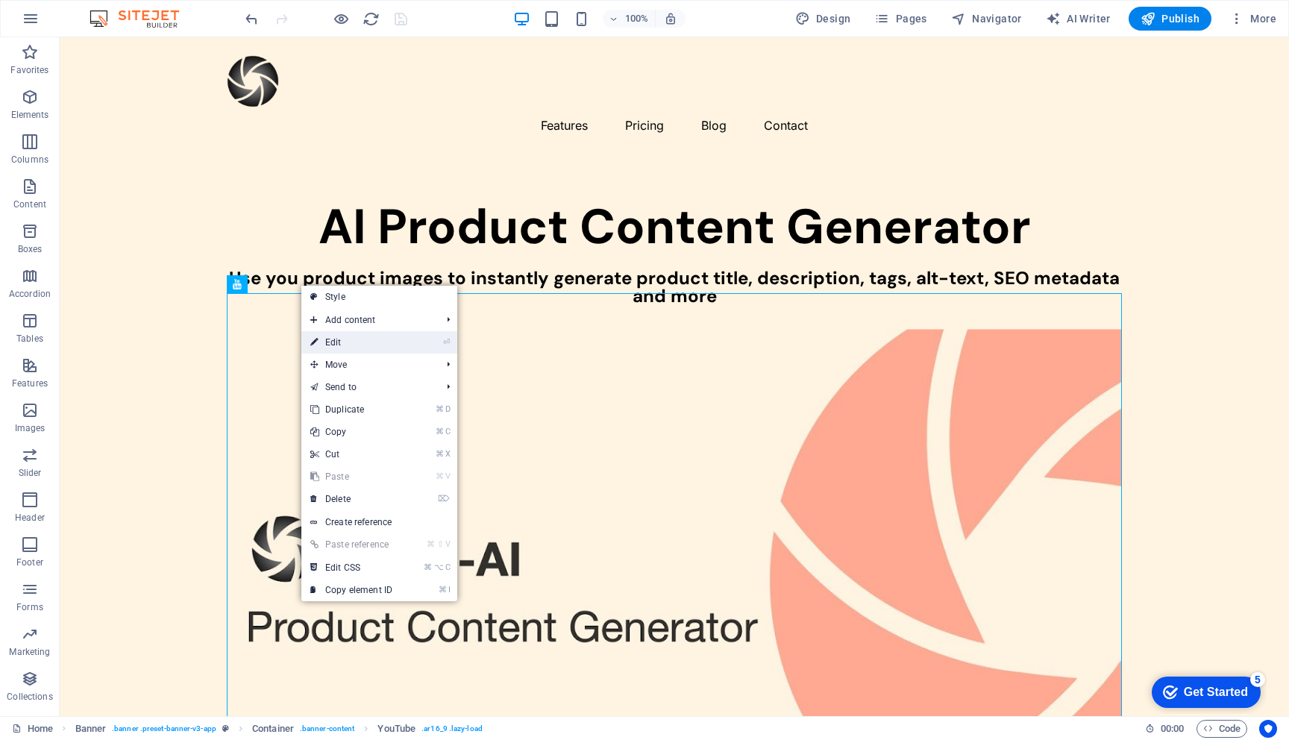
click at [328, 339] on link "⏎ Edit" at bounding box center [351, 342] width 100 height 22
select select "ar16_9"
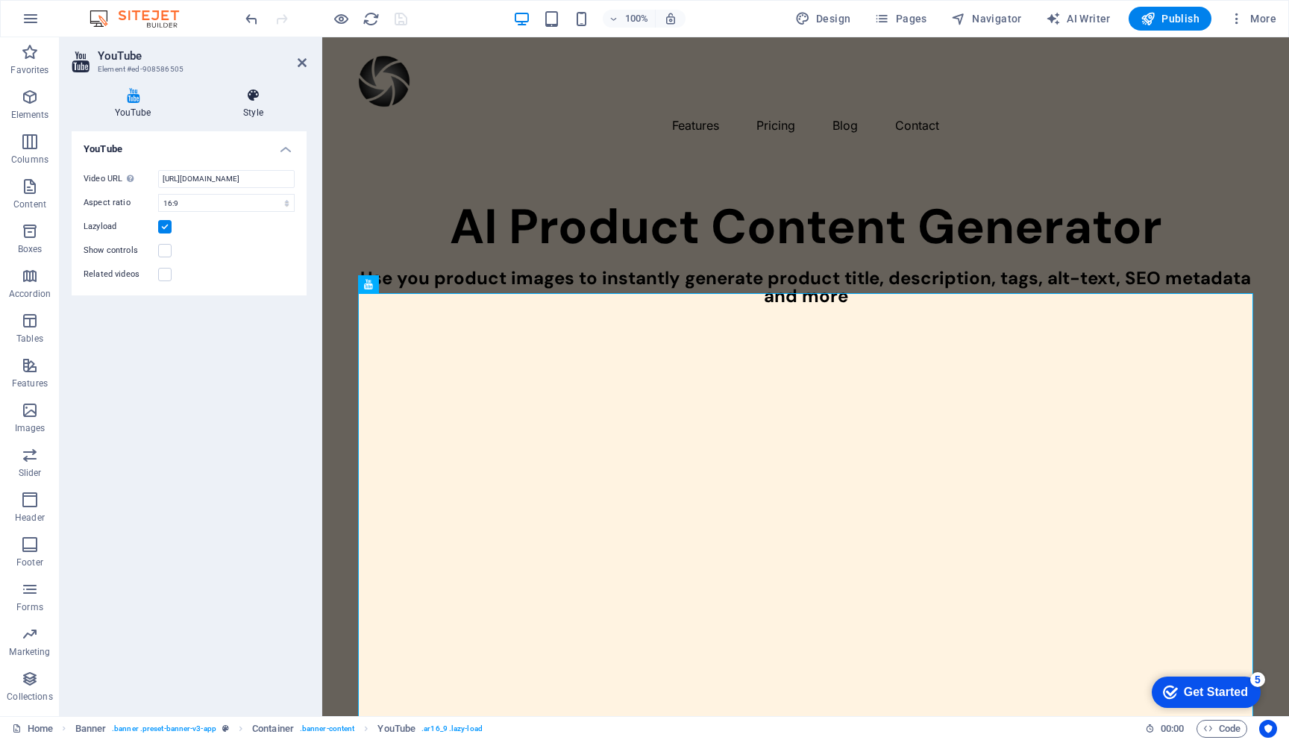
click at [259, 98] on icon at bounding box center [253, 95] width 107 height 15
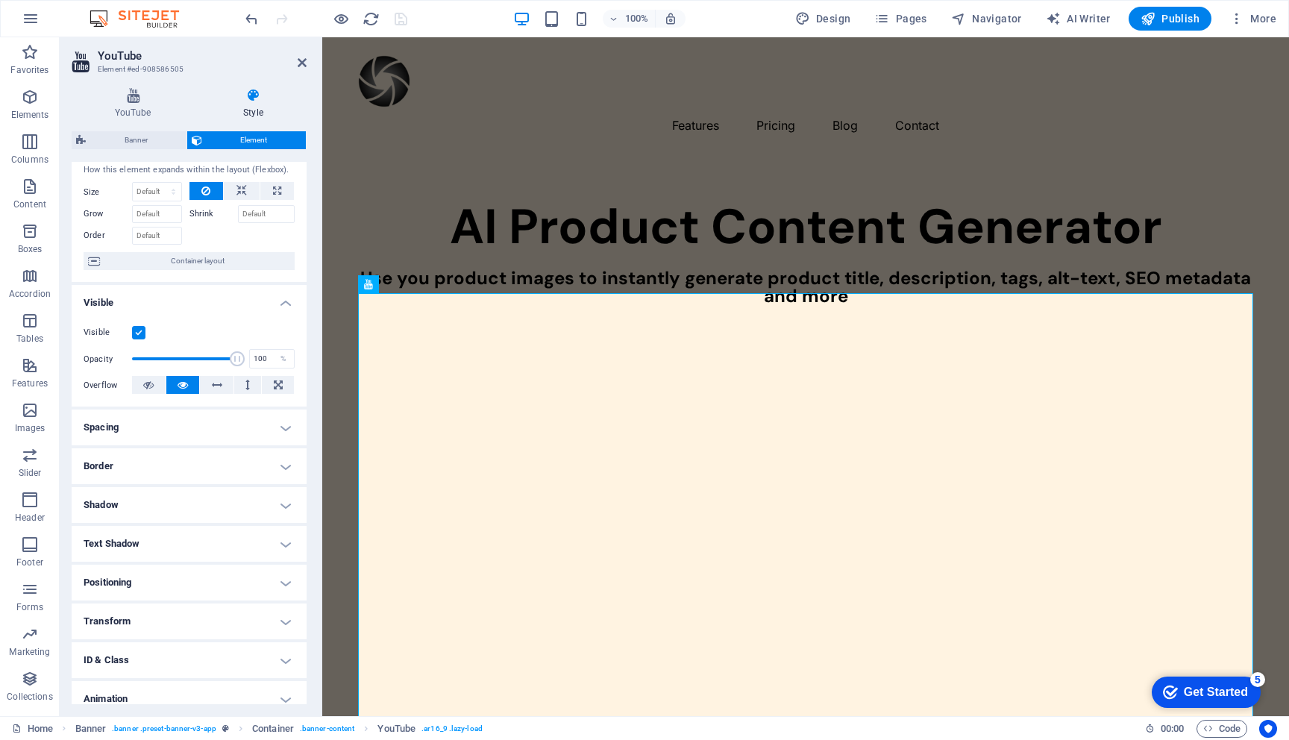
scroll to position [47, 0]
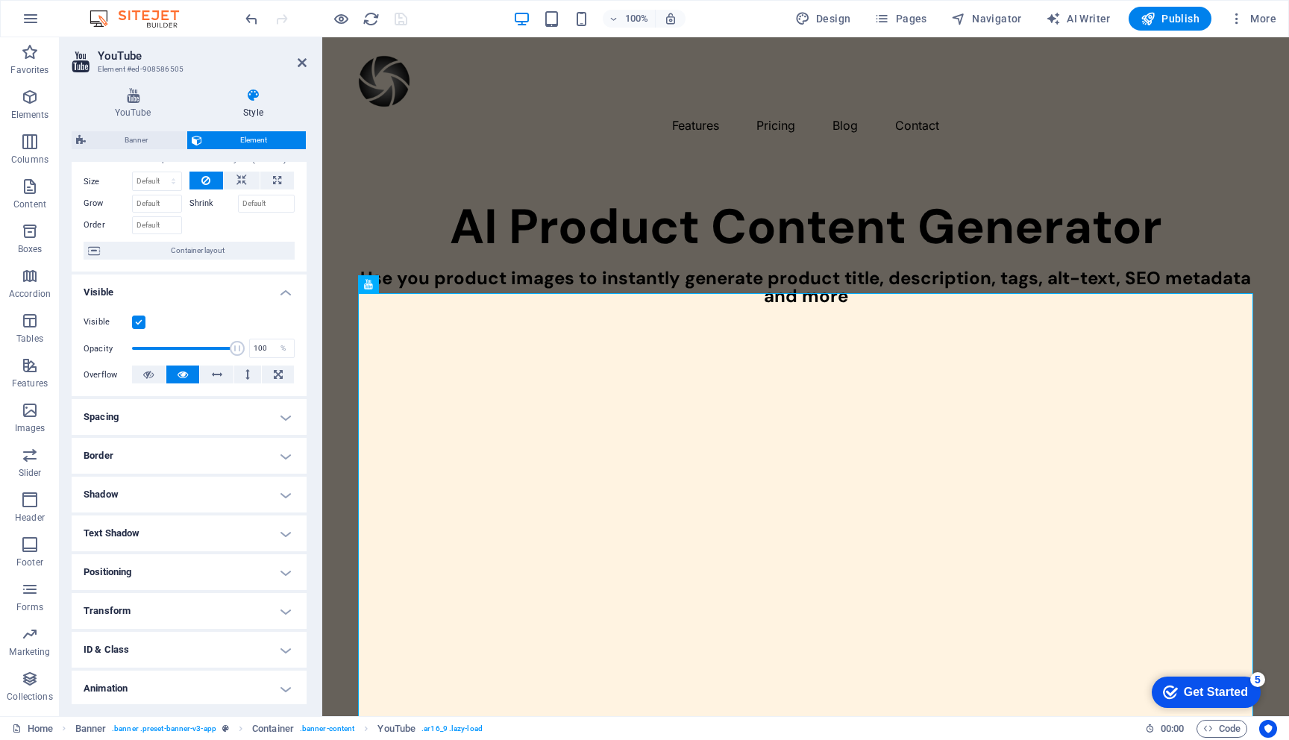
click at [182, 453] on h4 "Border" at bounding box center [189, 456] width 235 height 36
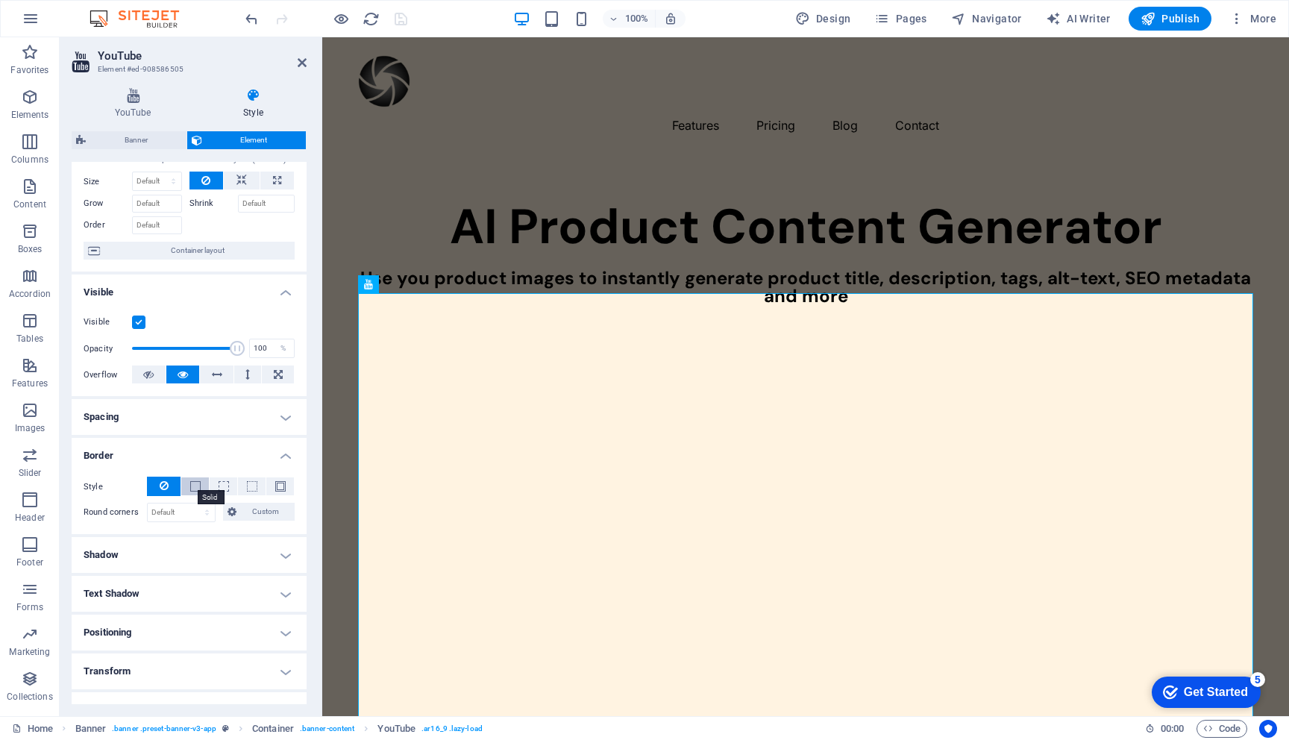
click at [193, 488] on span at bounding box center [195, 486] width 10 height 10
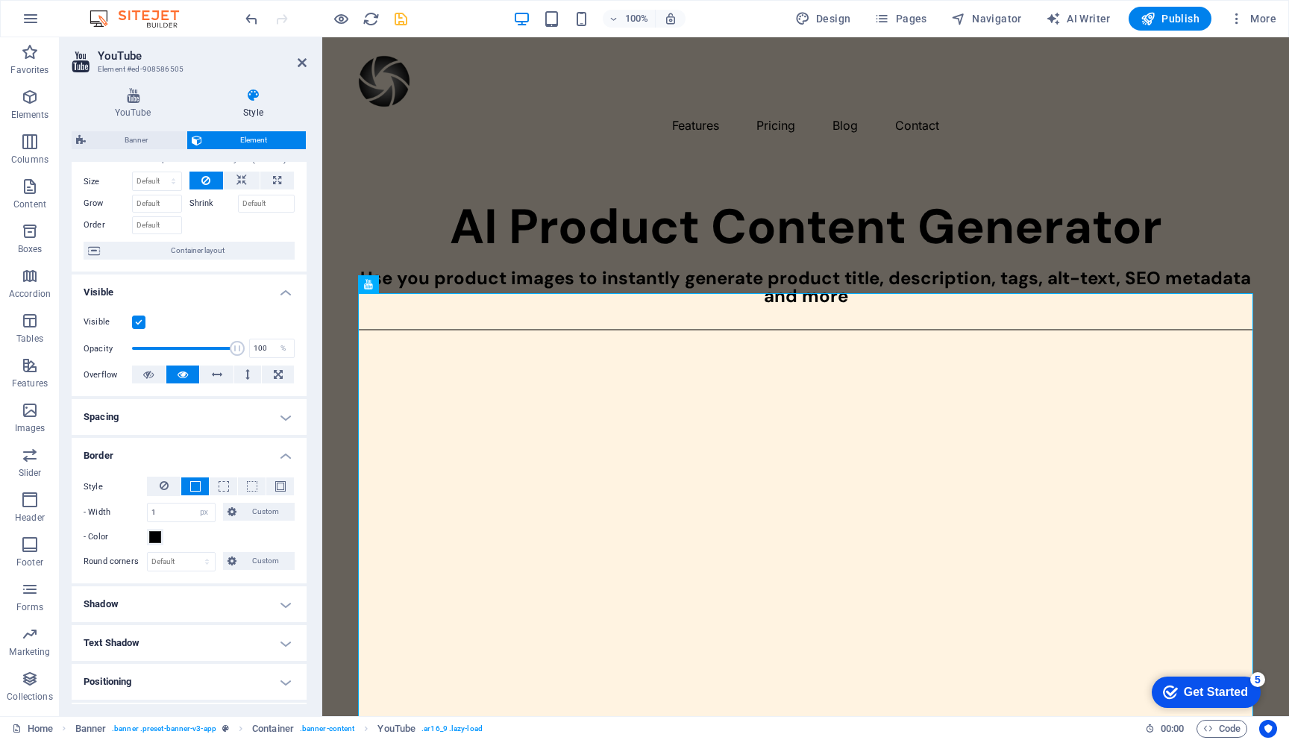
click at [397, 14] on icon "save" at bounding box center [400, 18] width 17 height 17
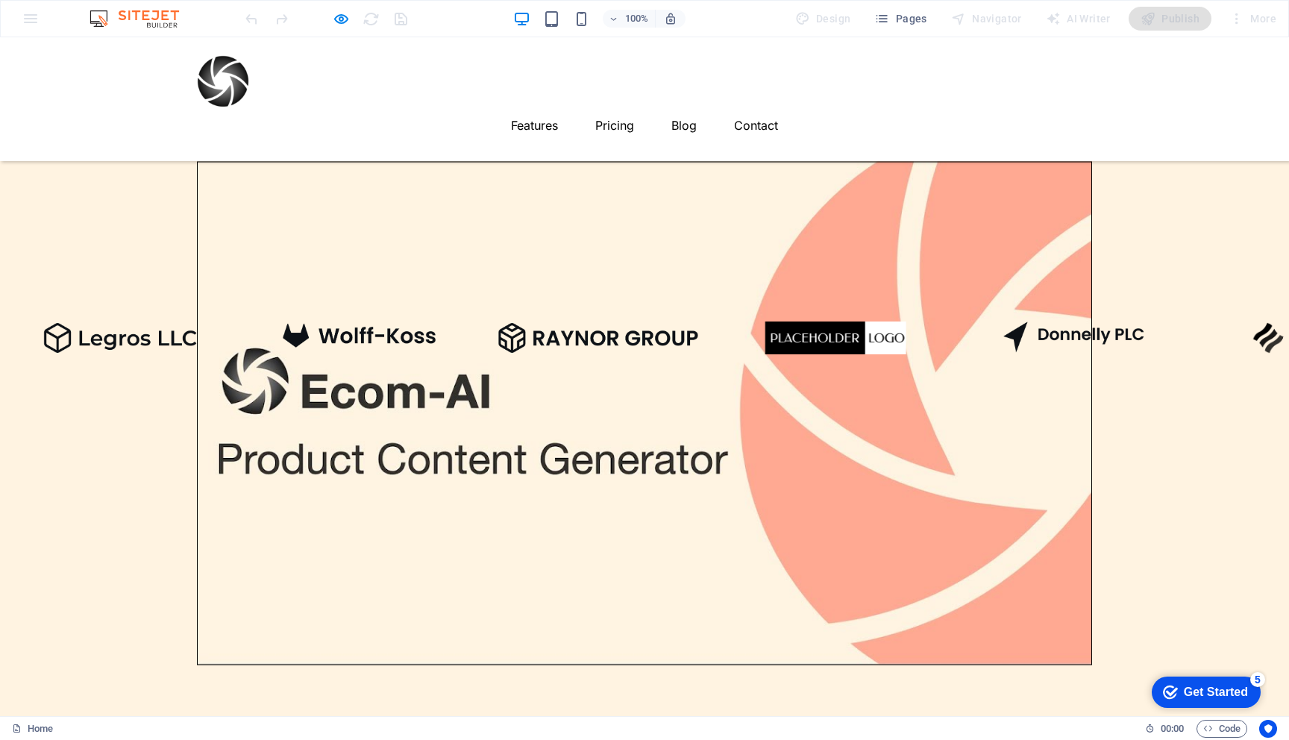
scroll to position [0, 0]
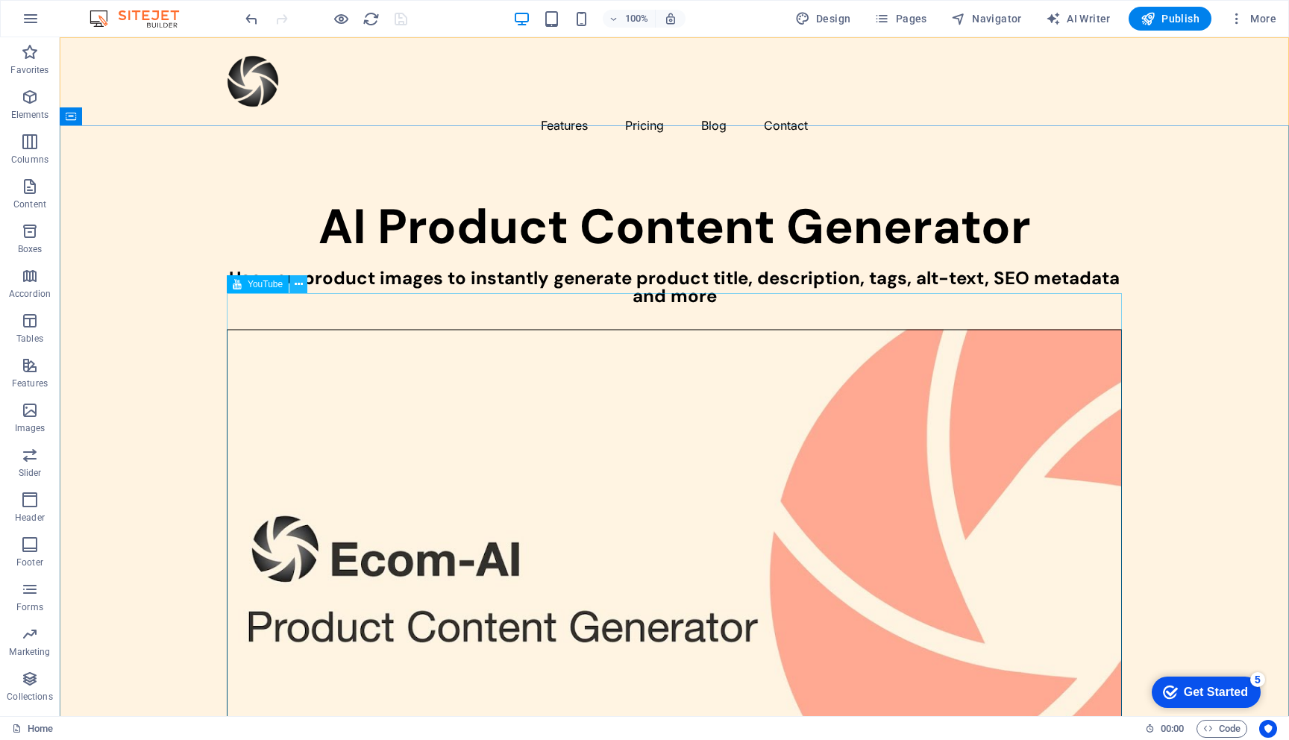
click at [298, 289] on icon at bounding box center [299, 285] width 8 height 16
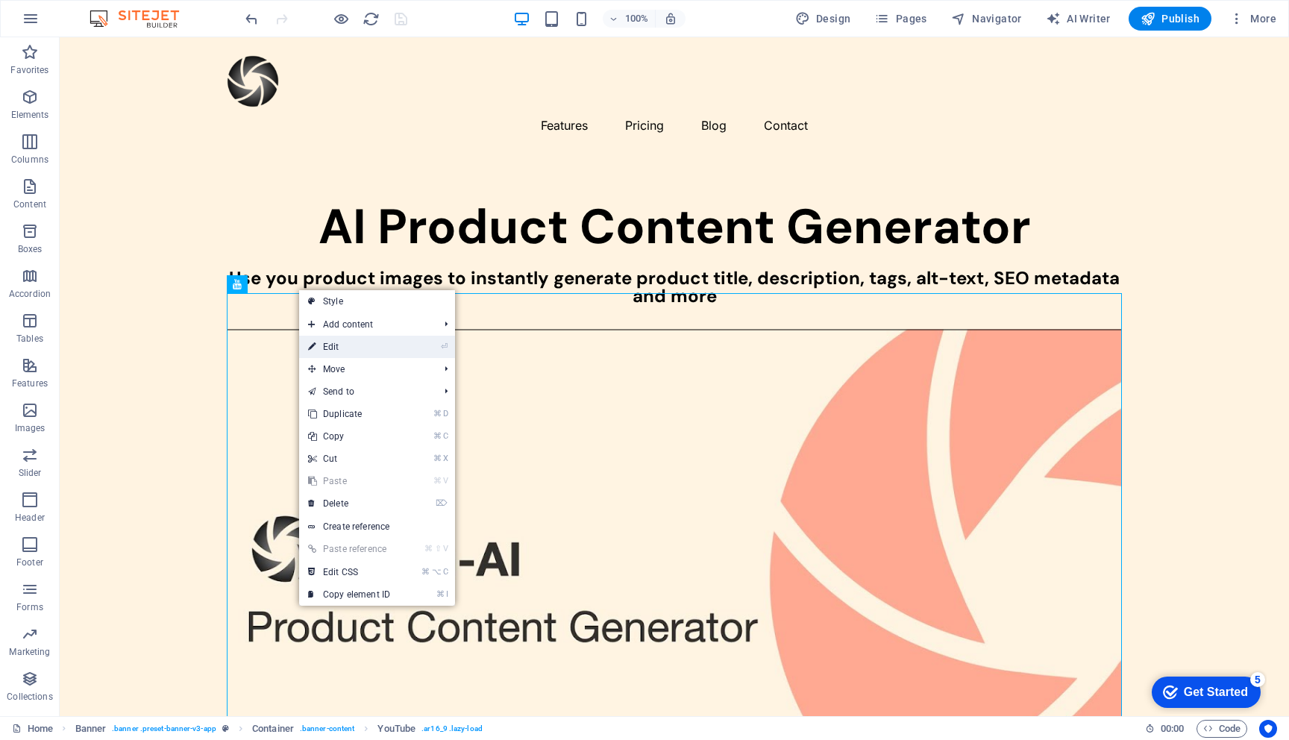
click at [340, 343] on link "⏎ Edit" at bounding box center [349, 347] width 100 height 22
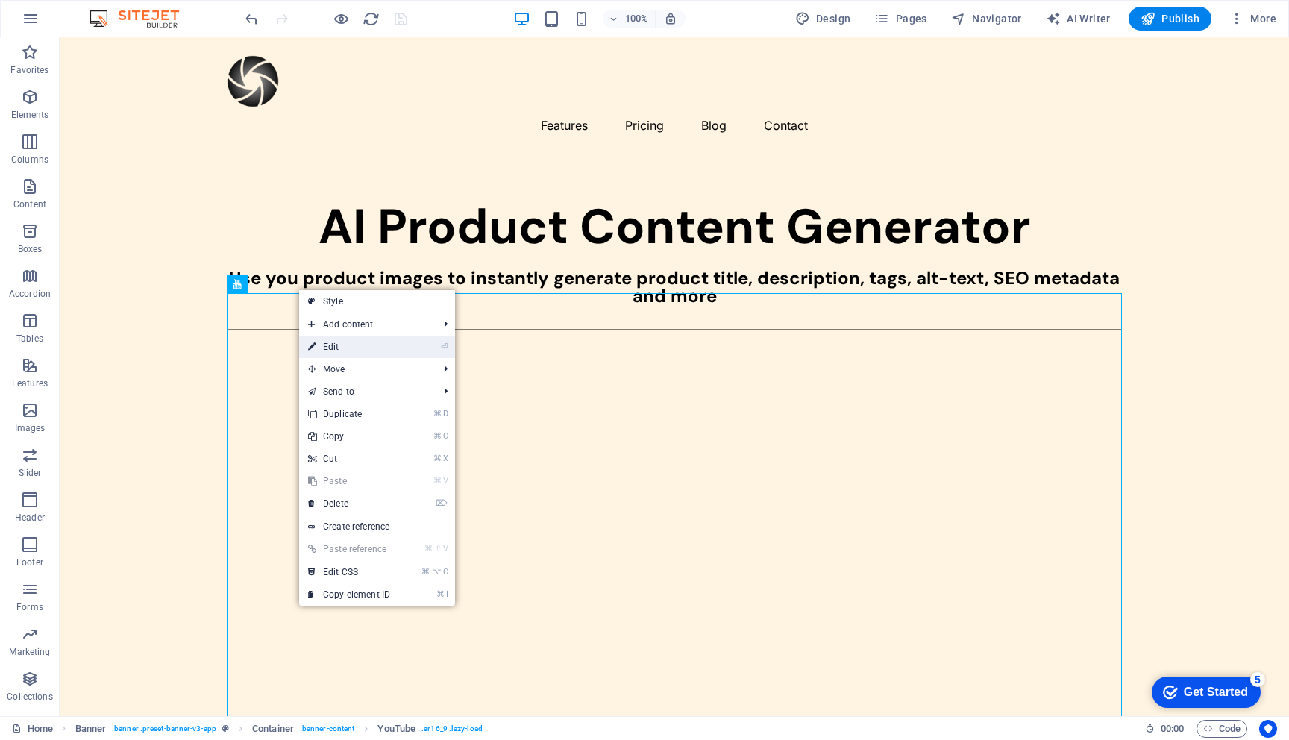
select select "px"
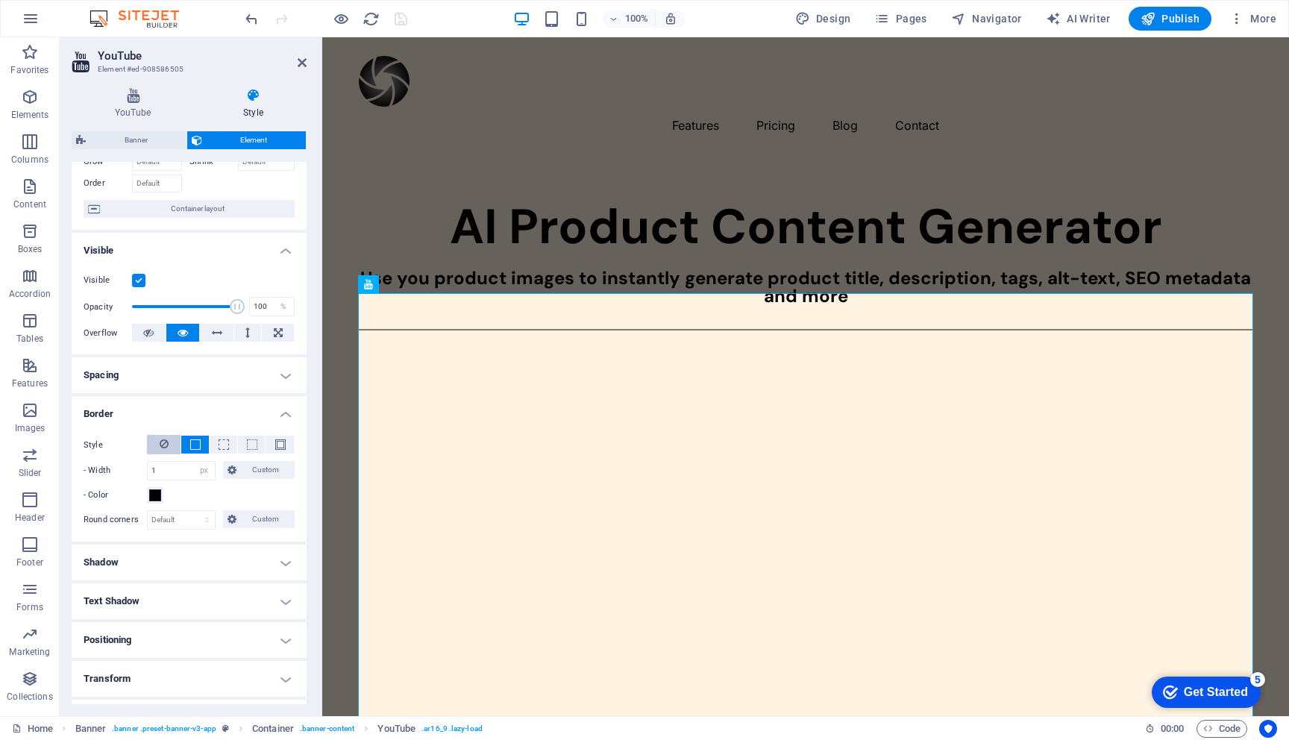
scroll to position [90, 0]
drag, startPoint x: 170, startPoint y: 475, endPoint x: 116, endPoint y: 459, distance: 55.9
click at [116, 459] on div "- Width 1 auto px rem % vh vw Custom Custom" at bounding box center [189, 468] width 211 height 19
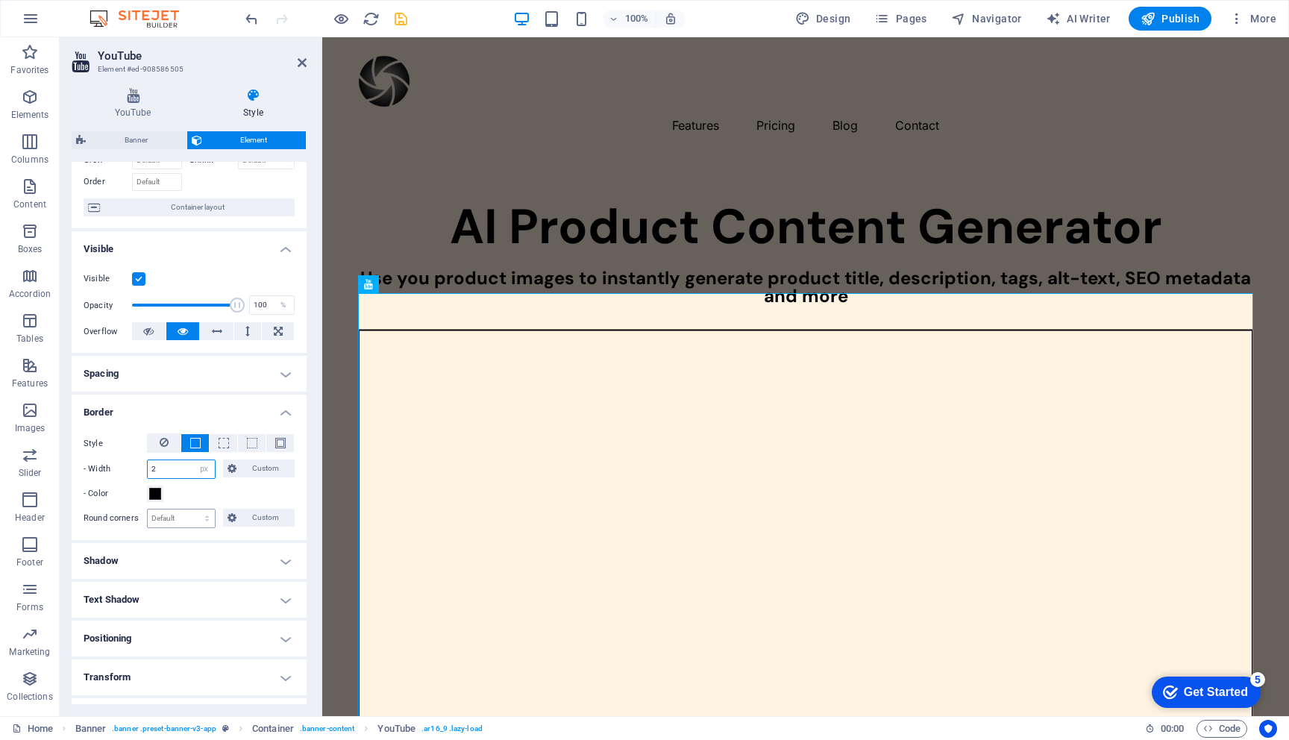
type input "2"
click at [170, 522] on select "Default px rem % vh vw Custom" at bounding box center [181, 518] width 67 height 18
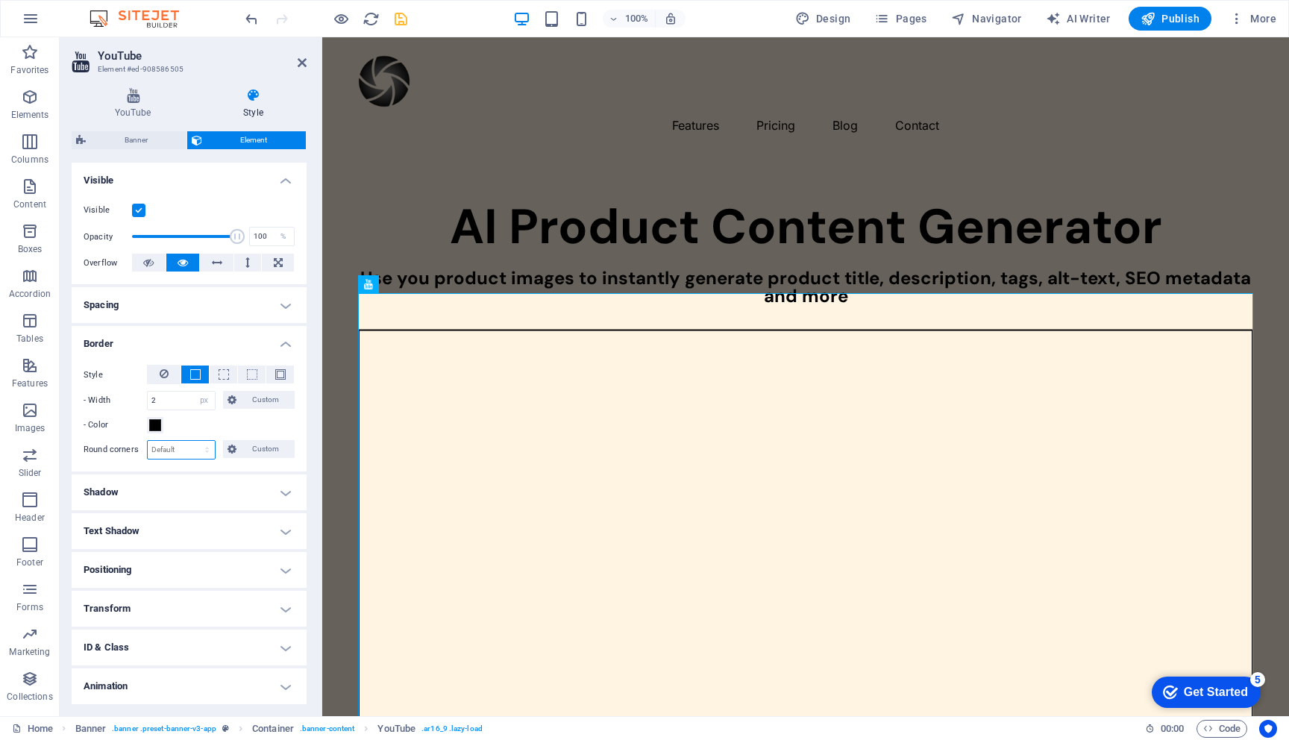
scroll to position [160, 0]
click at [108, 494] on h4 "Shadow" at bounding box center [189, 492] width 235 height 36
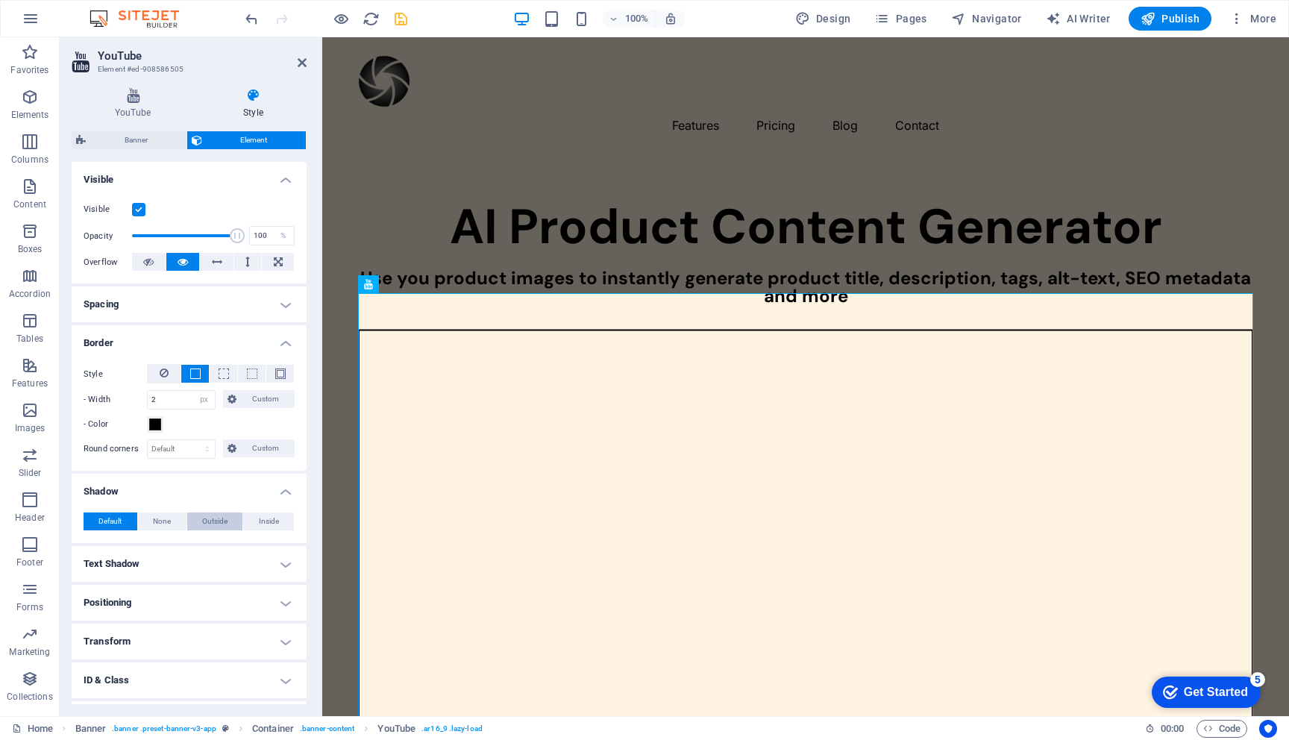
click at [214, 525] on span "Outside" at bounding box center [214, 521] width 25 height 18
type input "2"
type input "4"
click at [400, 16] on icon "save" at bounding box center [400, 18] width 17 height 17
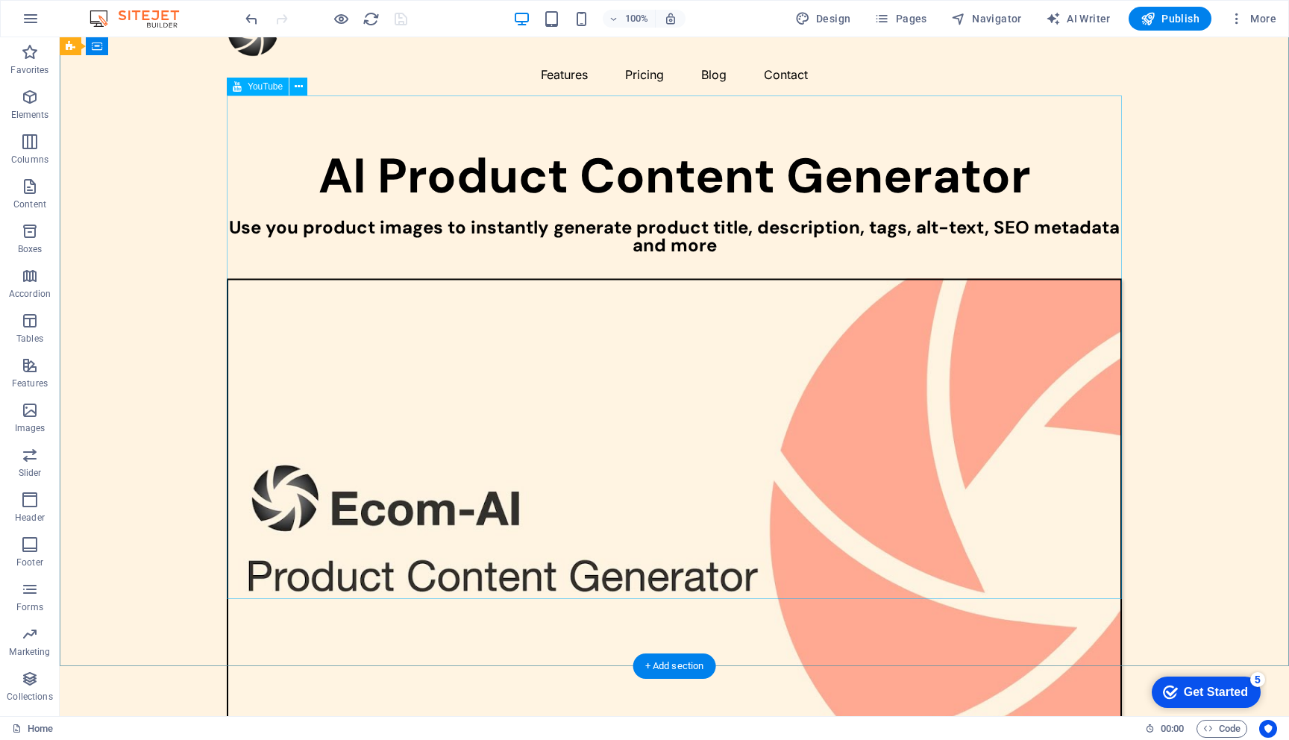
scroll to position [0, 0]
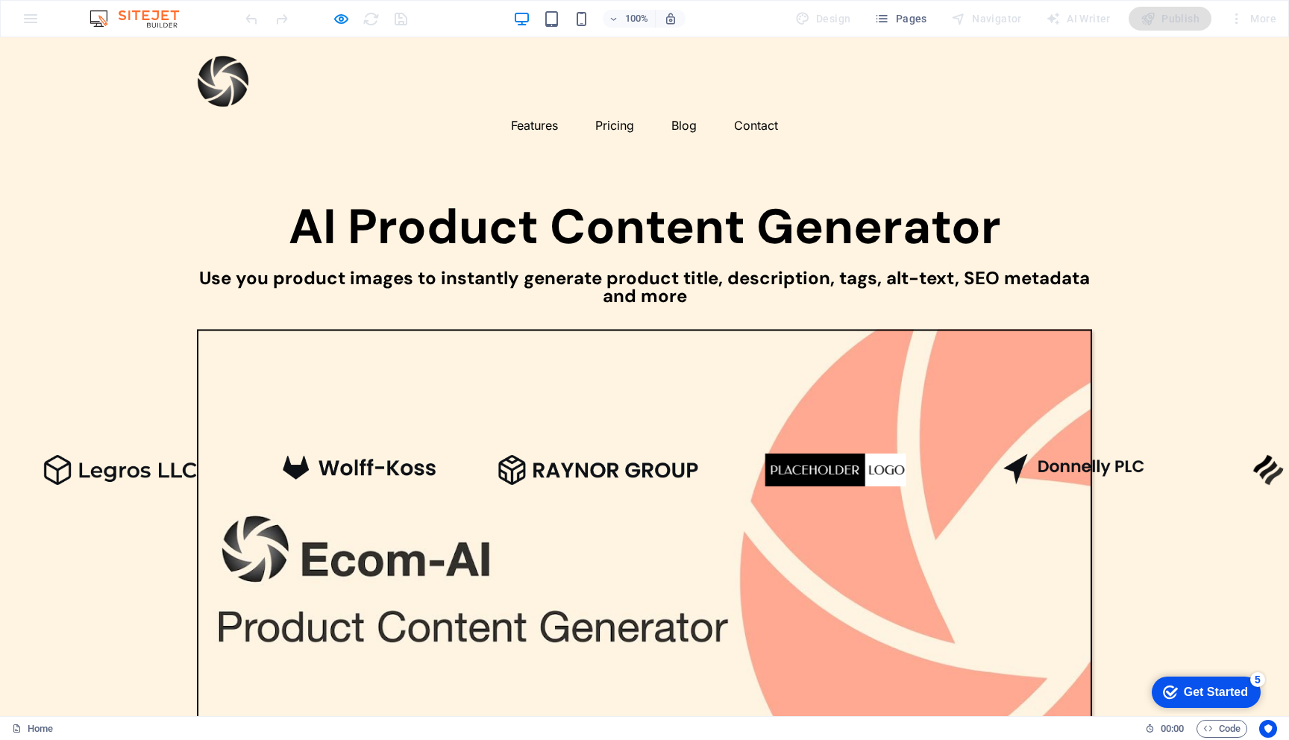
click at [450, 338] on div at bounding box center [644, 580] width 895 height 503
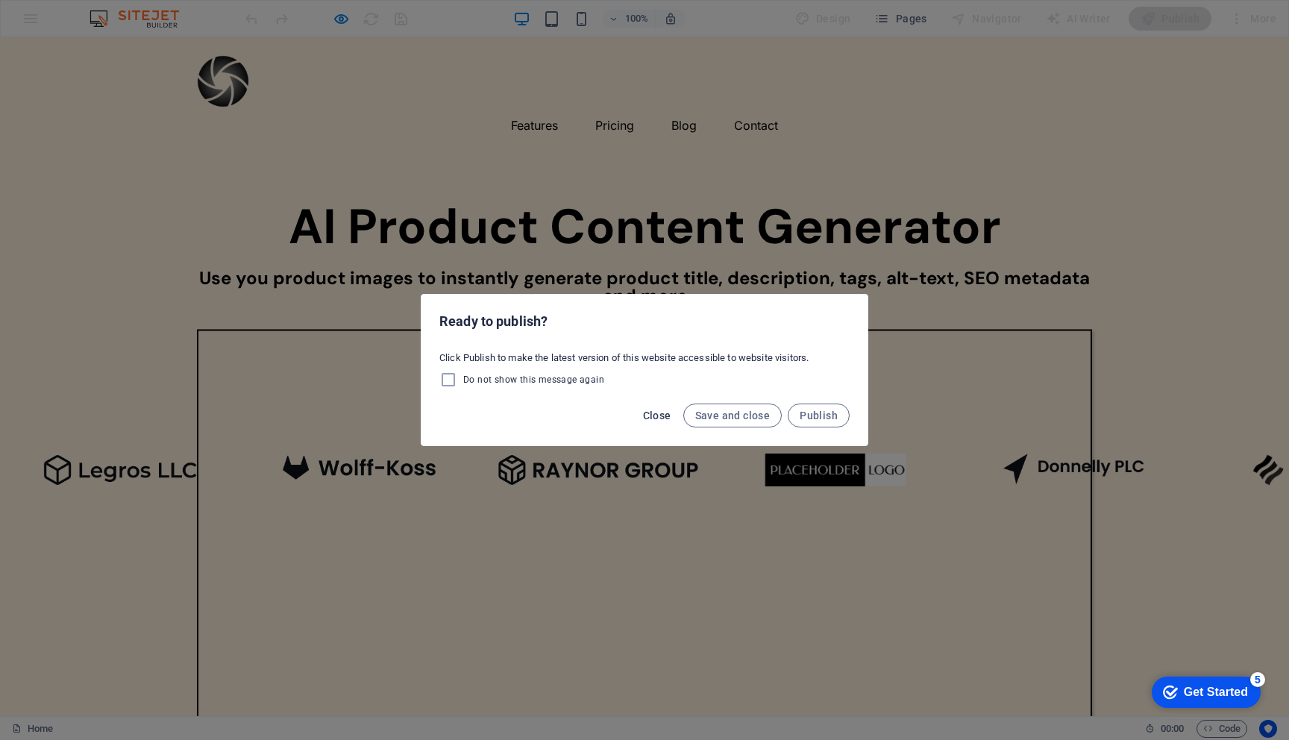
click at [658, 412] on span "Close" at bounding box center [657, 415] width 28 height 12
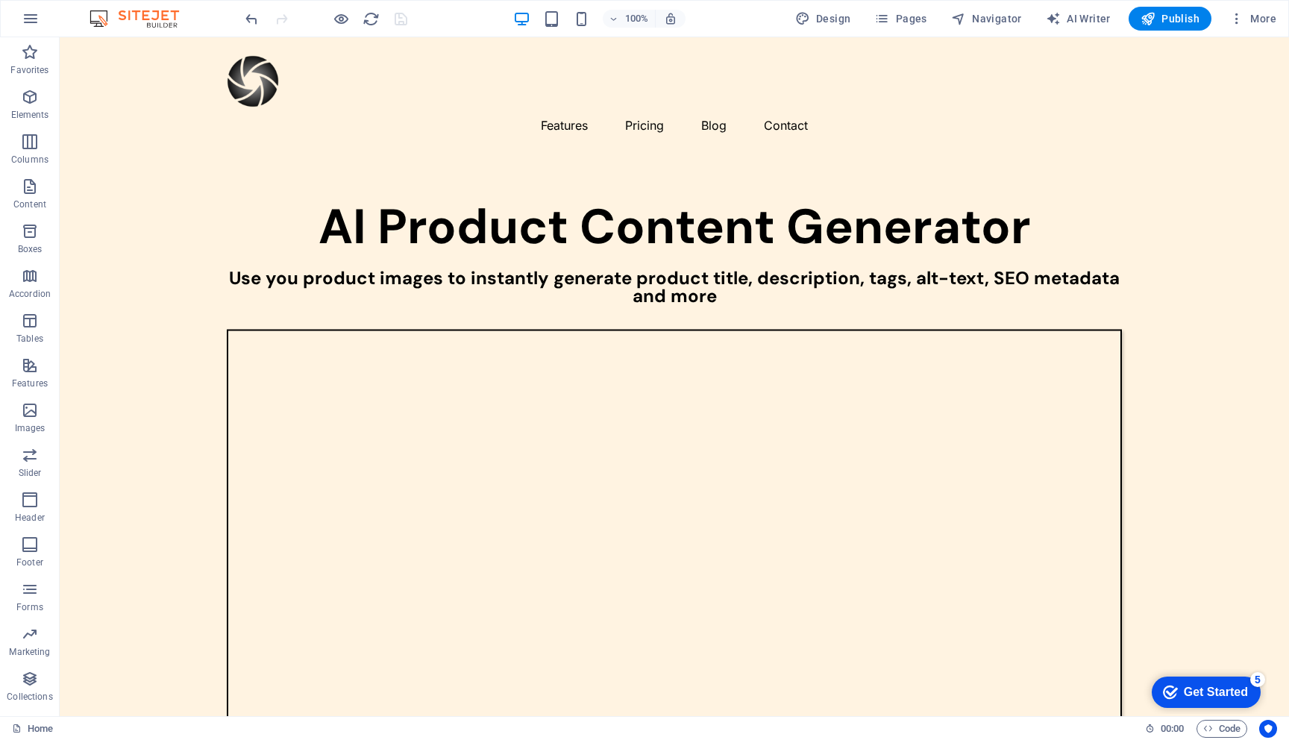
click at [367, 20] on icon "reload" at bounding box center [370, 18] width 17 height 17
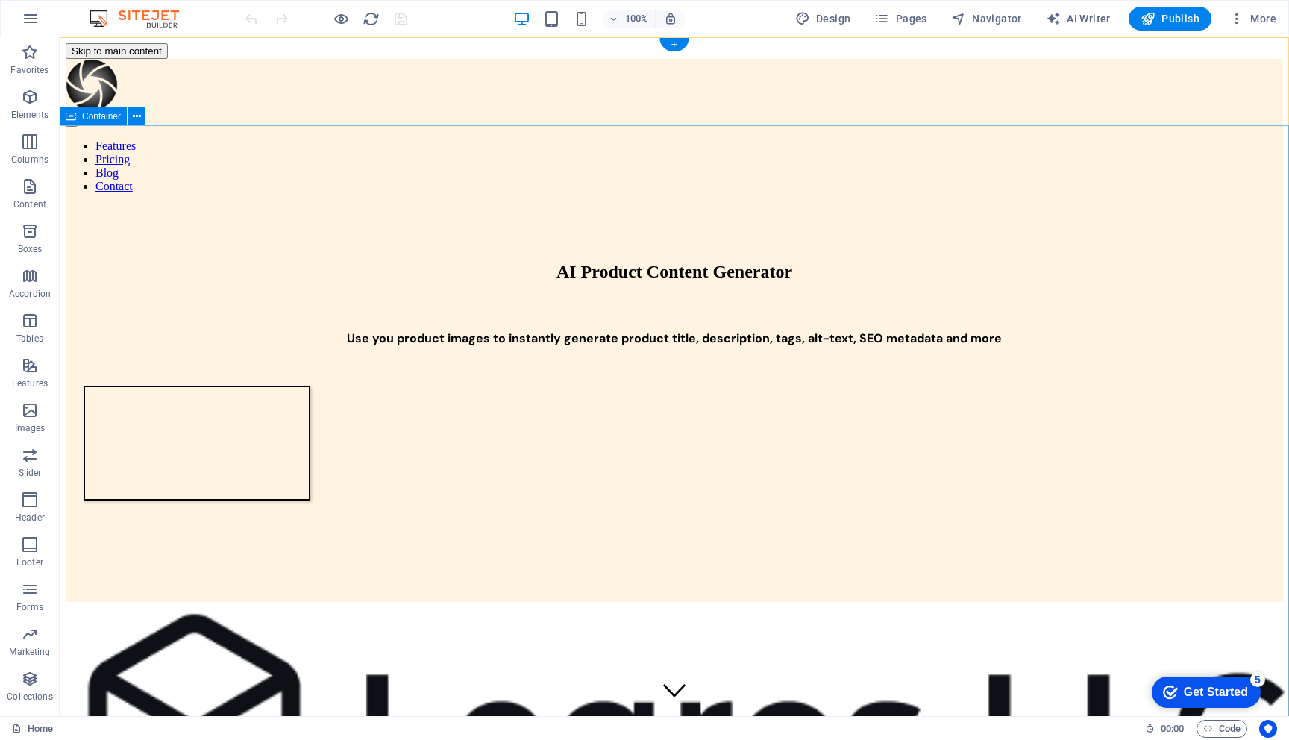
click at [172, 245] on div "AI Product Content Generator Use you product images to instantly generate produ…" at bounding box center [674, 387] width 1217 height 365
click at [136, 116] on icon at bounding box center [137, 117] width 8 height 16
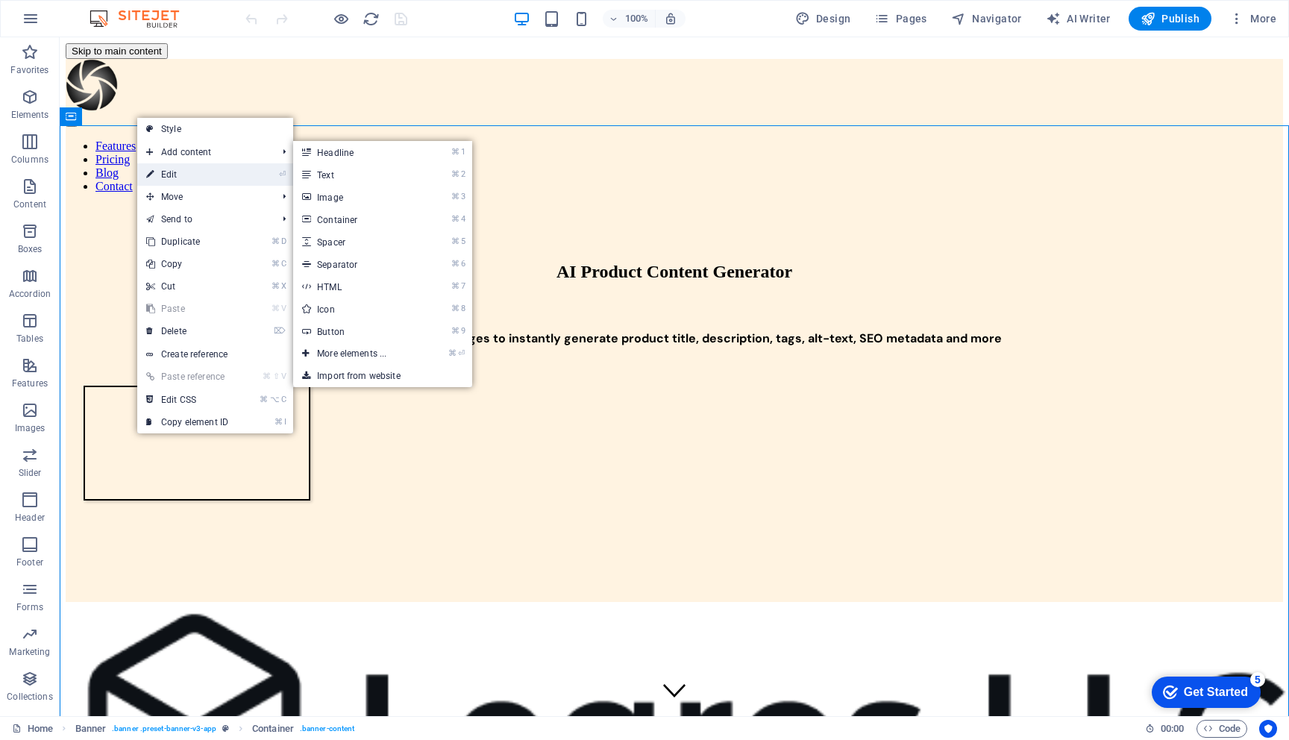
click at [157, 173] on link "⏎ Edit" at bounding box center [187, 174] width 100 height 22
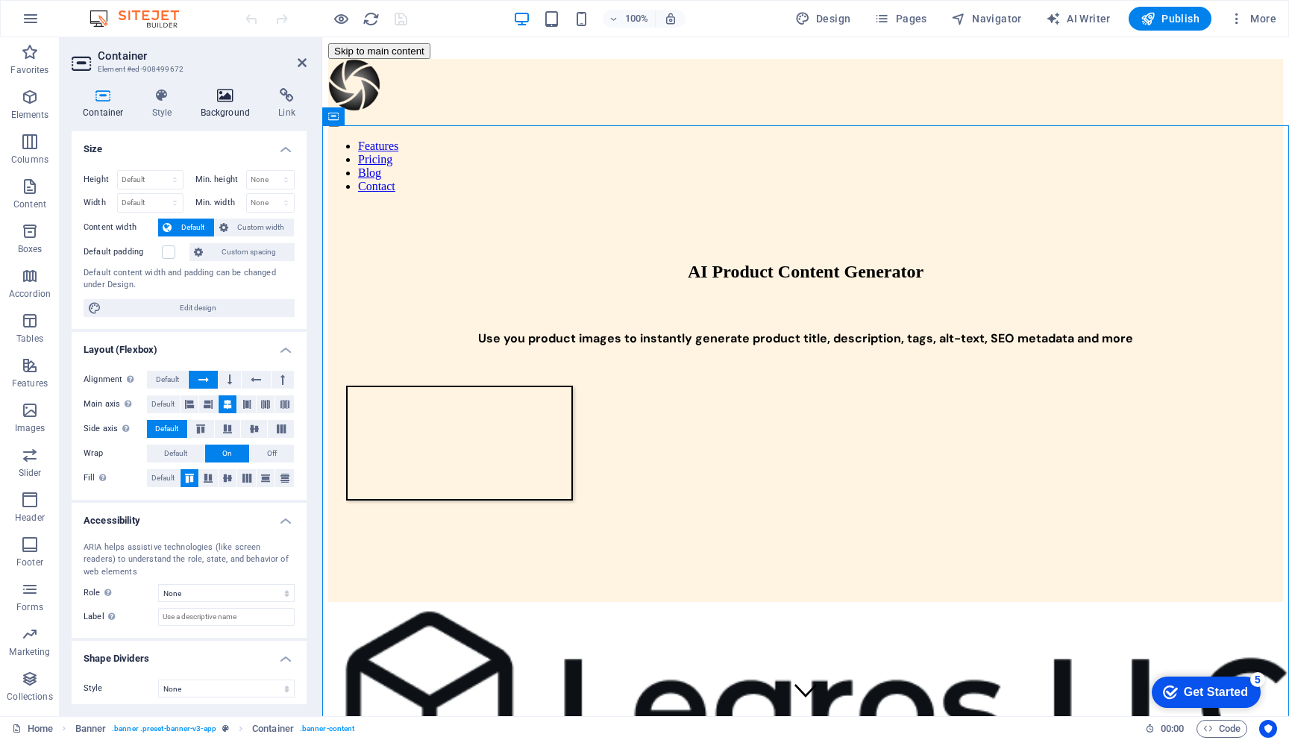
click at [230, 106] on h4 "Background" at bounding box center [228, 103] width 78 height 31
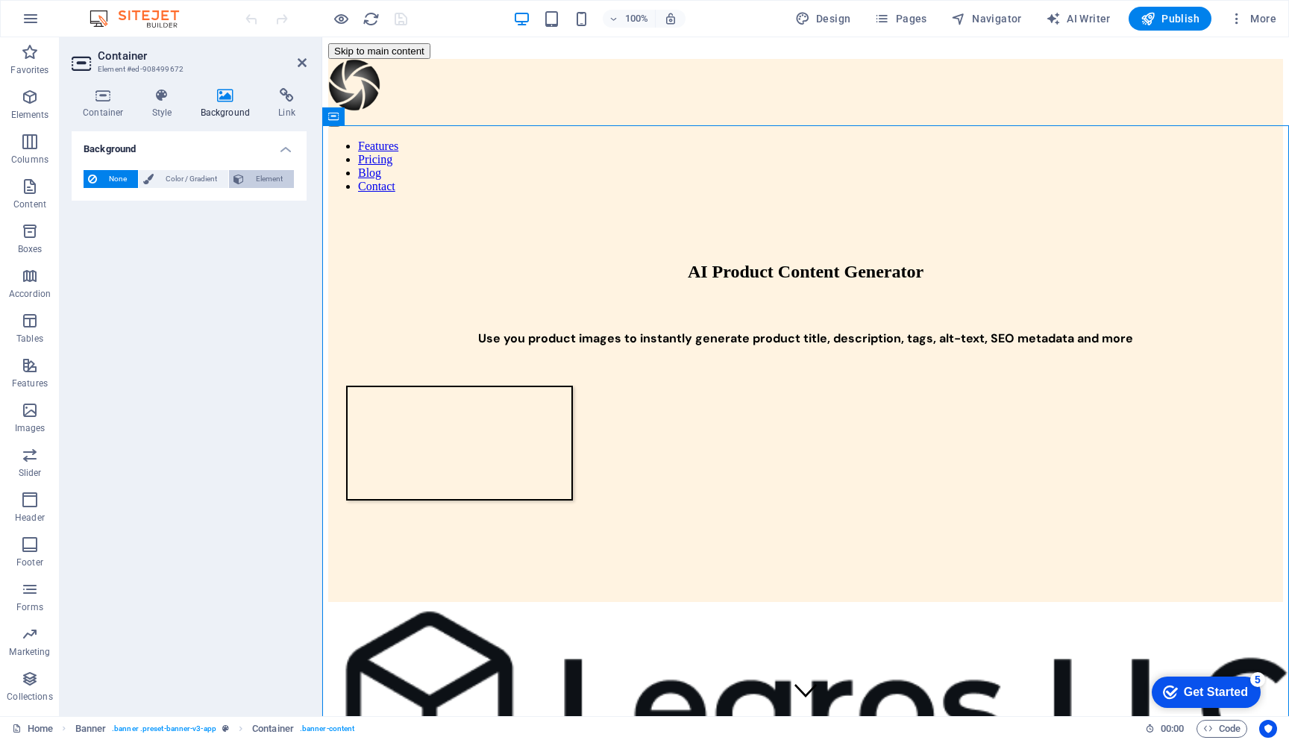
click at [251, 184] on span "Element" at bounding box center [268, 179] width 41 height 18
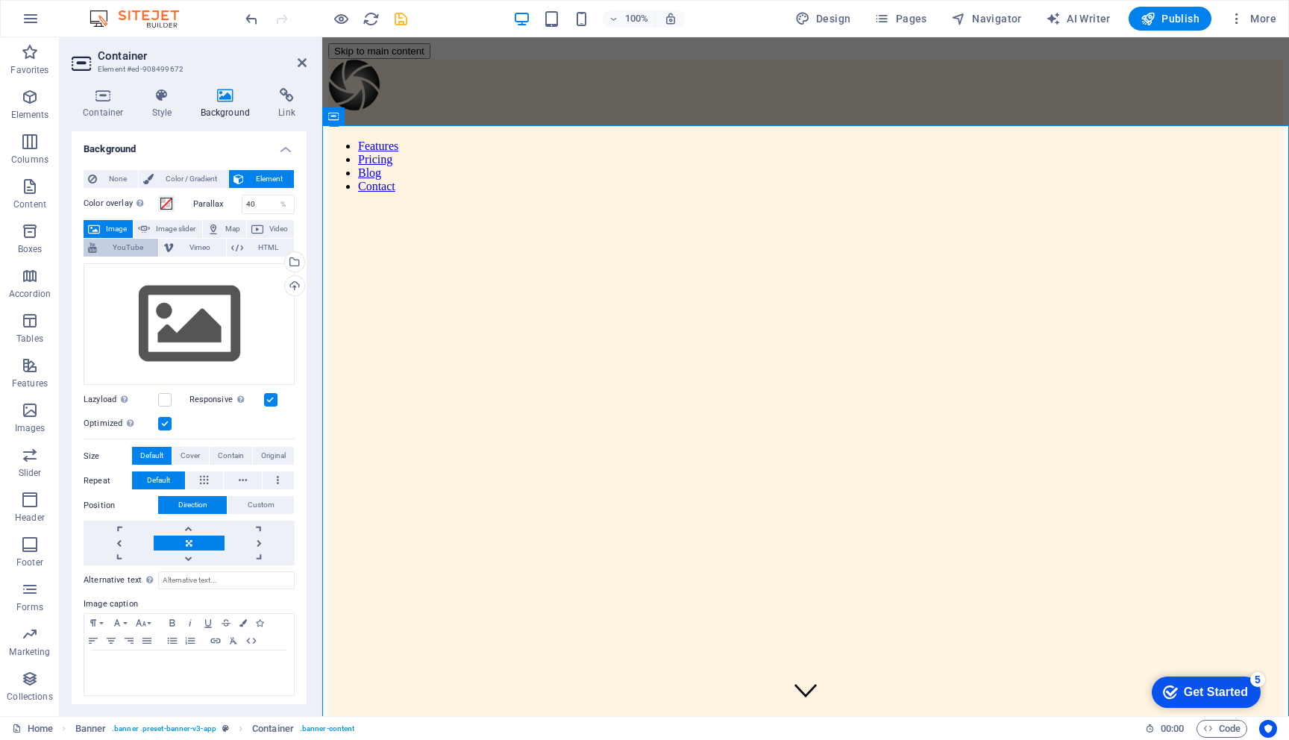
click at [131, 245] on span "YouTube" at bounding box center [127, 248] width 52 height 18
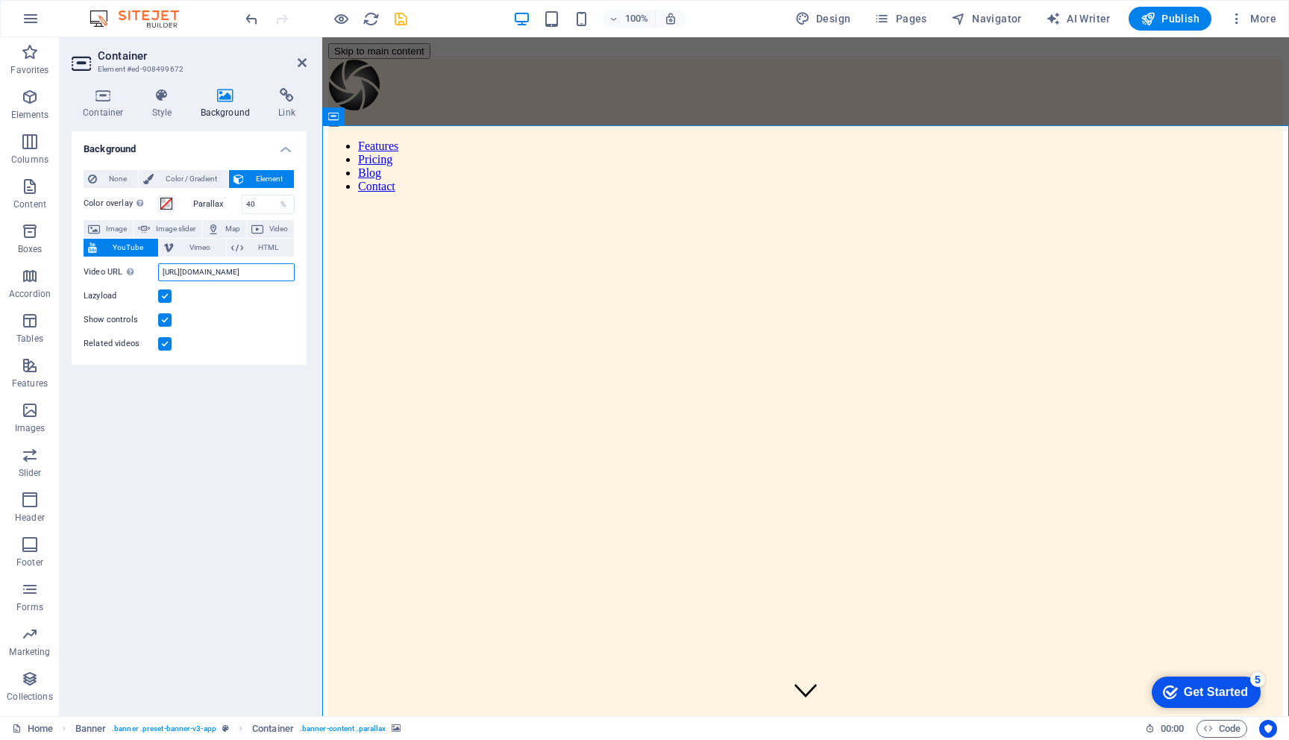
click at [224, 273] on input "[URL][DOMAIN_NAME]" at bounding box center [226, 272] width 136 height 18
paste input "[DOMAIN_NAME][URL]"
type input "[URL][DOMAIN_NAME]"
click at [166, 298] on label at bounding box center [164, 295] width 13 height 13
click at [0, 0] on input "Lazyload" at bounding box center [0, 0] width 0 height 0
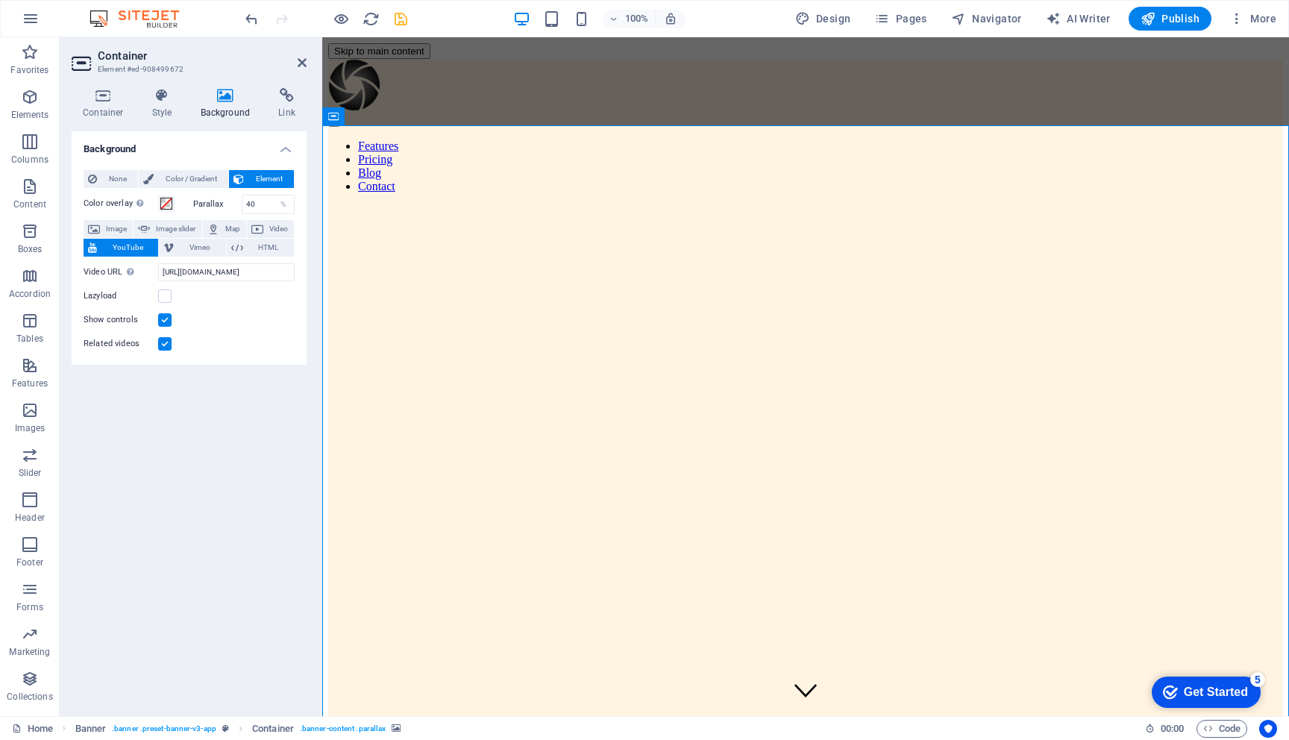
click at [165, 321] on label at bounding box center [164, 319] width 13 height 13
click at [0, 0] on input "Show controls" at bounding box center [0, 0] width 0 height 0
click at [165, 342] on label at bounding box center [164, 343] width 13 height 13
click at [0, 0] on input "Related videos" at bounding box center [0, 0] width 0 height 0
click at [160, 295] on label at bounding box center [164, 295] width 13 height 13
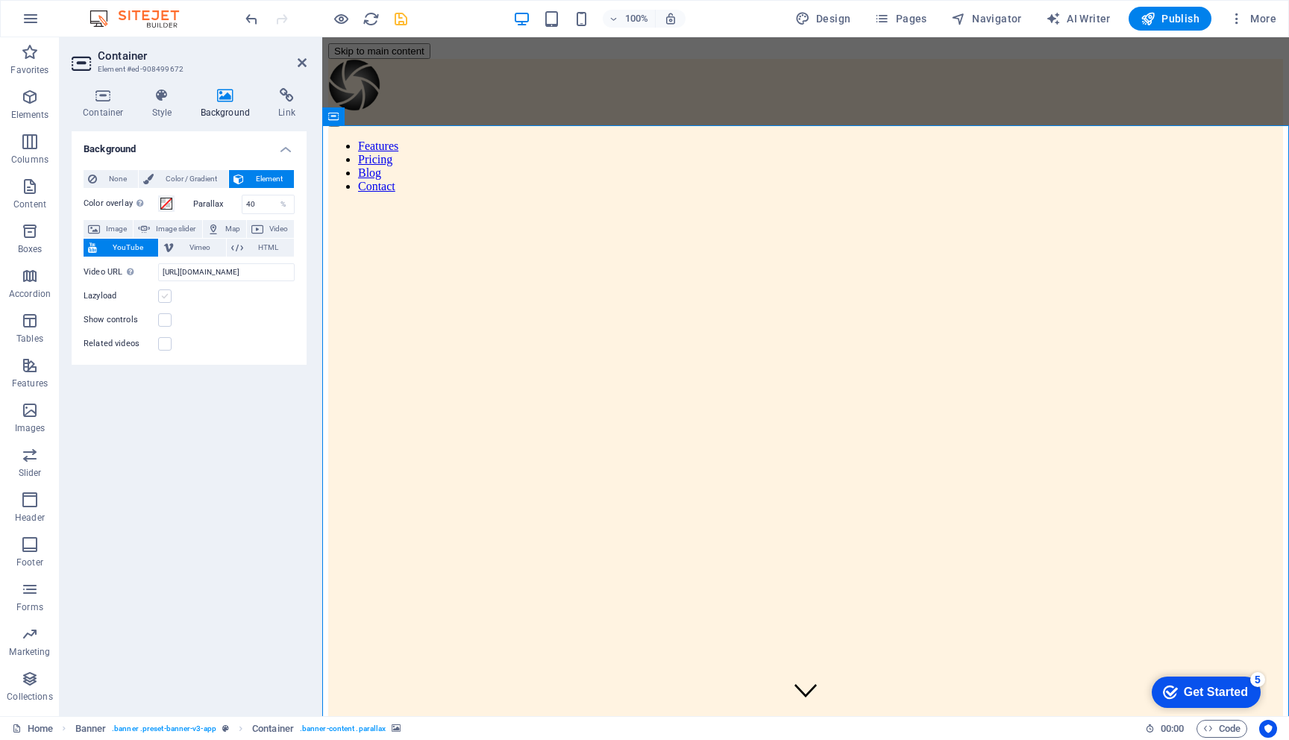
click at [0, 0] on input "Lazyload" at bounding box center [0, 0] width 0 height 0
click at [301, 59] on icon at bounding box center [302, 63] width 9 height 12
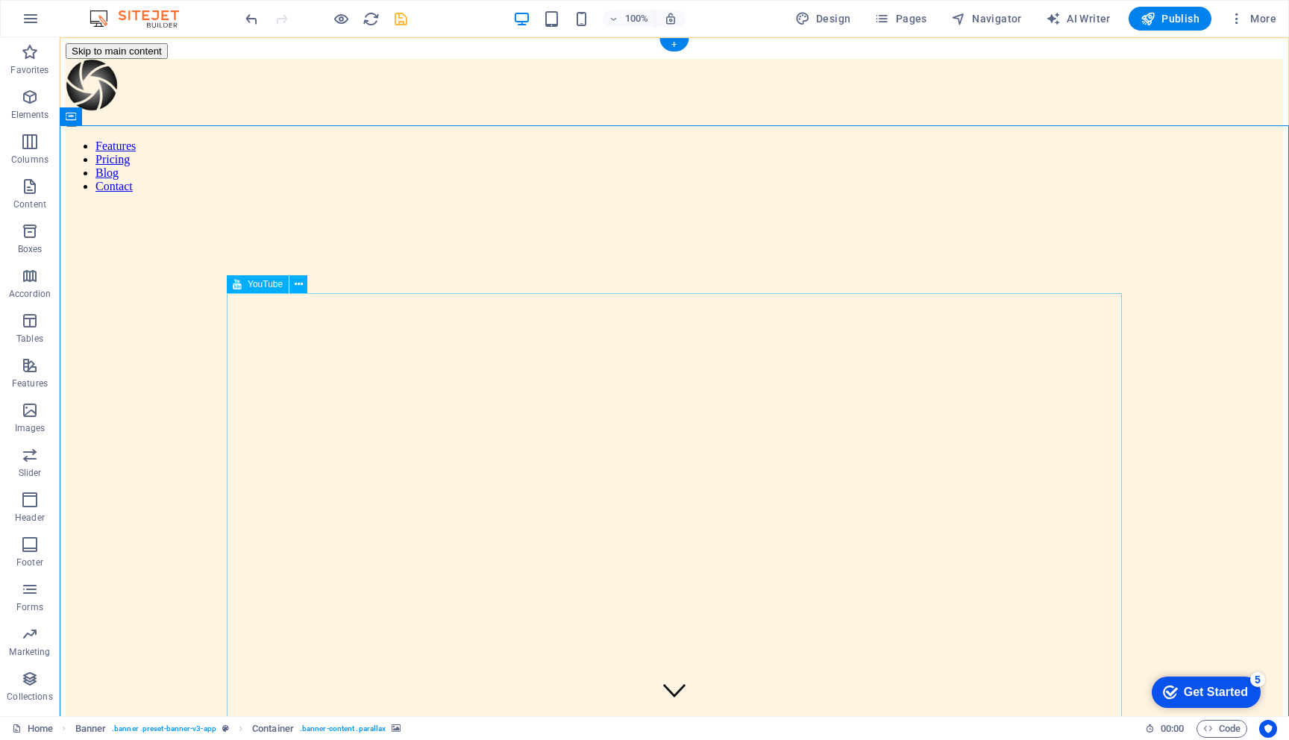
click at [301, 285] on icon at bounding box center [299, 285] width 8 height 16
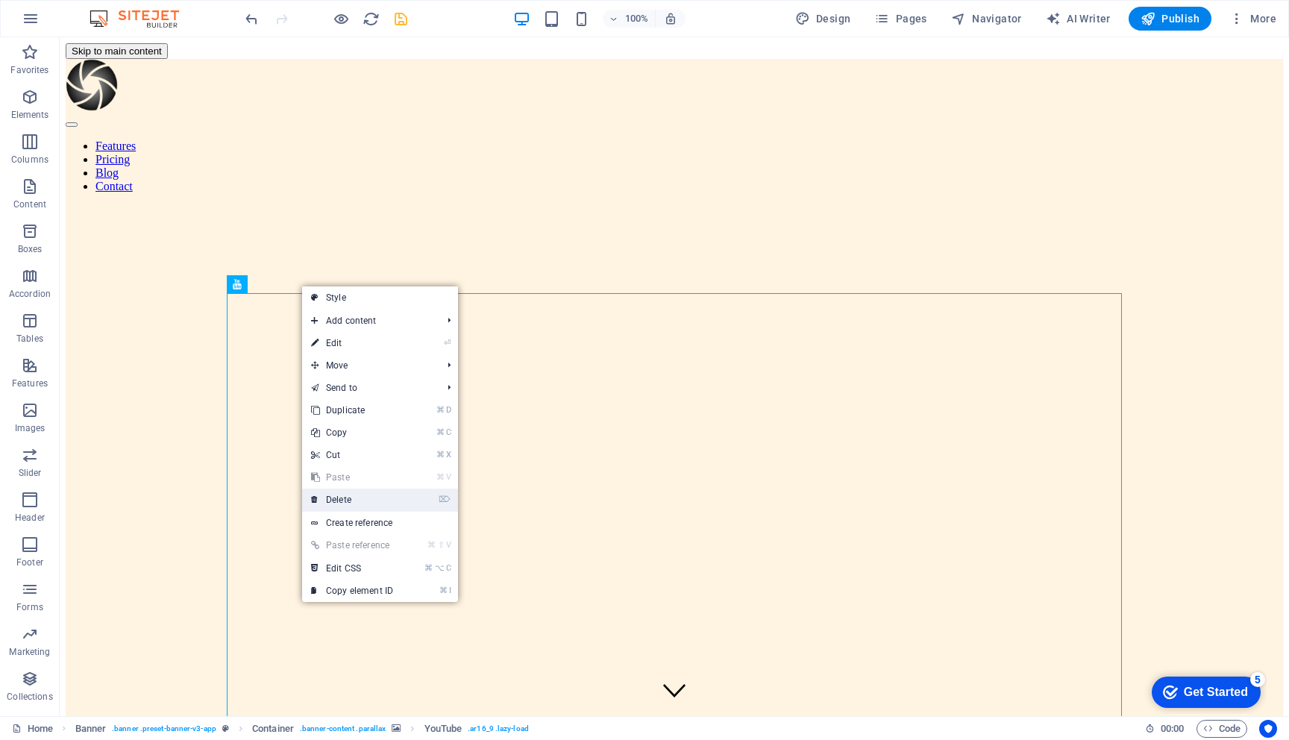
click at [353, 500] on link "⌦ Delete" at bounding box center [352, 499] width 100 height 22
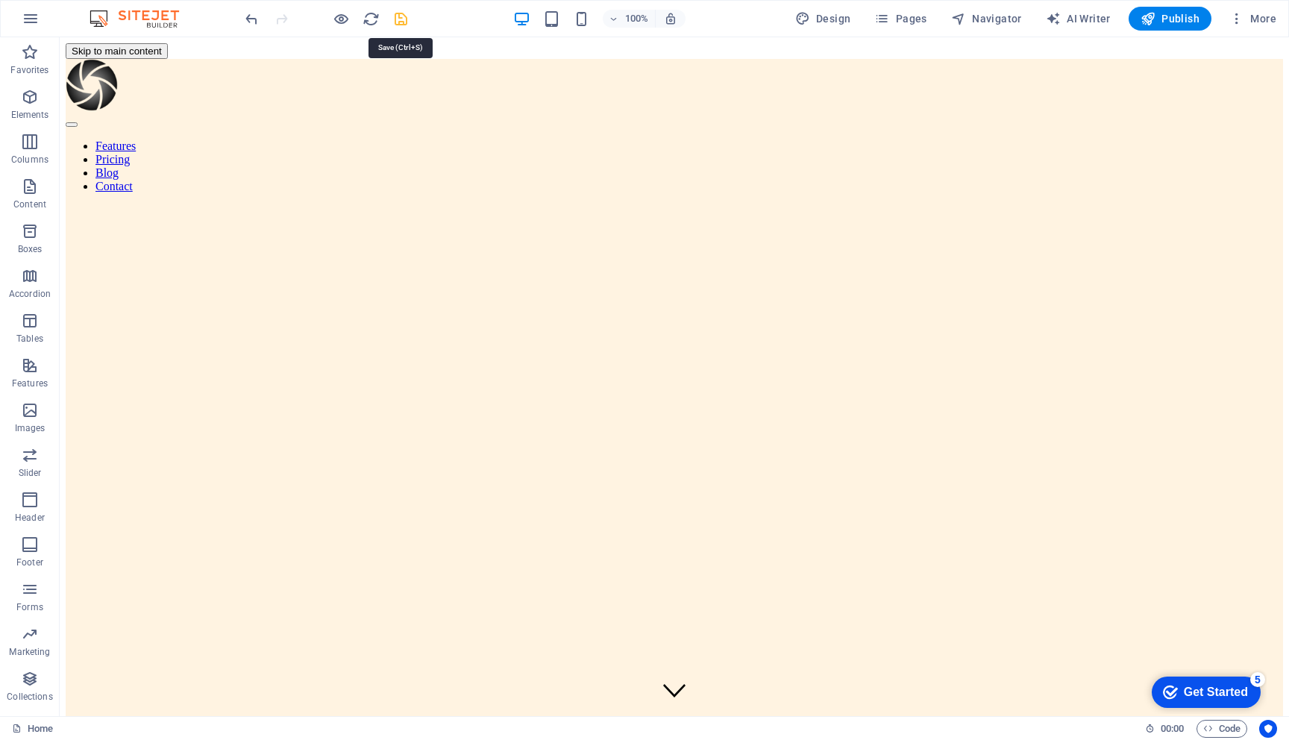
click at [404, 20] on icon "save" at bounding box center [400, 18] width 17 height 17
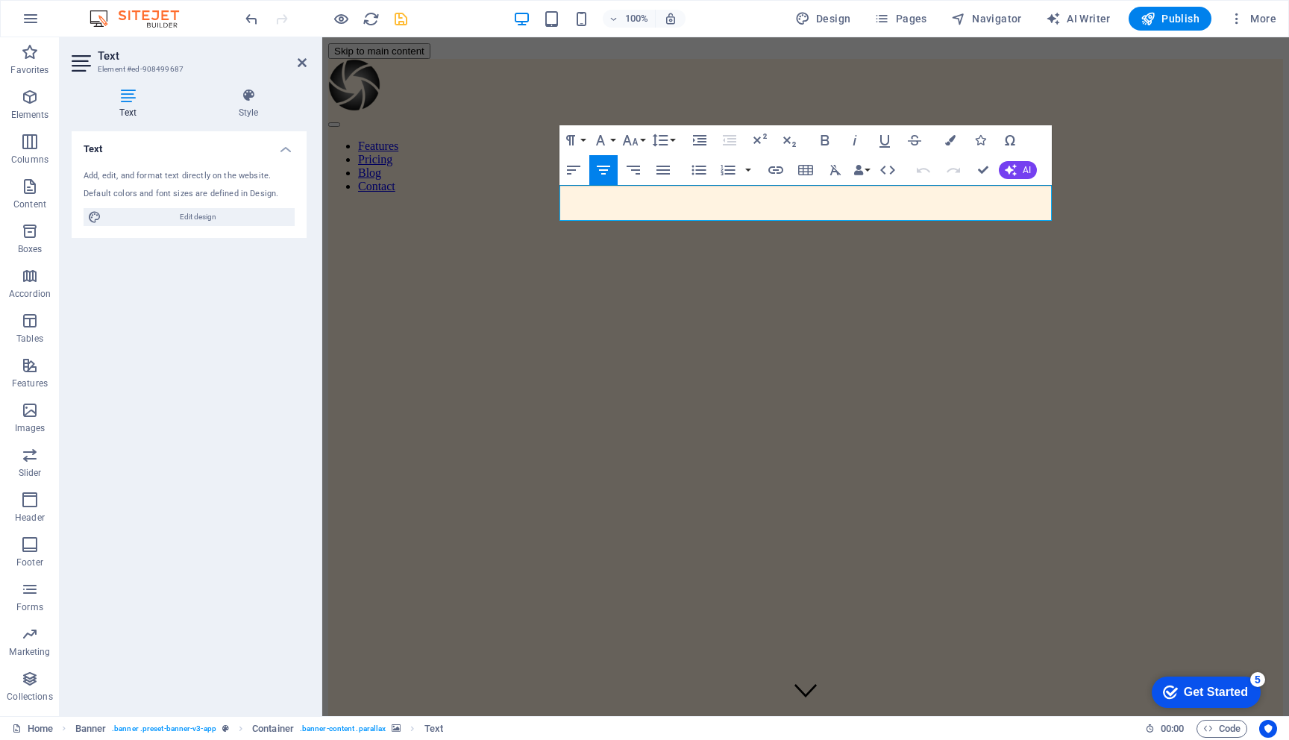
click at [650, 259] on div at bounding box center [805, 227] width 955 height 115
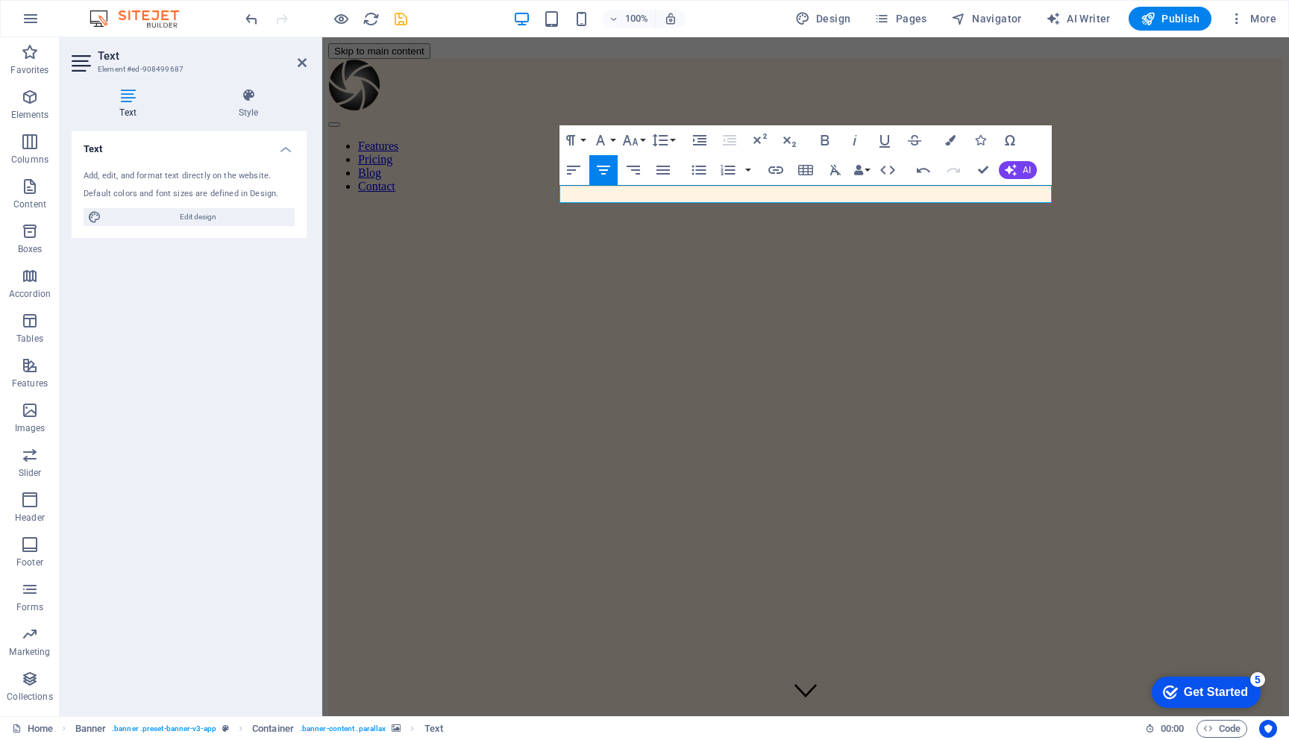
click at [609, 277] on div at bounding box center [805, 227] width 955 height 115
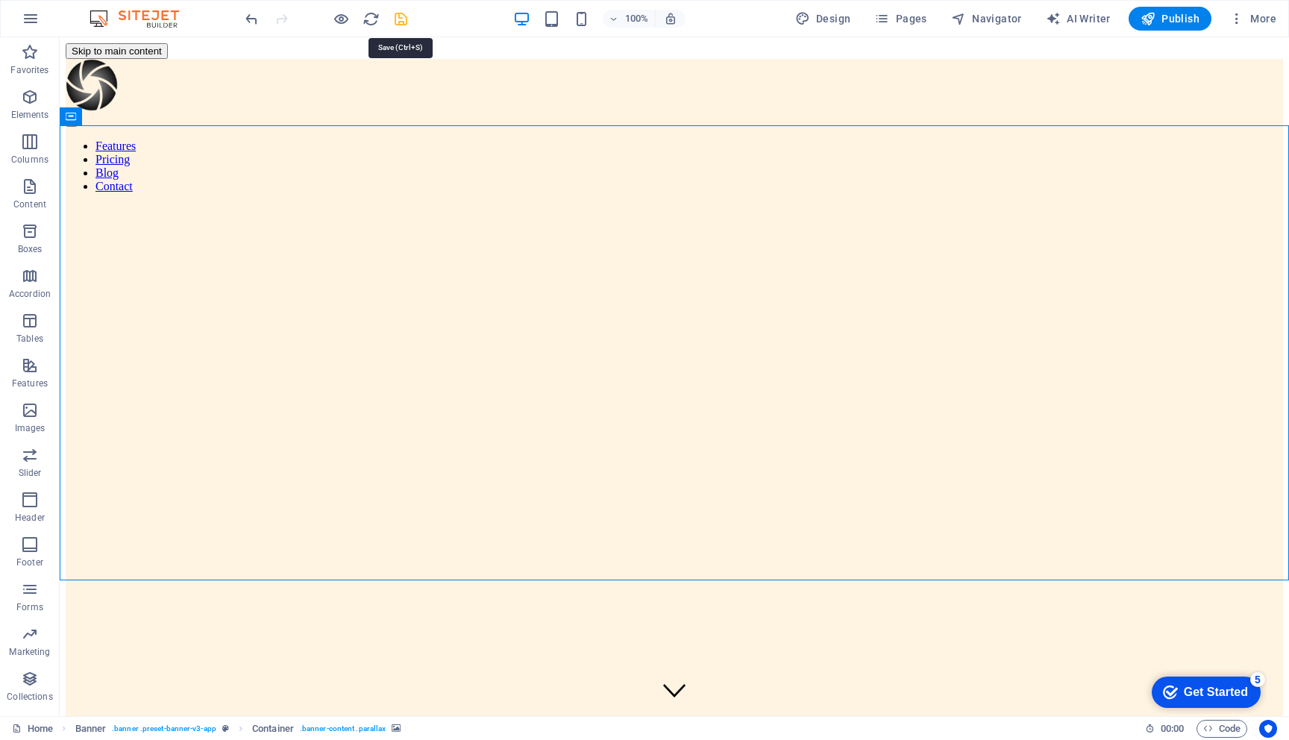
click at [397, 19] on icon "save" at bounding box center [400, 18] width 17 height 17
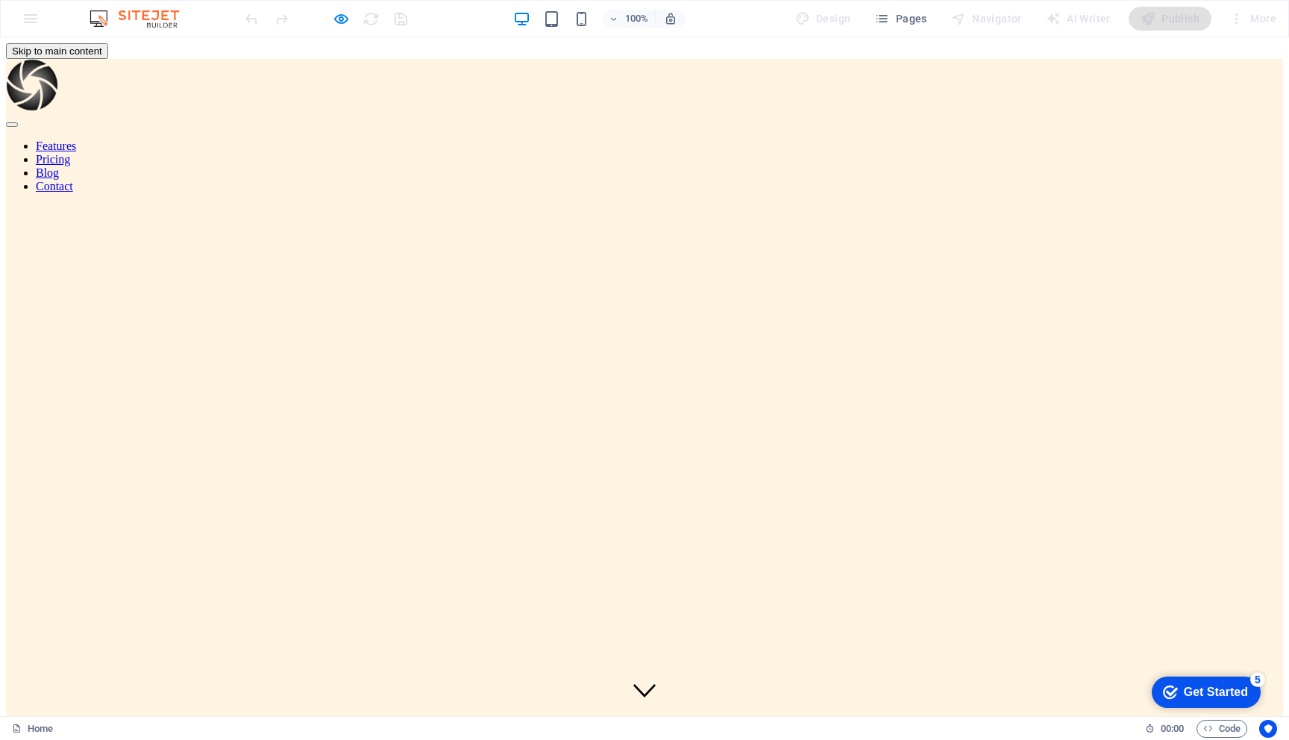
click at [649, 285] on div at bounding box center [644, 285] width 1277 height 0
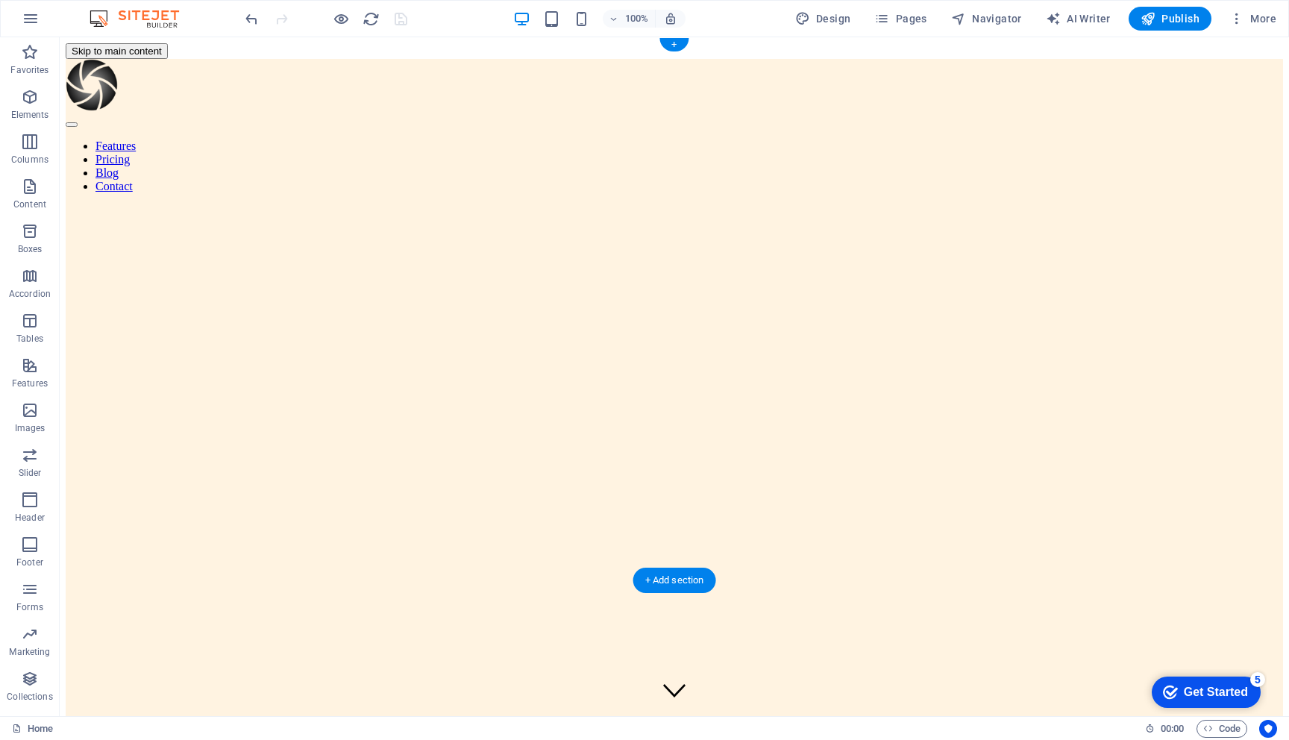
click at [146, 216] on div at bounding box center [674, 227] width 1217 height 115
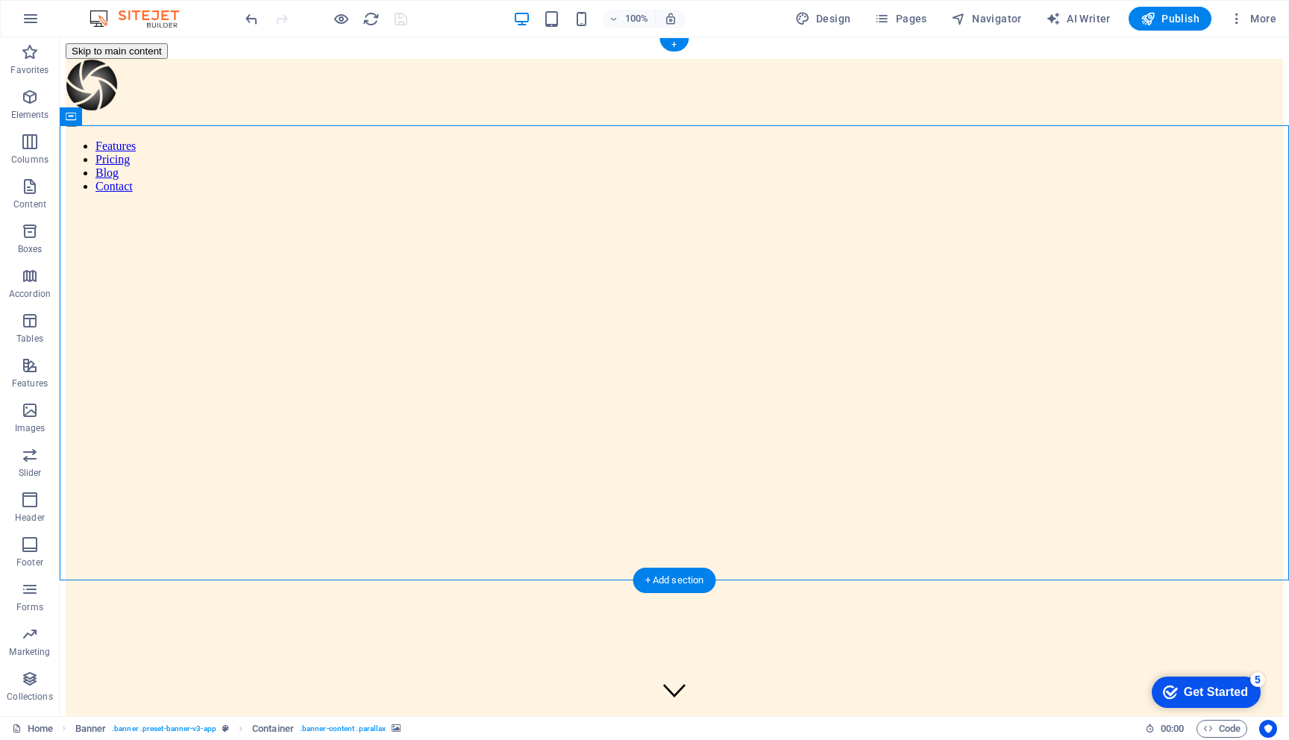
click at [89, 171] on div at bounding box center [674, 227] width 1217 height 115
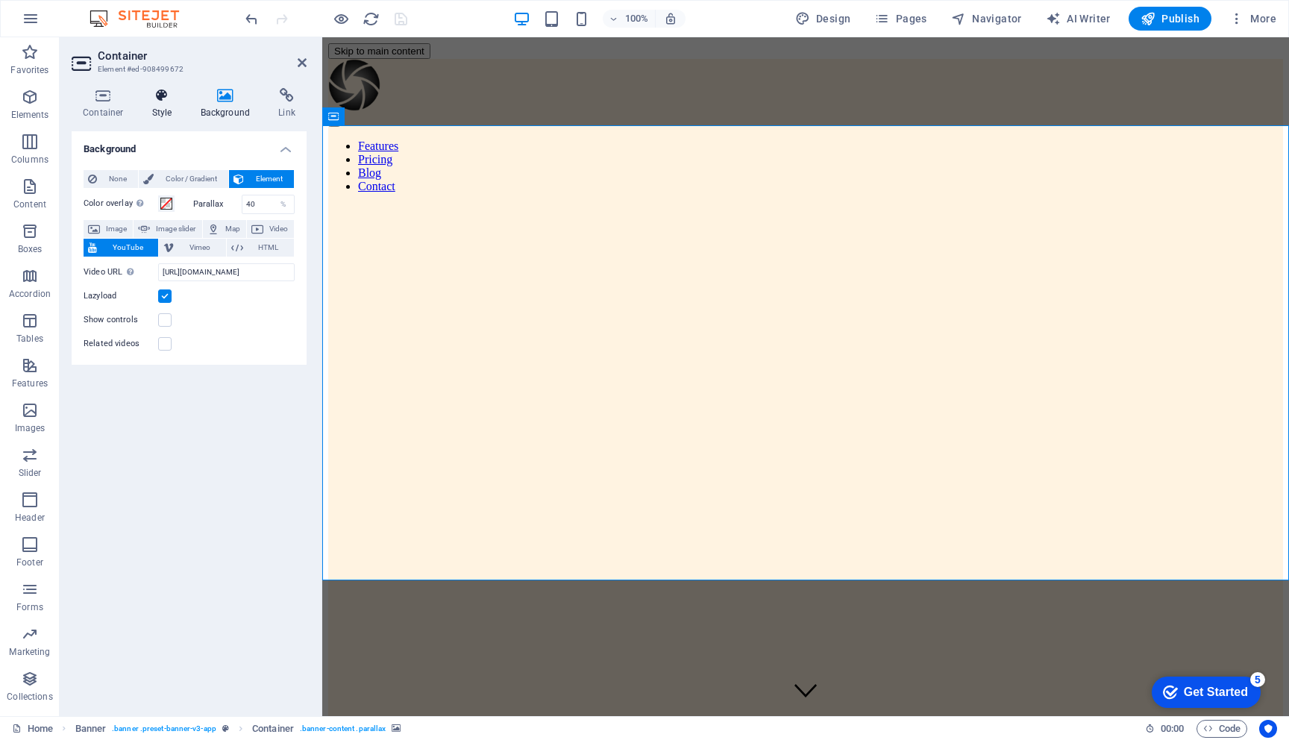
click at [158, 97] on icon at bounding box center [162, 95] width 43 height 15
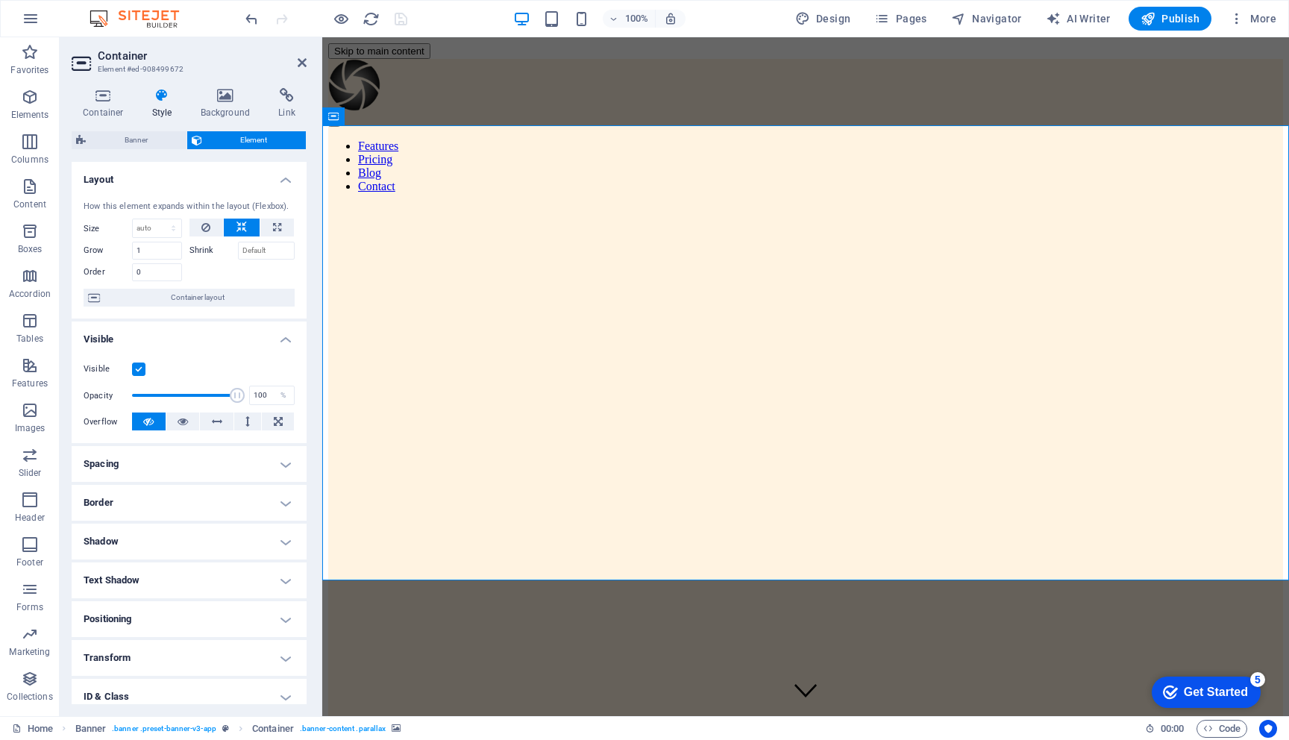
click at [170, 501] on h4 "Border" at bounding box center [189, 503] width 235 height 36
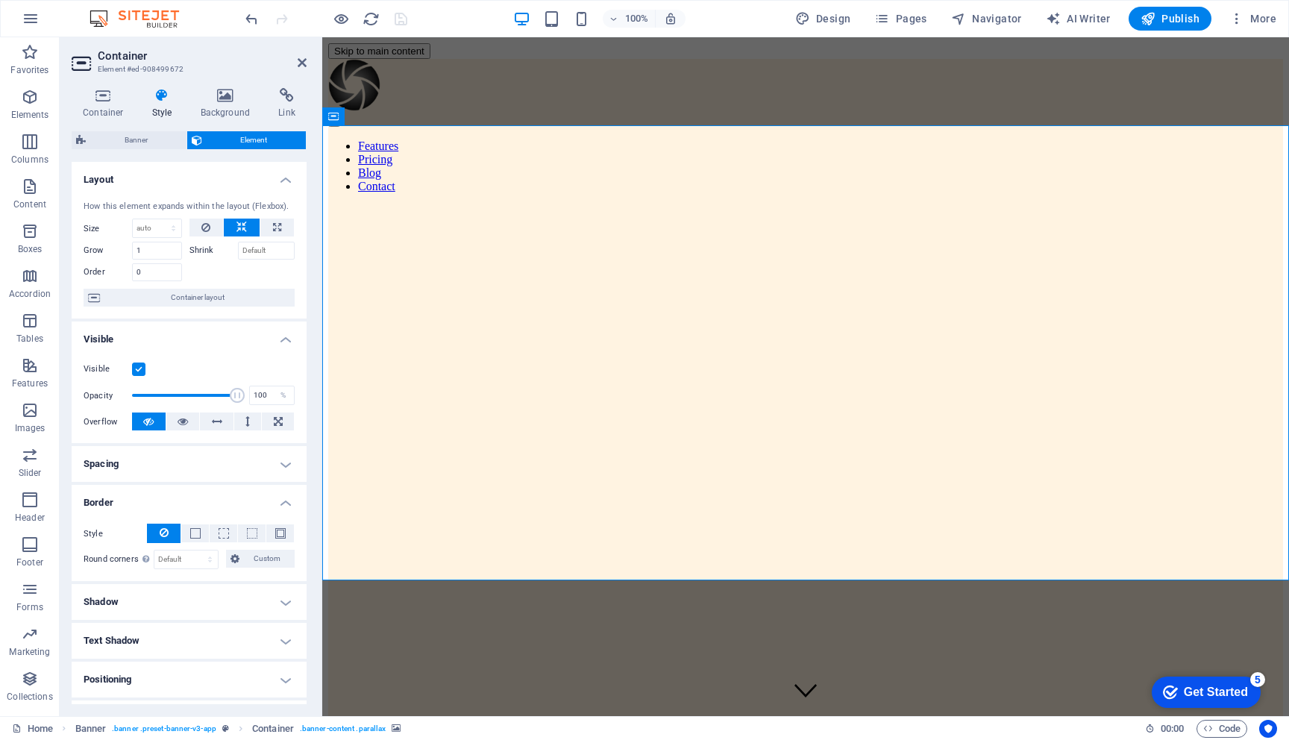
click at [170, 497] on h4 "Border" at bounding box center [189, 498] width 235 height 27
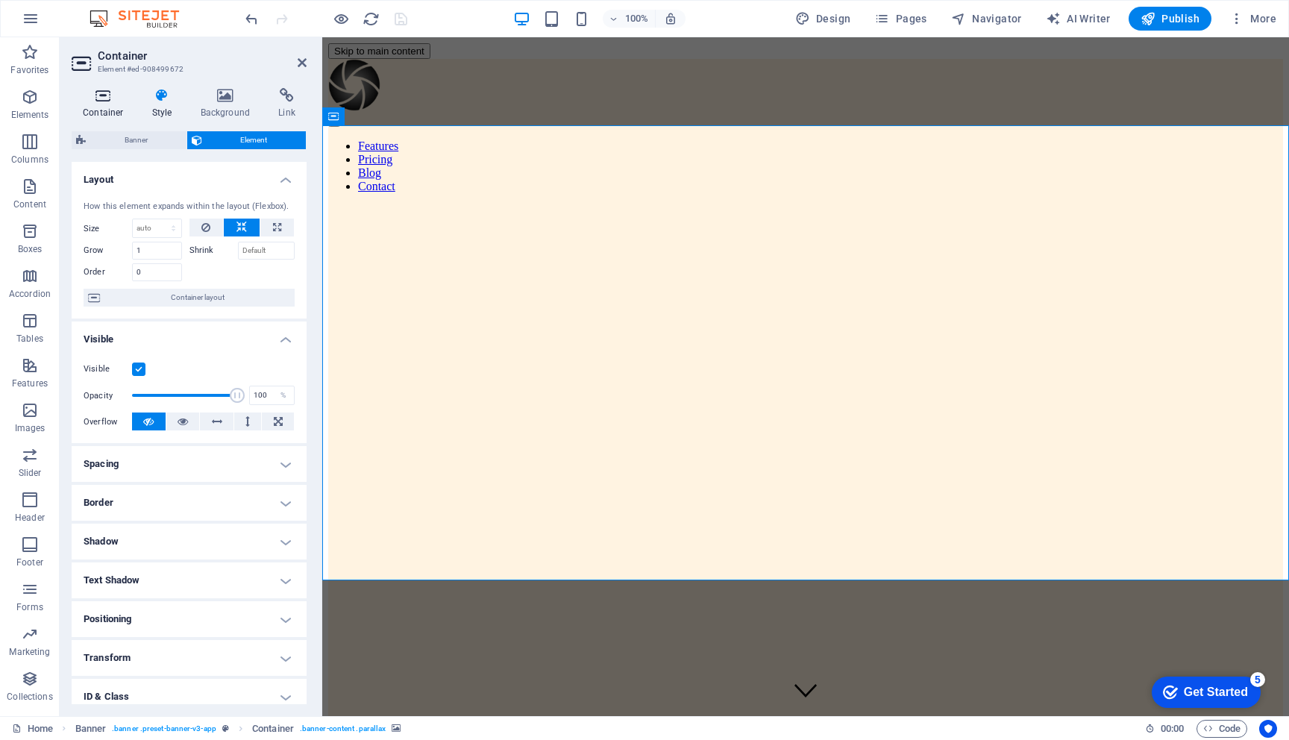
click at [101, 96] on icon at bounding box center [103, 95] width 63 height 15
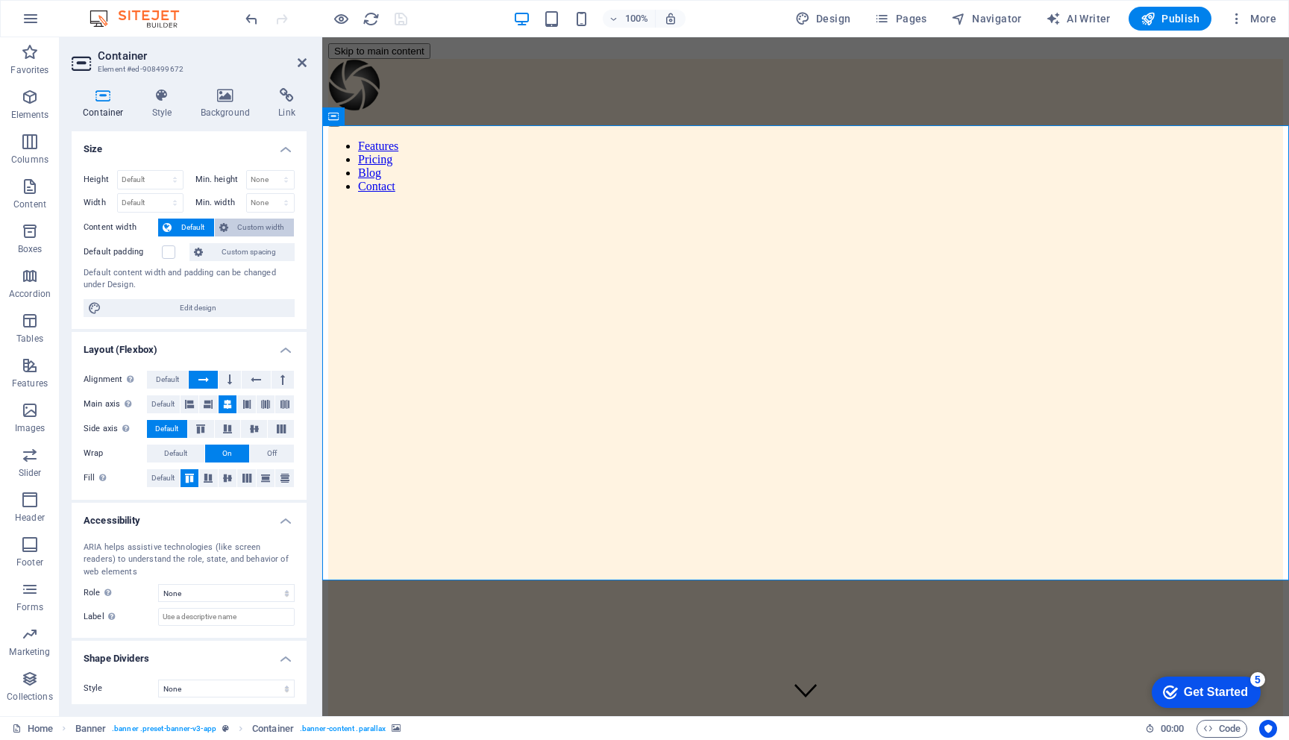
click at [274, 227] on span "Custom width" at bounding box center [261, 228] width 57 height 18
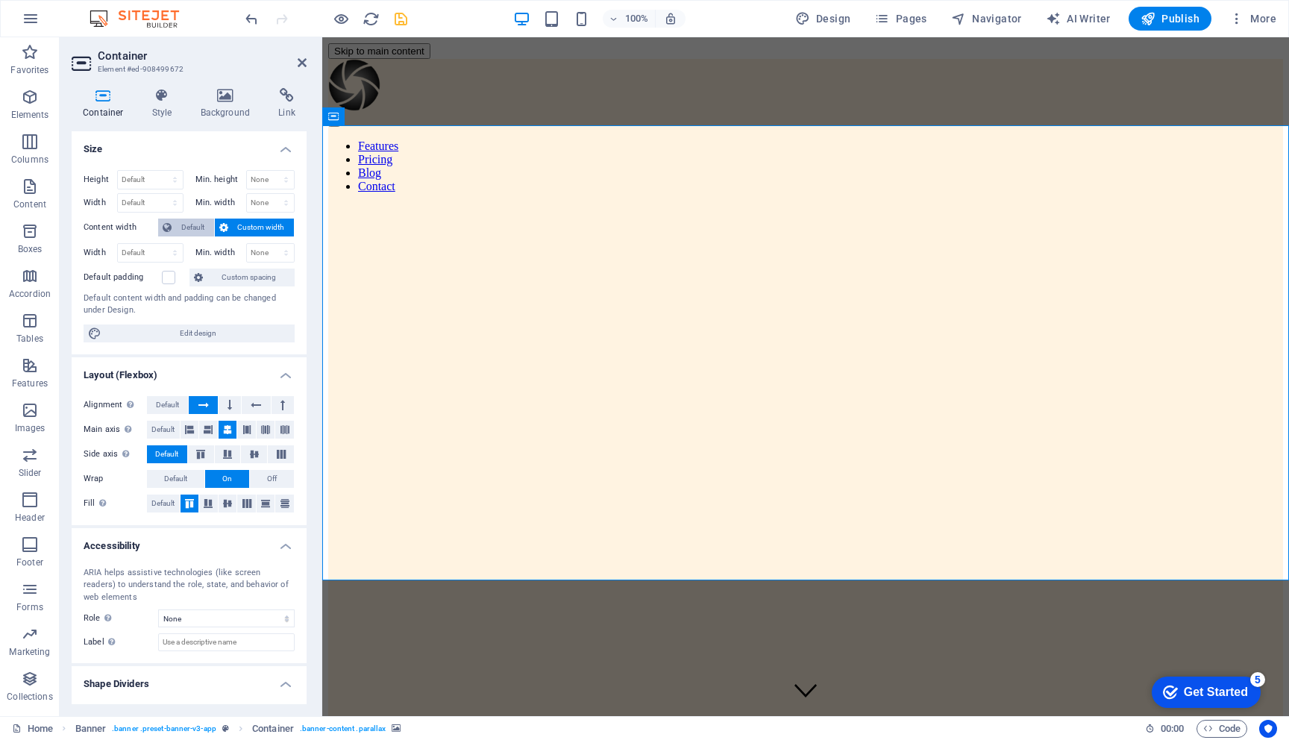
click at [183, 220] on span "Default" at bounding box center [193, 228] width 34 height 18
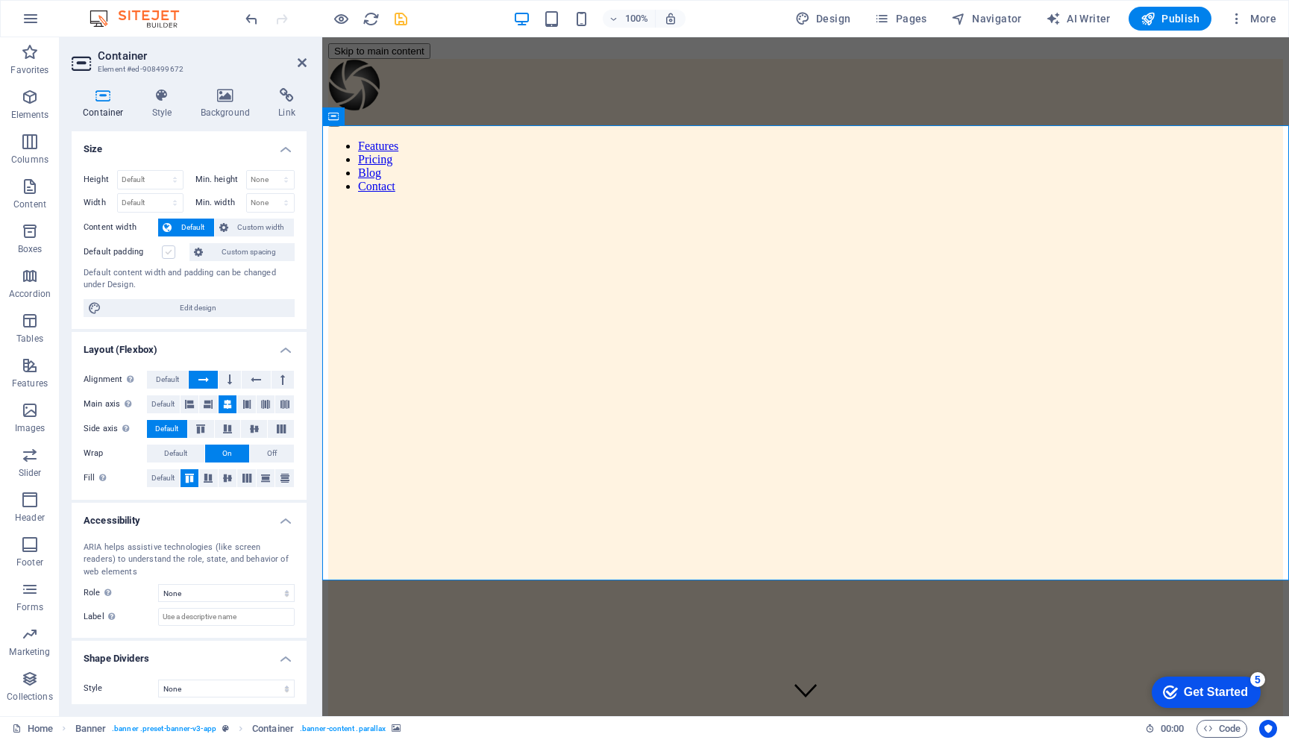
click at [169, 253] on label at bounding box center [168, 251] width 13 height 13
click at [0, 0] on input "Default padding" at bounding box center [0, 0] width 0 height 0
click at [169, 254] on label at bounding box center [168, 251] width 13 height 13
click at [0, 0] on input "Default padding" at bounding box center [0, 0] width 0 height 0
click at [184, 454] on span "Default" at bounding box center [175, 453] width 23 height 18
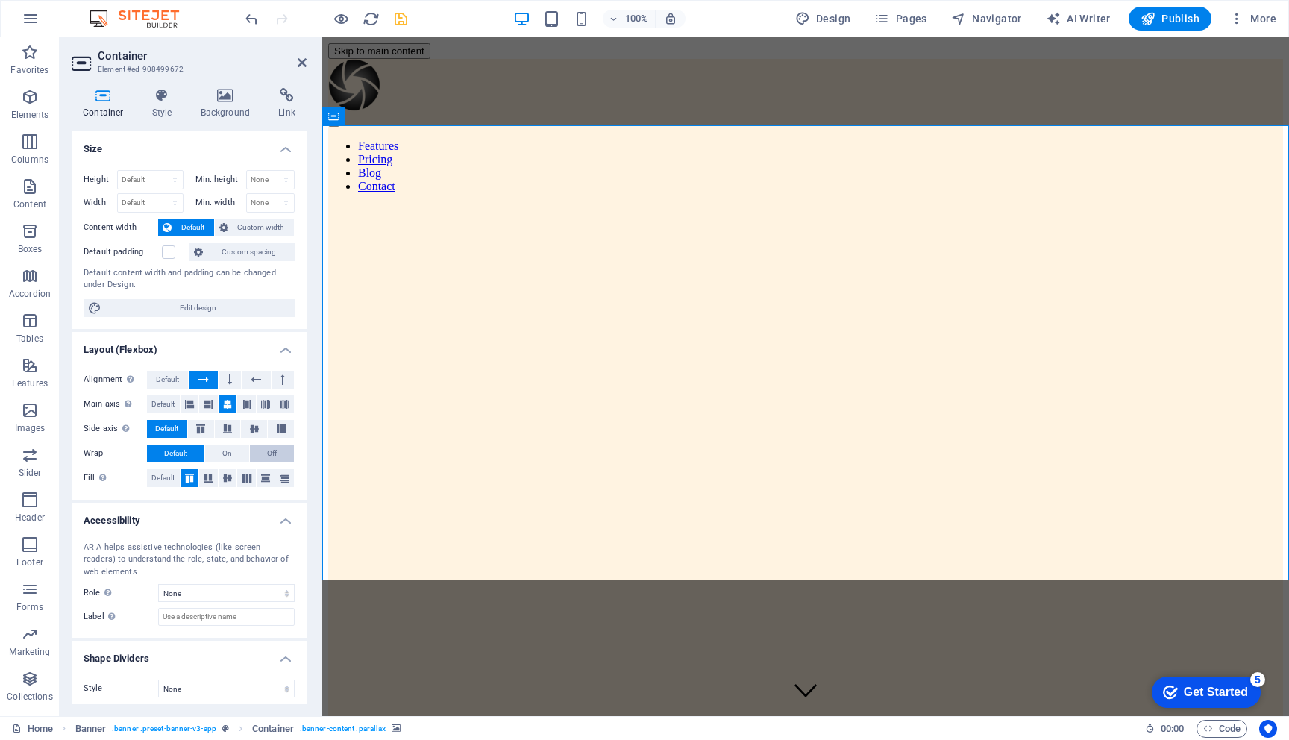
click at [274, 450] on span "Off" at bounding box center [272, 453] width 10 height 18
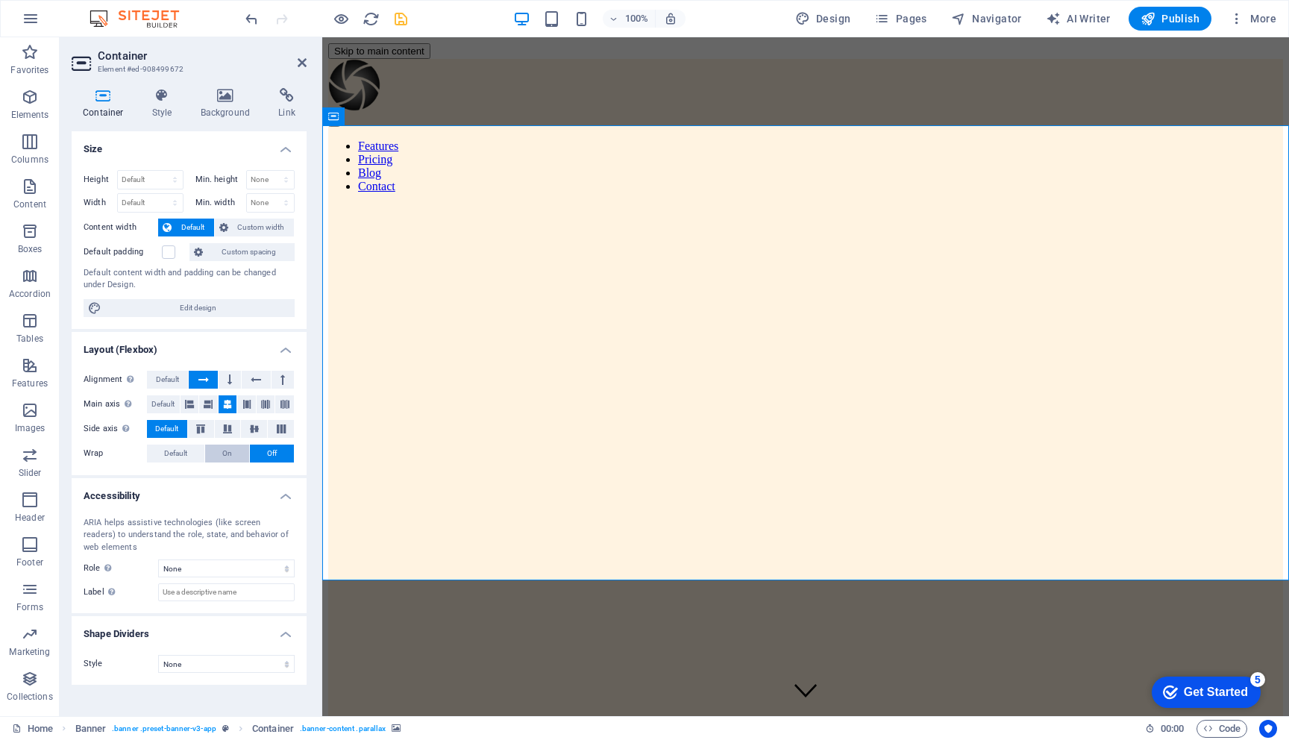
click at [219, 455] on button "On" at bounding box center [227, 453] width 44 height 18
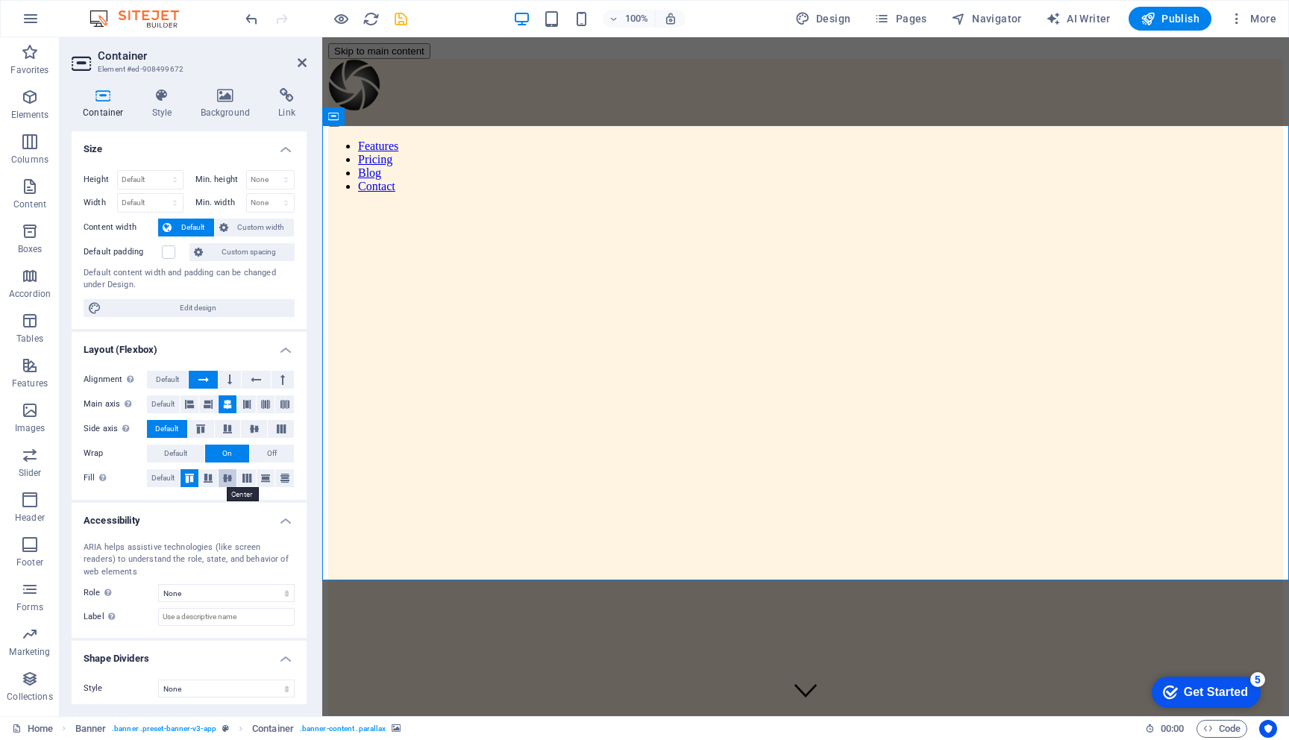
click at [224, 476] on icon at bounding box center [228, 478] width 18 height 9
click at [160, 101] on icon at bounding box center [162, 95] width 43 height 15
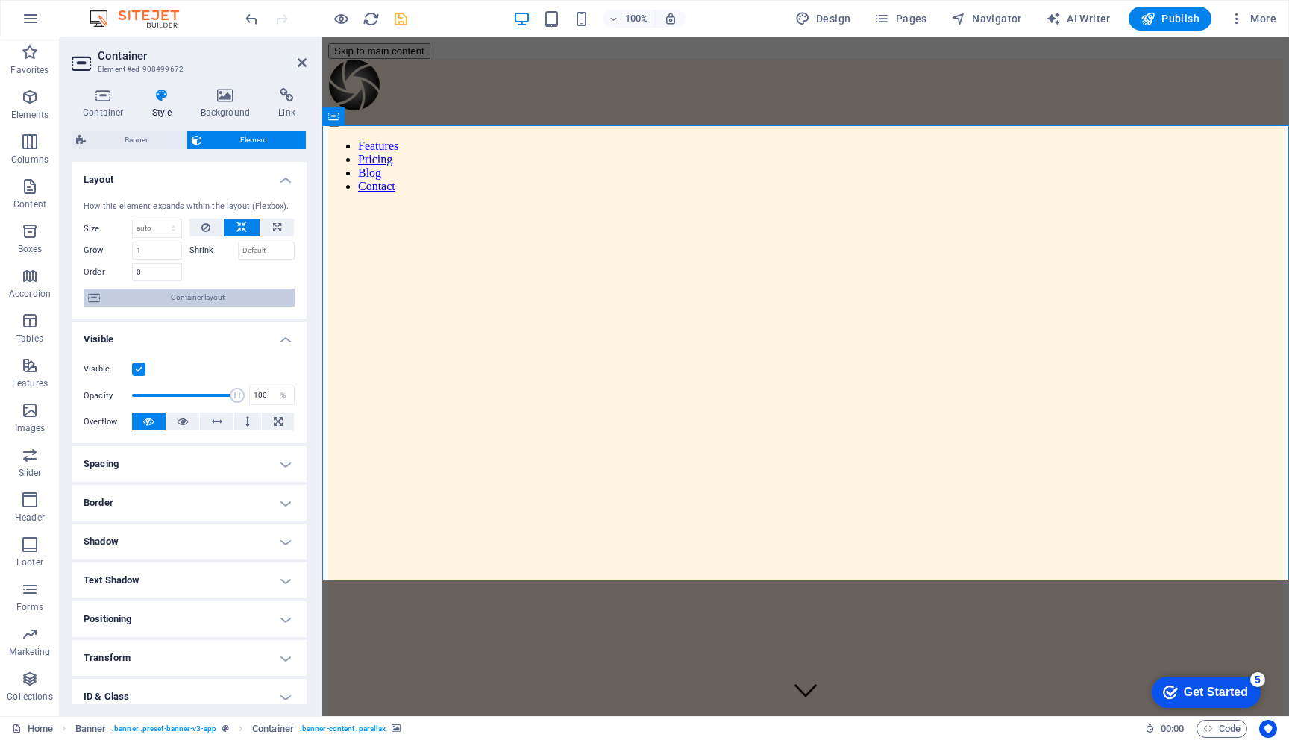
click at [198, 296] on span "Container layout" at bounding box center [197, 298] width 186 height 18
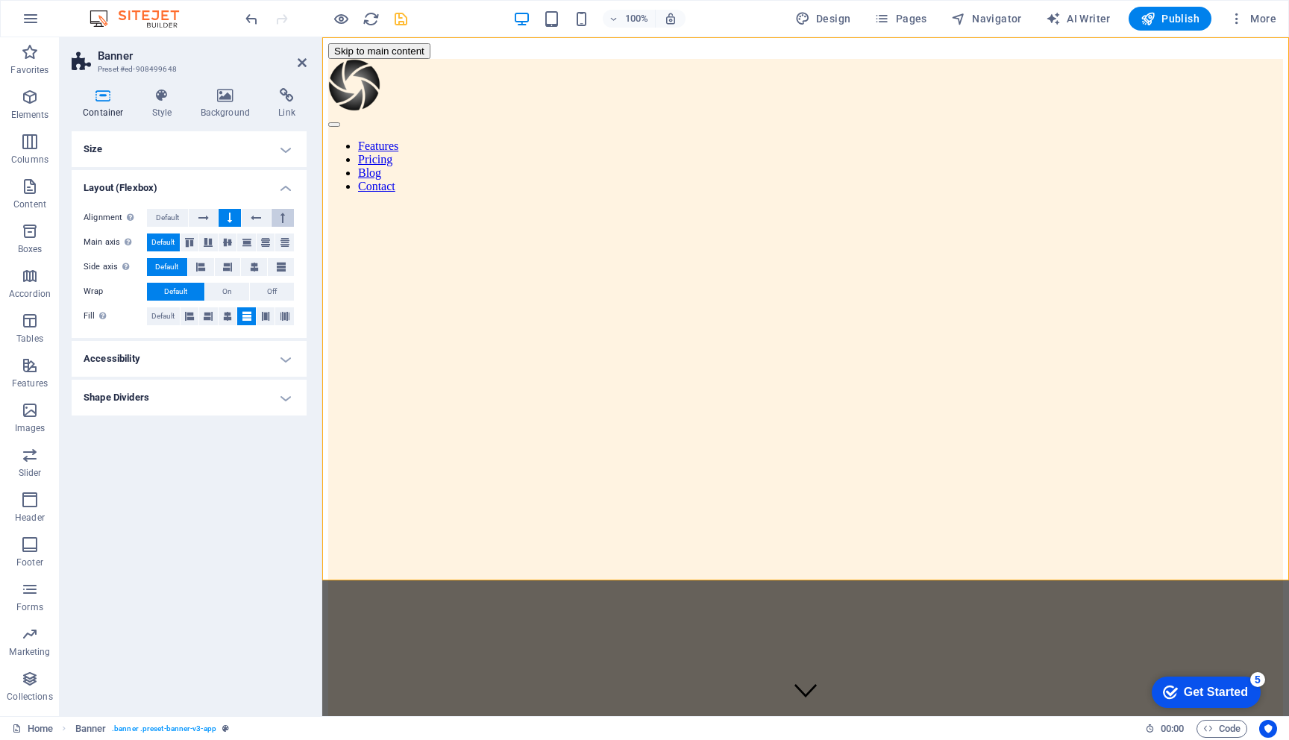
click at [276, 215] on button at bounding box center [282, 218] width 22 height 18
click at [225, 219] on button at bounding box center [230, 218] width 22 height 18
click at [201, 217] on icon at bounding box center [203, 218] width 10 height 18
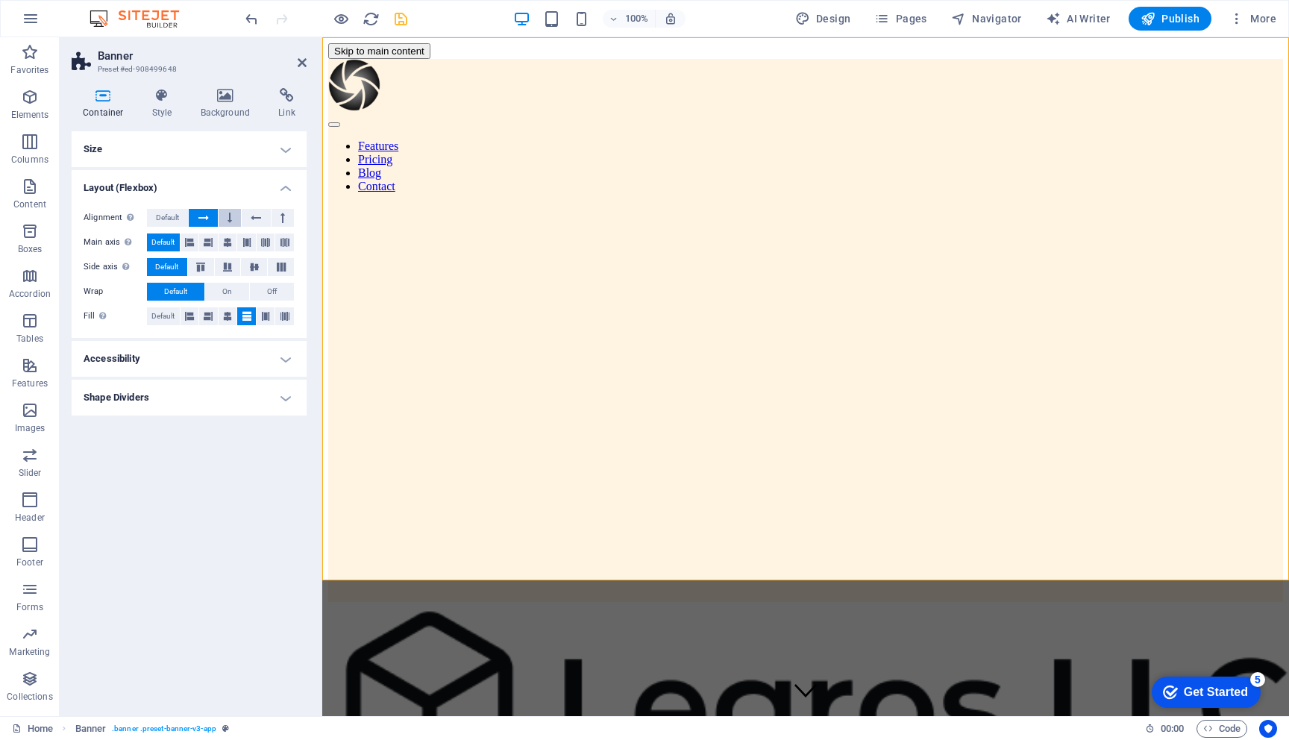
click at [227, 218] on icon at bounding box center [229, 218] width 4 height 18
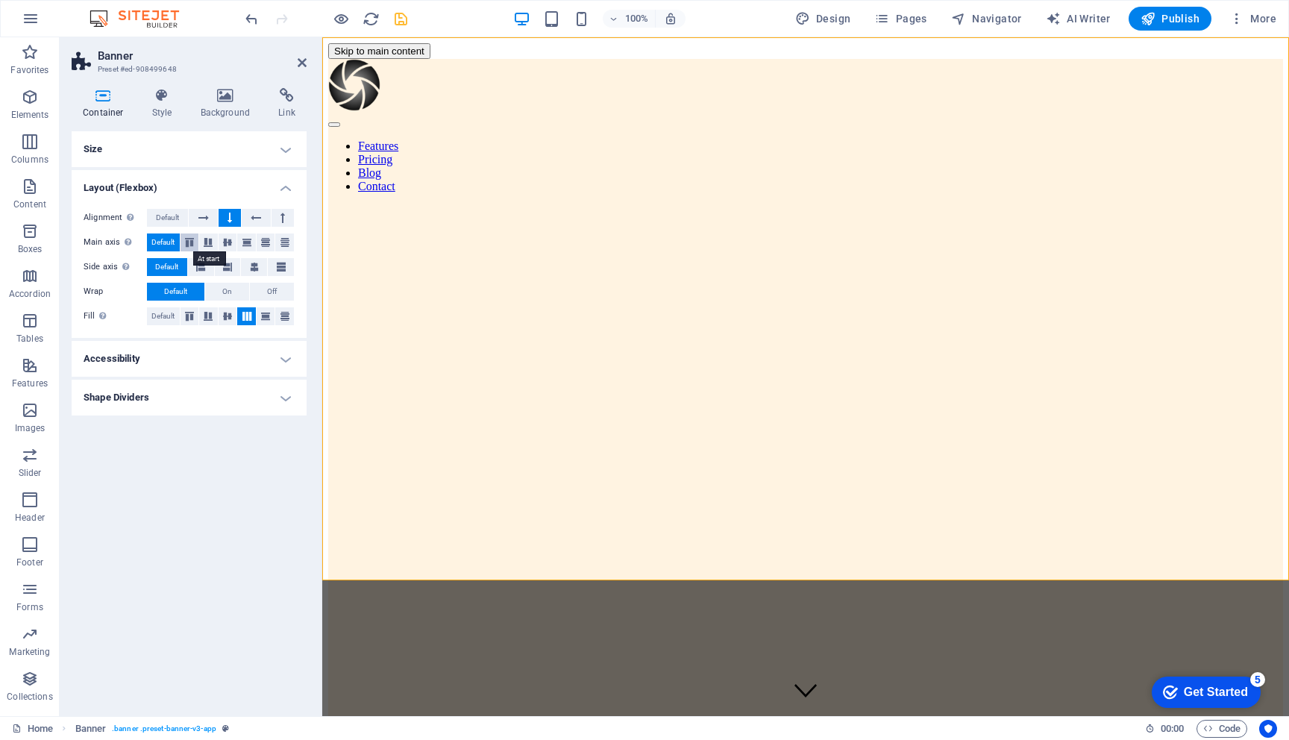
click at [189, 242] on icon at bounding box center [189, 242] width 18 height 9
click at [217, 242] on icon at bounding box center [208, 242] width 18 height 9
click at [230, 242] on icon at bounding box center [228, 242] width 18 height 9
click at [246, 240] on icon at bounding box center [247, 242] width 18 height 9
click at [263, 240] on icon at bounding box center [266, 242] width 18 height 9
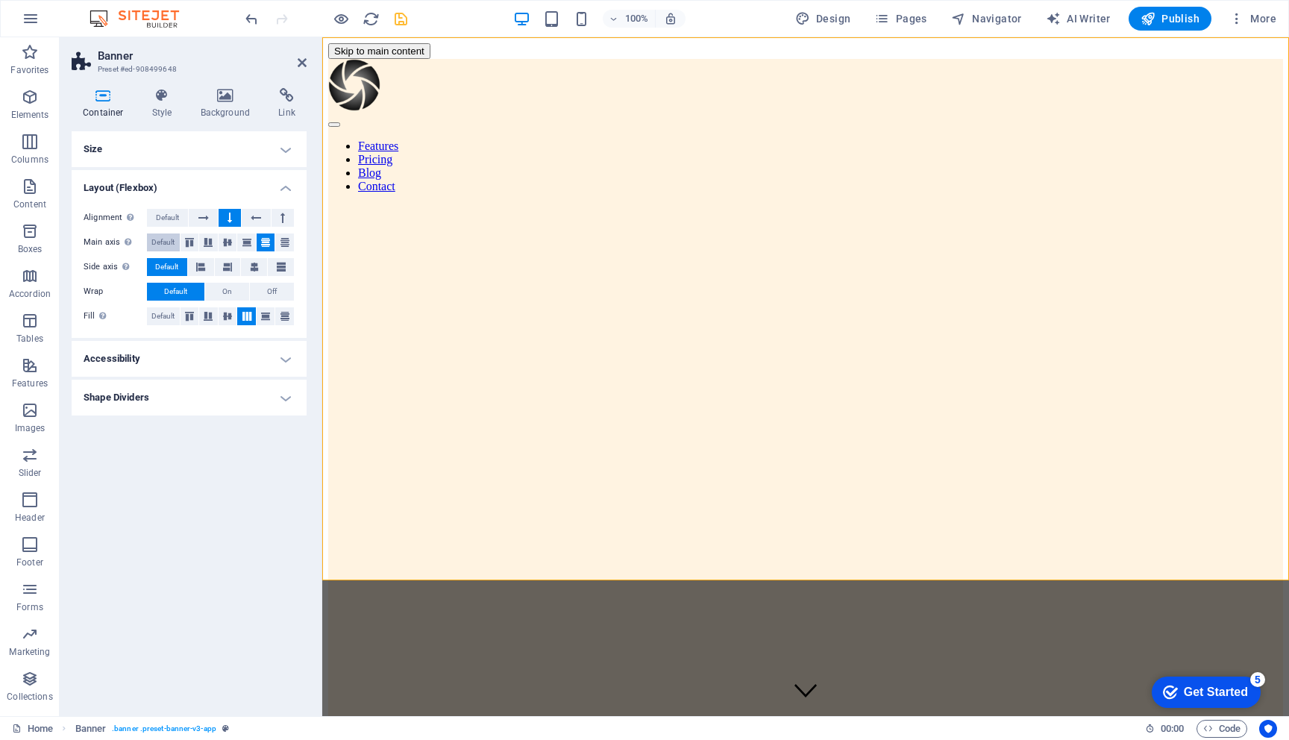
click at [166, 241] on span "Default" at bounding box center [162, 242] width 23 height 18
click at [201, 265] on icon at bounding box center [200, 267] width 9 height 18
click at [221, 268] on button at bounding box center [228, 267] width 26 height 18
click at [258, 267] on icon at bounding box center [254, 267] width 9 height 18
click at [279, 268] on icon at bounding box center [281, 267] width 9 height 18
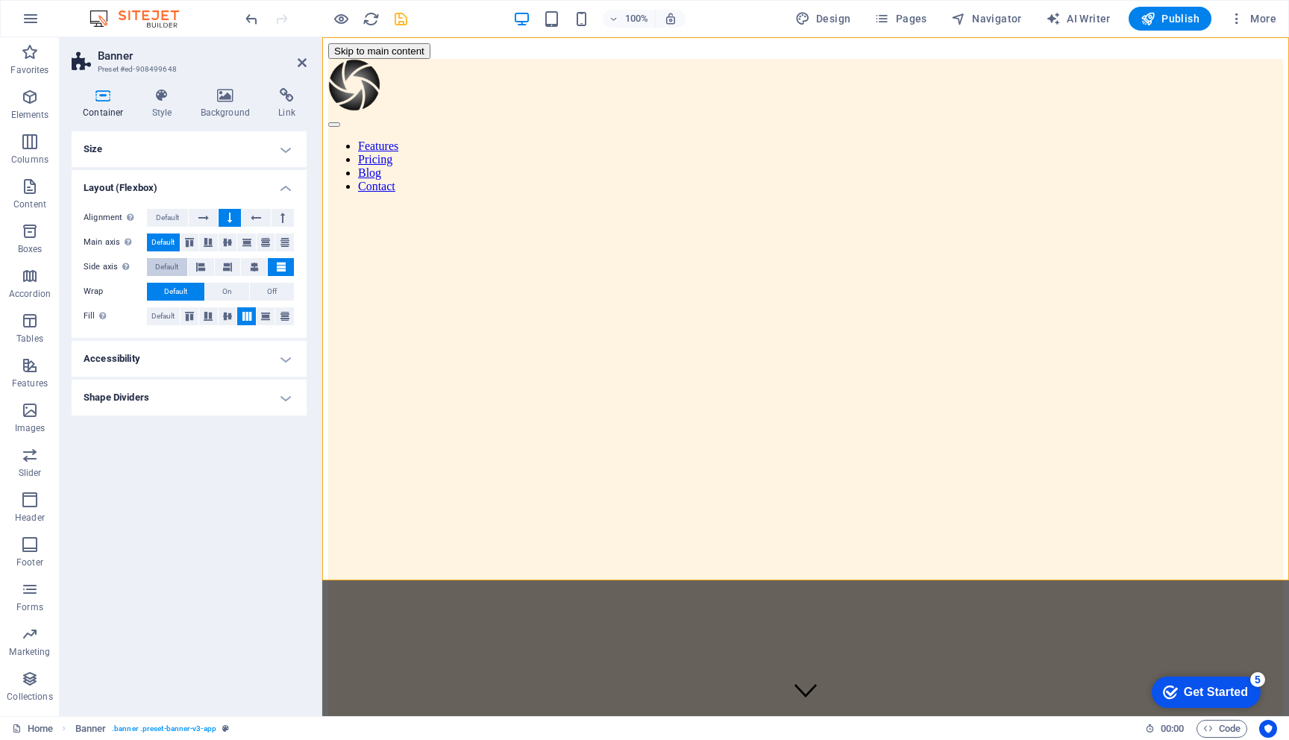
click at [160, 265] on span "Default" at bounding box center [166, 267] width 23 height 18
click at [273, 292] on span "Off" at bounding box center [272, 292] width 10 height 18
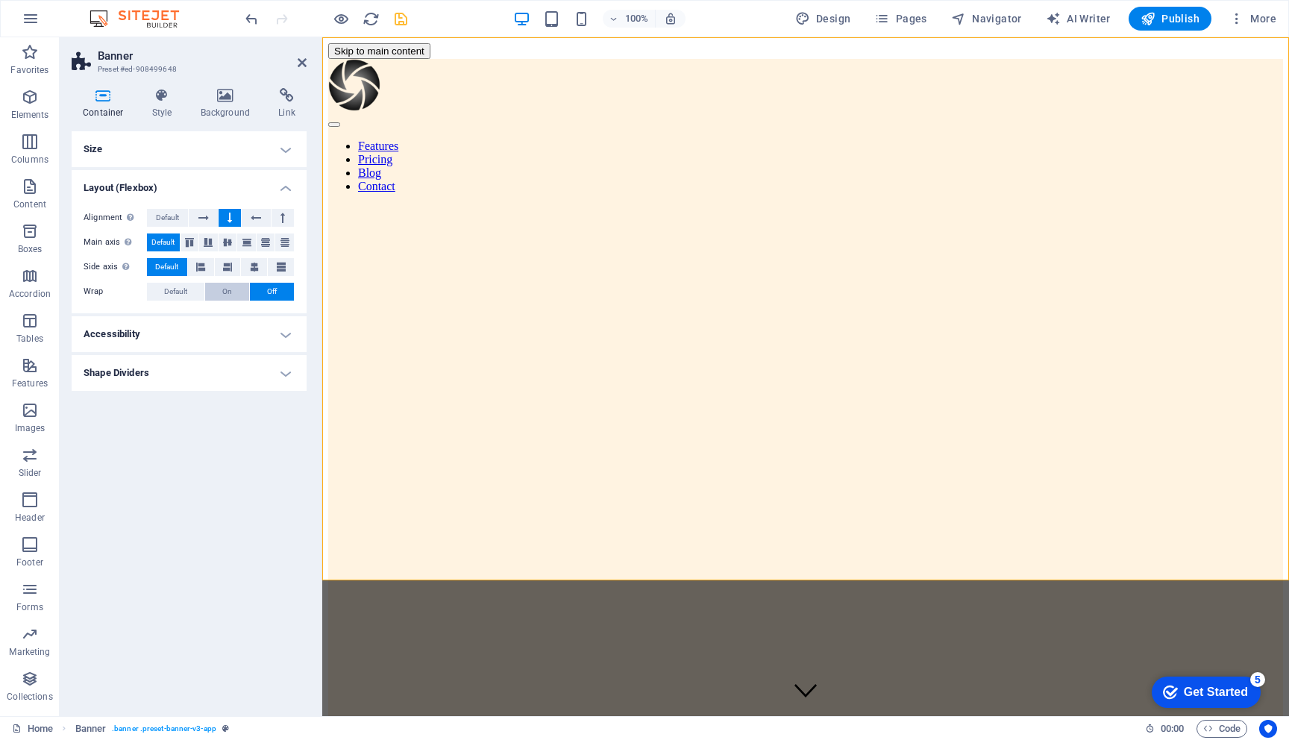
click at [225, 286] on span "On" at bounding box center [227, 292] width 10 height 18
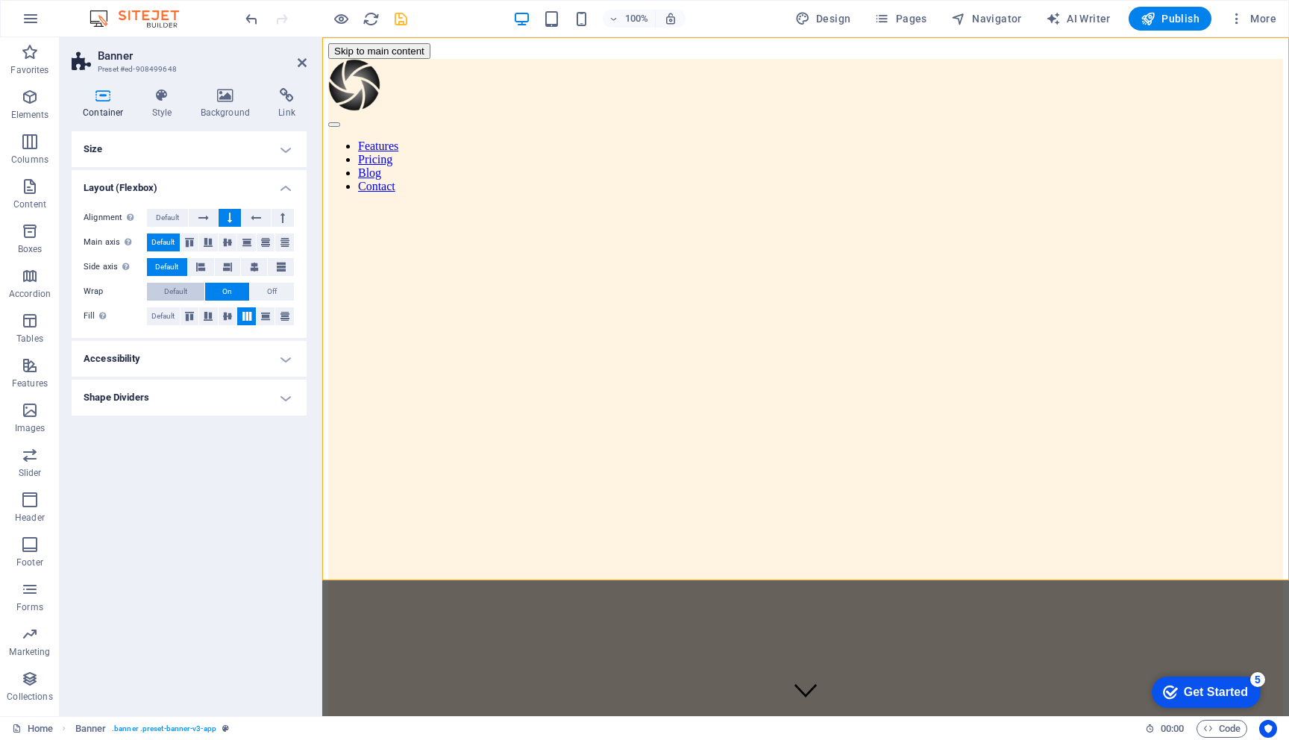
click at [185, 286] on span "Default" at bounding box center [175, 292] width 23 height 18
click at [236, 105] on h4 "Background" at bounding box center [228, 103] width 78 height 31
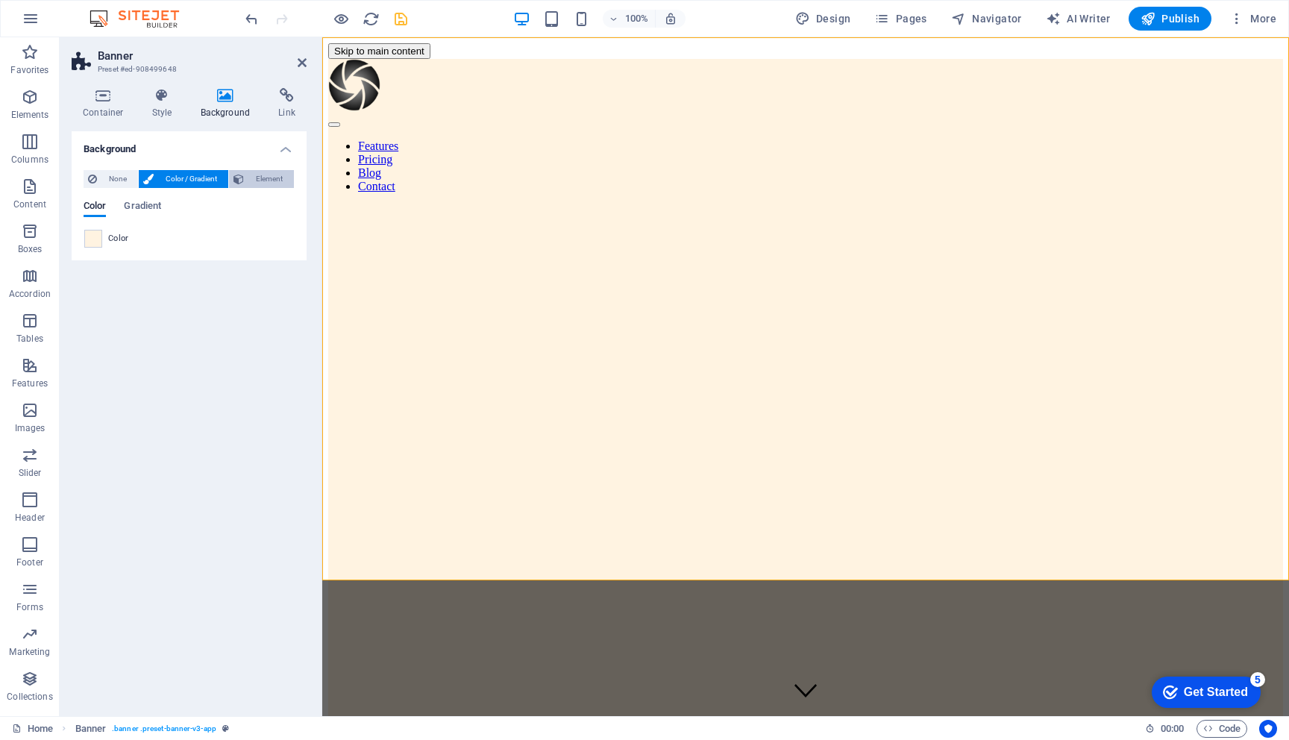
click at [254, 175] on span "Element" at bounding box center [268, 179] width 41 height 18
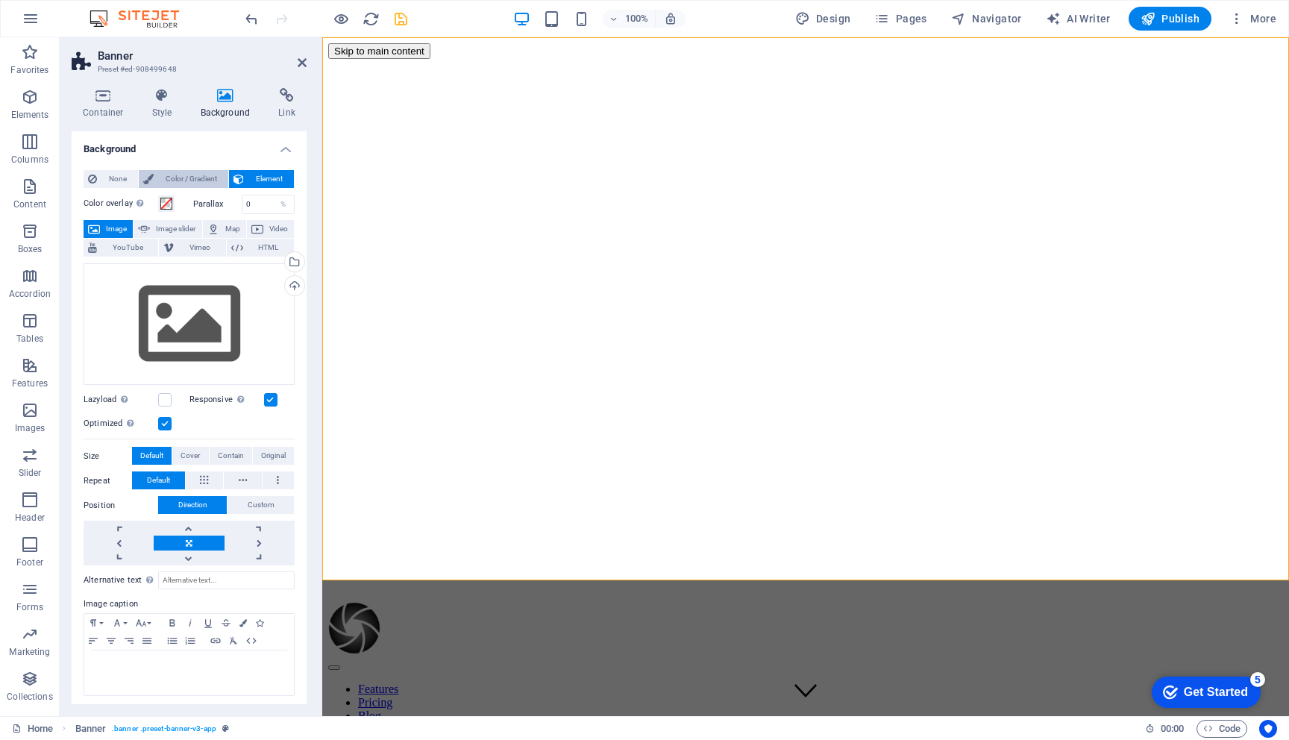
click at [196, 175] on span "Color / Gradient" at bounding box center [191, 179] width 66 height 18
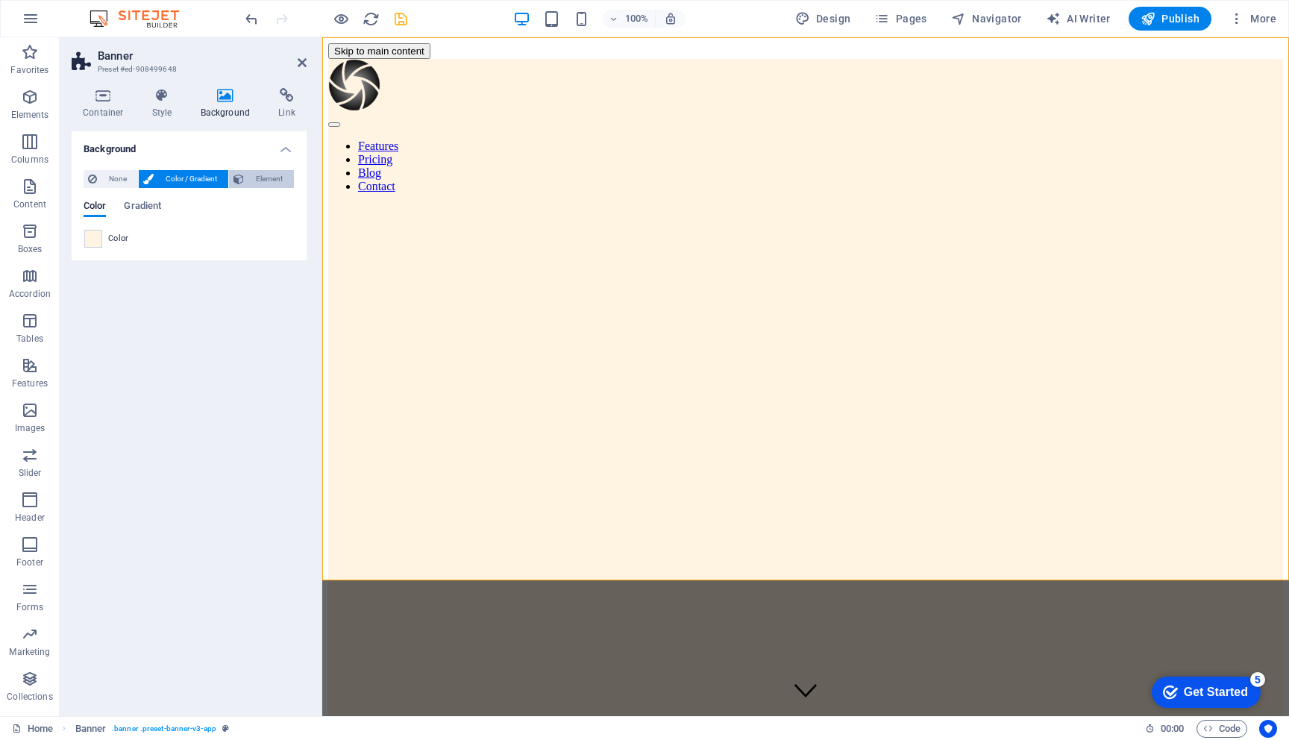
click at [260, 185] on span "Element" at bounding box center [268, 179] width 41 height 18
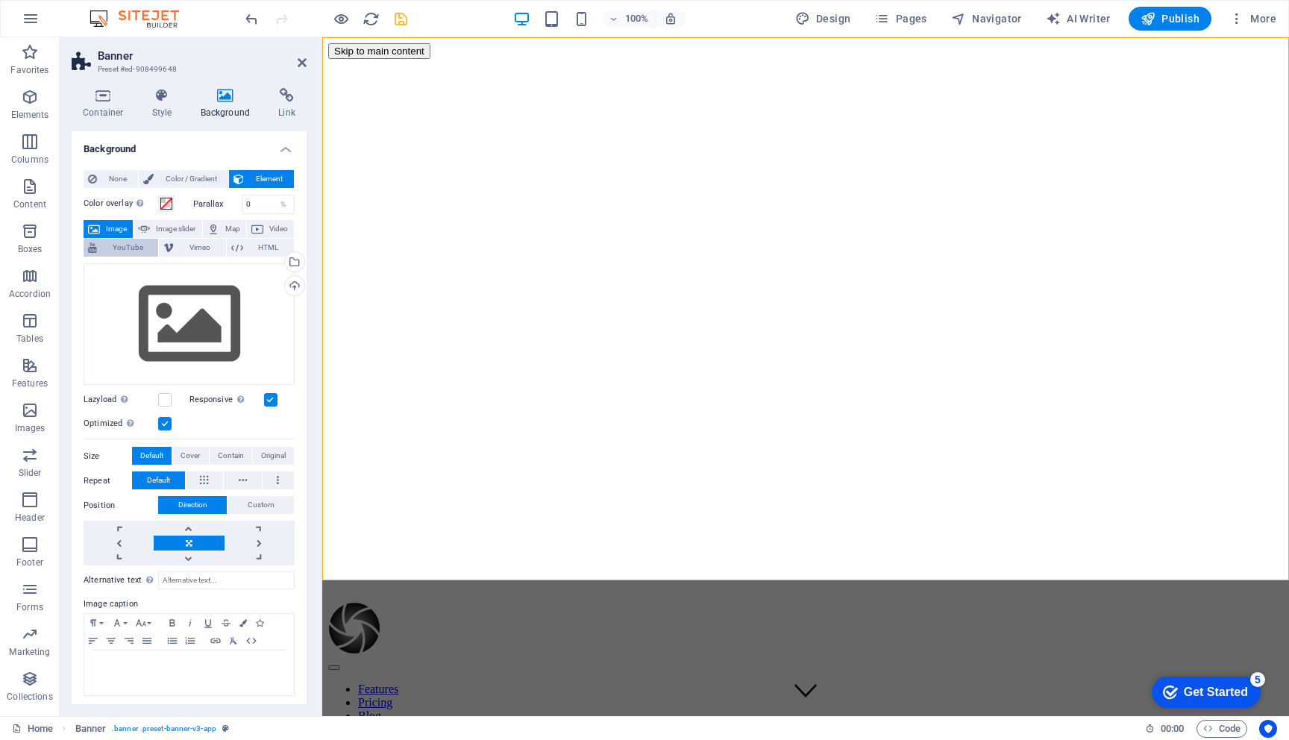
click at [124, 248] on span "YouTube" at bounding box center [127, 248] width 52 height 18
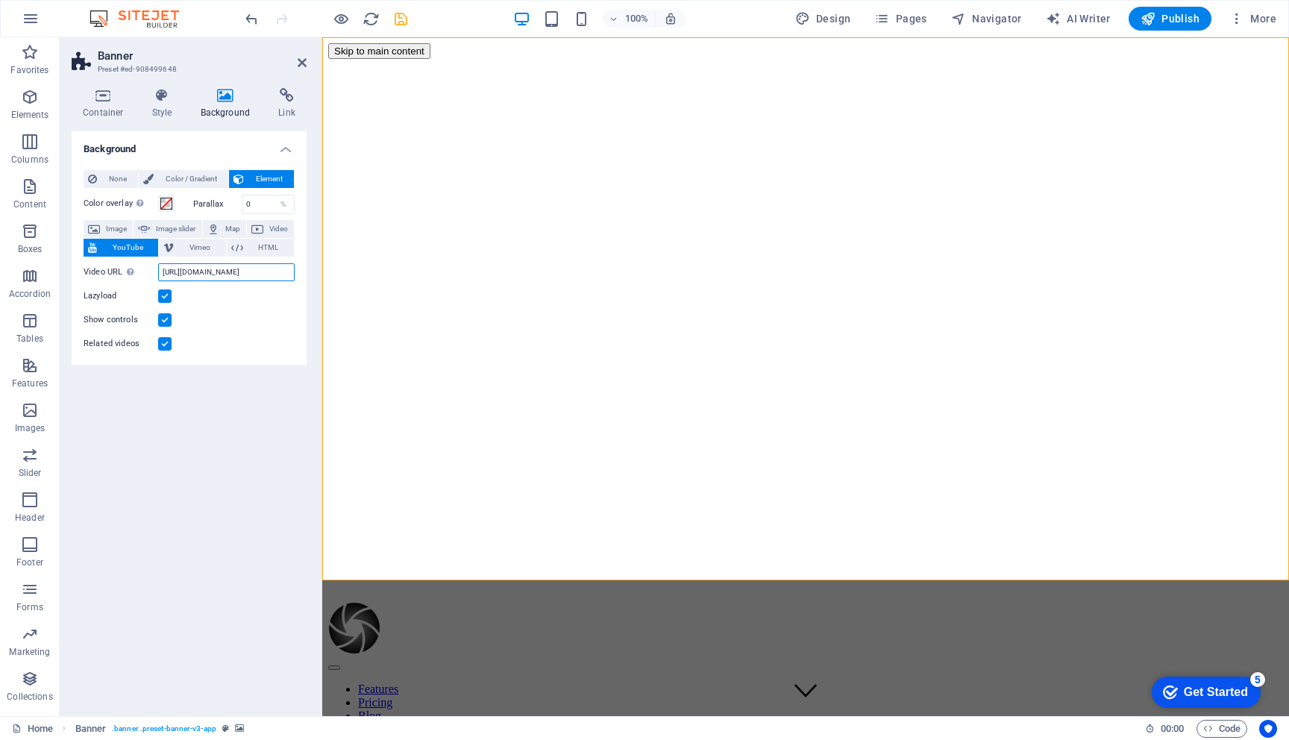
click at [210, 274] on input "[URL][DOMAIN_NAME]" at bounding box center [226, 272] width 136 height 18
paste input "Use you product images to instantly generate product title, description, tags, …"
type input "Use you product images to instantly generate product title, description, tags, …"
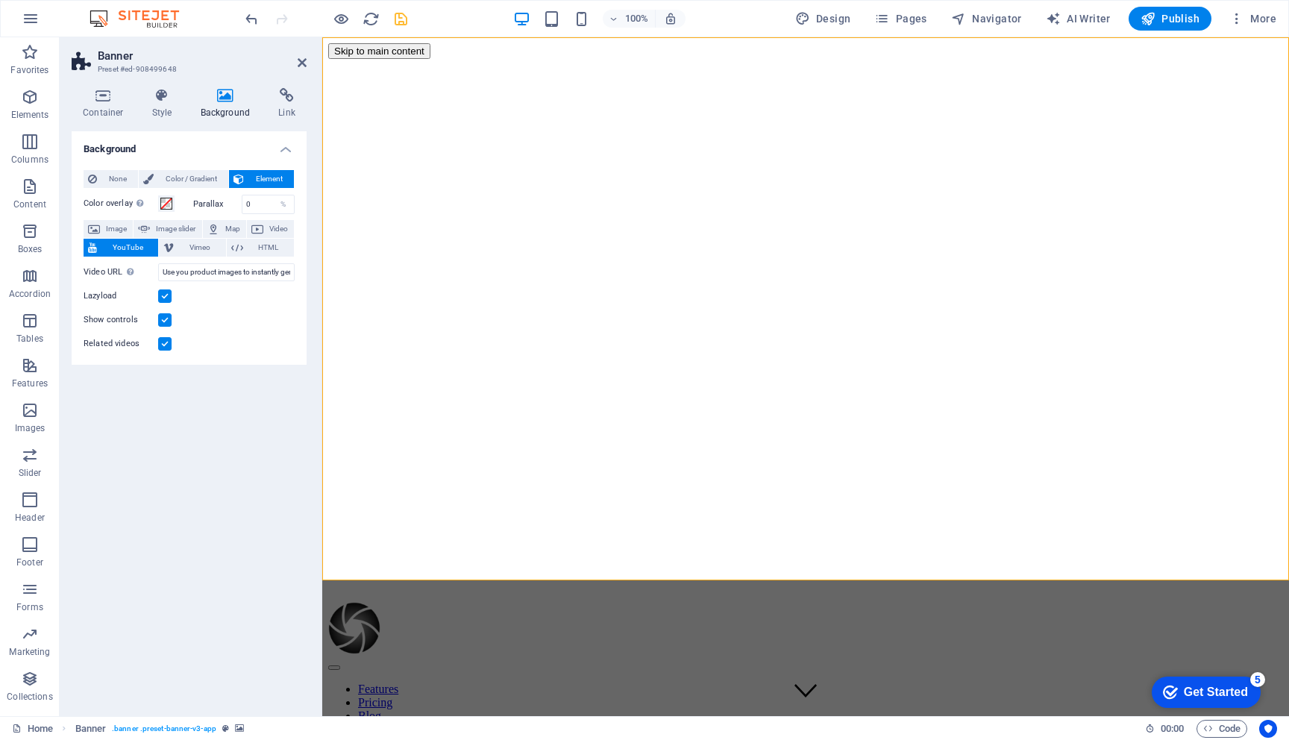
click at [163, 316] on label at bounding box center [164, 319] width 13 height 13
click at [0, 0] on input "Show controls" at bounding box center [0, 0] width 0 height 0
click at [163, 345] on label at bounding box center [164, 343] width 13 height 13
click at [0, 0] on input "Related videos" at bounding box center [0, 0] width 0 height 0
click at [406, 22] on icon "save" at bounding box center [400, 18] width 17 height 17
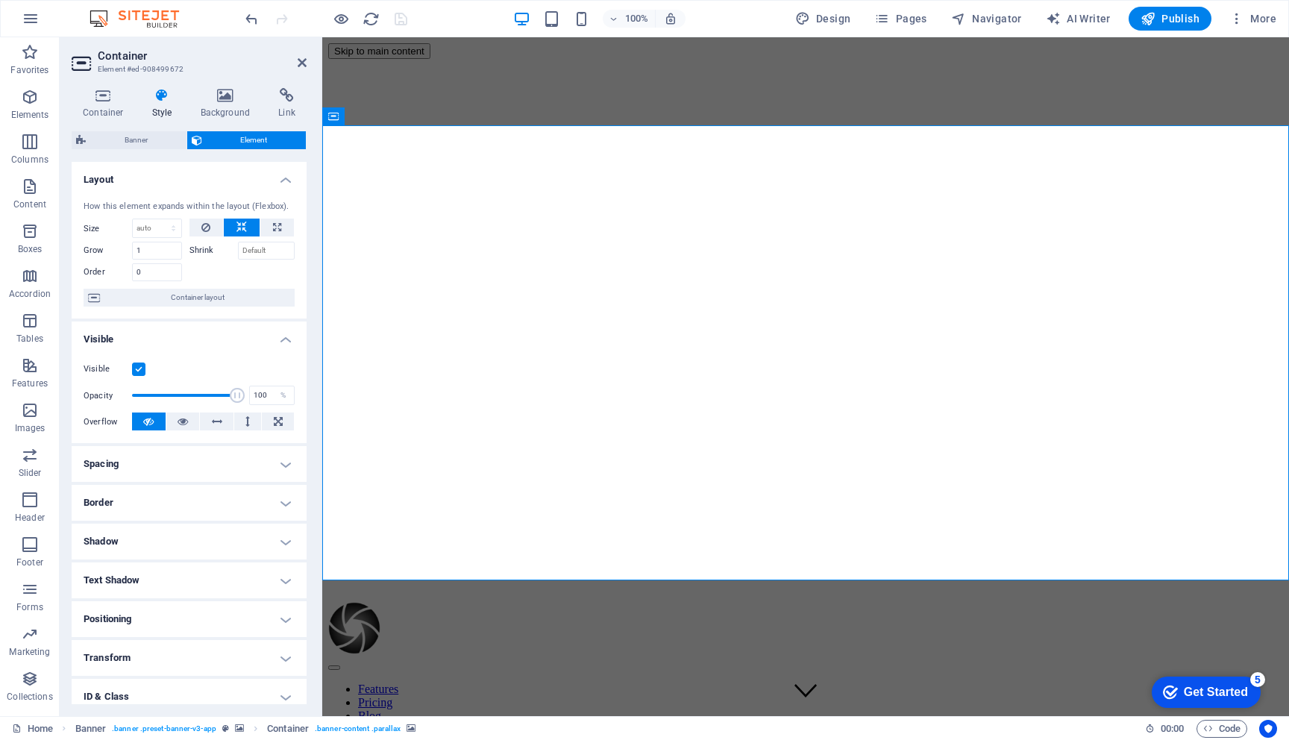
click at [219, 104] on h4 "Background" at bounding box center [228, 103] width 78 height 31
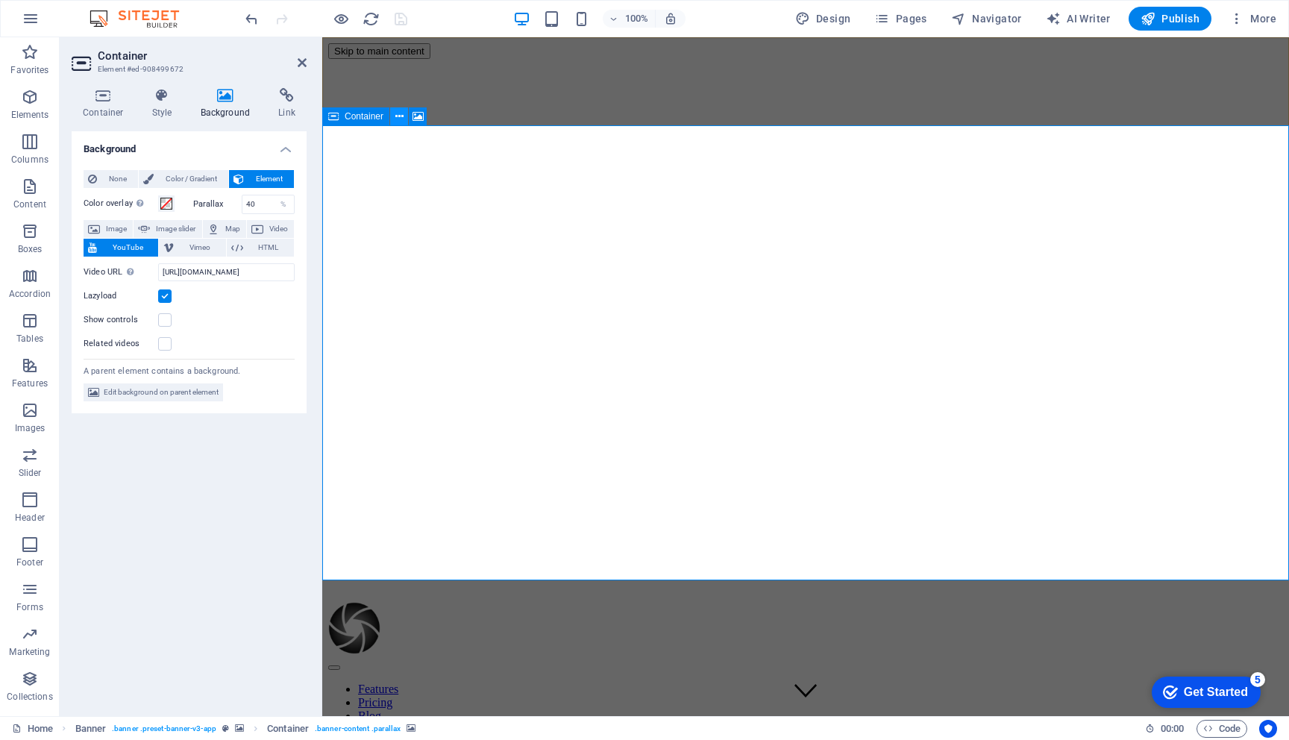
click at [400, 119] on icon at bounding box center [399, 117] width 8 height 16
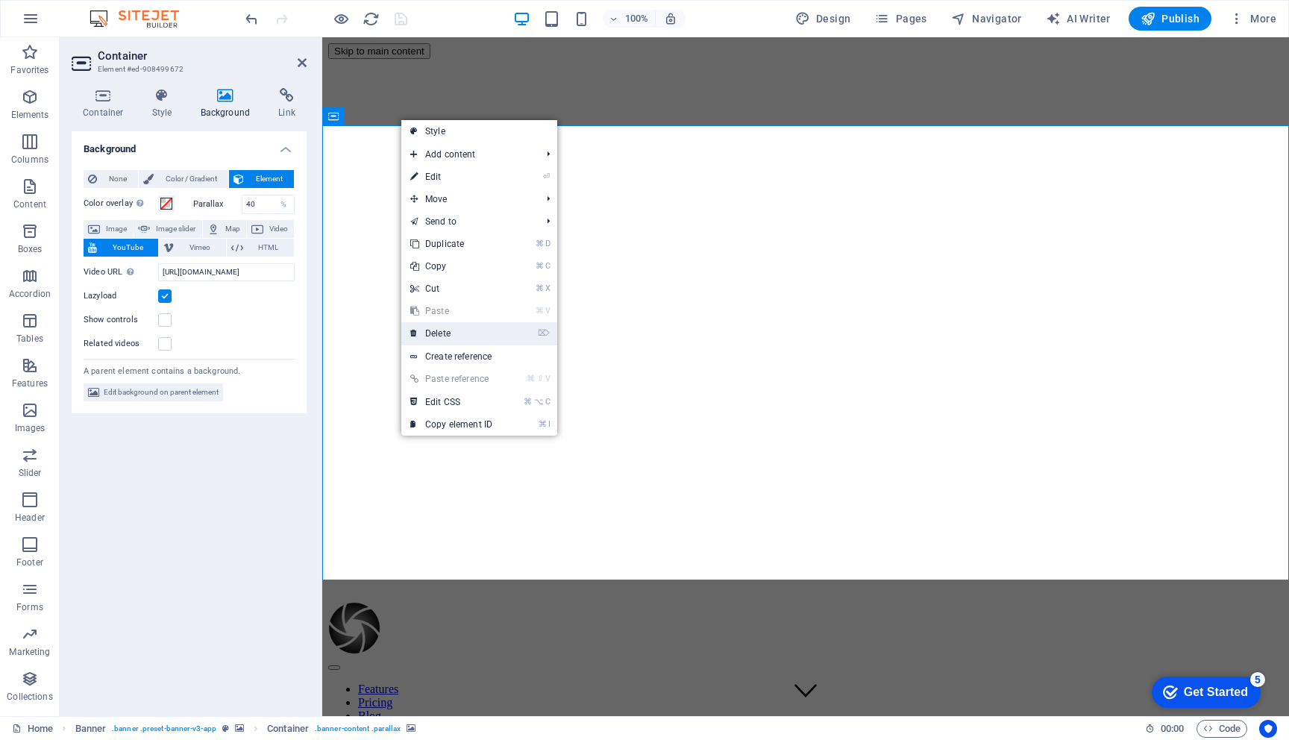
click at [441, 330] on link "⌦ Delete" at bounding box center [451, 333] width 100 height 22
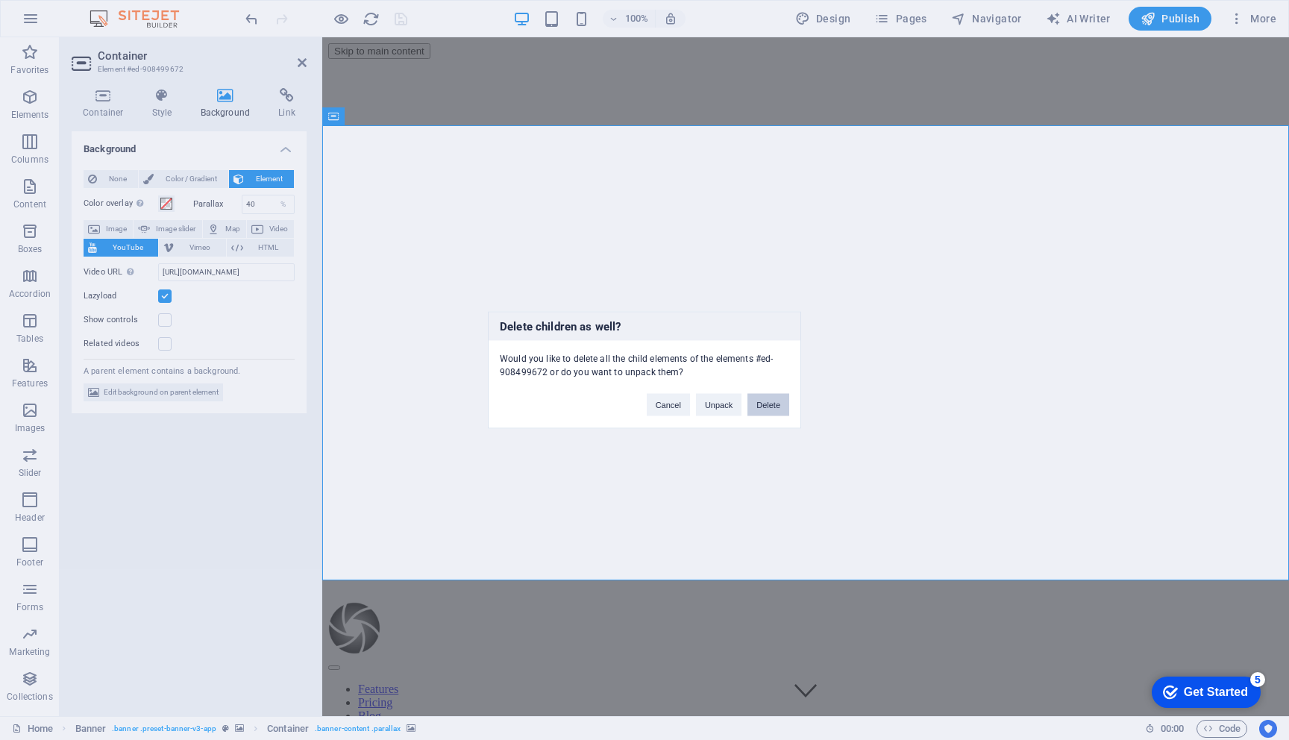
click at [767, 405] on button "Delete" at bounding box center [768, 405] width 42 height 22
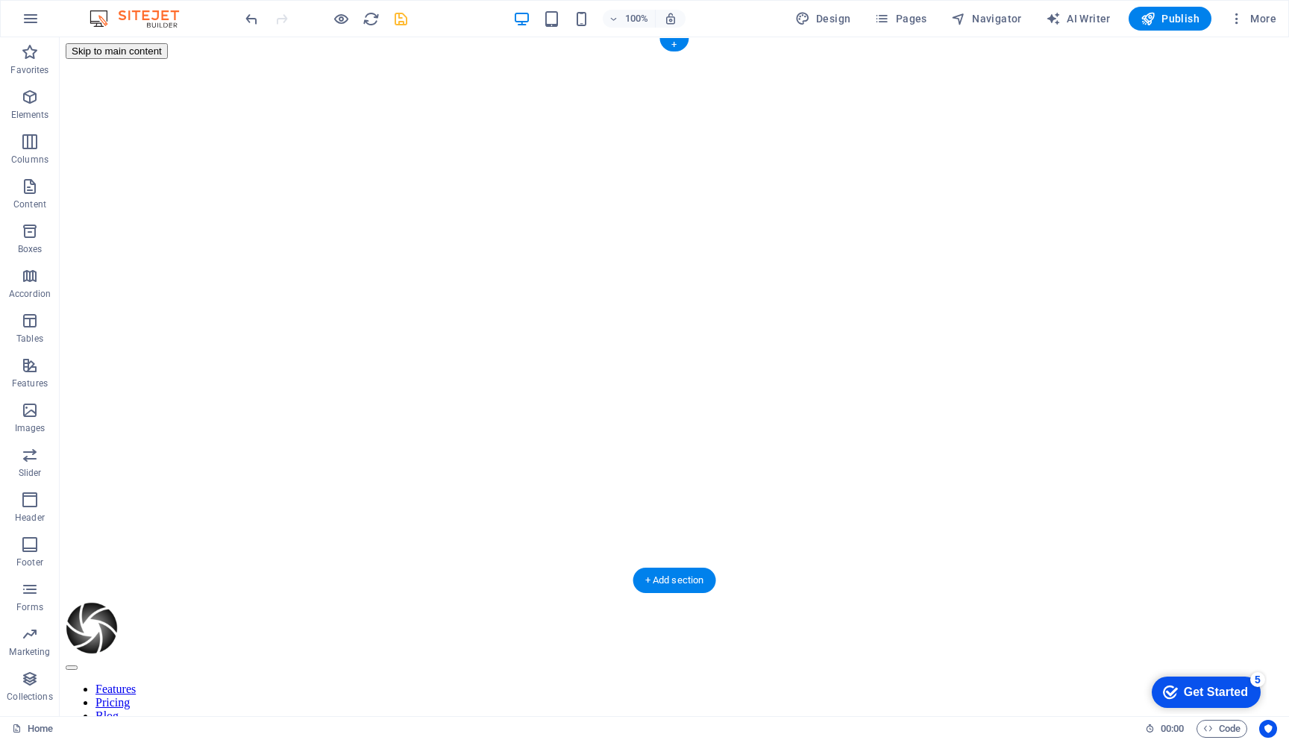
click at [239, 154] on div at bounding box center [674, 116] width 1217 height 115
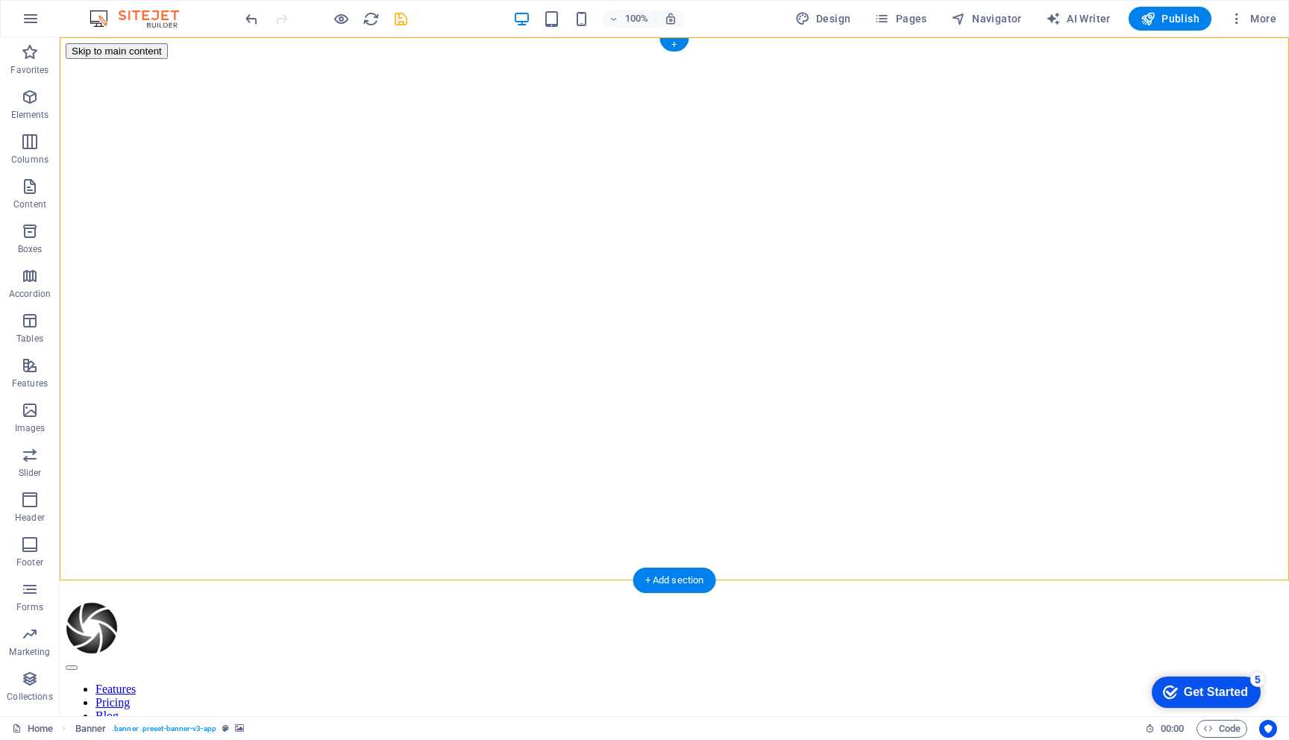
click at [239, 154] on div at bounding box center [674, 116] width 1217 height 115
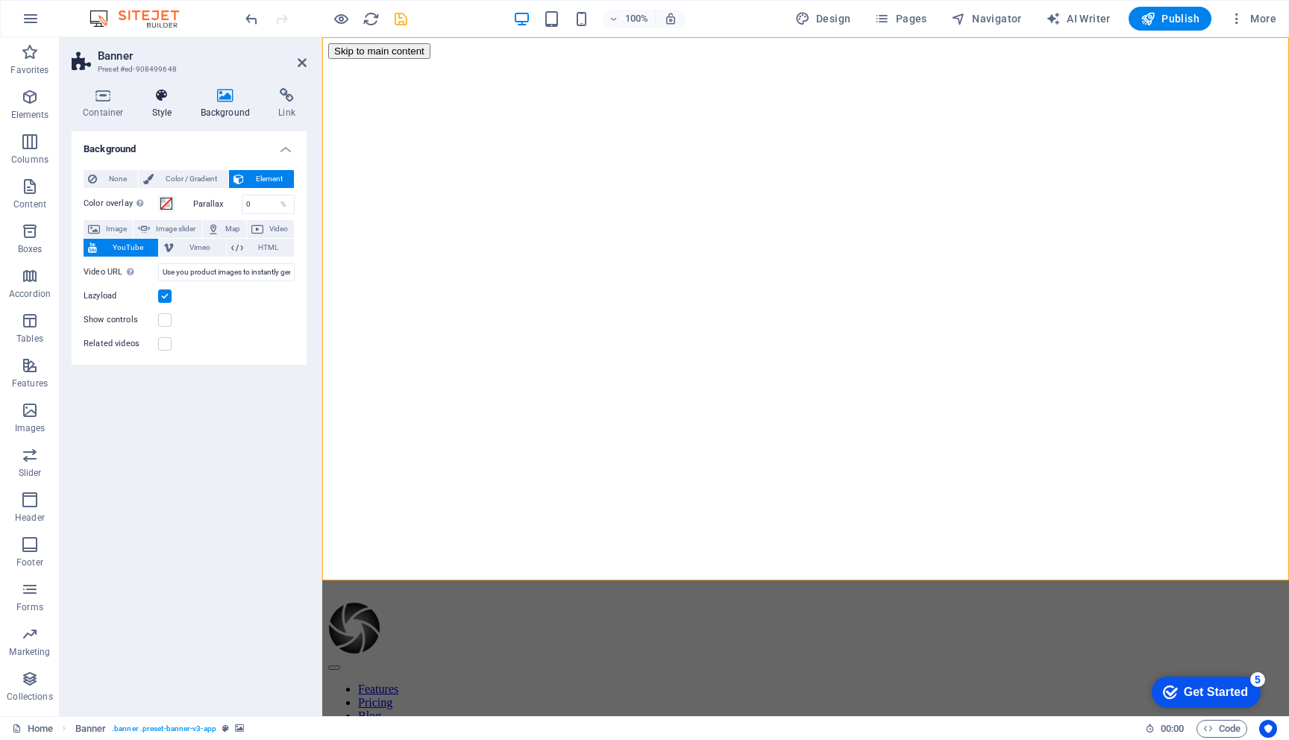
click at [171, 113] on h4 "Style" at bounding box center [165, 103] width 48 height 31
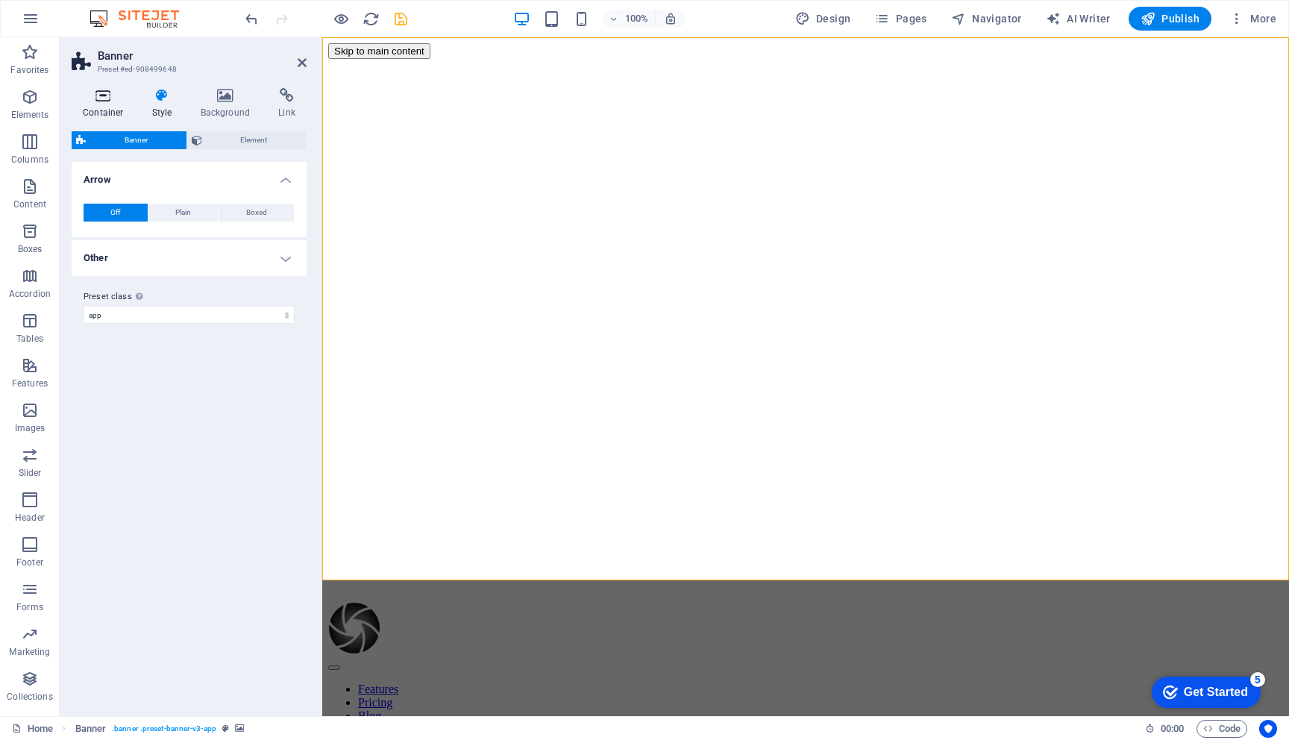
click at [119, 107] on h4 "Container" at bounding box center [106, 103] width 69 height 31
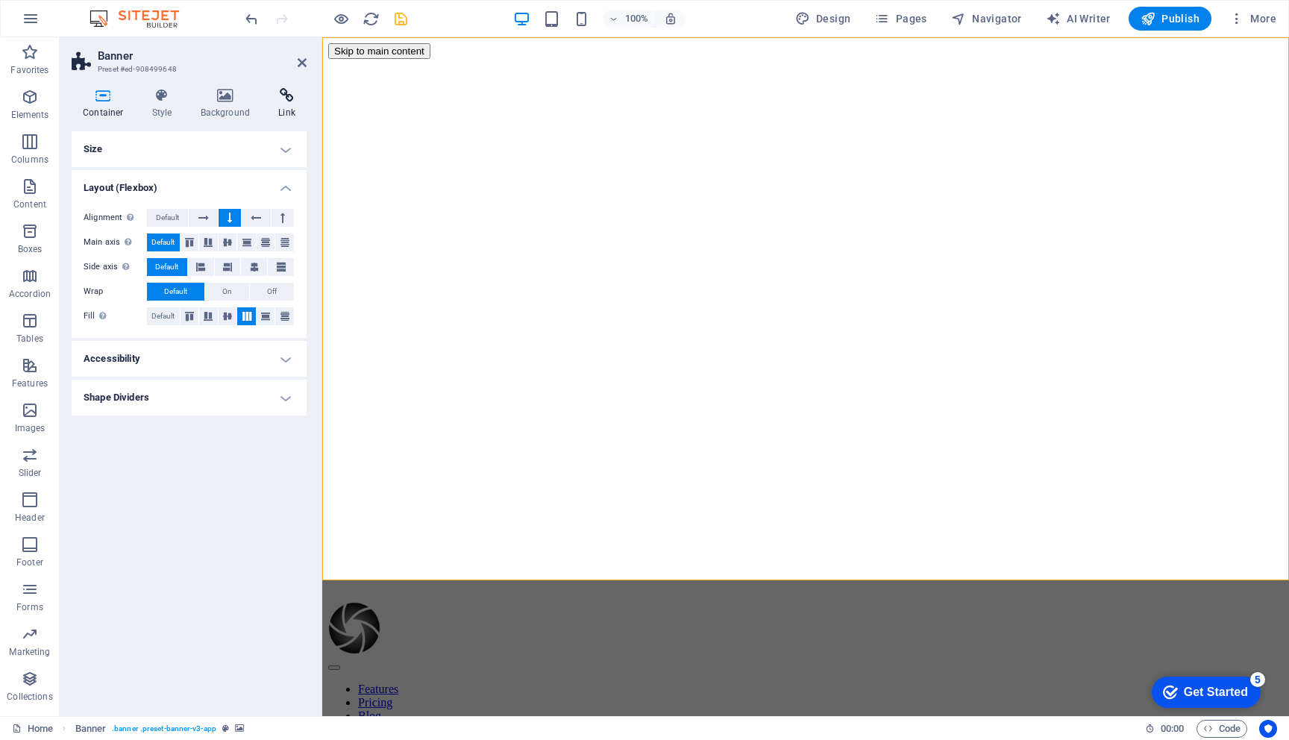
click at [287, 106] on h4 "Link" at bounding box center [287, 103] width 40 height 31
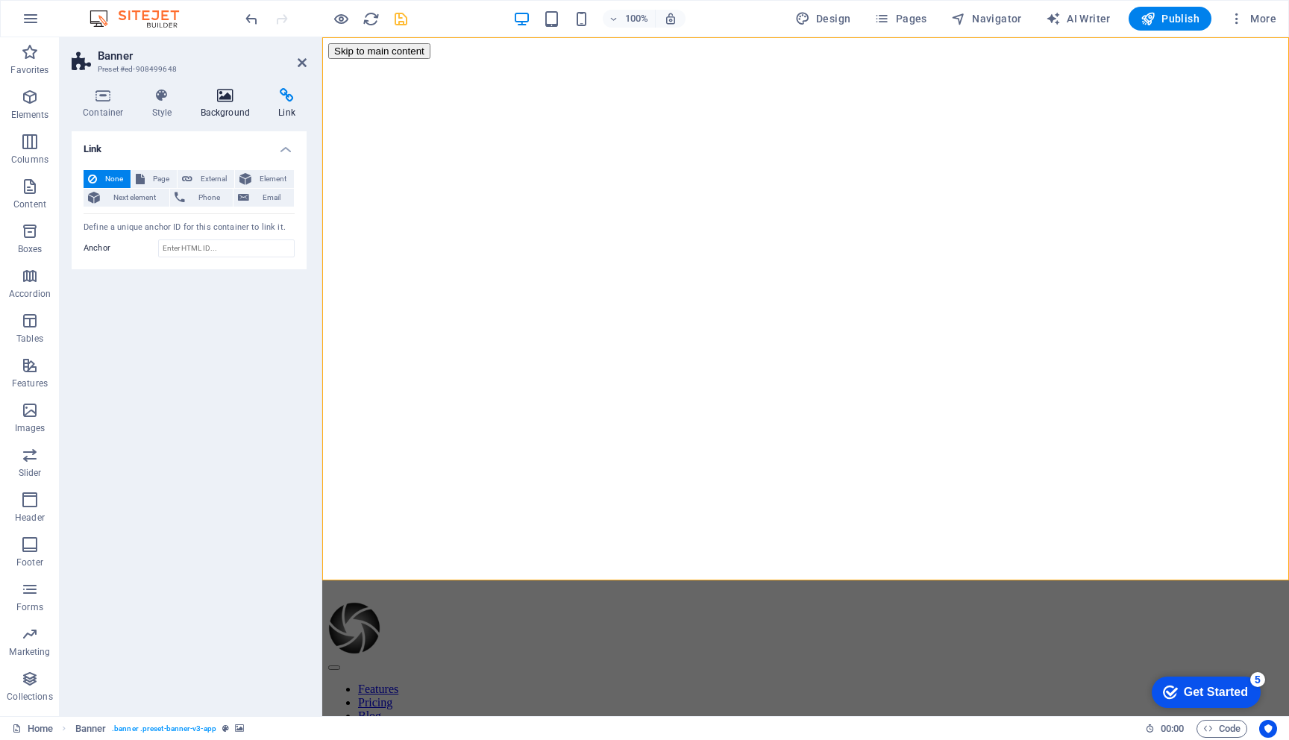
click at [236, 98] on icon at bounding box center [225, 95] width 72 height 15
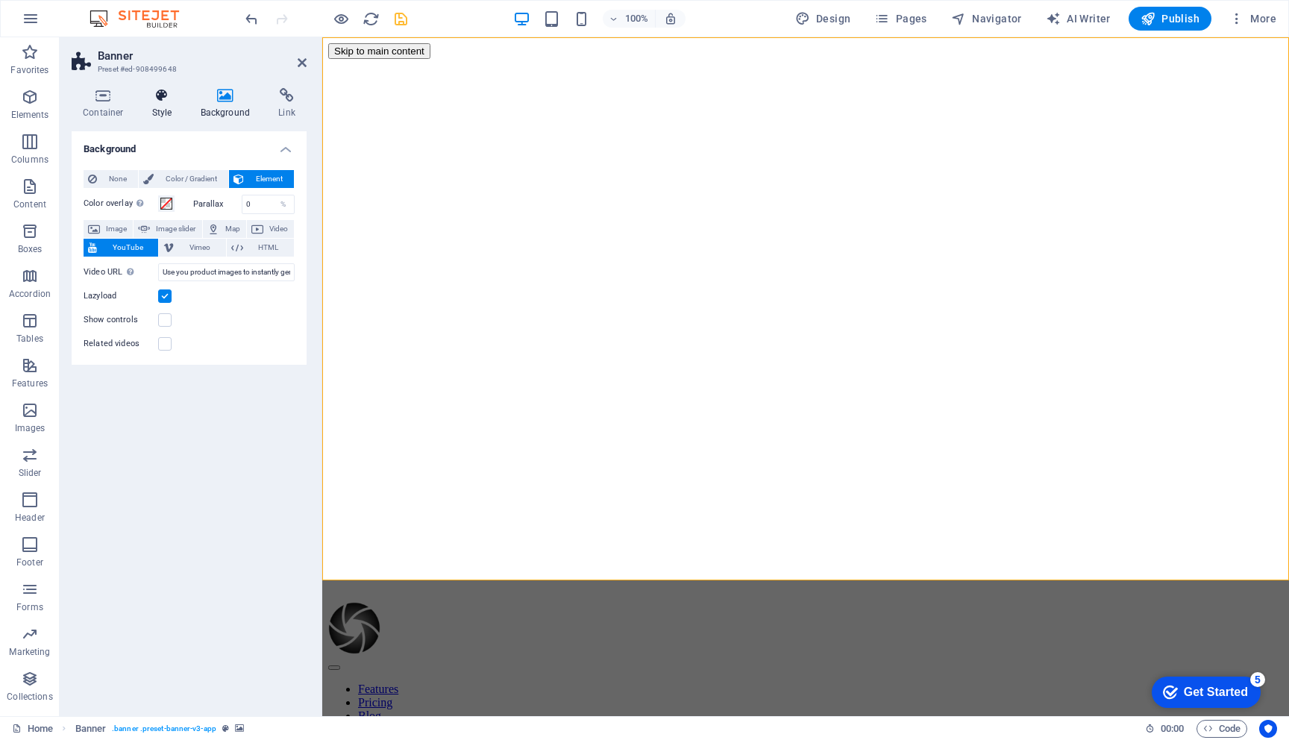
click at [161, 101] on icon at bounding box center [162, 95] width 43 height 15
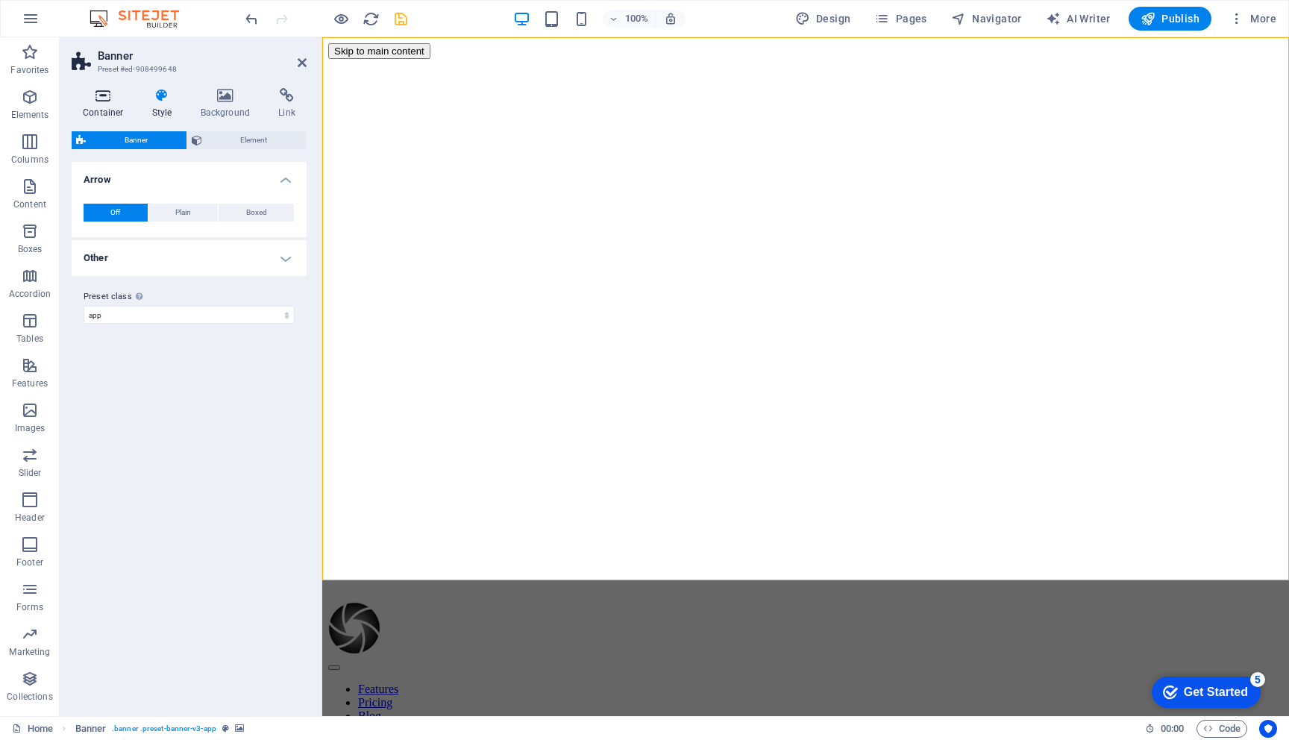
click at [92, 104] on h4 "Container" at bounding box center [106, 103] width 69 height 31
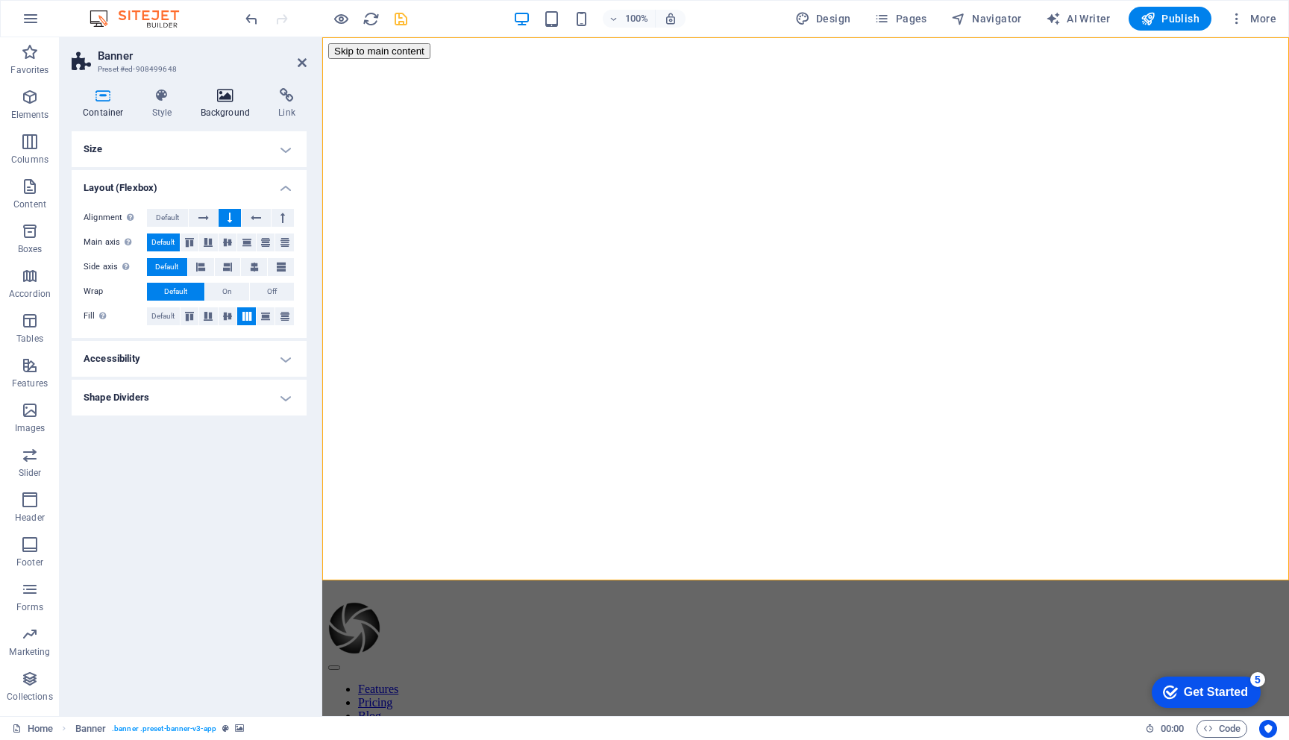
click at [221, 113] on h4 "Background" at bounding box center [228, 103] width 78 height 31
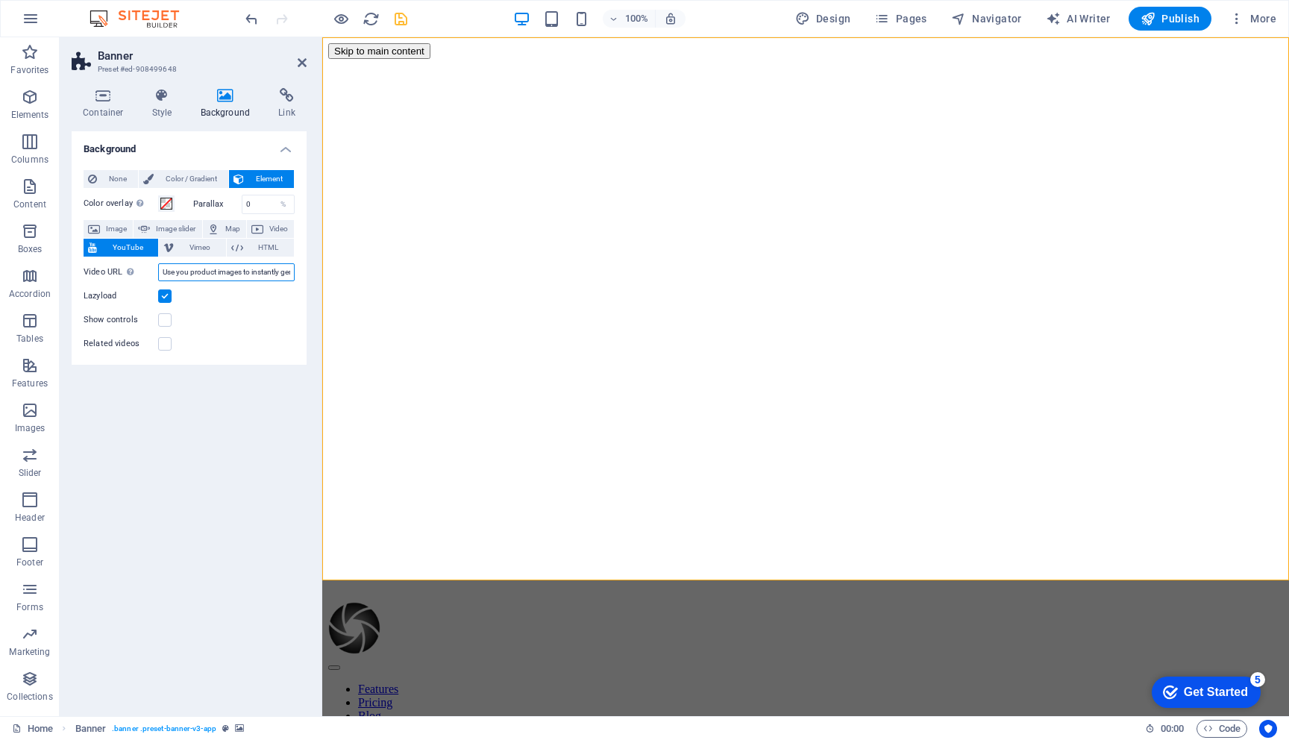
click at [192, 268] on input "Use you product images to instantly generate product title, description, tags, …" at bounding box center [226, 272] width 136 height 18
click at [195, 272] on input "Use you product images to instantly generate product title, description, tags, …" at bounding box center [226, 272] width 136 height 18
paste input "[URL][DOMAIN_NAME]"
type input "[URL][DOMAIN_NAME]"
click at [219, 490] on div "Background None Color / Gradient Element Stretch background to full-width Color…" at bounding box center [189, 417] width 235 height 573
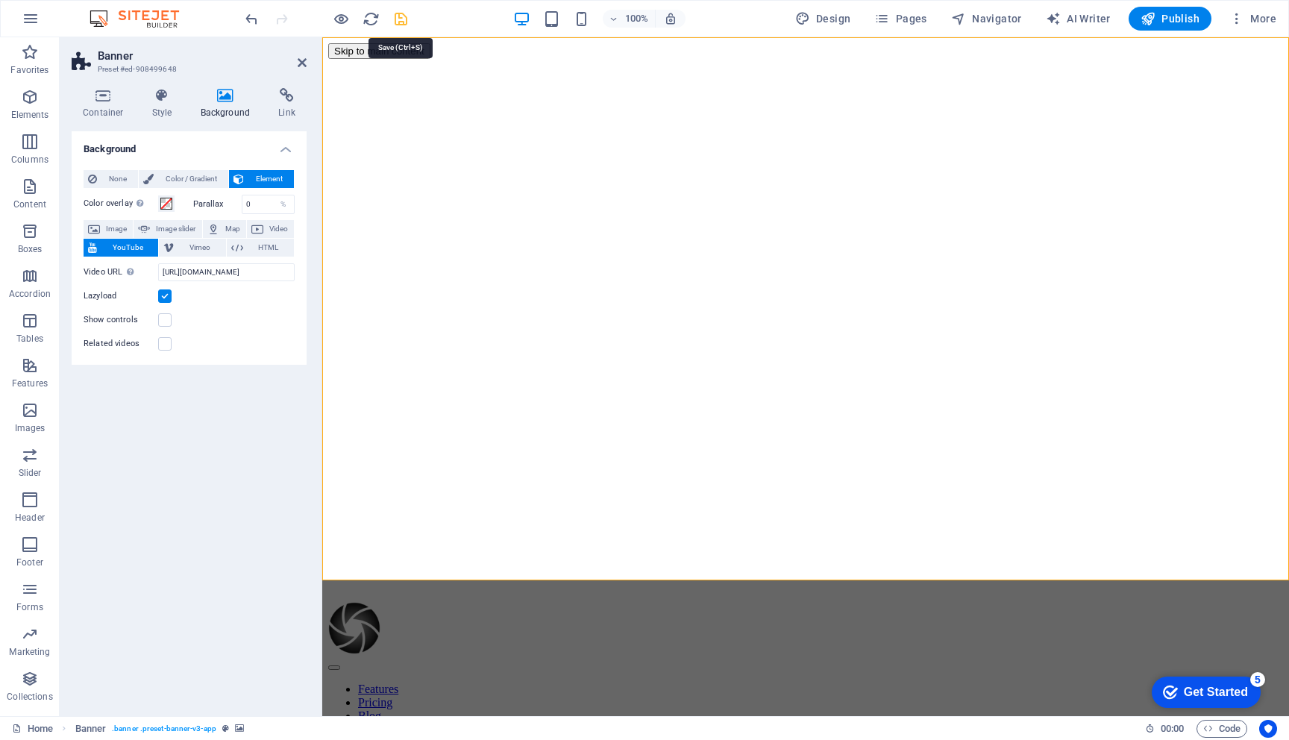
click at [400, 16] on icon "save" at bounding box center [400, 18] width 17 height 17
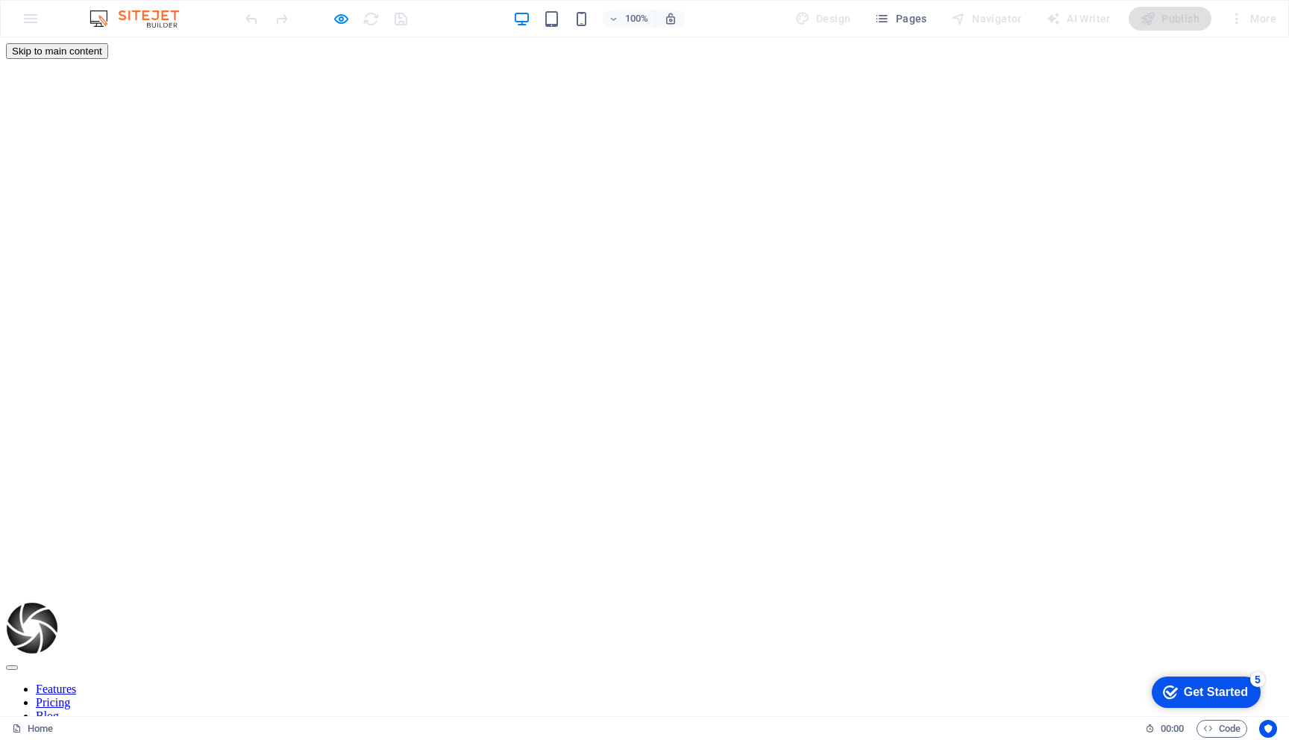
click at [644, 602] on header "Features Pricing Blog Contact" at bounding box center [644, 675] width 1277 height 146
click at [650, 602] on header "Features Pricing Blog Contact" at bounding box center [644, 675] width 1277 height 146
click at [635, 602] on header "Features Pricing Blog Contact" at bounding box center [644, 675] width 1277 height 146
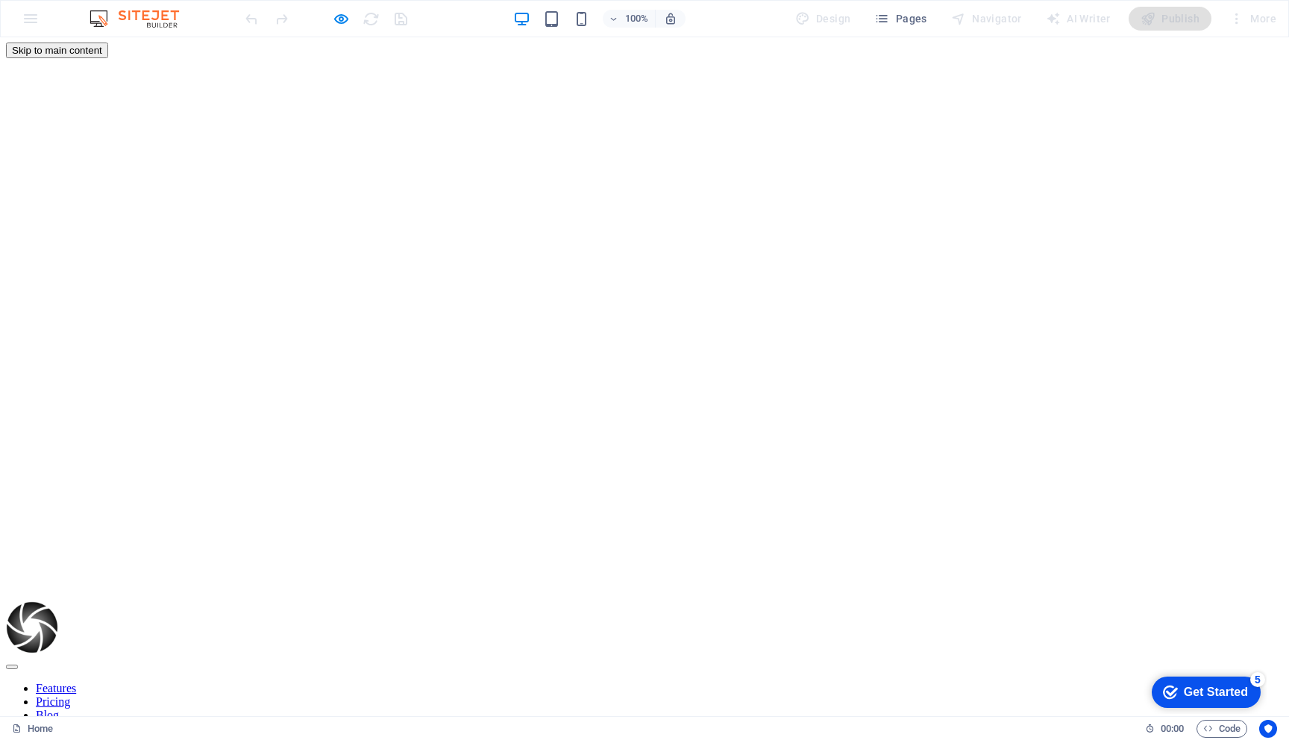
click at [671, 601] on header "Features Pricing Blog Contact" at bounding box center [644, 674] width 1277 height 146
click at [642, 601] on header "Features Pricing Blog Contact" at bounding box center [644, 674] width 1277 height 146
click at [629, 601] on header "Features Pricing Blog Contact" at bounding box center [644, 674] width 1277 height 146
